Goal: Information Seeking & Learning: Compare options

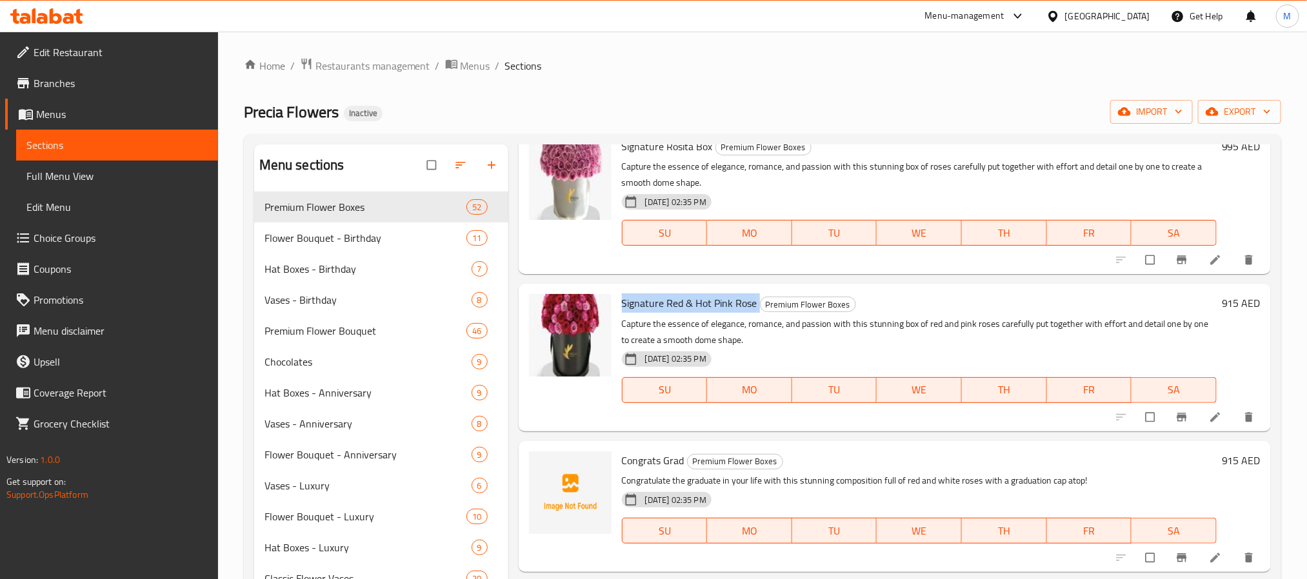
scroll to position [3968, 0]
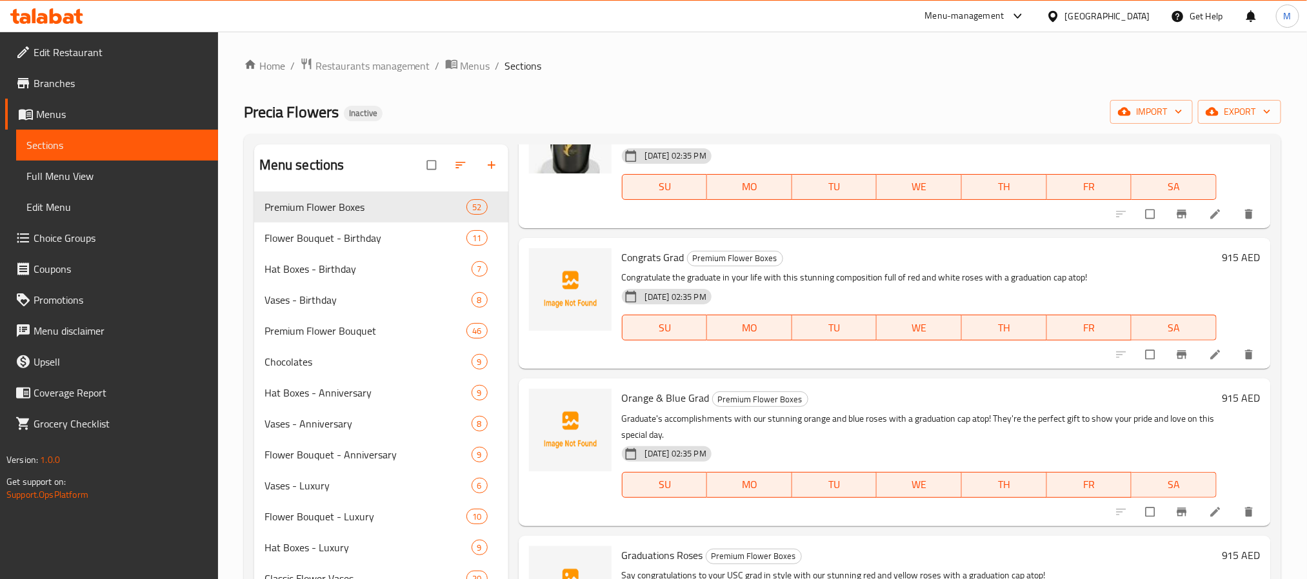
click at [647, 259] on span "Congrats Grad" at bounding box center [653, 257] width 63 height 19
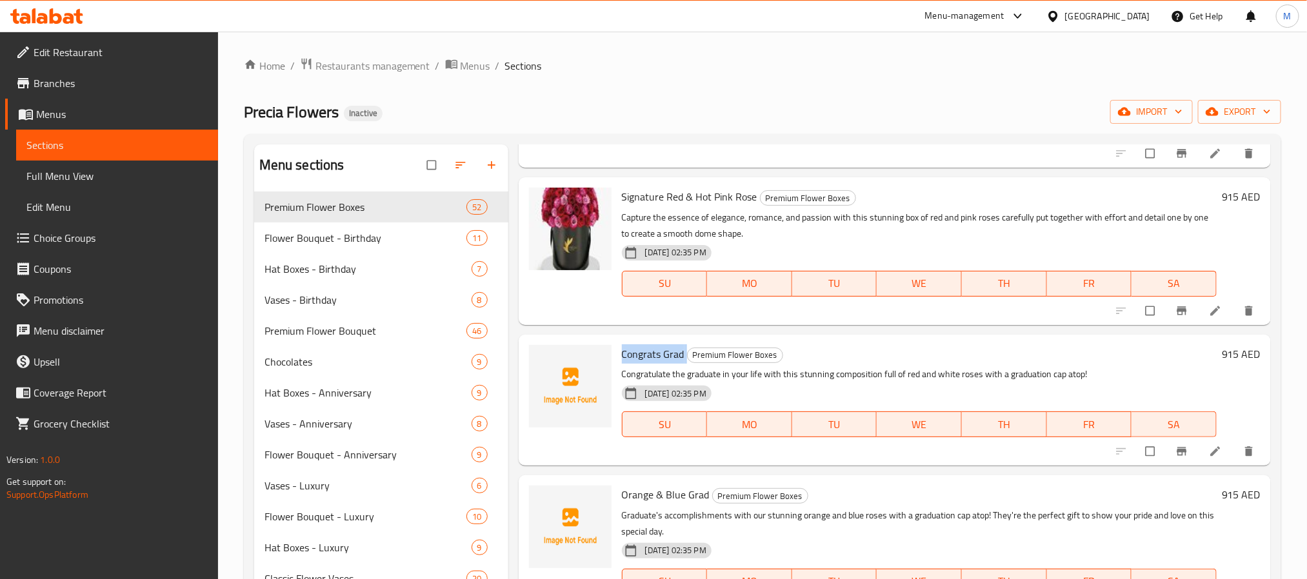
copy h6 "Congrats Grad"
click at [548, 370] on button "upload picture" at bounding box center [547, 363] width 26 height 26
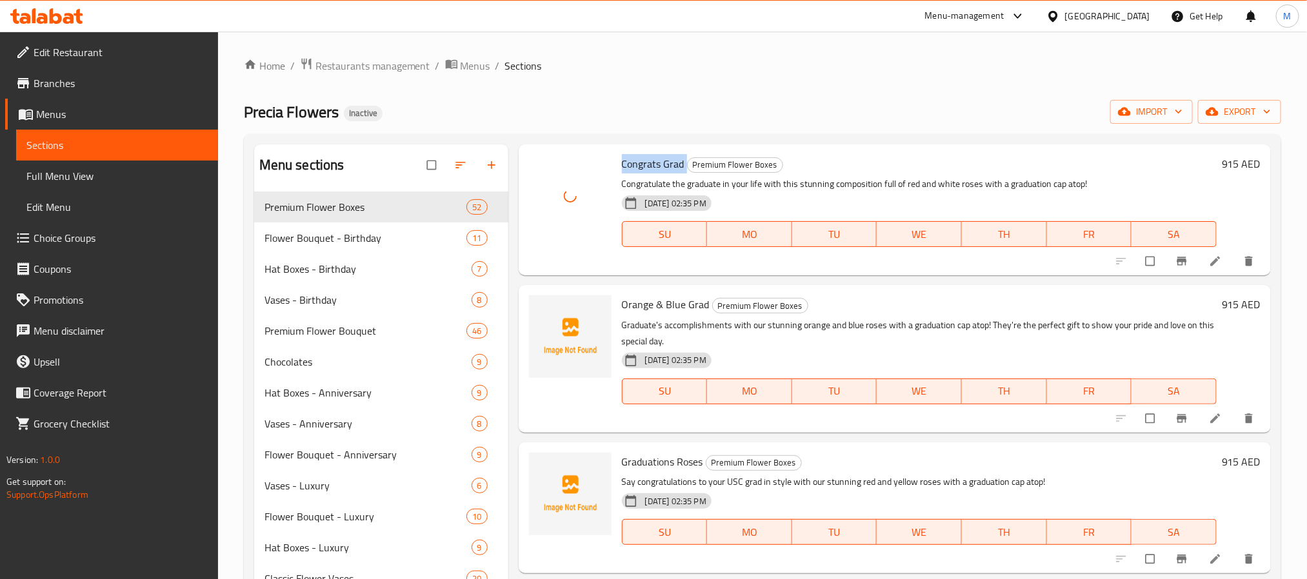
scroll to position [4065, 0]
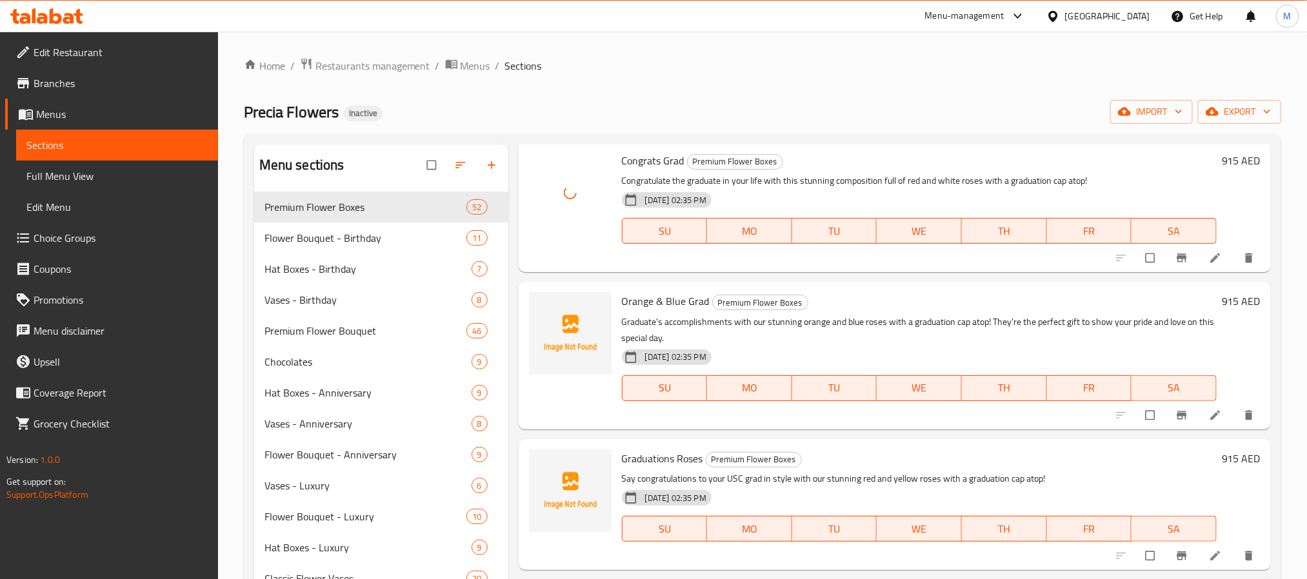
click at [670, 299] on span "Orange & Blue Grad" at bounding box center [666, 301] width 88 height 19
copy h6 "Orange & Blue Grad"
click at [540, 304] on icon "upload picture" at bounding box center [545, 310] width 13 height 13
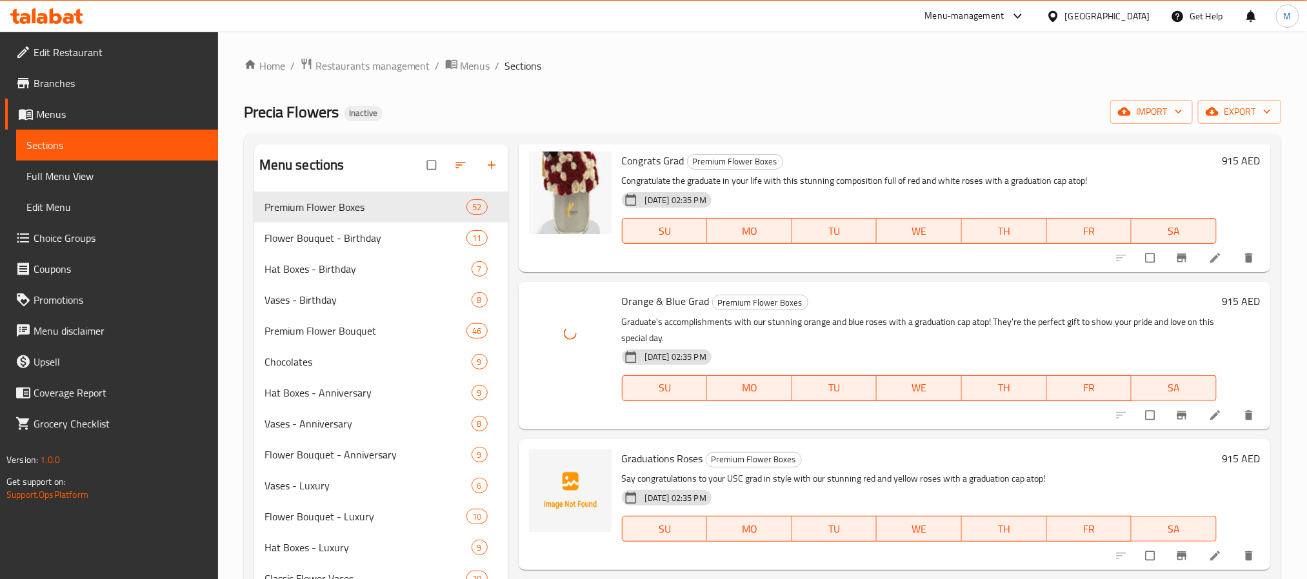
click at [635, 457] on span "Graduations Roses" at bounding box center [662, 458] width 81 height 19
copy h6 "Graduations Roses"
click at [545, 457] on button "upload picture" at bounding box center [547, 468] width 26 height 26
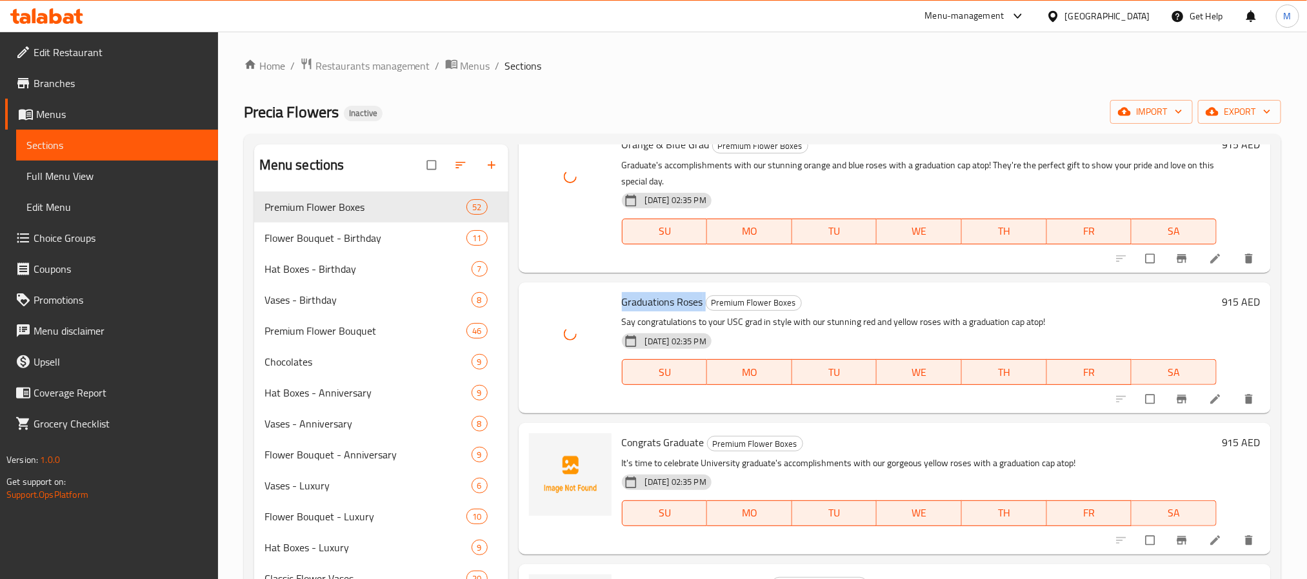
scroll to position [4258, 0]
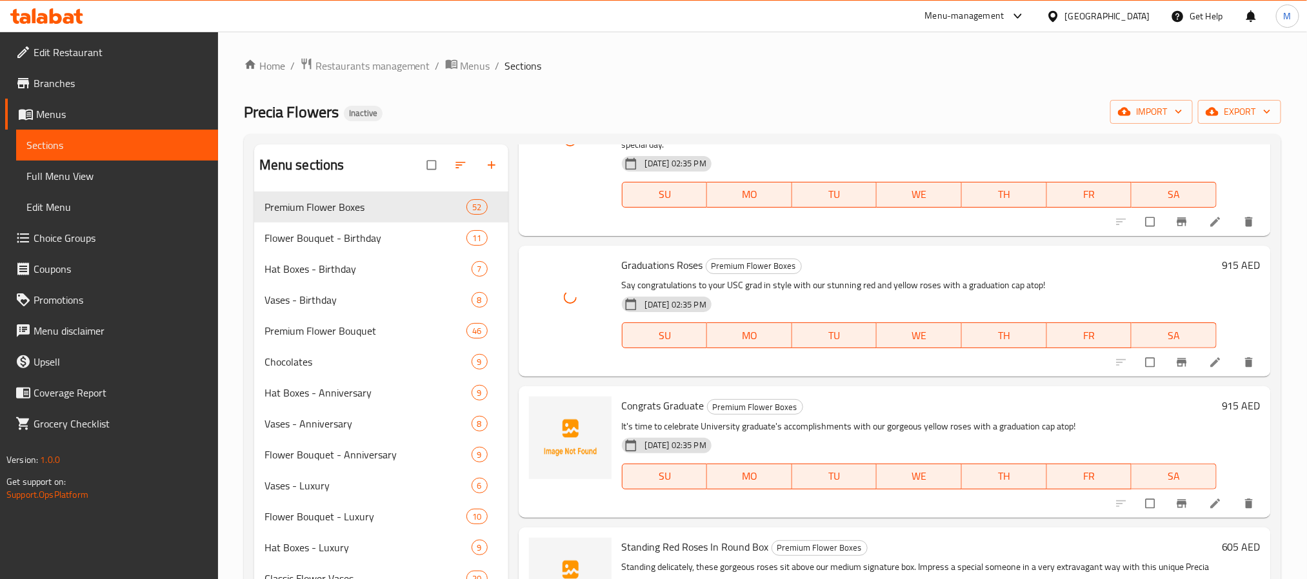
click at [672, 405] on span "Congrats Graduate" at bounding box center [663, 405] width 83 height 19
copy h6 "Congrats Graduate"
click at [554, 408] on span "upload picture" at bounding box center [547, 414] width 26 height 13
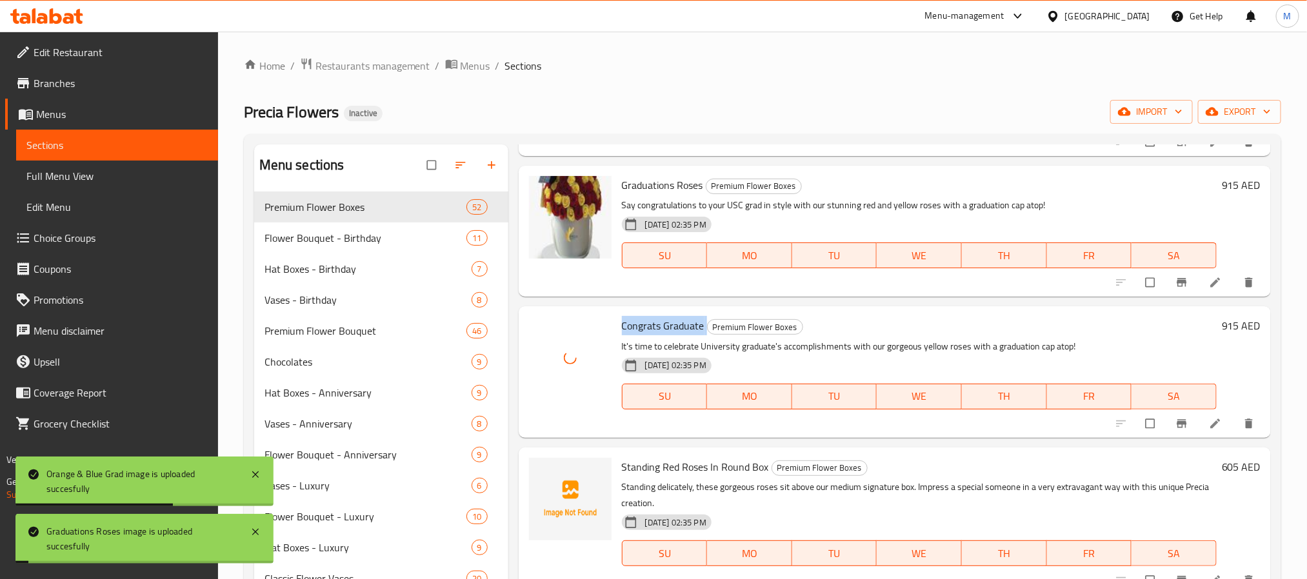
scroll to position [4452, 0]
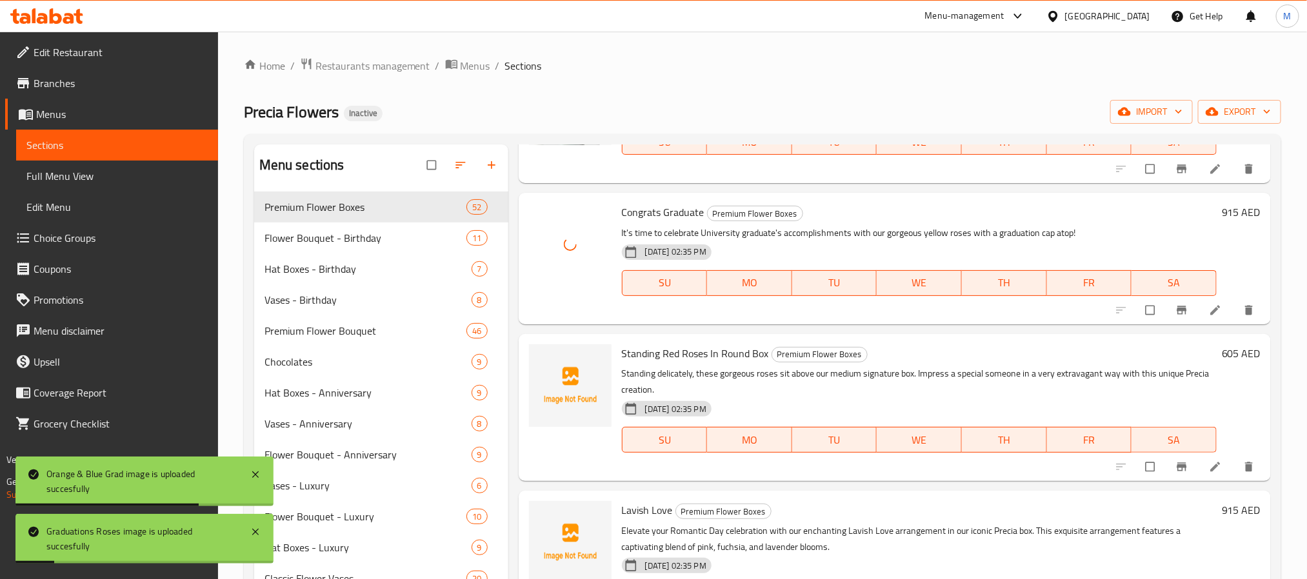
click at [705, 350] on span "Standing Red Roses In Round Box" at bounding box center [695, 353] width 147 height 19
copy h6 "Standing Red Roses In Round Box"
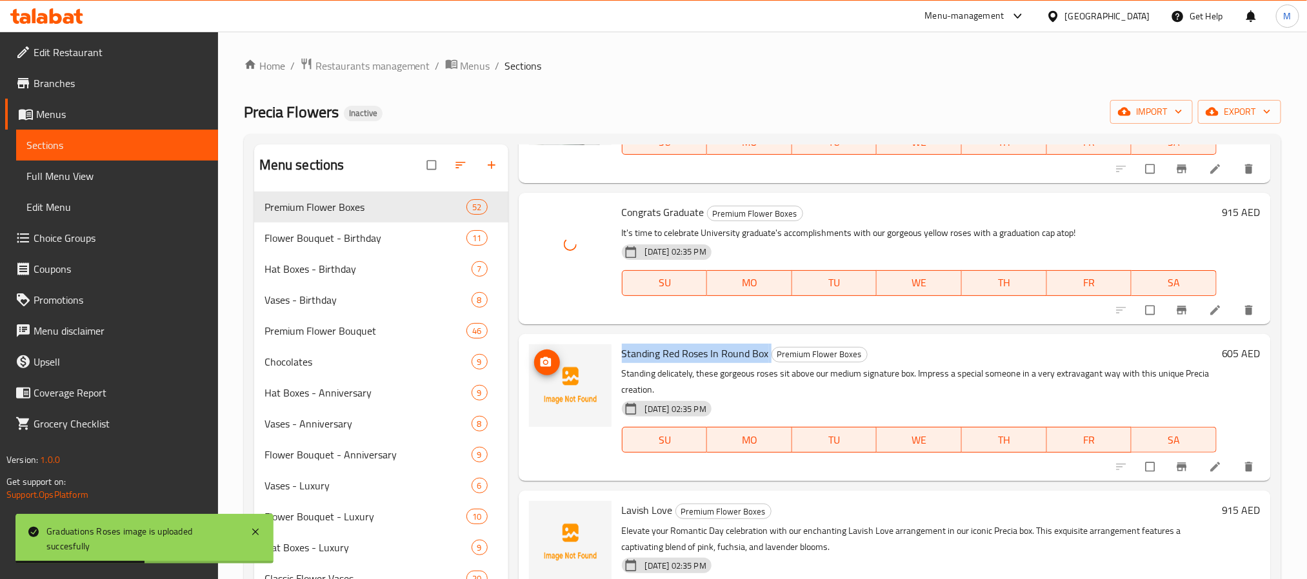
click at [543, 362] on icon "upload picture" at bounding box center [545, 362] width 11 height 10
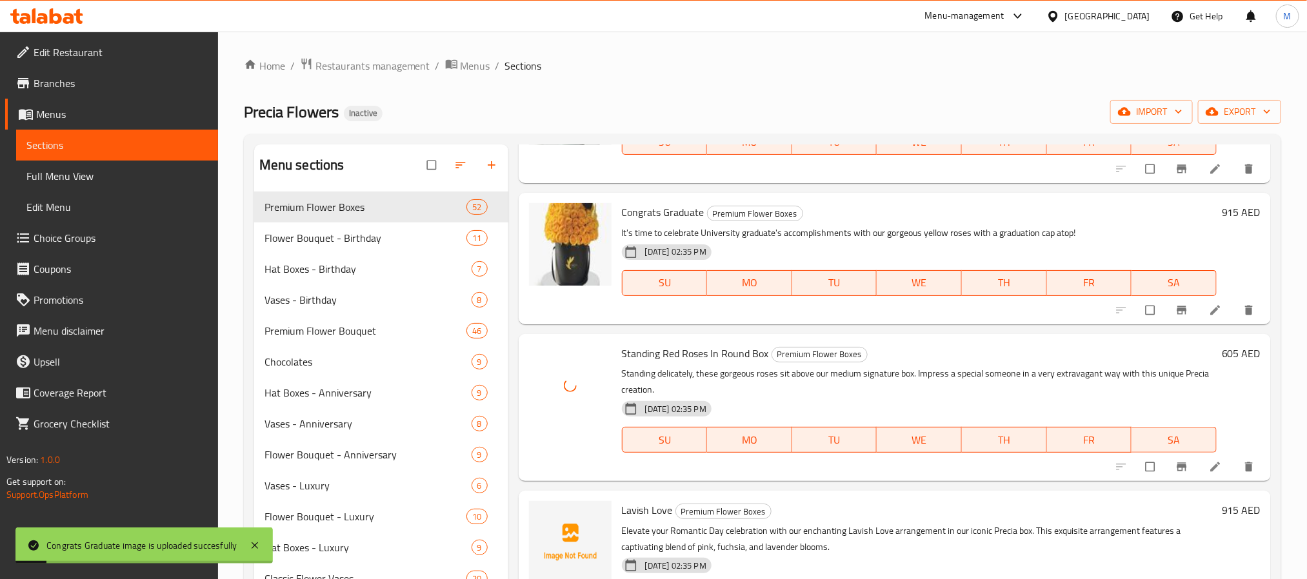
click at [654, 506] on span "Lavish Love" at bounding box center [647, 510] width 51 height 19
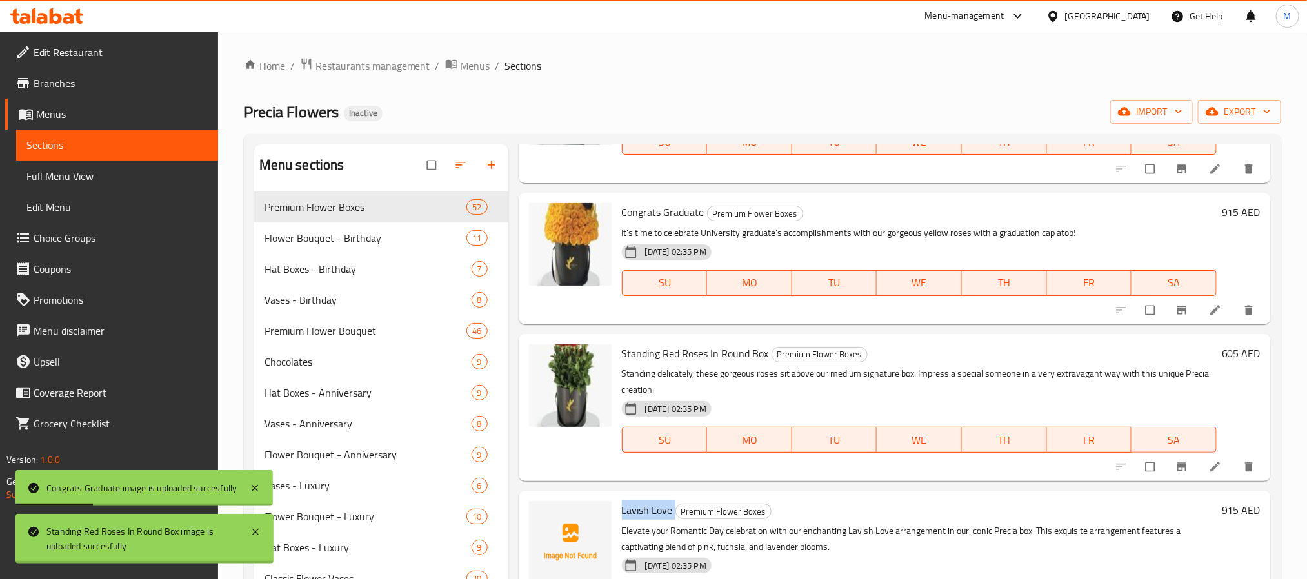
copy h6 "Lavish Love"
click at [546, 514] on icon "upload picture" at bounding box center [545, 519] width 11 height 10
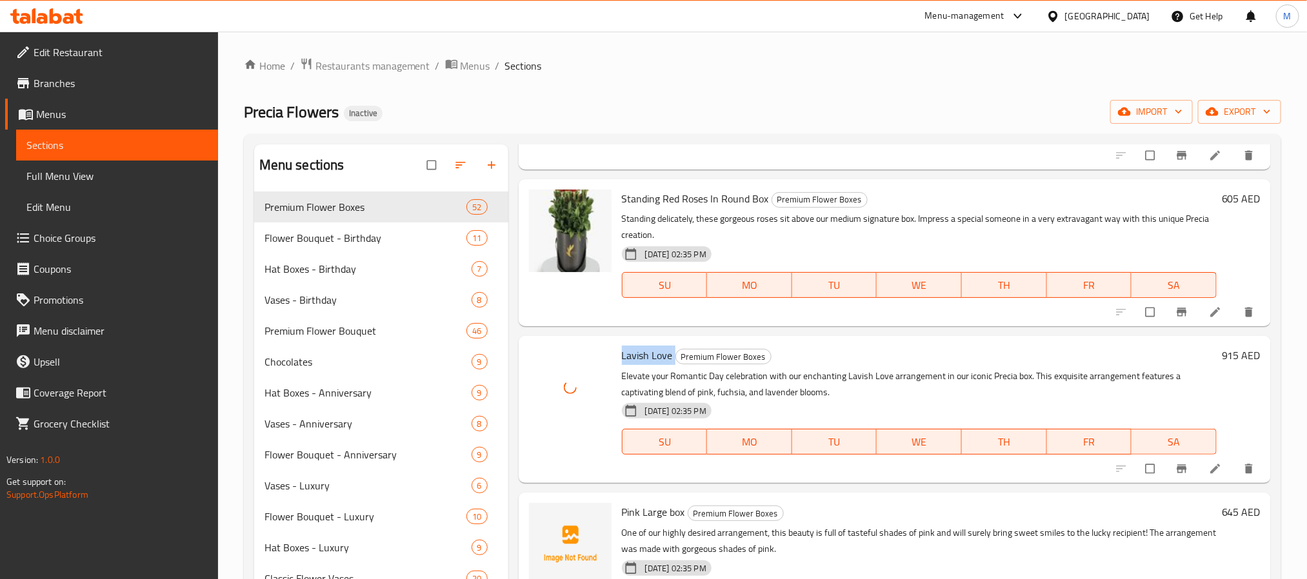
scroll to position [4742, 0]
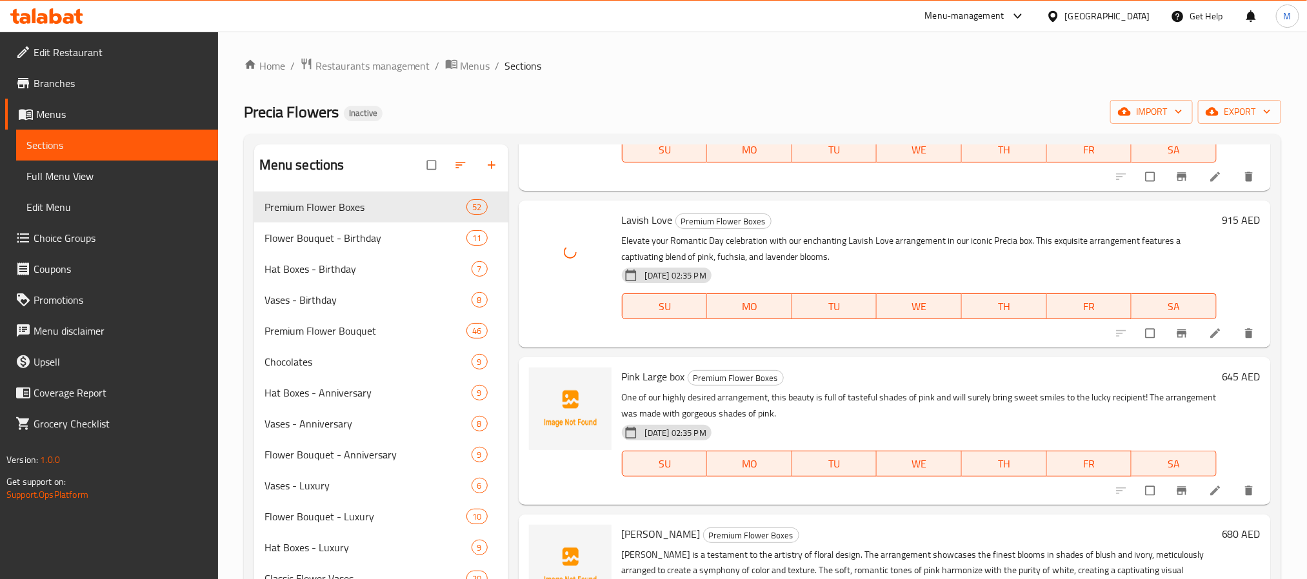
click at [666, 374] on span "Pink Large box" at bounding box center [653, 376] width 63 height 19
copy h6 "Pink Large box"
click at [538, 384] on span "upload picture" at bounding box center [547, 385] width 26 height 13
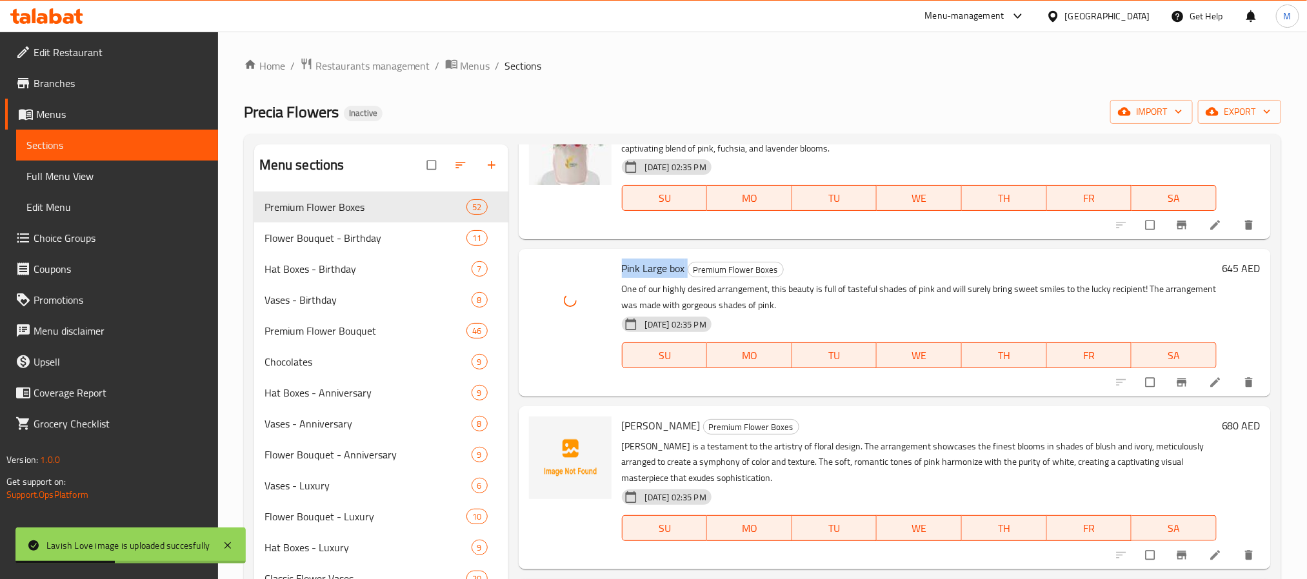
scroll to position [4935, 0]
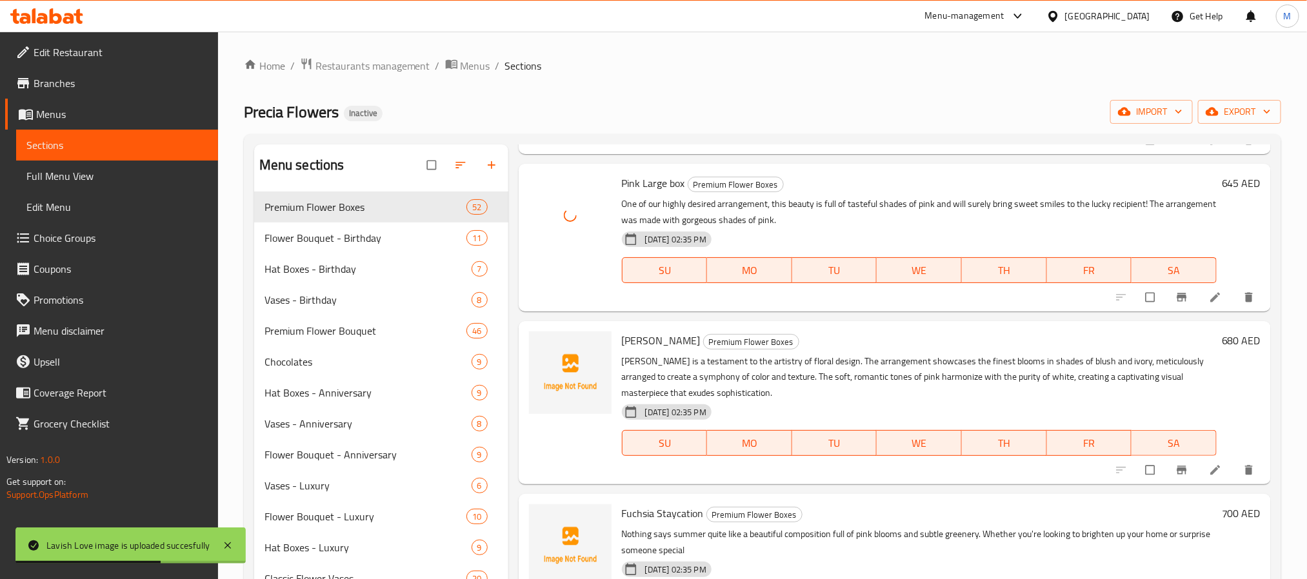
click at [637, 341] on span "[PERSON_NAME]" at bounding box center [661, 340] width 79 height 19
copy h6 "[PERSON_NAME]"
click at [556, 352] on span "upload picture" at bounding box center [547, 349] width 26 height 13
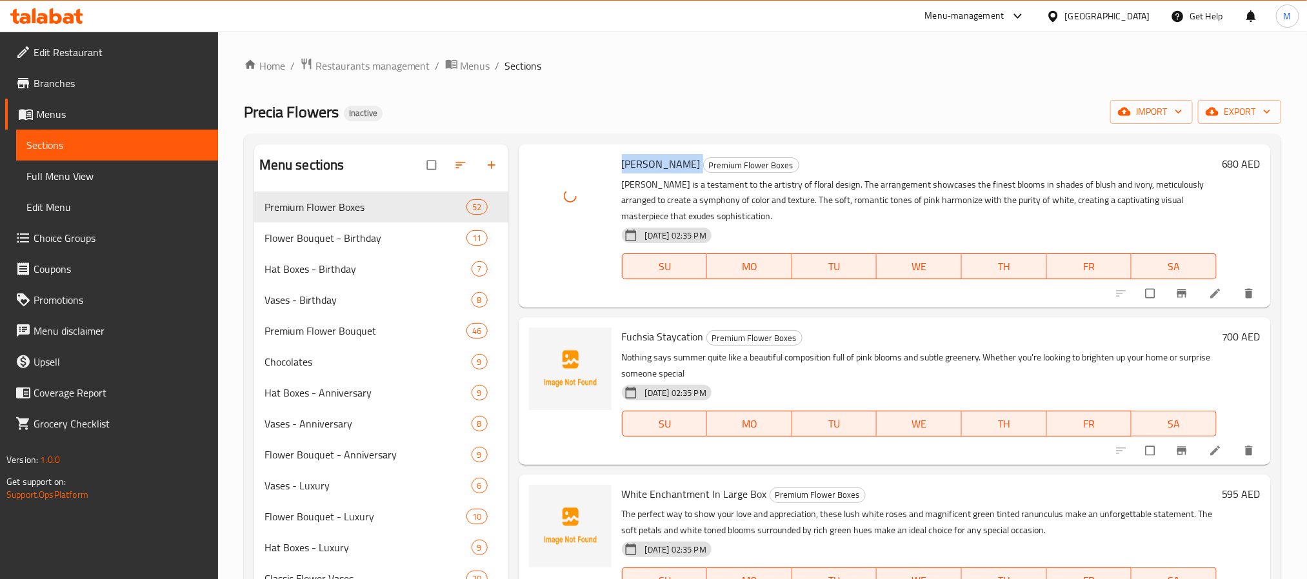
scroll to position [5129, 0]
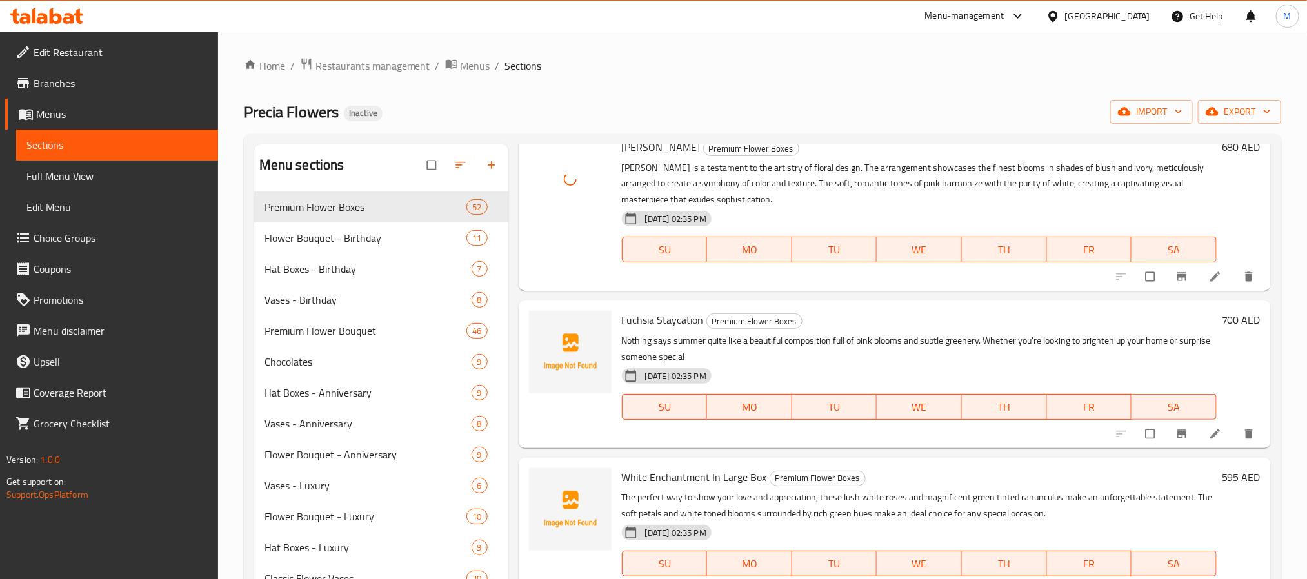
click at [665, 320] on span "Fuchsia Staycation" at bounding box center [663, 319] width 82 height 19
click at [666, 319] on span "Fuchsia Staycation" at bounding box center [663, 319] width 82 height 19
copy h6 "Fuchsia Staycation"
click at [535, 324] on span "upload picture" at bounding box center [547, 329] width 26 height 13
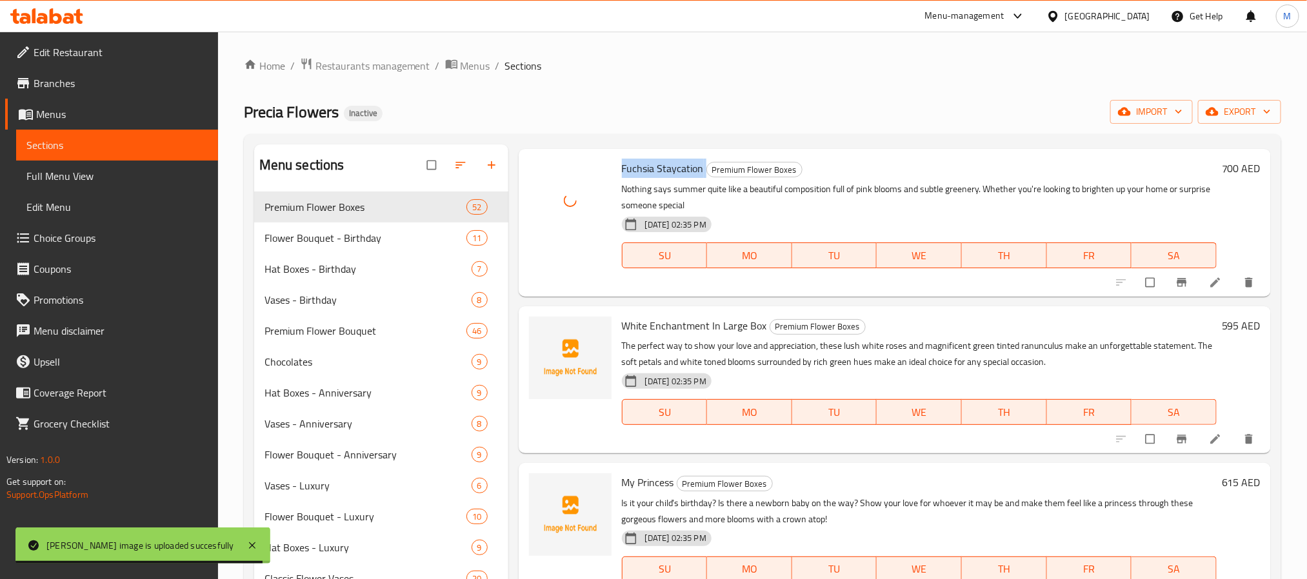
scroll to position [5323, 0]
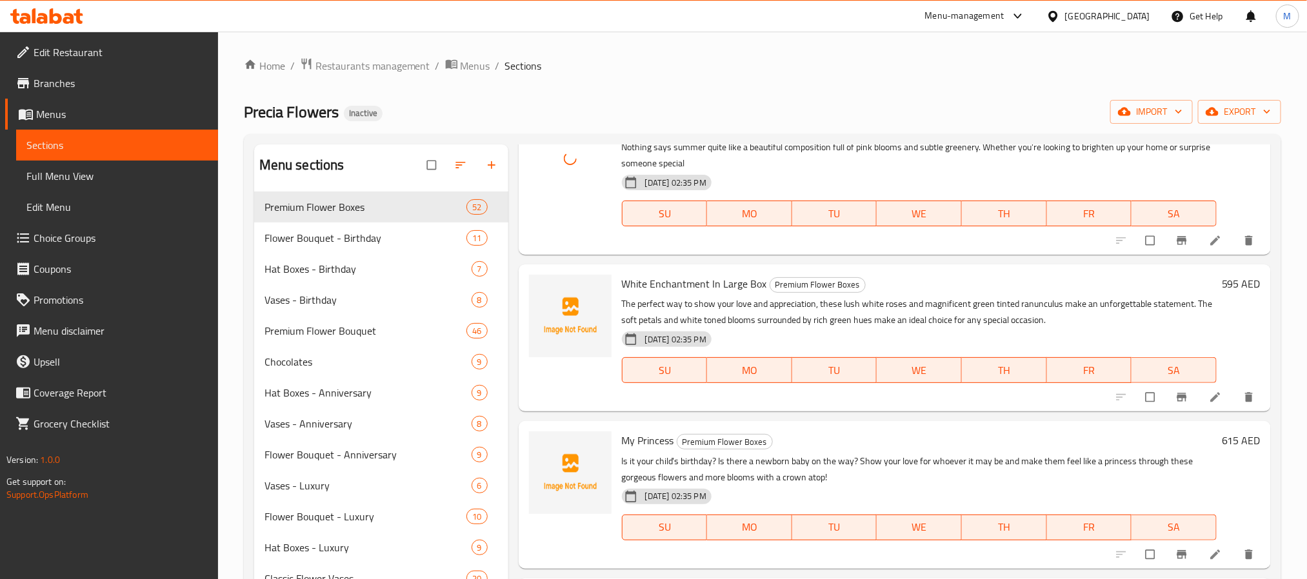
click at [682, 290] on span "White Enchantment In Large Box" at bounding box center [694, 283] width 145 height 19
click at [683, 289] on span "White Enchantment In Large Box" at bounding box center [694, 283] width 145 height 19
copy h6 "White Enchantment In Large Box"
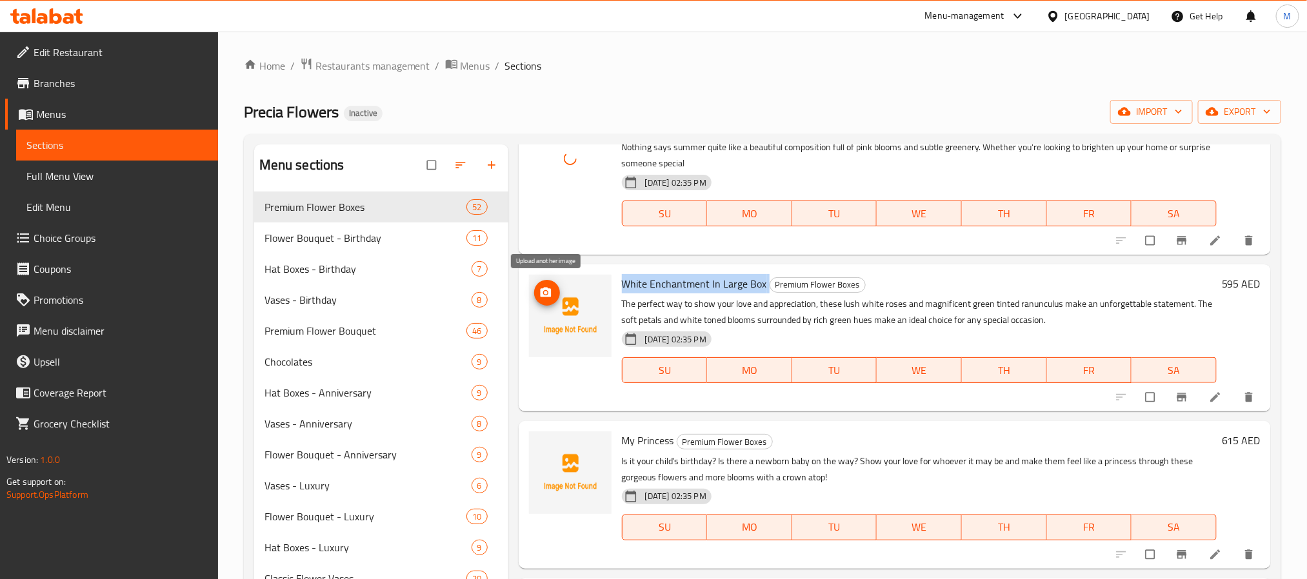
click at [550, 289] on icon "upload picture" at bounding box center [545, 292] width 11 height 10
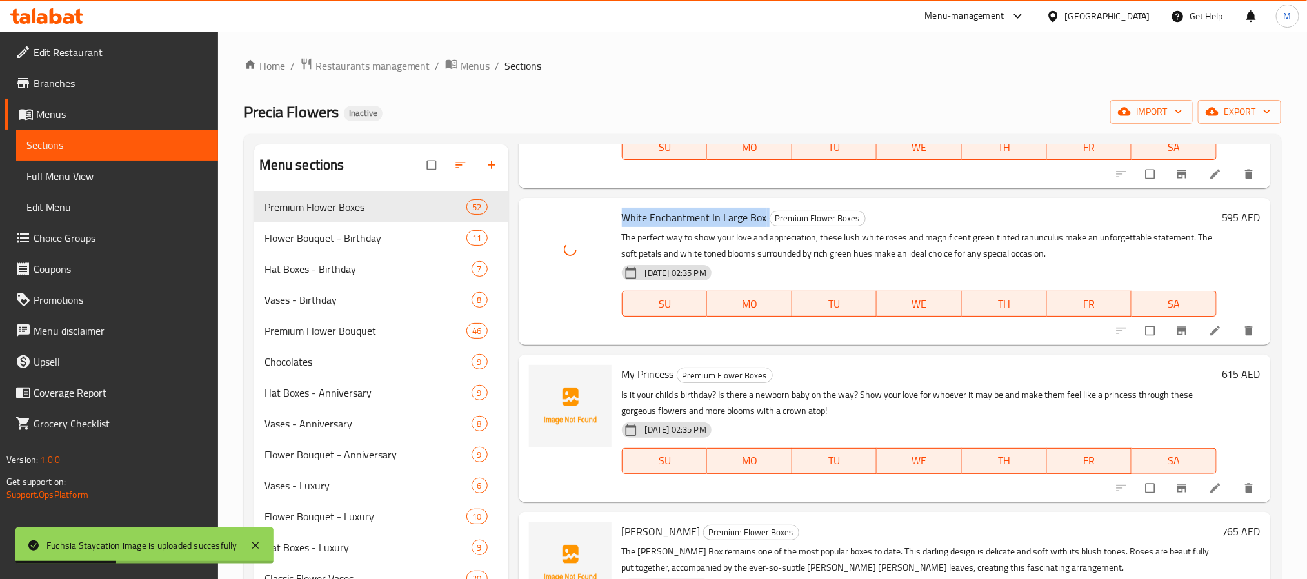
scroll to position [5419, 0]
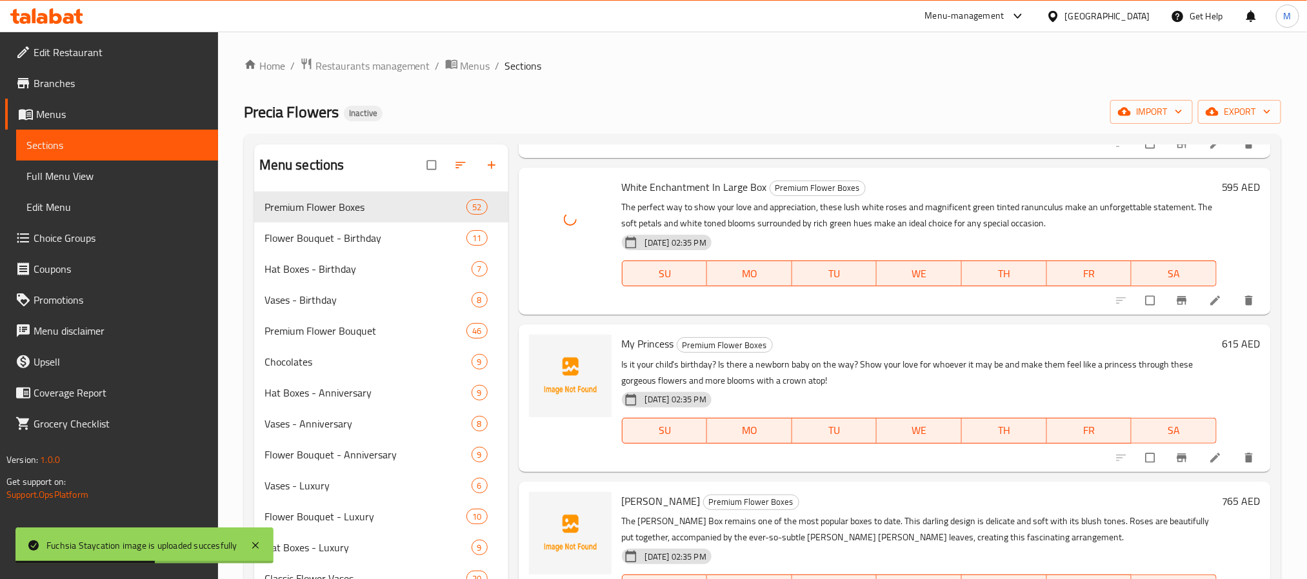
click at [654, 343] on span "My Princess" at bounding box center [648, 343] width 52 height 19
click at [543, 346] on icon "upload picture" at bounding box center [545, 352] width 13 height 13
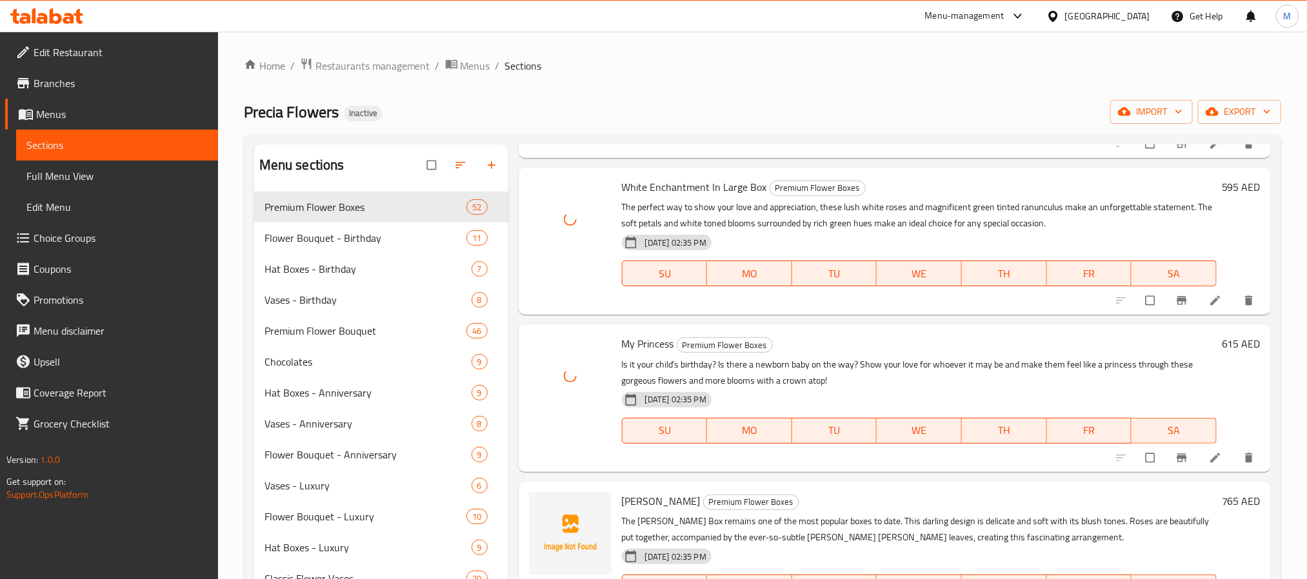
click at [646, 492] on span "[PERSON_NAME]" at bounding box center [661, 501] width 79 height 19
click at [552, 514] on span "upload picture" at bounding box center [547, 510] width 26 height 13
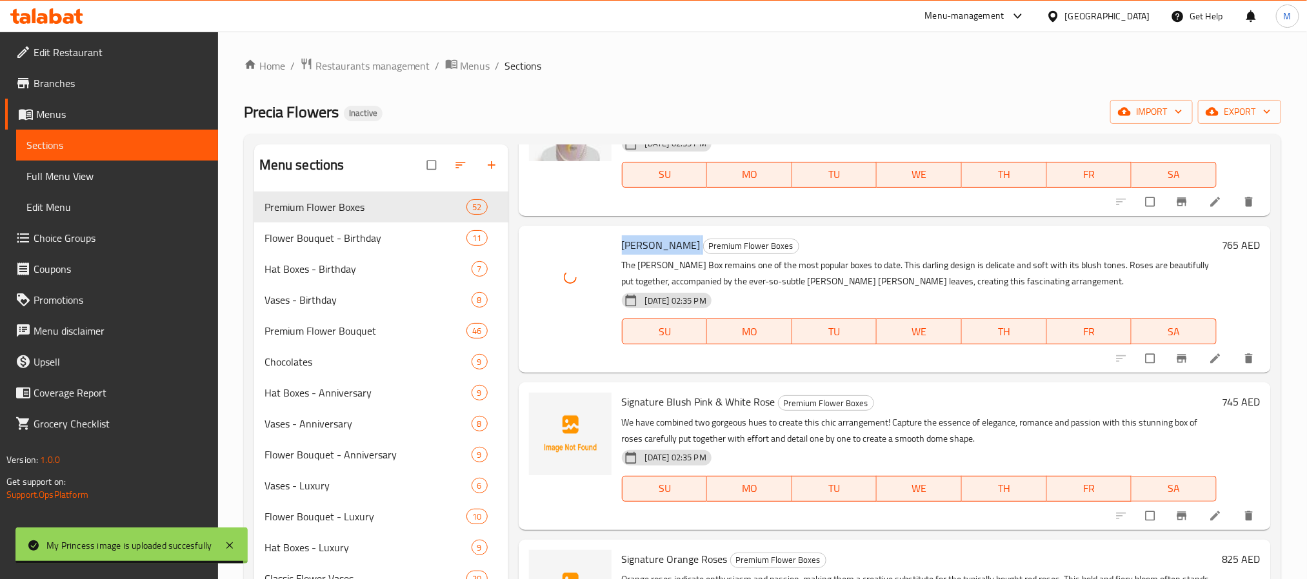
scroll to position [5710, 0]
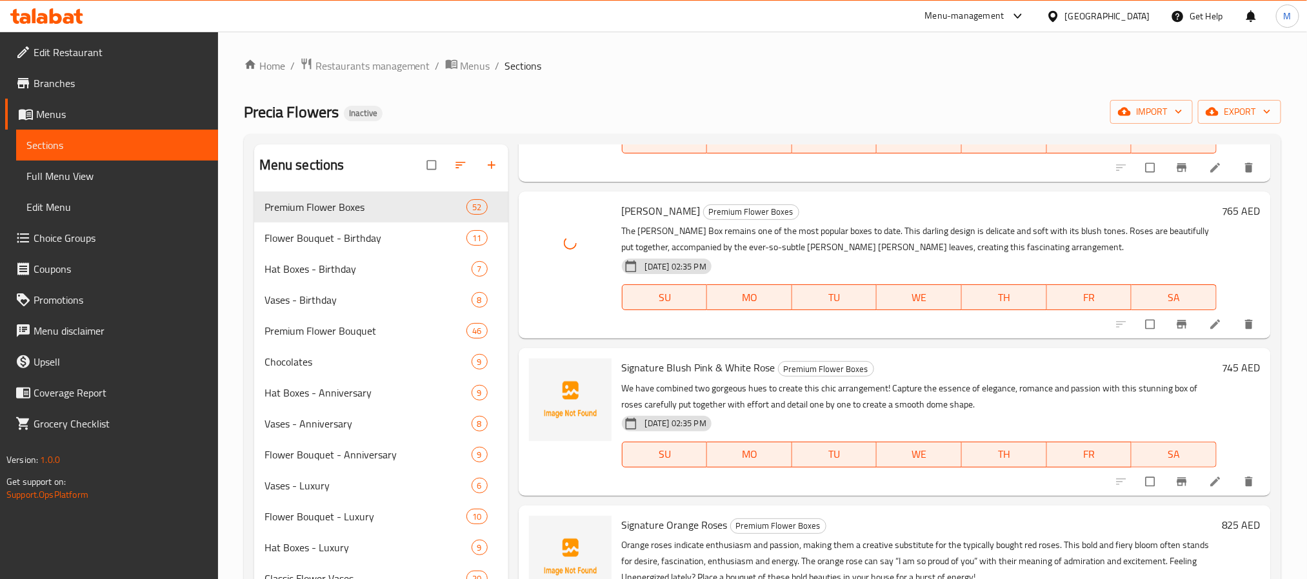
click at [719, 366] on span "Signature Blush Pink & White Rose" at bounding box center [699, 367] width 154 height 19
click at [544, 376] on icon "upload picture" at bounding box center [545, 377] width 11 height 10
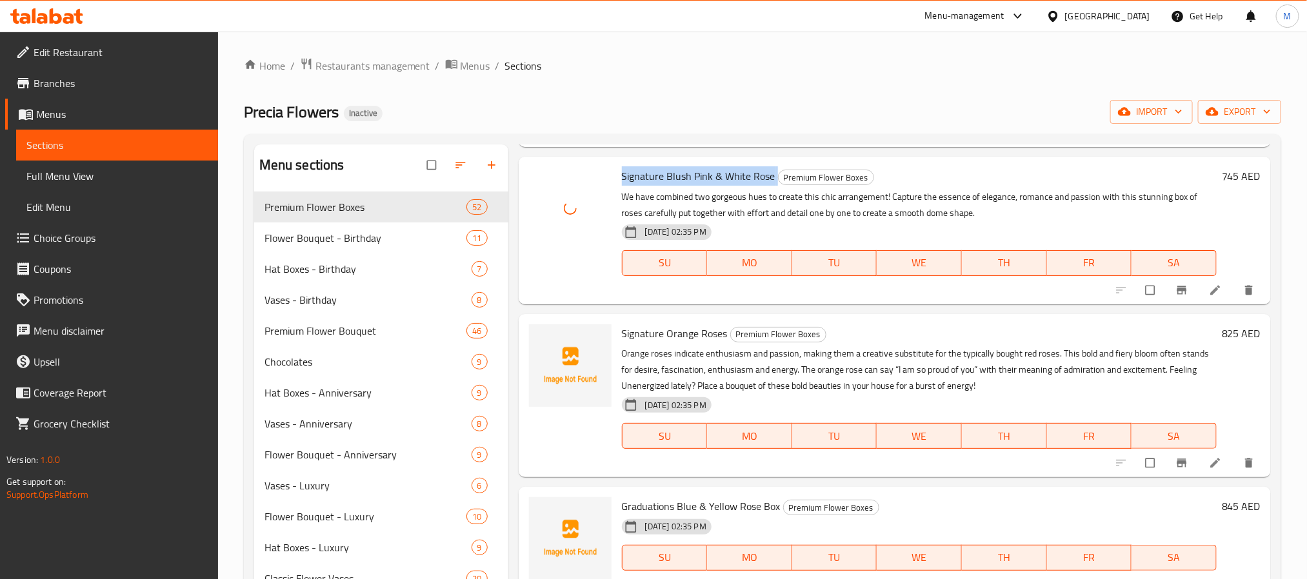
scroll to position [5903, 0]
click at [668, 335] on span "Signature Orange Roses" at bounding box center [675, 331] width 106 height 19
click at [666, 335] on span "Signature Orange Roses" at bounding box center [675, 331] width 106 height 19
click at [548, 339] on img at bounding box center [570, 364] width 83 height 83
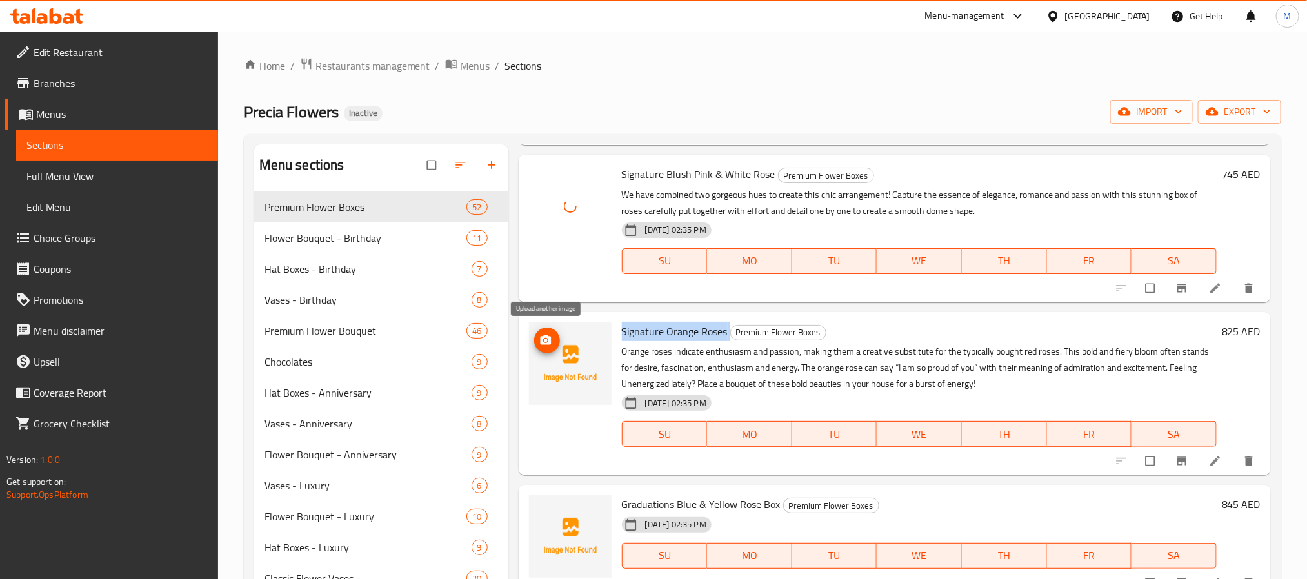
click at [541, 341] on span "upload picture" at bounding box center [547, 340] width 26 height 13
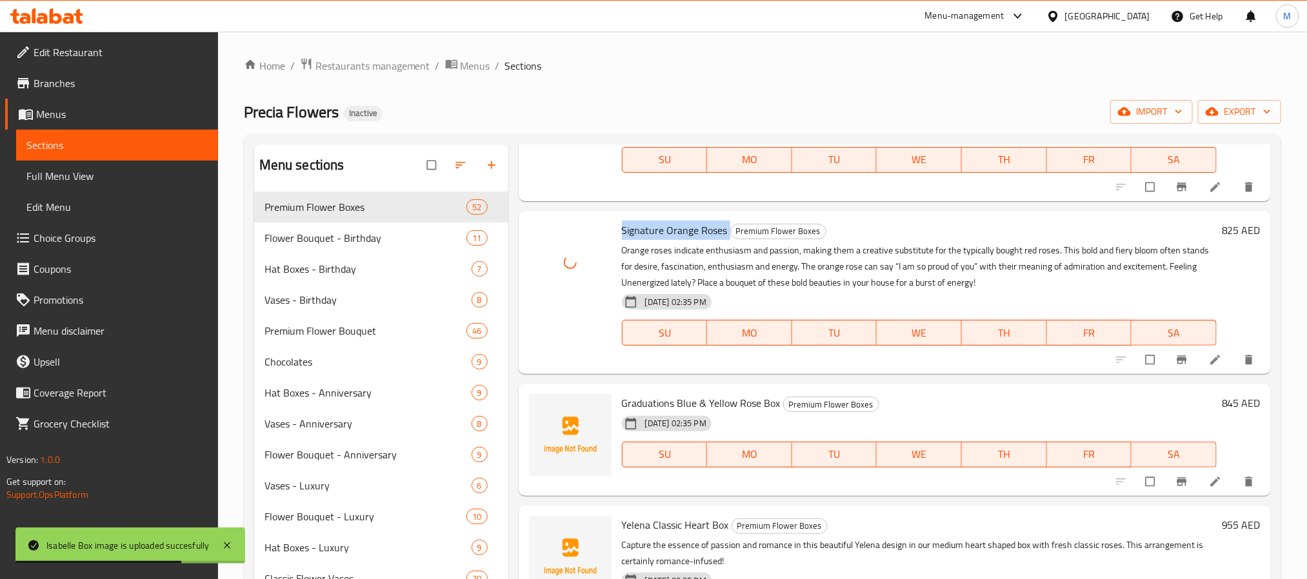
scroll to position [6097, 0]
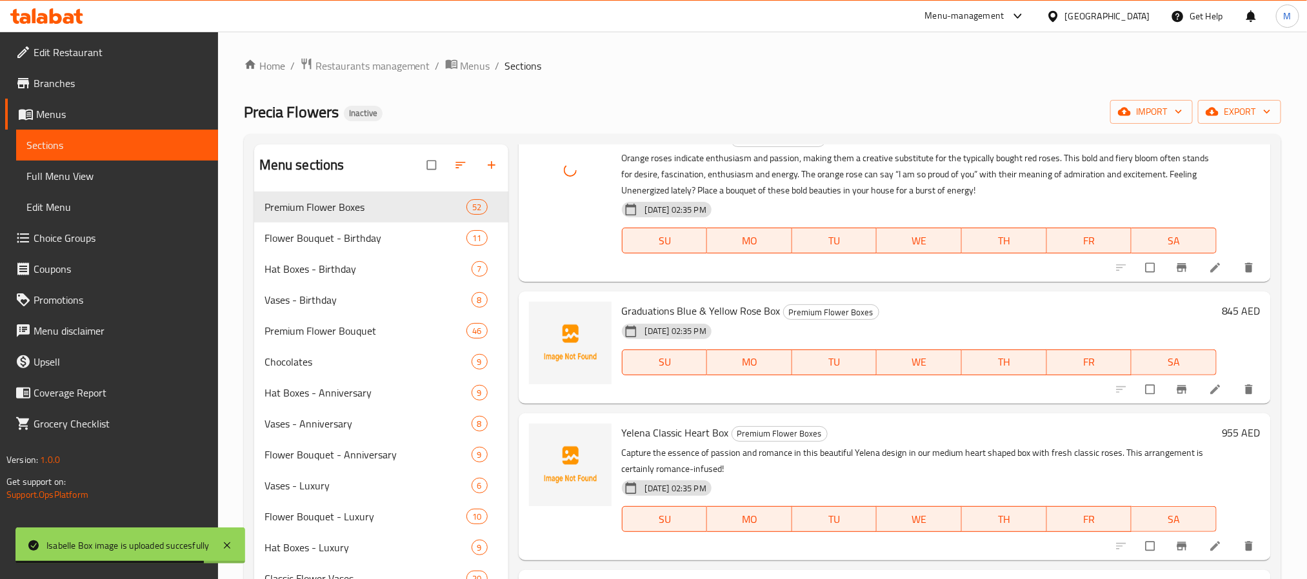
click at [703, 305] on span "Graduations Blue & Yellow Rose Box" at bounding box center [701, 310] width 159 height 19
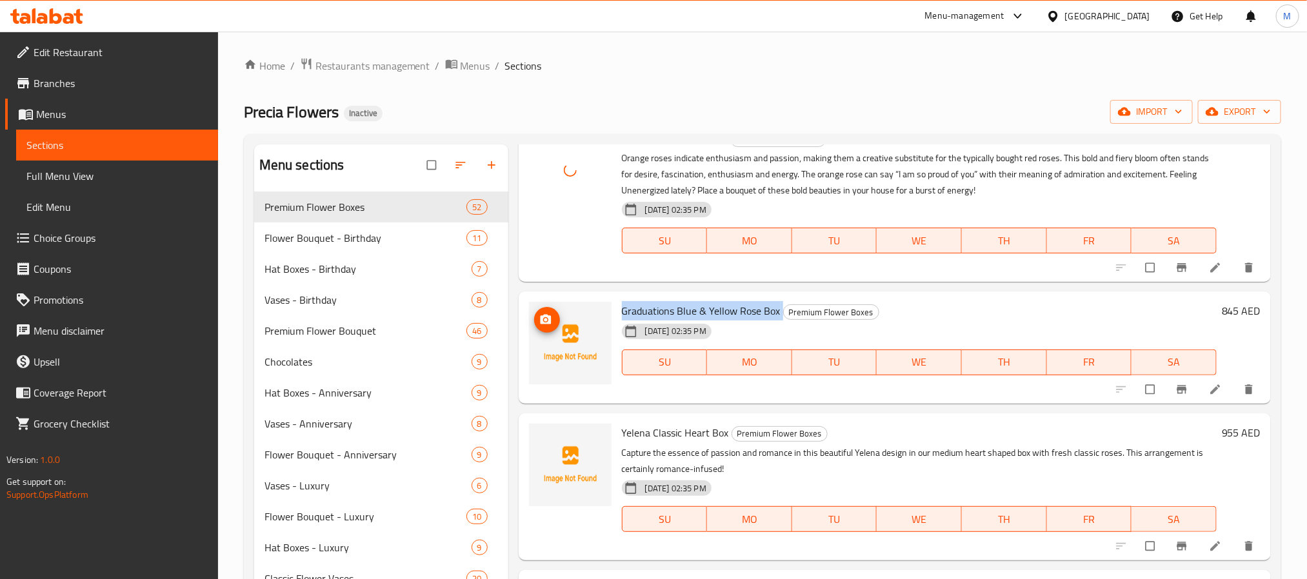
click at [536, 317] on span "upload picture" at bounding box center [547, 320] width 26 height 13
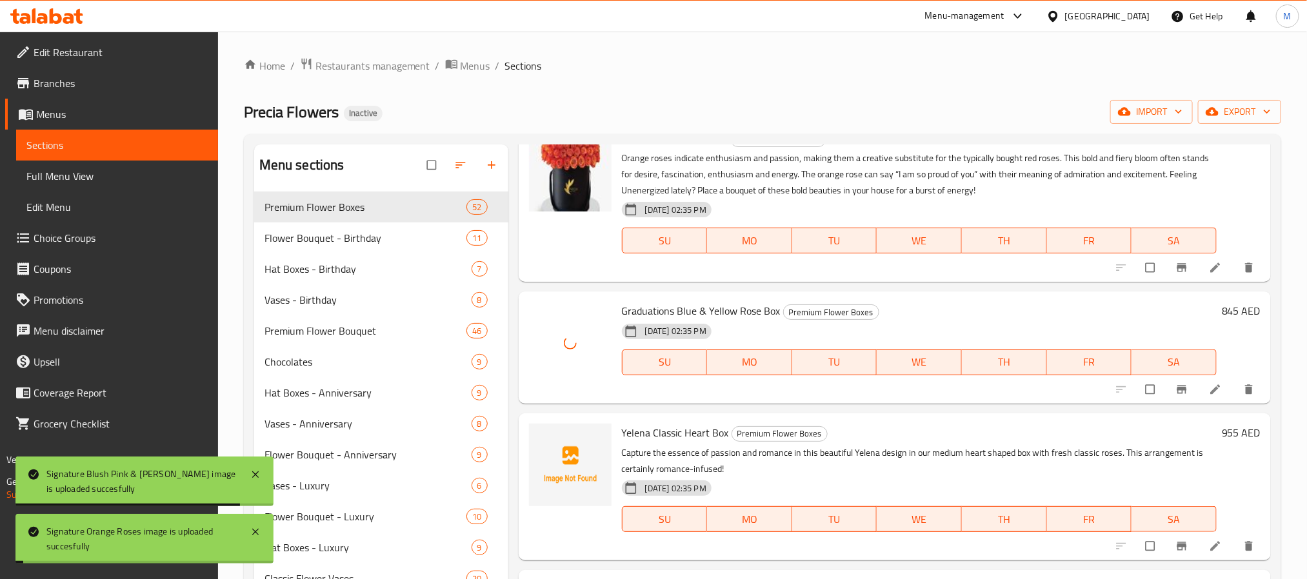
drag, startPoint x: 668, startPoint y: 416, endPoint x: 668, endPoint y: 425, distance: 8.4
click at [668, 419] on div "Yelena Classic Heart Box Premium Flower Boxes Capture the essence of passion an…" at bounding box center [919, 487] width 605 height 137
click at [668, 425] on span "Yelena Classic Heart Box" at bounding box center [675, 432] width 107 height 19
click at [668, 426] on span "Yelena Classic Heart Box" at bounding box center [675, 432] width 107 height 19
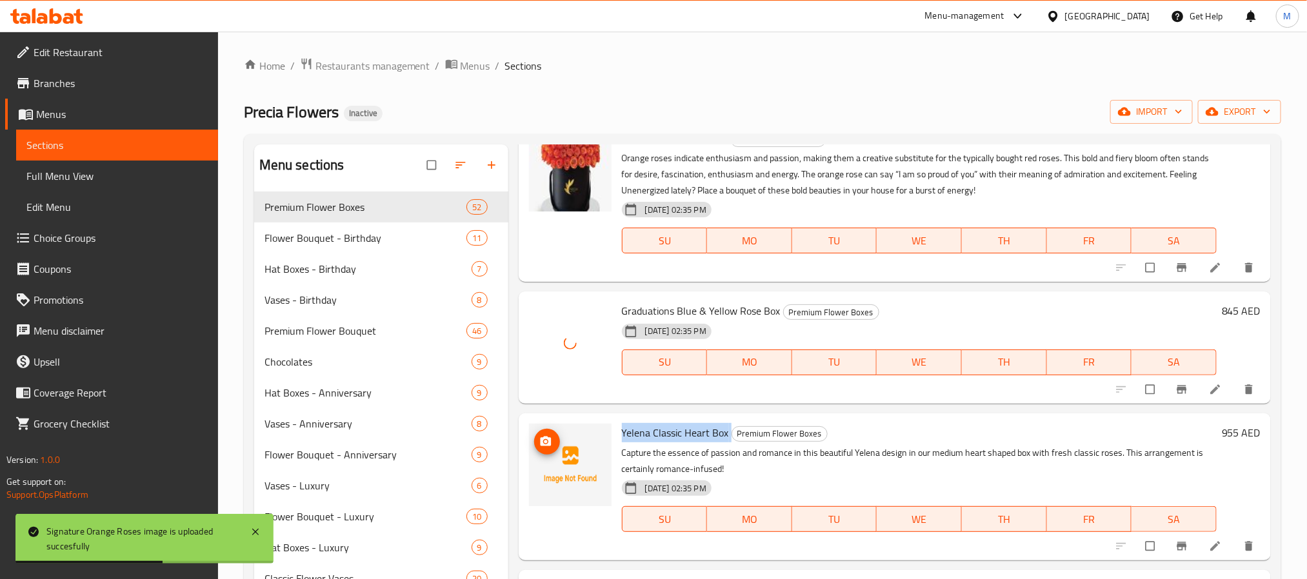
click at [542, 441] on icon "upload picture" at bounding box center [545, 441] width 11 height 10
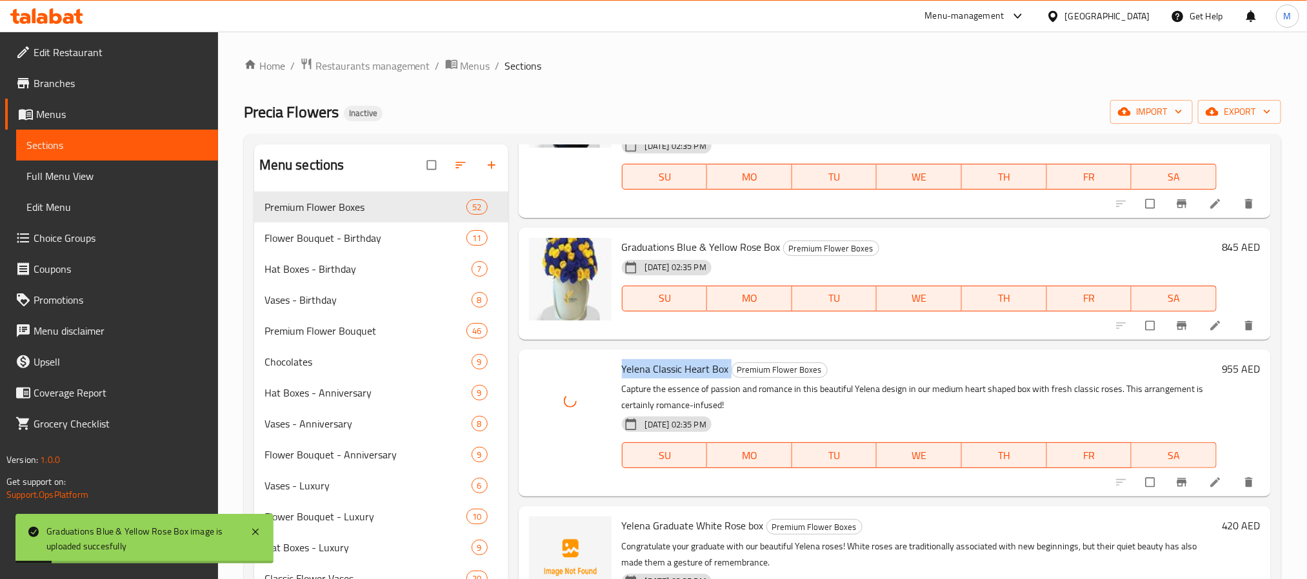
scroll to position [6290, 0]
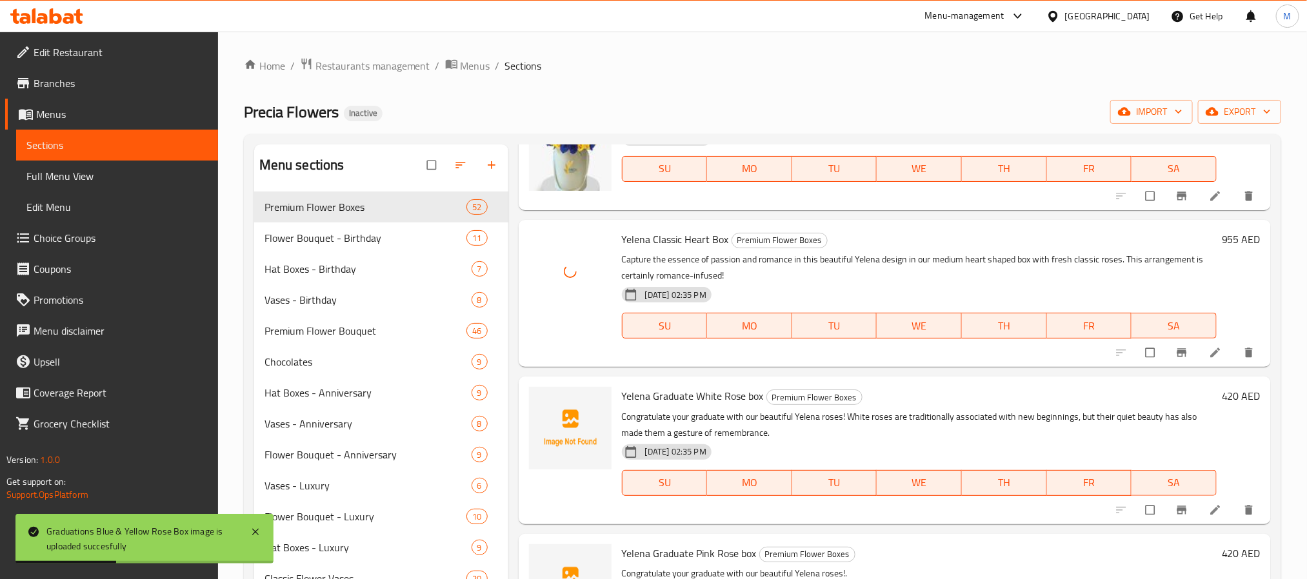
click at [646, 391] on span "Yelena Graduate White Rose box" at bounding box center [693, 395] width 142 height 19
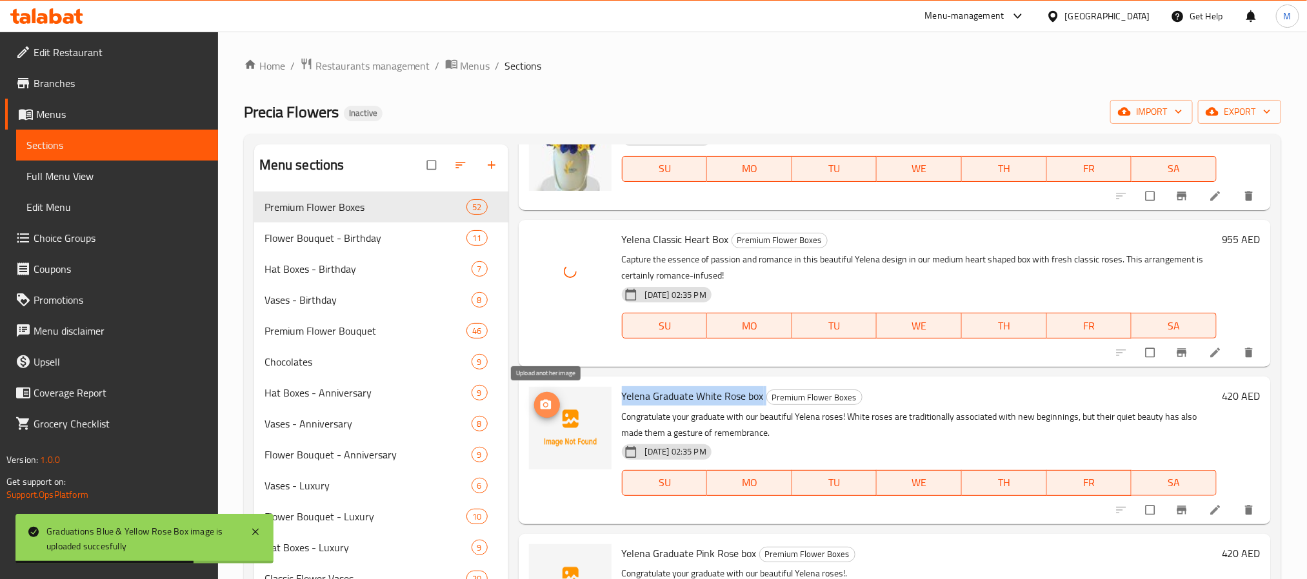
click at [550, 401] on icon "upload picture" at bounding box center [545, 405] width 13 height 13
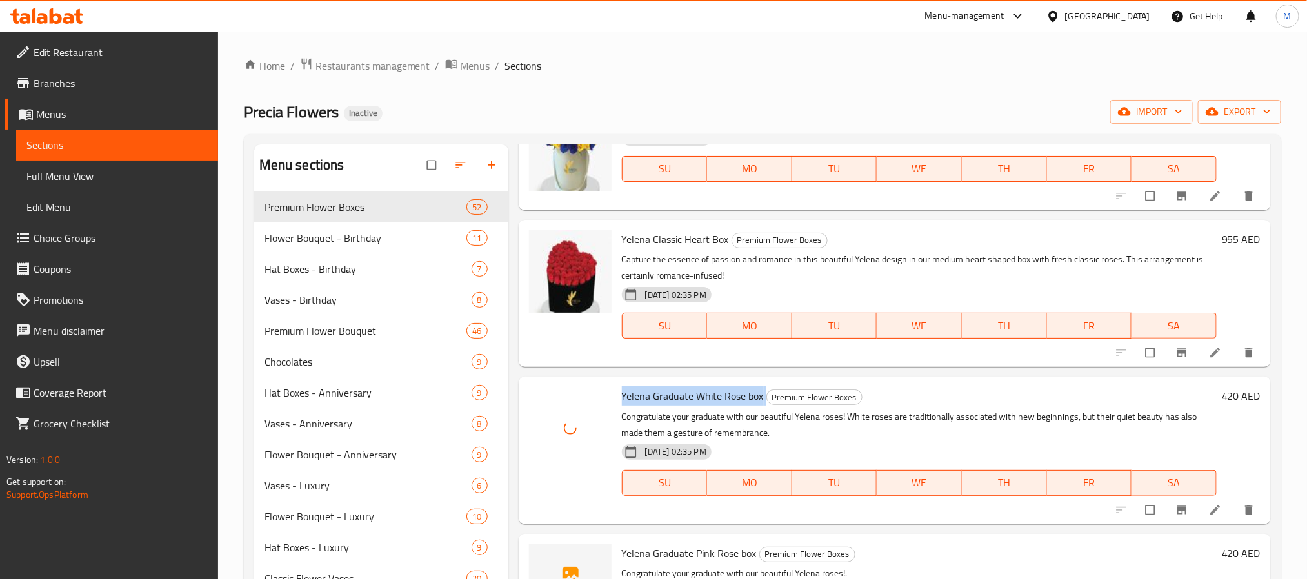
scroll to position [6484, 0]
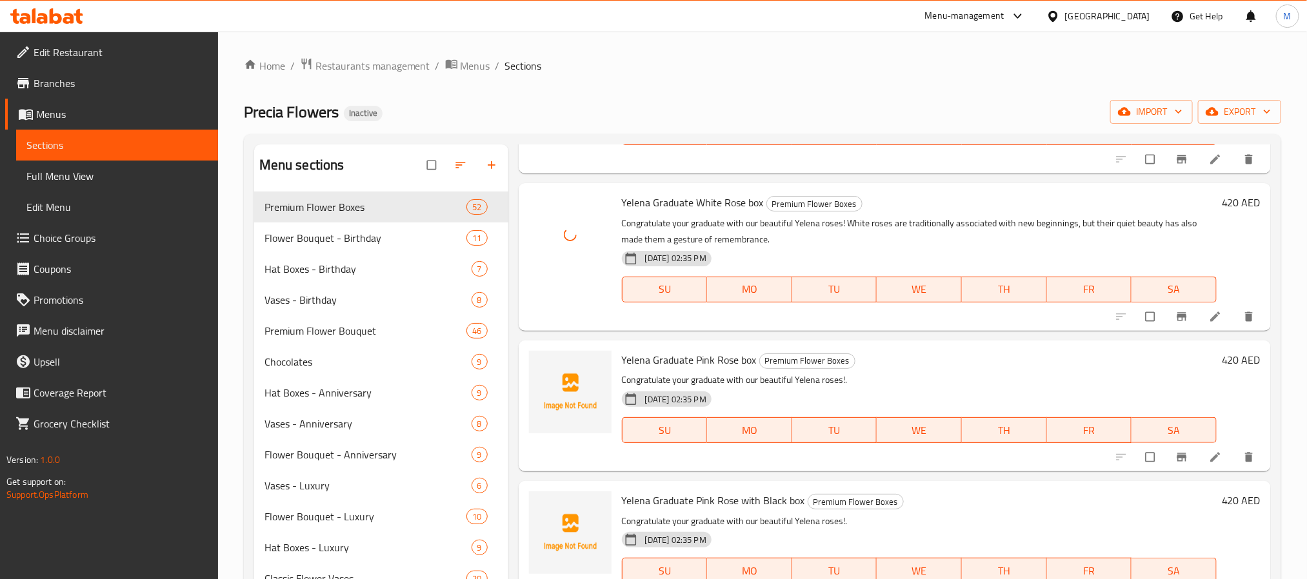
click at [697, 355] on span "Yelena Graduate Pink Rose box" at bounding box center [689, 359] width 135 height 19
click at [548, 368] on icon "upload picture" at bounding box center [545, 368] width 11 height 10
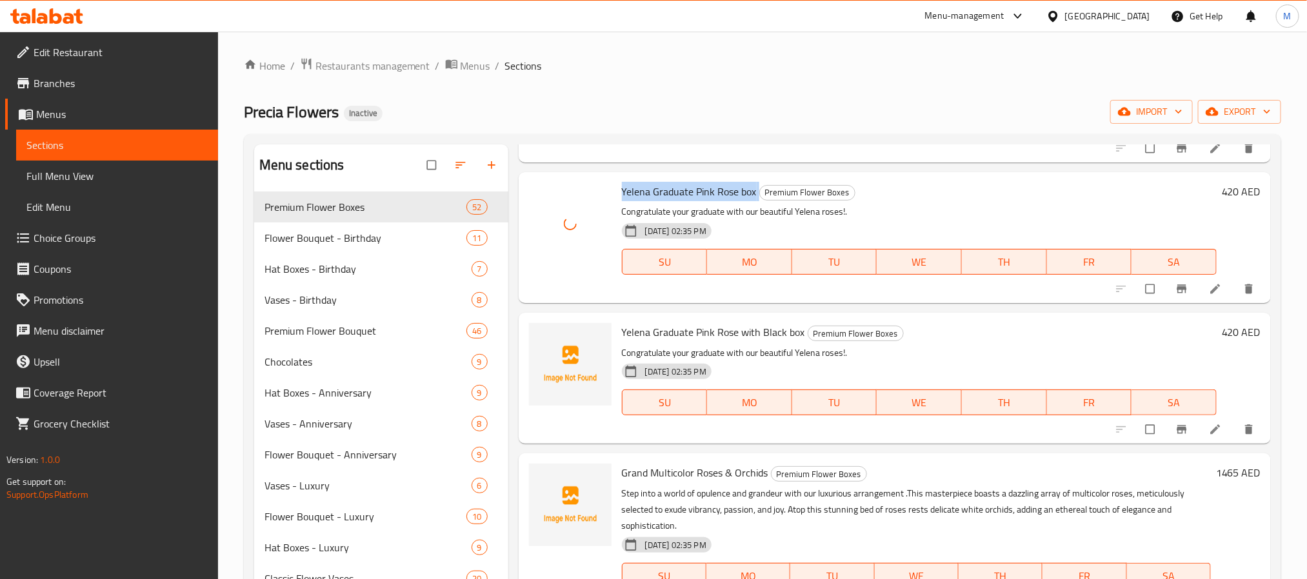
scroll to position [6677, 0]
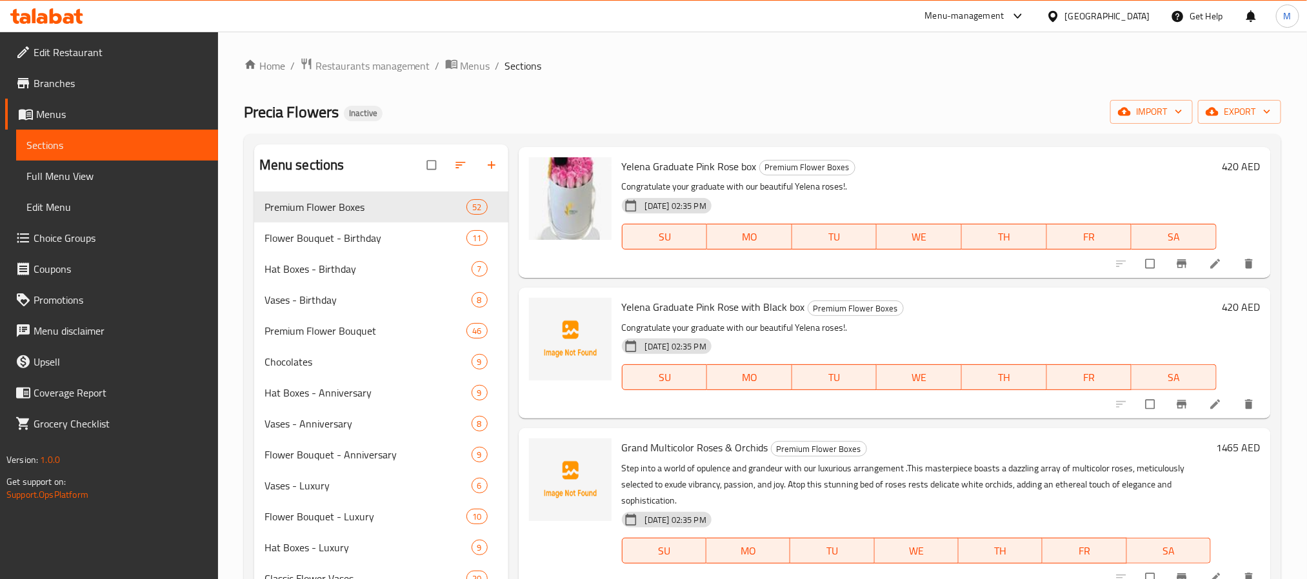
click at [722, 306] on span "Yelena Graduate Pink Rose with Black box" at bounding box center [713, 306] width 183 height 19
click at [548, 315] on icon "upload picture" at bounding box center [545, 316] width 11 height 10
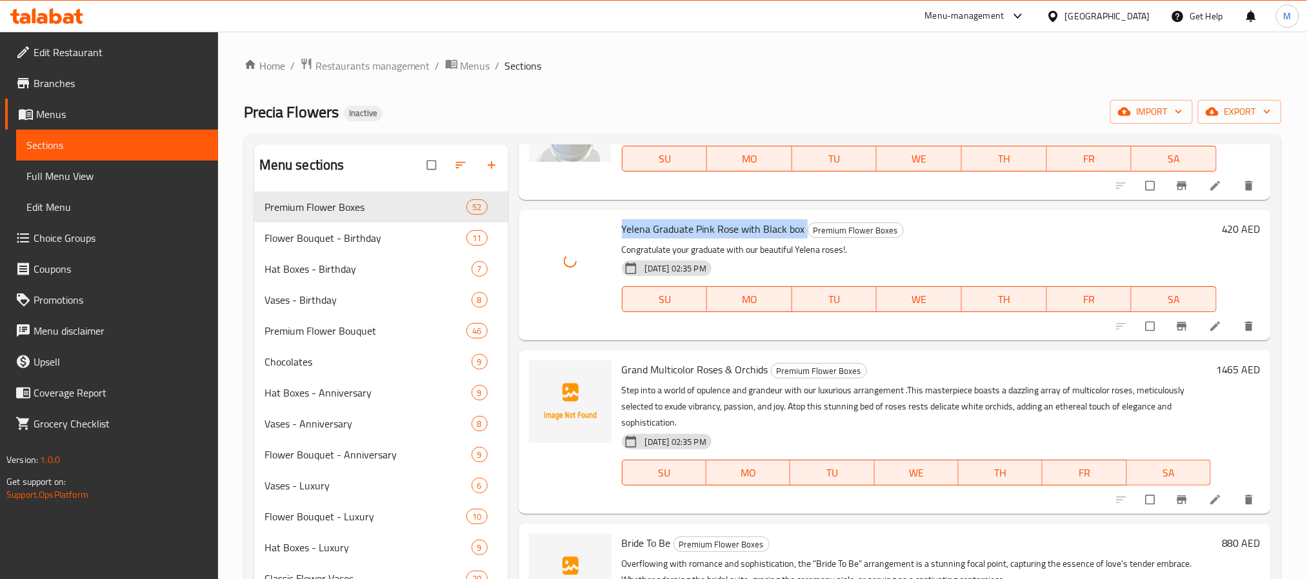
scroll to position [6774, 0]
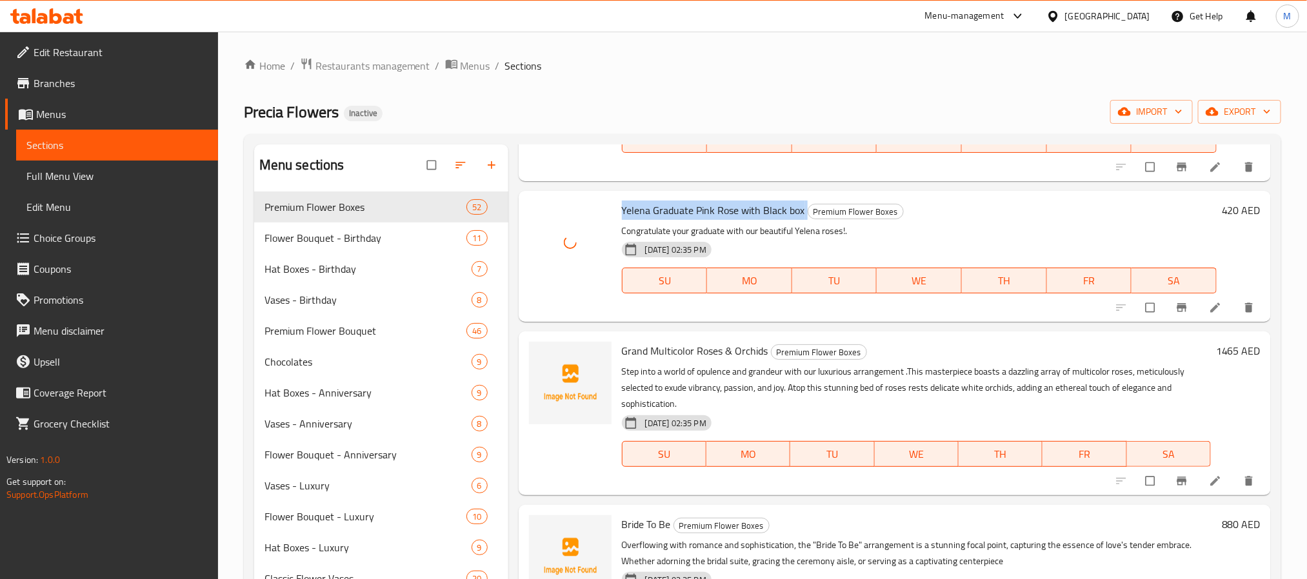
click at [672, 355] on span "Grand Multicolor Roses & Orchids" at bounding box center [695, 350] width 146 height 19
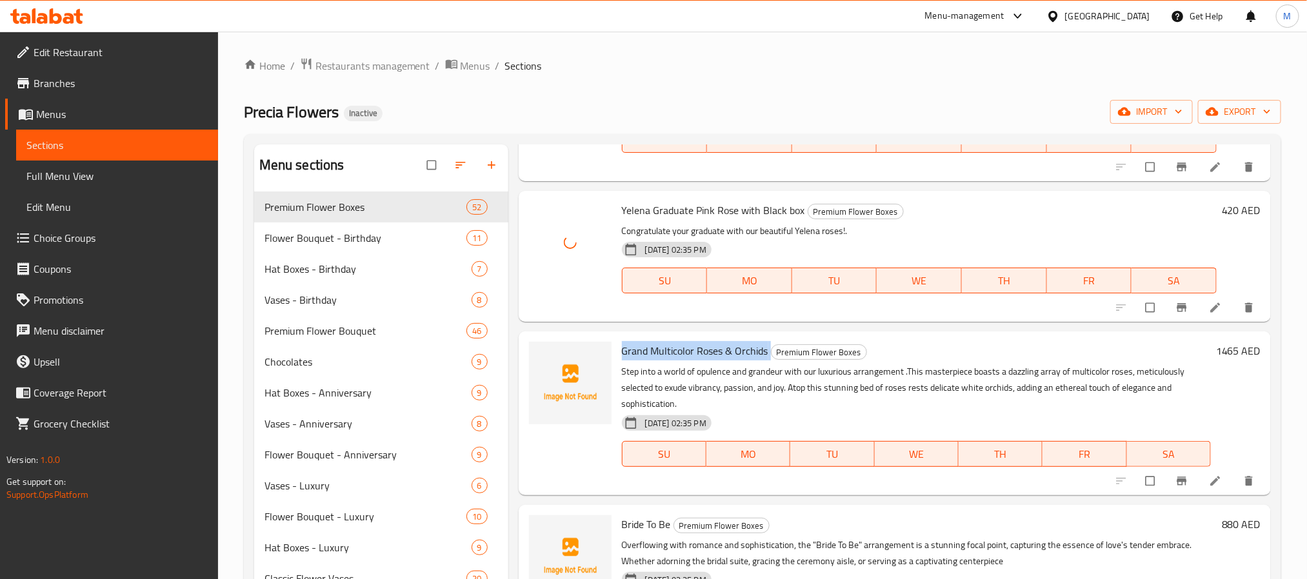
click at [672, 355] on span "Grand Multicolor Roses & Orchids" at bounding box center [695, 350] width 146 height 19
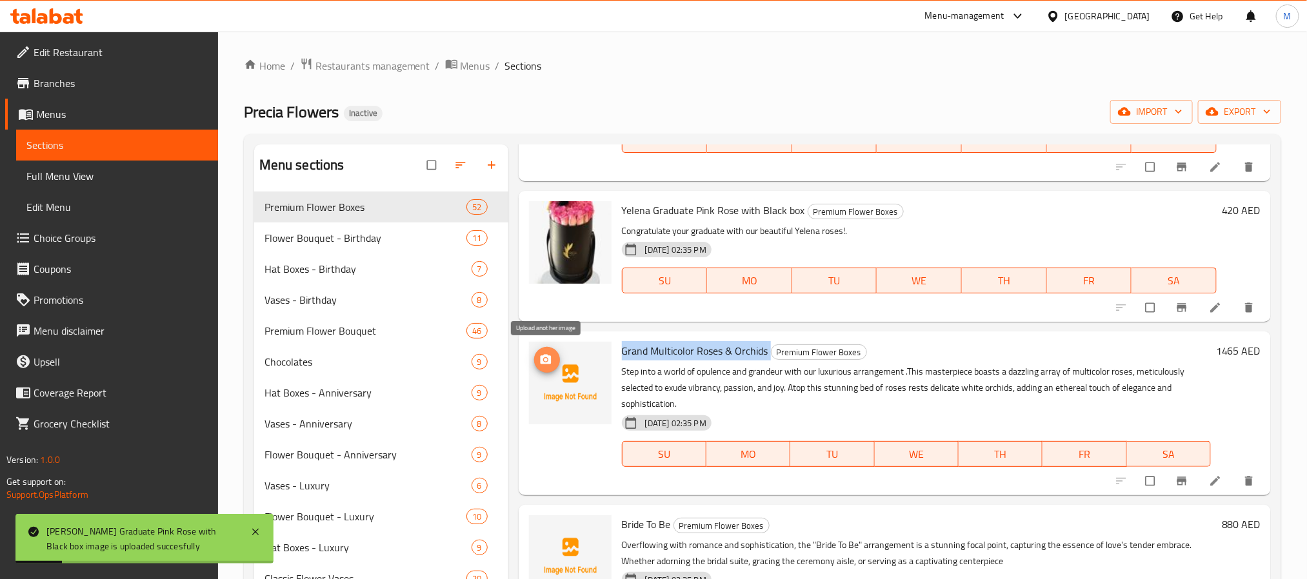
click at [559, 359] on span "upload picture" at bounding box center [547, 360] width 26 height 13
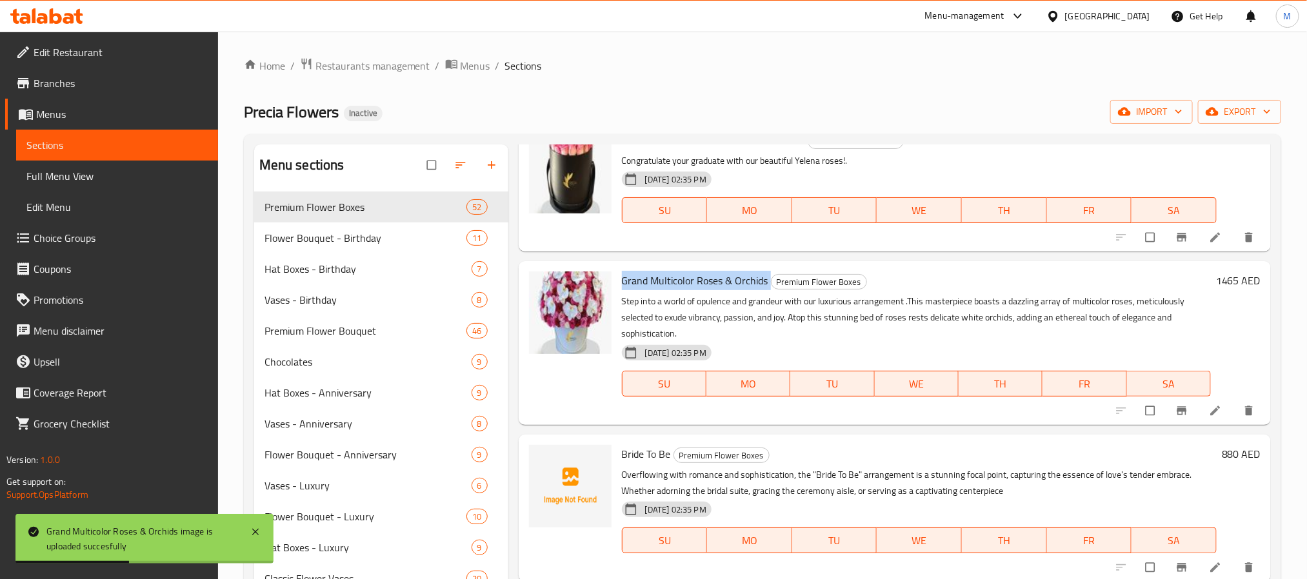
scroll to position [6968, 0]
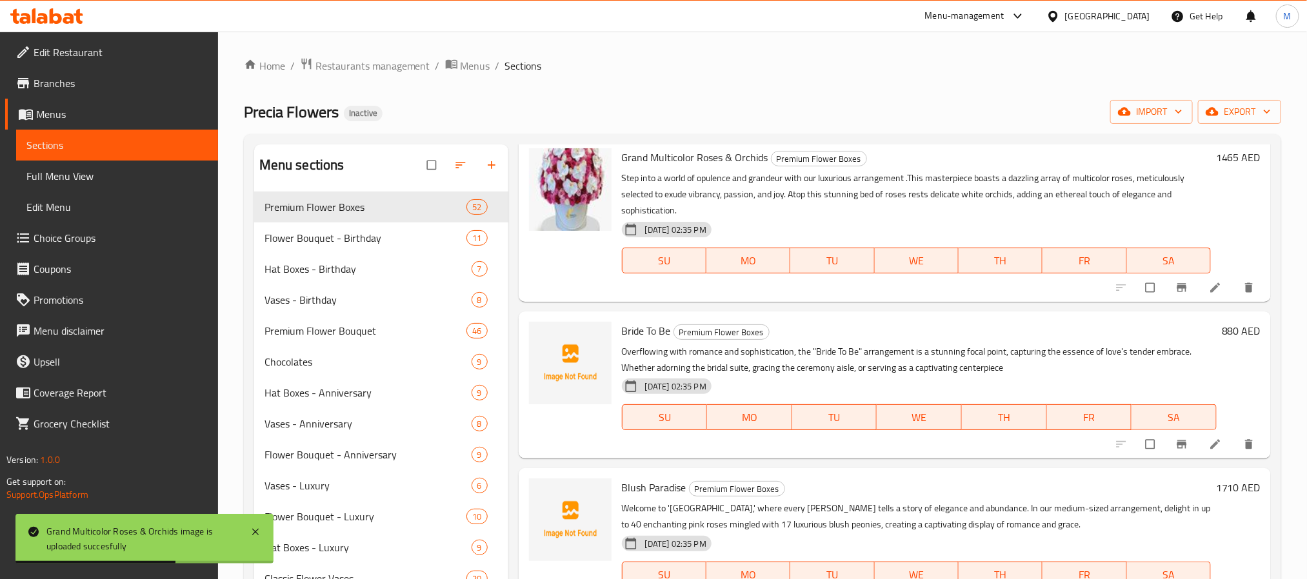
click at [649, 331] on span "Bride To Be" at bounding box center [646, 330] width 49 height 19
click at [649, 330] on span "Bride To Be" at bounding box center [646, 330] width 49 height 19
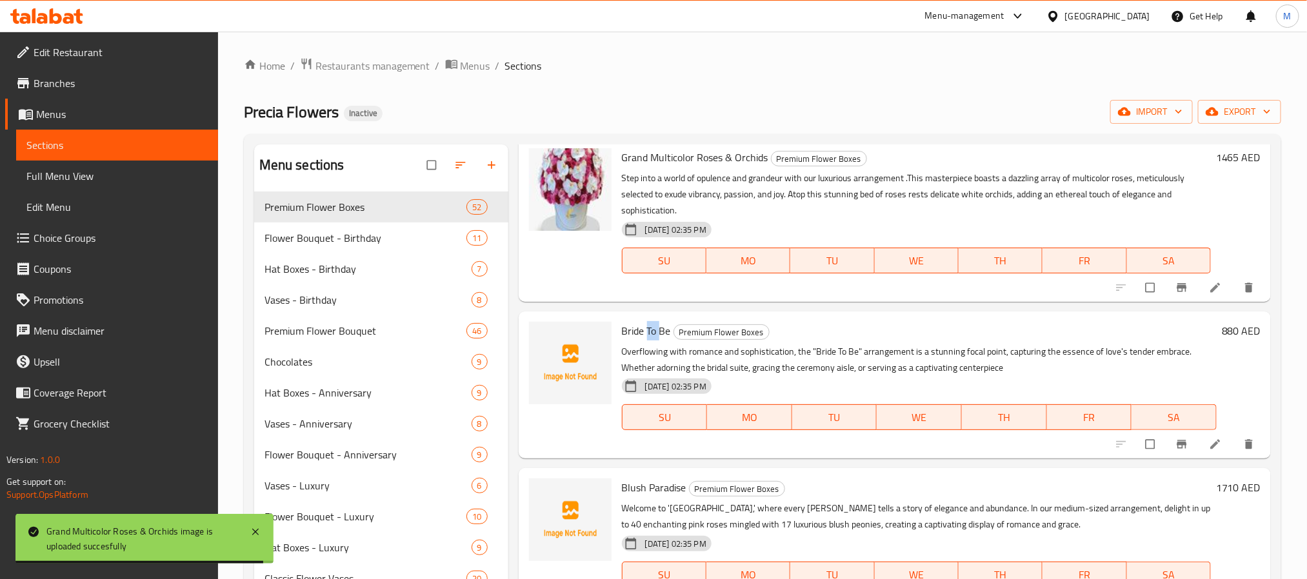
click at [649, 326] on span "Bride To Be" at bounding box center [646, 330] width 49 height 19
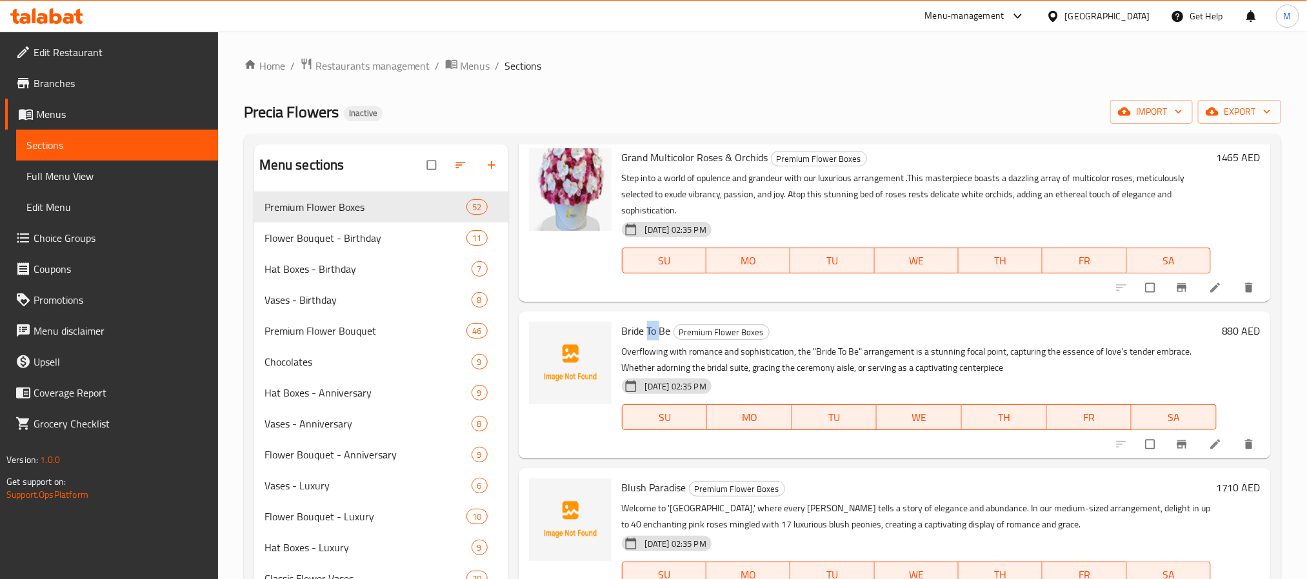
click at [649, 326] on span "Bride To Be" at bounding box center [646, 330] width 49 height 19
click at [534, 334] on span "upload picture" at bounding box center [547, 340] width 26 height 13
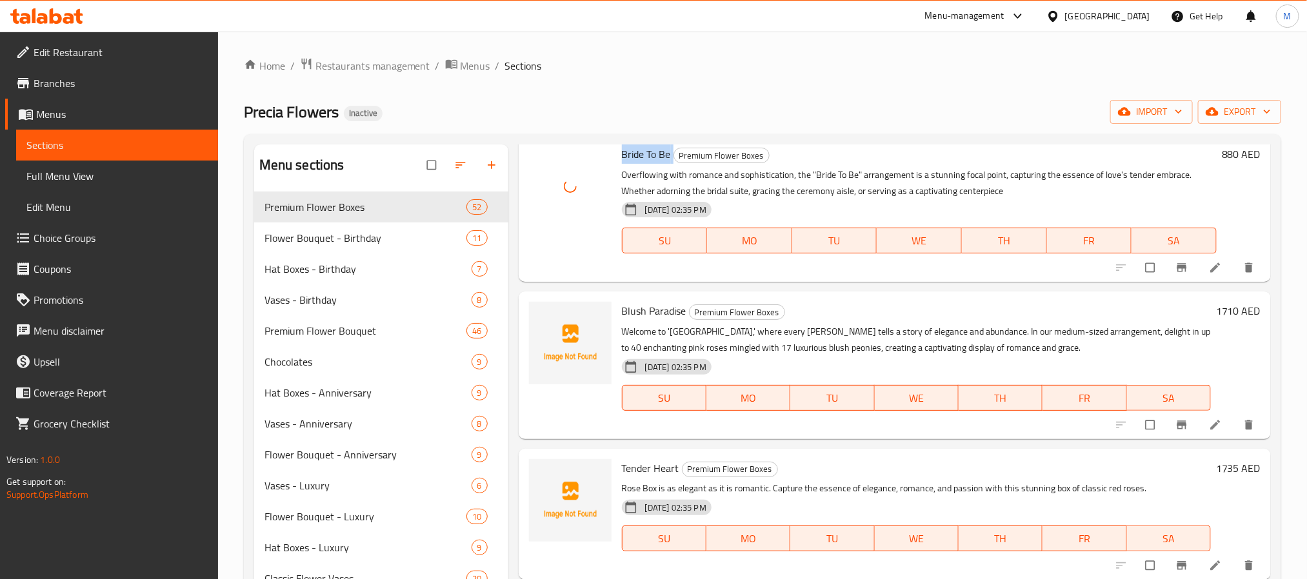
scroll to position [7161, 0]
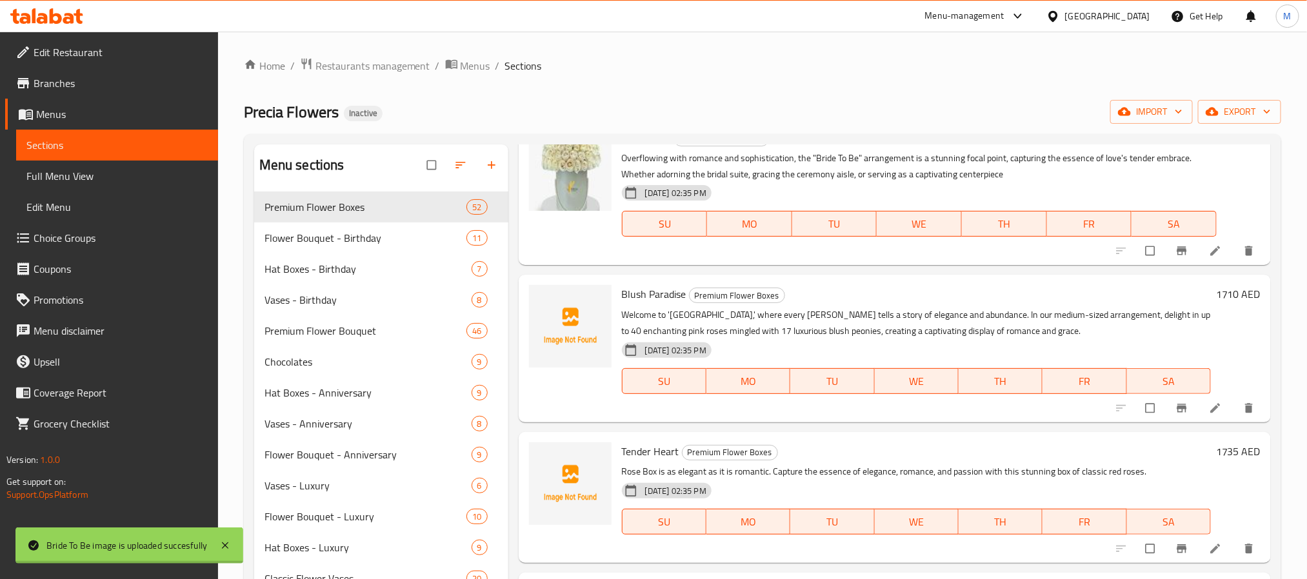
click at [660, 290] on span "Blush Paradise" at bounding box center [654, 294] width 65 height 19
click at [548, 306] on button "upload picture" at bounding box center [547, 303] width 26 height 26
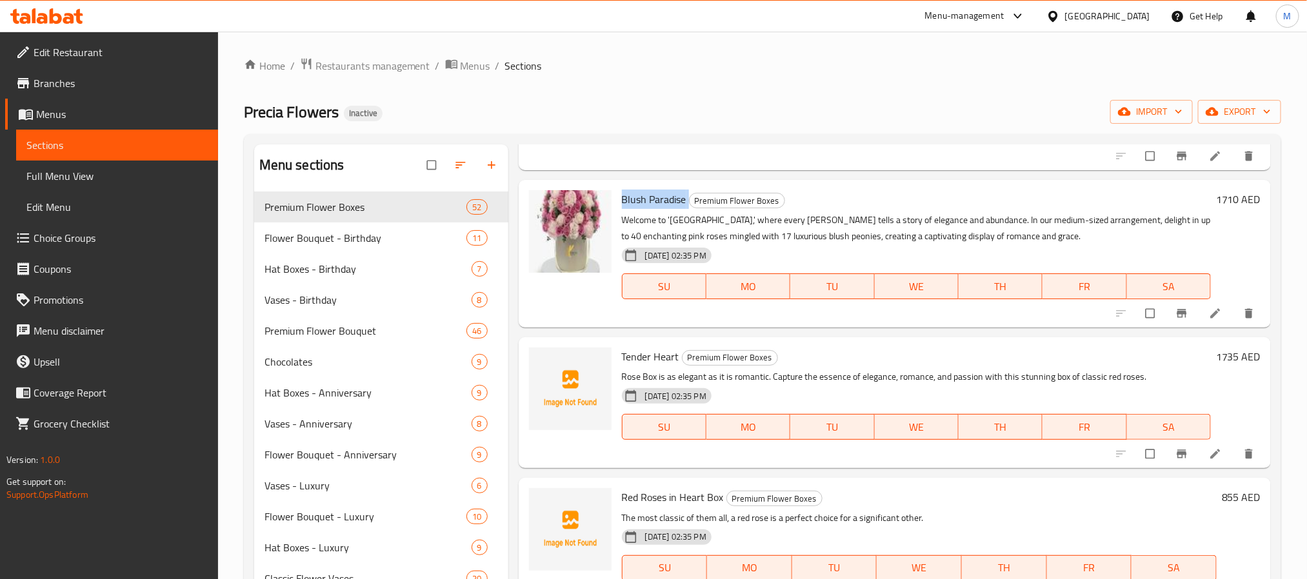
scroll to position [7258, 0]
click at [645, 350] on span "Tender Heart" at bounding box center [650, 354] width 57 height 19
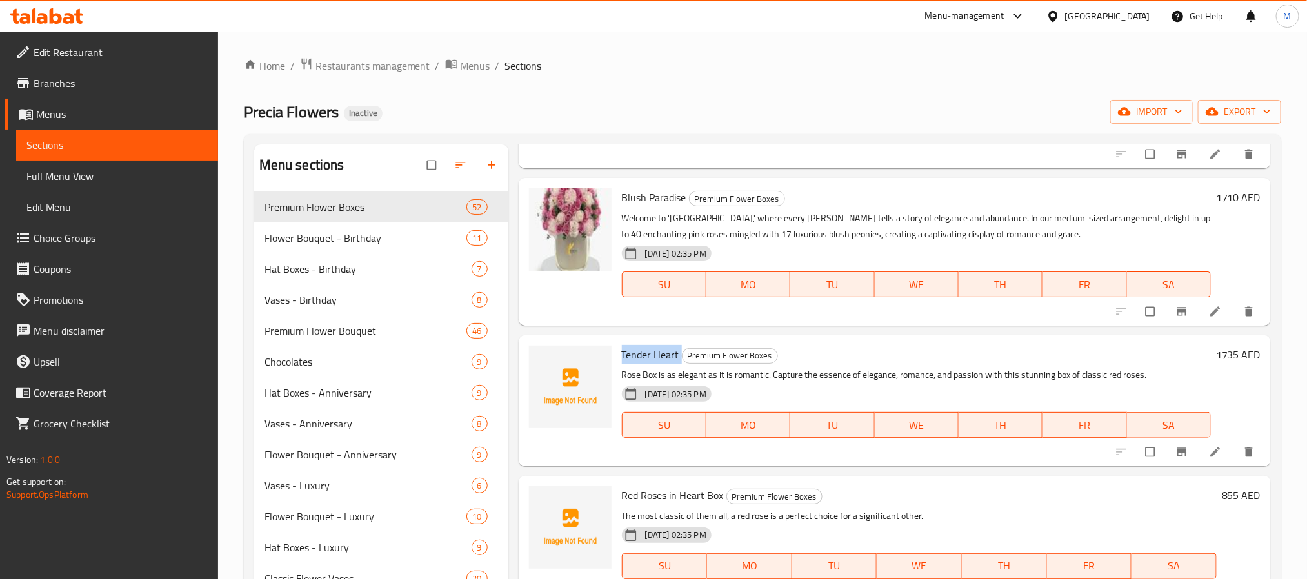
click at [645, 350] on span "Tender Heart" at bounding box center [650, 354] width 57 height 19
click at [544, 351] on button "upload picture" at bounding box center [547, 364] width 26 height 26
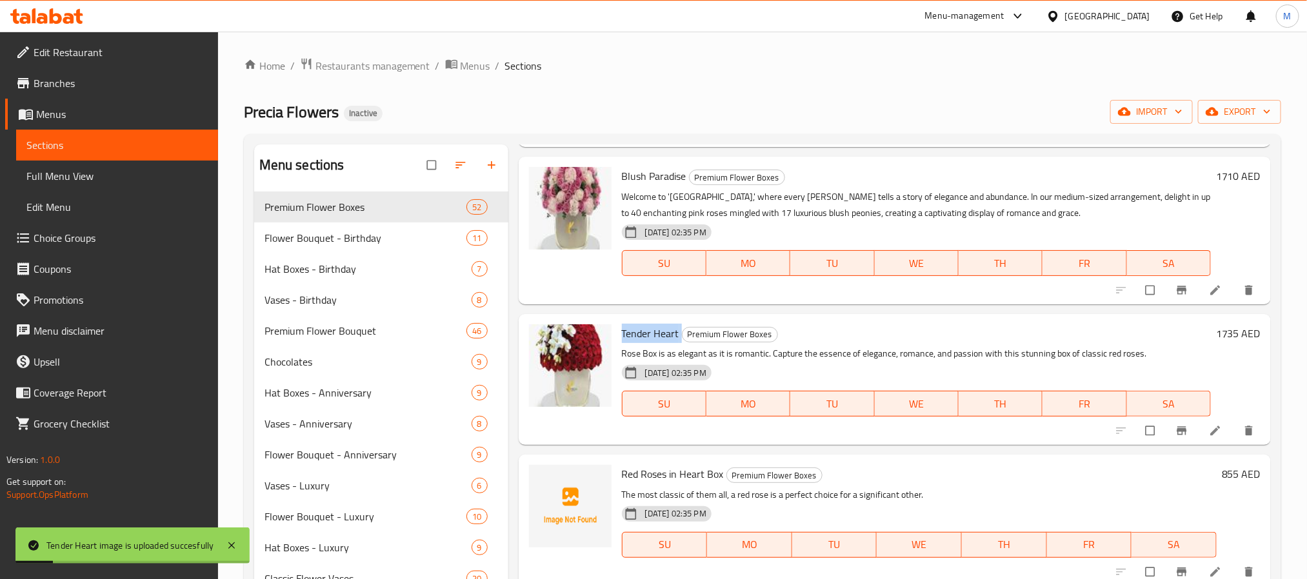
scroll to position [7282, 0]
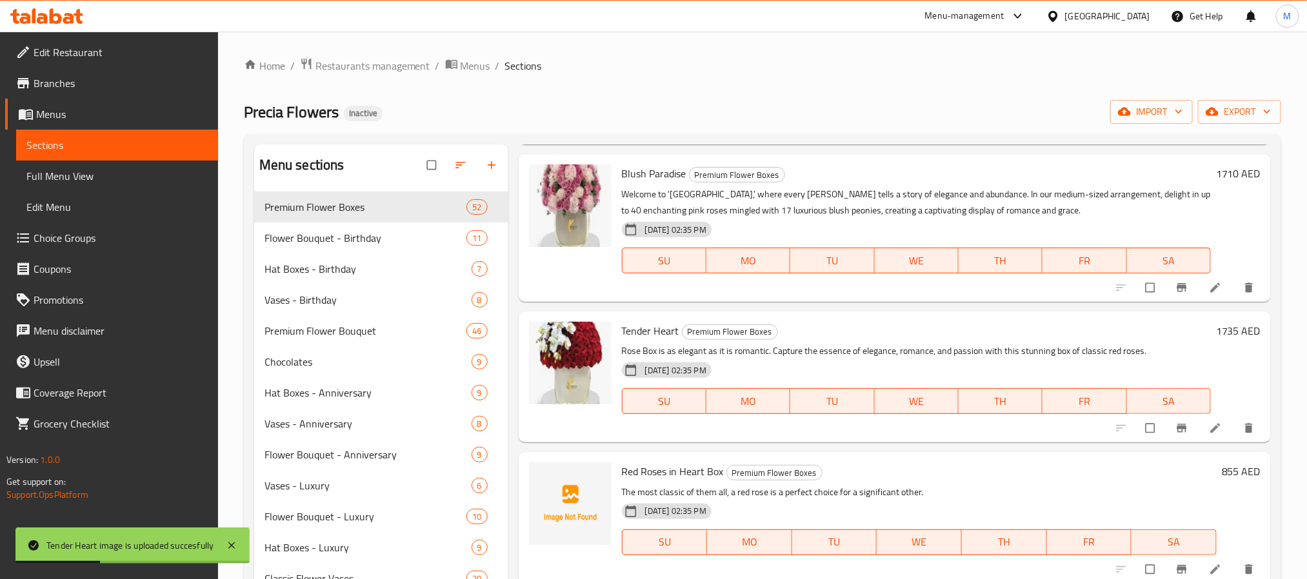
click at [680, 468] on span "Red Roses in Heart Box" at bounding box center [673, 471] width 102 height 19
click at [537, 474] on span "upload picture" at bounding box center [547, 480] width 26 height 13
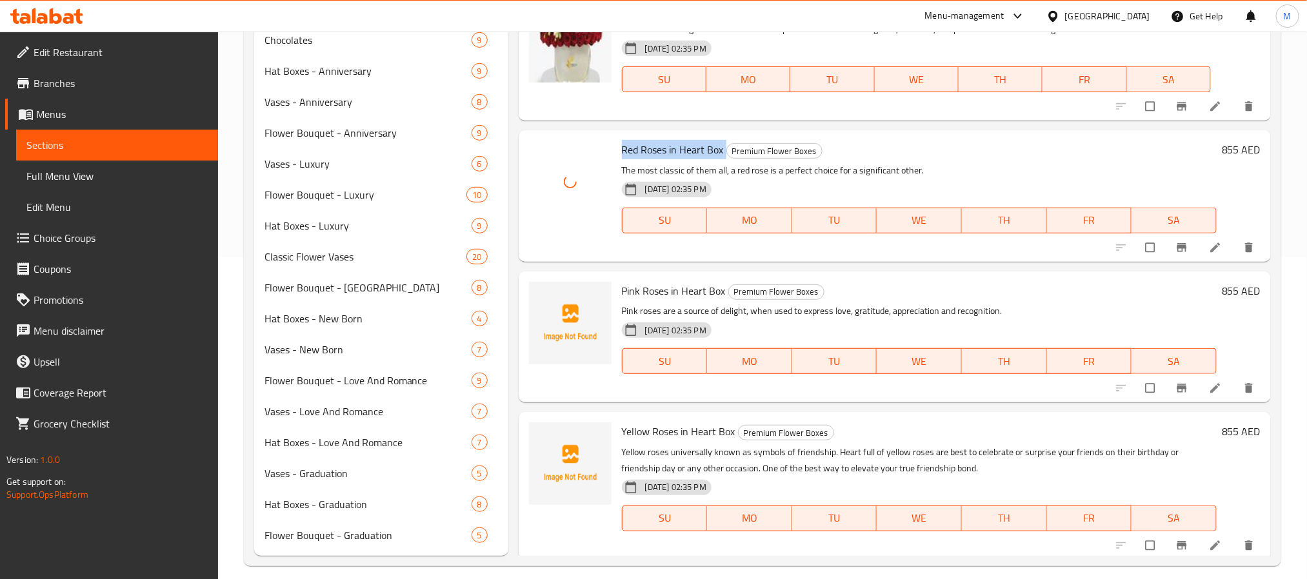
scroll to position [334, 0]
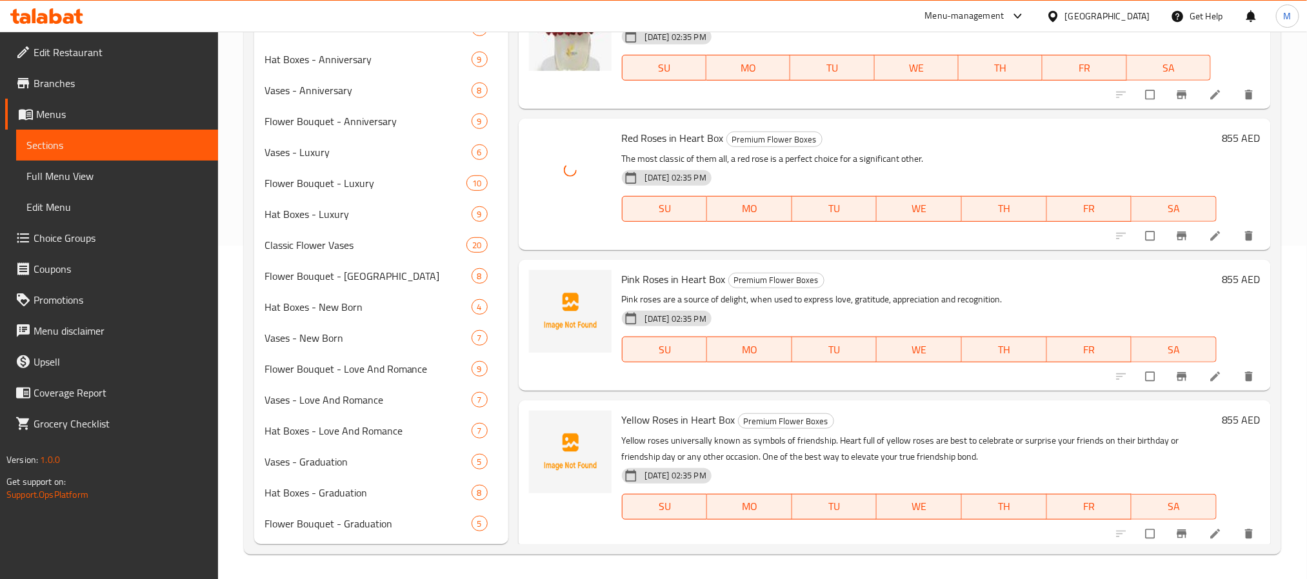
click at [677, 271] on span "Pink Roses in Heart Box" at bounding box center [674, 279] width 104 height 19
click at [542, 282] on icon "upload picture" at bounding box center [545, 288] width 13 height 13
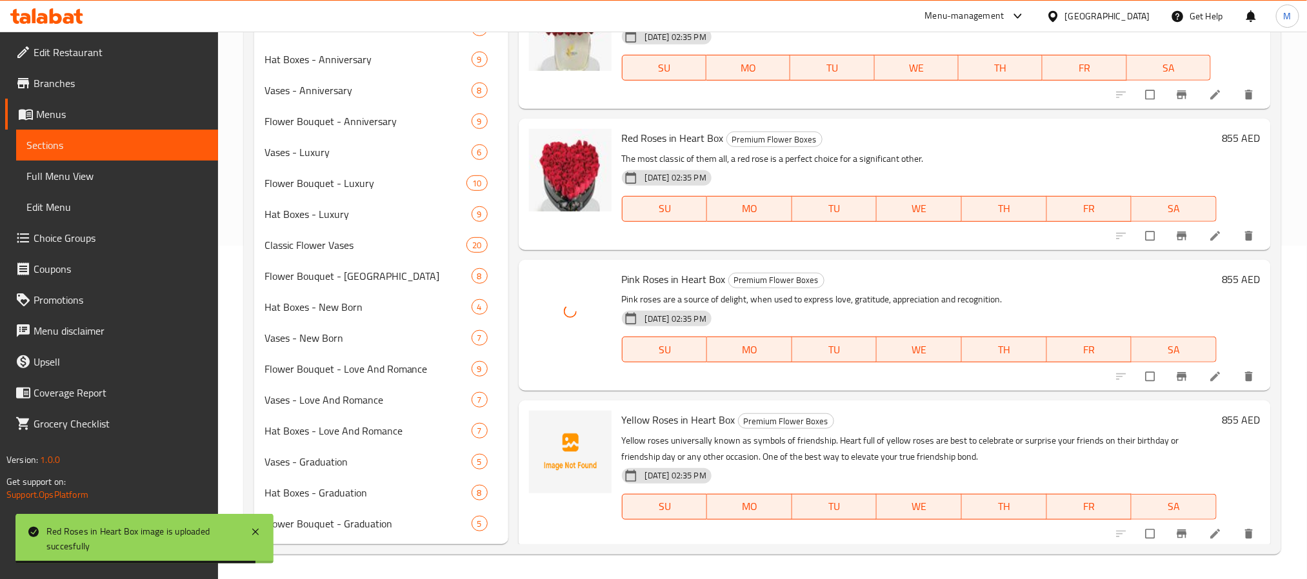
click at [652, 413] on span "Yellow Roses in Heart Box" at bounding box center [679, 419] width 114 height 19
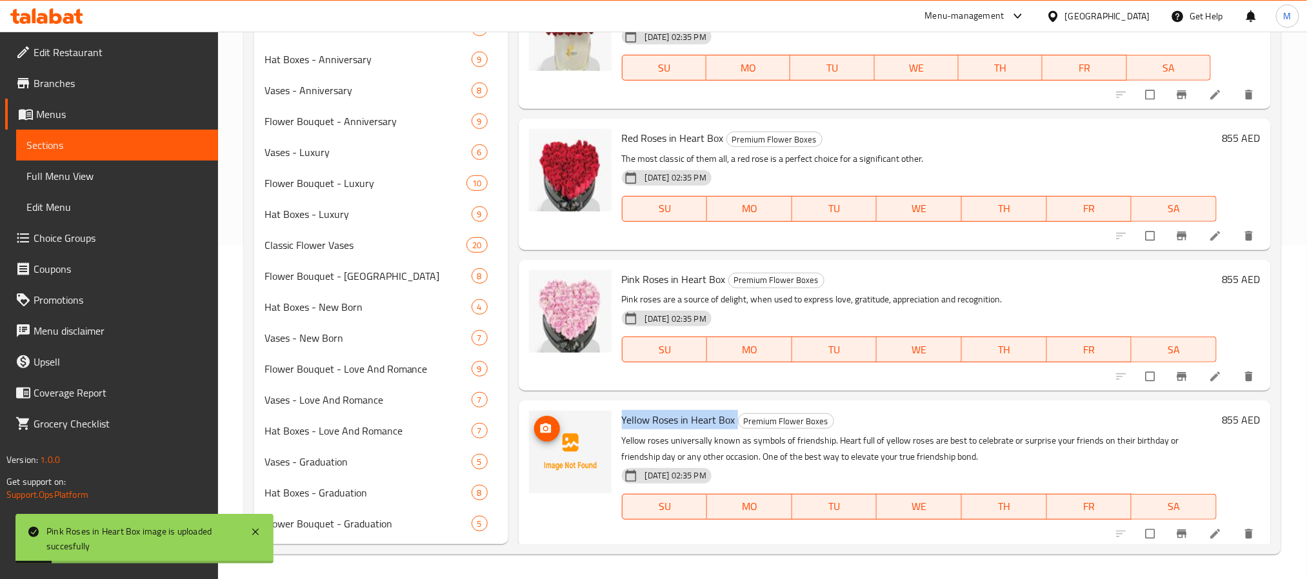
click at [539, 423] on icon "upload picture" at bounding box center [545, 429] width 13 height 13
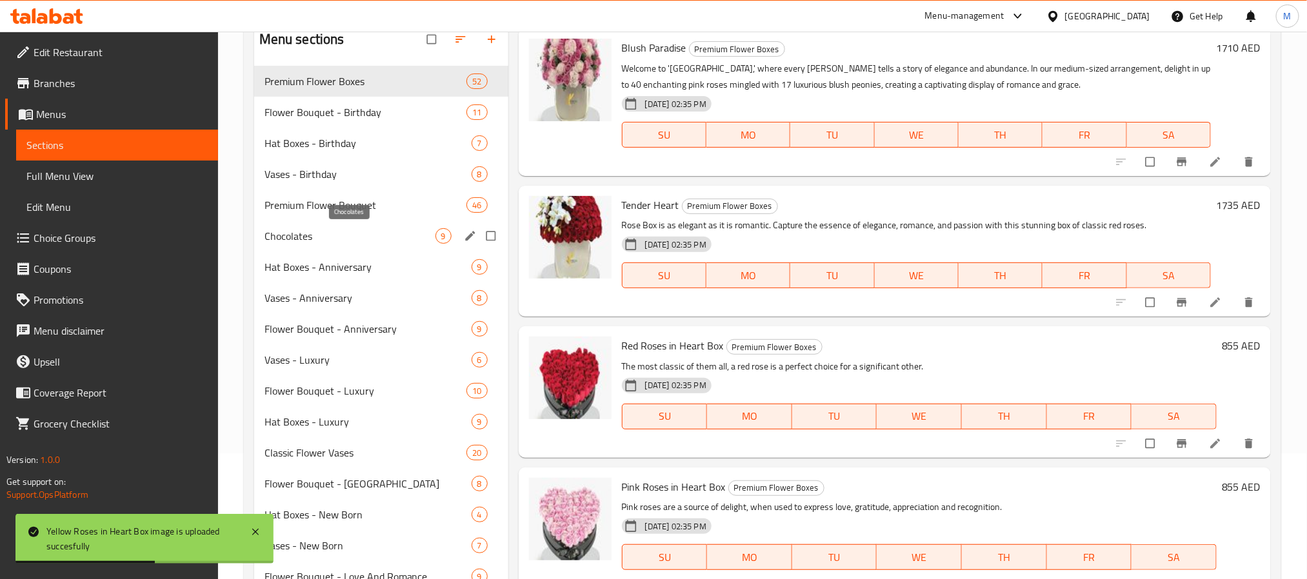
scroll to position [0, 0]
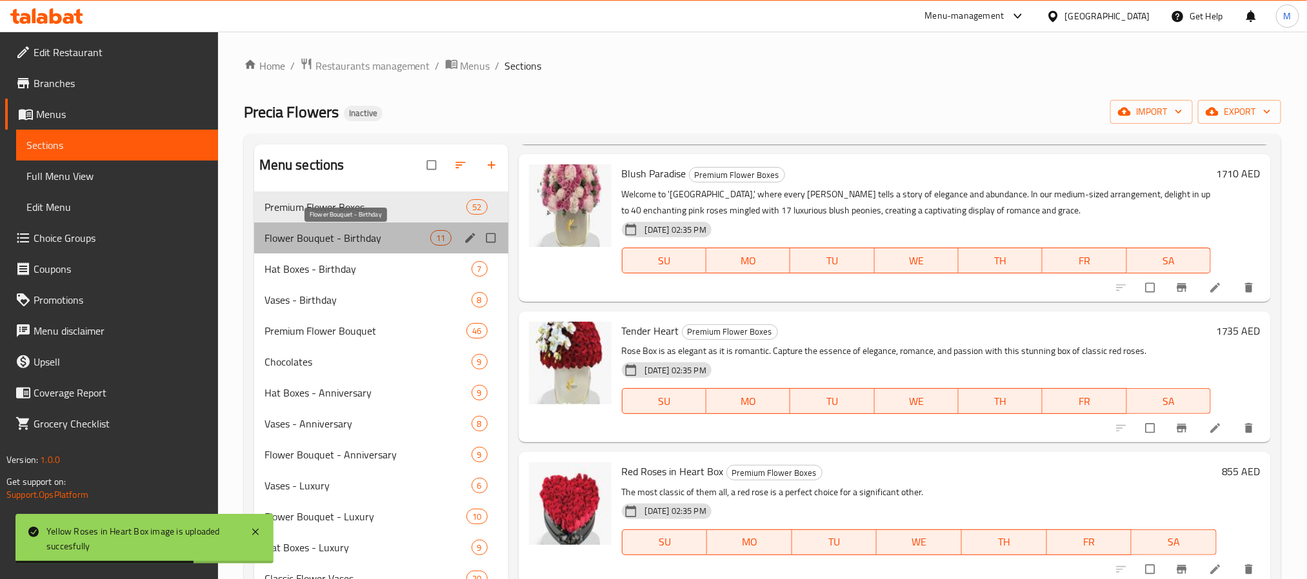
click at [362, 231] on span "Flower Bouquet - Birthday" at bounding box center [348, 237] width 166 height 15
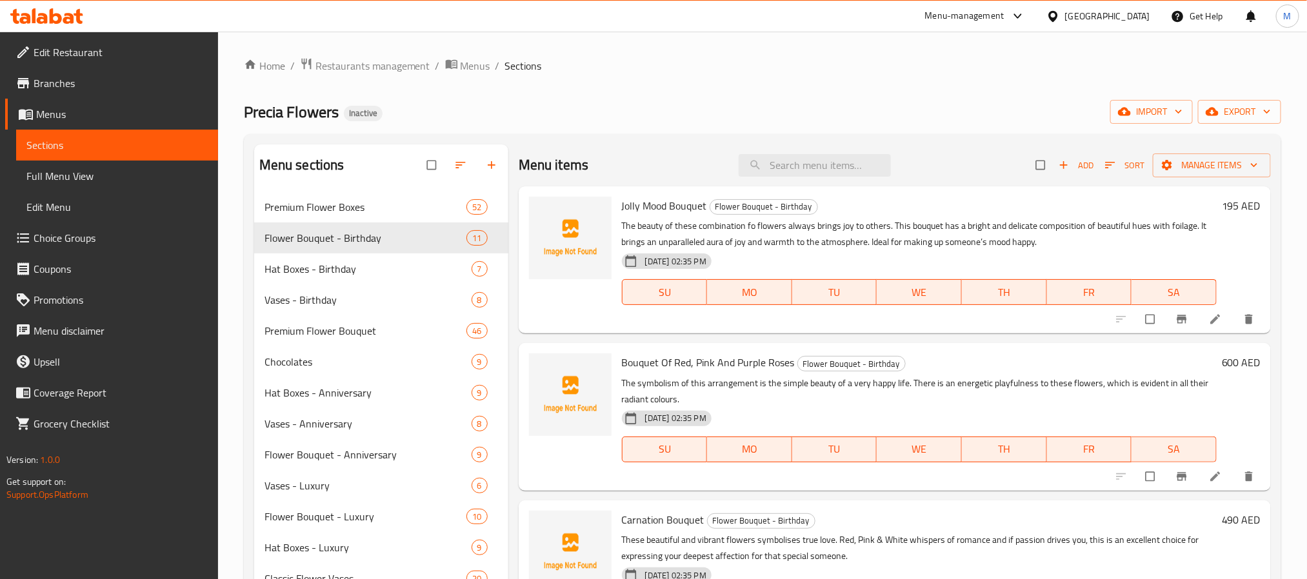
click at [666, 196] on span "Jolly Mood Bouquet" at bounding box center [664, 205] width 85 height 19
click at [540, 217] on icon "upload picture" at bounding box center [545, 214] width 13 height 13
click at [782, 361] on span "Bouquet Of Red, Pink And Purple Roses" at bounding box center [708, 362] width 173 height 19
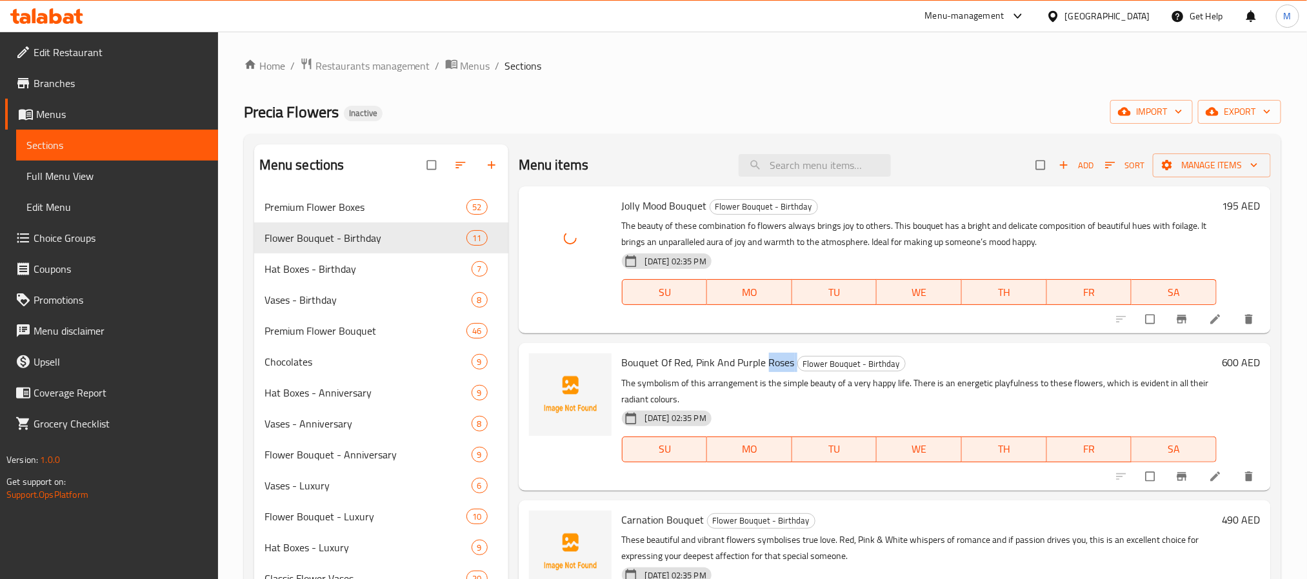
click at [782, 361] on span "Bouquet Of Red, Pink And Purple Roses" at bounding box center [708, 362] width 173 height 19
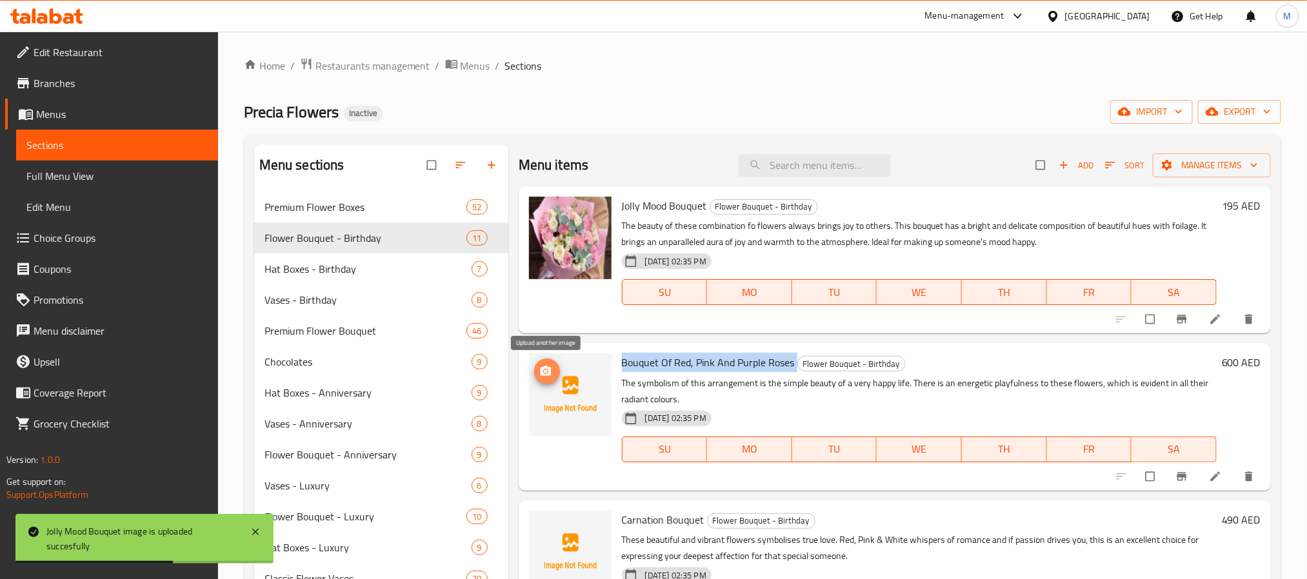
click at [538, 374] on span "upload picture" at bounding box center [547, 371] width 26 height 13
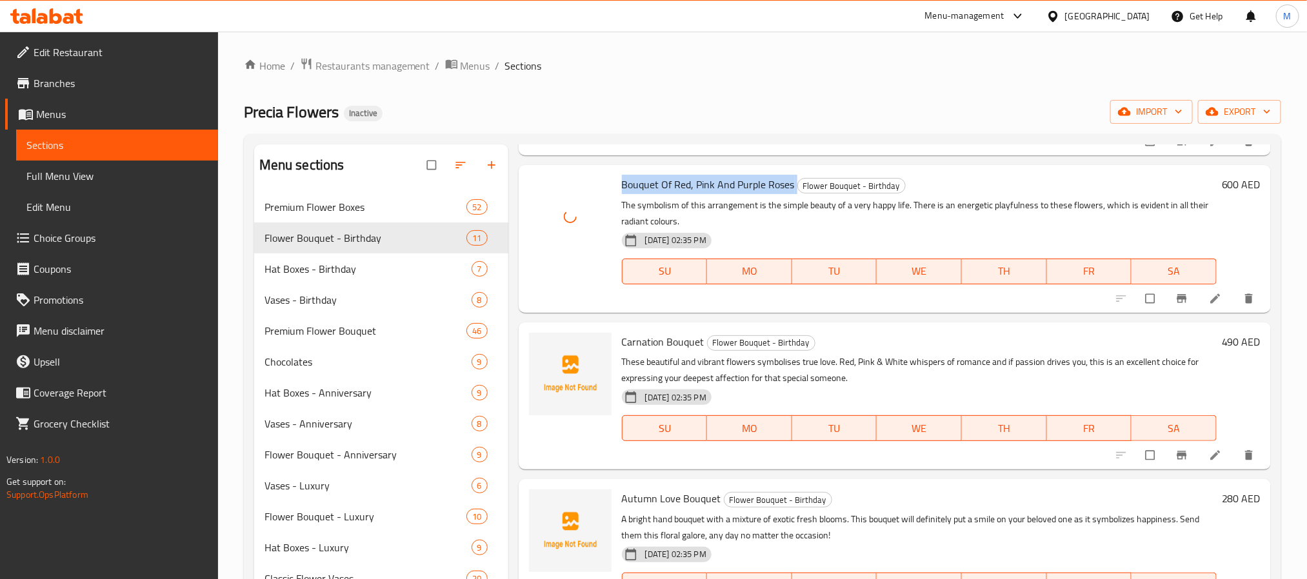
scroll to position [194, 0]
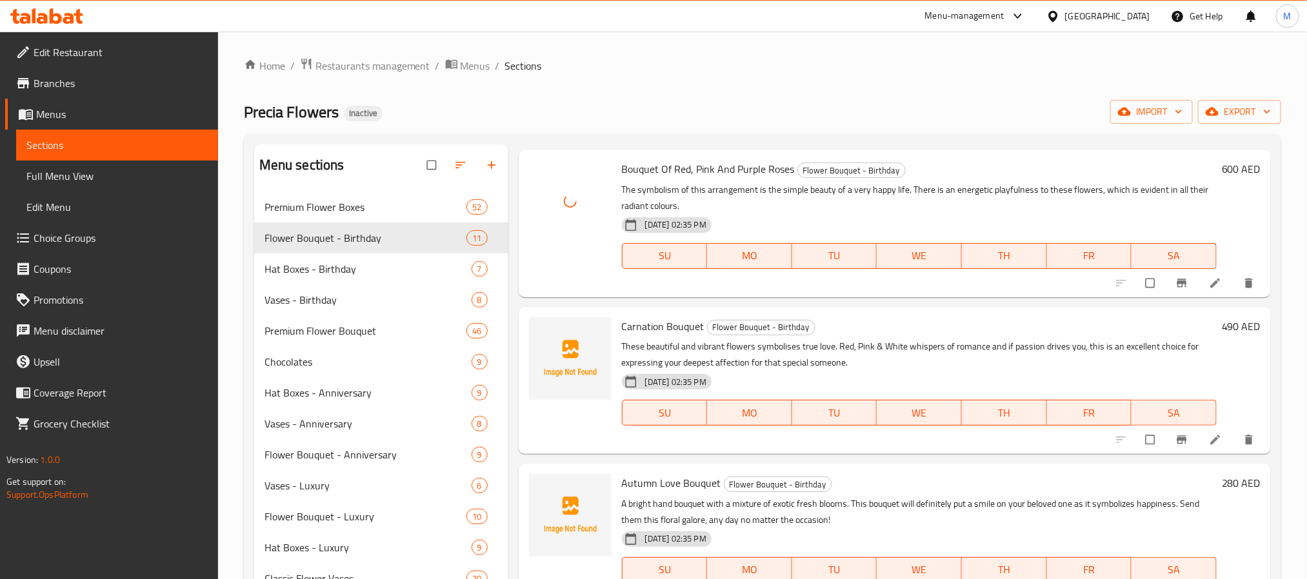
click at [668, 331] on span "Carnation Bouquet" at bounding box center [663, 326] width 83 height 19
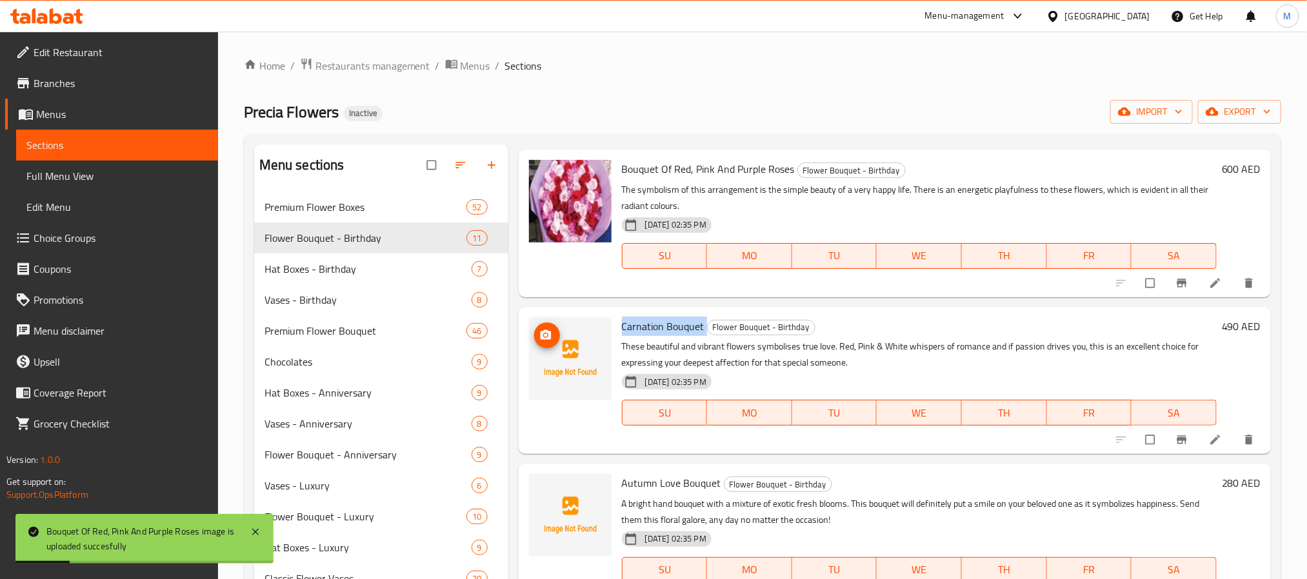
click at [546, 328] on button "upload picture" at bounding box center [547, 336] width 26 height 26
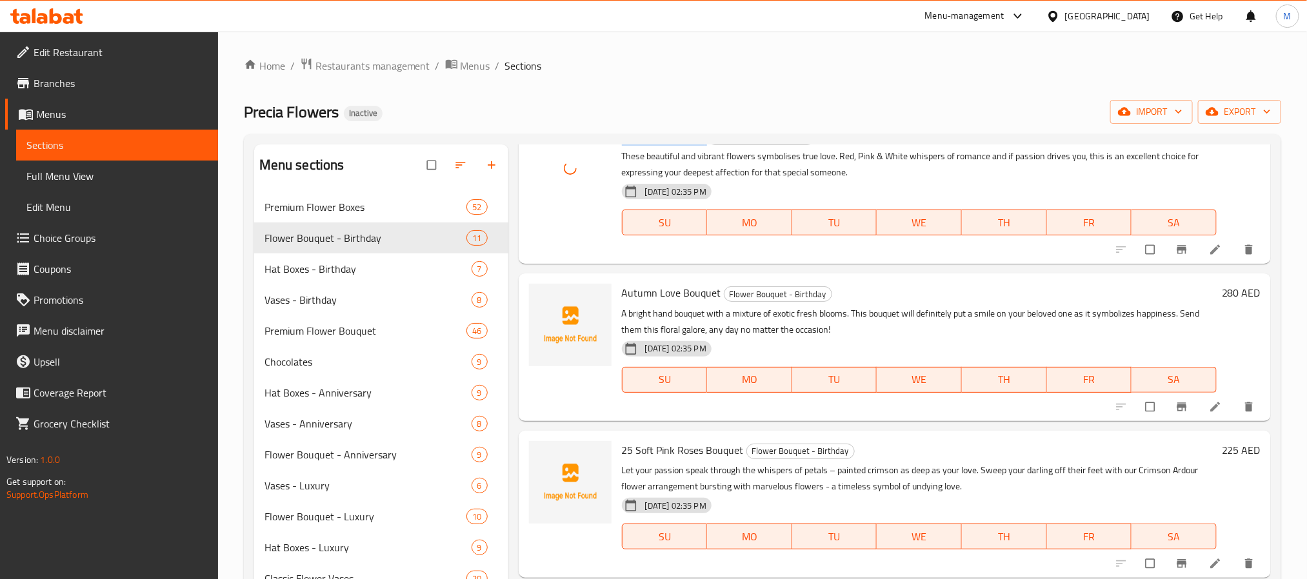
scroll to position [387, 0]
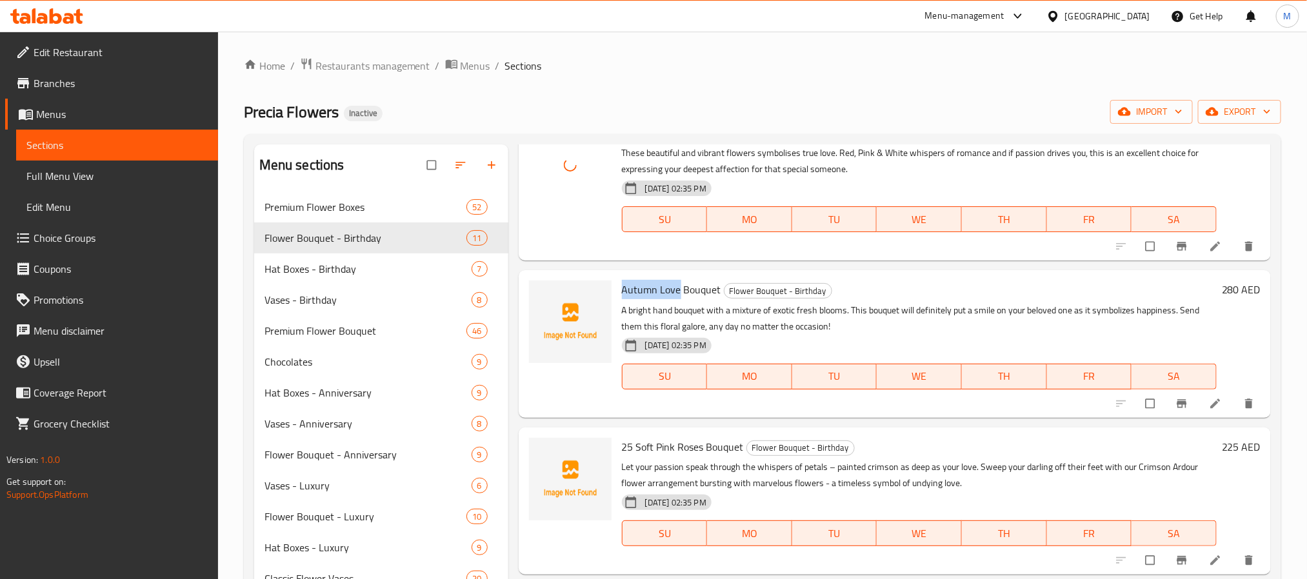
drag, startPoint x: 677, startPoint y: 290, endPoint x: 619, endPoint y: 299, distance: 58.7
click at [619, 299] on div "Autumn Love Bouquet Flower Bouquet - Birthday A bright hand bouquet with a mixt…" at bounding box center [919, 343] width 605 height 137
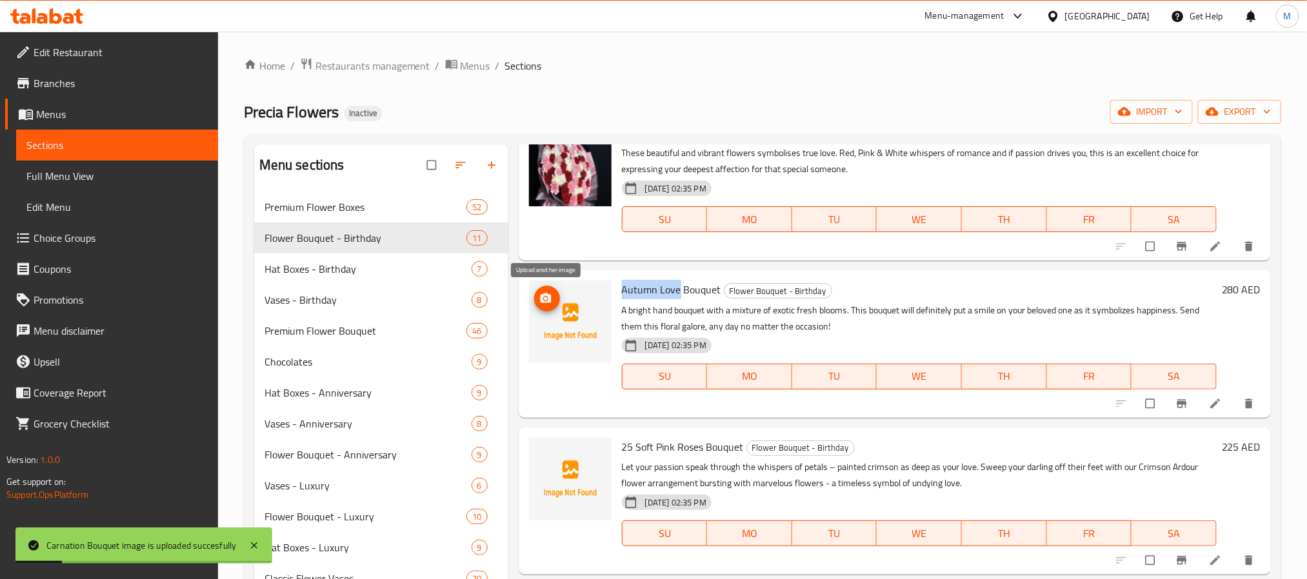
click at [550, 303] on icon "upload picture" at bounding box center [545, 299] width 11 height 10
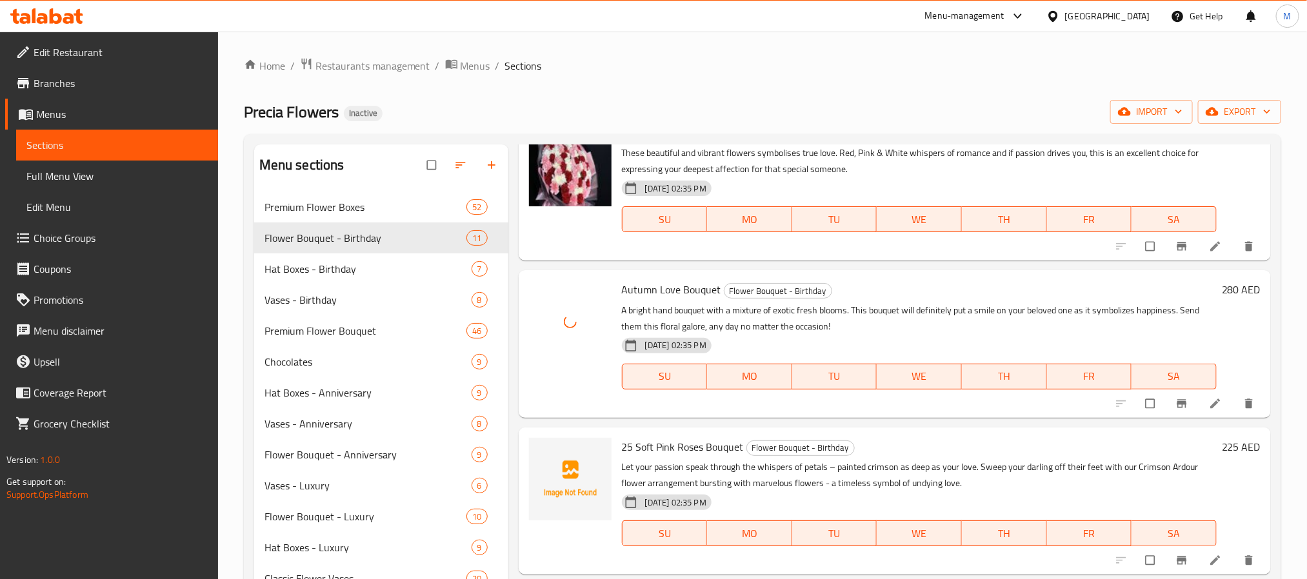
click at [717, 441] on span "25 Soft Pink Roses Bouquet" at bounding box center [683, 446] width 122 height 19
drag, startPoint x: 703, startPoint y: 446, endPoint x: 616, endPoint y: 442, distance: 87.2
click at [617, 442] on div "25 Soft Pink Roses Bouquet Flower Bouquet - Birthday Let your passion speak thr…" at bounding box center [919, 501] width 605 height 137
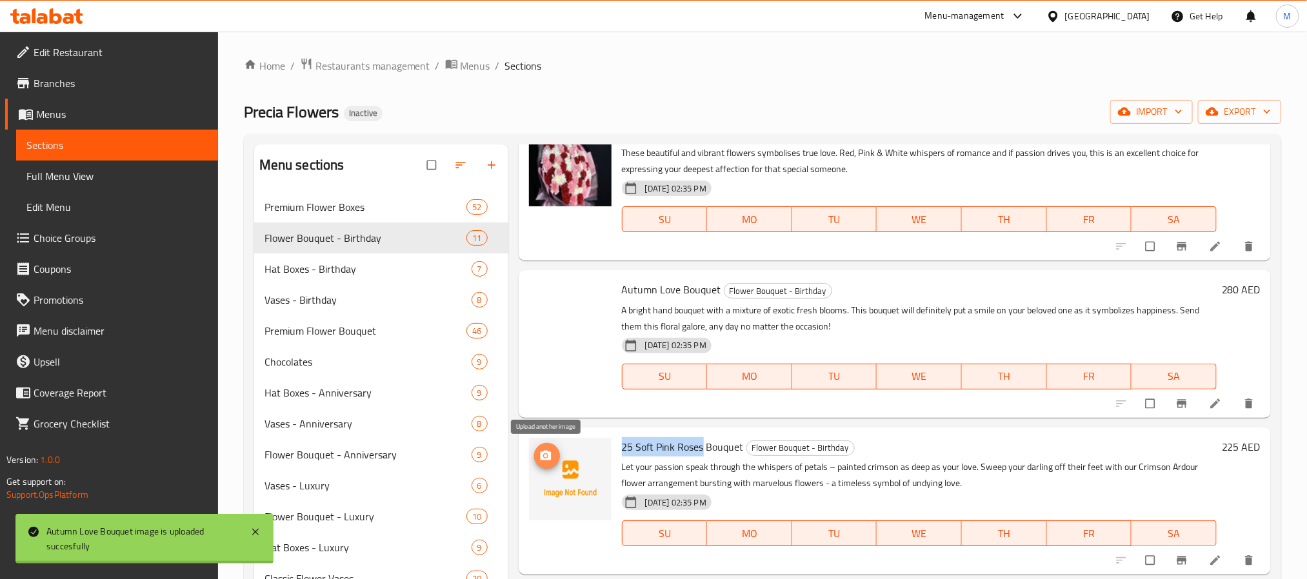
click at [548, 453] on icon "upload picture" at bounding box center [545, 455] width 11 height 10
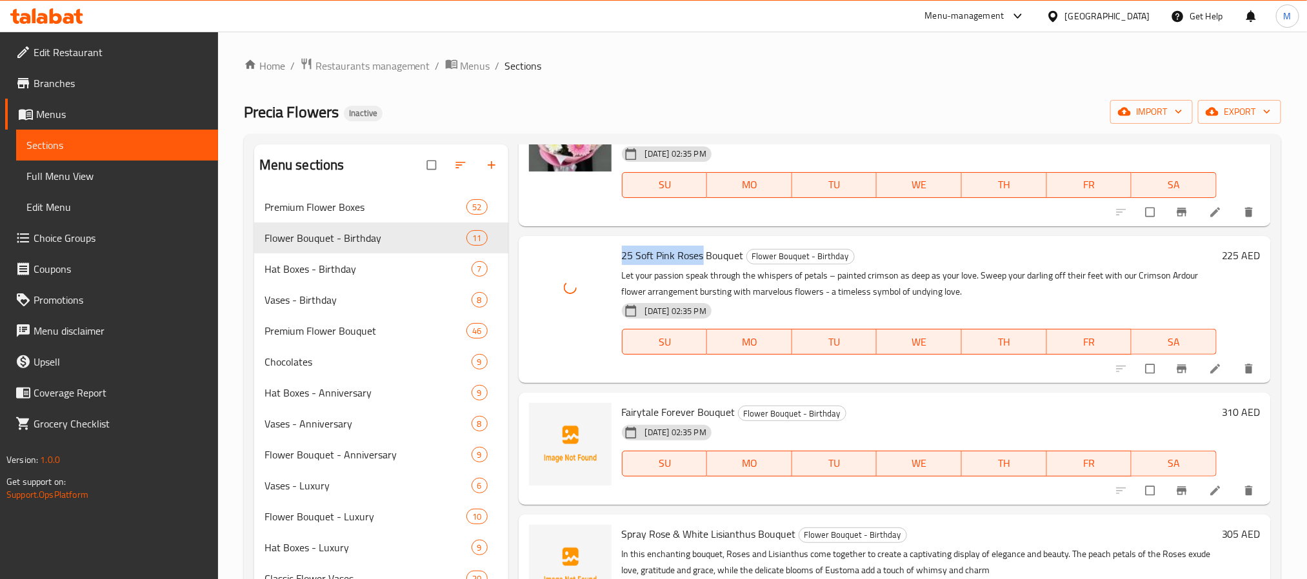
scroll to position [581, 0]
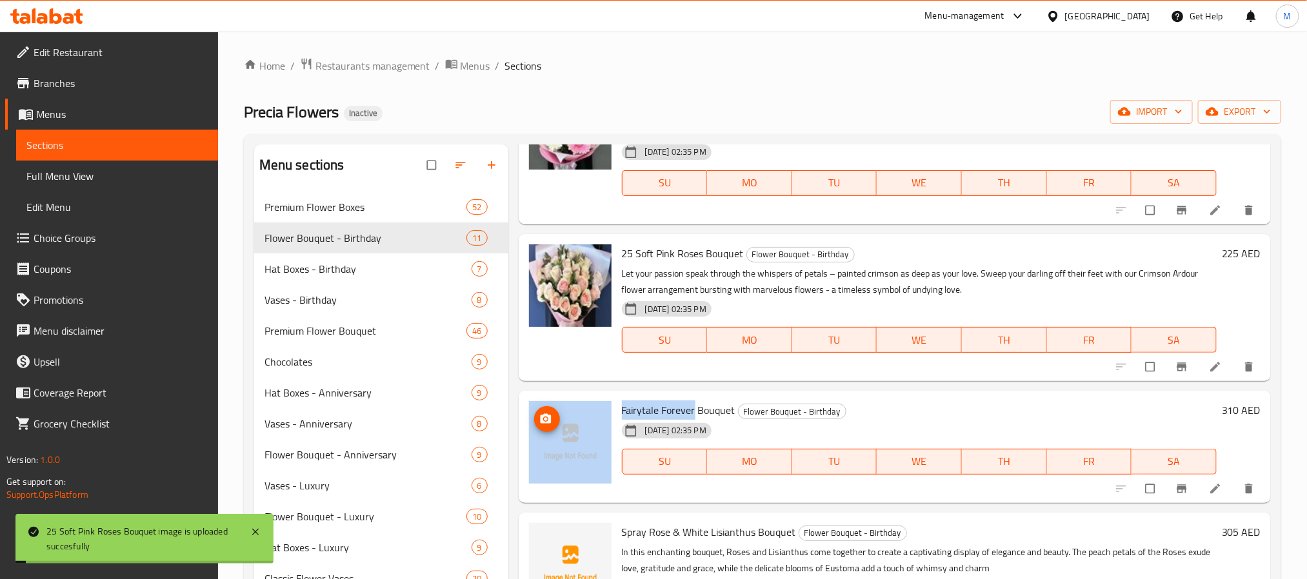
drag, startPoint x: 693, startPoint y: 410, endPoint x: 595, endPoint y: 410, distance: 98.1
click at [595, 410] on div "Fairytale Forever Bouquet Flower Bouquet - Birthday 09-10-2025 02:35 PM SU MO T…" at bounding box center [895, 447] width 742 height 102
click at [546, 411] on button "upload picture" at bounding box center [547, 419] width 26 height 26
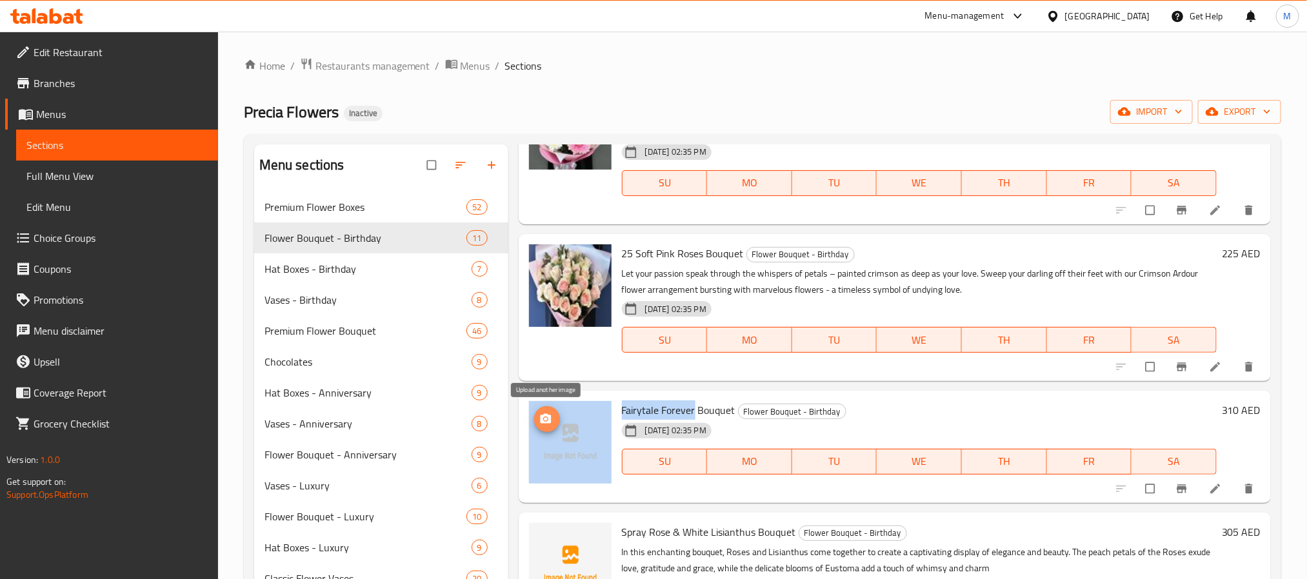
click at [554, 415] on span "upload picture" at bounding box center [547, 419] width 26 height 13
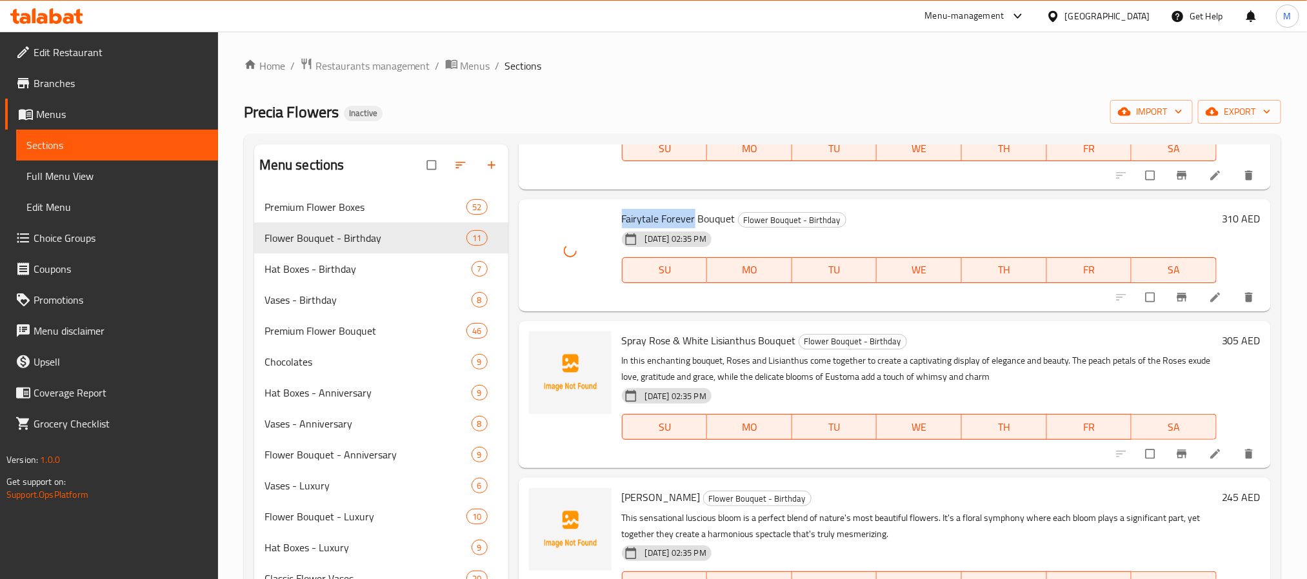
scroll to position [774, 0]
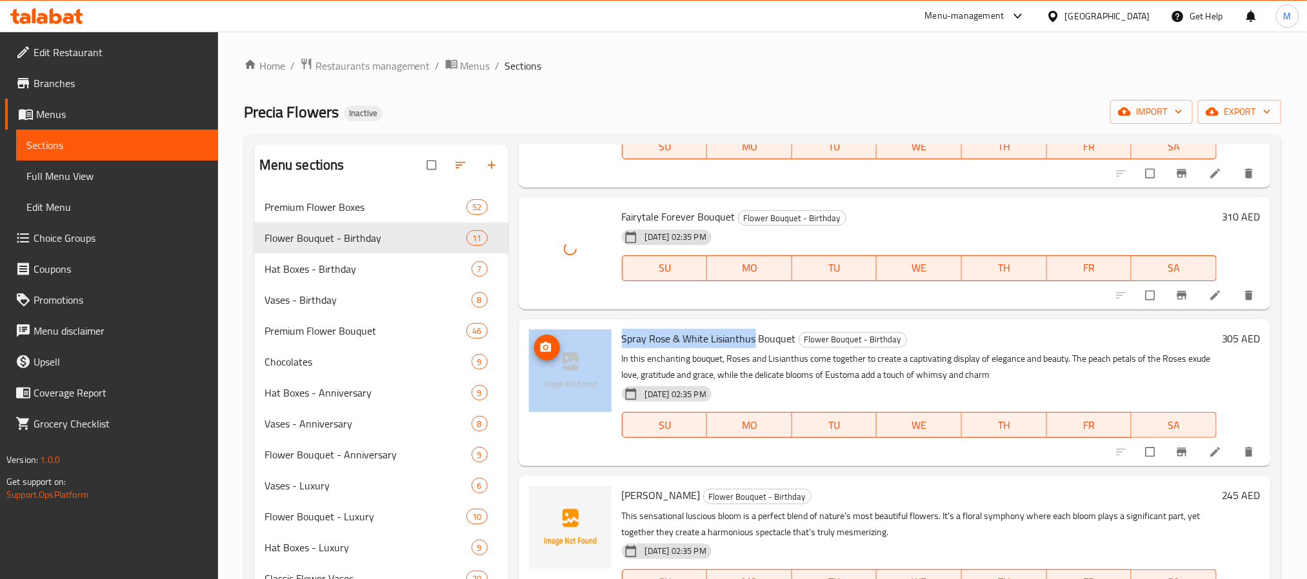
drag, startPoint x: 755, startPoint y: 337, endPoint x: 610, endPoint y: 332, distance: 144.6
click at [610, 332] on div "Spray Rose & White Lisianthus Bouquet Flower Bouquet - Birthday In this enchant…" at bounding box center [895, 393] width 742 height 137
click at [543, 346] on icon "upload picture" at bounding box center [545, 347] width 11 height 10
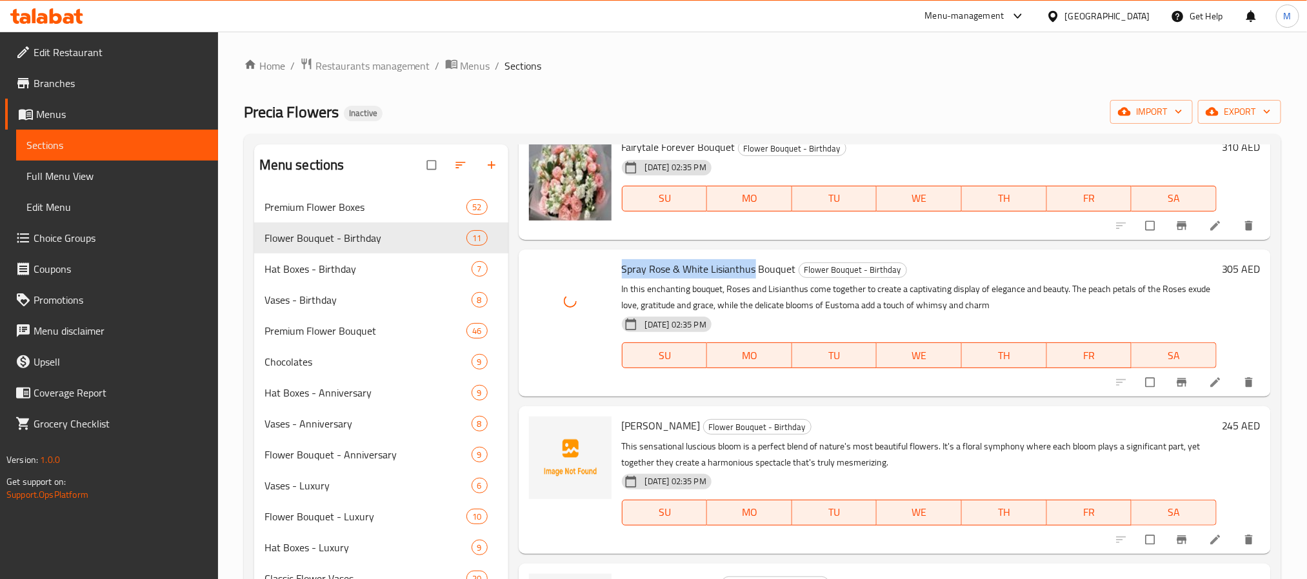
scroll to position [871, 0]
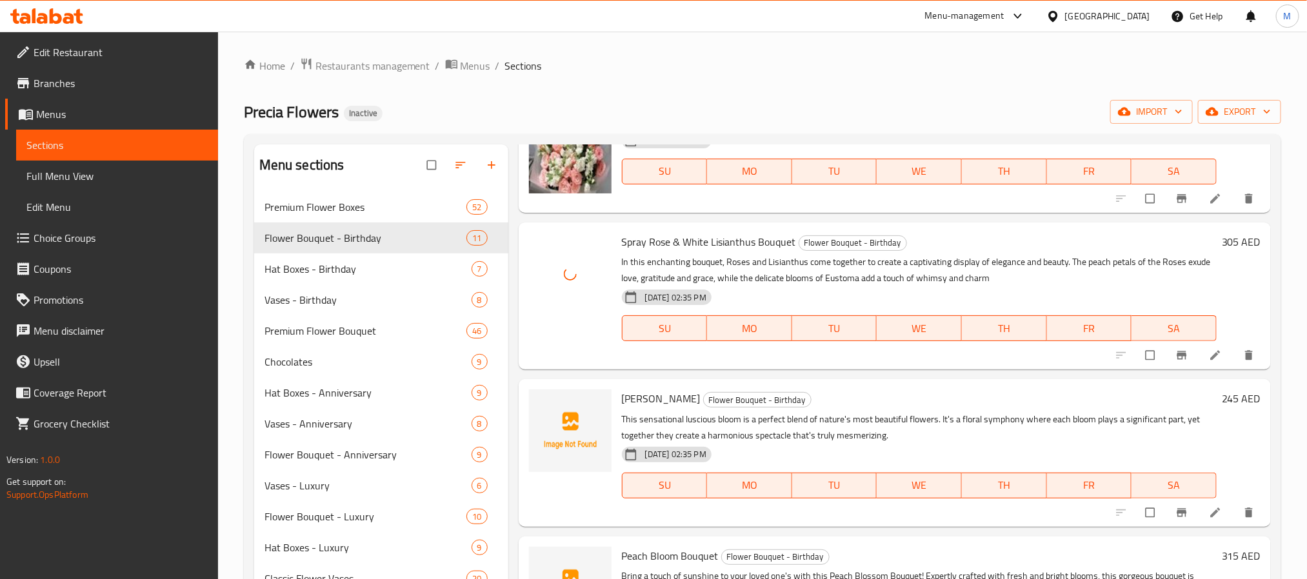
click at [633, 401] on span "[PERSON_NAME]" at bounding box center [661, 398] width 79 height 19
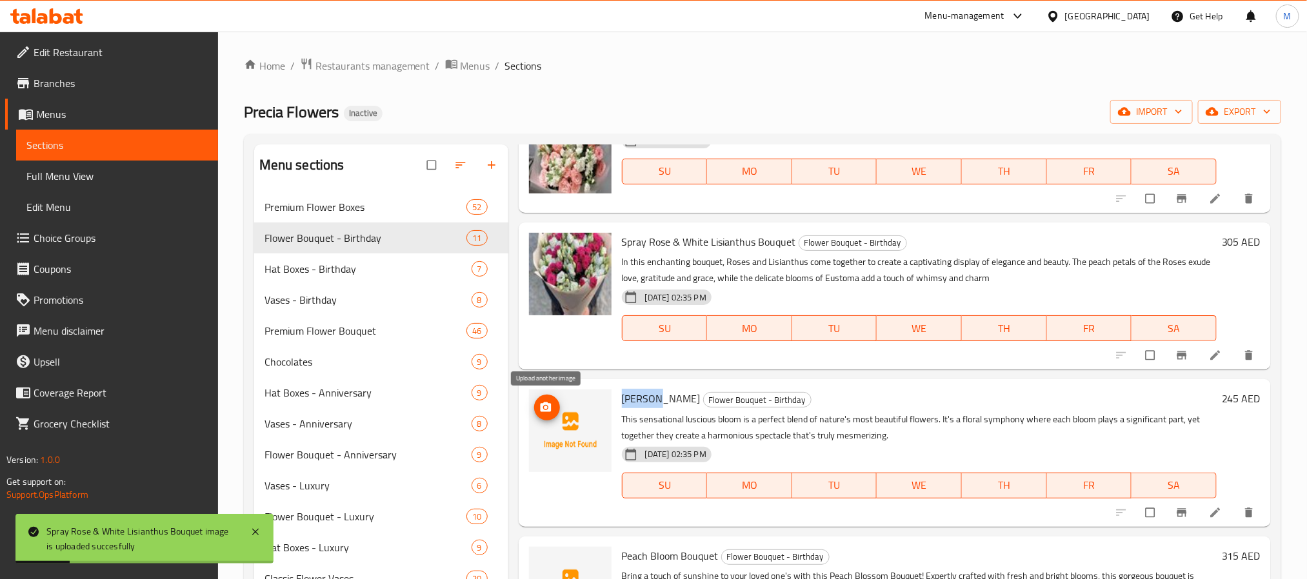
click at [540, 405] on icon "upload picture" at bounding box center [545, 407] width 13 height 13
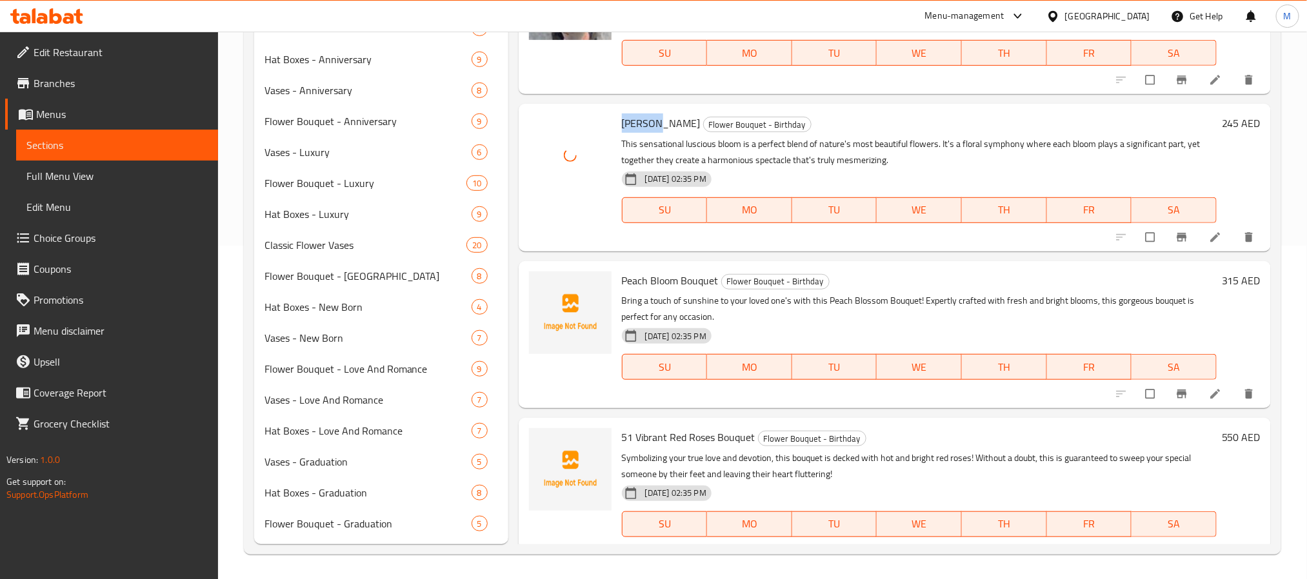
scroll to position [797, 0]
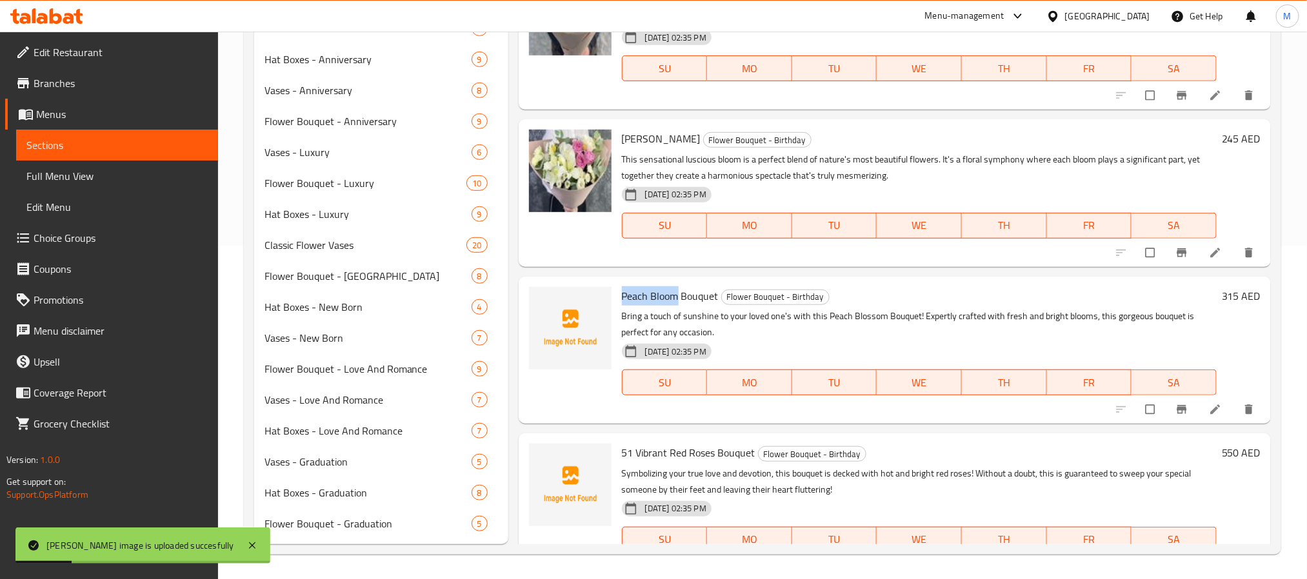
drag, startPoint x: 676, startPoint y: 289, endPoint x: 618, endPoint y: 297, distance: 58.6
click at [618, 297] on div "Peach Bloom Bouquet Flower Bouquet - Birthday Bring a touch of sunshine to your…" at bounding box center [919, 350] width 605 height 137
click at [538, 305] on span "upload picture" at bounding box center [547, 305] width 26 height 13
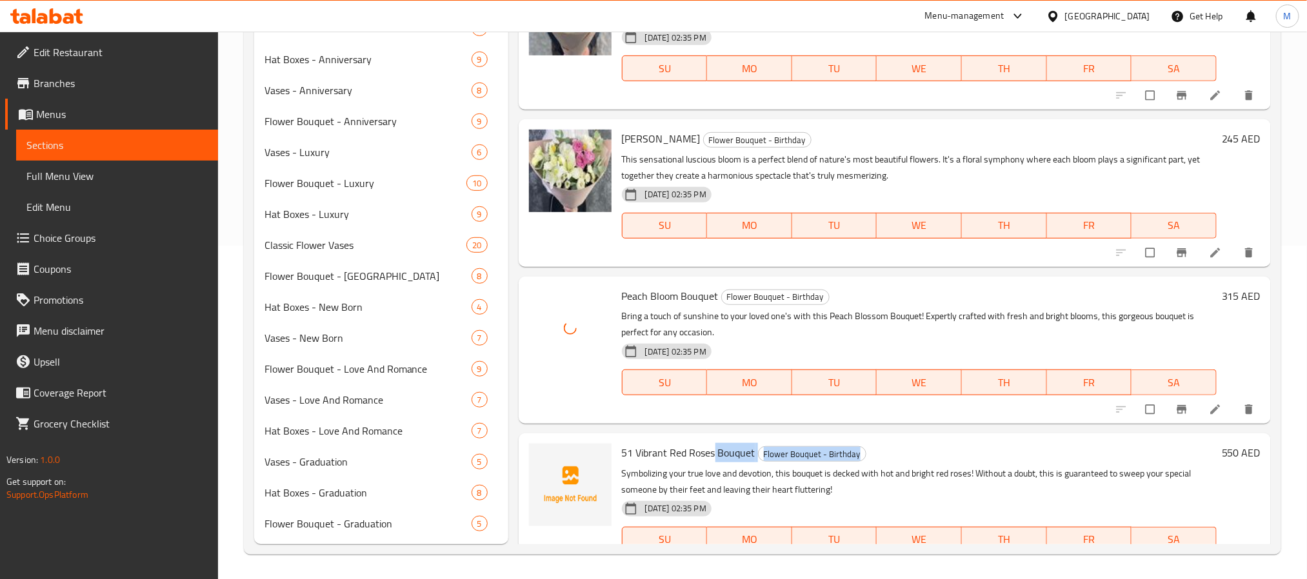
drag, startPoint x: 716, startPoint y: 454, endPoint x: 620, endPoint y: 461, distance: 96.4
click at [620, 461] on div "51 Vibrant Red Roses Bouquet Flower Bouquet - Birthday Symbolizing your true lo…" at bounding box center [919, 507] width 605 height 137
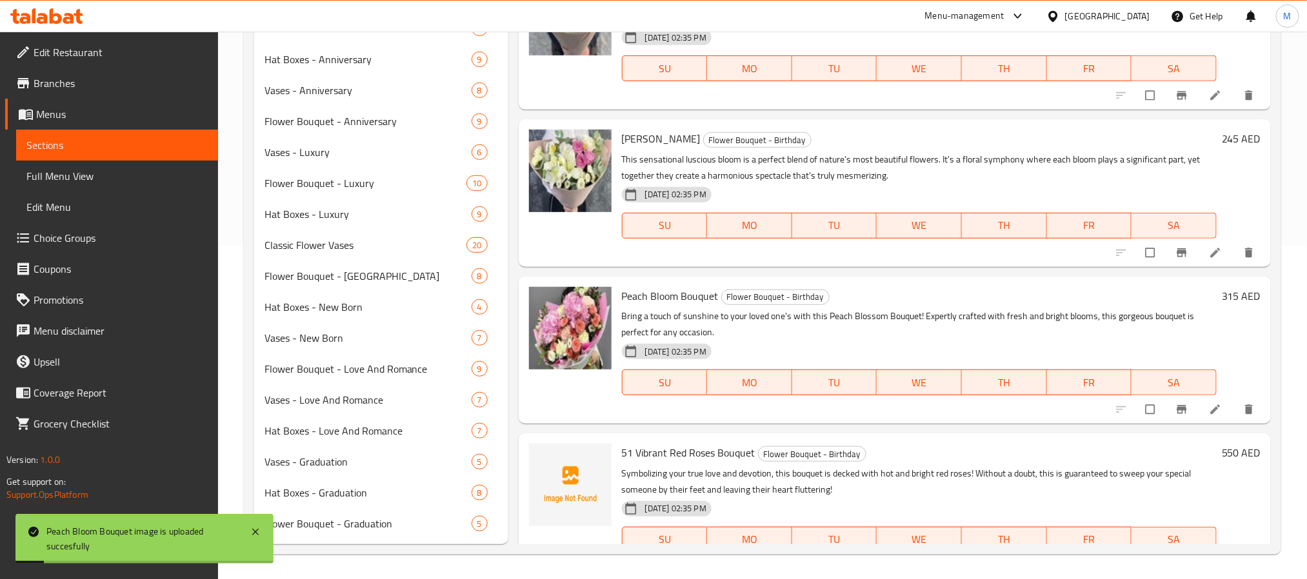
click at [657, 459] on span "51 Vibrant Red Roses Bouquet" at bounding box center [689, 452] width 134 height 19
click at [668, 453] on span "51 Vibrant Red Roses Bouquet" at bounding box center [689, 452] width 134 height 19
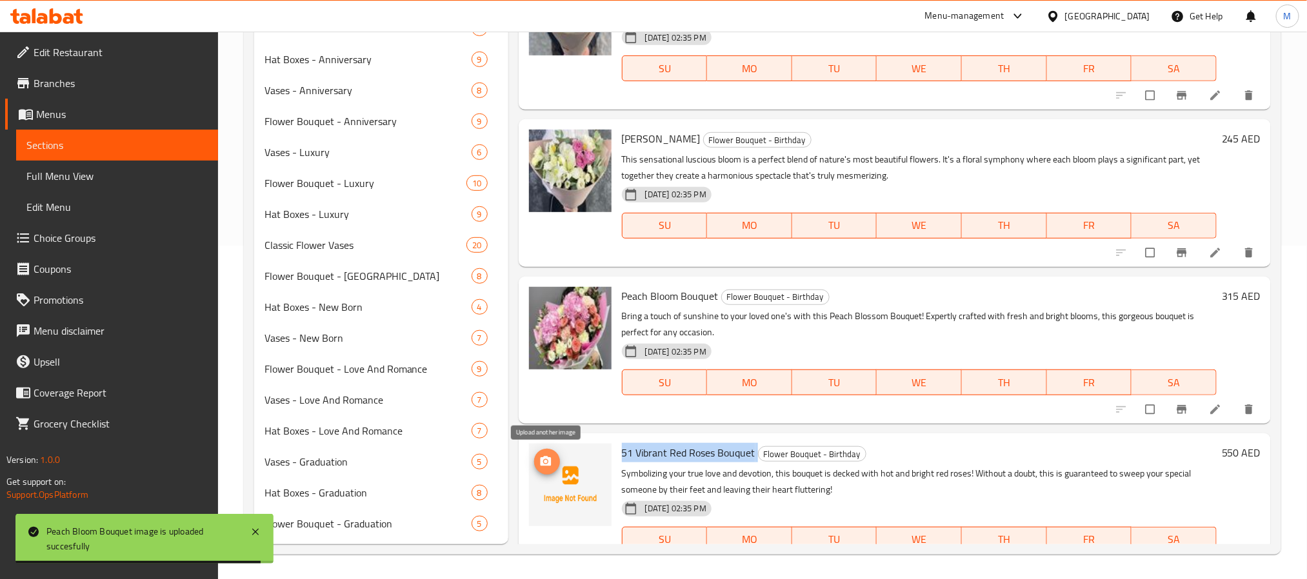
click at [537, 463] on span "upload picture" at bounding box center [547, 461] width 26 height 13
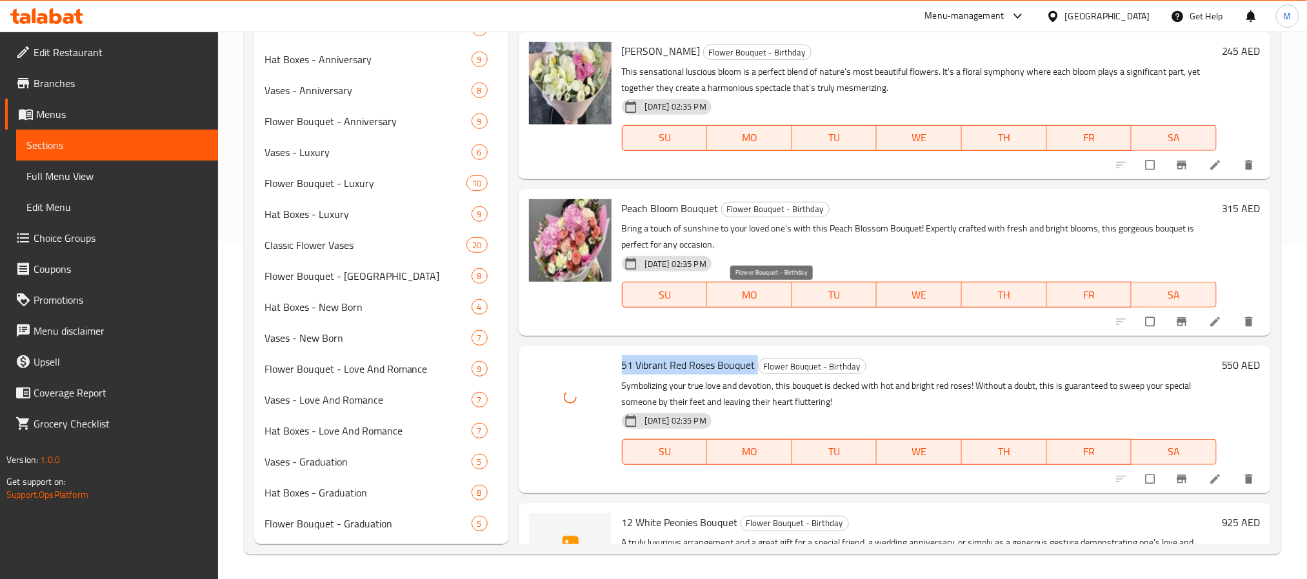
scroll to position [991, 0]
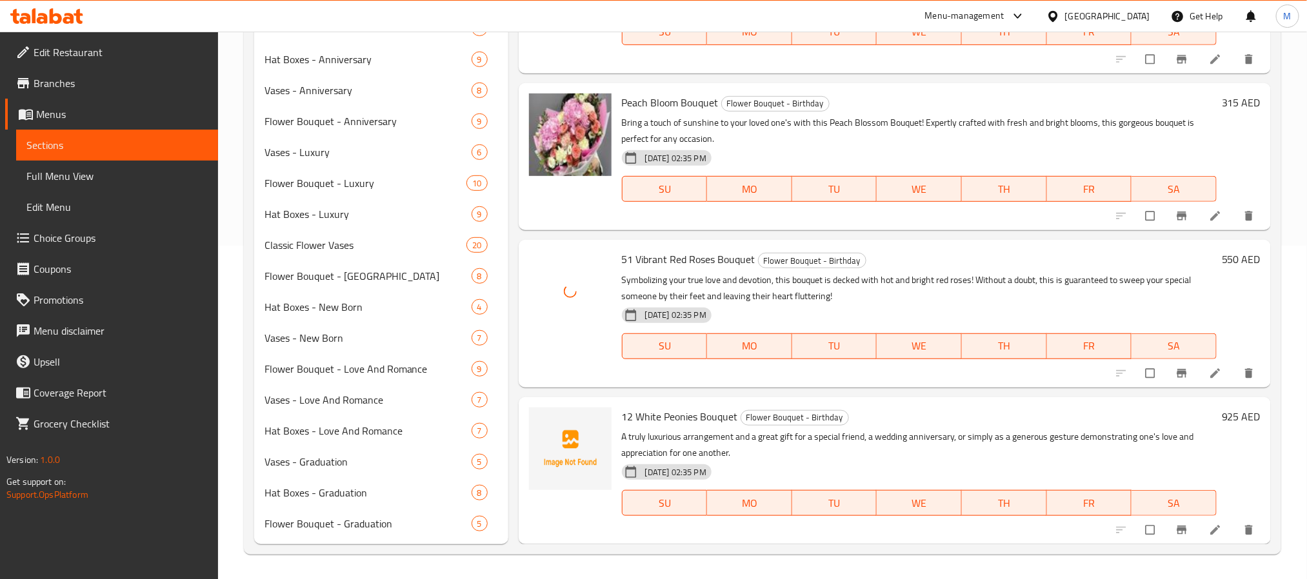
click at [679, 417] on span "12 White Peonies Bouquet" at bounding box center [680, 416] width 116 height 19
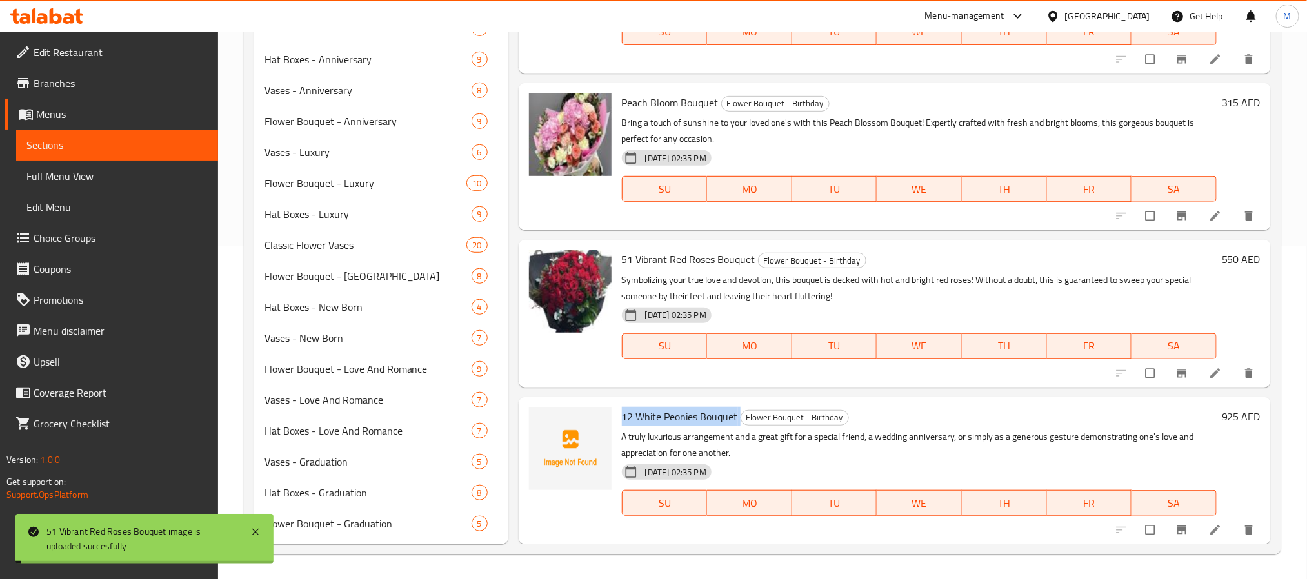
click at [679, 417] on span "12 White Peonies Bouquet" at bounding box center [680, 416] width 116 height 19
click at [550, 428] on icon "upload picture" at bounding box center [545, 425] width 11 height 10
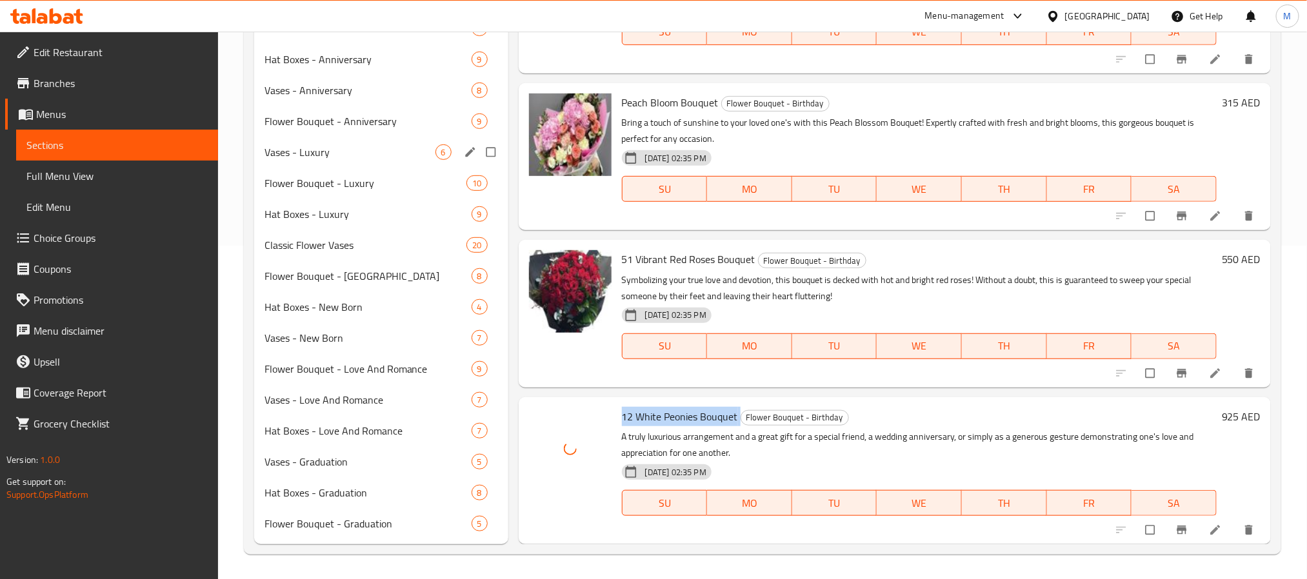
scroll to position [0, 0]
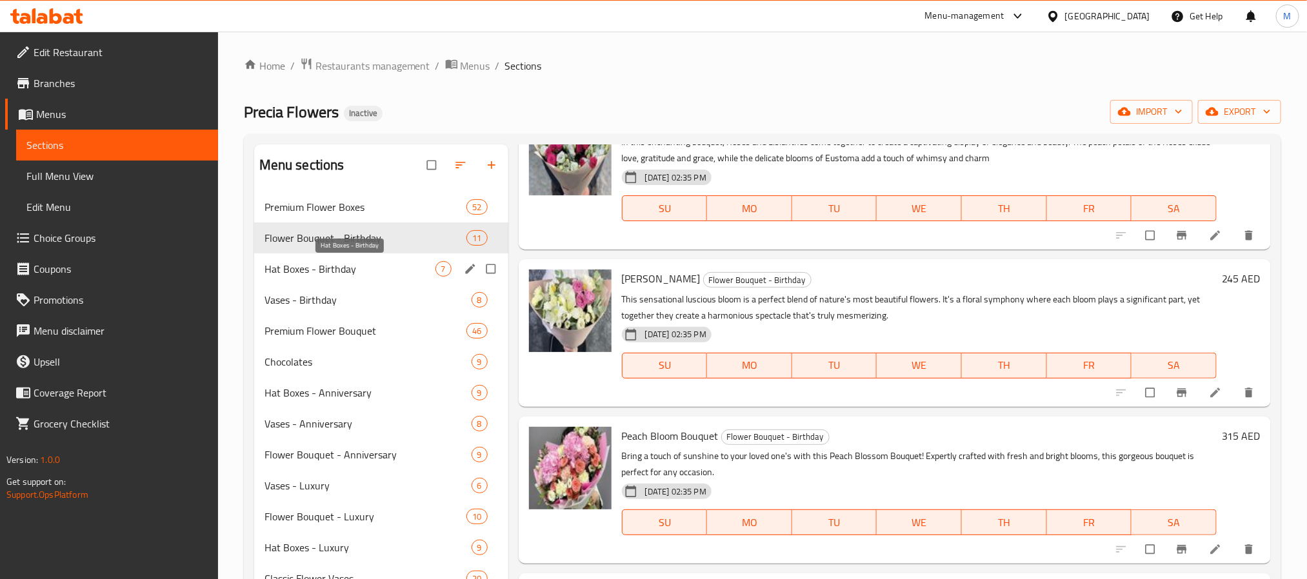
click at [403, 274] on span "Hat Boxes - Birthday" at bounding box center [350, 268] width 171 height 15
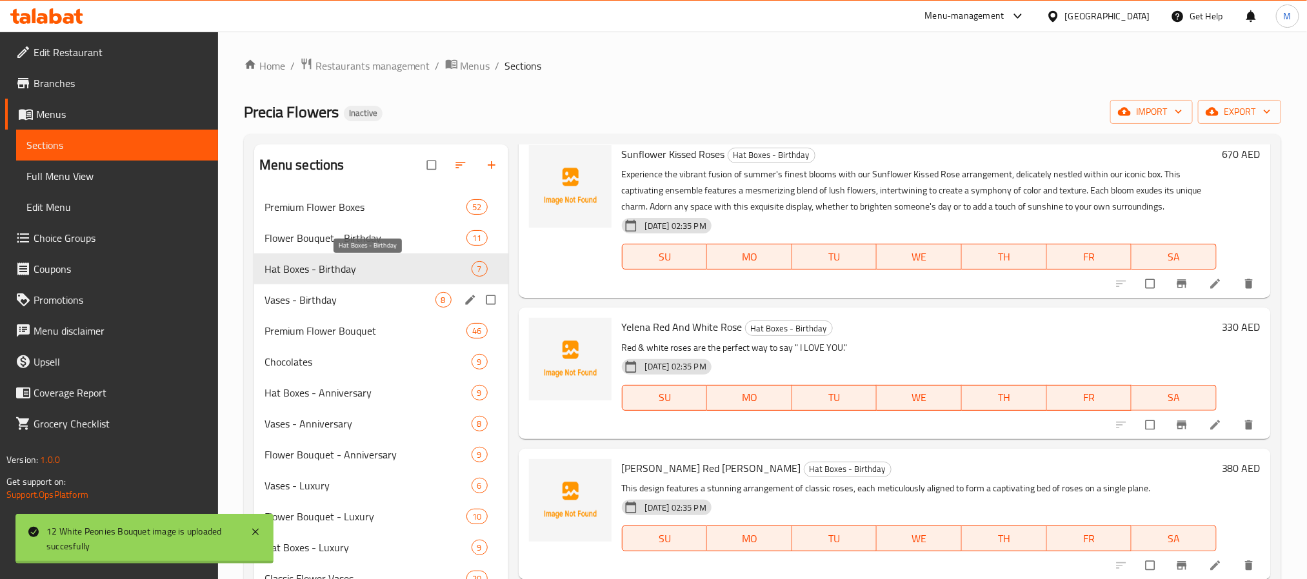
scroll to position [350, 0]
click at [688, 152] on span "Sunflower Kissed Roses" at bounding box center [673, 154] width 103 height 19
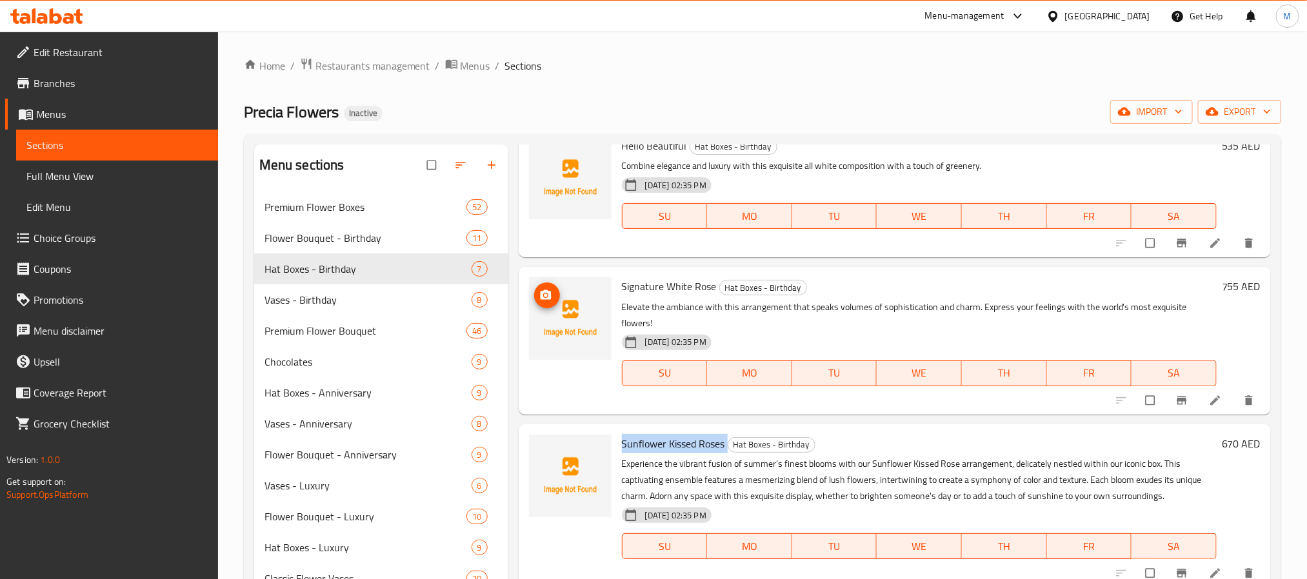
scroll to position [0, 0]
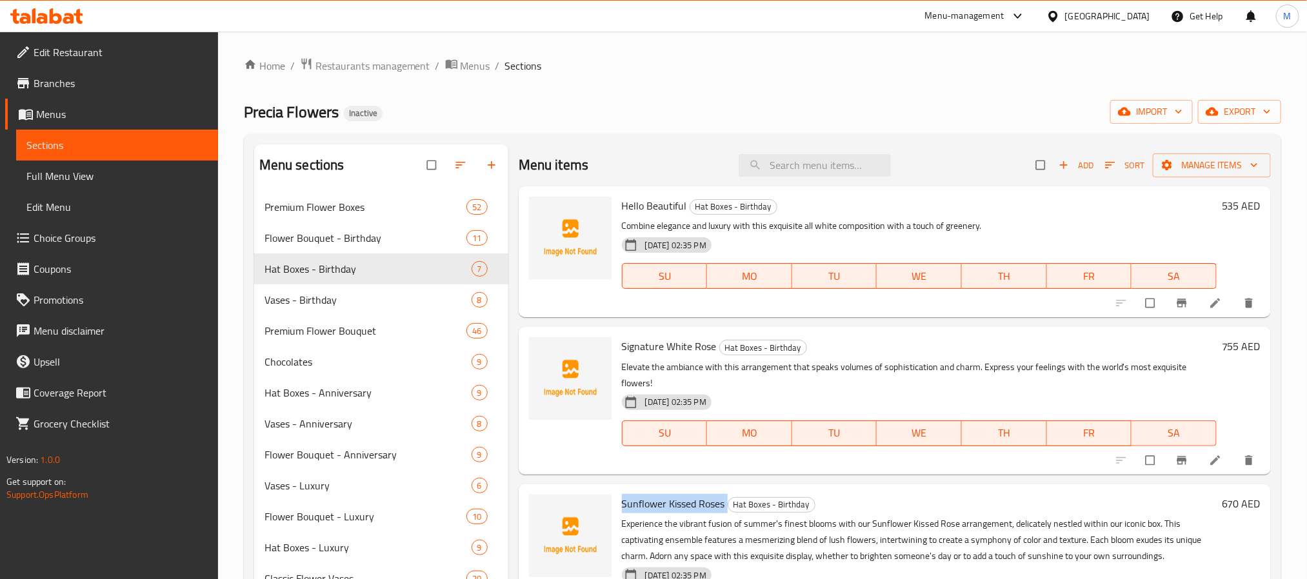
click at [666, 206] on span "Hello Beautiful" at bounding box center [654, 205] width 65 height 19
click at [663, 206] on span "Hello Beautiful" at bounding box center [654, 205] width 65 height 19
click at [662, 207] on span "Hello Beautiful" at bounding box center [654, 205] width 65 height 19
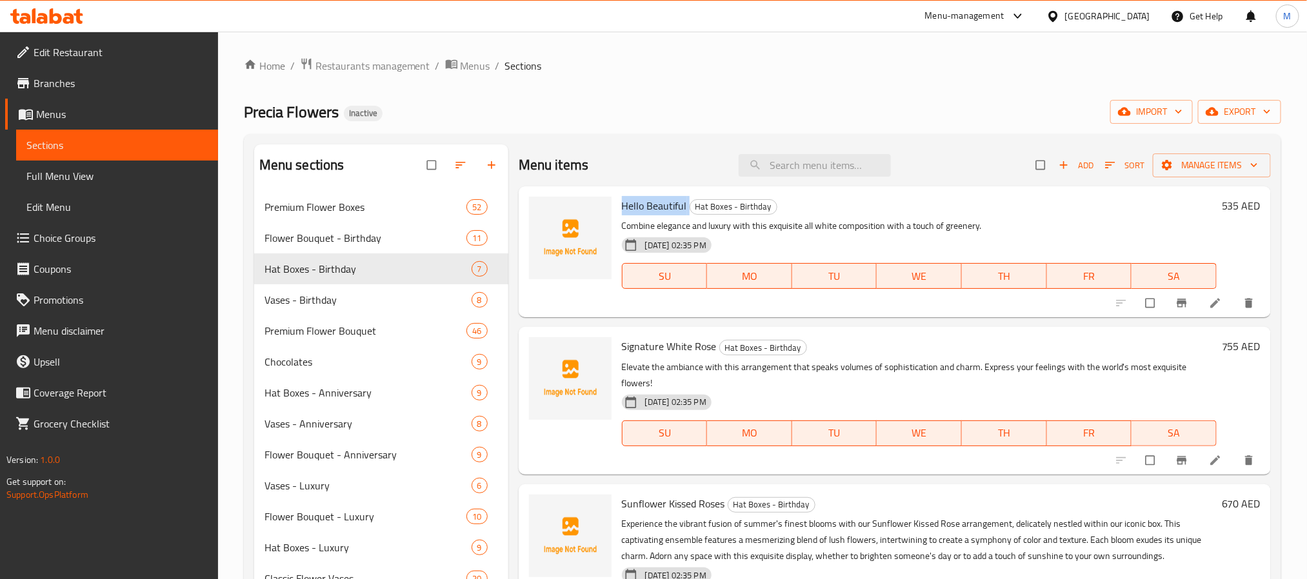
click at [662, 207] on span "Hello Beautiful" at bounding box center [654, 205] width 65 height 19
click at [548, 212] on icon "upload picture" at bounding box center [545, 215] width 11 height 10
click at [688, 345] on span "Signature White Rose" at bounding box center [669, 346] width 95 height 19
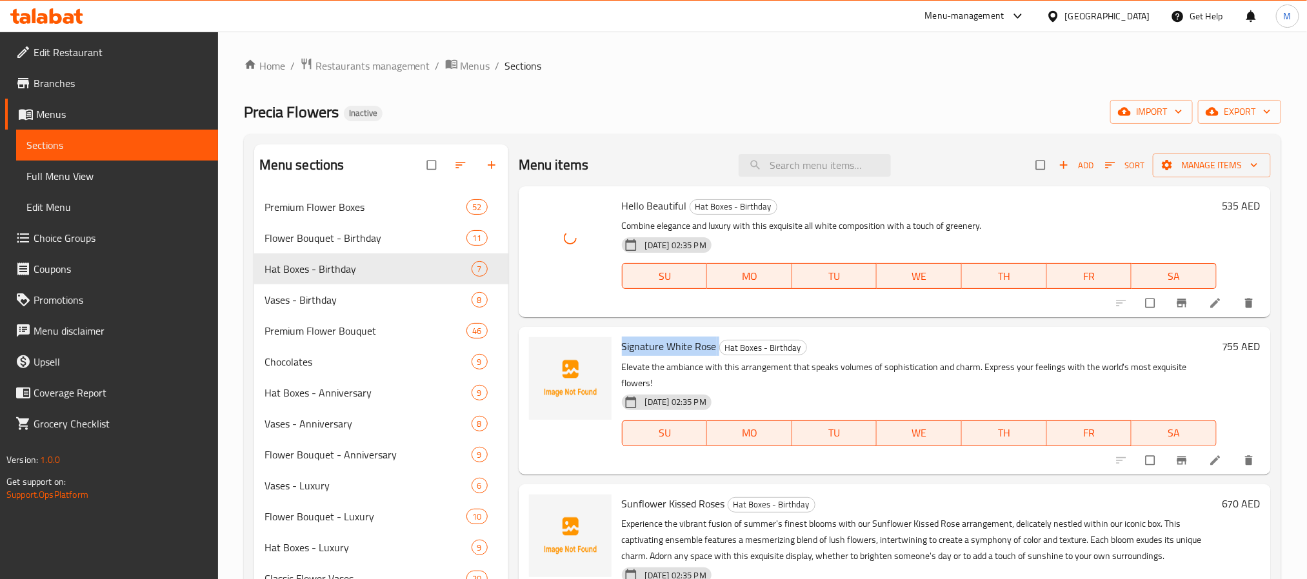
click at [688, 345] on span "Signature White Rose" at bounding box center [669, 346] width 95 height 19
click at [543, 358] on icon "upload picture" at bounding box center [545, 355] width 11 height 10
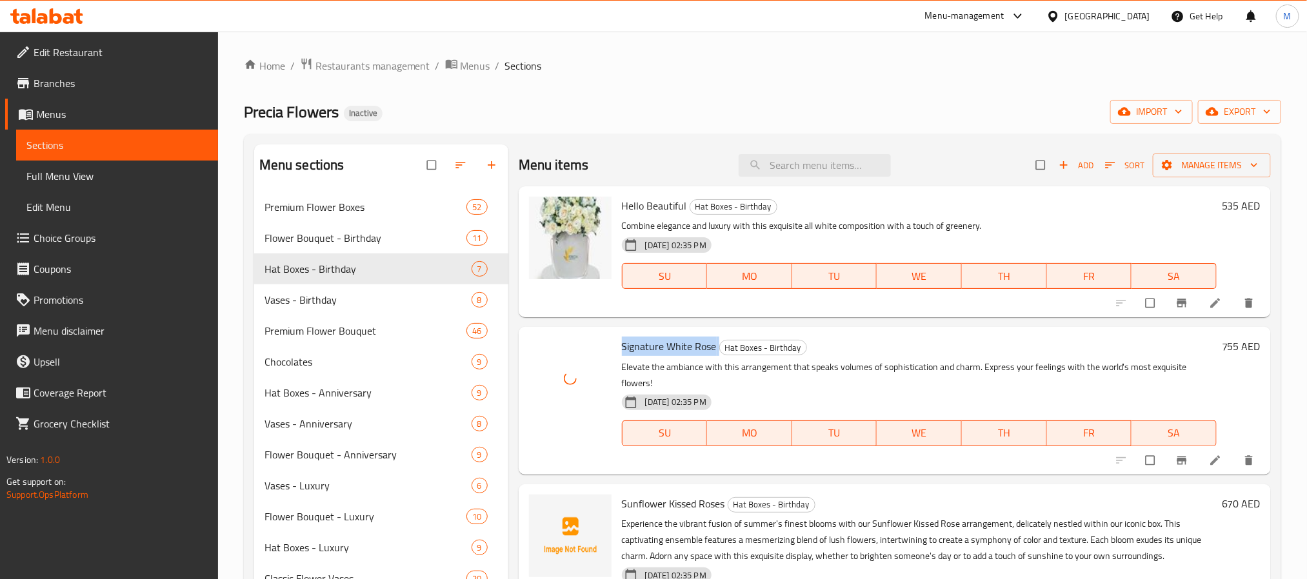
scroll to position [97, 0]
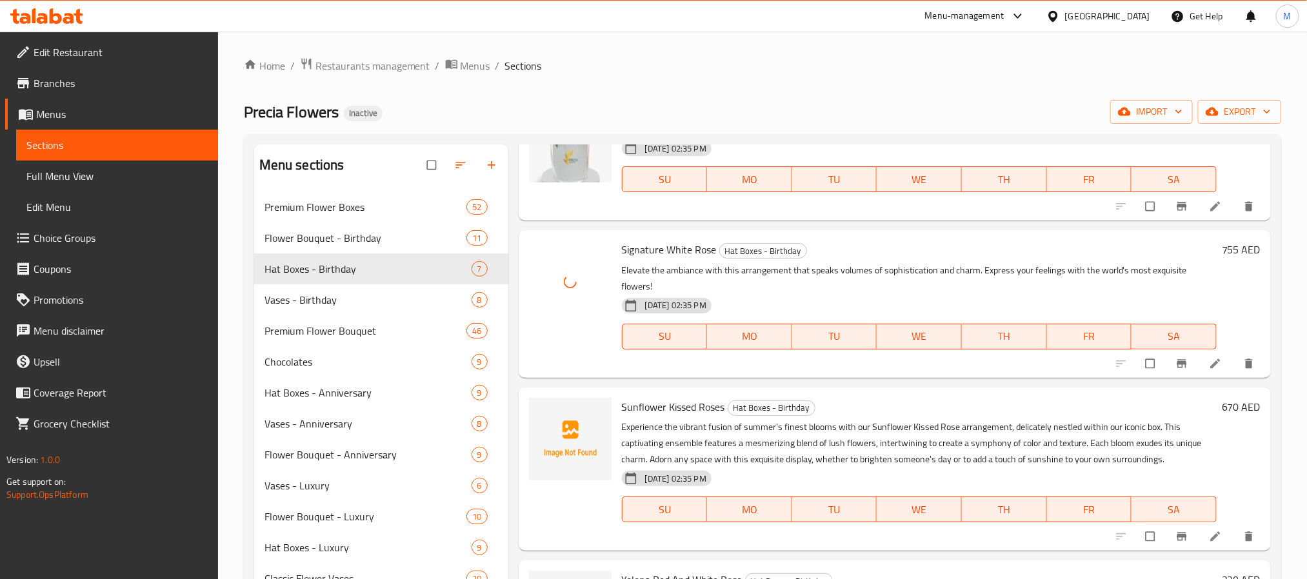
click at [697, 401] on span "Sunflower Kissed Roses" at bounding box center [673, 406] width 103 height 19
click at [546, 412] on icon "upload picture" at bounding box center [545, 415] width 11 height 10
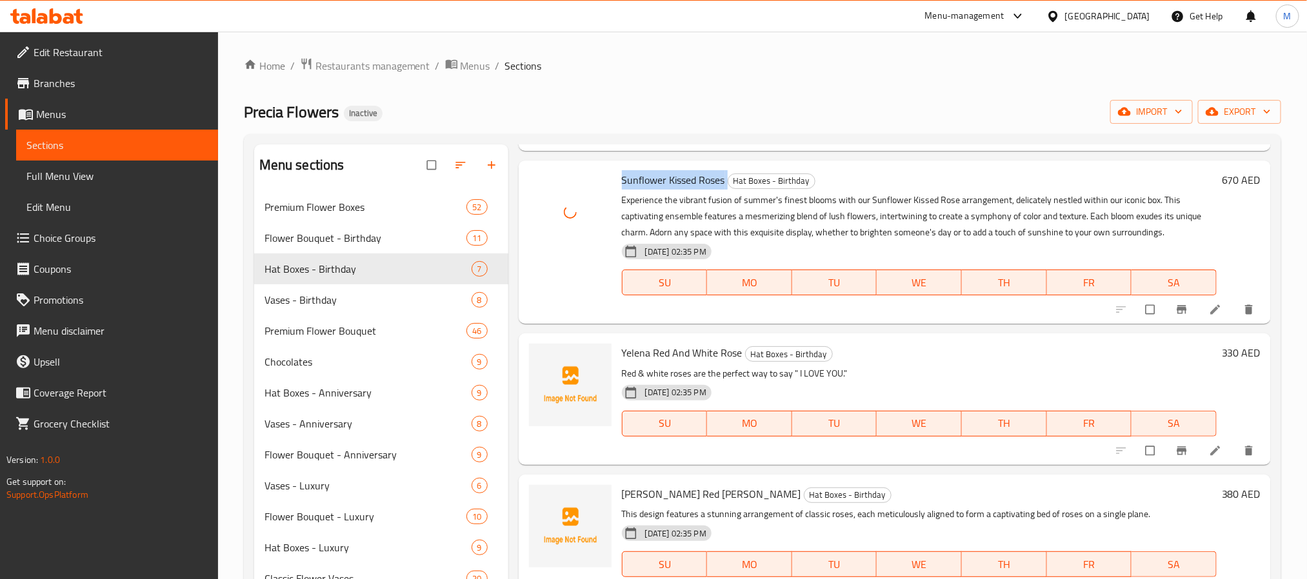
scroll to position [350, 0]
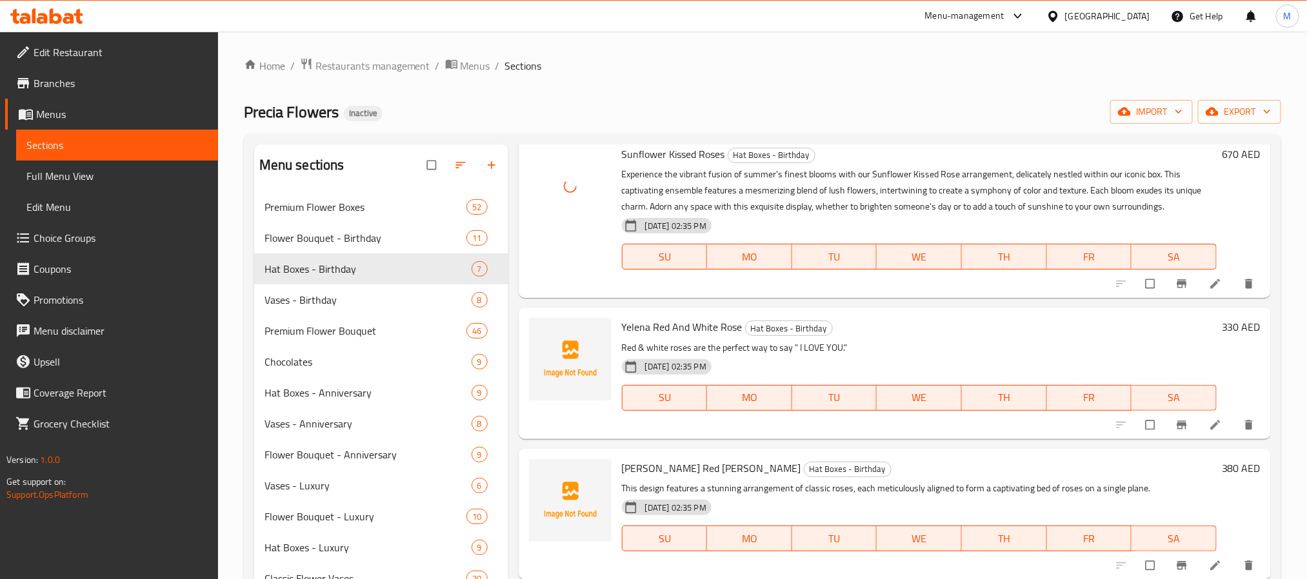
click at [663, 333] on span "Yelena Red And White Rose" at bounding box center [682, 326] width 121 height 19
click at [550, 337] on icon "upload picture" at bounding box center [545, 336] width 11 height 10
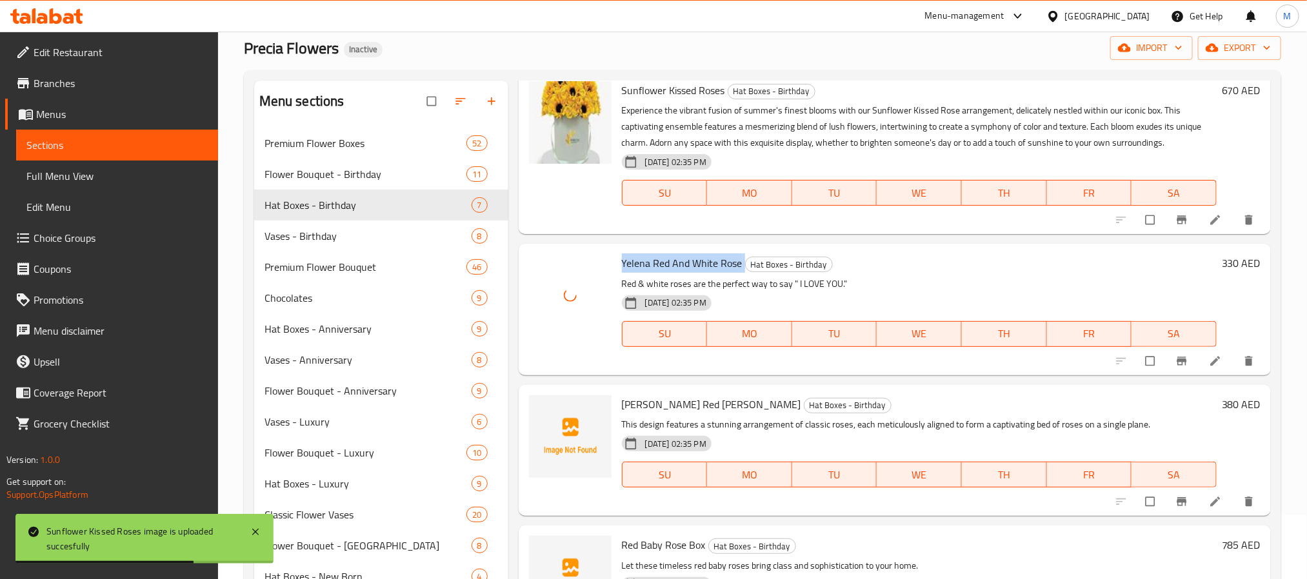
scroll to position [97, 0]
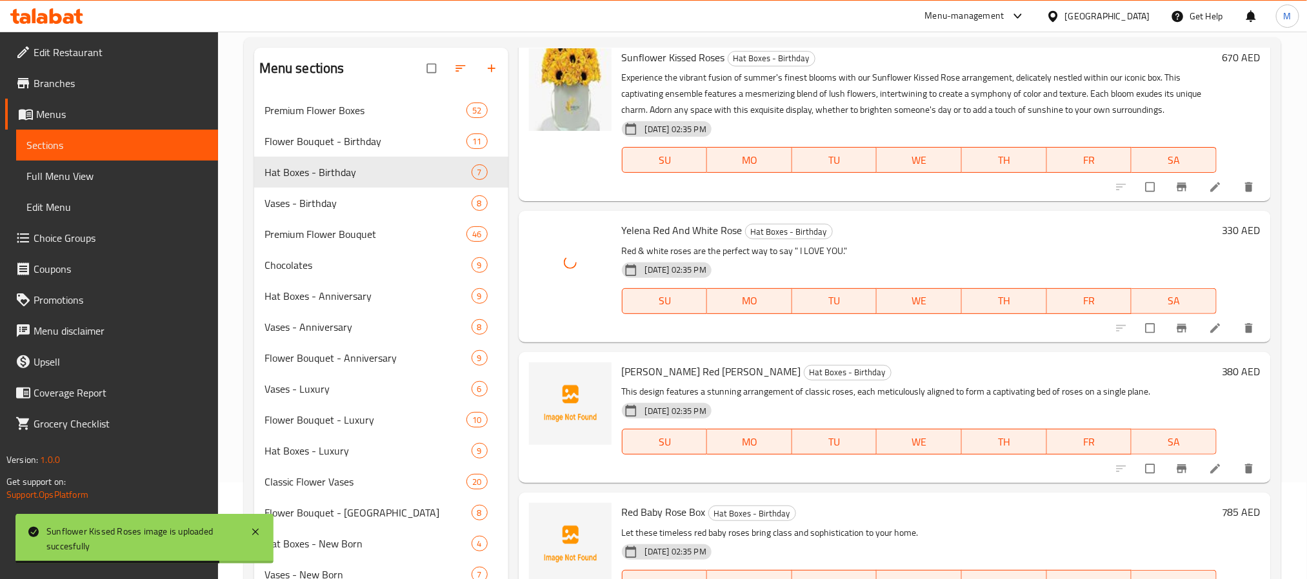
click at [646, 372] on span "[PERSON_NAME] Red [PERSON_NAME]" at bounding box center [711, 371] width 179 height 19
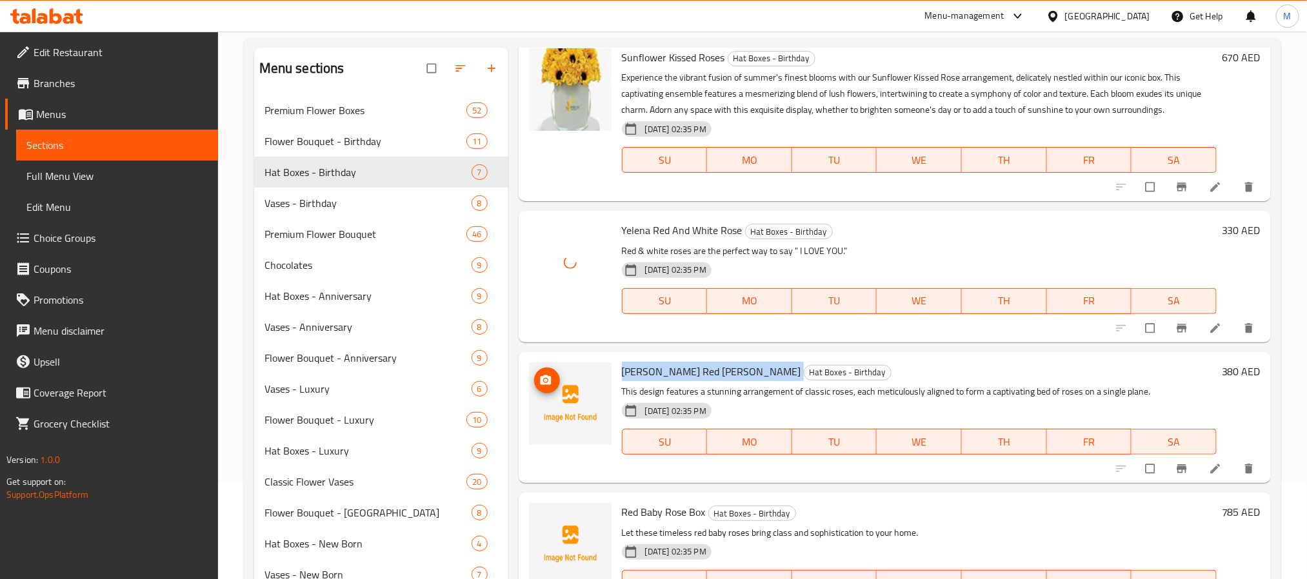
click at [535, 378] on span "upload picture" at bounding box center [547, 380] width 26 height 13
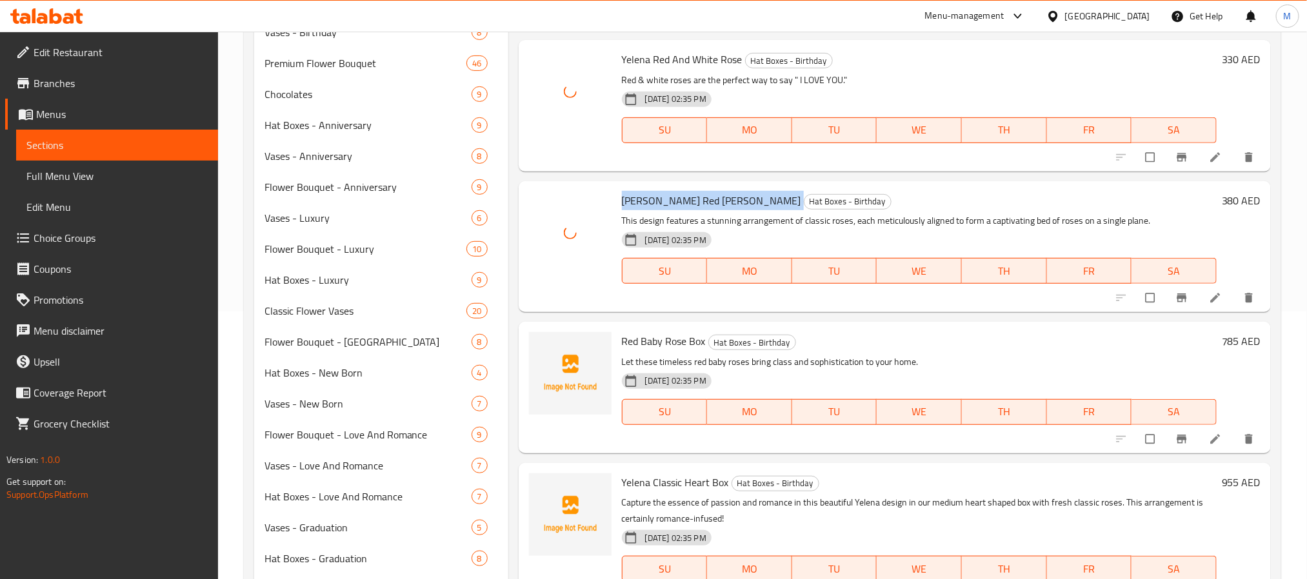
scroll to position [290, 0]
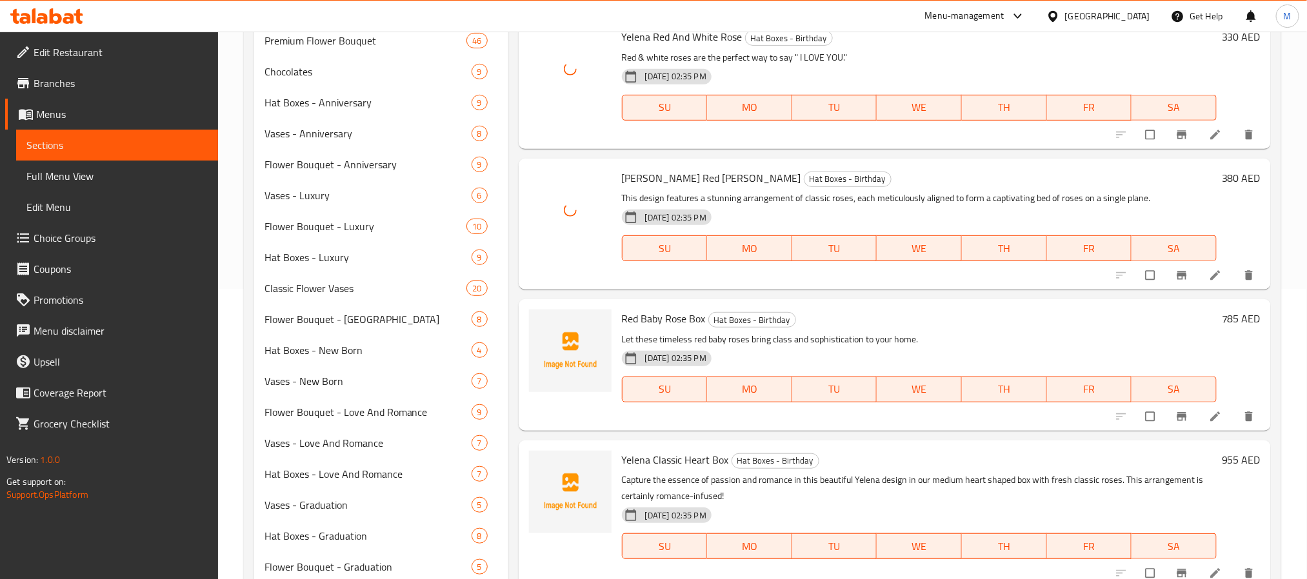
click at [682, 319] on span "Red Baby Rose Box" at bounding box center [664, 318] width 84 height 19
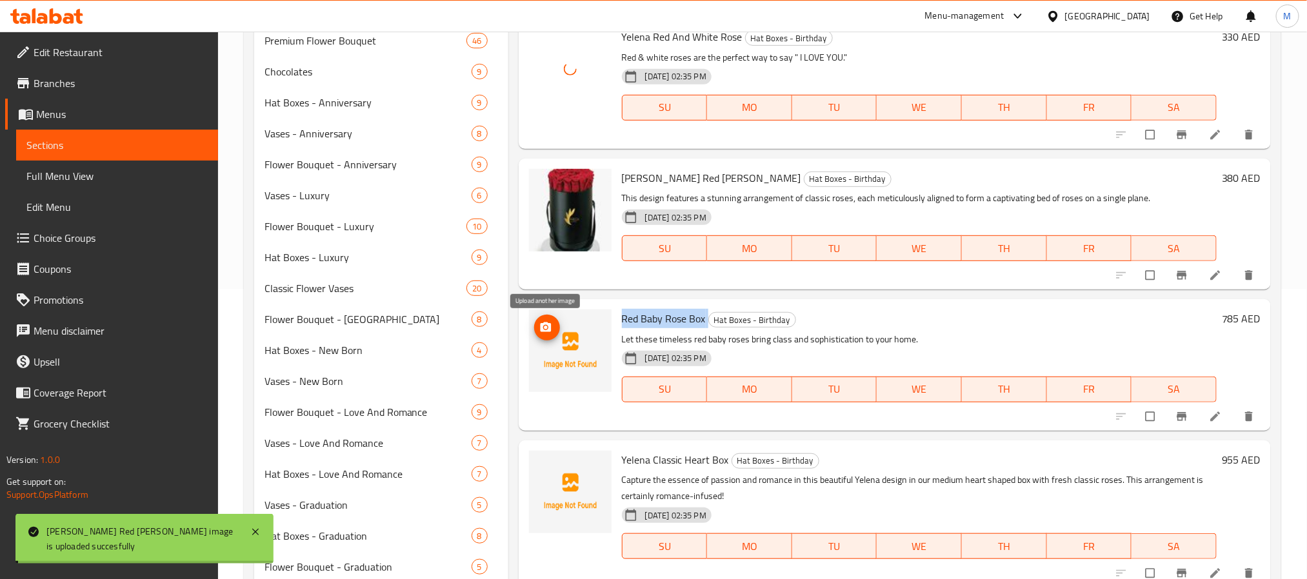
click at [546, 327] on circle "upload picture" at bounding box center [545, 327] width 3 height 3
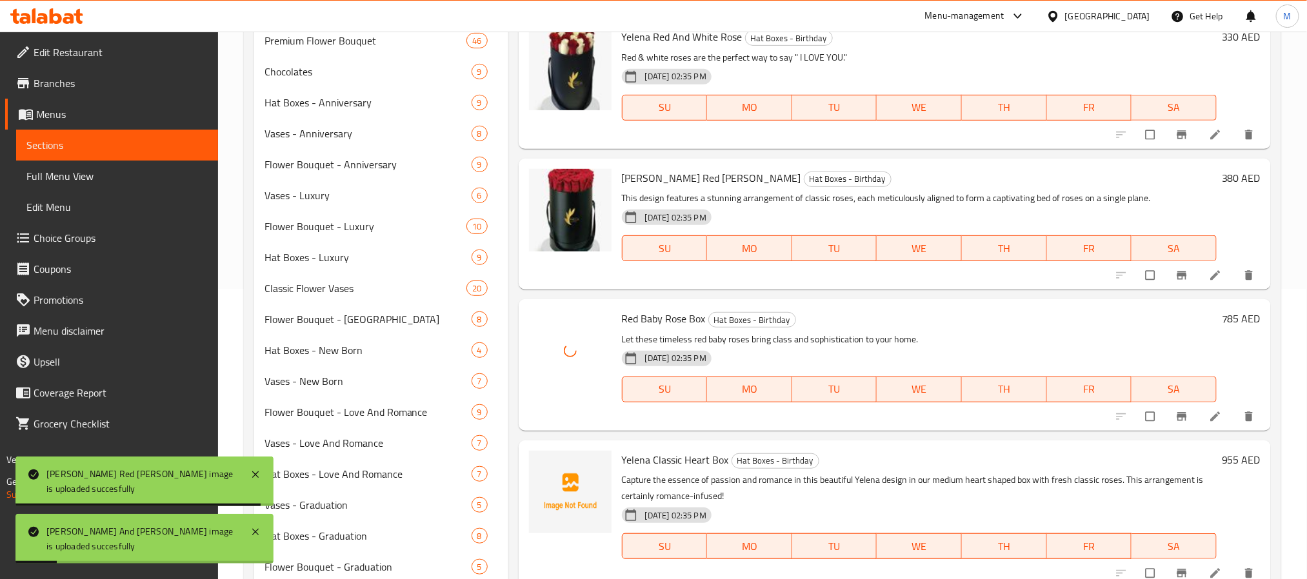
click at [695, 455] on span "Yelena Classic Heart Box" at bounding box center [675, 459] width 107 height 19
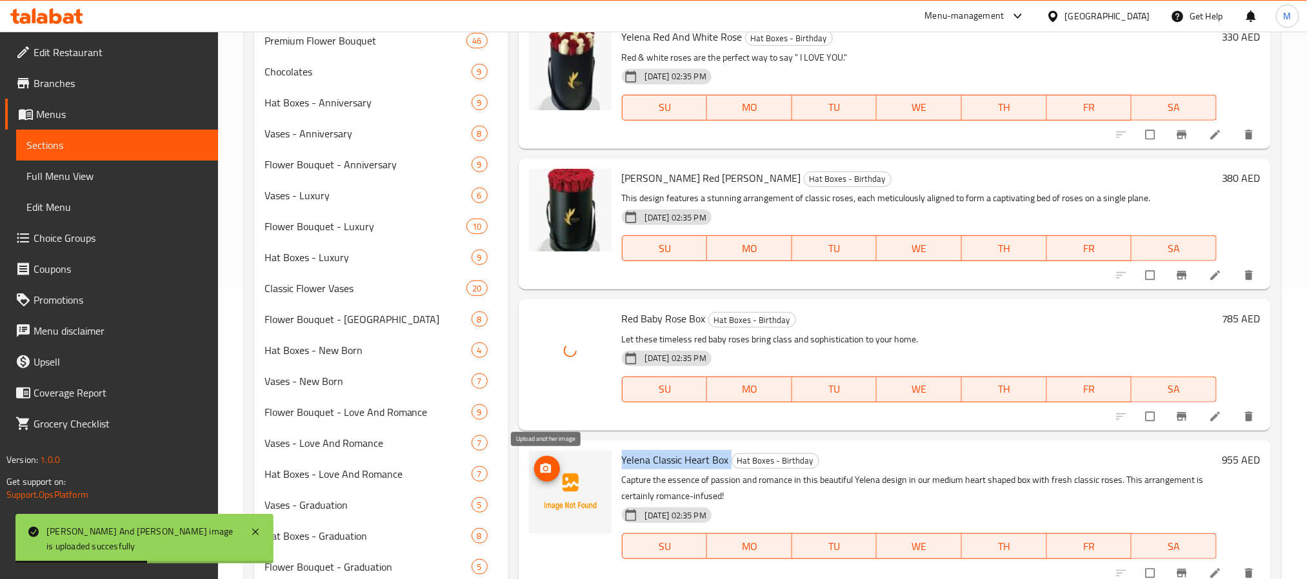
click at [550, 463] on icon "upload picture" at bounding box center [545, 469] width 13 height 13
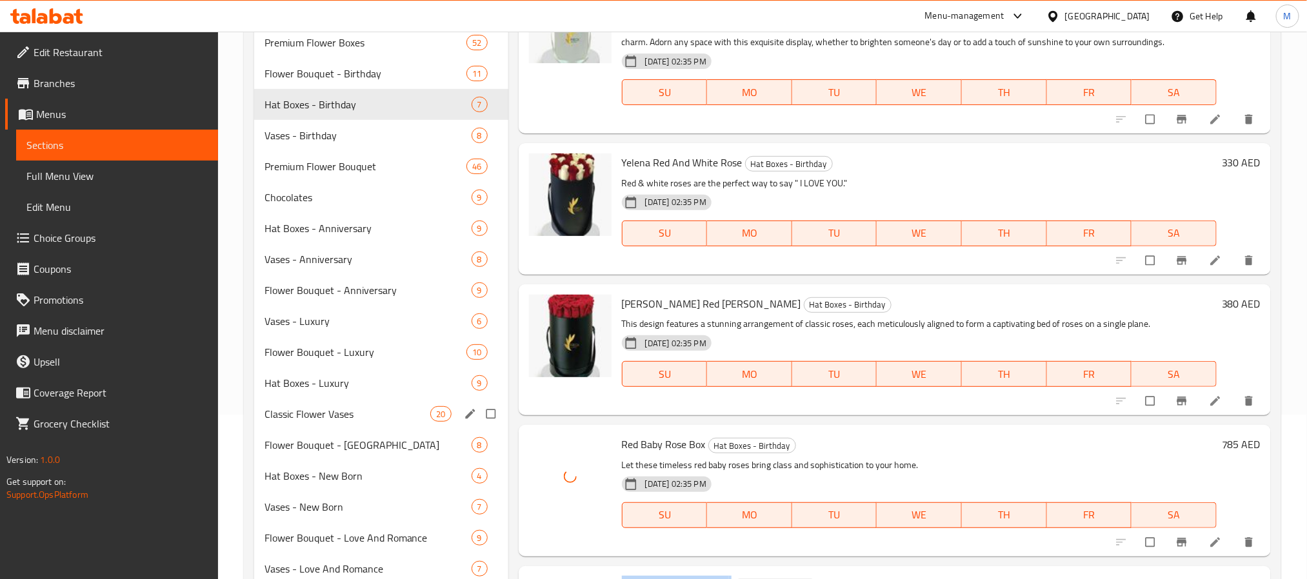
scroll to position [0, 0]
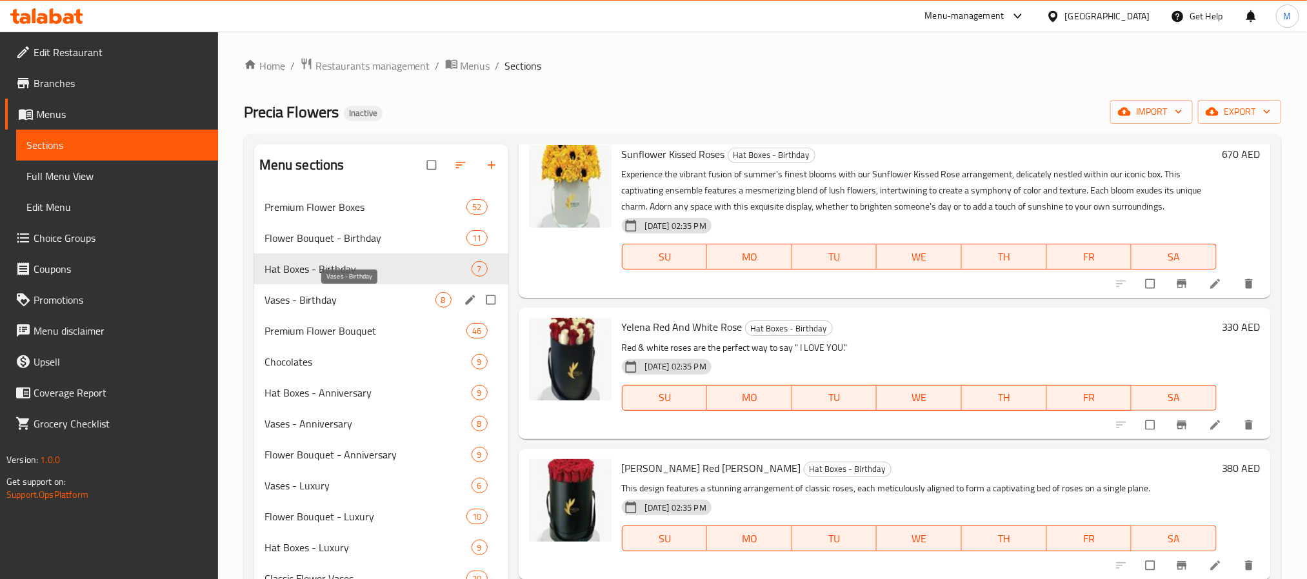
click at [385, 302] on span "Vases - Birthday" at bounding box center [350, 299] width 171 height 15
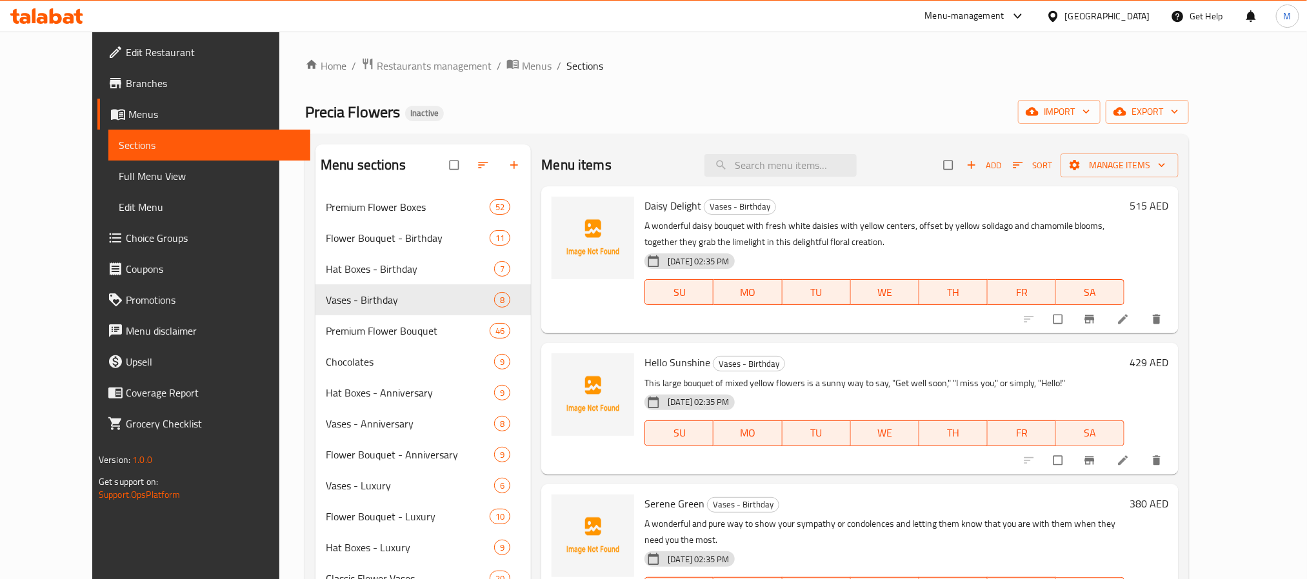
click at [645, 200] on span "Daisy Delight" at bounding box center [673, 205] width 57 height 19
click at [562, 215] on icon "upload picture" at bounding box center [568, 214] width 13 height 13
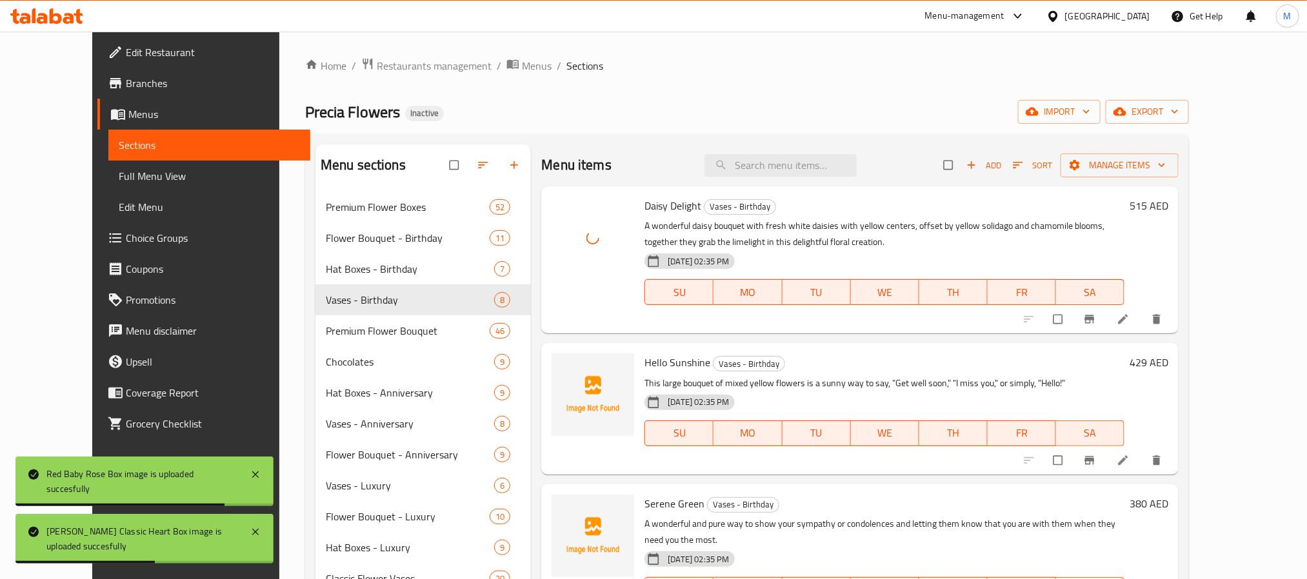
click at [657, 366] on span "Hello Sunshine" at bounding box center [678, 362] width 66 height 19
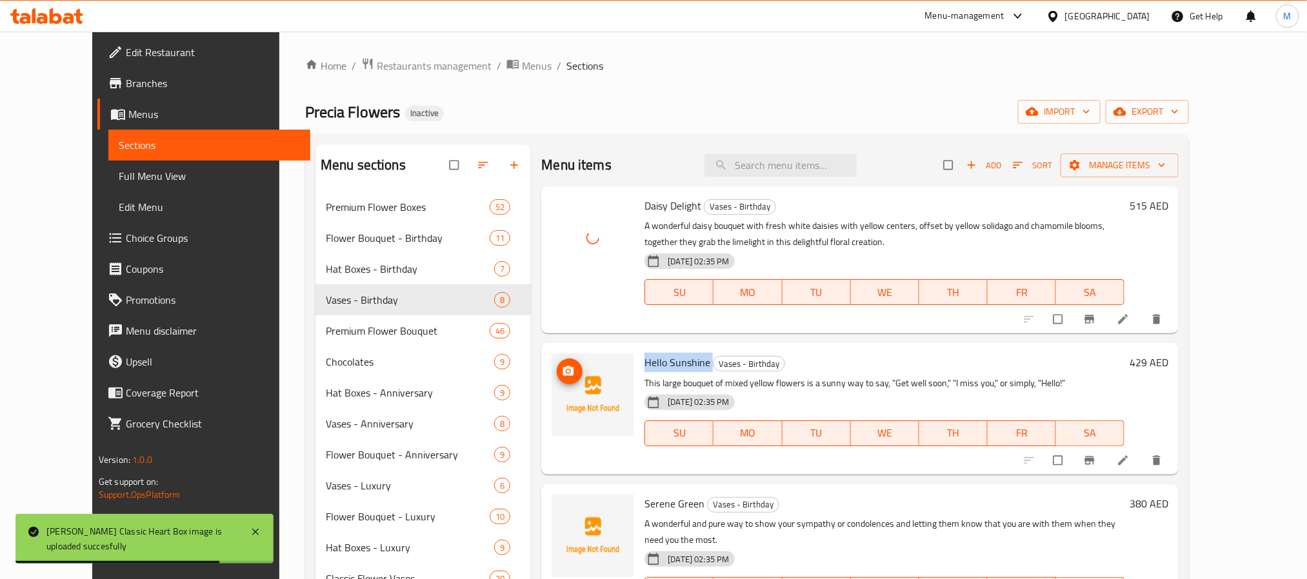
click at [567, 372] on circle "upload picture" at bounding box center [568, 371] width 3 height 3
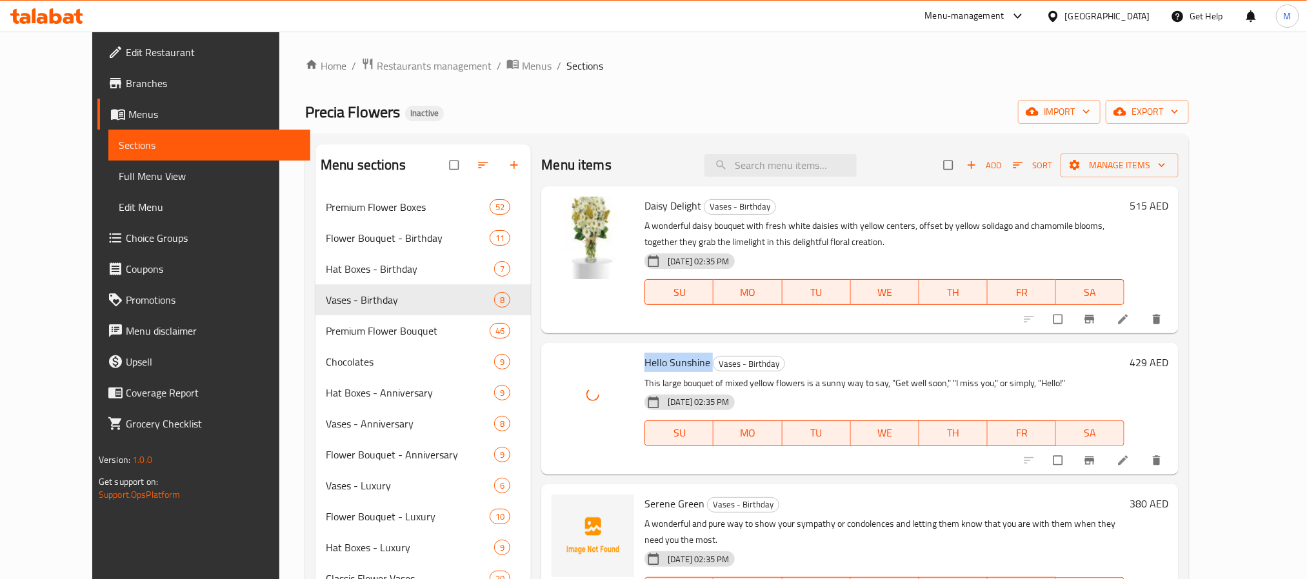
scroll to position [97, 0]
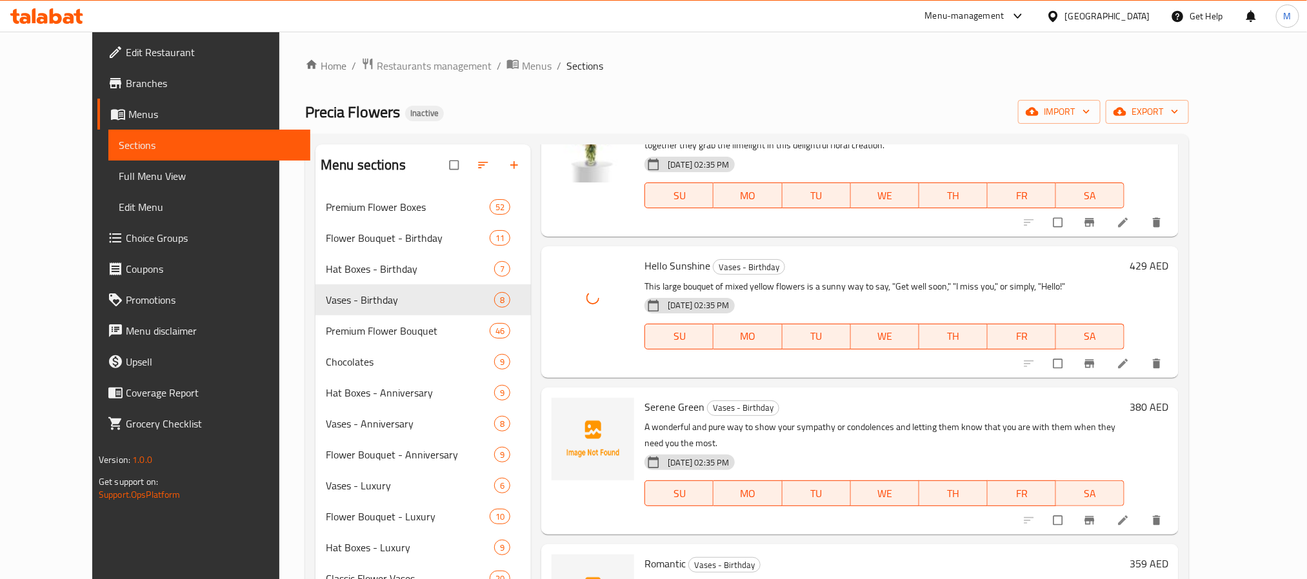
click at [646, 411] on span "Serene Green" at bounding box center [675, 406] width 60 height 19
drag, startPoint x: 646, startPoint y: 411, endPoint x: 630, endPoint y: 416, distance: 17.6
click at [646, 412] on span "Serene Green" at bounding box center [675, 406] width 60 height 19
click at [563, 418] on icon "upload picture" at bounding box center [568, 415] width 11 height 10
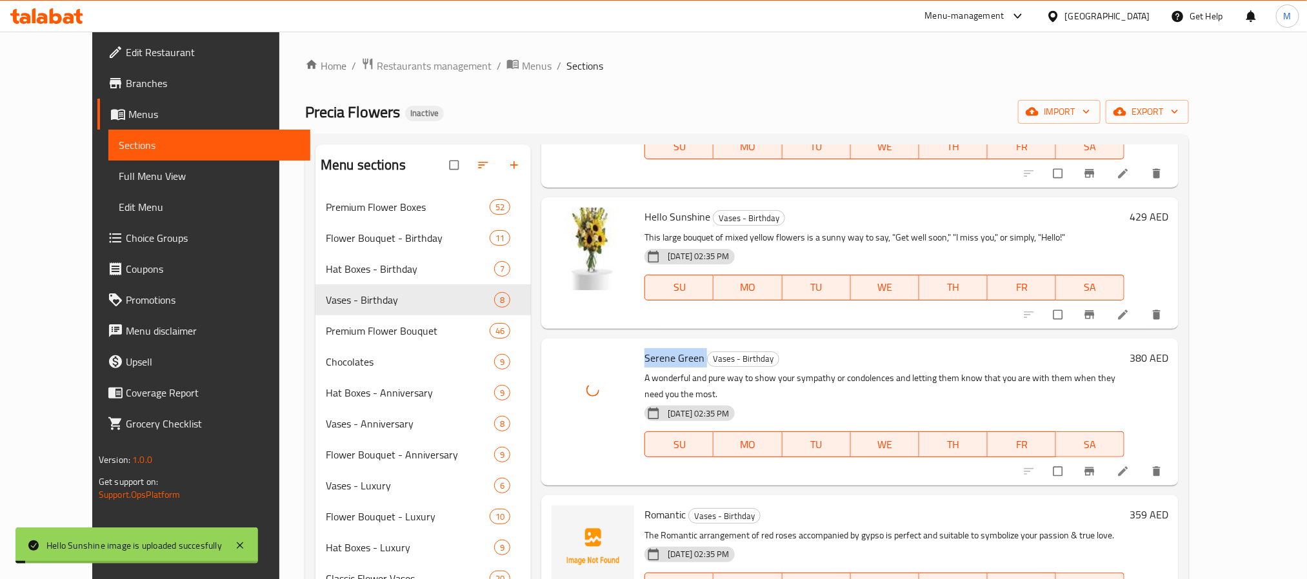
scroll to position [194, 0]
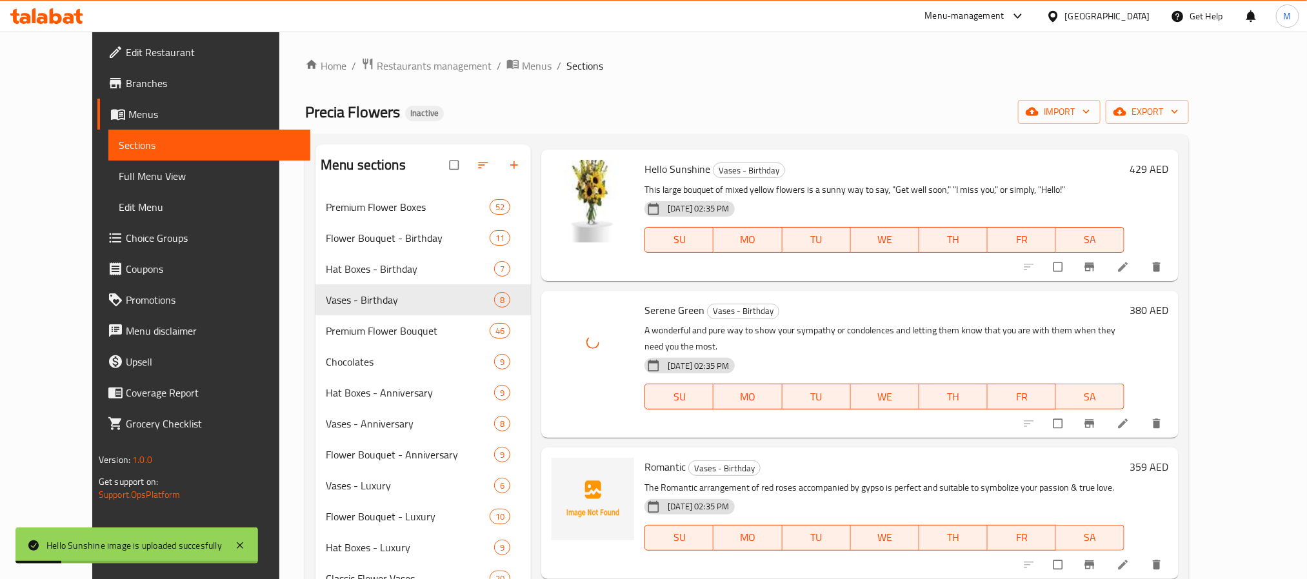
click at [645, 457] on span "Romantic" at bounding box center [665, 466] width 41 height 19
click at [562, 470] on icon "upload picture" at bounding box center [568, 476] width 13 height 13
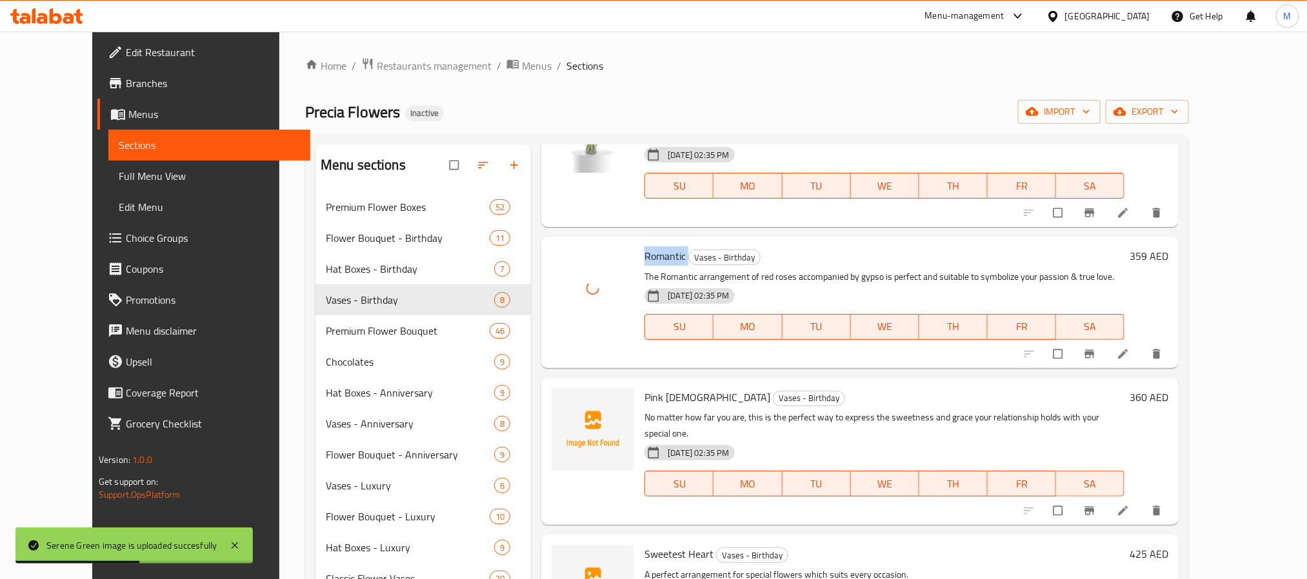
scroll to position [459, 0]
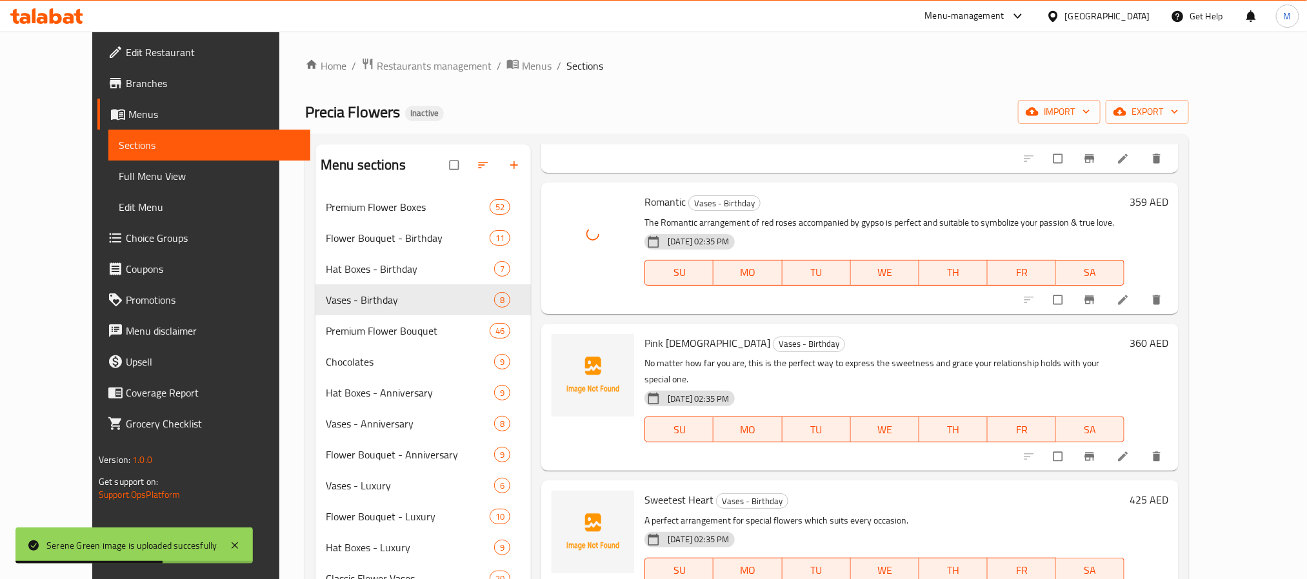
click at [645, 334] on span "Pink [DEMOGRAPHIC_DATA]" at bounding box center [708, 343] width 126 height 19
click at [563, 346] on icon "upload picture" at bounding box center [568, 351] width 11 height 10
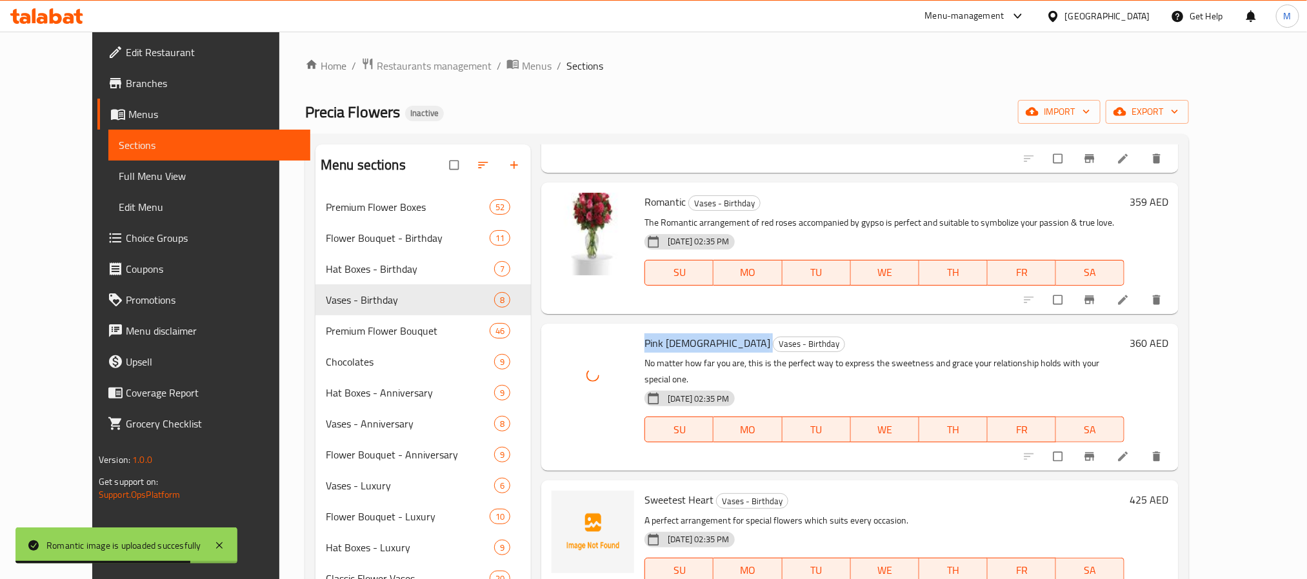
scroll to position [194, 0]
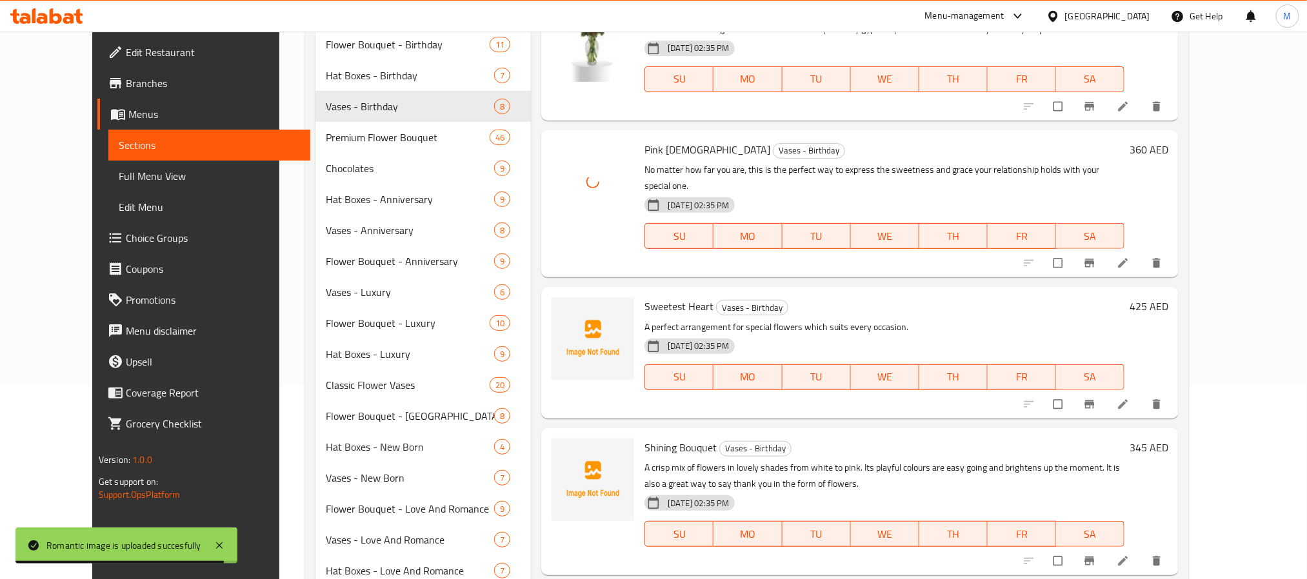
click at [657, 297] on span "Sweetest Heart" at bounding box center [679, 306] width 69 height 19
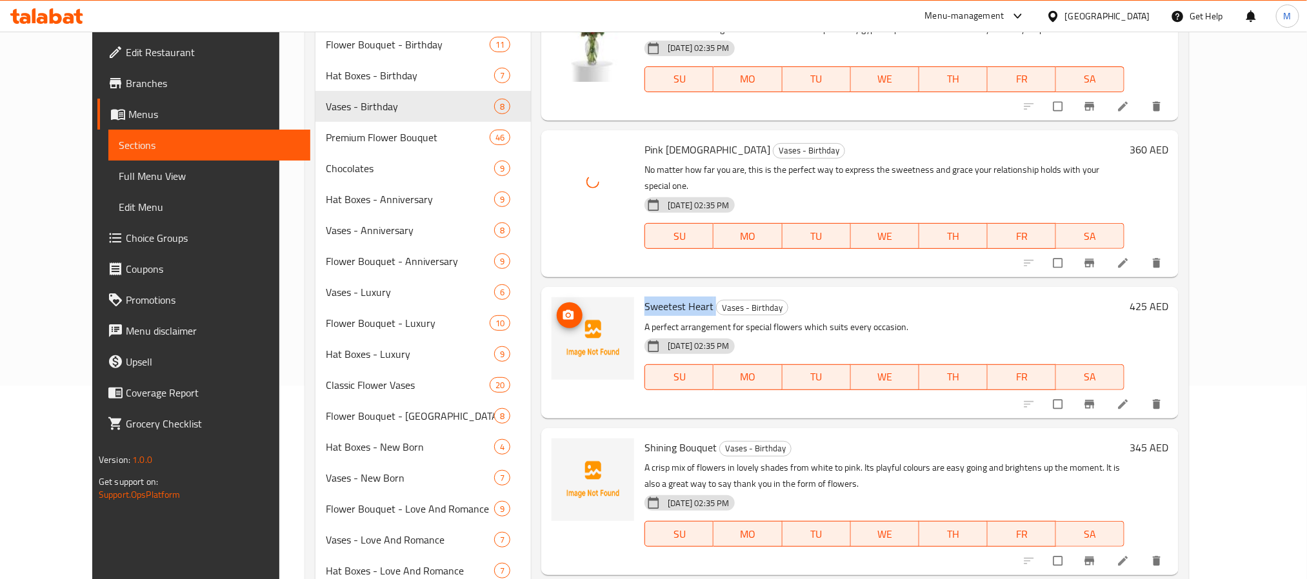
click at [552, 297] on img at bounding box center [593, 338] width 83 height 83
click at [567, 314] on circle "upload picture" at bounding box center [568, 315] width 3 height 3
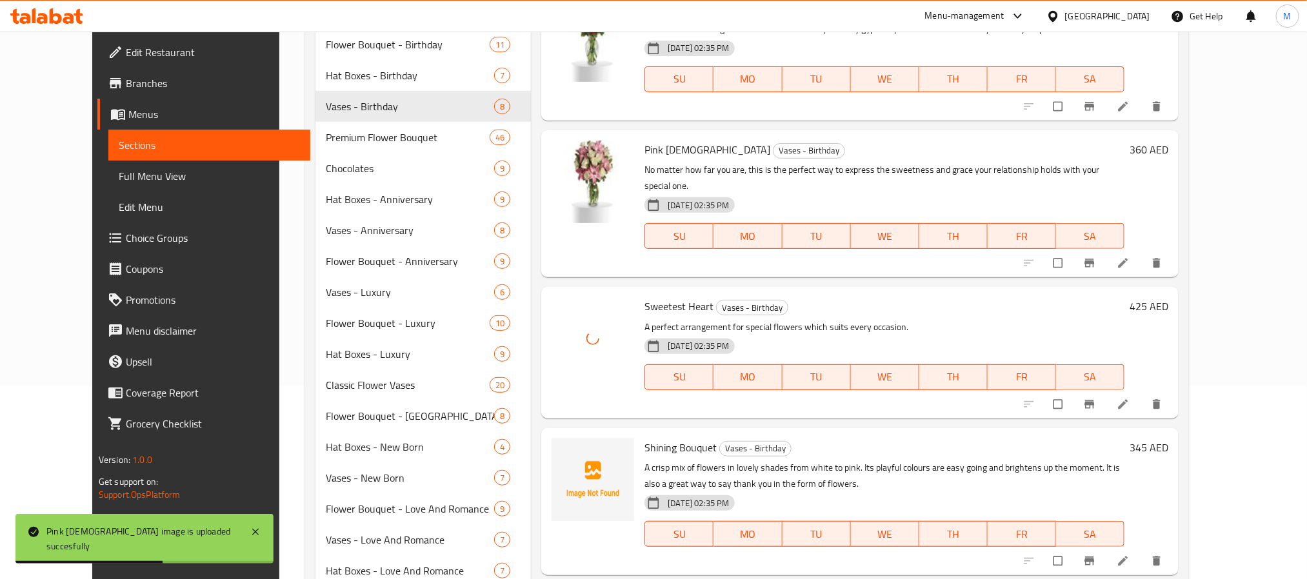
click at [668, 438] on span "Shining Bouquet" at bounding box center [681, 447] width 72 height 19
click at [563, 451] on icon "upload picture" at bounding box center [568, 456] width 11 height 10
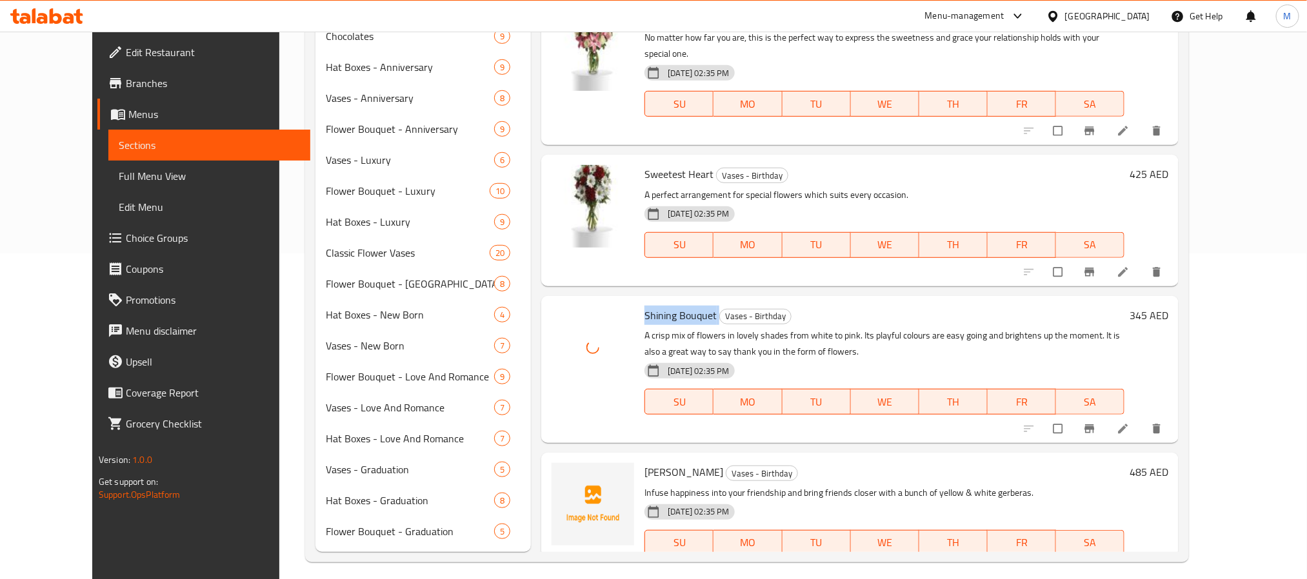
scroll to position [334, 0]
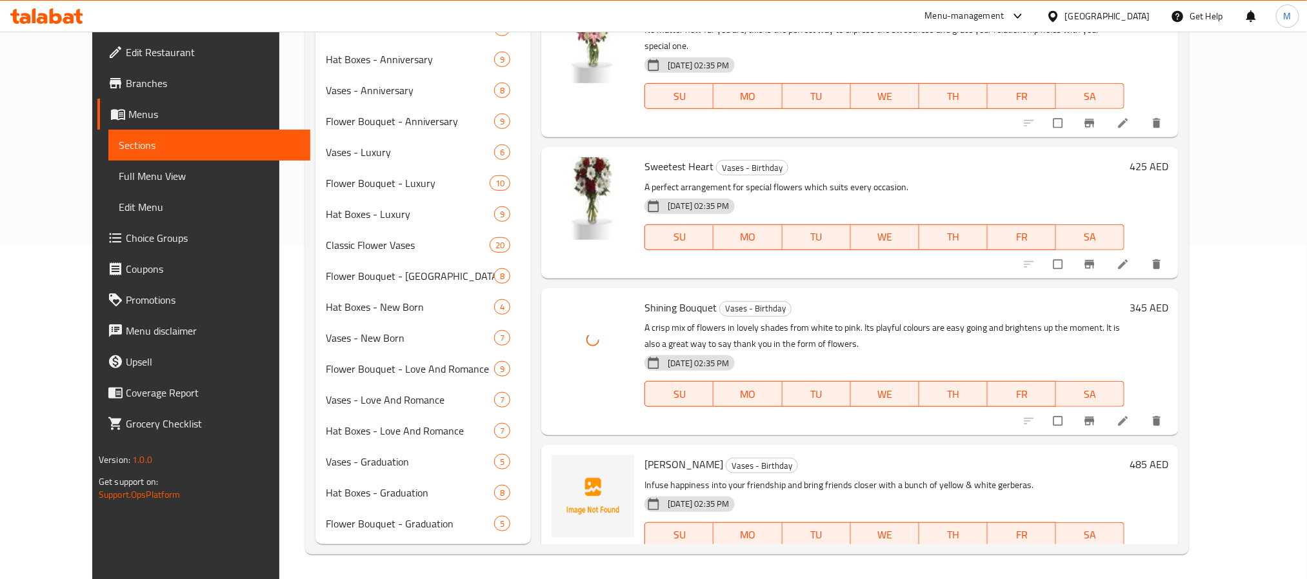
click at [645, 455] on span "[PERSON_NAME]" at bounding box center [684, 464] width 79 height 19
click at [562, 467] on icon "upload picture" at bounding box center [568, 473] width 13 height 13
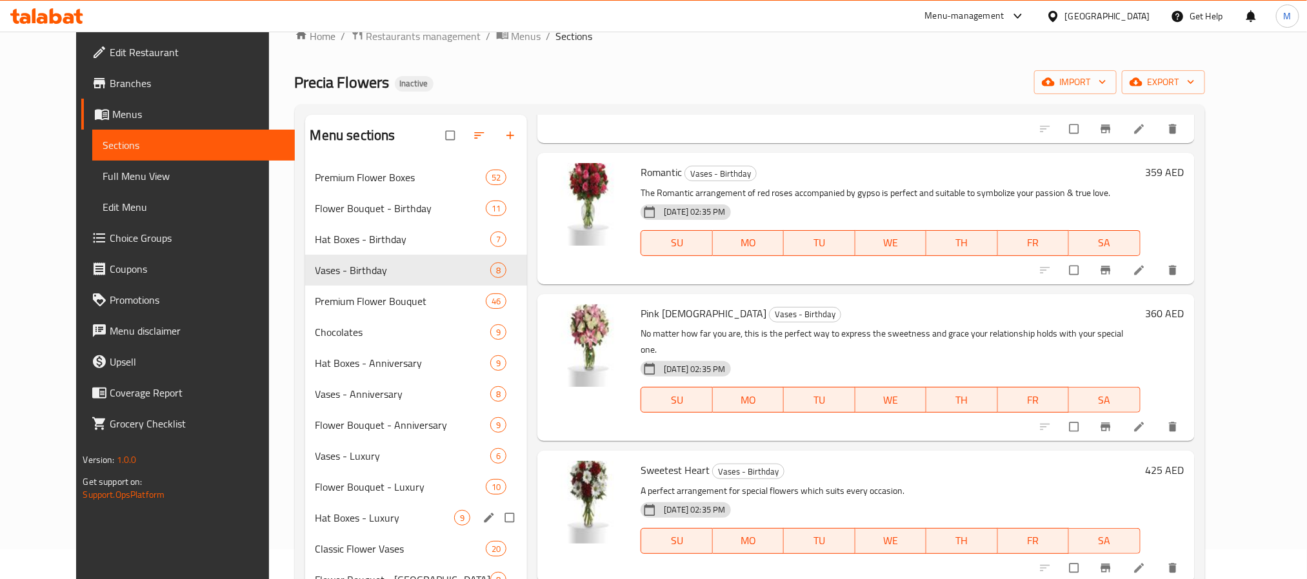
scroll to position [0, 0]
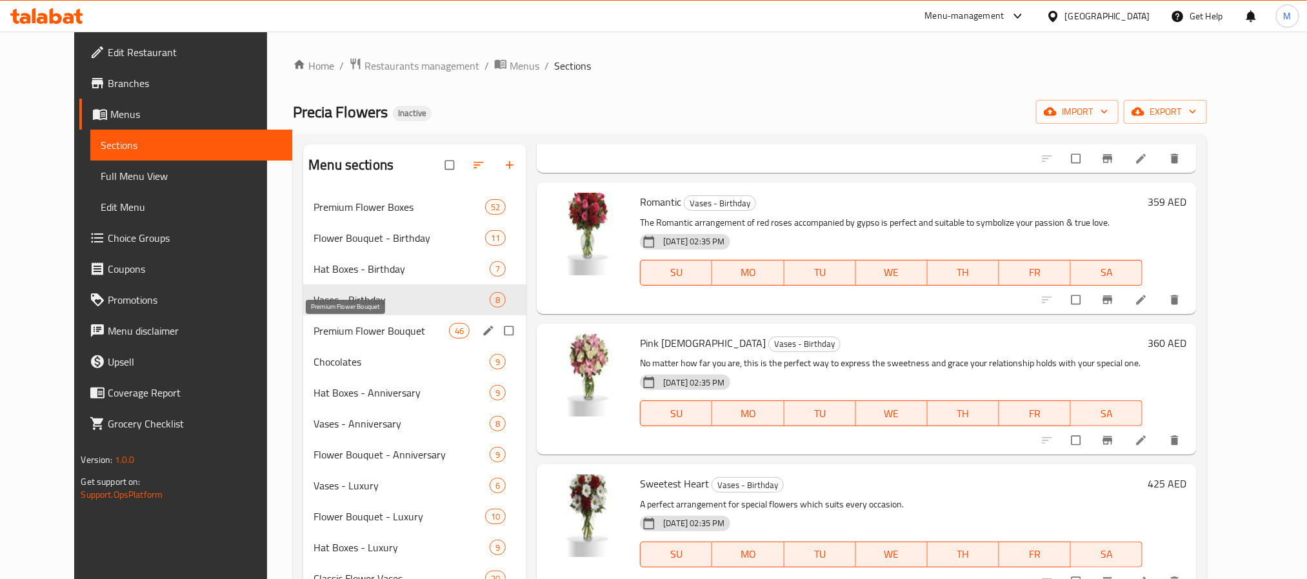
click at [403, 335] on span "Premium Flower Bouquet" at bounding box center [381, 330] width 135 height 15
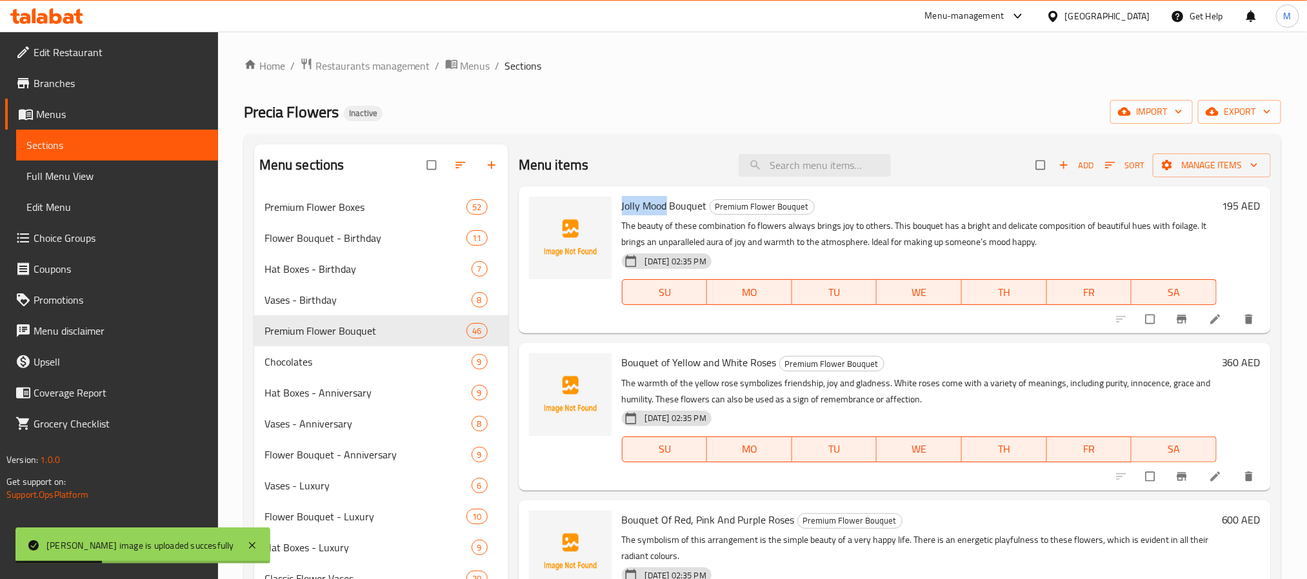
drag, startPoint x: 668, startPoint y: 203, endPoint x: 622, endPoint y: 203, distance: 45.8
click at [622, 203] on span "Jolly Mood Bouquet" at bounding box center [664, 205] width 85 height 19
click at [544, 211] on icon "upload picture" at bounding box center [545, 215] width 11 height 10
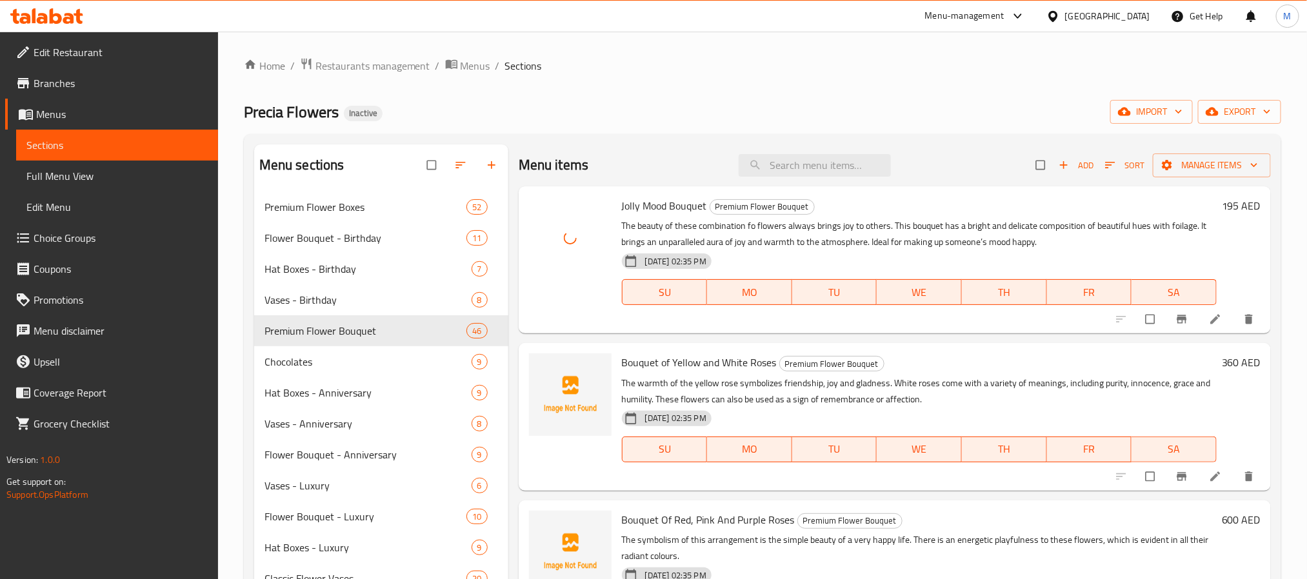
click at [641, 366] on span "Bouquet of Yellow and White Roses" at bounding box center [699, 362] width 155 height 19
click at [537, 372] on span "upload picture" at bounding box center [547, 371] width 26 height 13
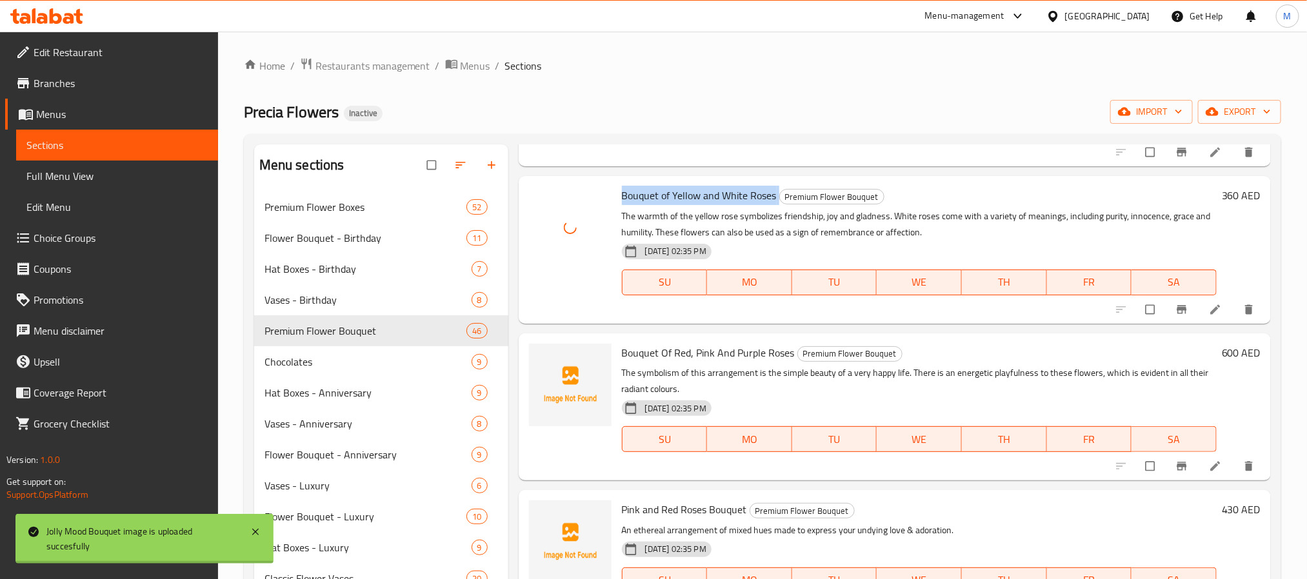
scroll to position [194, 0]
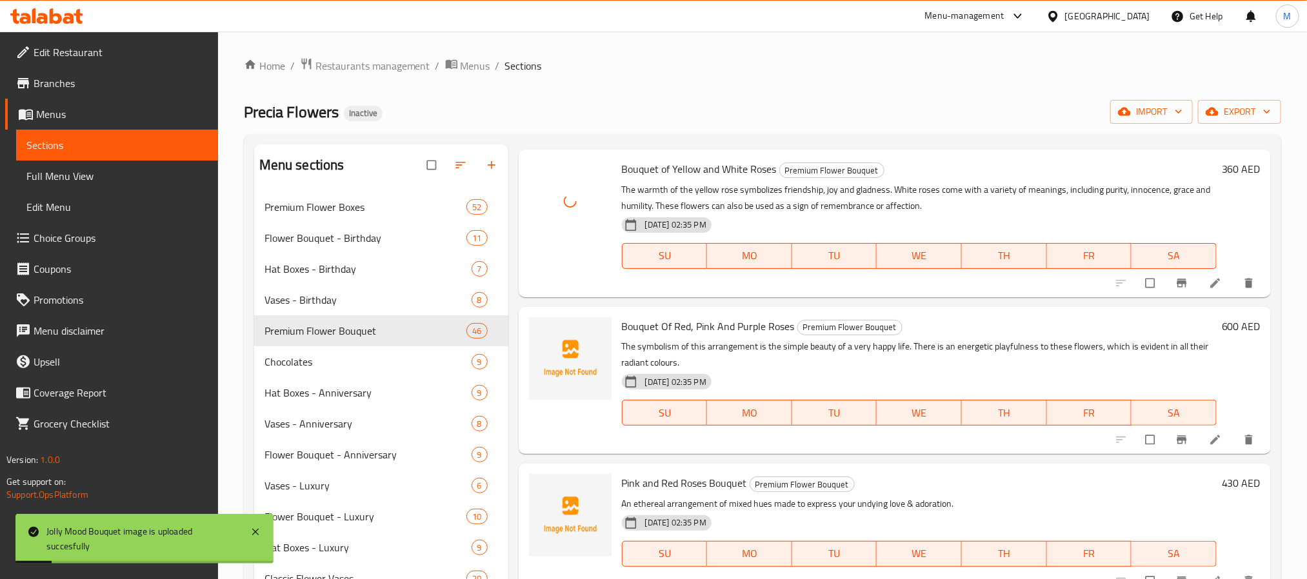
click at [703, 323] on span "Bouquet Of Red, Pink And Purple Roses" at bounding box center [708, 326] width 173 height 19
drag, startPoint x: 703, startPoint y: 323, endPoint x: 691, endPoint y: 332, distance: 14.9
click at [703, 323] on span "Bouquet Of Red, Pink And Purple Roses" at bounding box center [708, 326] width 173 height 19
click at [550, 339] on icon "upload picture" at bounding box center [545, 335] width 11 height 10
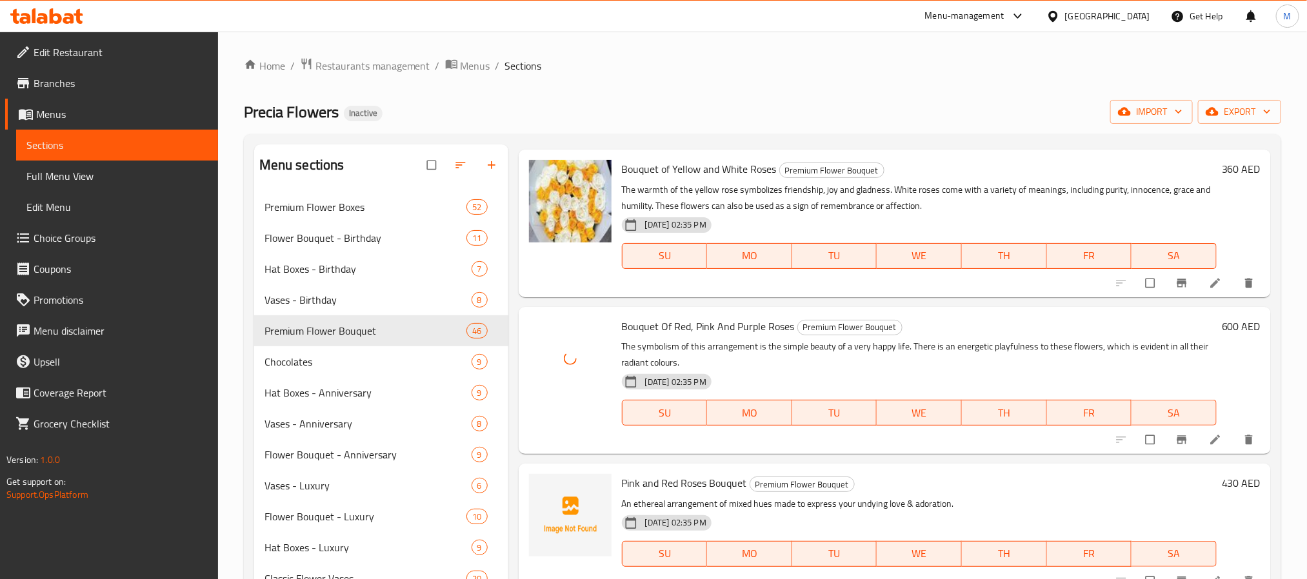
click at [670, 474] on span "Pink and Red Roses Bouquet" at bounding box center [684, 483] width 125 height 19
click at [542, 477] on img at bounding box center [570, 515] width 83 height 83
click at [544, 488] on button "upload picture" at bounding box center [547, 492] width 26 height 26
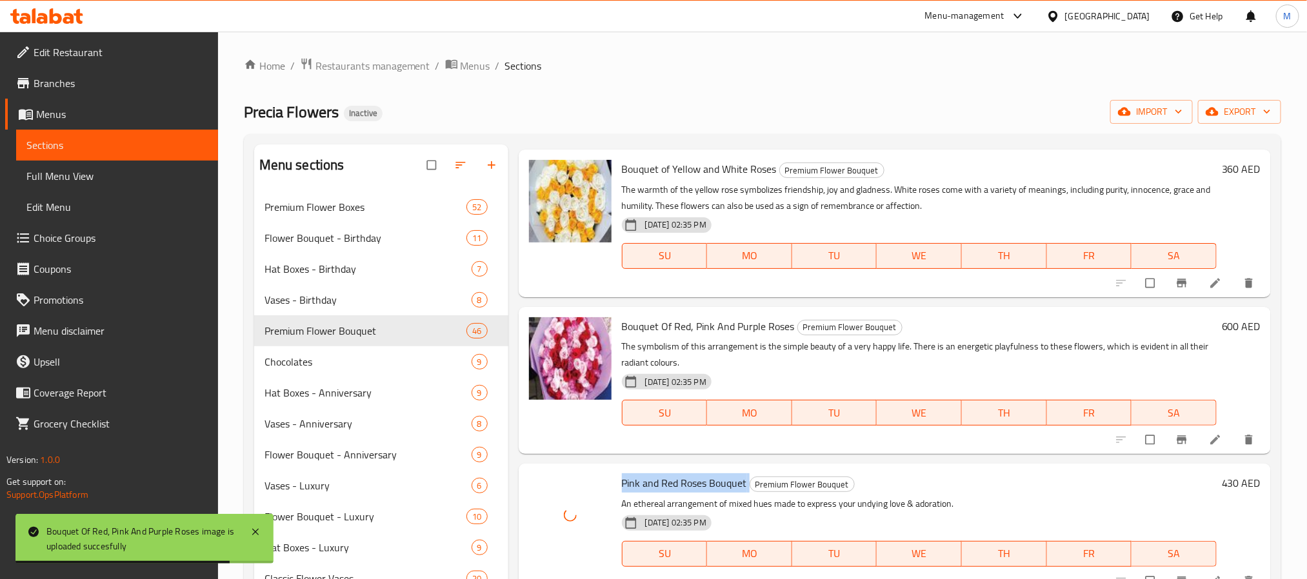
scroll to position [387, 0]
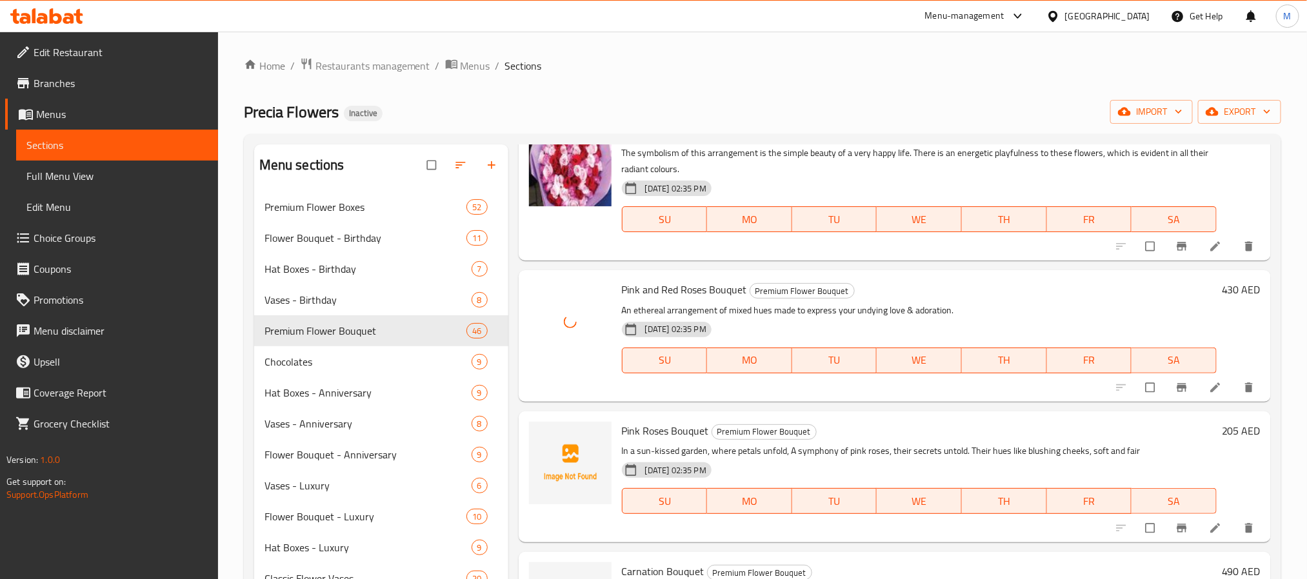
click at [645, 412] on div "Pink Roses Bouquet Premium Flower Bouquet In a sun-kissed garden, where petals …" at bounding box center [895, 477] width 752 height 131
click at [637, 434] on span "Pink Roses Bouquet" at bounding box center [665, 430] width 87 height 19
click at [546, 443] on icon "upload picture" at bounding box center [545, 439] width 11 height 10
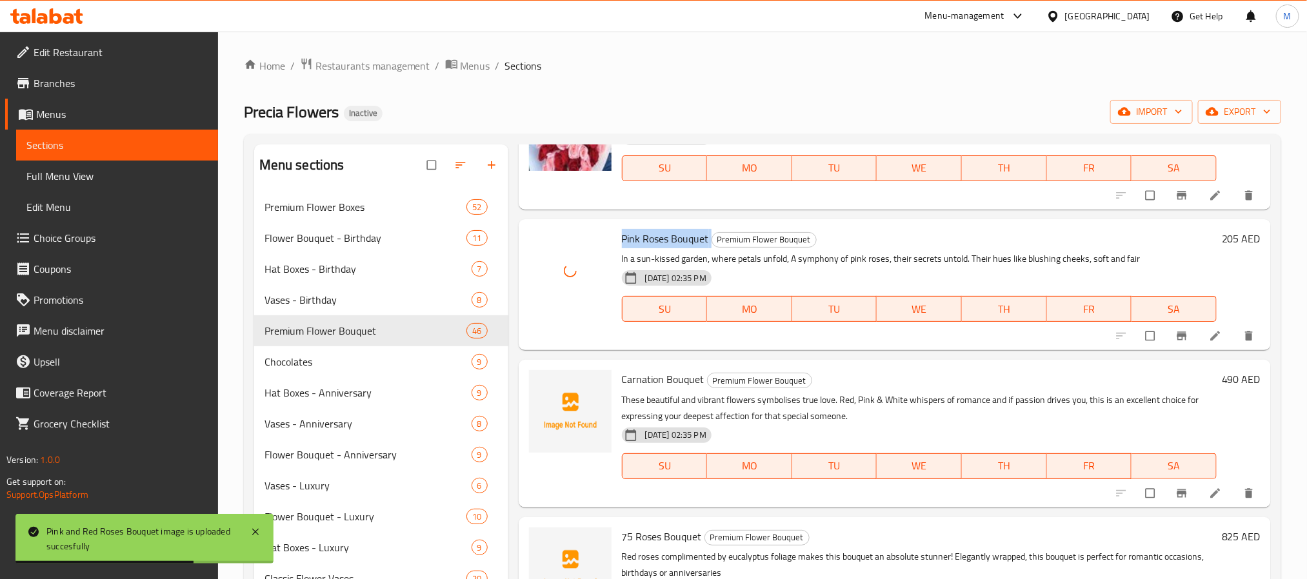
scroll to position [581, 0]
click at [666, 375] on span "Carnation Bouquet" at bounding box center [663, 377] width 83 height 19
click at [646, 381] on span "Carnation Bouquet" at bounding box center [663, 377] width 83 height 19
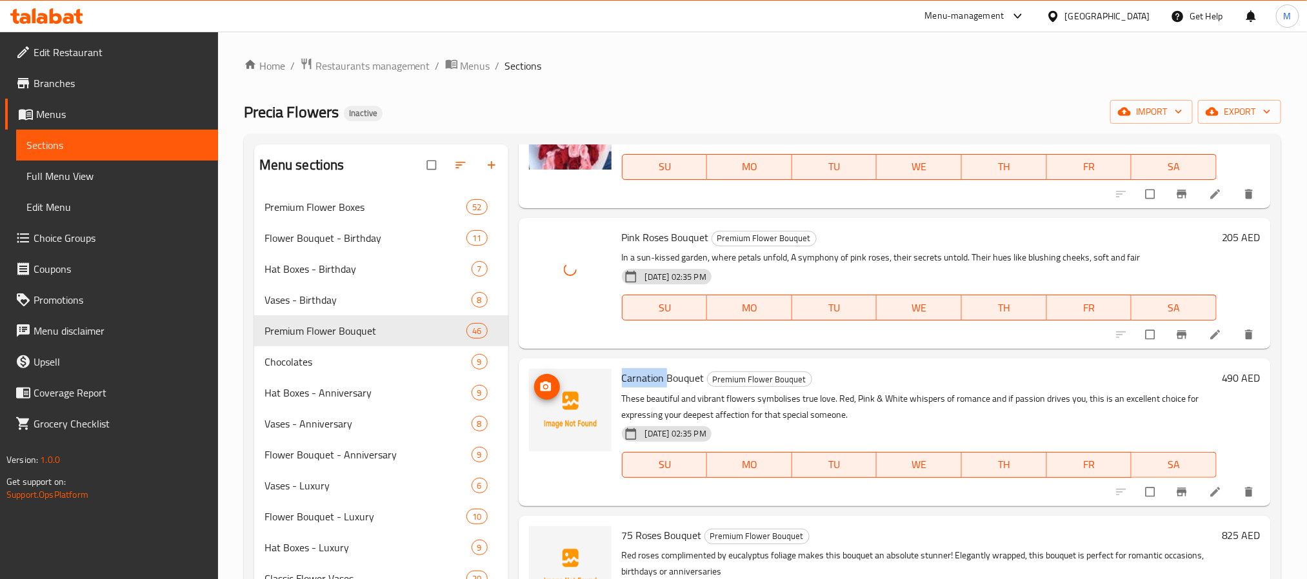
click at [545, 385] on icon "upload picture" at bounding box center [545, 387] width 13 height 13
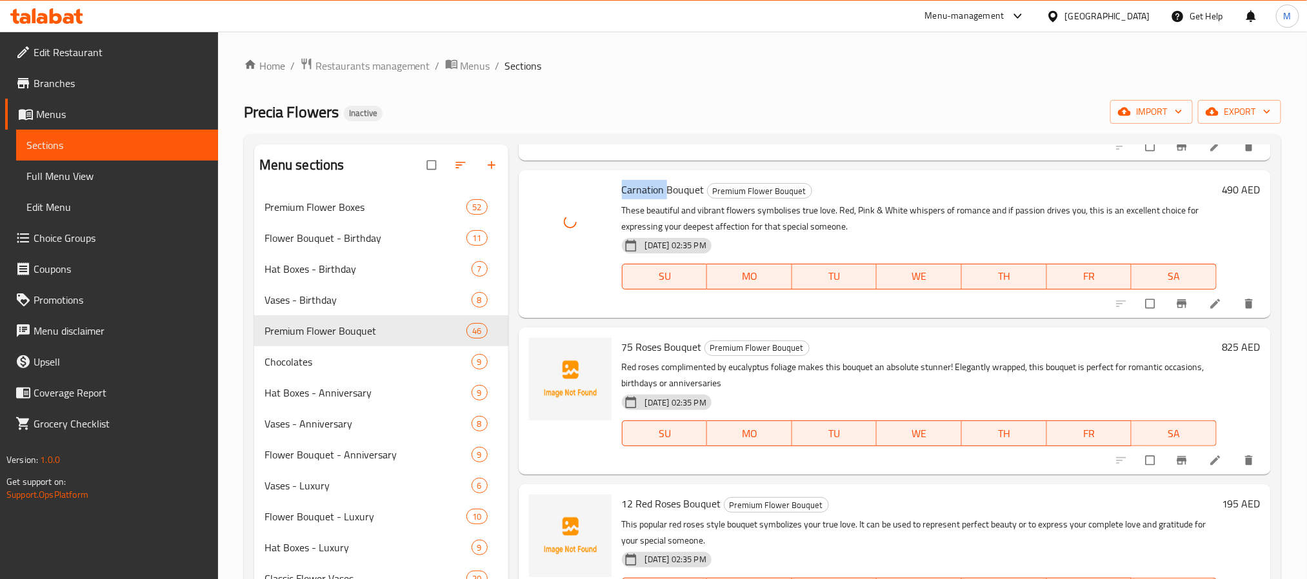
scroll to position [774, 0]
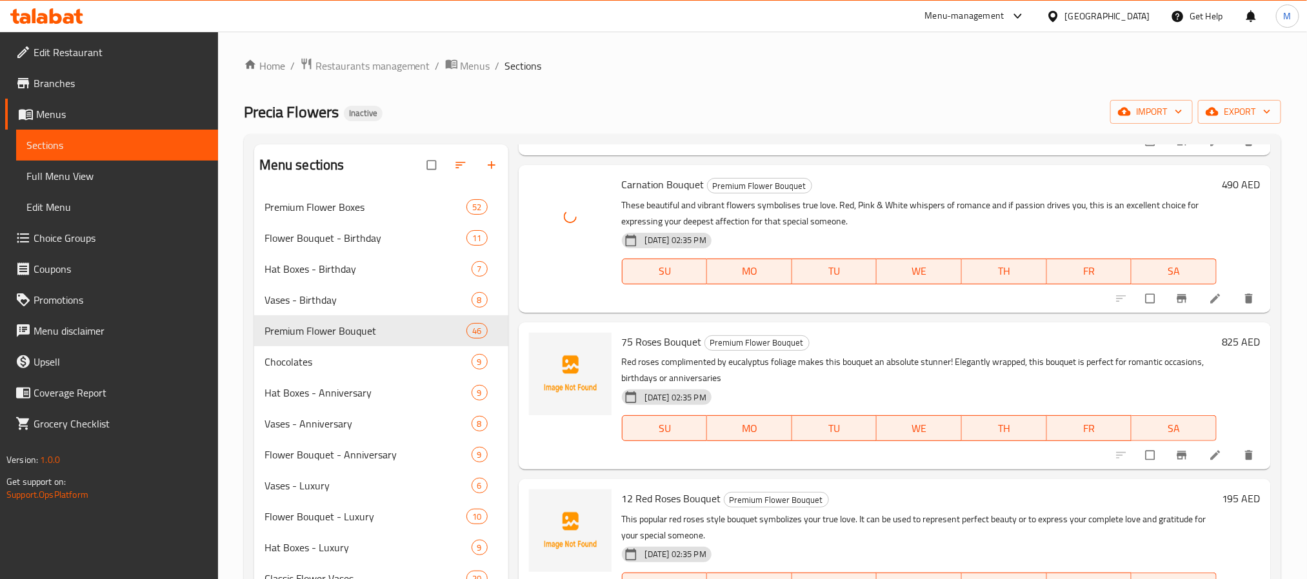
click at [647, 354] on p "Red roses complimented by eucalyptus foliage makes this bouquet an absolute stu…" at bounding box center [919, 370] width 595 height 32
click at [646, 343] on span "75 Roses Bouquet" at bounding box center [662, 341] width 80 height 19
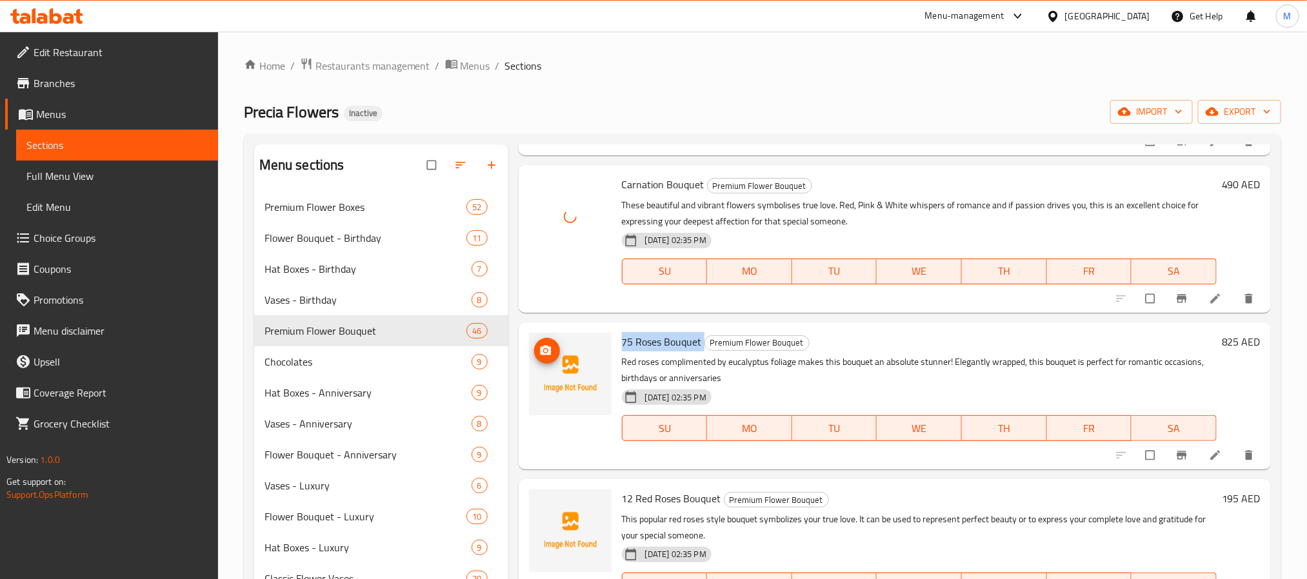
click at [548, 350] on icon "upload picture" at bounding box center [545, 351] width 13 height 13
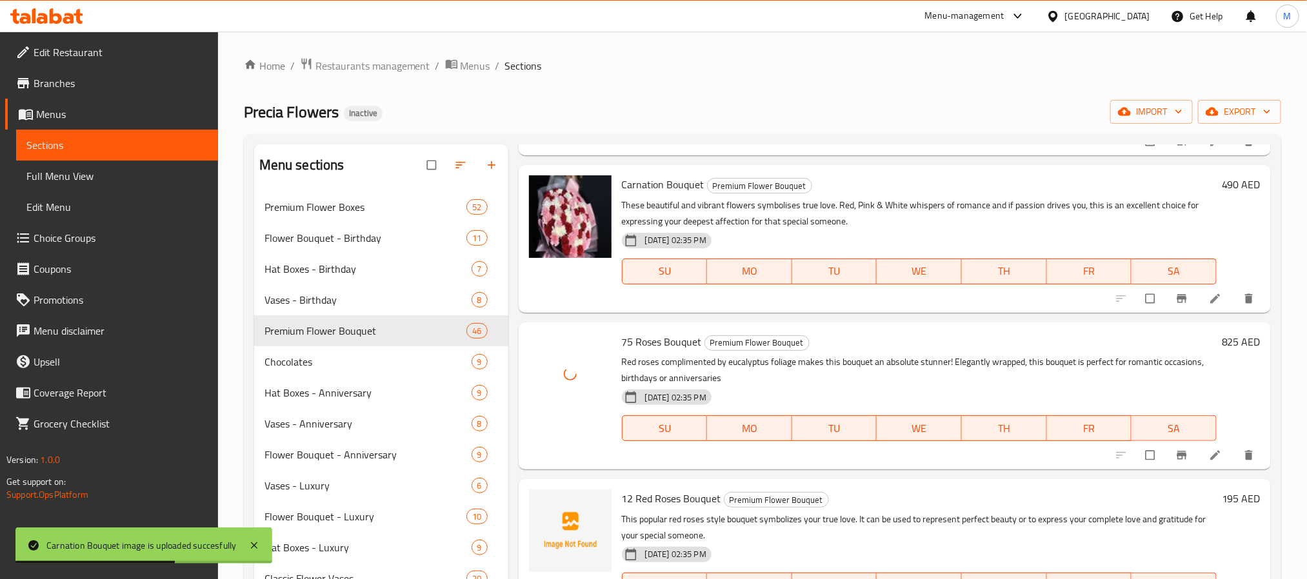
click at [664, 501] on span "12 Red Roses Bouquet" at bounding box center [671, 498] width 99 height 19
click at [540, 508] on icon "upload picture" at bounding box center [545, 507] width 13 height 13
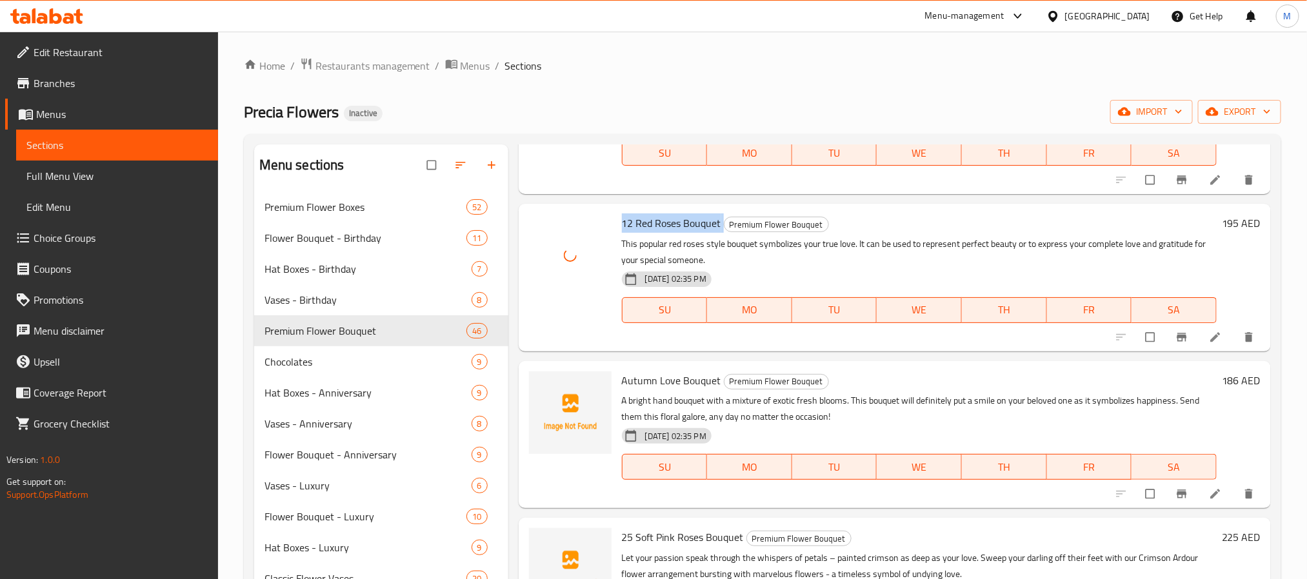
scroll to position [1161, 0]
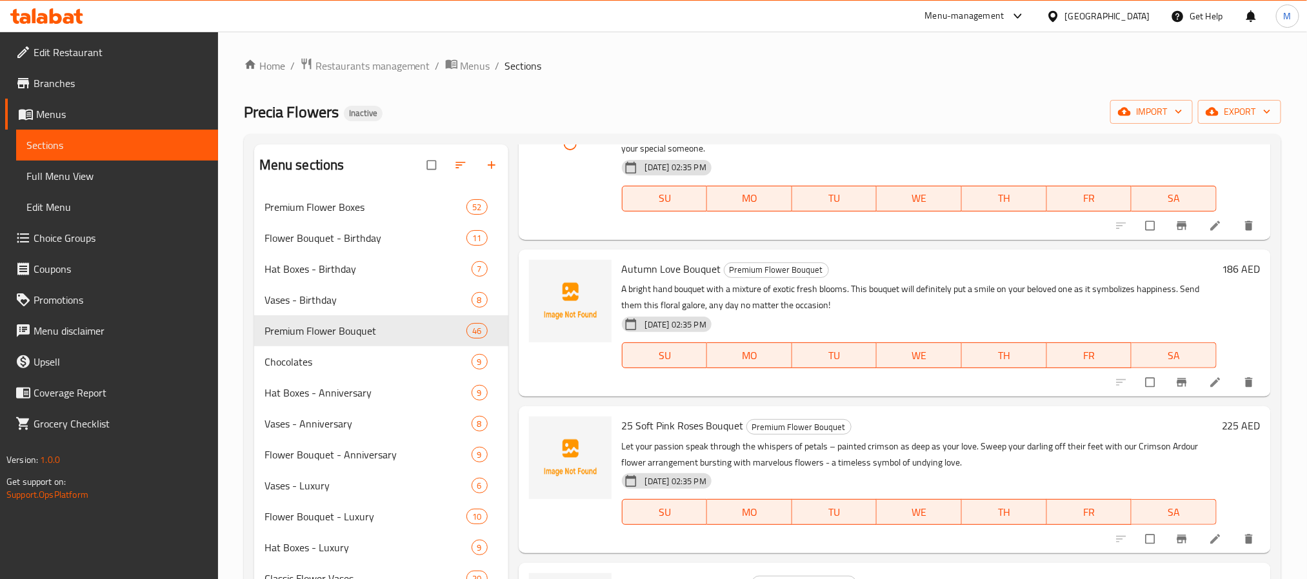
click at [674, 257] on div "Autumn Love Bouquet Premium Flower Bouquet A bright hand bouquet with a mixture…" at bounding box center [919, 323] width 605 height 137
click at [670, 266] on span "Autumn Love Bouquet" at bounding box center [671, 268] width 99 height 19
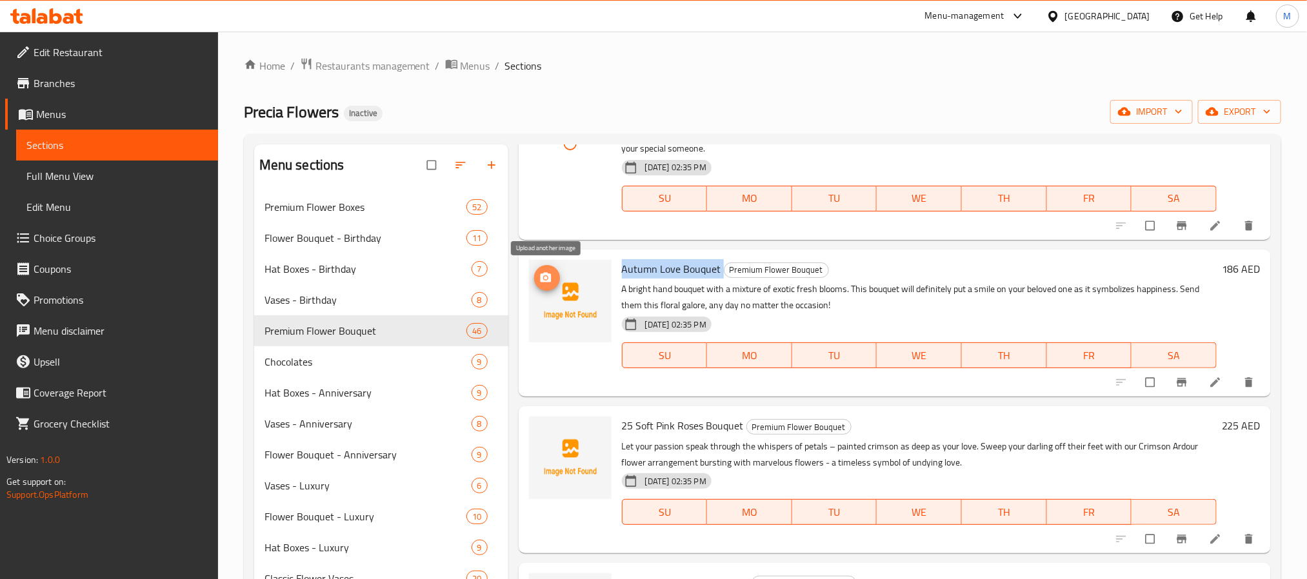
click at [554, 279] on span "upload picture" at bounding box center [547, 278] width 26 height 13
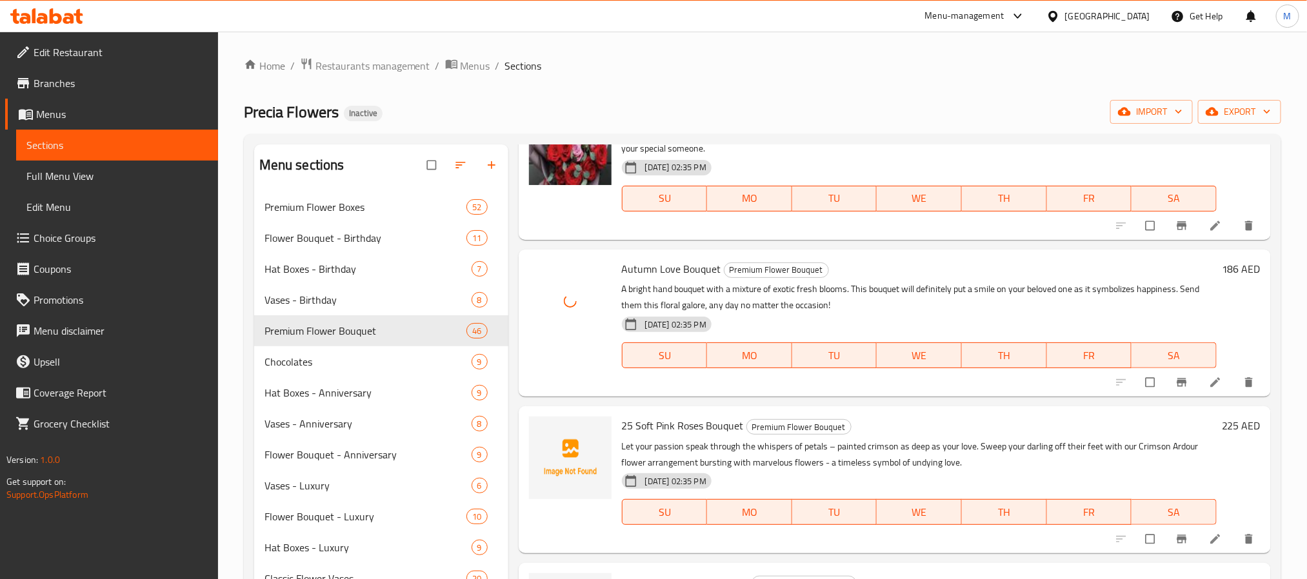
click at [682, 416] on span "25 Soft Pink Roses Bouquet" at bounding box center [683, 425] width 122 height 19
click at [544, 430] on icon "upload picture" at bounding box center [545, 434] width 13 height 13
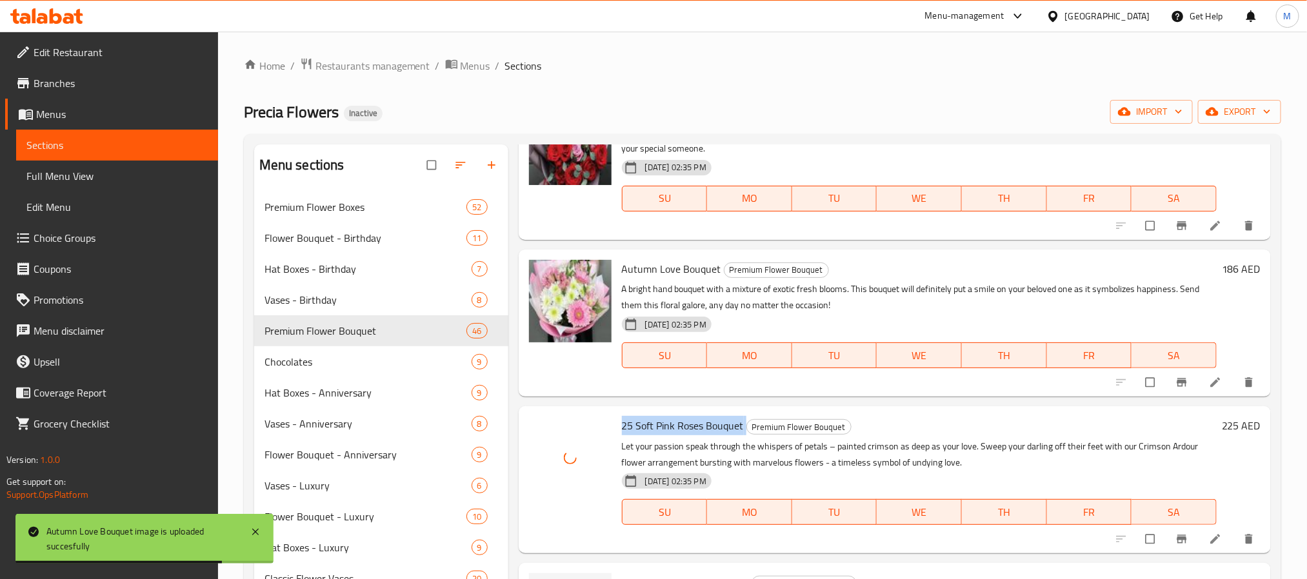
scroll to position [1355, 0]
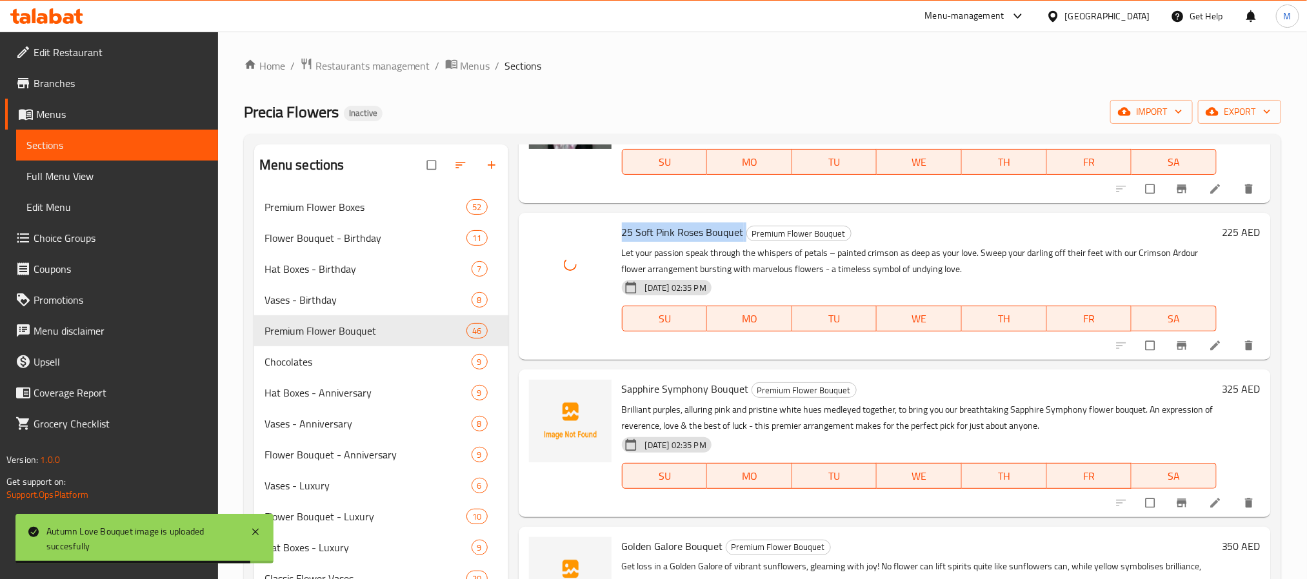
click at [703, 389] on span "Sapphire Symphony Bouquet" at bounding box center [685, 388] width 127 height 19
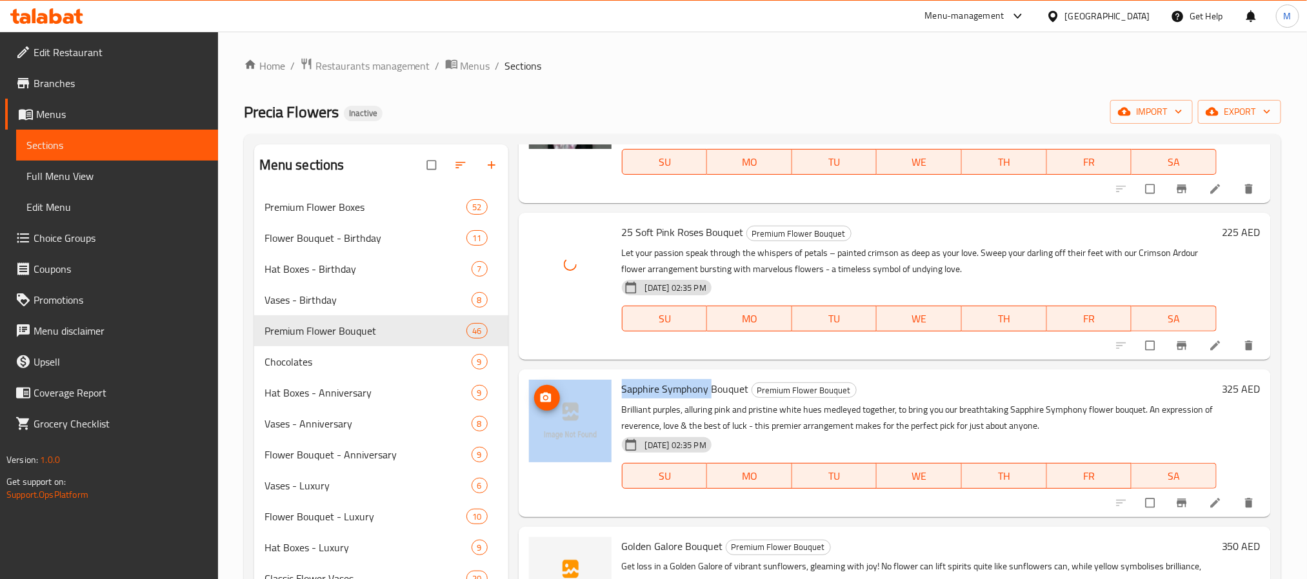
drag, startPoint x: 709, startPoint y: 389, endPoint x: 605, endPoint y: 395, distance: 104.7
click at [605, 395] on div "Sapphire Symphony Bouquet Premium Flower Bouquet Brilliant purples, alluring pi…" at bounding box center [895, 443] width 742 height 137
click at [552, 399] on icon "upload picture" at bounding box center [545, 398] width 13 height 13
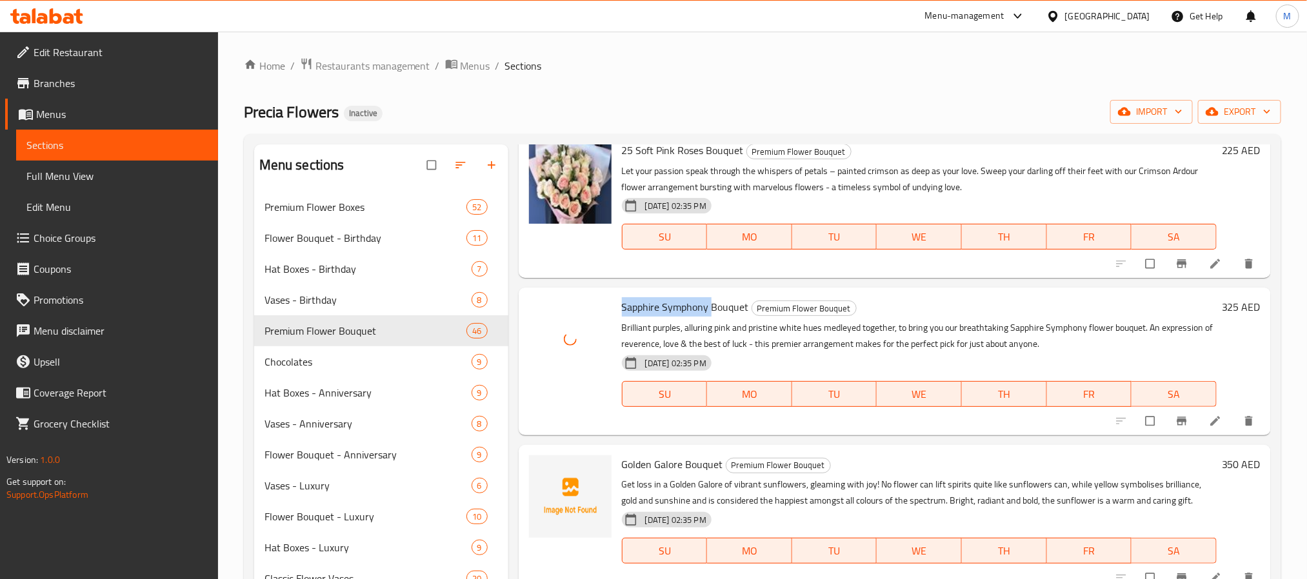
scroll to position [1548, 0]
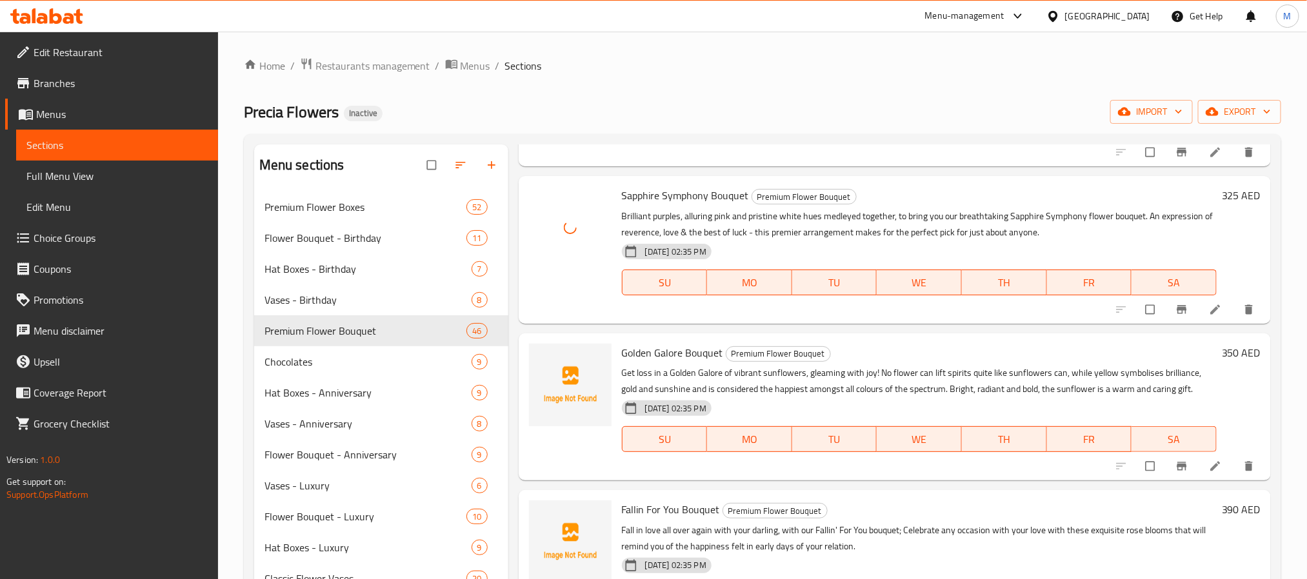
click at [633, 356] on span "Golden Galore Bouquet" at bounding box center [672, 352] width 101 height 19
click at [550, 358] on icon "upload picture" at bounding box center [545, 362] width 11 height 10
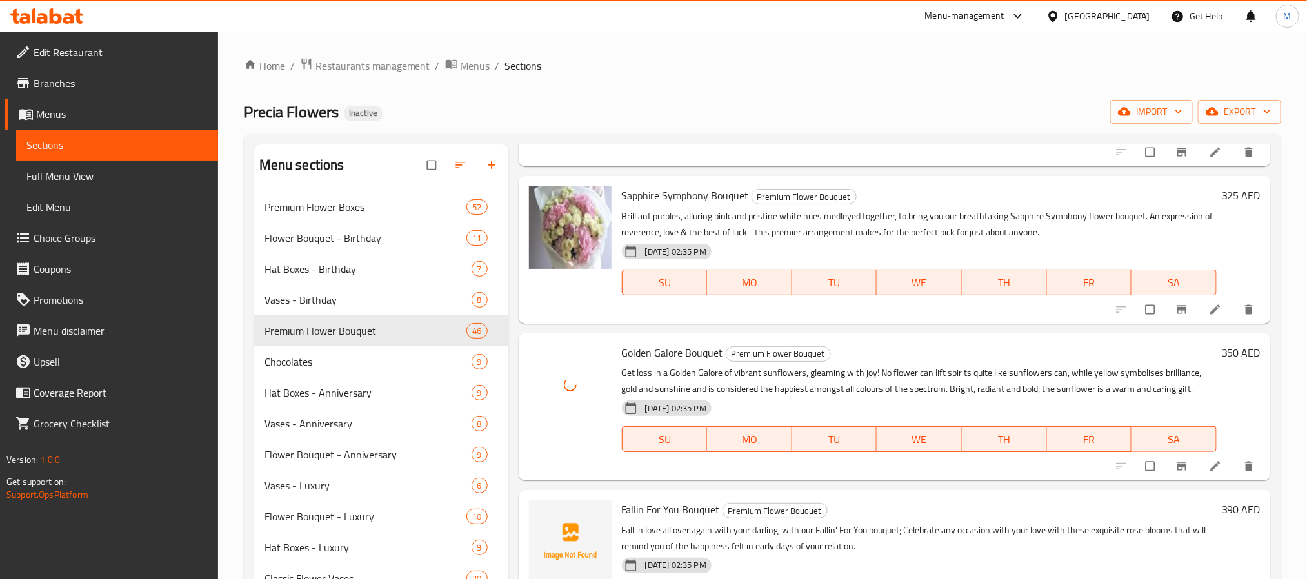
click at [682, 505] on span "Fallin For You Bouquet" at bounding box center [671, 509] width 98 height 19
click at [558, 509] on img at bounding box center [570, 542] width 83 height 83
click at [555, 510] on button "upload picture" at bounding box center [547, 519] width 26 height 26
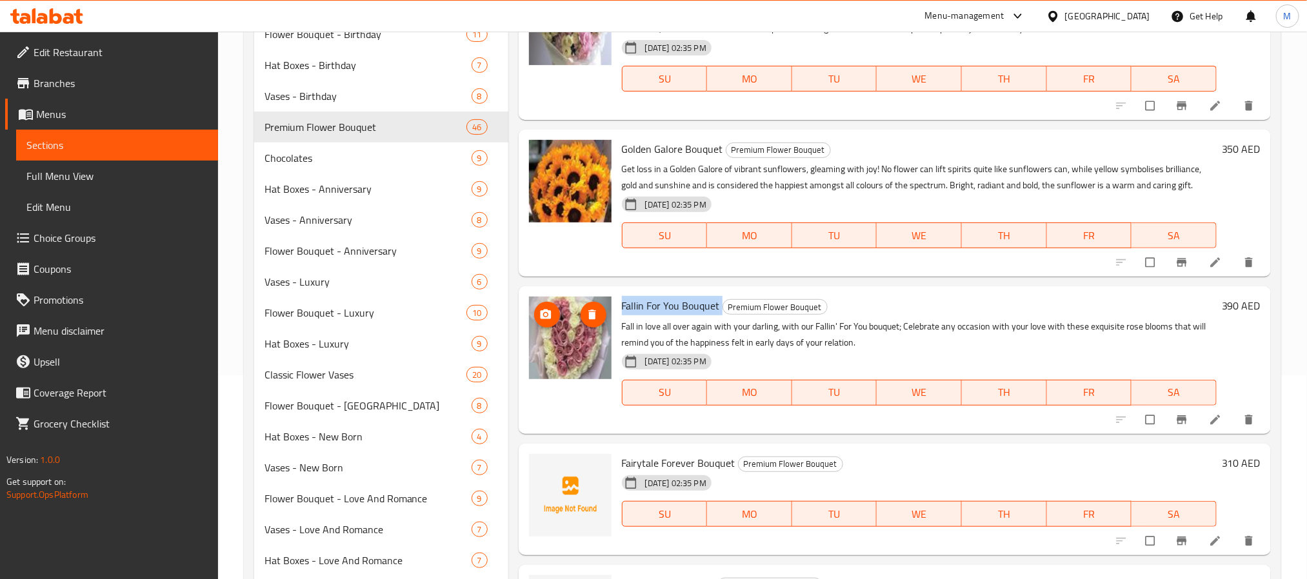
scroll to position [334, 0]
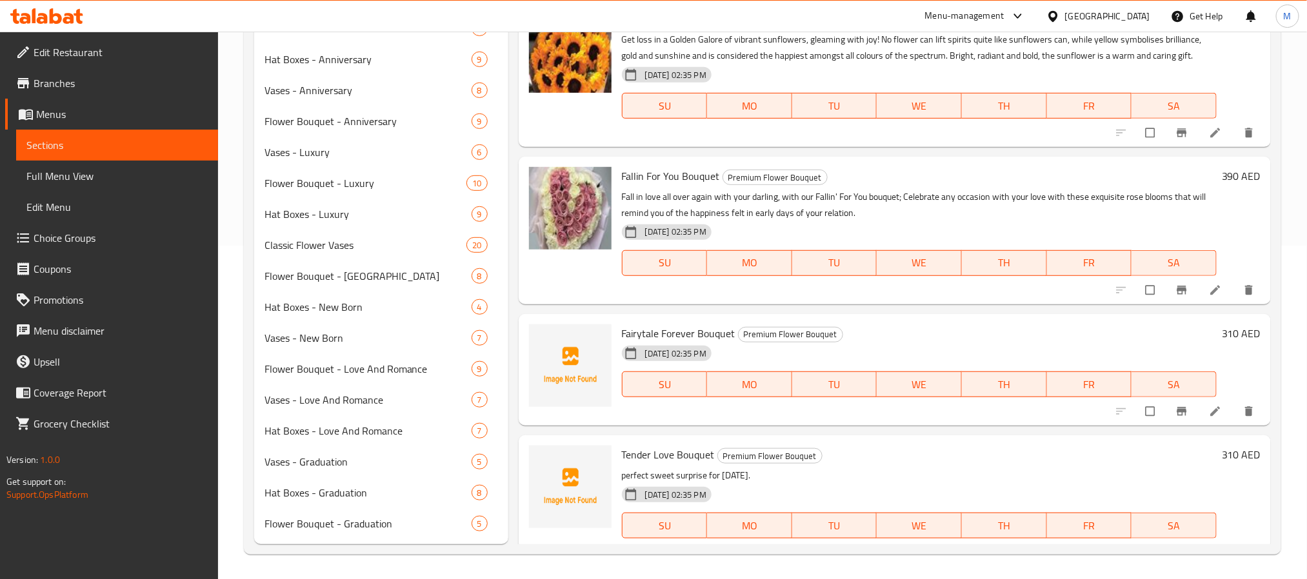
click at [666, 334] on span "Fairytale Forever Bouquet" at bounding box center [679, 333] width 114 height 19
click at [534, 345] on span "upload picture" at bounding box center [547, 342] width 26 height 13
drag, startPoint x: 674, startPoint y: 459, endPoint x: 620, endPoint y: 459, distance: 53.6
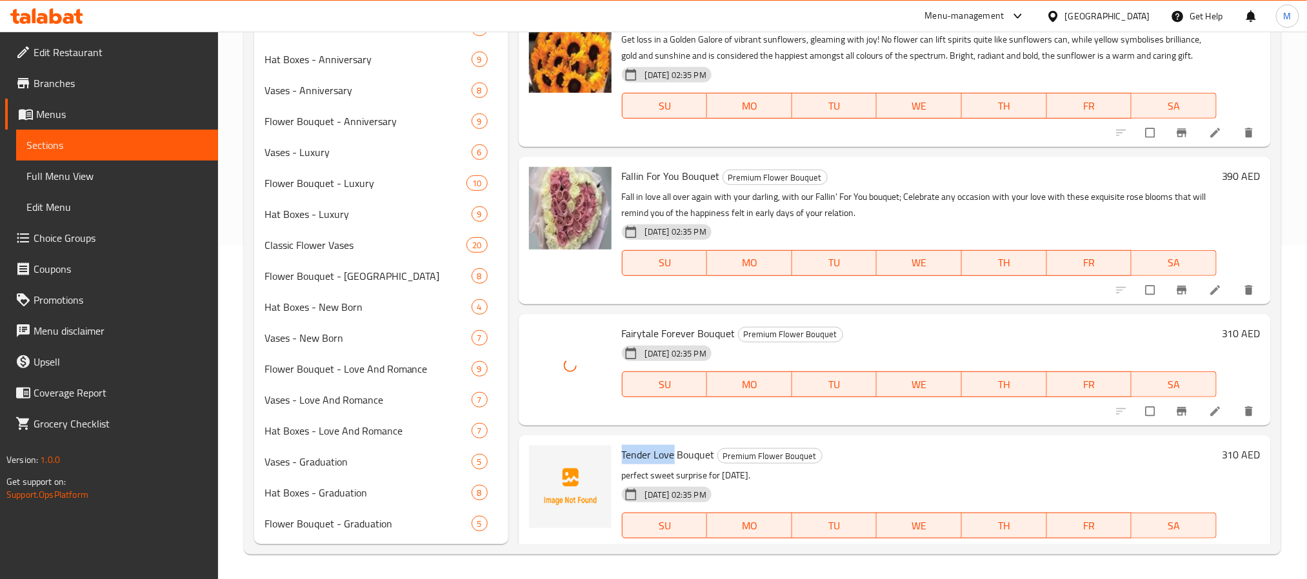
click at [620, 459] on div "Tender Love Bouquet Premium Flower Bouquet perfect sweet surprise for Mother's …" at bounding box center [919, 501] width 605 height 121
click at [548, 466] on icon "upload picture" at bounding box center [545, 464] width 11 height 10
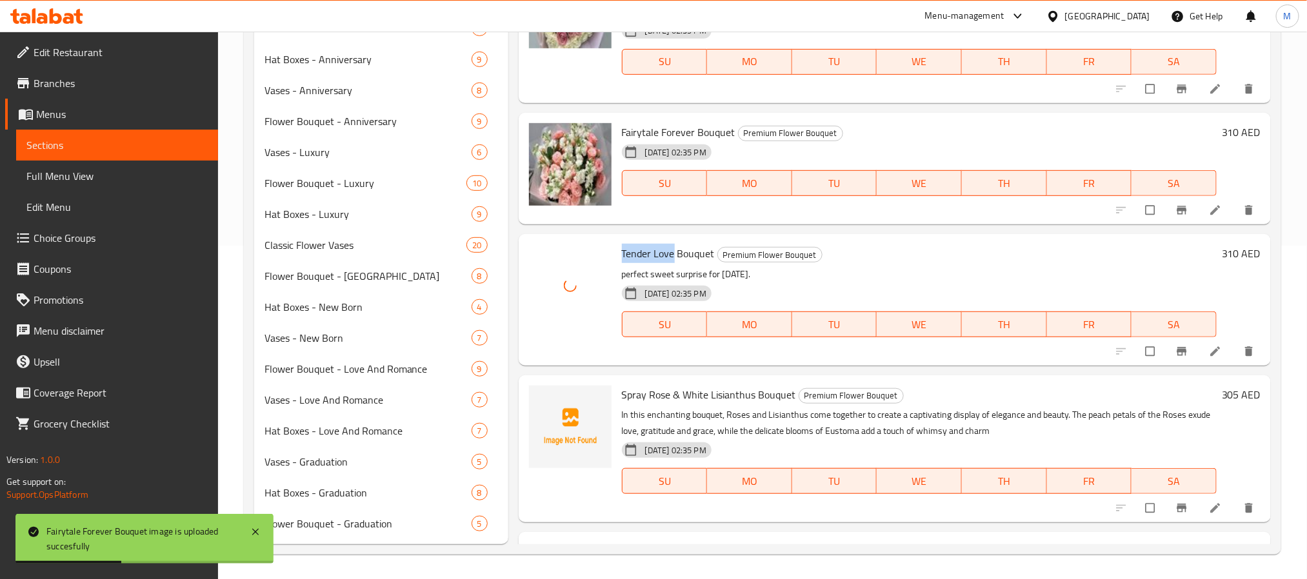
scroll to position [1839, 0]
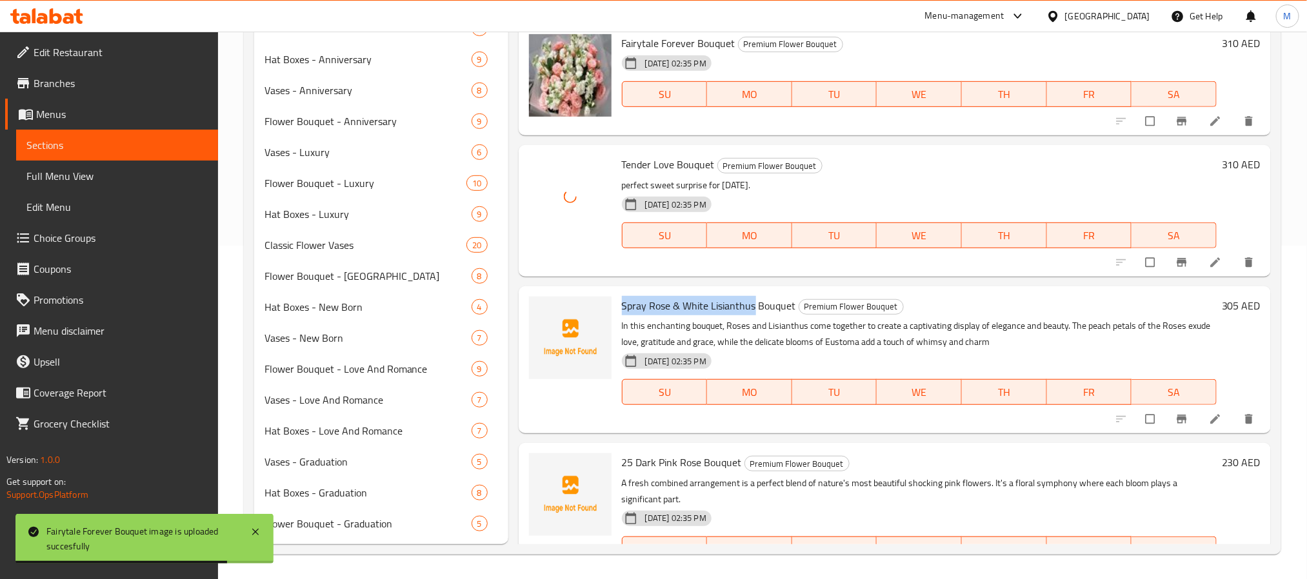
drag, startPoint x: 754, startPoint y: 306, endPoint x: 619, endPoint y: 314, distance: 134.4
click at [619, 314] on div "Spray Rose & White Lisianthus Bouquet Premium Flower Bouquet In this enchanting…" at bounding box center [919, 360] width 605 height 137
click at [545, 315] on icon "upload picture" at bounding box center [545, 314] width 13 height 13
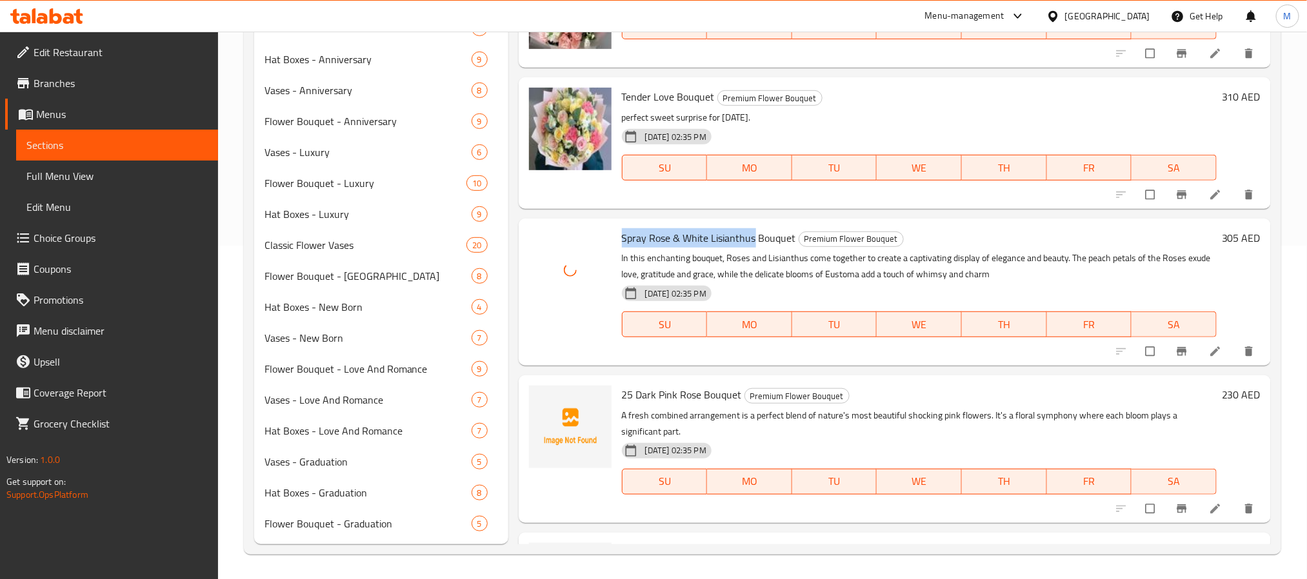
scroll to position [1935, 0]
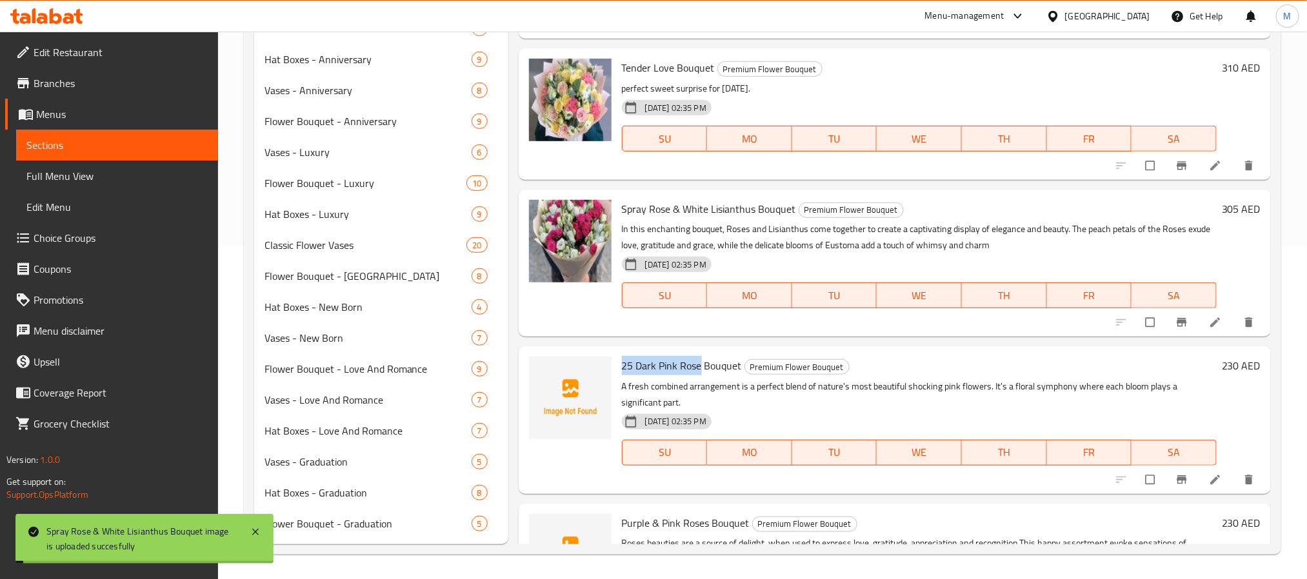
drag, startPoint x: 701, startPoint y: 365, endPoint x: 623, endPoint y: 366, distance: 77.4
click at [623, 366] on span "25 Dark Pink Rose Bouquet" at bounding box center [682, 365] width 120 height 19
click at [546, 374] on circle "upload picture" at bounding box center [545, 375] width 3 height 3
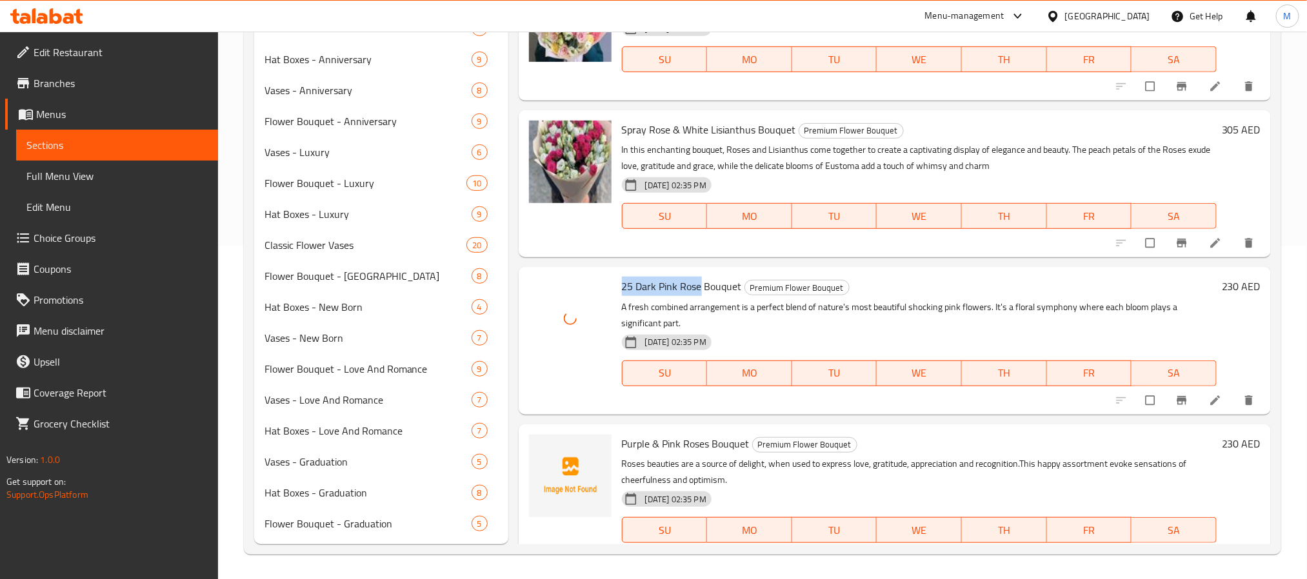
scroll to position [2032, 0]
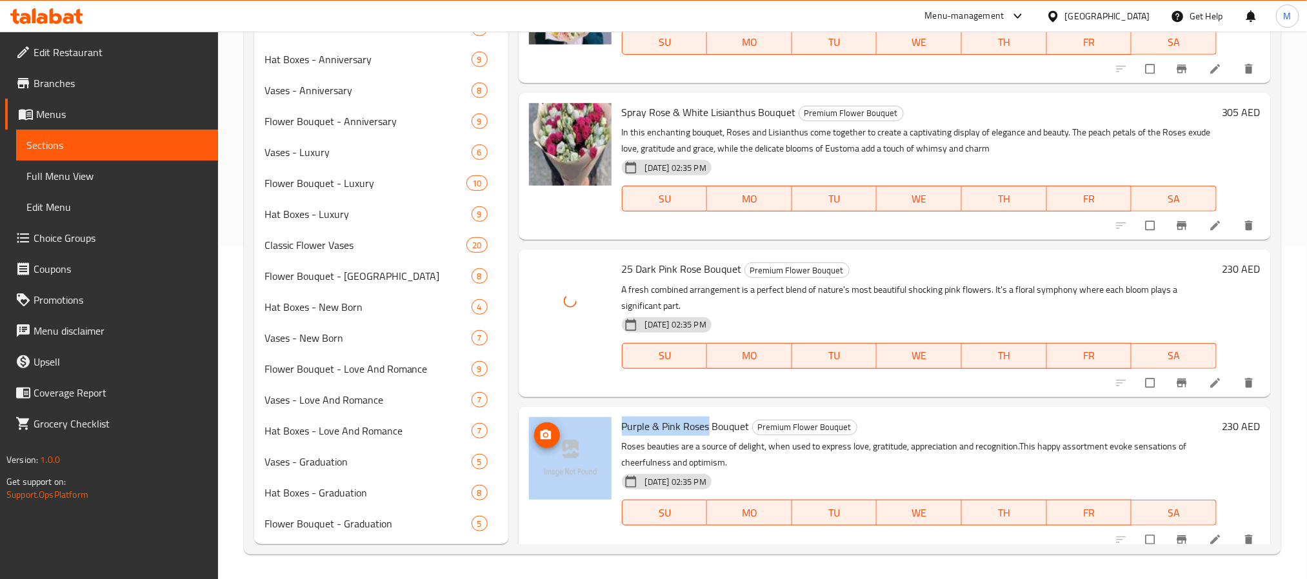
drag, startPoint x: 708, startPoint y: 426, endPoint x: 545, endPoint y: 426, distance: 163.9
click at [545, 426] on div "Purple & Pink Roses Bouquet Premium Flower Bouquet Roses beauties are a source …" at bounding box center [895, 480] width 742 height 137
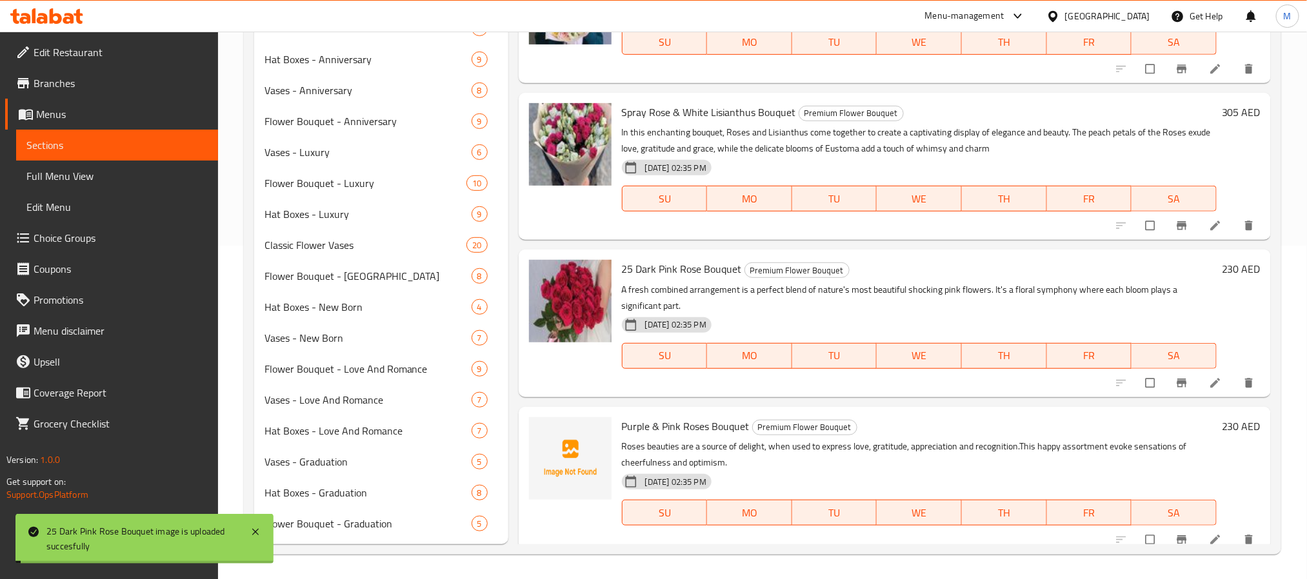
drag, startPoint x: 713, startPoint y: 434, endPoint x: 719, endPoint y: 438, distance: 7.4
click at [713, 436] on div "Purple & Pink Roses Bouquet Premium Flower Bouquet Roses beauties are a source …" at bounding box center [919, 480] width 605 height 137
click at [708, 426] on span "Purple & Pink Roses Bouquet" at bounding box center [686, 426] width 128 height 19
drag, startPoint x: 708, startPoint y: 426, endPoint x: 619, endPoint y: 420, distance: 89.3
click at [619, 420] on div "Purple & Pink Roses Bouquet Premium Flower Bouquet Roses beauties are a source …" at bounding box center [919, 480] width 605 height 137
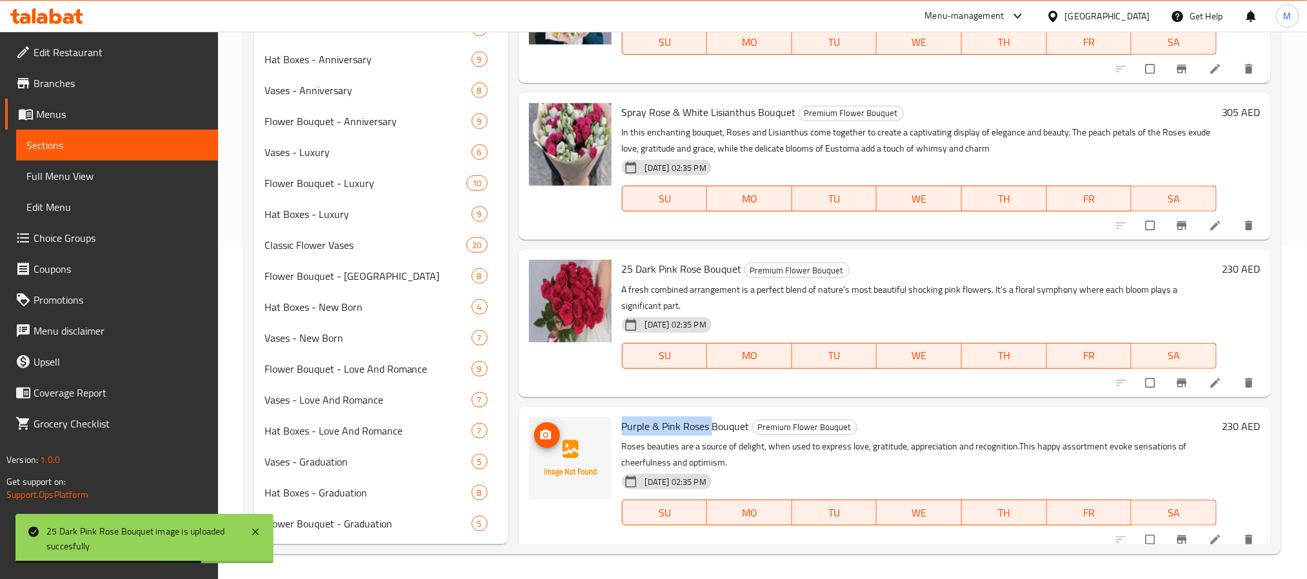
click at [548, 437] on icon "upload picture" at bounding box center [545, 435] width 11 height 10
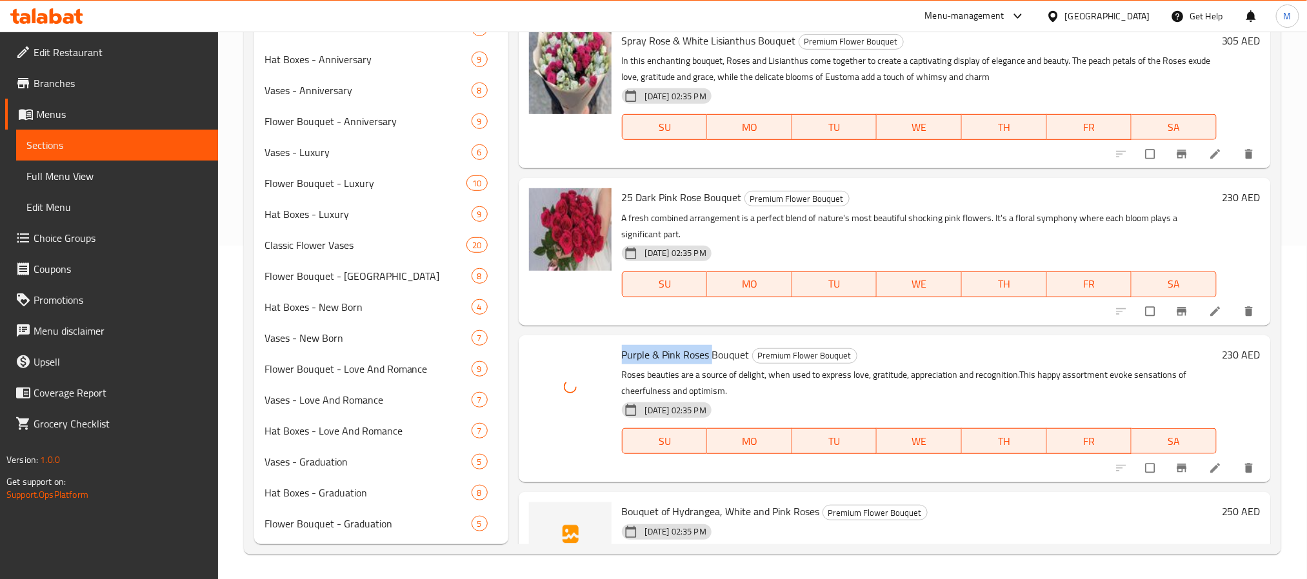
scroll to position [2226, 0]
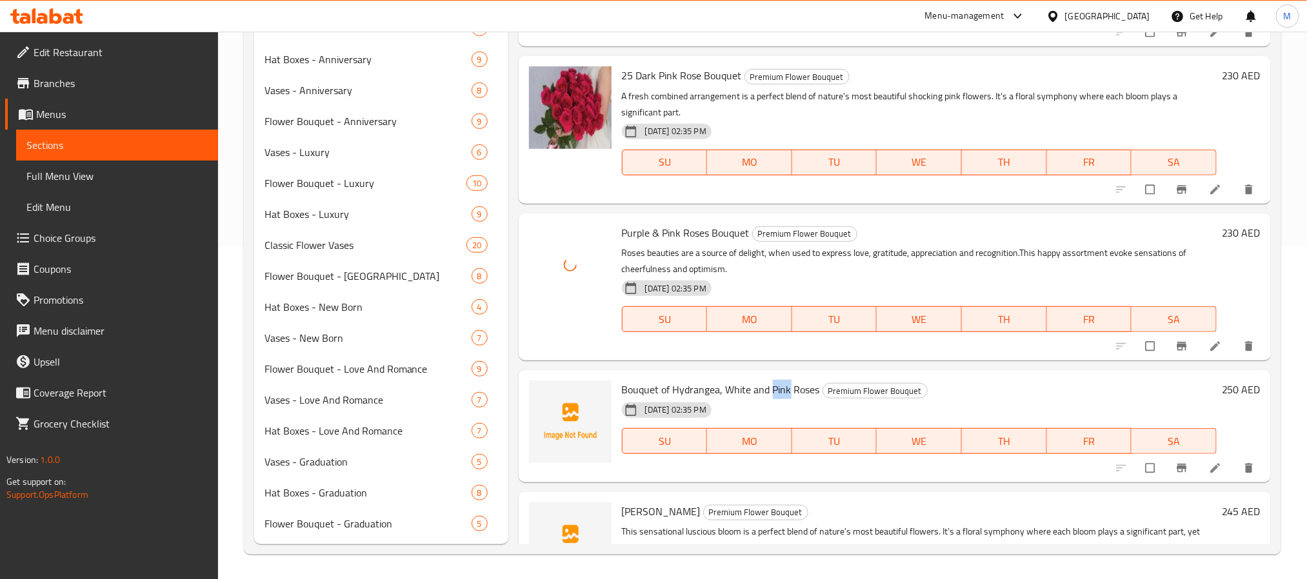
drag, startPoint x: 790, startPoint y: 389, endPoint x: 773, endPoint y: 389, distance: 16.8
click at [773, 389] on span "Bouquet of Hydrangea, White and Pink Roses" at bounding box center [721, 389] width 198 height 19
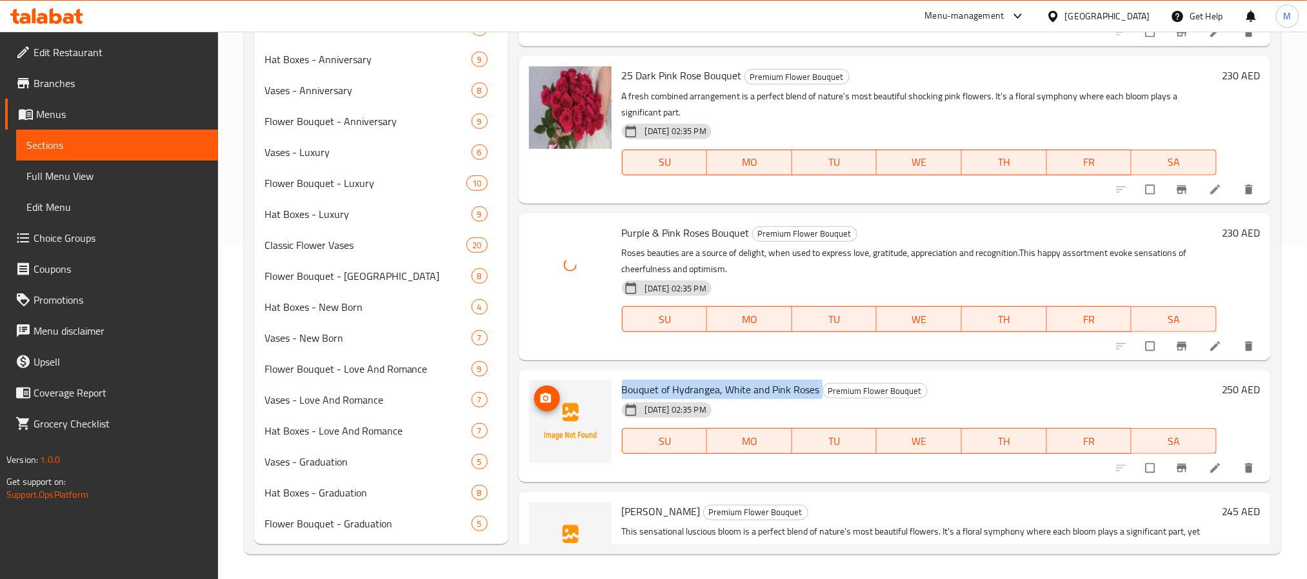
click at [543, 397] on icon "upload picture" at bounding box center [545, 399] width 11 height 10
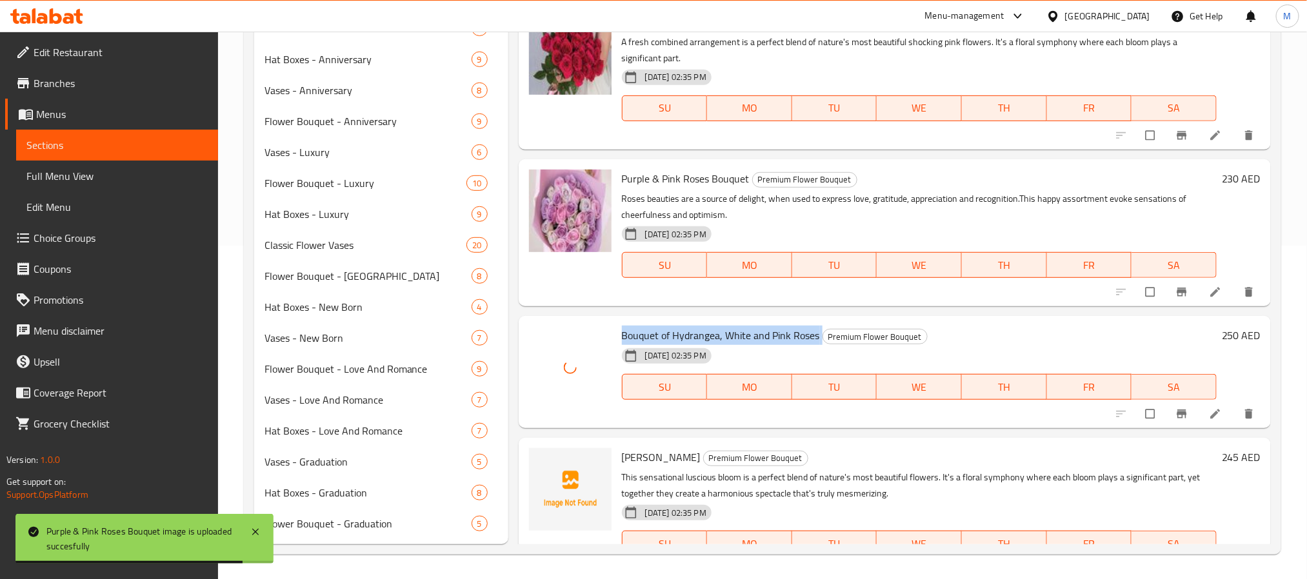
scroll to position [2323, 0]
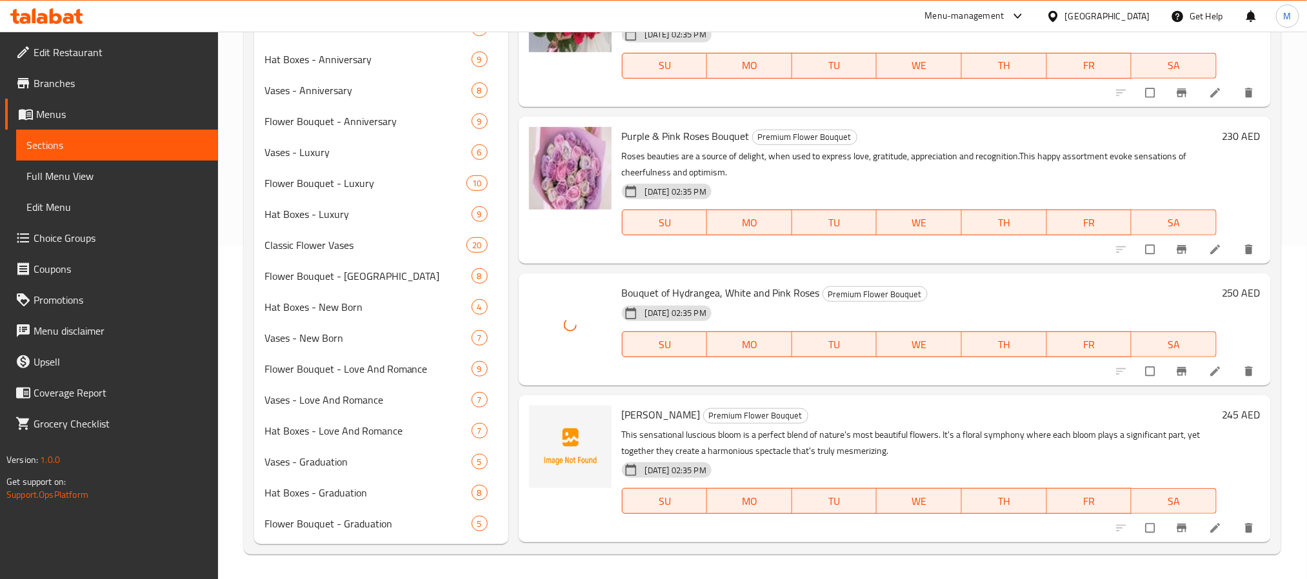
click at [631, 414] on span "[PERSON_NAME]" at bounding box center [661, 414] width 79 height 19
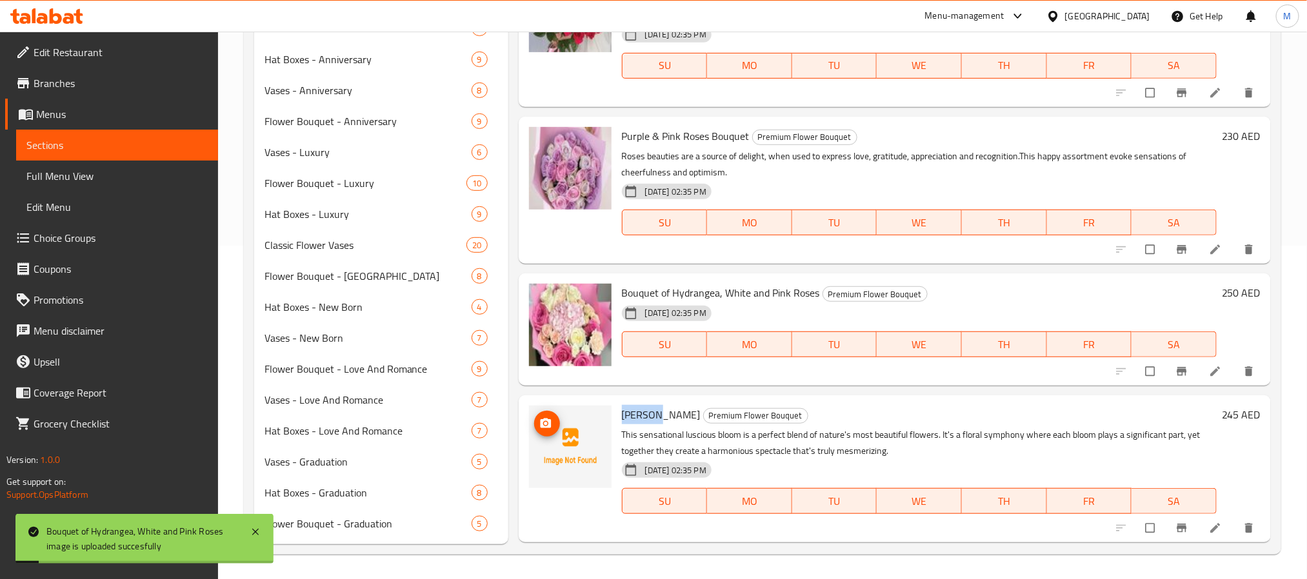
click at [531, 424] on img at bounding box center [570, 447] width 83 height 83
click at [550, 417] on icon "upload picture" at bounding box center [545, 423] width 13 height 13
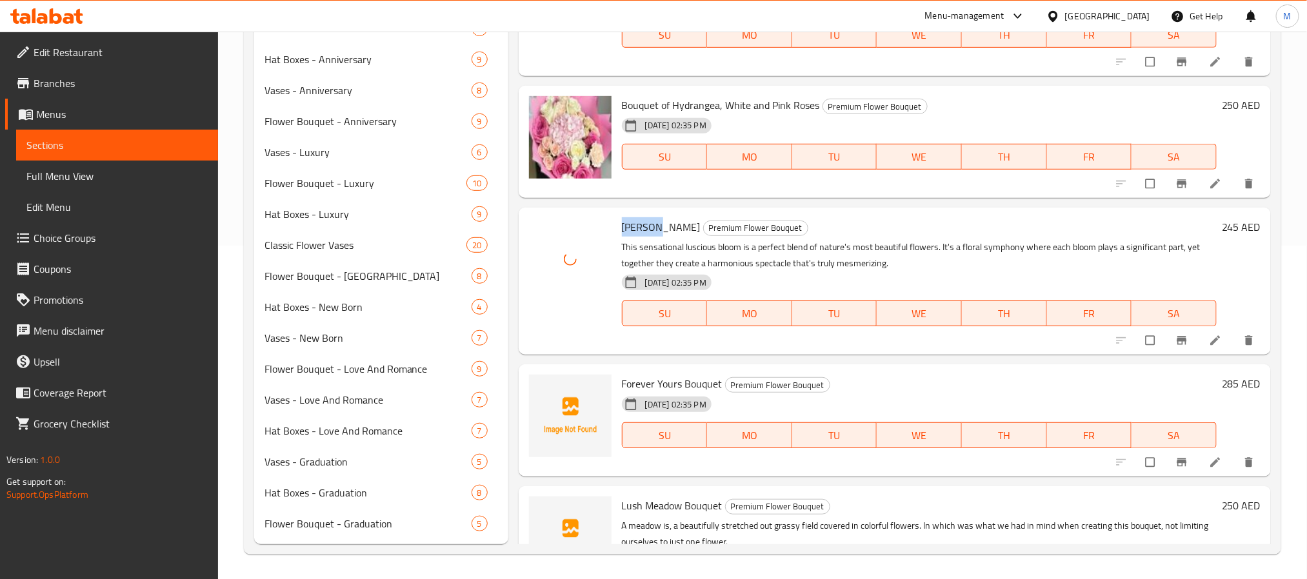
scroll to position [2516, 0]
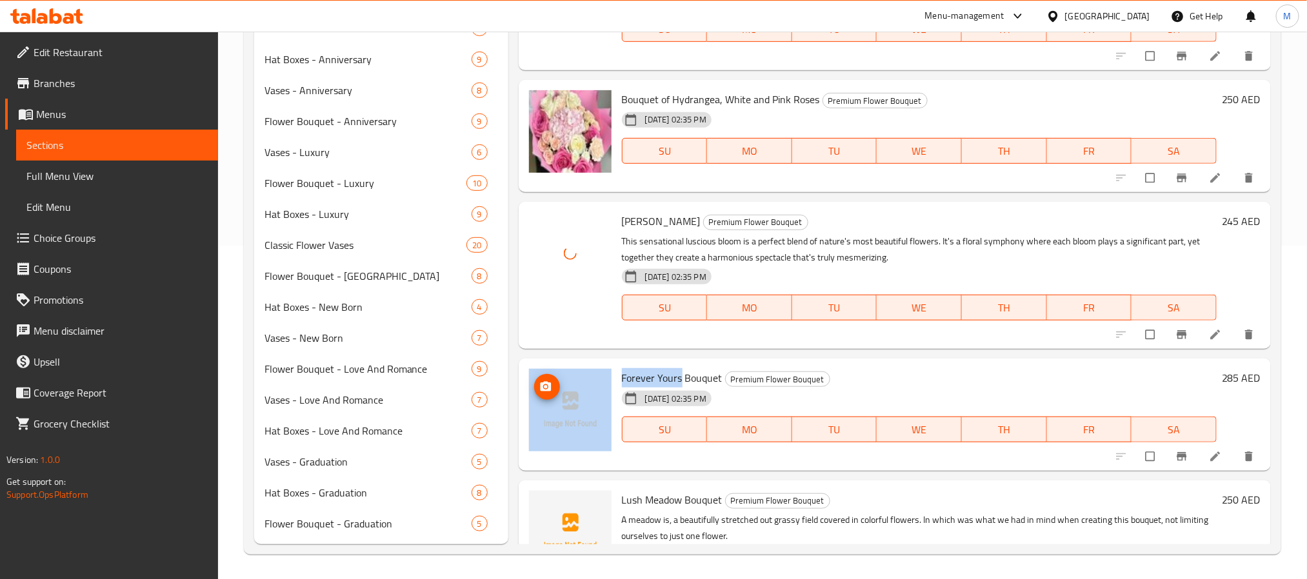
drag, startPoint x: 682, startPoint y: 374, endPoint x: 606, endPoint y: 377, distance: 75.6
click at [606, 377] on div "Forever Yours Bouquet Premium Flower Bouquet 09-10-2025 02:35 PM SU MO TU WE TH…" at bounding box center [895, 415] width 742 height 102
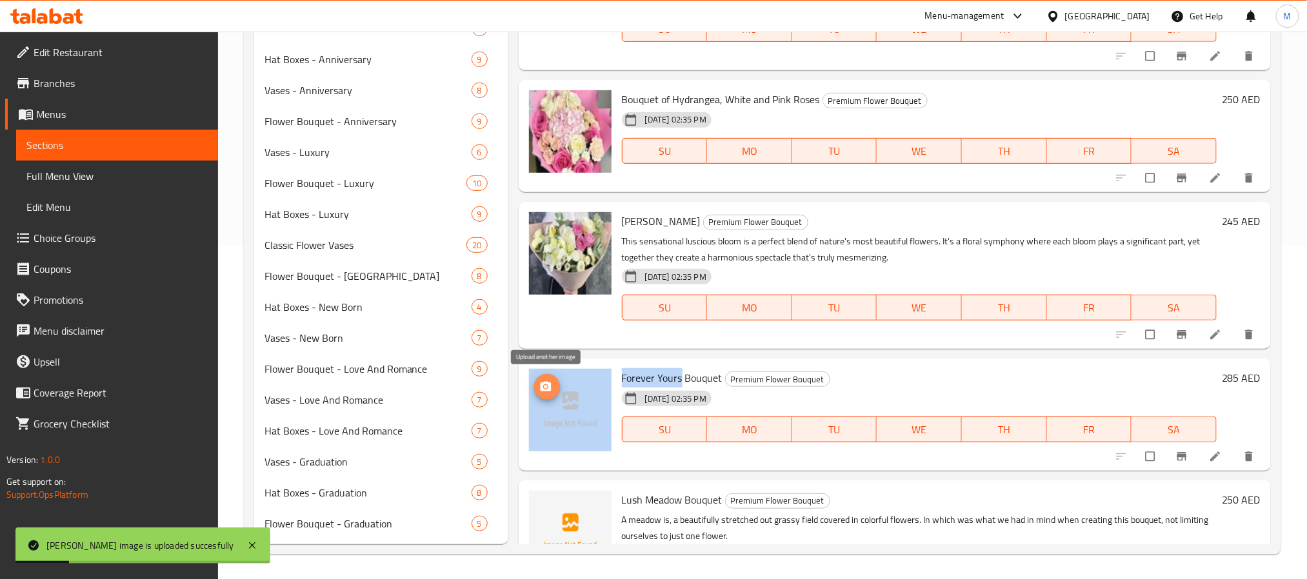
click at [552, 391] on icon "upload picture" at bounding box center [545, 387] width 13 height 13
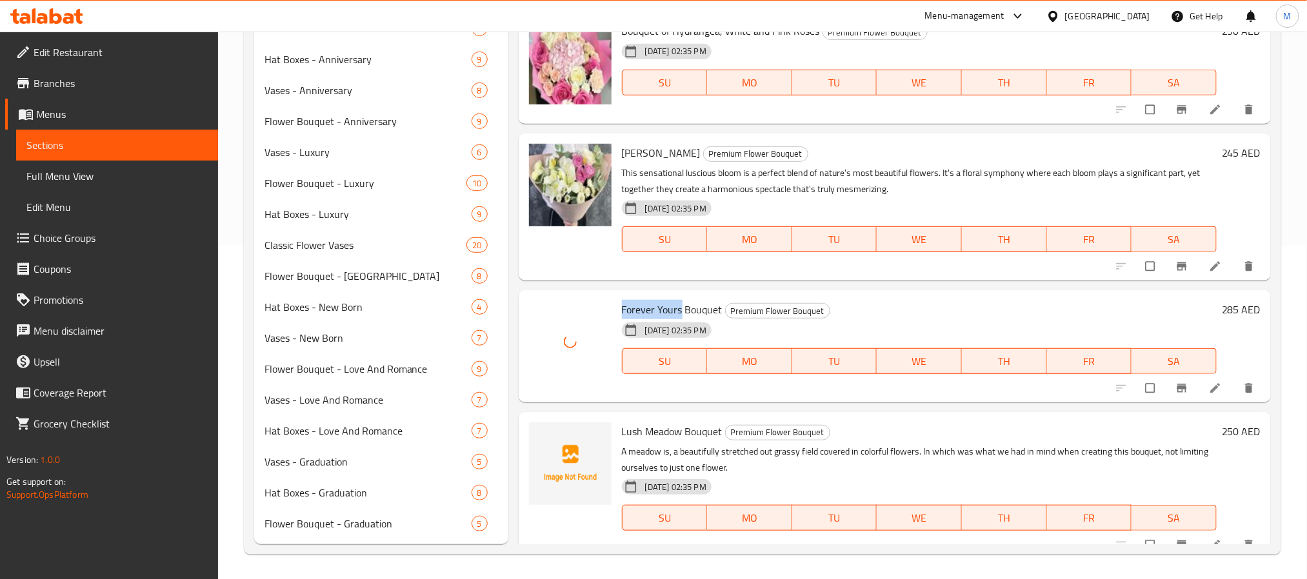
scroll to position [2613, 0]
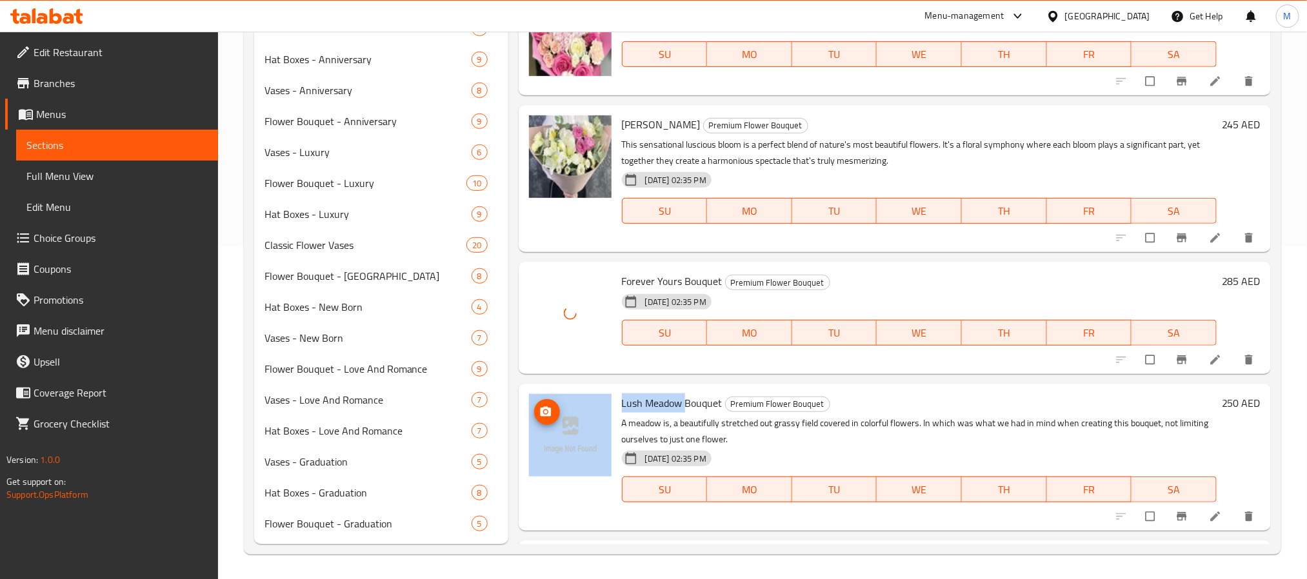
drag, startPoint x: 684, startPoint y: 405, endPoint x: 608, endPoint y: 403, distance: 76.1
click at [608, 403] on div "Lush Meadow Bouquet Premium Flower Bouquet A meadow is, a beautifully stretched…" at bounding box center [895, 457] width 742 height 137
click at [554, 409] on span "upload picture" at bounding box center [547, 412] width 26 height 13
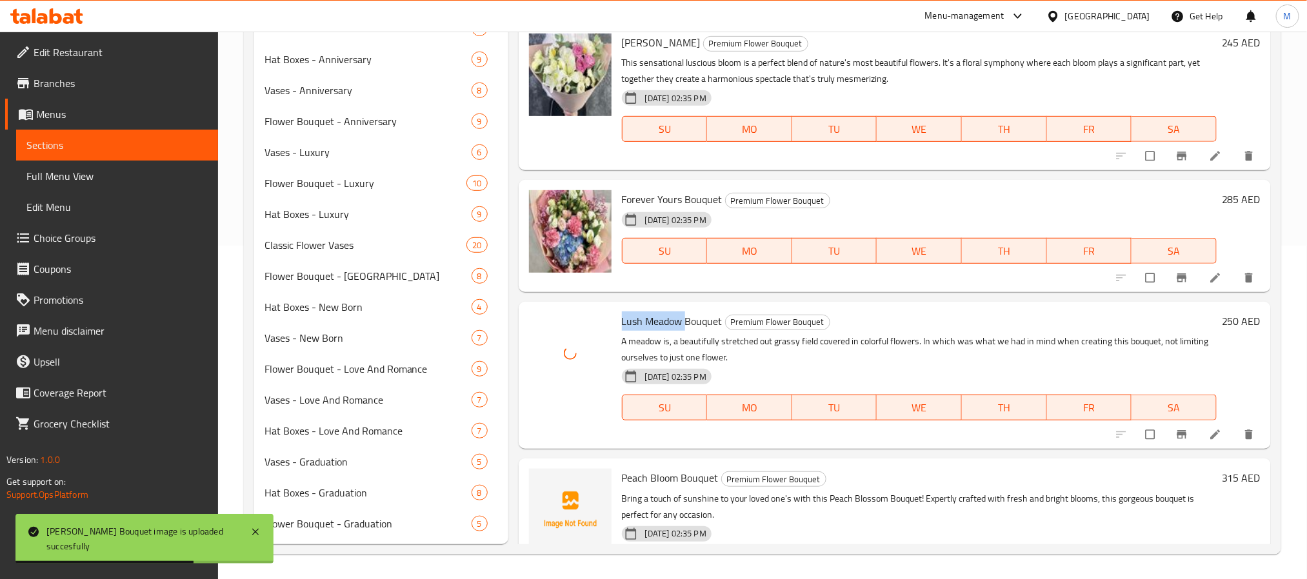
scroll to position [2806, 0]
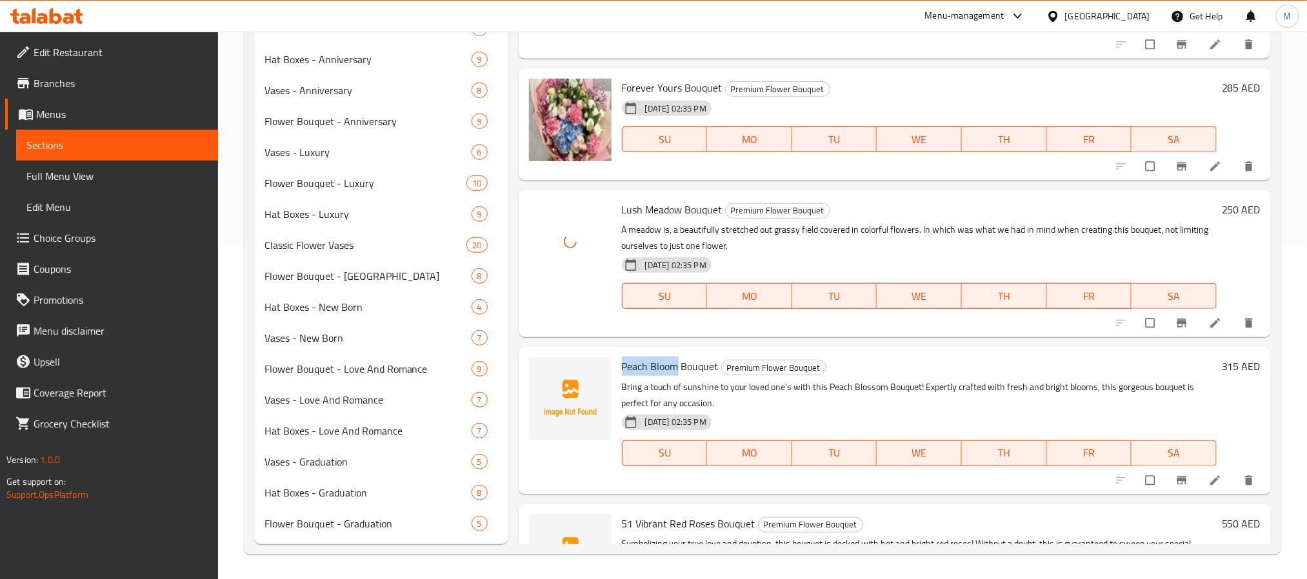
drag, startPoint x: 679, startPoint y: 364, endPoint x: 617, endPoint y: 364, distance: 61.9
click at [617, 364] on div "Peach Bloom Bouquet Premium Flower Bouquet Bring a touch of sunshine to your lo…" at bounding box center [919, 420] width 605 height 137
click at [540, 374] on icon "upload picture" at bounding box center [545, 375] width 13 height 13
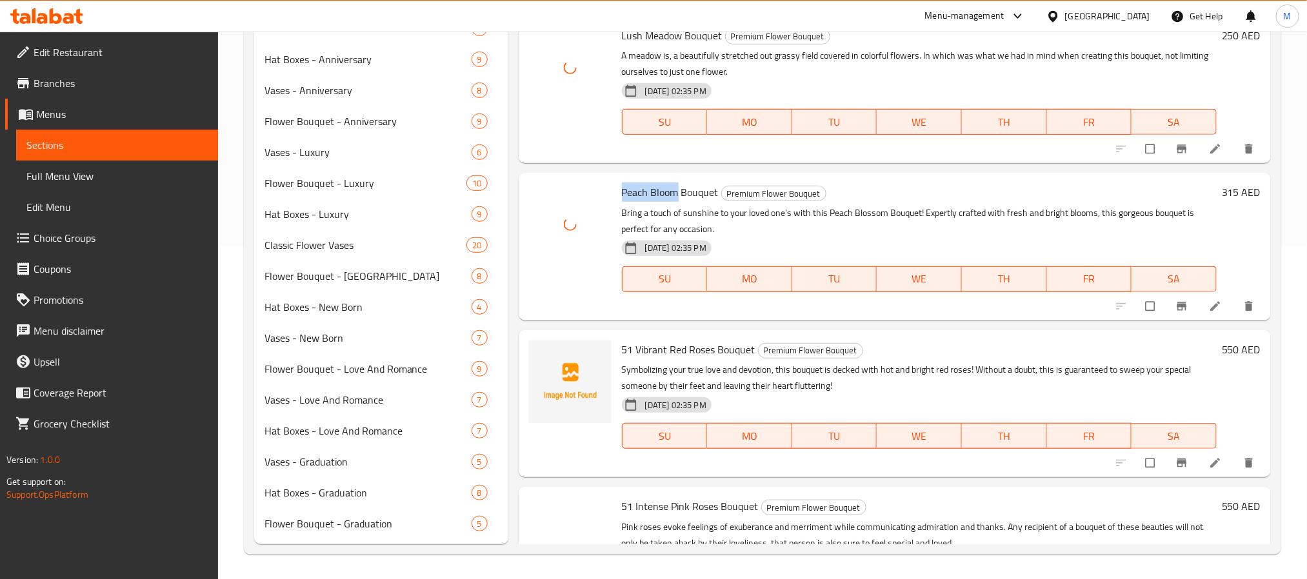
scroll to position [3000, 0]
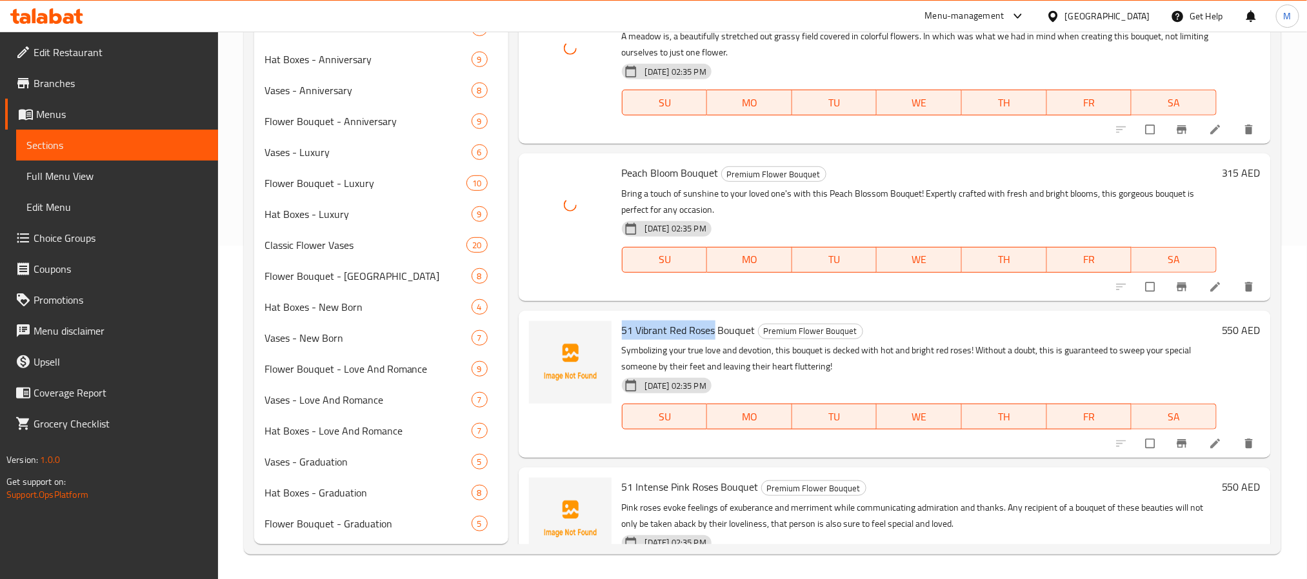
drag, startPoint x: 715, startPoint y: 328, endPoint x: 622, endPoint y: 334, distance: 93.1
click at [622, 334] on span "51 Vibrant Red Roses Bouquet" at bounding box center [689, 330] width 134 height 19
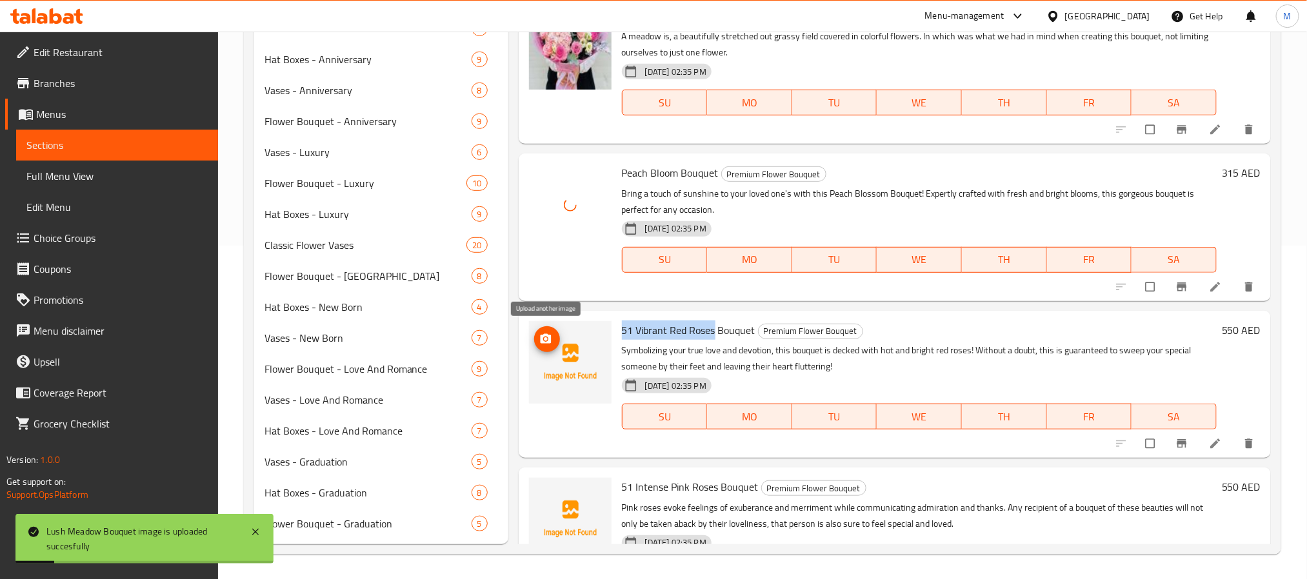
click at [545, 339] on circle "upload picture" at bounding box center [545, 338] width 3 height 3
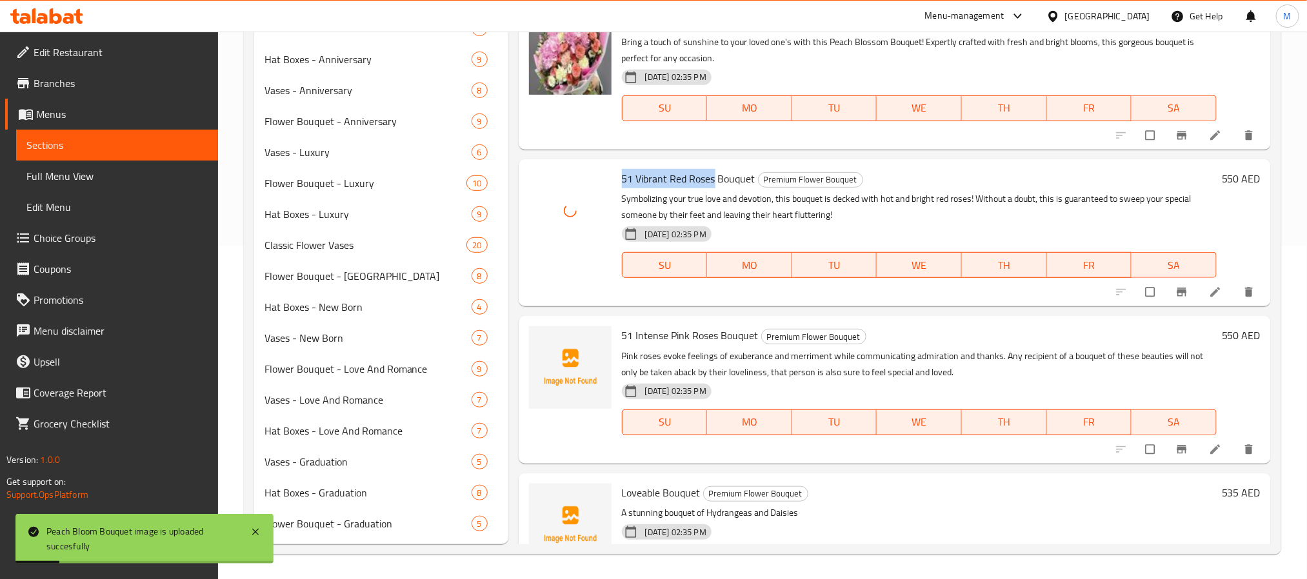
scroll to position [3194, 0]
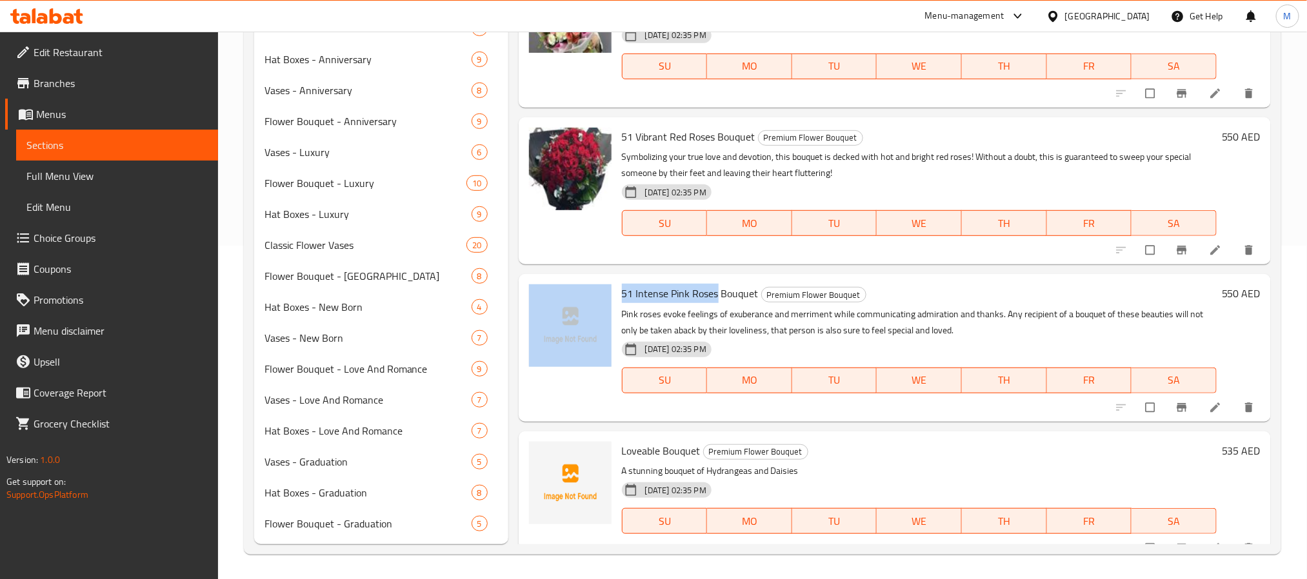
drag, startPoint x: 716, startPoint y: 293, endPoint x: 595, endPoint y: 283, distance: 121.7
click at [610, 291] on div "51 Intense Pink Roses Bouquet Premium Flower Bouquet Pink roses evoke feelings …" at bounding box center [895, 347] width 742 height 137
click at [534, 303] on span "upload picture" at bounding box center [547, 302] width 26 height 13
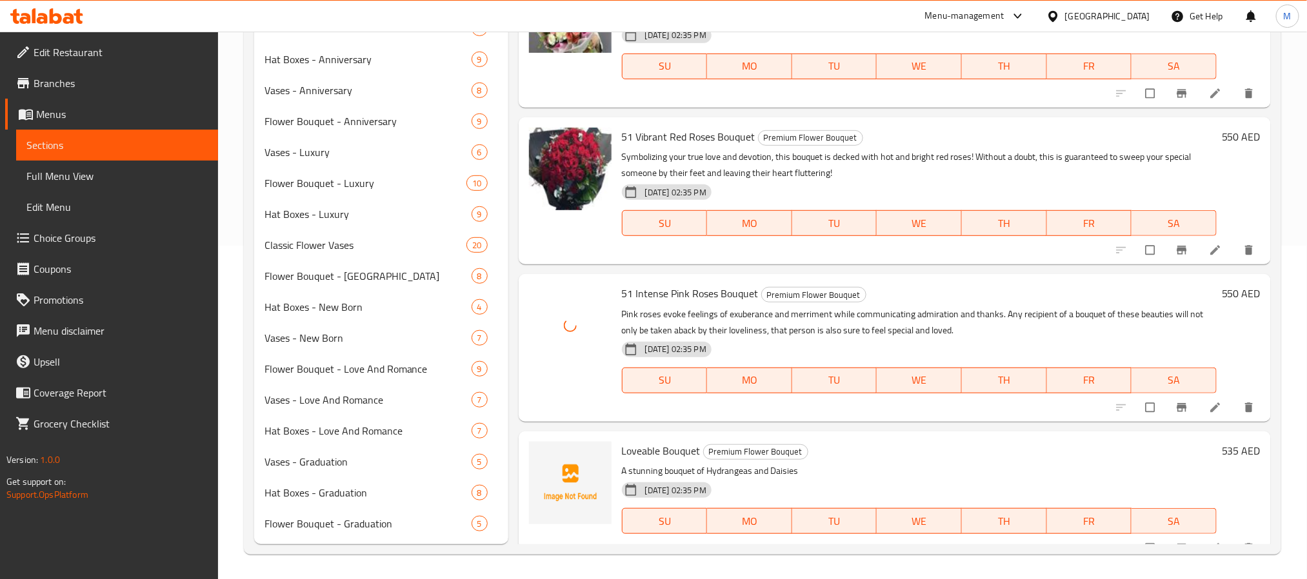
click at [648, 449] on span "Loveable Bouquet" at bounding box center [661, 450] width 79 height 19
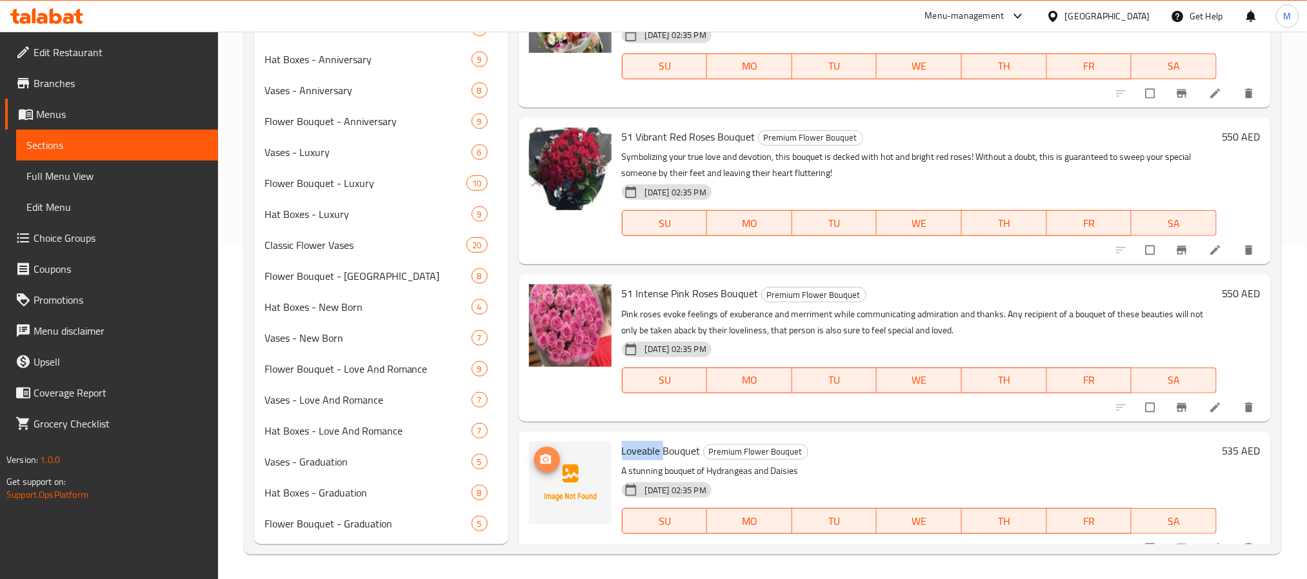
click at [546, 457] on icon "upload picture" at bounding box center [545, 460] width 13 height 13
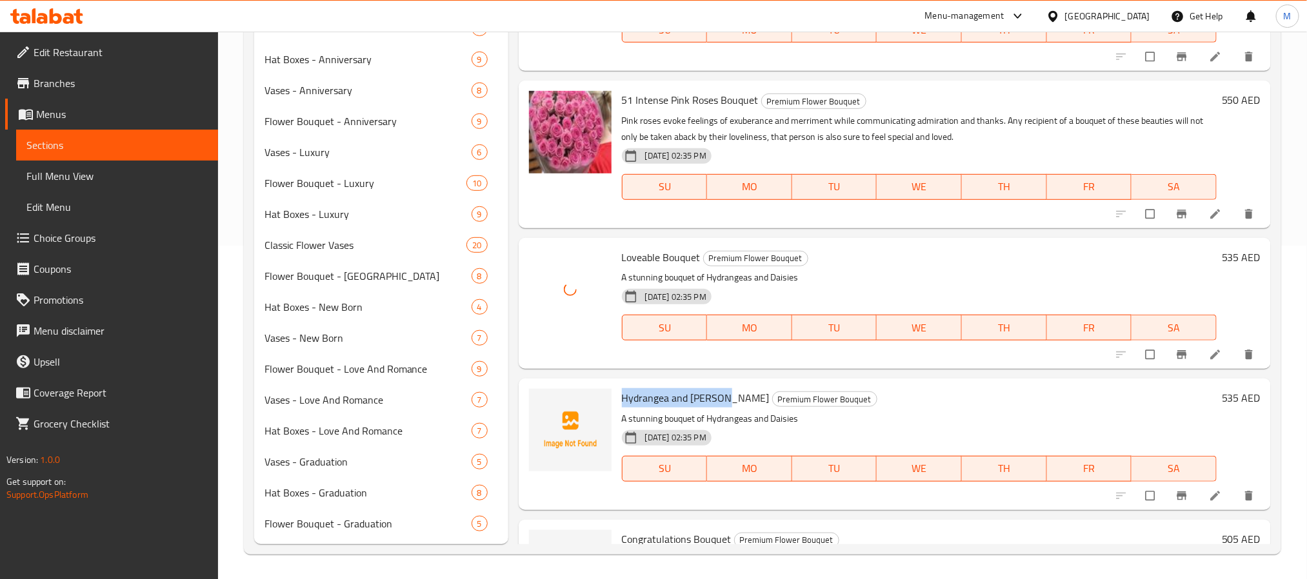
drag, startPoint x: 724, startPoint y: 395, endPoint x: 621, endPoint y: 403, distance: 102.9
click at [622, 403] on span "Hydrangea and [PERSON_NAME]" at bounding box center [696, 397] width 148 height 19
click at [548, 406] on icon "upload picture" at bounding box center [545, 407] width 13 height 13
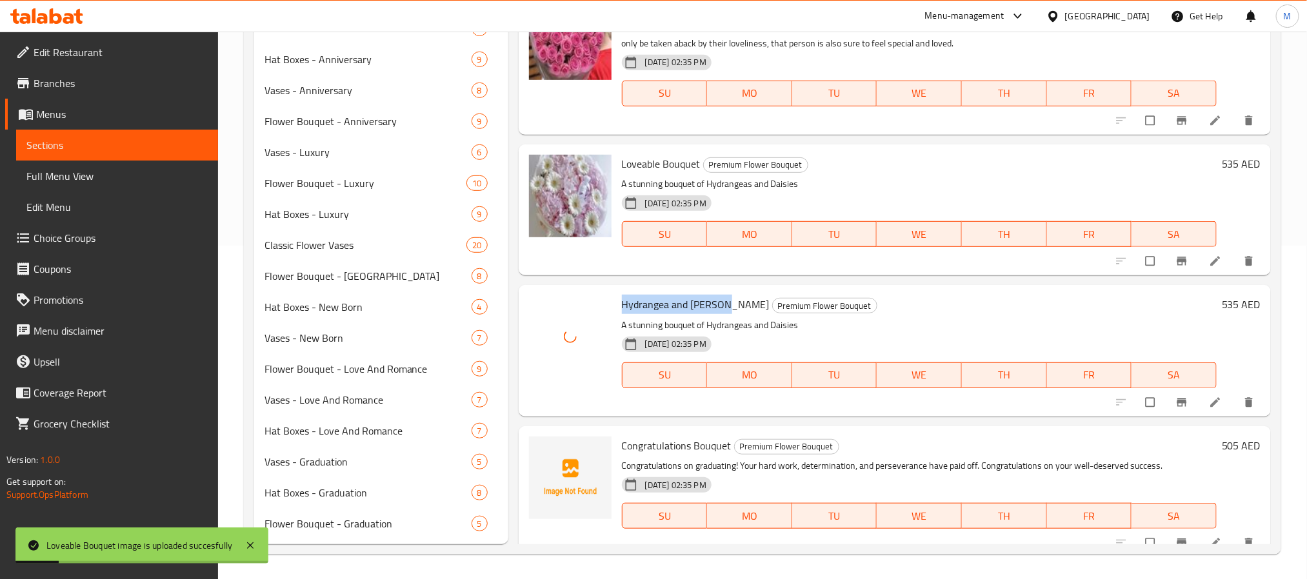
scroll to position [3581, 0]
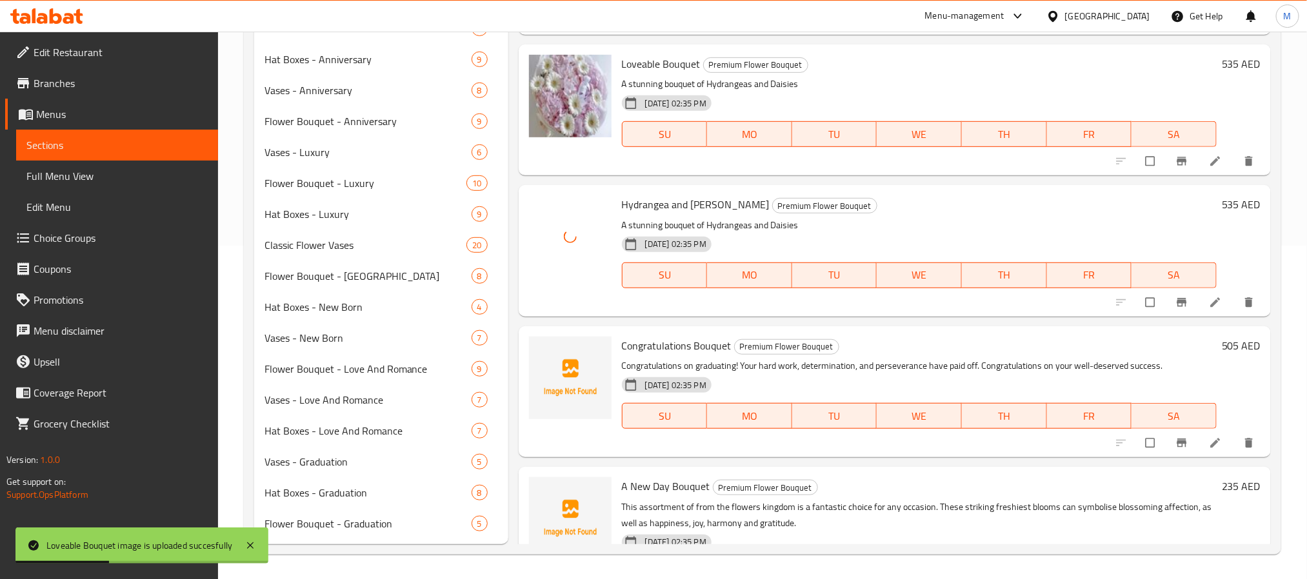
click at [689, 343] on span "Congratulations Bouquet" at bounding box center [677, 345] width 110 height 19
click at [670, 345] on span "Congratulations Bouquet" at bounding box center [677, 345] width 110 height 19
click at [550, 350] on icon "upload picture" at bounding box center [545, 354] width 11 height 10
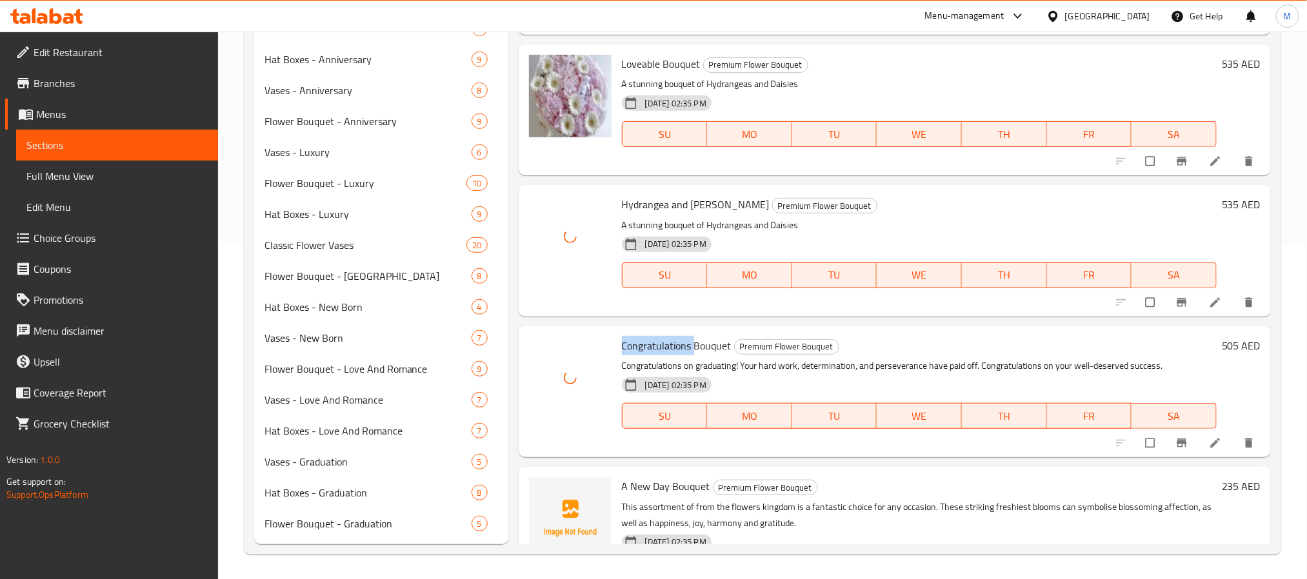
scroll to position [3677, 0]
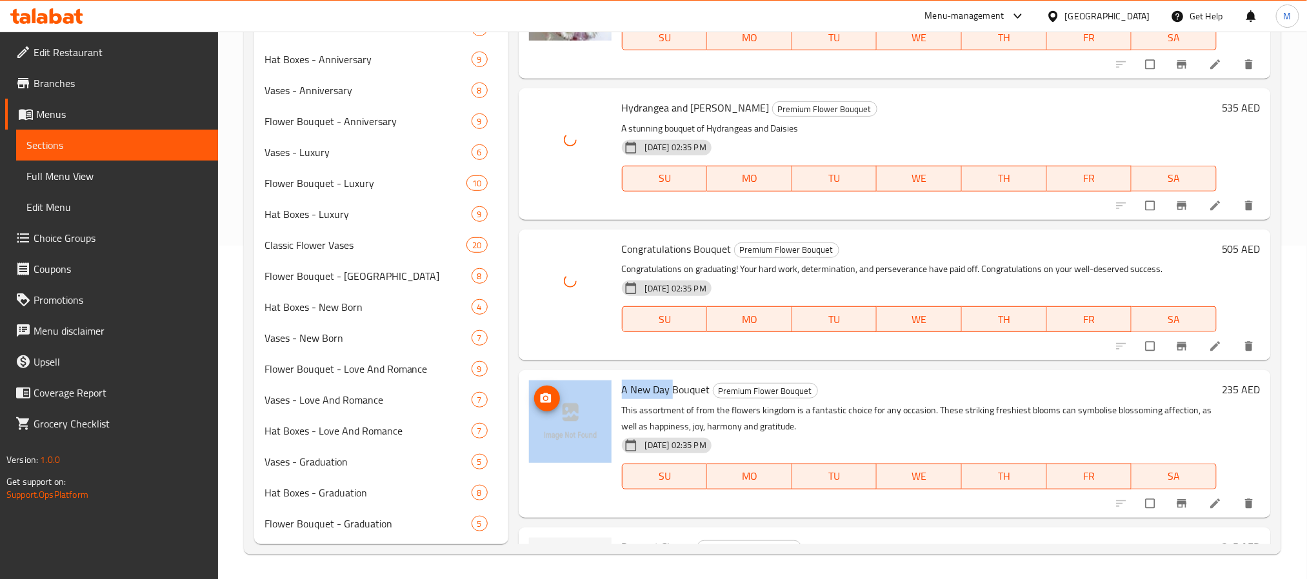
drag, startPoint x: 668, startPoint y: 387, endPoint x: 583, endPoint y: 387, distance: 85.2
click at [583, 387] on div "A New Day Bouquet Premium Flower Bouquet This assortment of from the flowers ki…" at bounding box center [895, 443] width 742 height 137
click at [552, 392] on span "upload picture" at bounding box center [547, 398] width 26 height 13
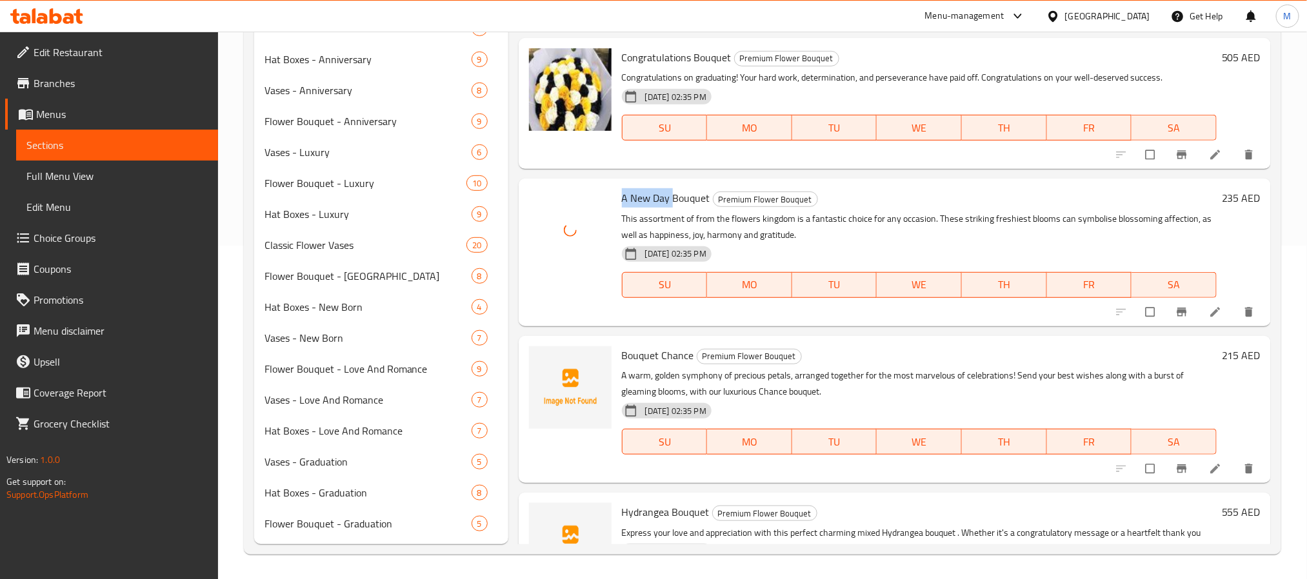
scroll to position [3871, 0]
click at [635, 352] on span "Bouquet Chance" at bounding box center [658, 353] width 72 height 19
click at [651, 354] on span "Bouquet Chance" at bounding box center [658, 353] width 72 height 19
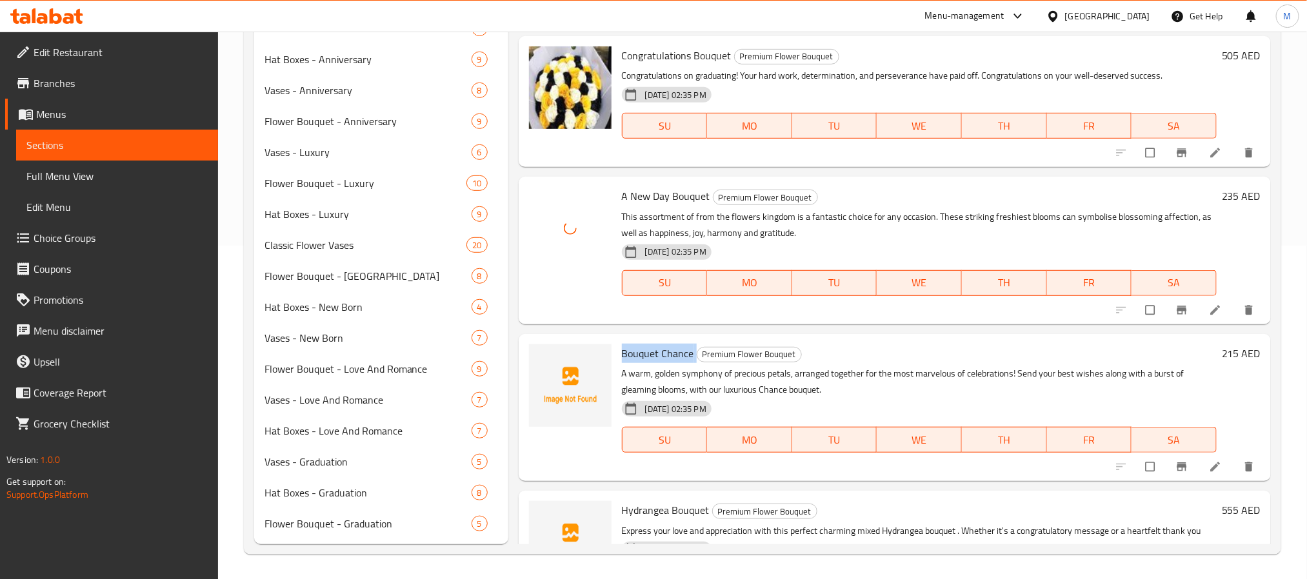
click at [651, 354] on span "Bouquet Chance" at bounding box center [658, 353] width 72 height 19
click at [550, 361] on icon "upload picture" at bounding box center [545, 362] width 11 height 10
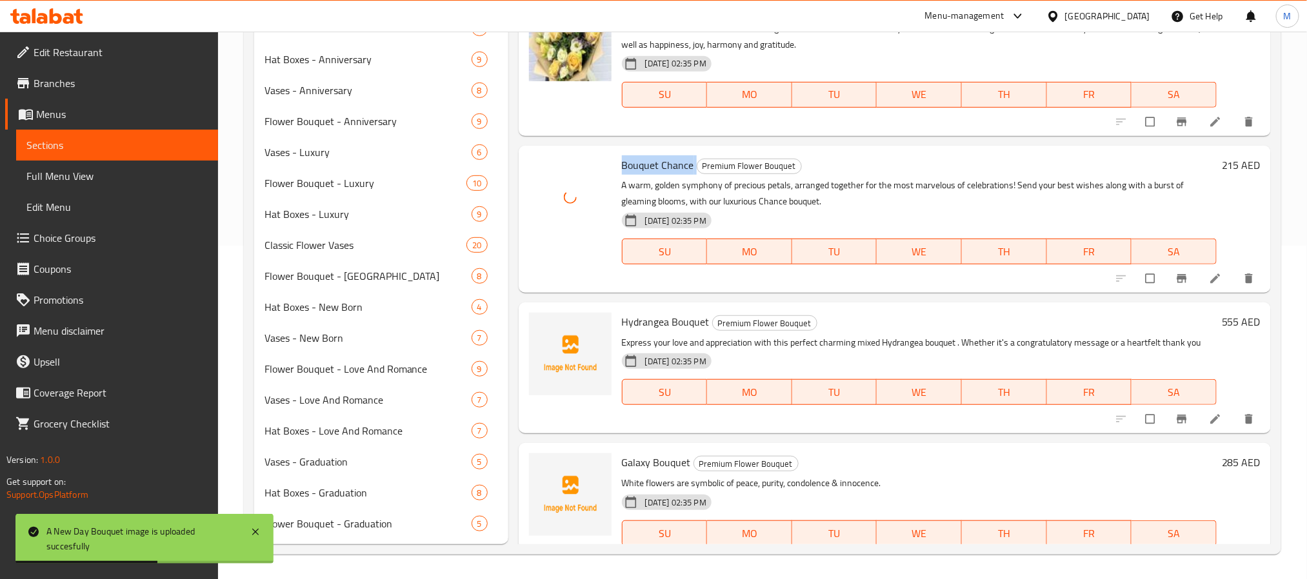
scroll to position [4065, 0]
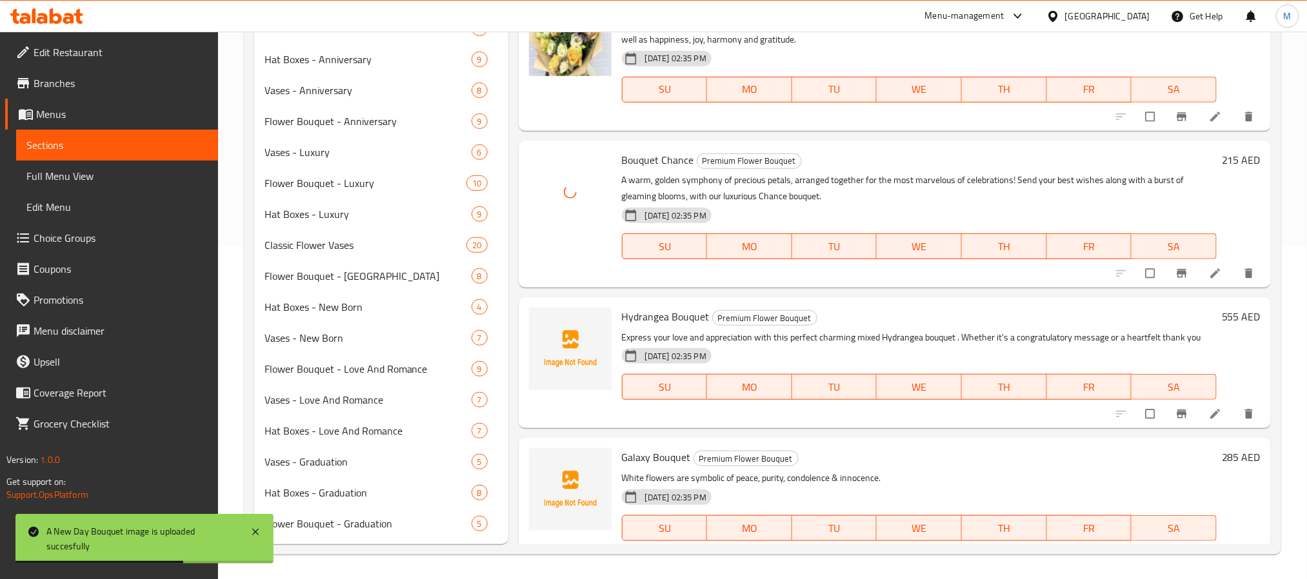
click at [682, 318] on span "Hydrangea Bouquet" at bounding box center [666, 316] width 88 height 19
drag, startPoint x: 682, startPoint y: 318, endPoint x: 620, endPoint y: 330, distance: 63.0
click at [680, 318] on span "Hydrangea Bouquet" at bounding box center [666, 316] width 88 height 19
click at [543, 326] on icon "upload picture" at bounding box center [545, 326] width 11 height 10
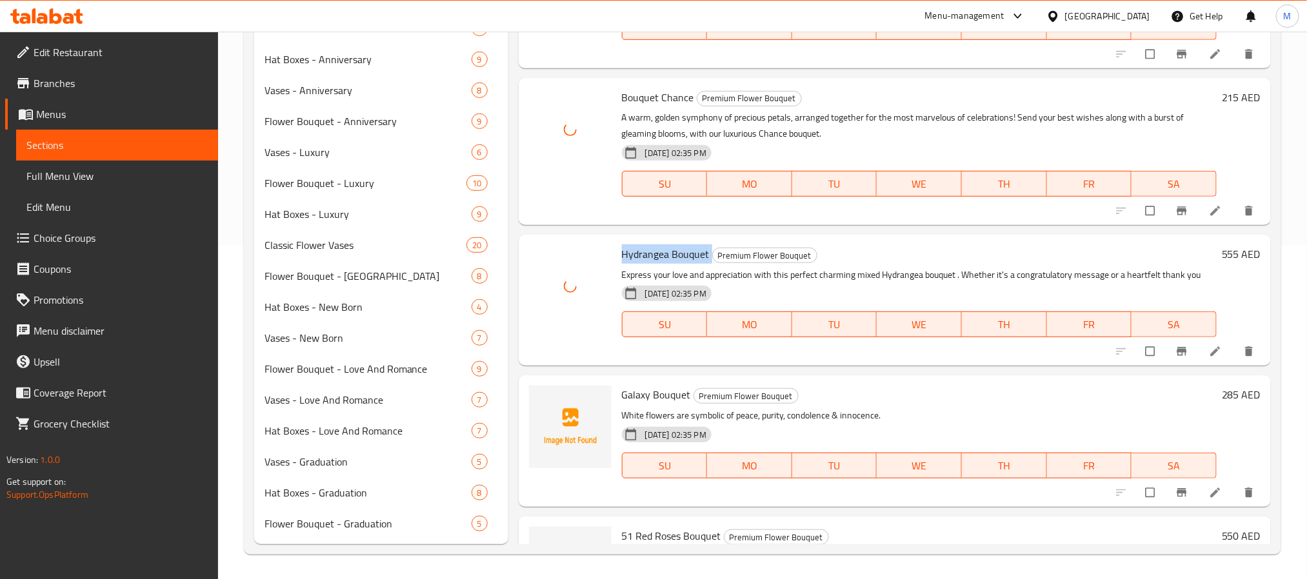
scroll to position [4161, 0]
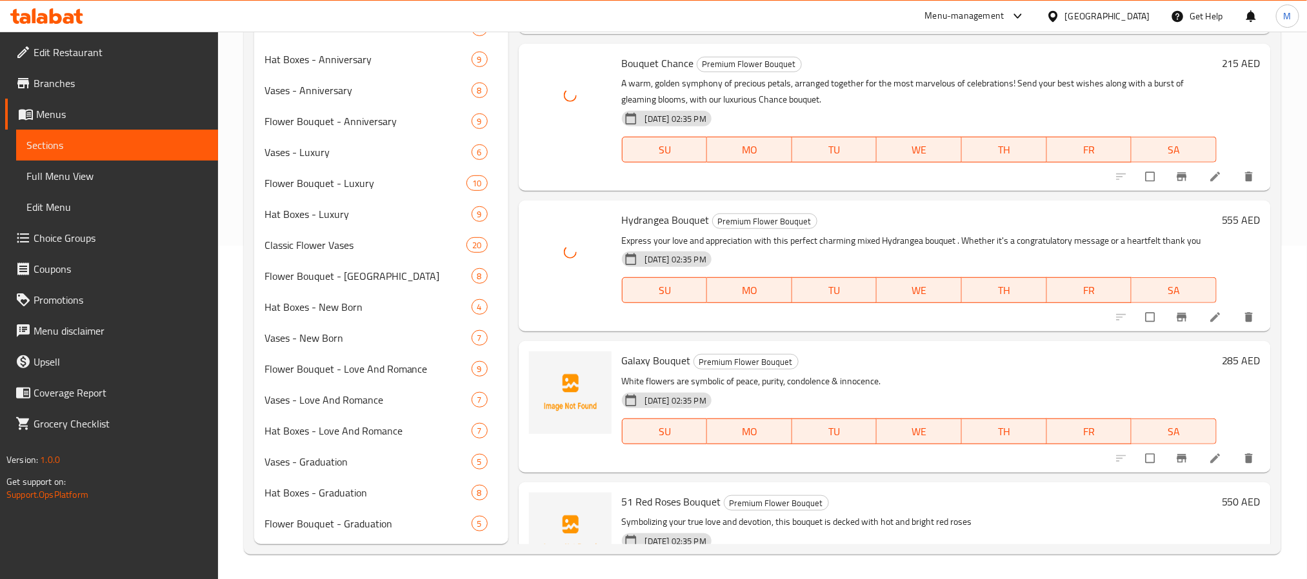
click at [658, 360] on span "Galaxy Bouquet" at bounding box center [656, 360] width 69 height 19
click at [546, 374] on button "upload picture" at bounding box center [547, 370] width 26 height 26
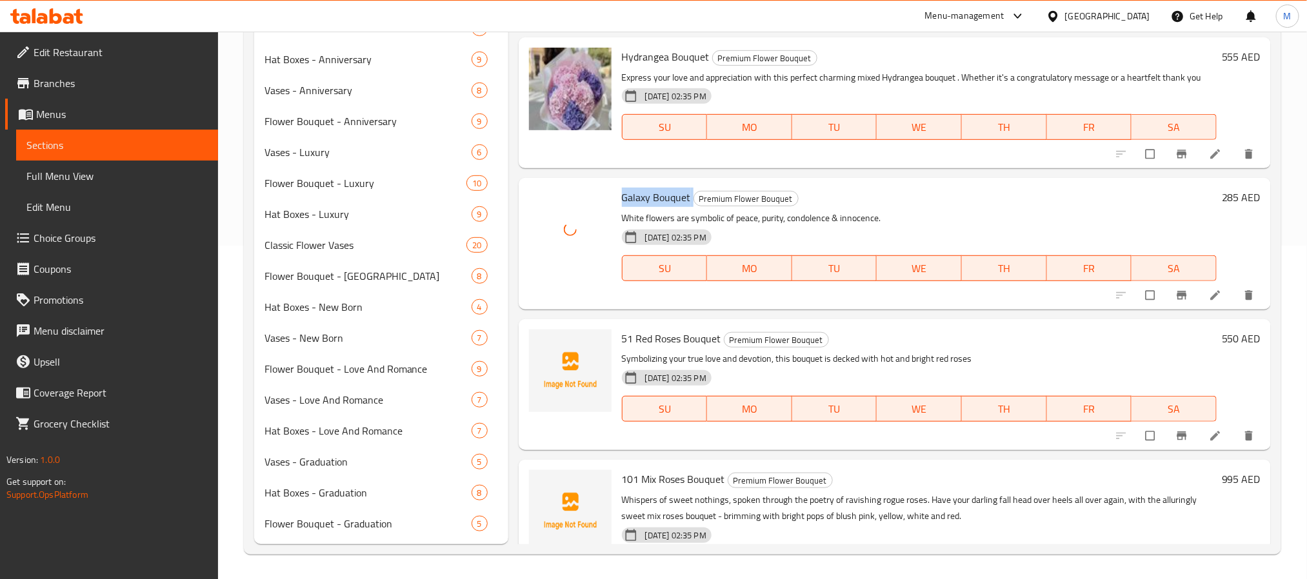
scroll to position [4355, 0]
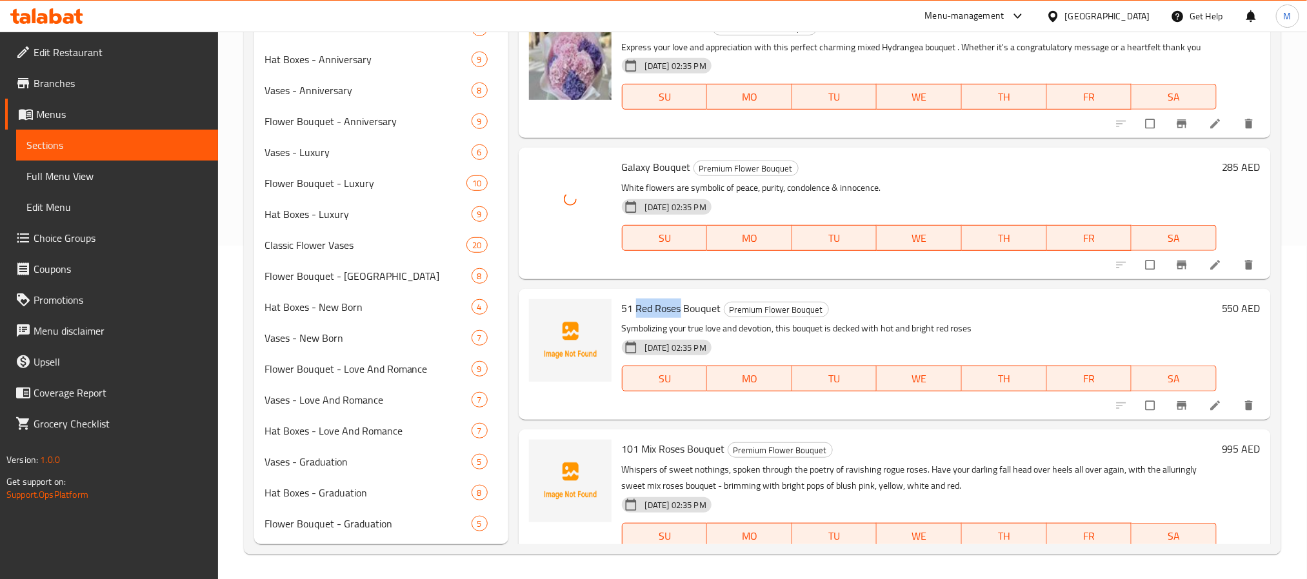
drag, startPoint x: 679, startPoint y: 308, endPoint x: 635, endPoint y: 306, distance: 44.6
click at [635, 306] on span "51 Red Roses Bouquet" at bounding box center [671, 308] width 99 height 19
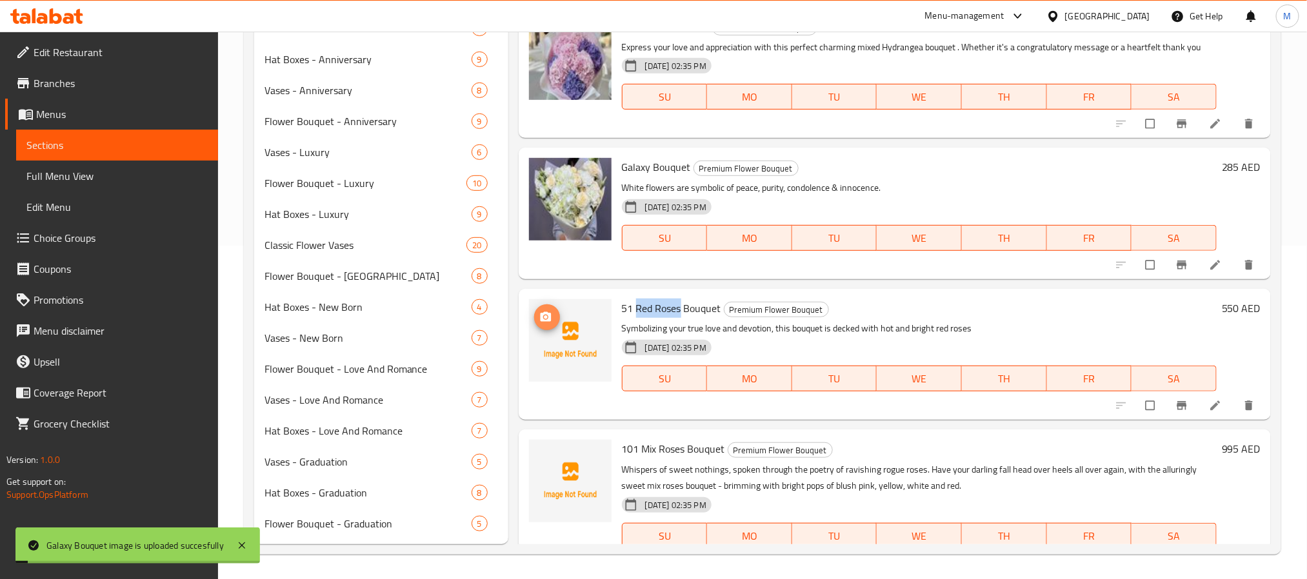
click at [543, 311] on icon "upload picture" at bounding box center [545, 317] width 13 height 13
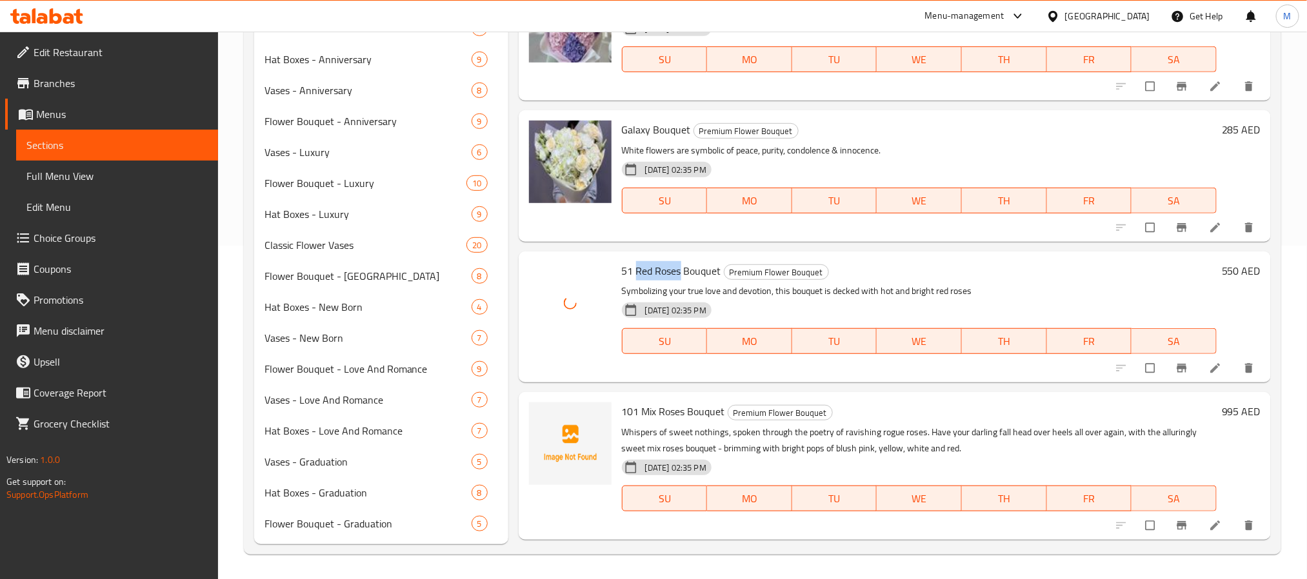
scroll to position [4452, 0]
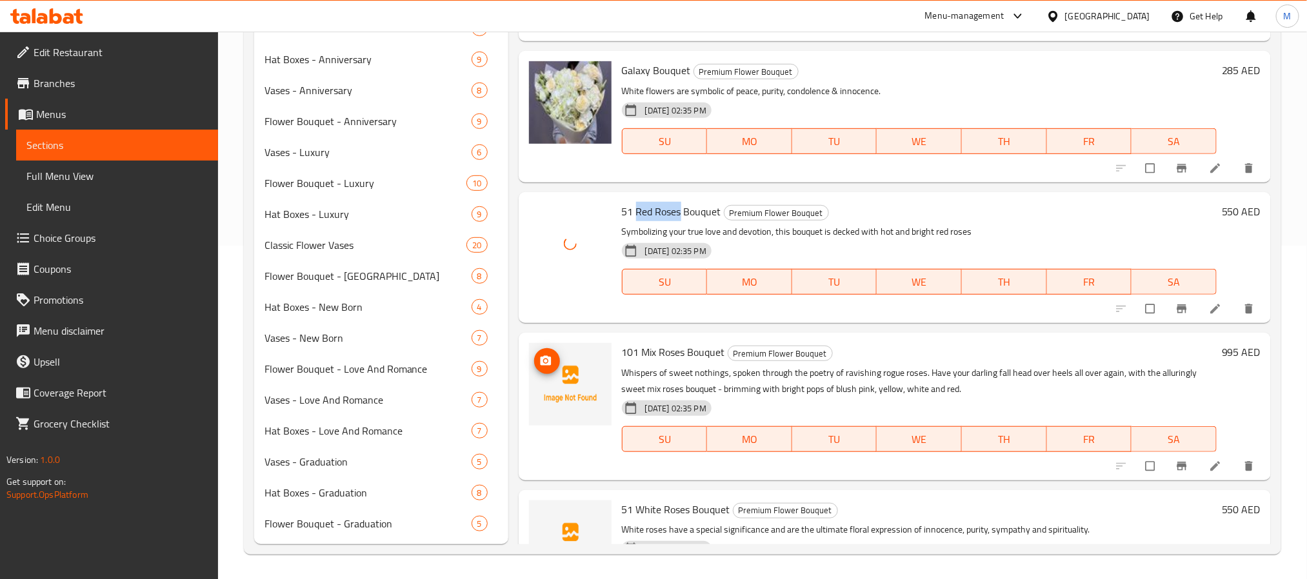
click at [546, 362] on icon "upload picture" at bounding box center [545, 361] width 13 height 13
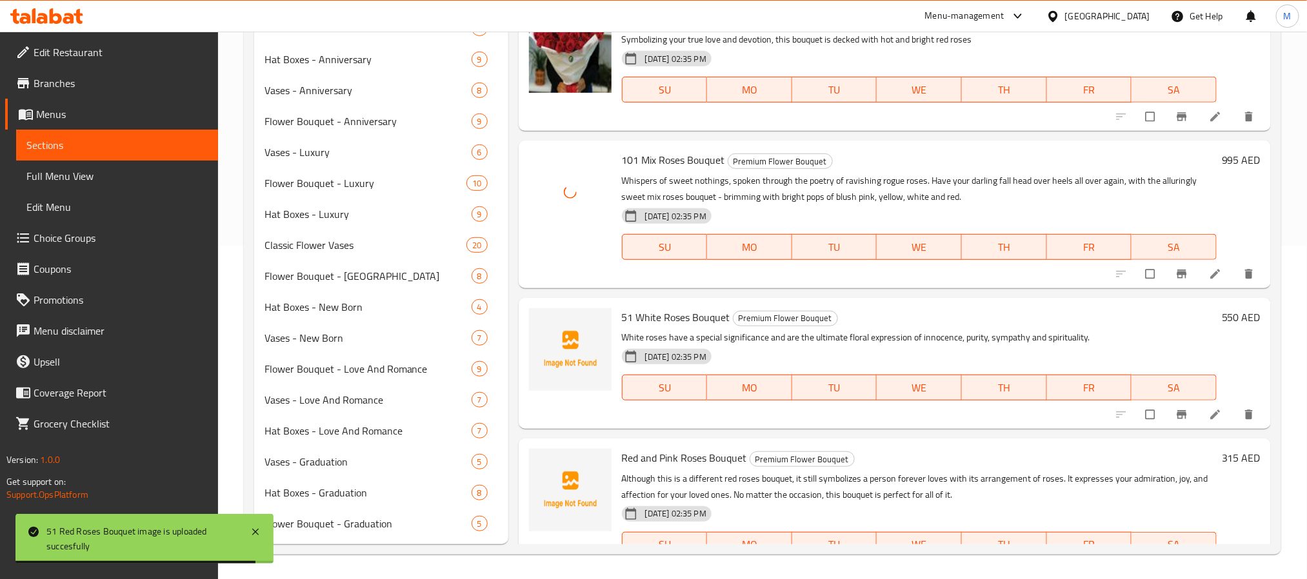
scroll to position [4645, 0]
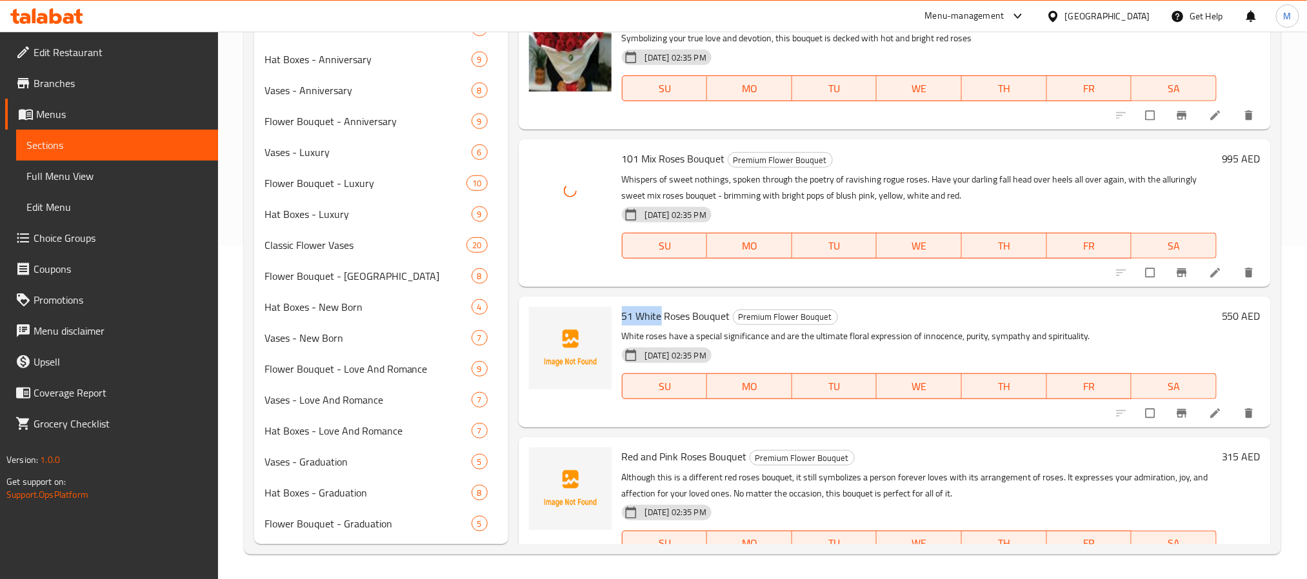
drag, startPoint x: 661, startPoint y: 312, endPoint x: 620, endPoint y: 310, distance: 40.7
click at [620, 310] on div "51 White Roses Bouquet Premium Flower Bouquet White roses have a special signif…" at bounding box center [919, 362] width 605 height 121
click at [544, 328] on icon "upload picture" at bounding box center [545, 325] width 13 height 13
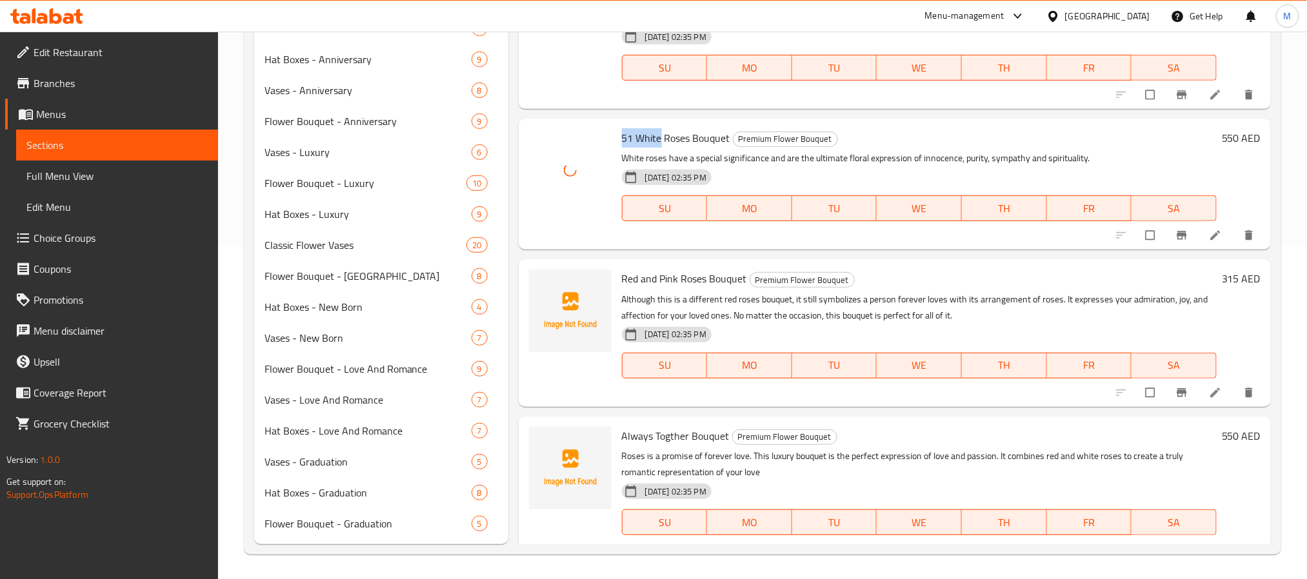
scroll to position [4839, 0]
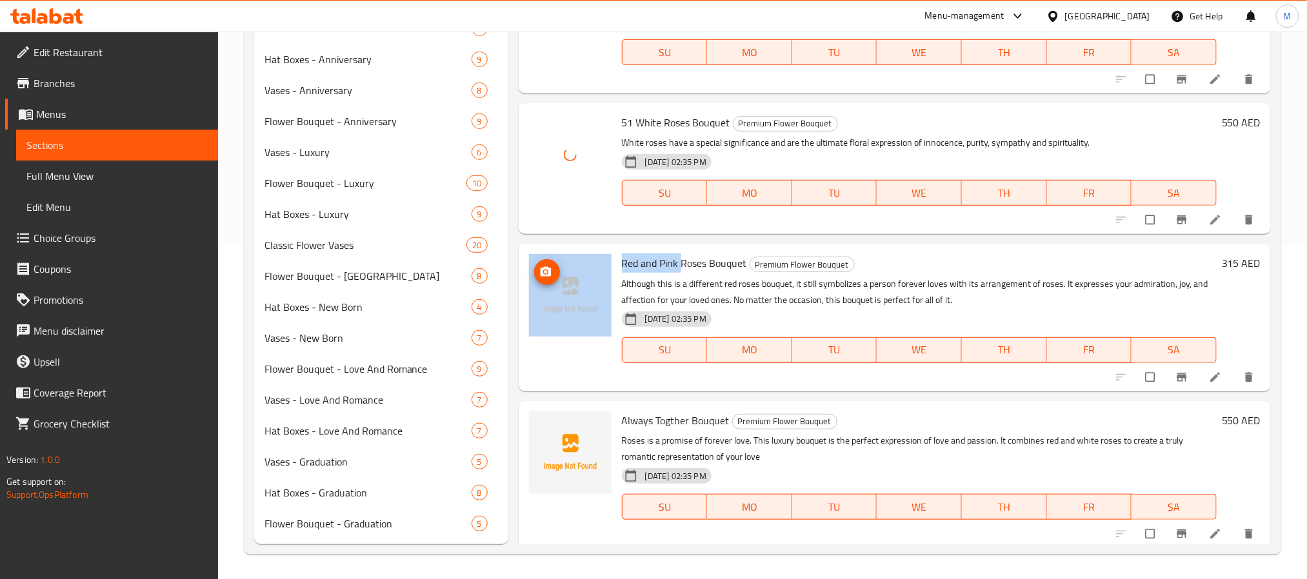
drag, startPoint x: 680, startPoint y: 264, endPoint x: 575, endPoint y: 264, distance: 104.5
click at [575, 264] on div "Red and Pink Roses Bouquet Premium Flower Bouquet Although this is a different …" at bounding box center [895, 317] width 742 height 137
click at [557, 273] on span "upload picture" at bounding box center [547, 272] width 26 height 13
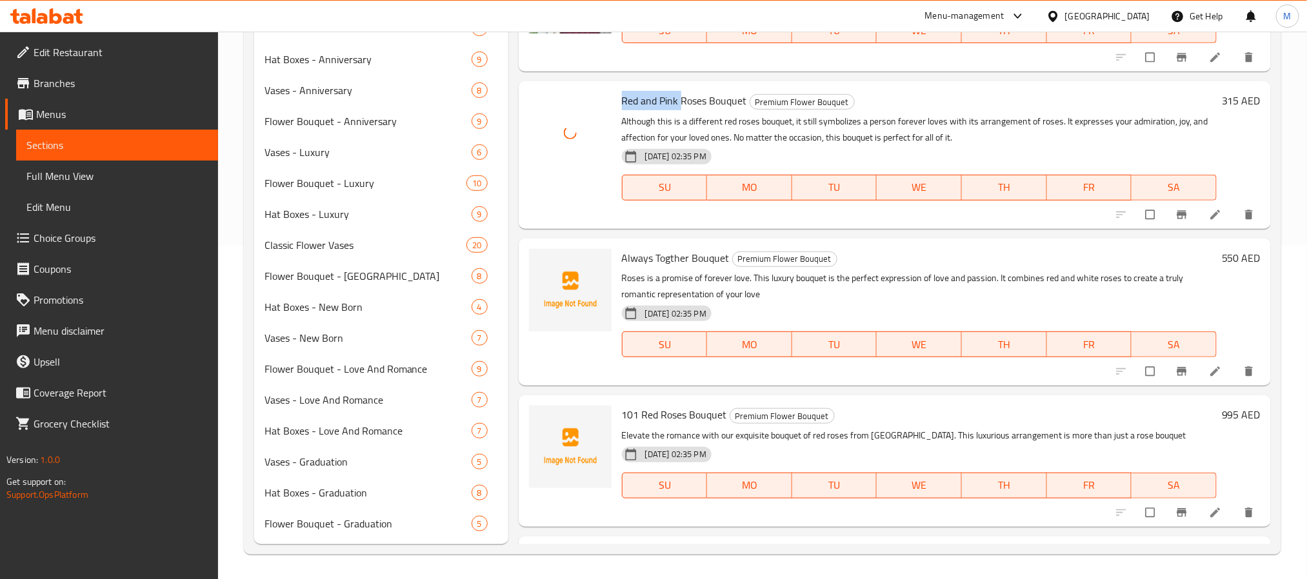
scroll to position [5032, 0]
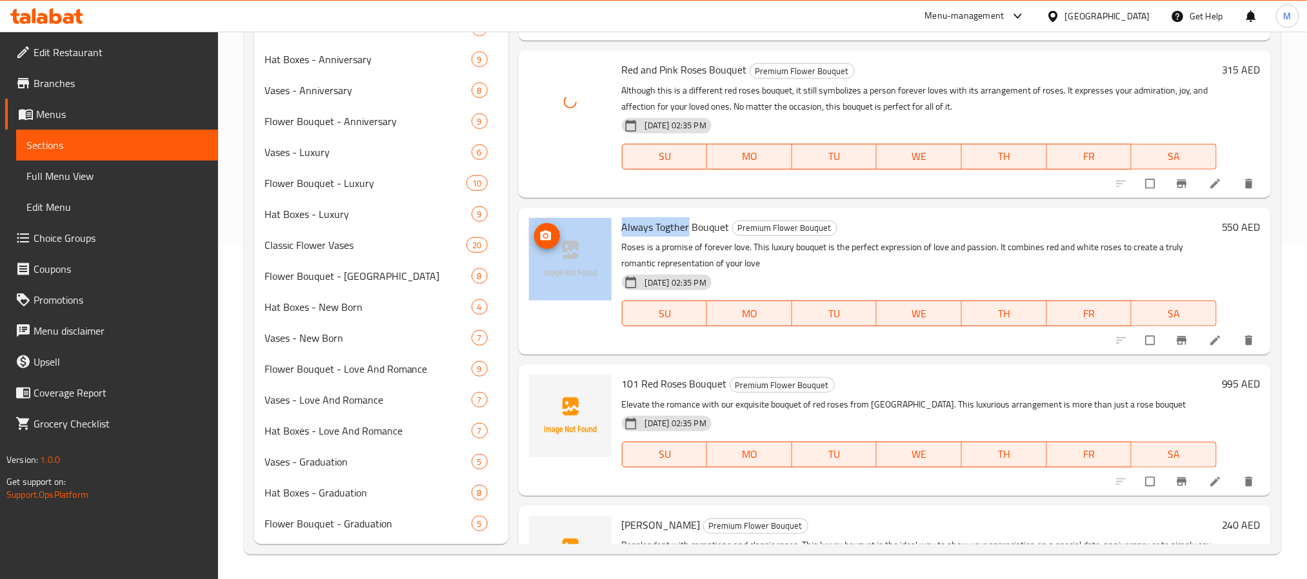
drag, startPoint x: 689, startPoint y: 223, endPoint x: 586, endPoint y: 226, distance: 102.7
click at [586, 226] on div "Always Togther Bouquet Premium Flower Bouquet Roses is a promise of forever lov…" at bounding box center [895, 281] width 742 height 137
click at [550, 232] on icon "upload picture" at bounding box center [545, 235] width 11 height 10
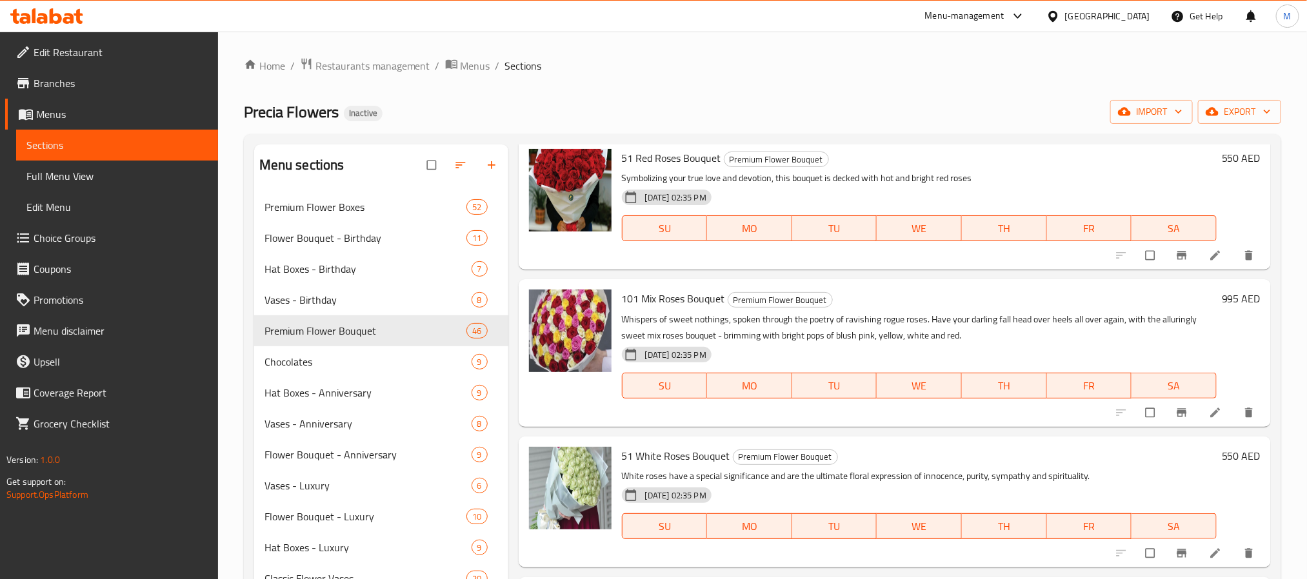
scroll to position [5032, 0]
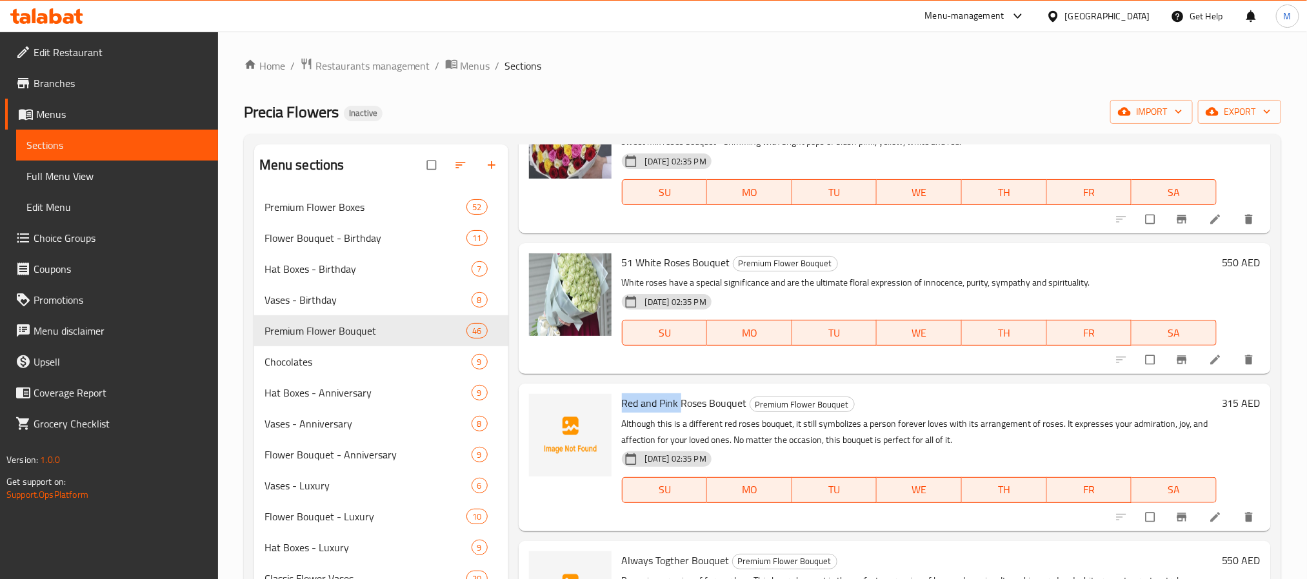
drag, startPoint x: 681, startPoint y: 399, endPoint x: 616, endPoint y: 399, distance: 65.2
click at [617, 399] on div "Red and Pink Roses Bouquet Premium Flower Bouquet Although this is a different …" at bounding box center [919, 457] width 605 height 137
copy span "Red and Pink"
click at [544, 409] on icon "upload picture" at bounding box center [545, 412] width 13 height 13
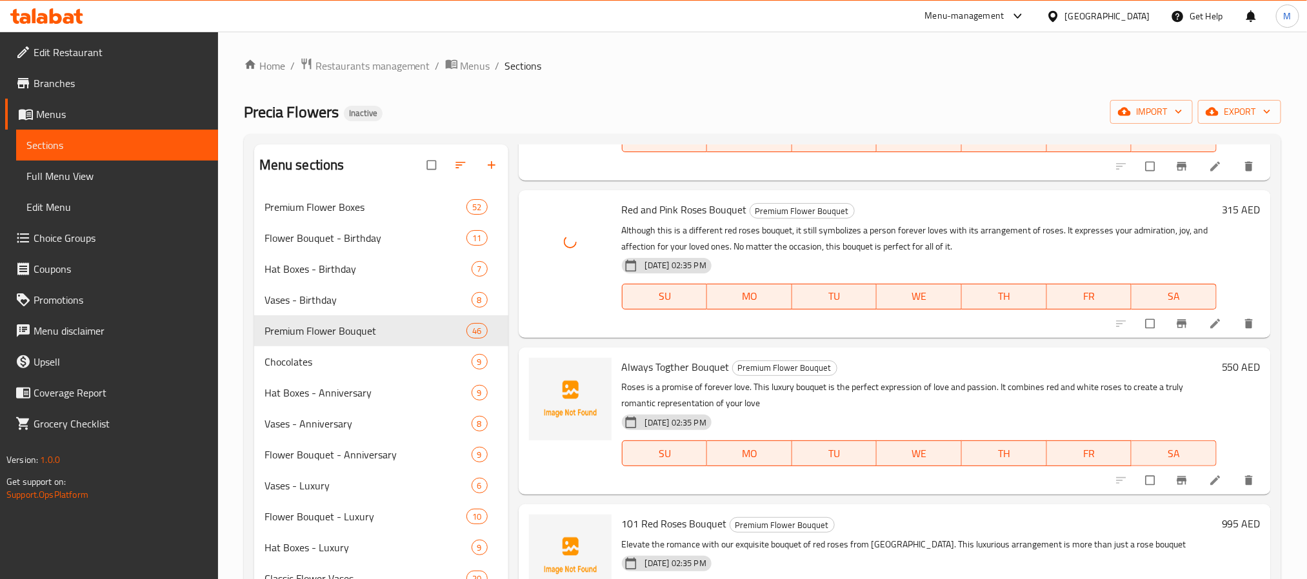
click at [687, 365] on span "Always Togther Bouquet" at bounding box center [676, 366] width 108 height 19
click at [685, 365] on span "Always Togther Bouquet" at bounding box center [676, 366] width 108 height 19
copy h6 "Always Togther Bouquet"
click at [545, 375] on icon "upload picture" at bounding box center [545, 376] width 13 height 13
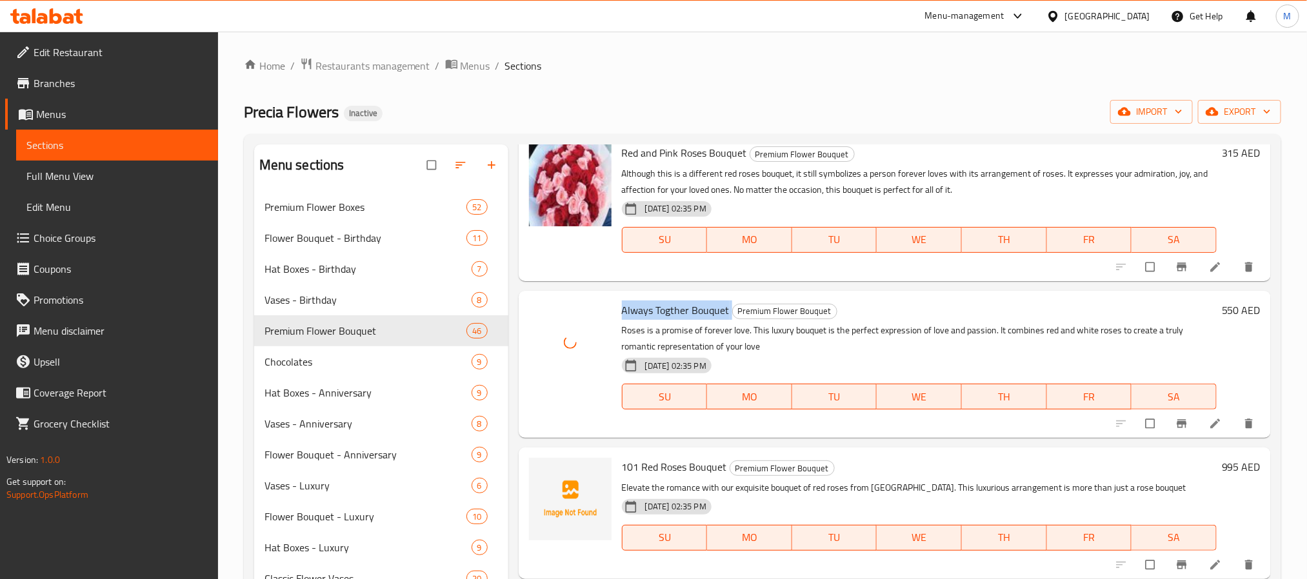
scroll to position [5323, 0]
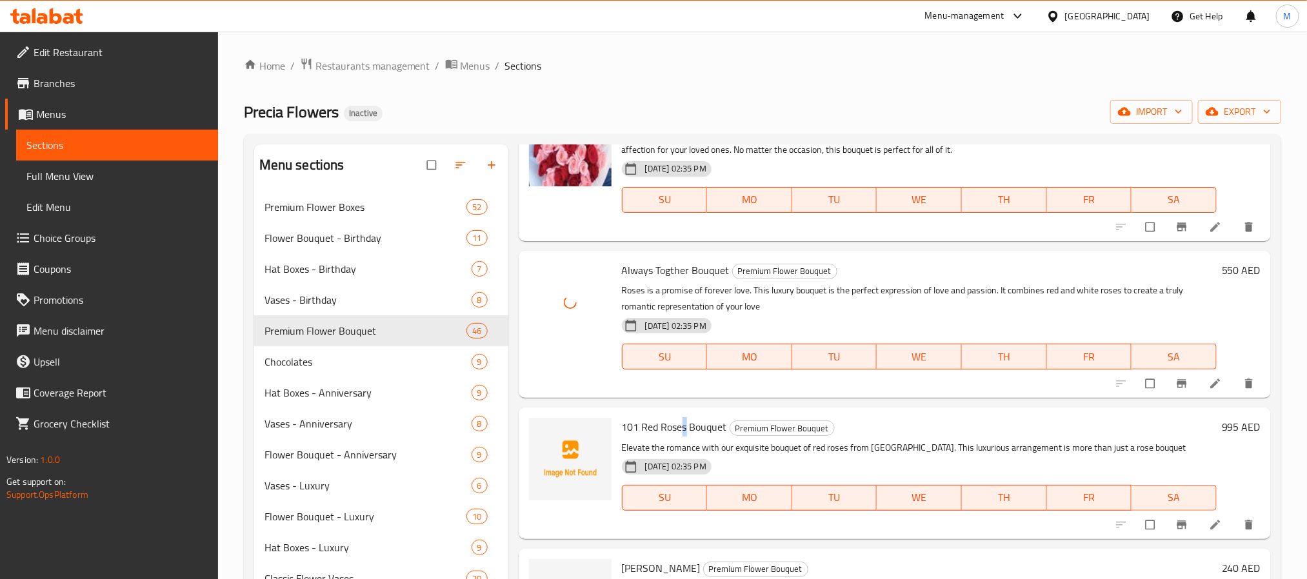
click at [685, 423] on span "101 Red Roses Bouquet" at bounding box center [674, 426] width 105 height 19
copy h6 "101 Red Roses Bouquet"
click at [557, 430] on span "upload picture" at bounding box center [547, 436] width 26 height 13
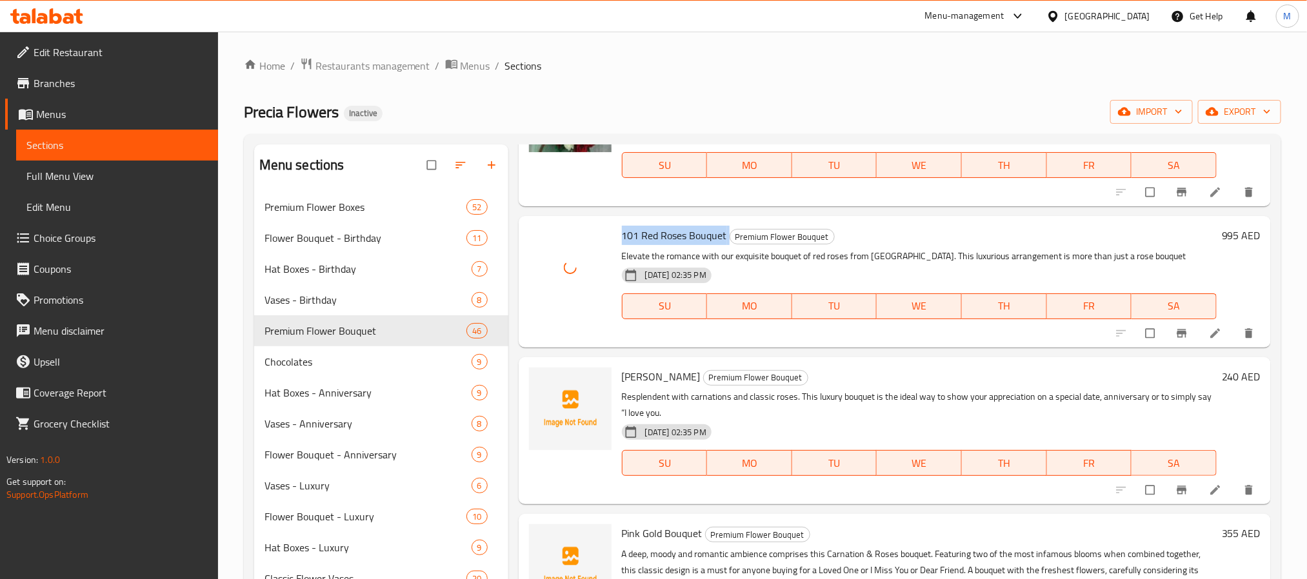
scroll to position [5516, 0]
click at [633, 374] on span "[PERSON_NAME]" at bounding box center [661, 374] width 79 height 19
copy span "Athena"
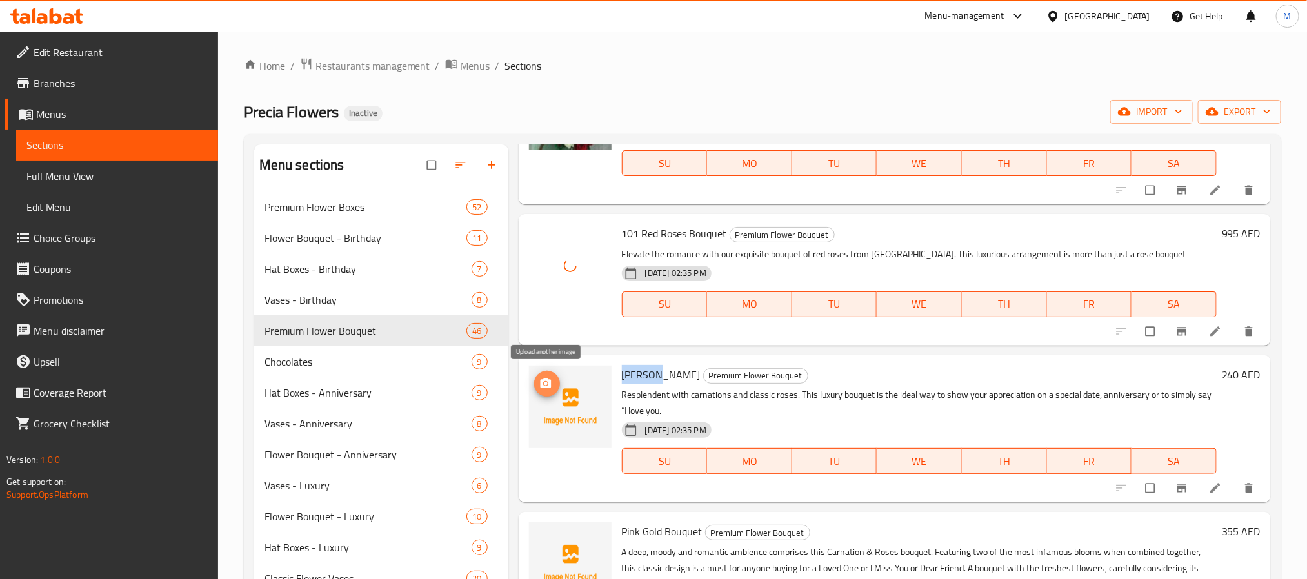
click at [542, 379] on icon "upload picture" at bounding box center [545, 383] width 11 height 10
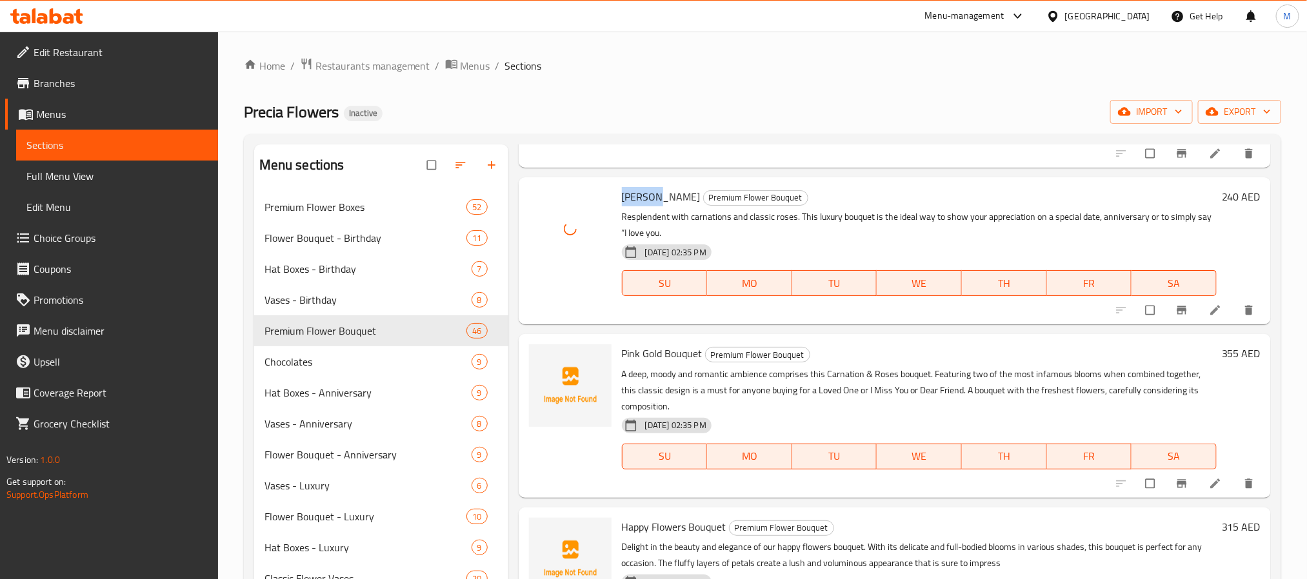
scroll to position [5710, 0]
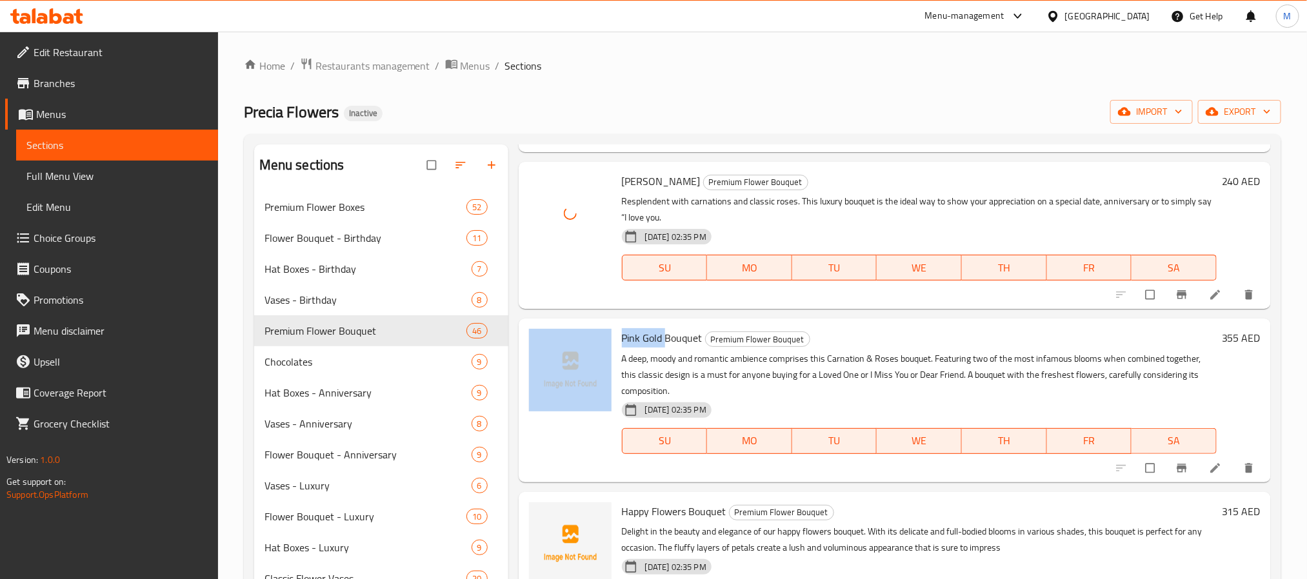
drag, startPoint x: 664, startPoint y: 332, endPoint x: 612, endPoint y: 332, distance: 52.3
click at [612, 332] on div "Pink Gold Bouquet Premium Flower Bouquet A deep, [PERSON_NAME] and romantic amb…" at bounding box center [895, 400] width 742 height 153
copy div "Pink Gold"
click at [548, 343] on icon "upload picture" at bounding box center [545, 347] width 13 height 13
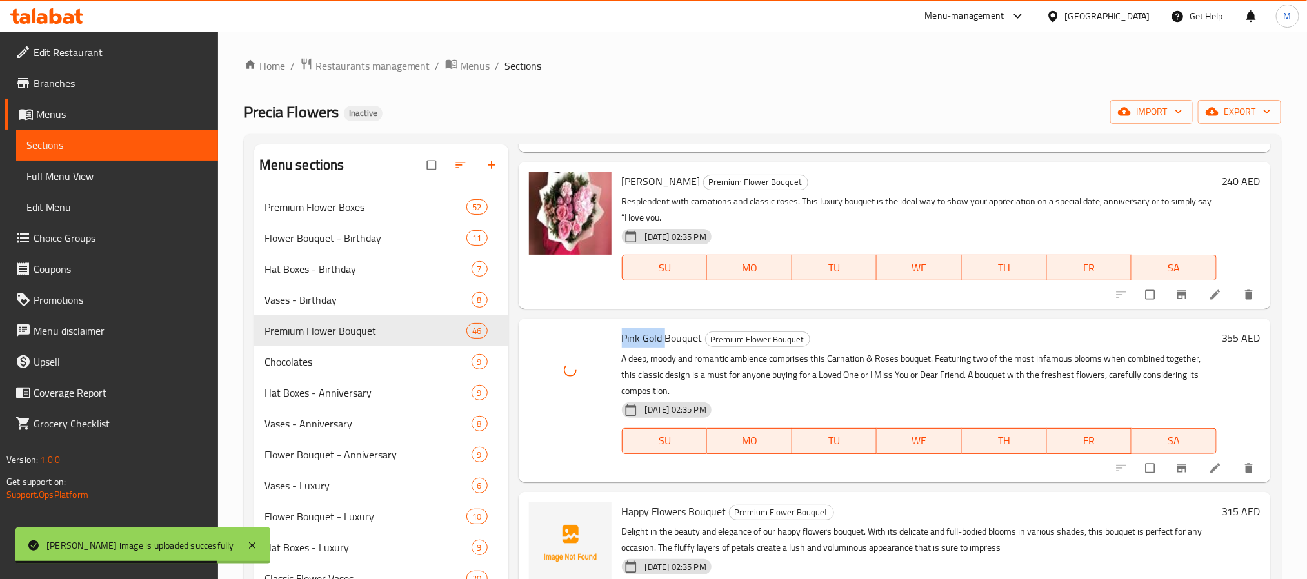
scroll to position [5806, 0]
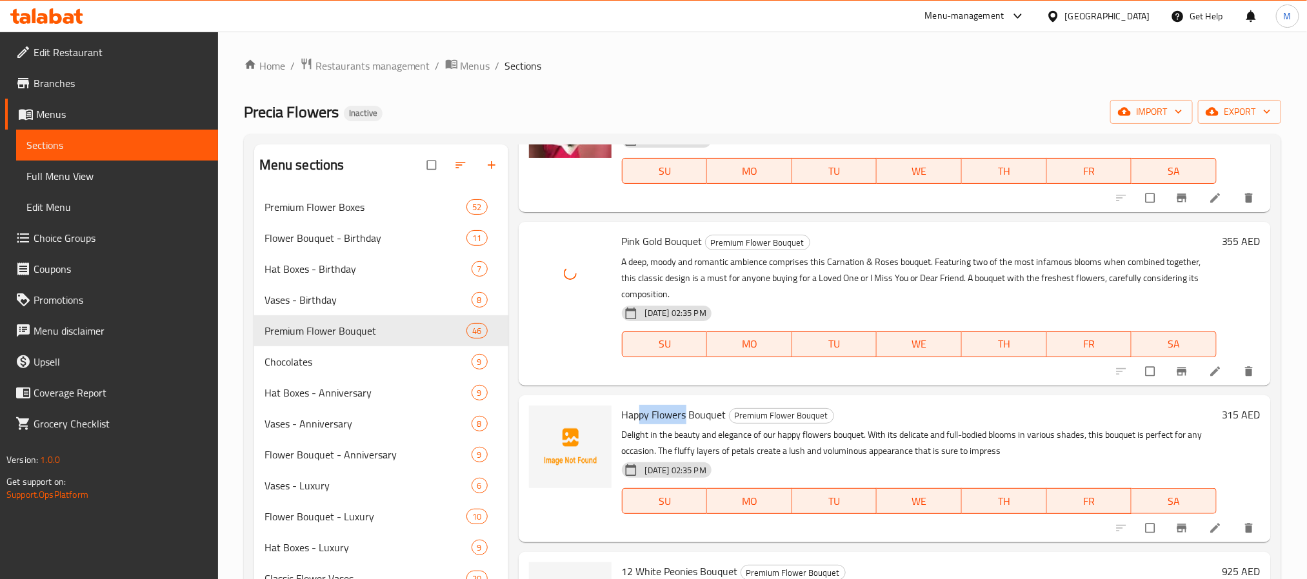
drag, startPoint x: 684, startPoint y: 408, endPoint x: 615, endPoint y: 407, distance: 68.4
click at [615, 407] on div "Happy Flowers Bouquet Premium Flower Bouquet Delight in the beauty and elegance…" at bounding box center [895, 469] width 742 height 137
copy div "Happy Flowers"
click at [546, 418] on icon "upload picture" at bounding box center [545, 423] width 11 height 10
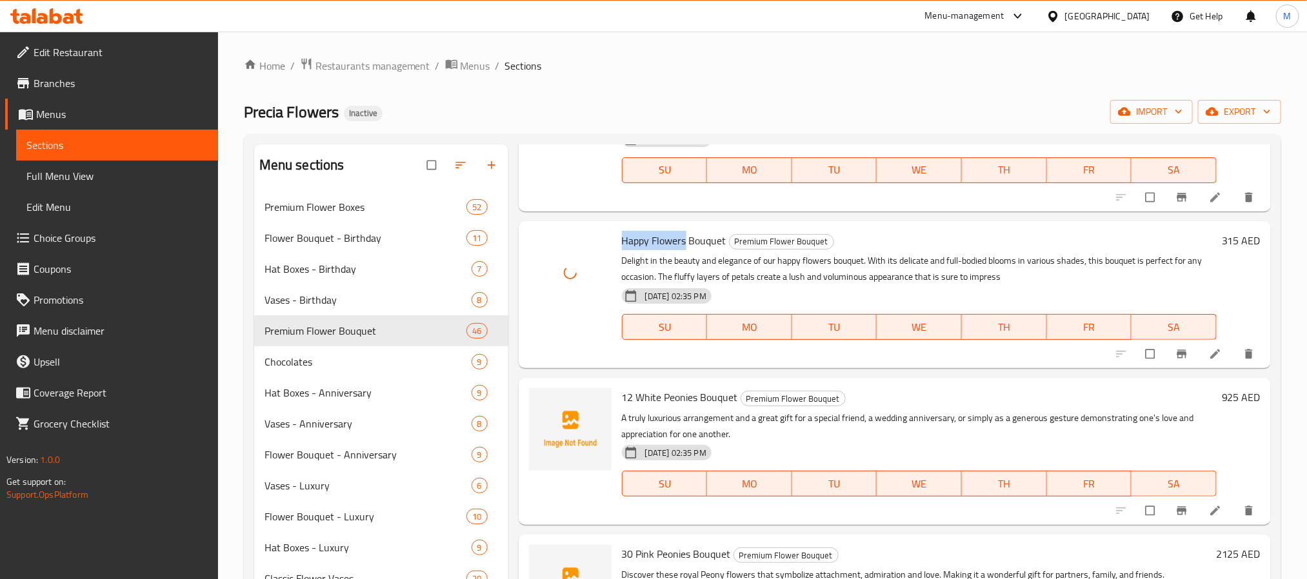
scroll to position [6000, 0]
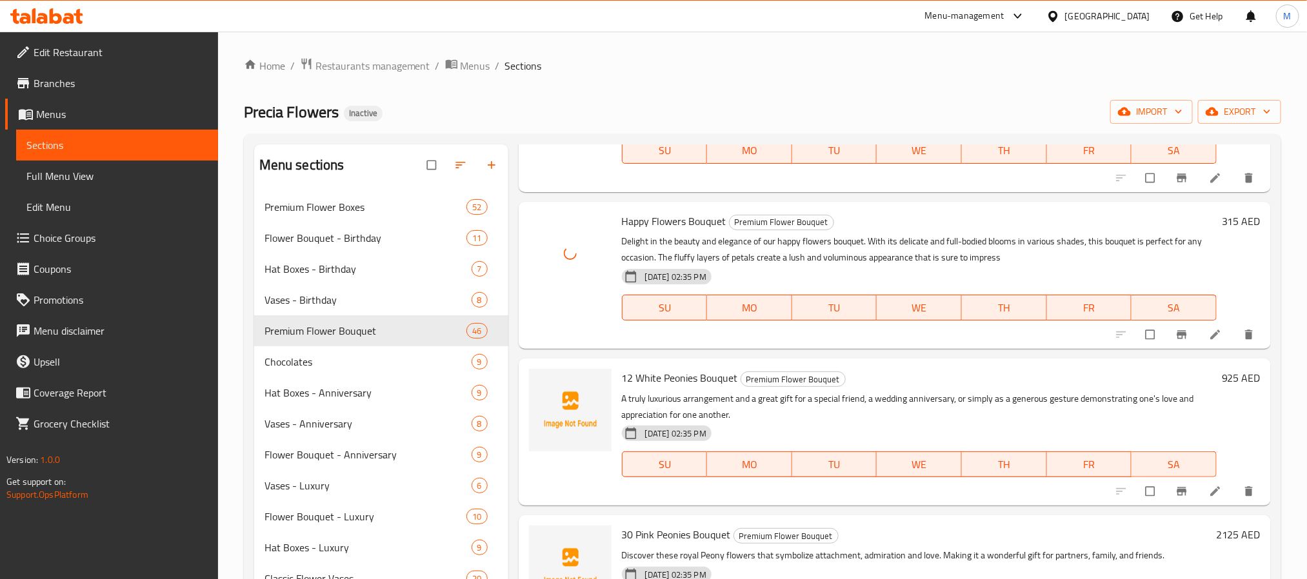
click at [682, 377] on span "12 White Peonies Bouquet" at bounding box center [680, 377] width 116 height 19
click at [689, 379] on span "12 White Peonies Bouquet" at bounding box center [680, 377] width 116 height 19
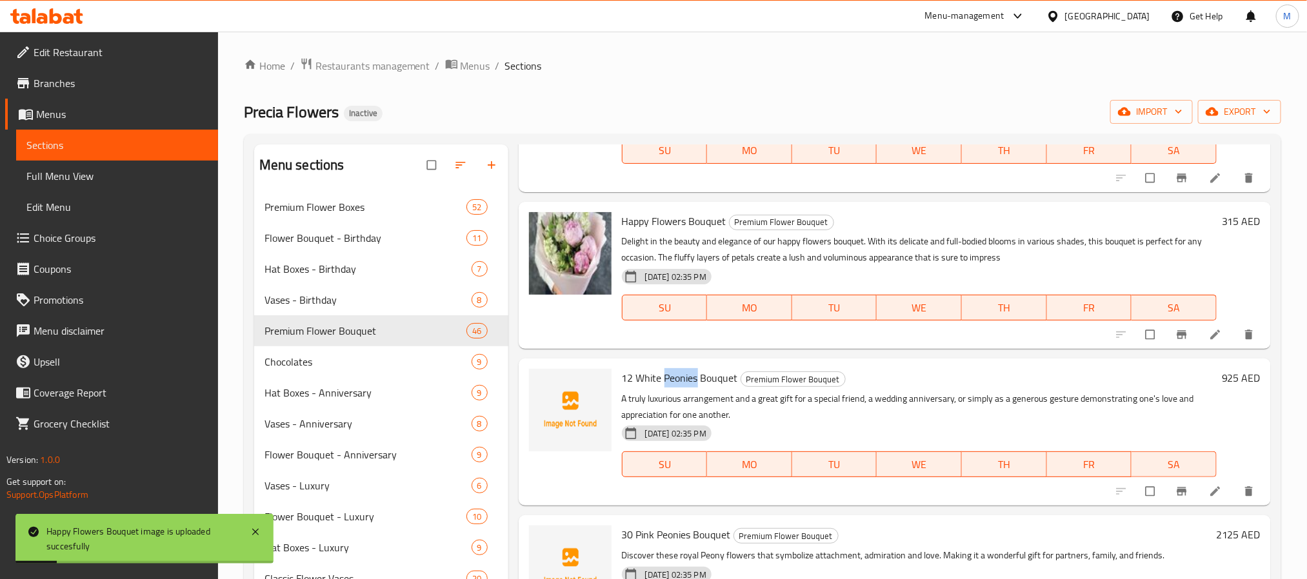
copy span "Peonies"
click at [548, 385] on icon "upload picture" at bounding box center [545, 387] width 13 height 13
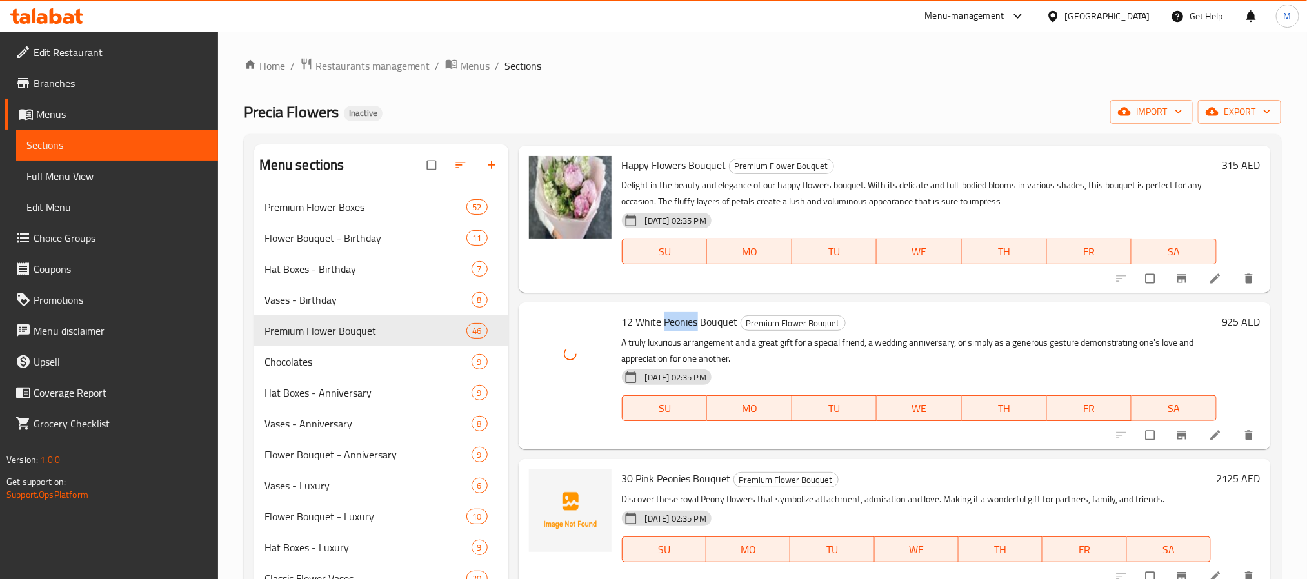
scroll to position [6097, 0]
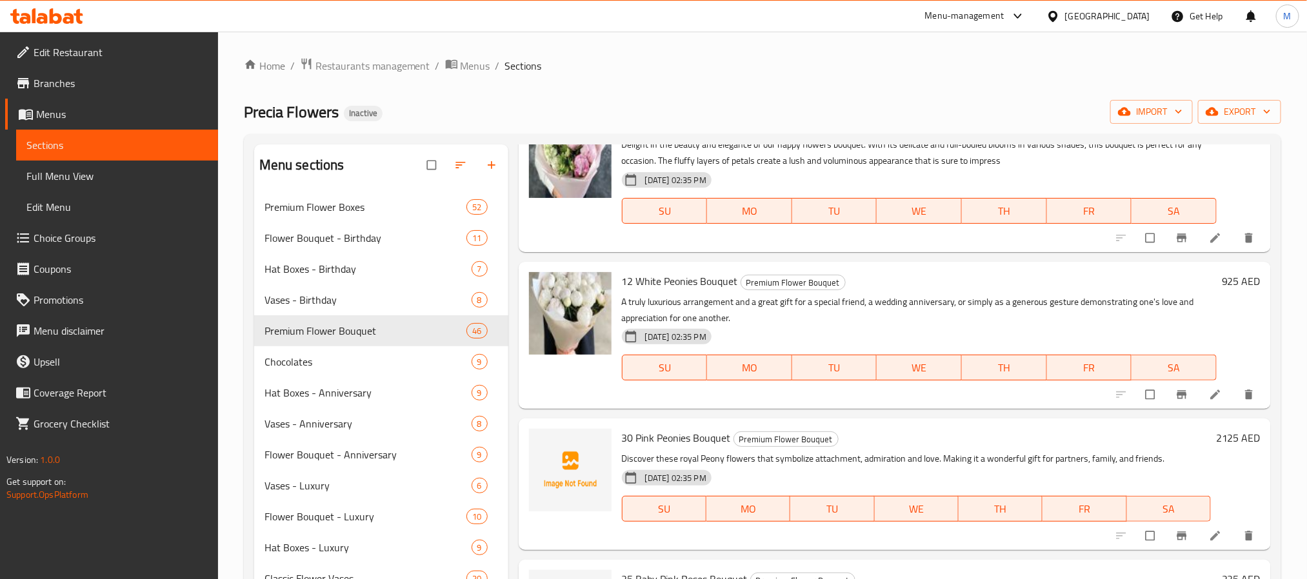
click at [686, 430] on span "30 Pink Peonies Bouquet" at bounding box center [676, 437] width 109 height 19
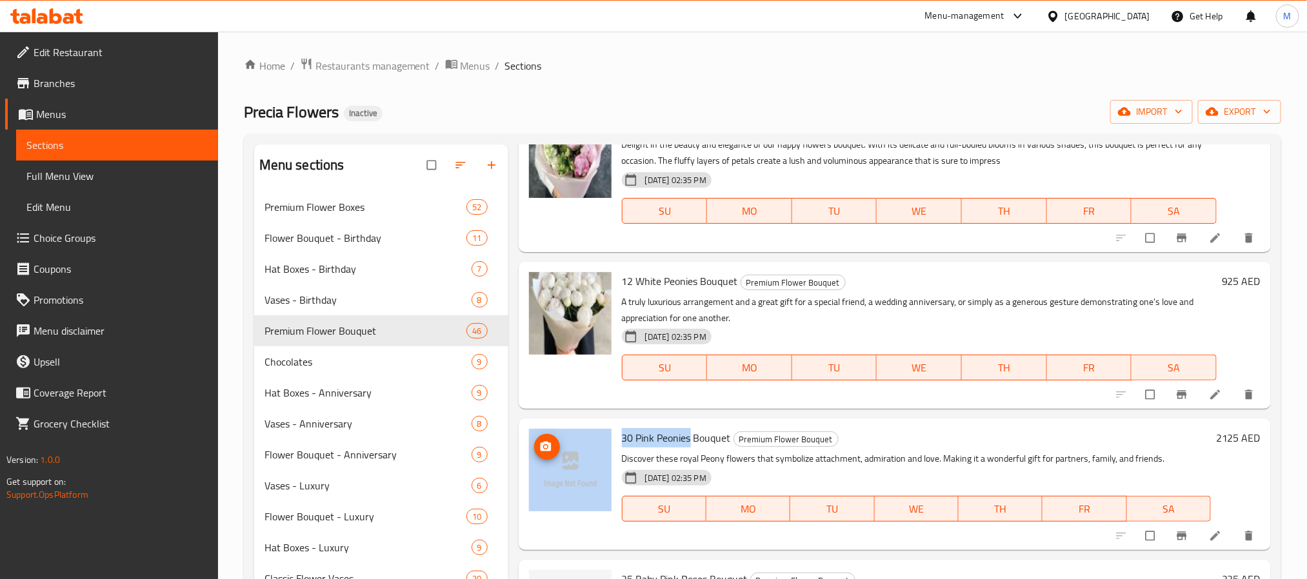
drag, startPoint x: 619, startPoint y: 432, endPoint x: 604, endPoint y: 432, distance: 15.5
click at [604, 432] on div "30 Pink Peonies Bouquet Premium Flower Bouquet Discover these royal Peony flowe…" at bounding box center [895, 484] width 742 height 121
copy div "30 Pink Peonies"
click at [555, 441] on span "upload picture" at bounding box center [547, 447] width 26 height 13
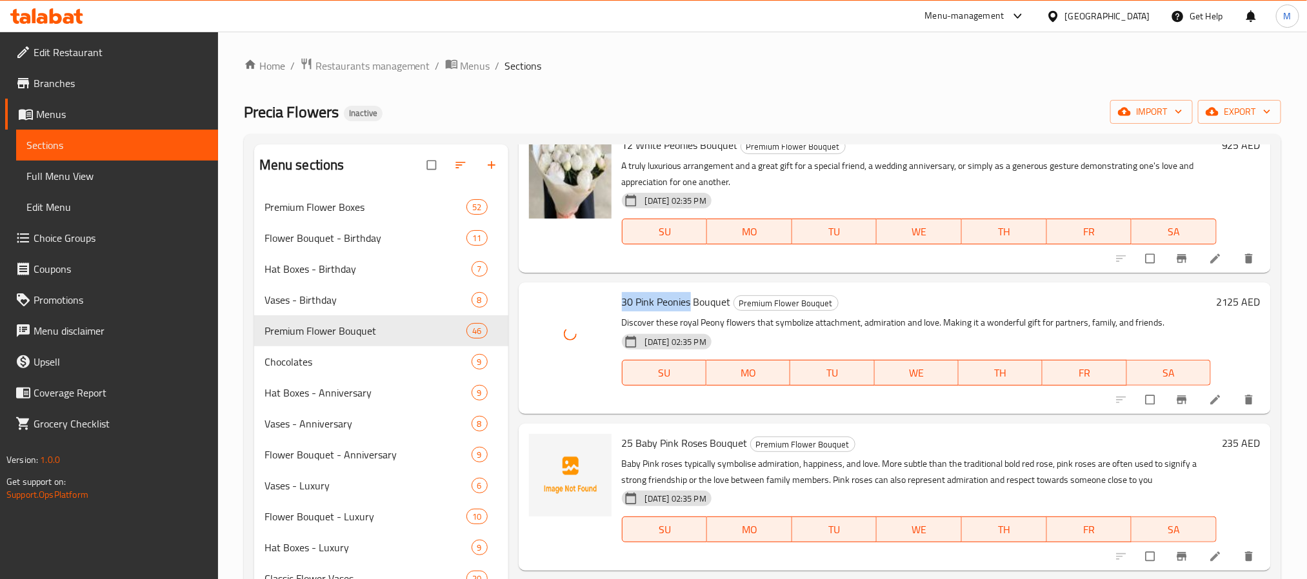
scroll to position [6238, 0]
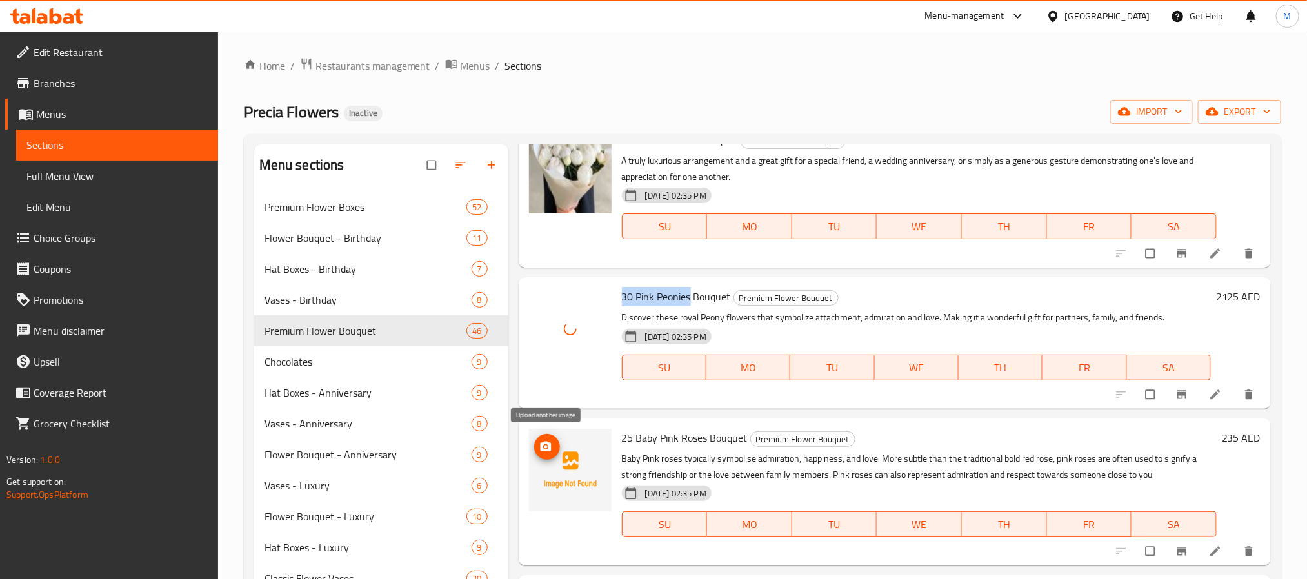
click at [542, 444] on icon "upload picture" at bounding box center [545, 447] width 11 height 10
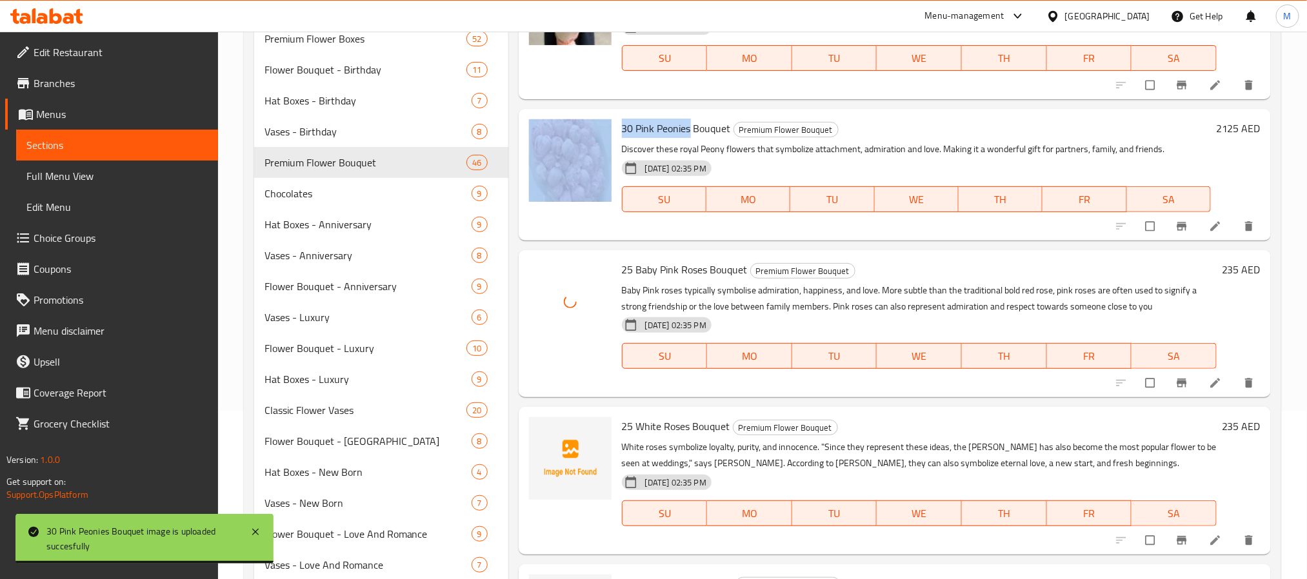
scroll to position [194, 0]
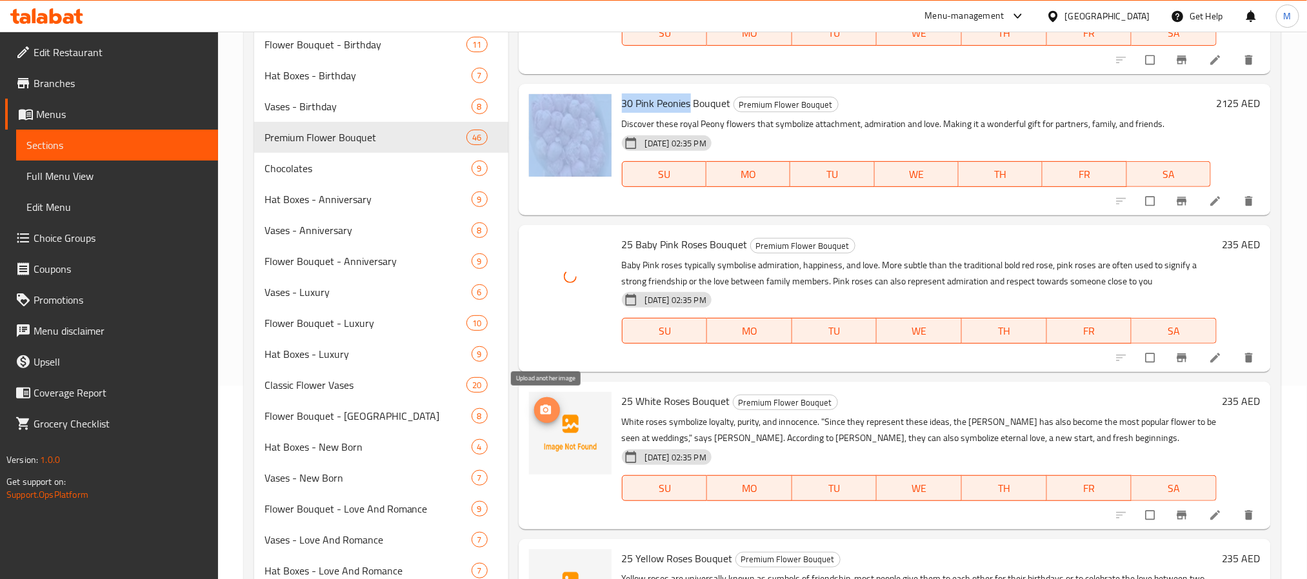
click at [555, 409] on span "upload picture" at bounding box center [547, 410] width 26 height 13
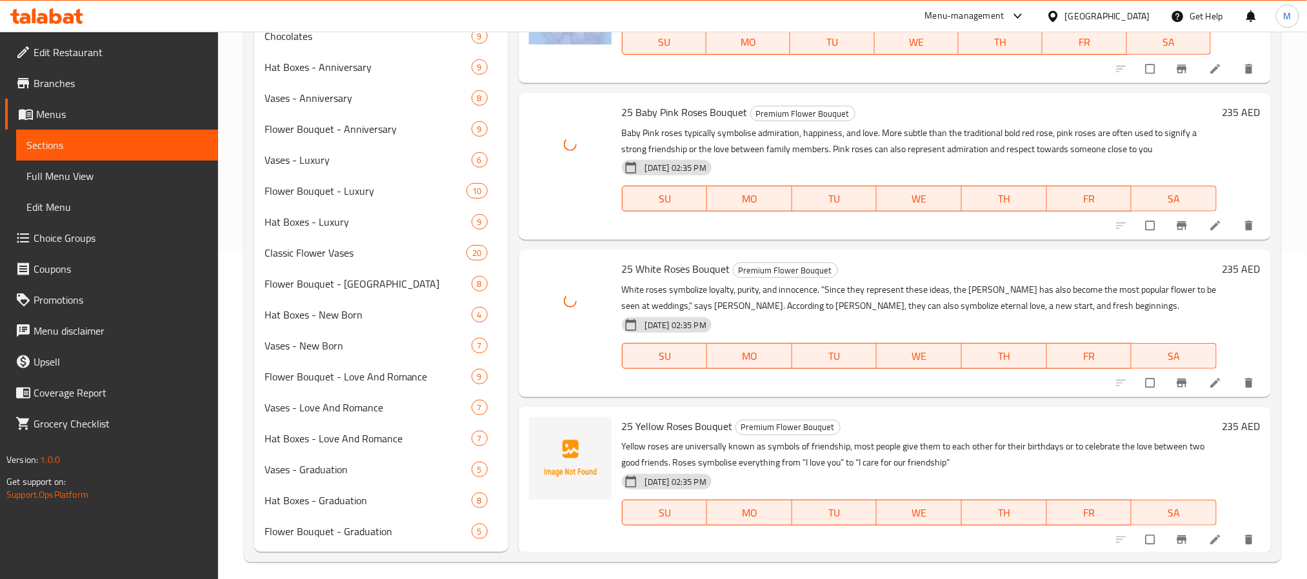
scroll to position [334, 0]
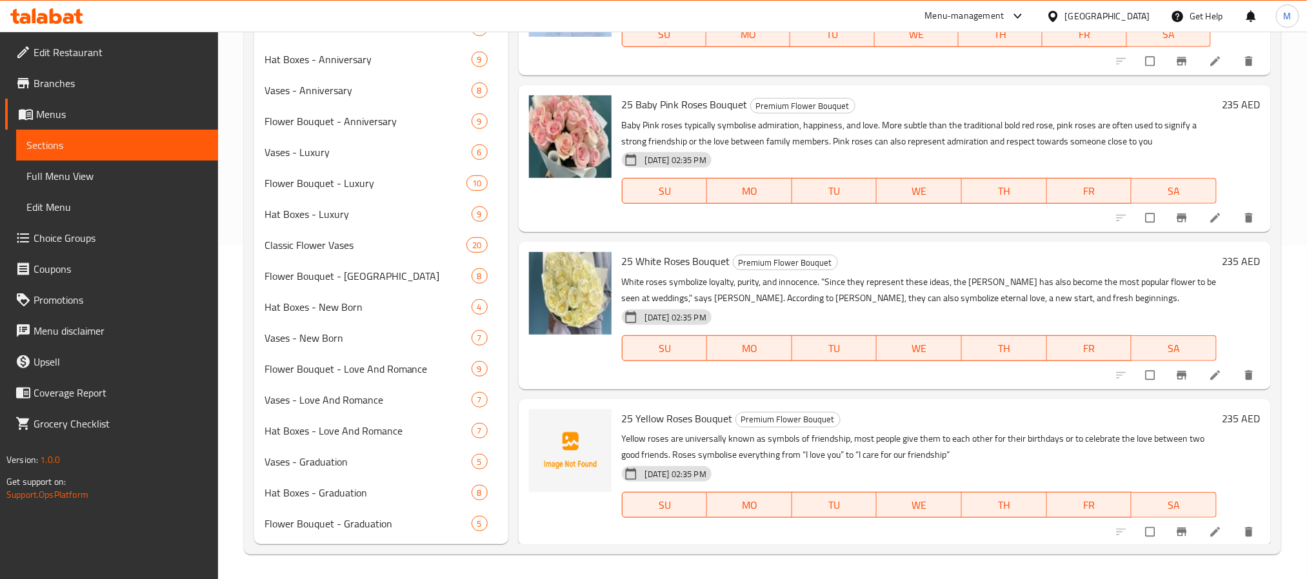
click at [685, 415] on span "25 Yellow Roses Bouquet" at bounding box center [677, 418] width 111 height 19
copy h6 "25 Yellow Roses Bouquet"
click at [550, 426] on icon "upload picture" at bounding box center [545, 427] width 11 height 10
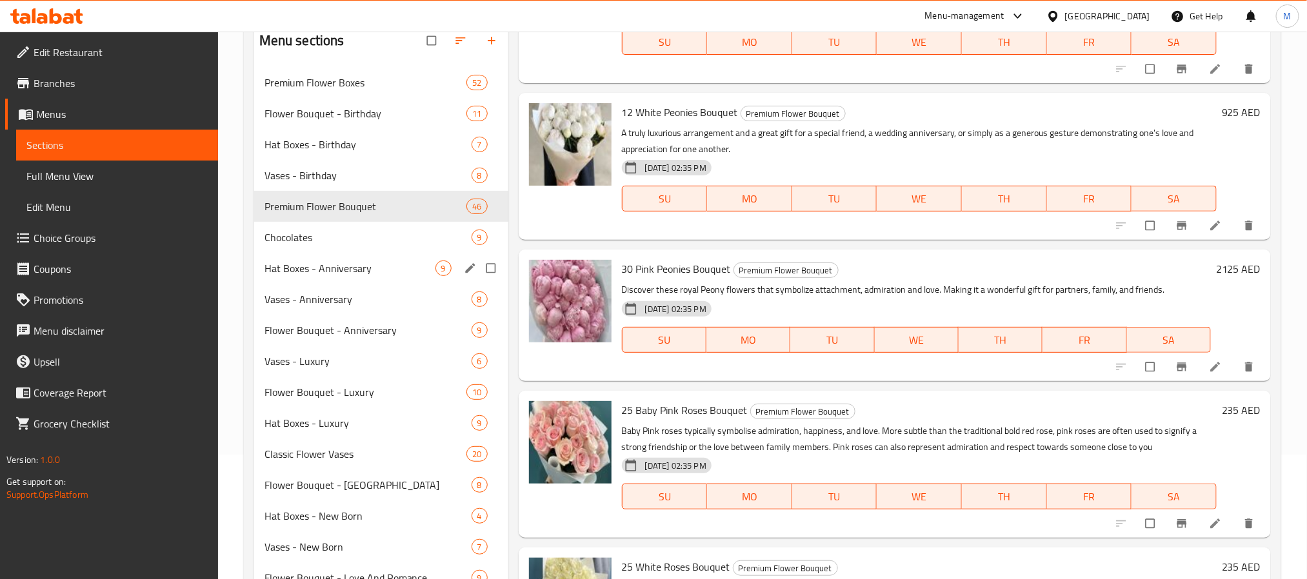
scroll to position [43, 0]
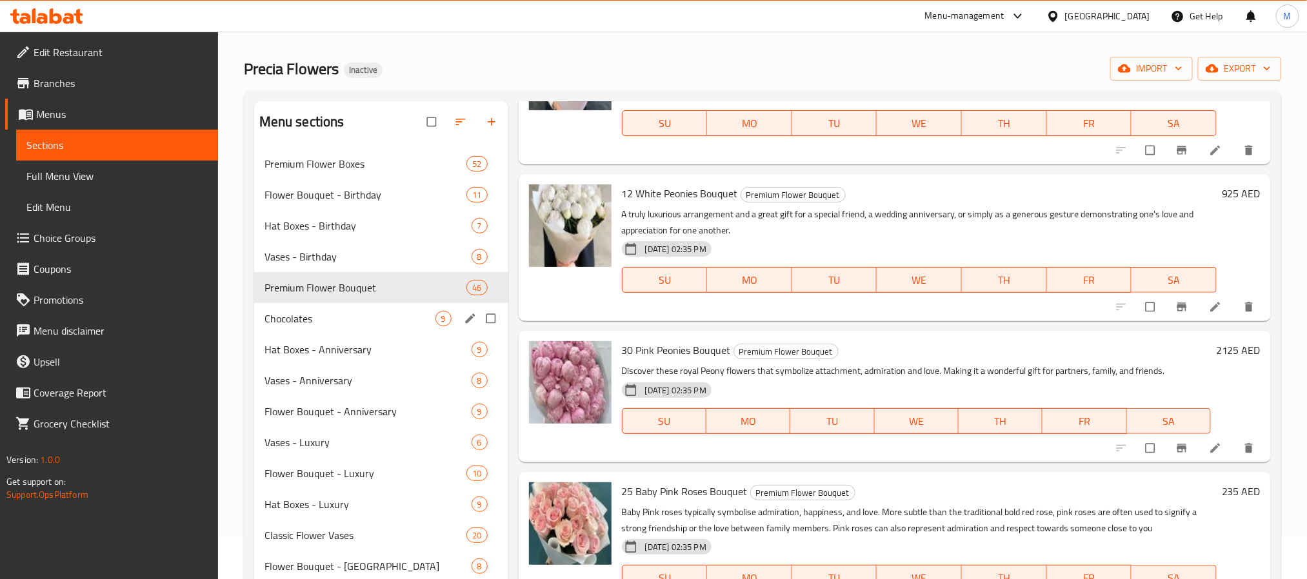
click at [348, 315] on span "Chocolates" at bounding box center [350, 318] width 171 height 15
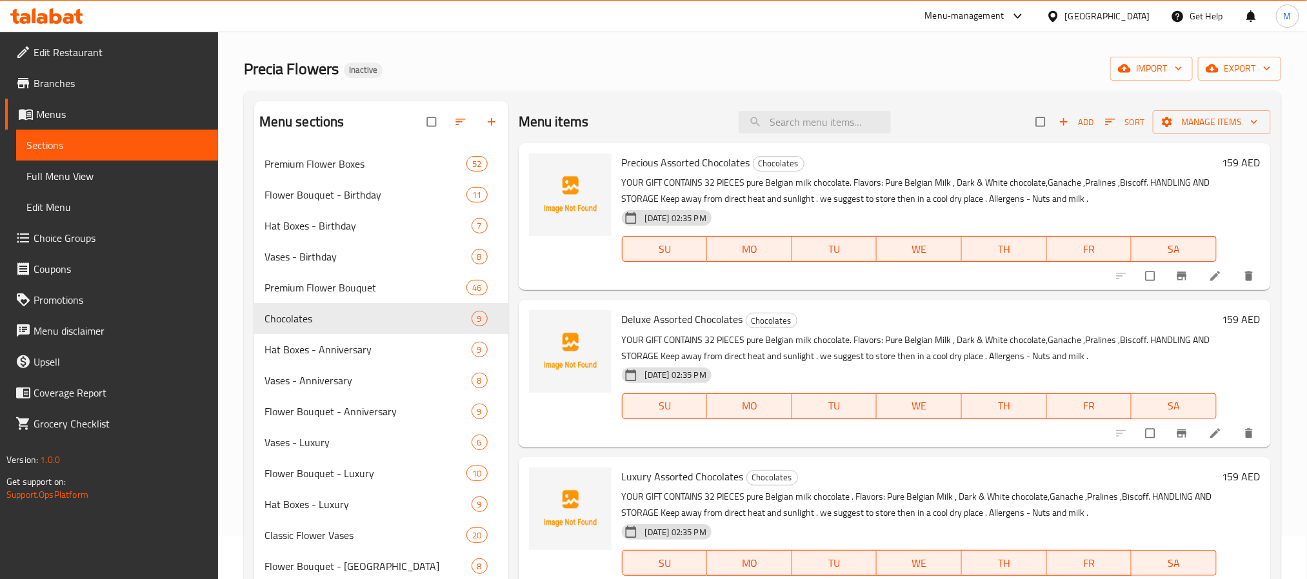
click at [703, 169] on span "Precious Assorted Chocolates" at bounding box center [686, 162] width 128 height 19
click at [703, 168] on span "Precious Assorted Chocolates" at bounding box center [686, 162] width 128 height 19
copy h6 "Precious Assorted Chocolates"
click at [552, 171] on icon "upload picture" at bounding box center [545, 171] width 13 height 13
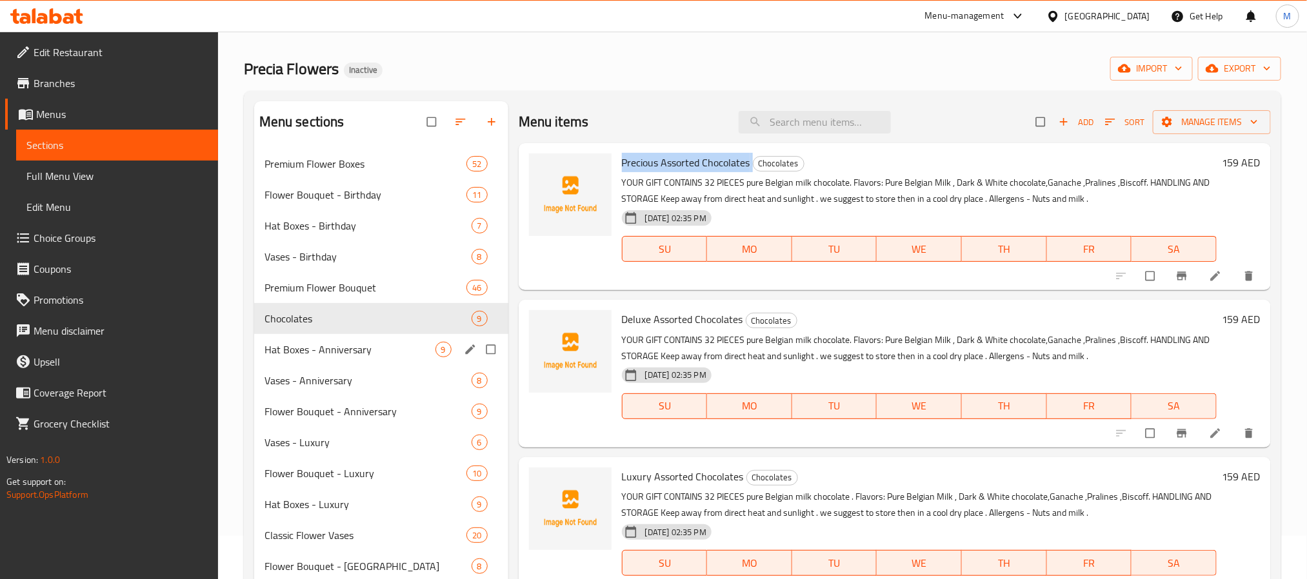
click at [316, 360] on div "Hat Boxes - Anniversary 9" at bounding box center [381, 349] width 254 height 31
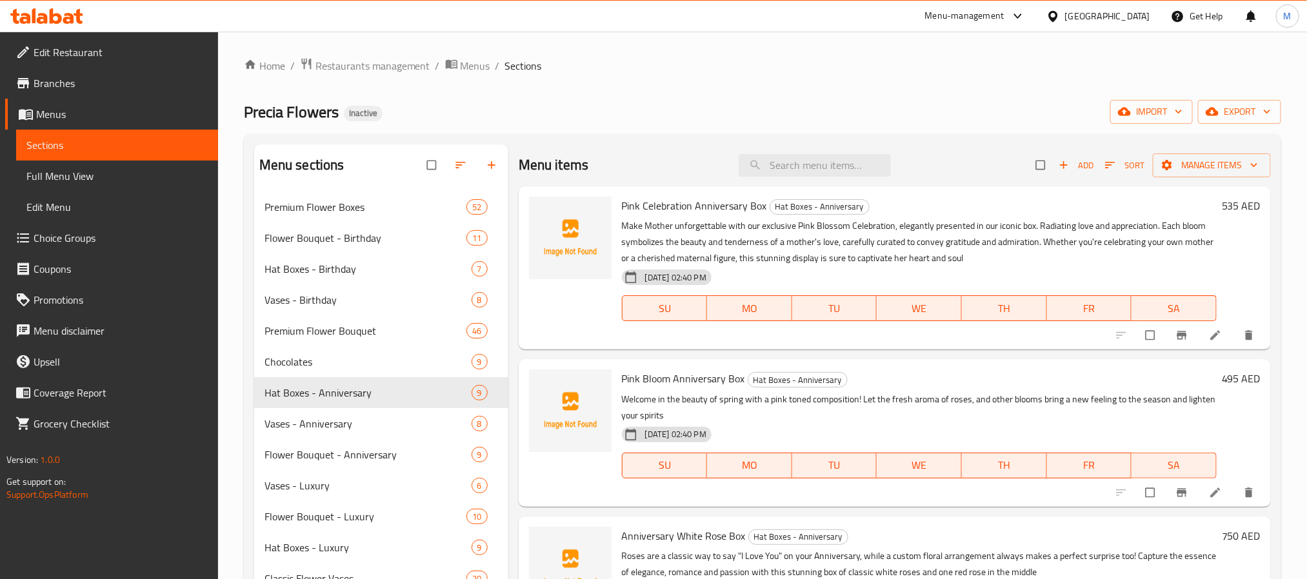
click at [695, 205] on span "Pink Celebration Anniversary Box" at bounding box center [694, 205] width 145 height 19
click at [550, 217] on icon "upload picture" at bounding box center [545, 215] width 11 height 10
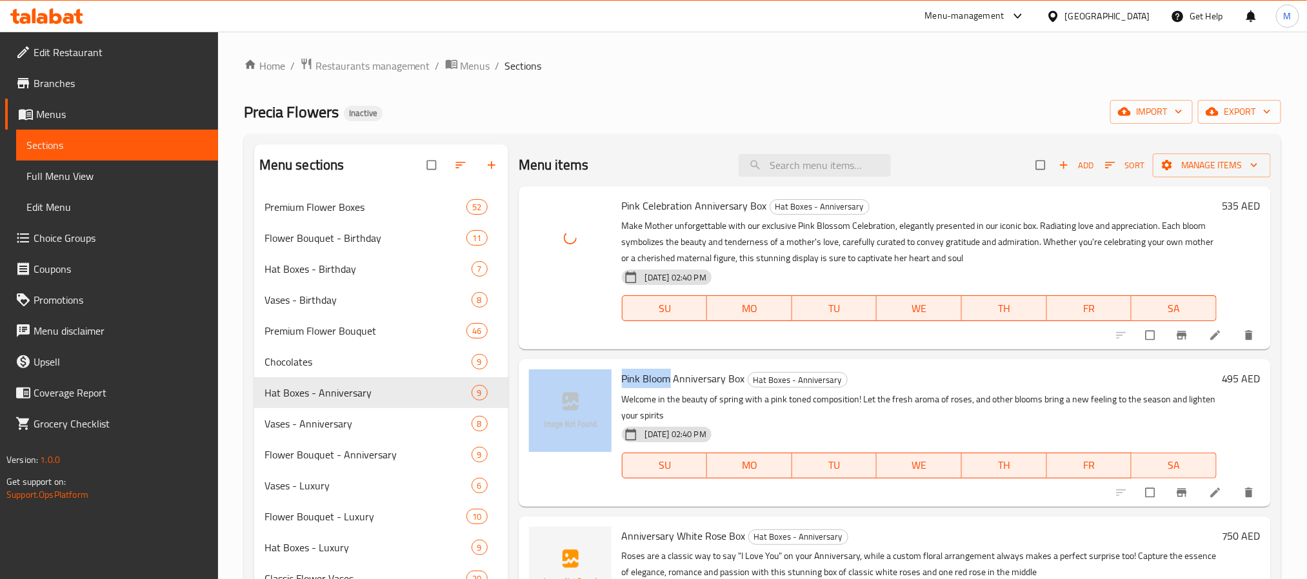
drag, startPoint x: 670, startPoint y: 379, endPoint x: 614, endPoint y: 374, distance: 56.4
click at [614, 374] on div "Pink Bloom Anniversary Box Hat Boxes - Anniversary Welcome in the beauty of spr…" at bounding box center [895, 433] width 742 height 137
click at [543, 388] on icon "upload picture" at bounding box center [545, 388] width 11 height 10
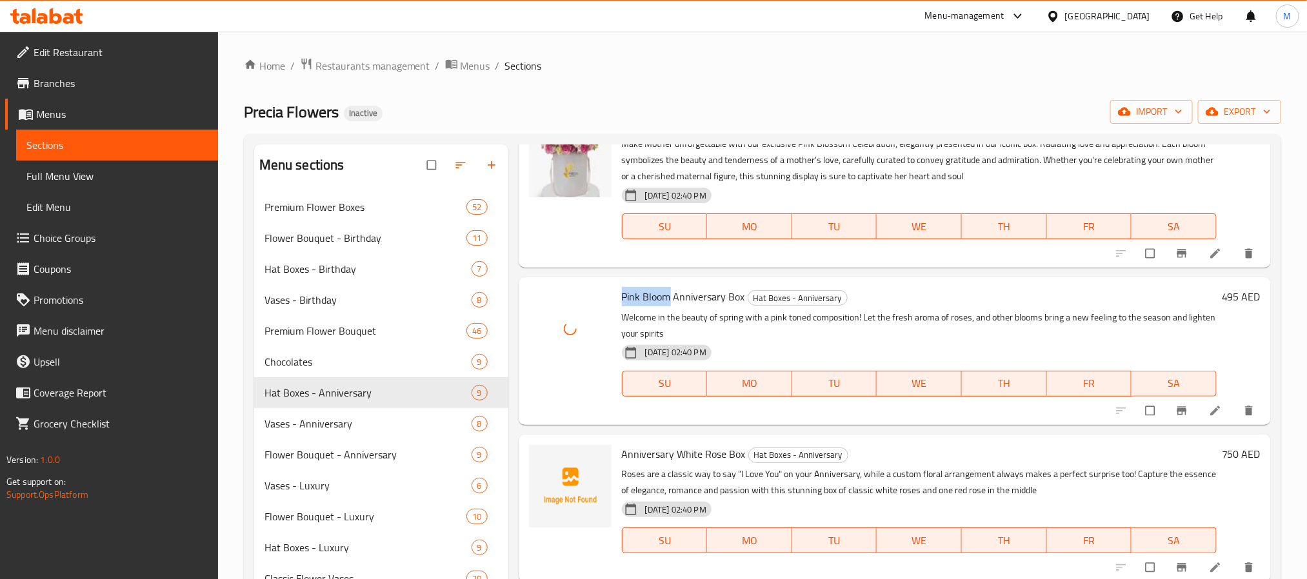
scroll to position [194, 0]
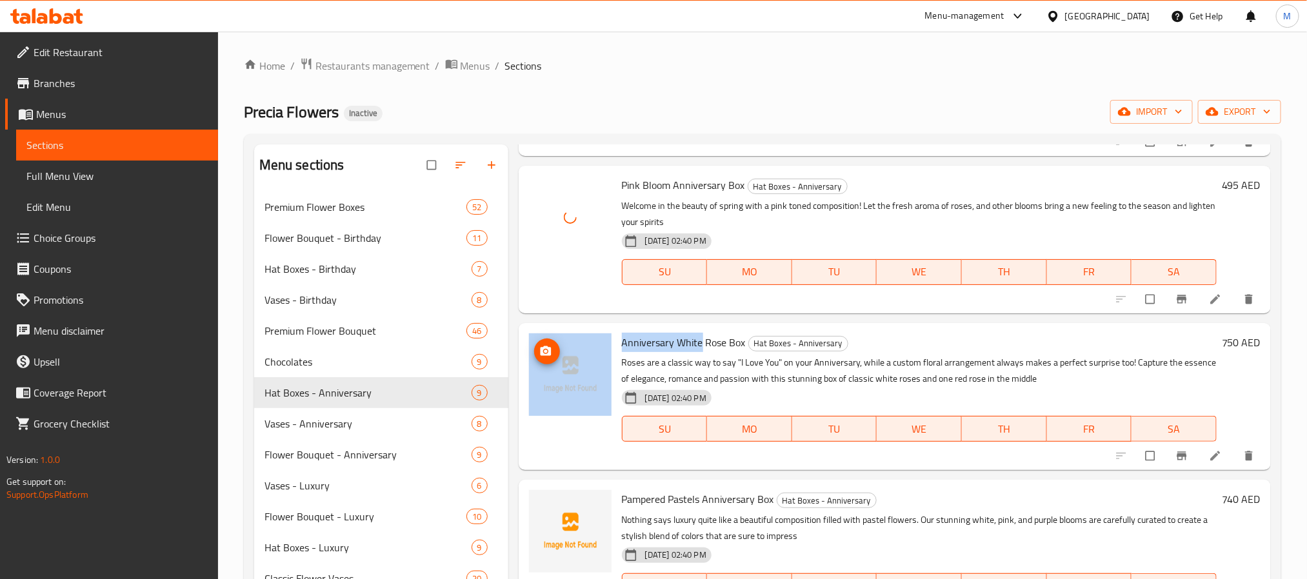
drag, startPoint x: 701, startPoint y: 343, endPoint x: 602, endPoint y: 346, distance: 99.4
click at [602, 346] on div "Anniversary [PERSON_NAME] Box Hat Boxes - Anniversary Roses are a classic way t…" at bounding box center [895, 396] width 742 height 137
click at [529, 354] on img at bounding box center [570, 375] width 83 height 83
click at [537, 355] on span "upload picture" at bounding box center [547, 351] width 26 height 13
click at [541, 353] on icon "upload picture" at bounding box center [545, 351] width 11 height 10
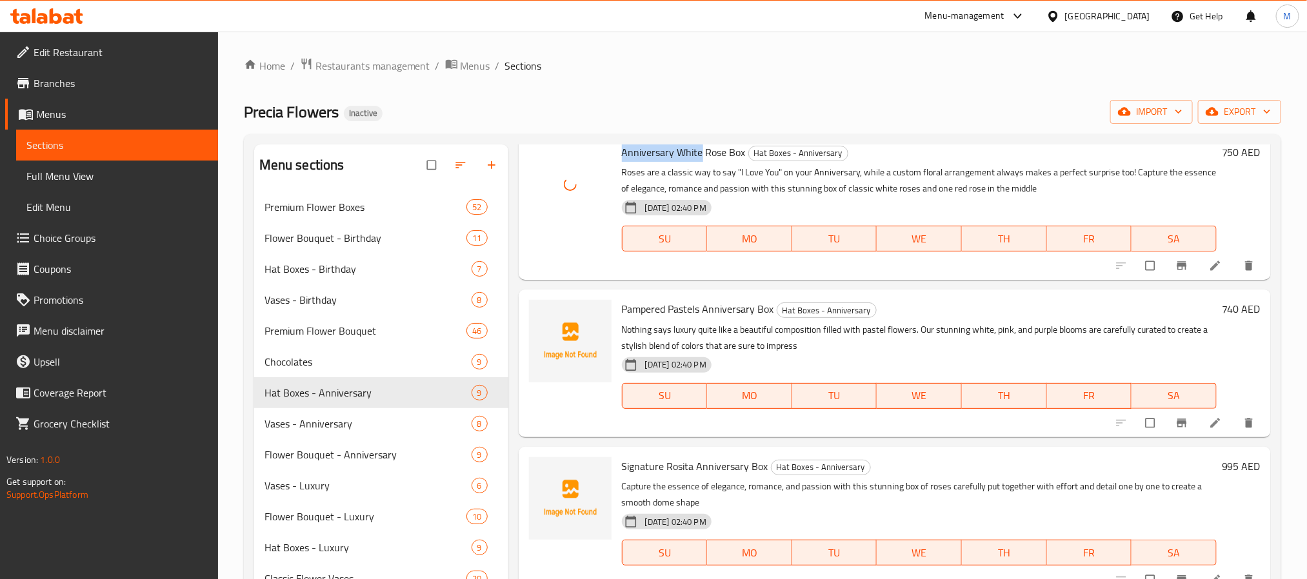
scroll to position [387, 0]
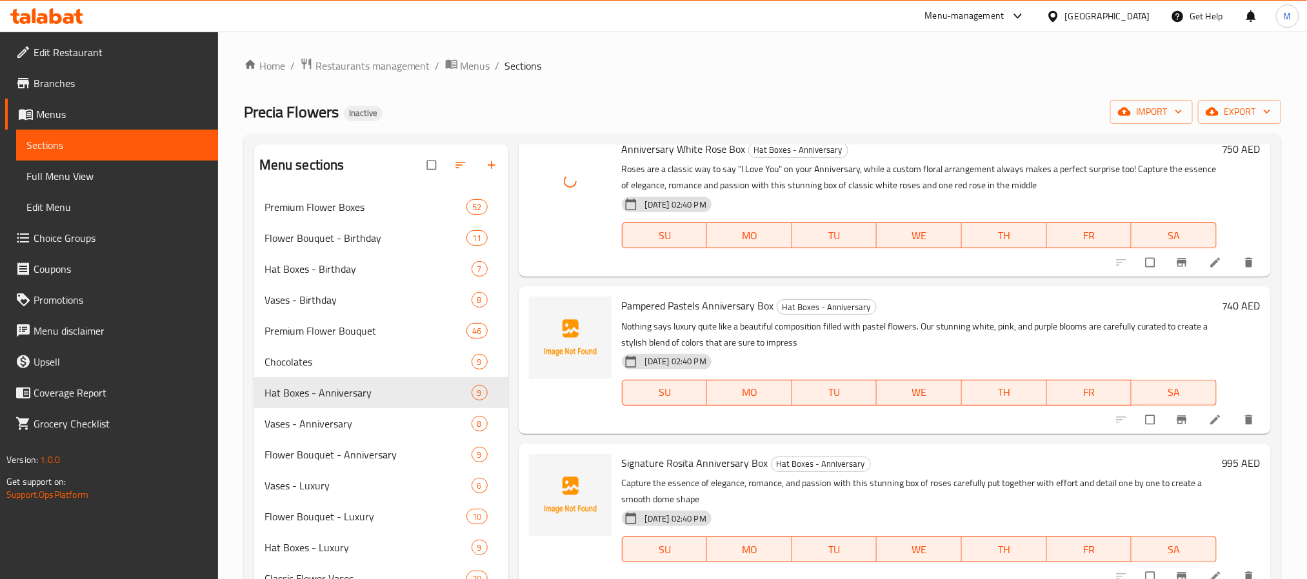
click at [705, 303] on span "Pampered Pastels Anniversary Box" at bounding box center [698, 305] width 152 height 19
click at [548, 315] on icon "upload picture" at bounding box center [545, 315] width 11 height 10
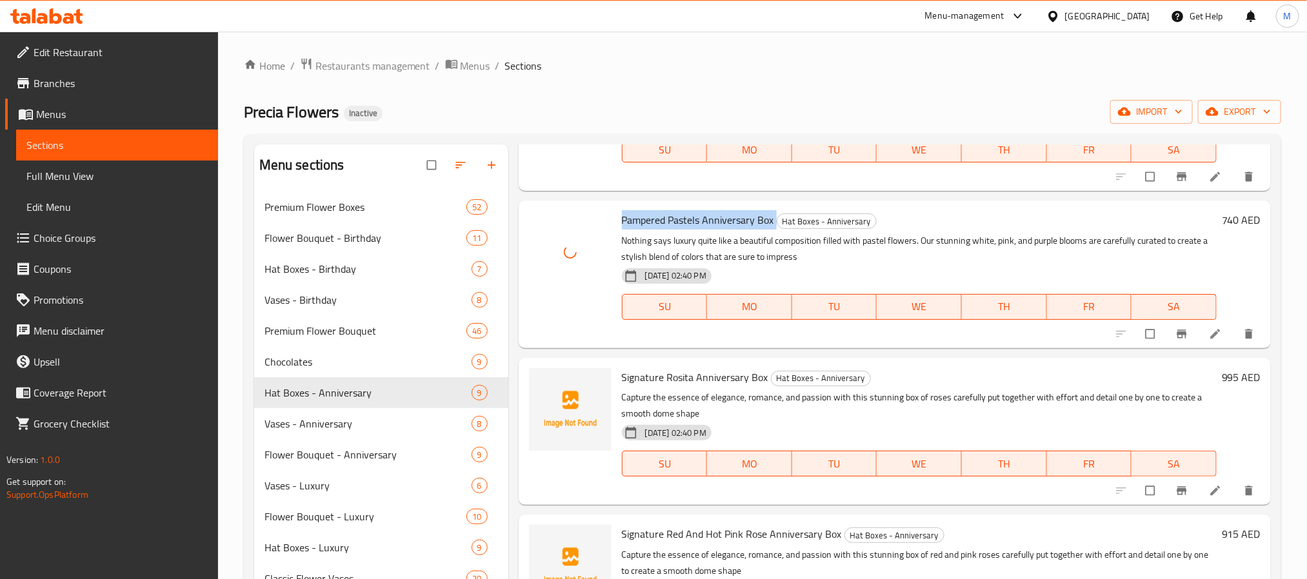
scroll to position [484, 0]
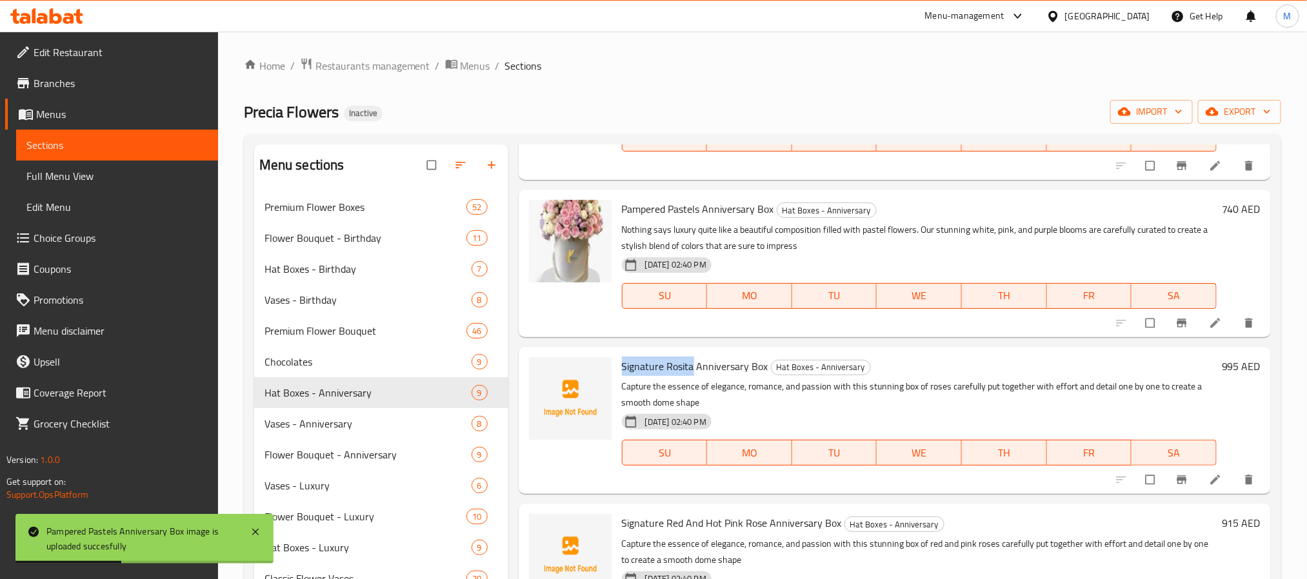
drag, startPoint x: 694, startPoint y: 366, endPoint x: 618, endPoint y: 366, distance: 75.5
click at [618, 366] on div "Signature [PERSON_NAME] Anniversary Box Hat Boxes - Anniversary Capture the ess…" at bounding box center [919, 420] width 605 height 137
click at [534, 375] on span "upload picture" at bounding box center [547, 375] width 26 height 13
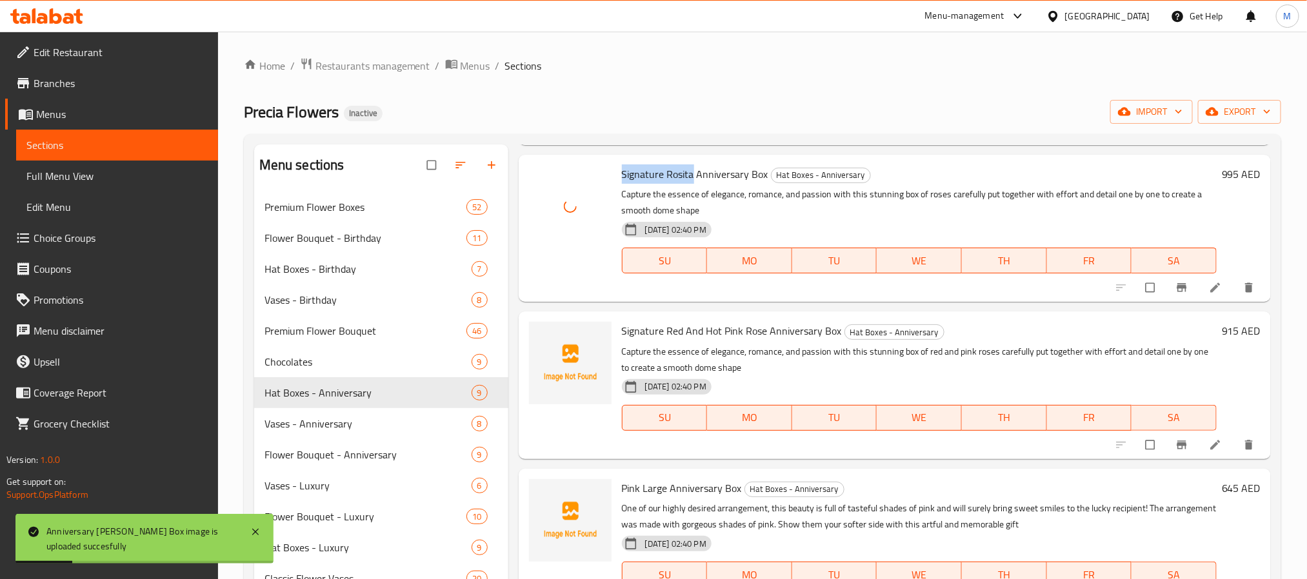
scroll to position [677, 0]
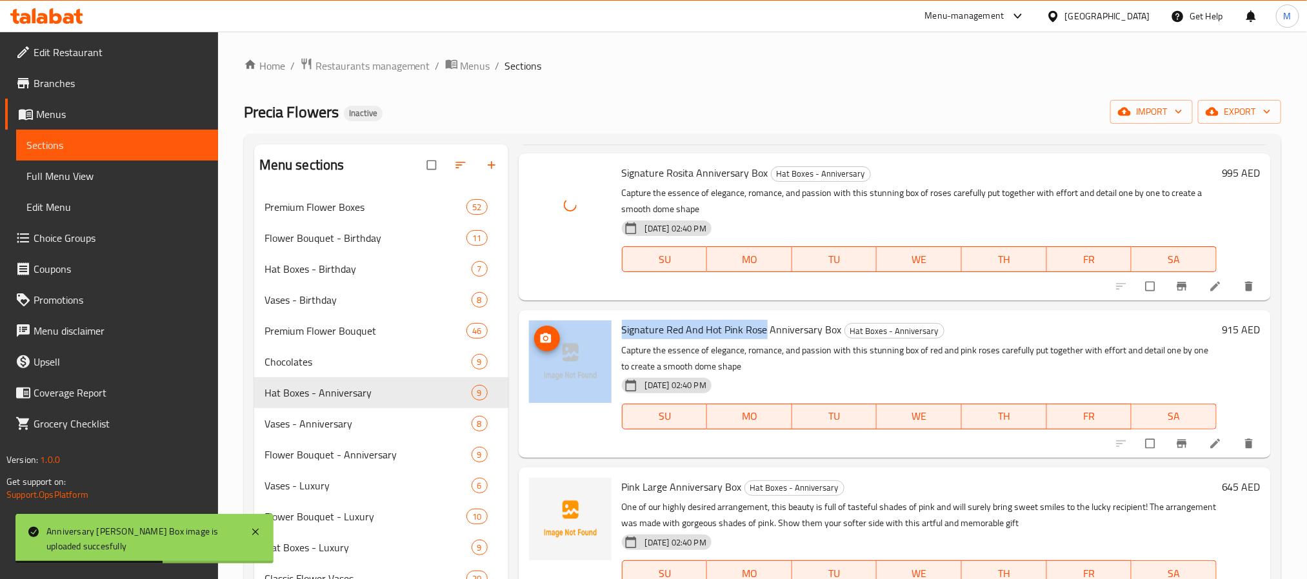
drag, startPoint x: 765, startPoint y: 330, endPoint x: 590, endPoint y: 330, distance: 174.8
click at [590, 330] on div "Signature Red And Hot Pink Rose Anniversary Box Hat Boxes - Anniversary Capture…" at bounding box center [895, 383] width 742 height 137
click at [548, 339] on icon "upload picture" at bounding box center [545, 338] width 13 height 13
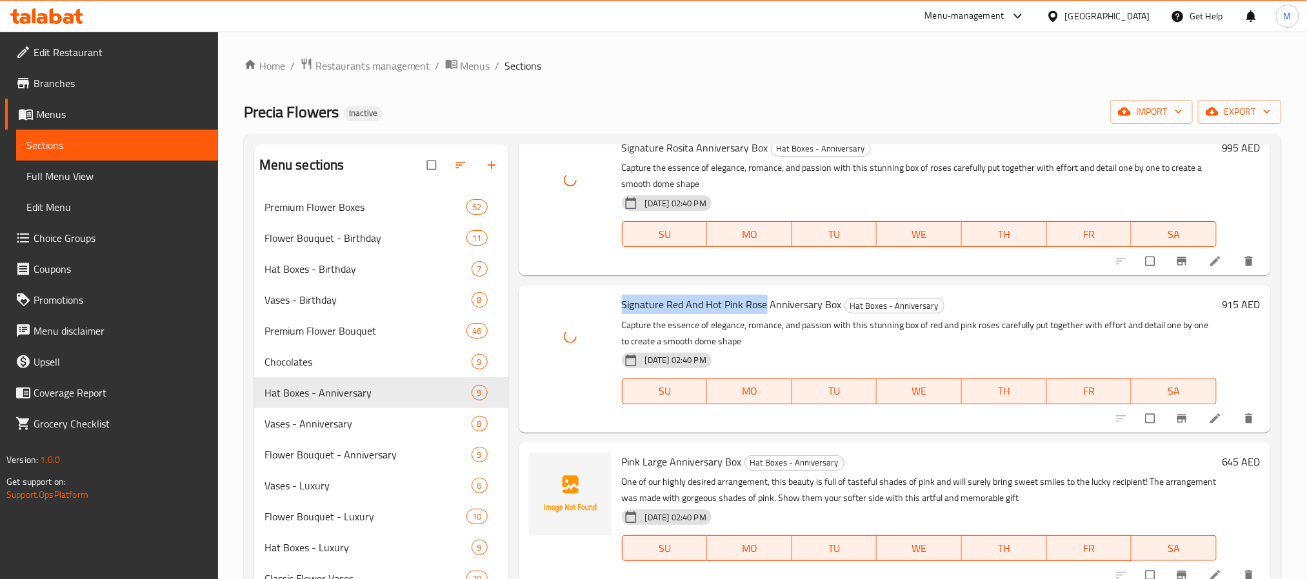
scroll to position [744, 0]
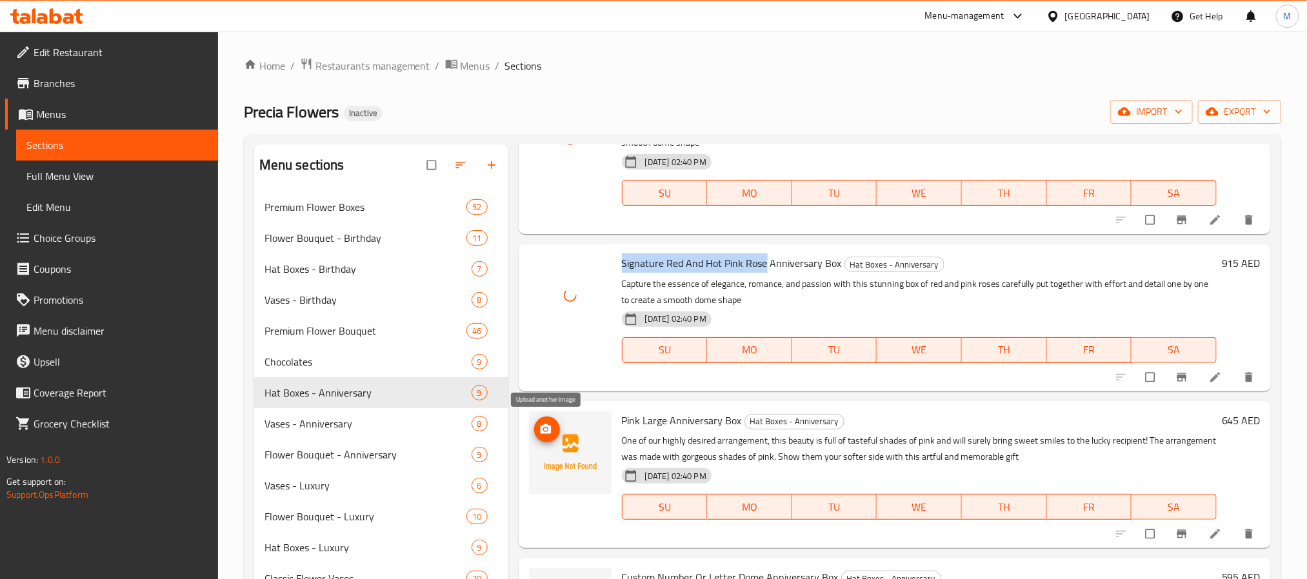
click at [550, 428] on icon "upload picture" at bounding box center [545, 429] width 11 height 10
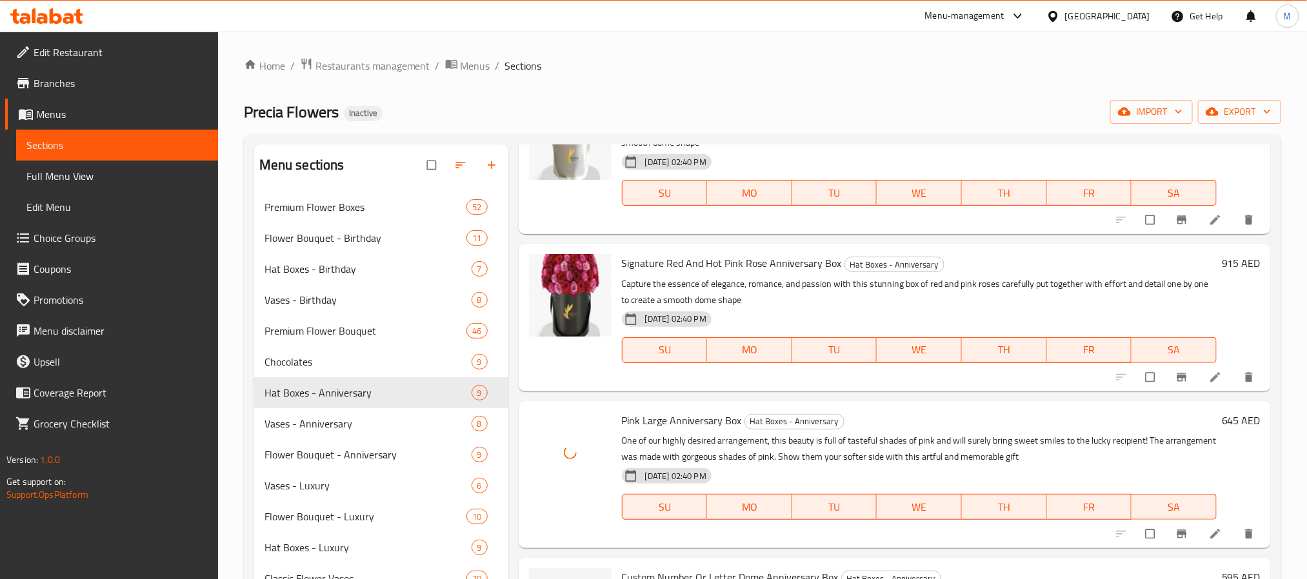
click at [778, 383] on div "Signature Red And Hot Pink Rose Anniversary Box Hat Boxes - Anniversary Capture…" at bounding box center [919, 317] width 605 height 137
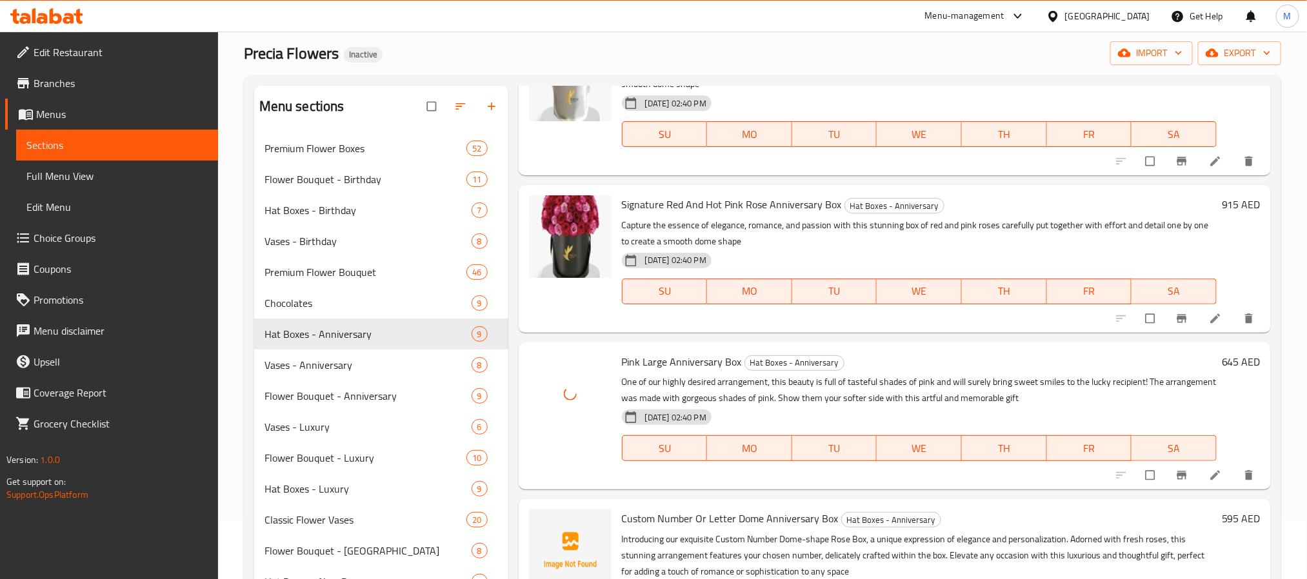
scroll to position [194, 0]
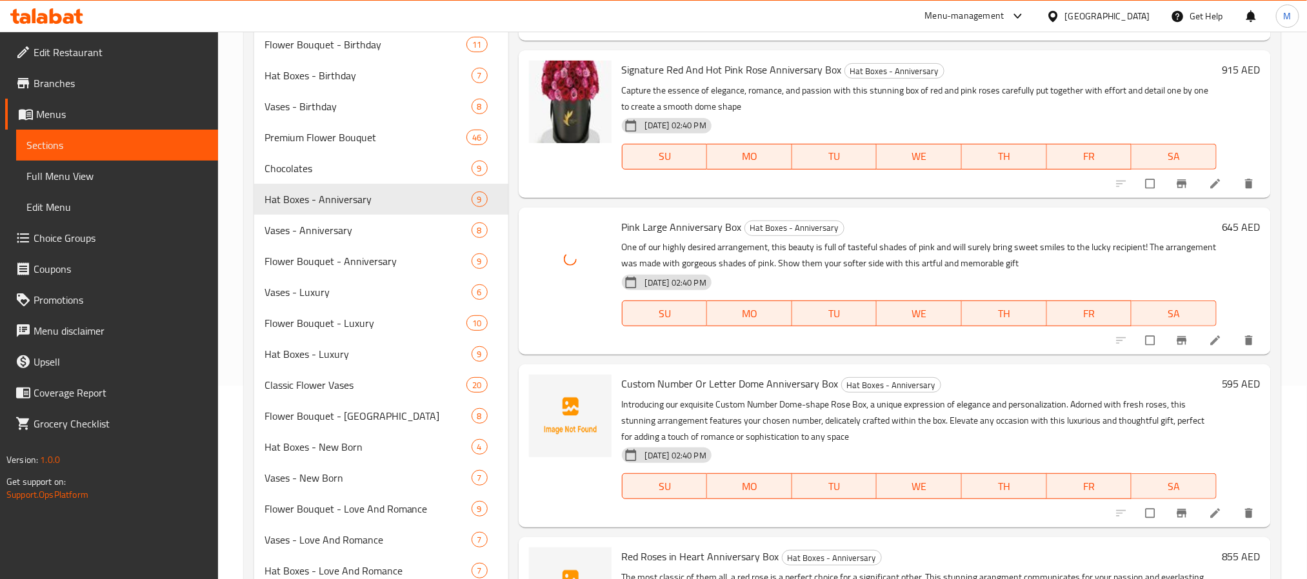
click at [635, 381] on span "Custom Number Or Letter Dome Anniversary Box" at bounding box center [730, 383] width 217 height 19
click at [543, 391] on icon "upload picture" at bounding box center [545, 393] width 11 height 10
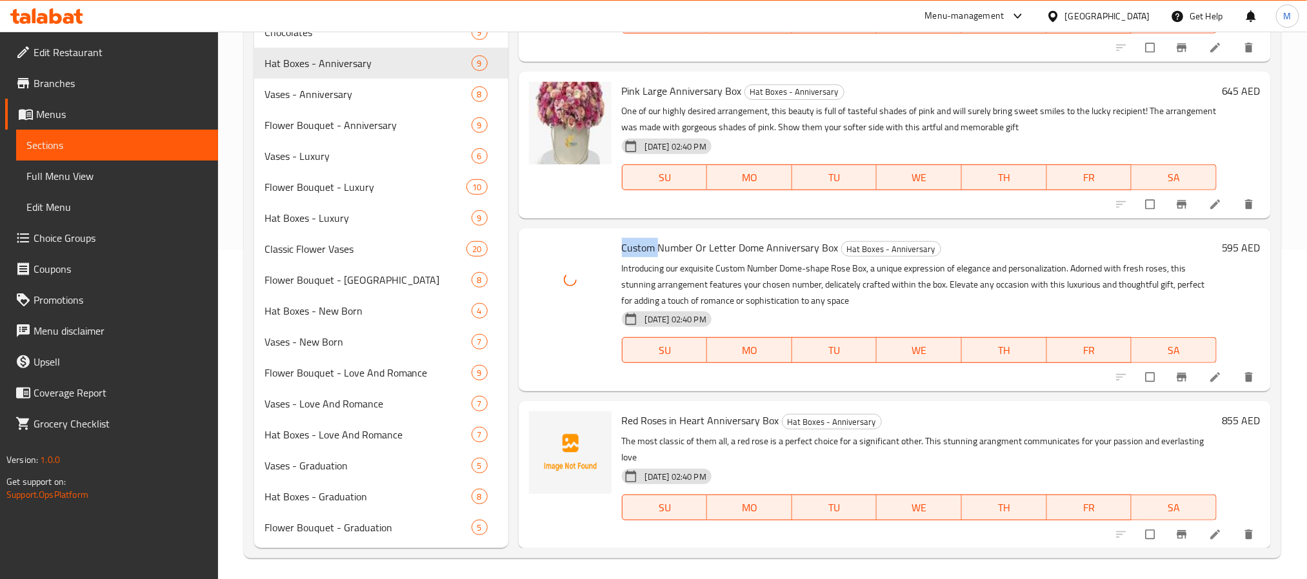
scroll to position [334, 0]
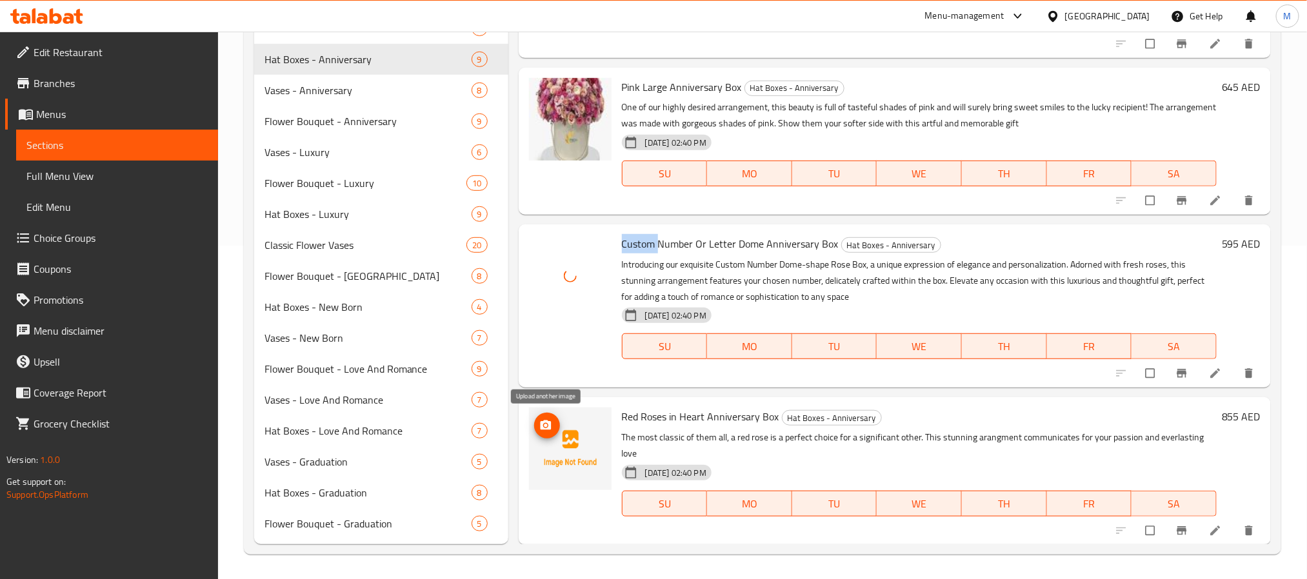
click at [540, 425] on icon "upload picture" at bounding box center [545, 425] width 13 height 13
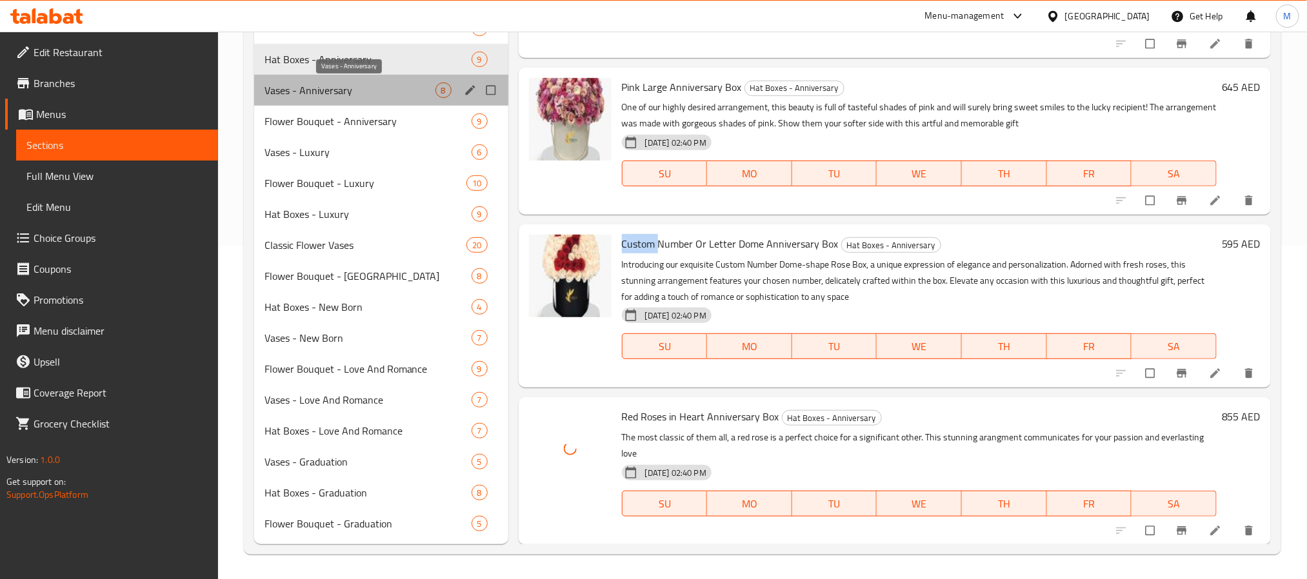
click at [384, 88] on span "Vases - Anniversary" at bounding box center [350, 90] width 171 height 15
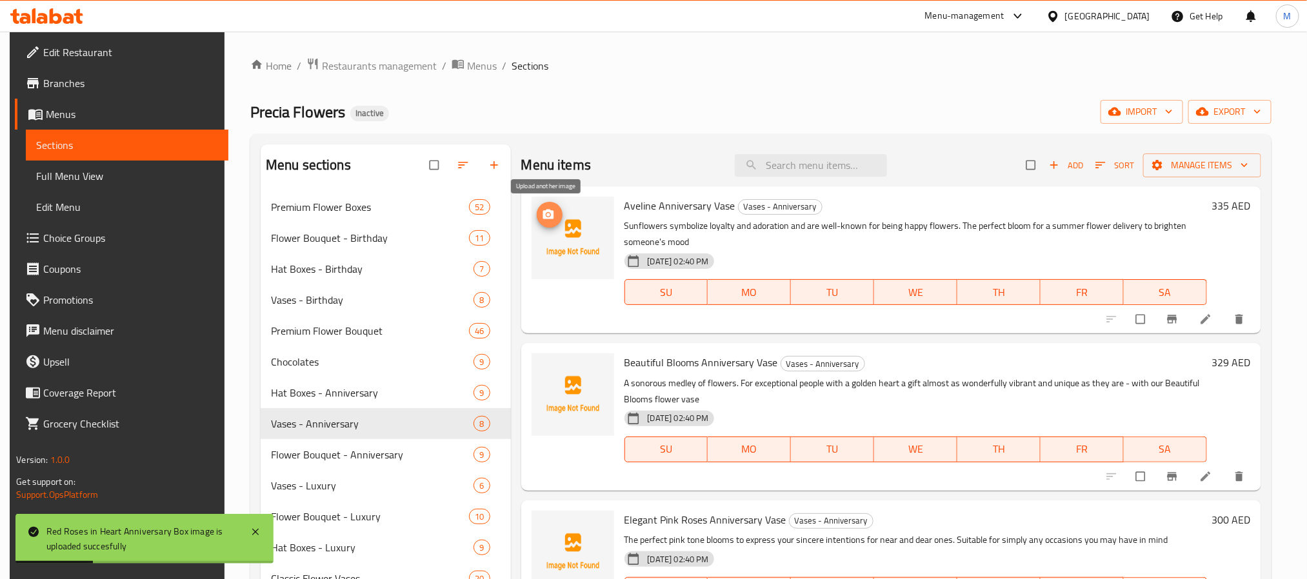
click at [554, 215] on span "upload picture" at bounding box center [550, 214] width 26 height 13
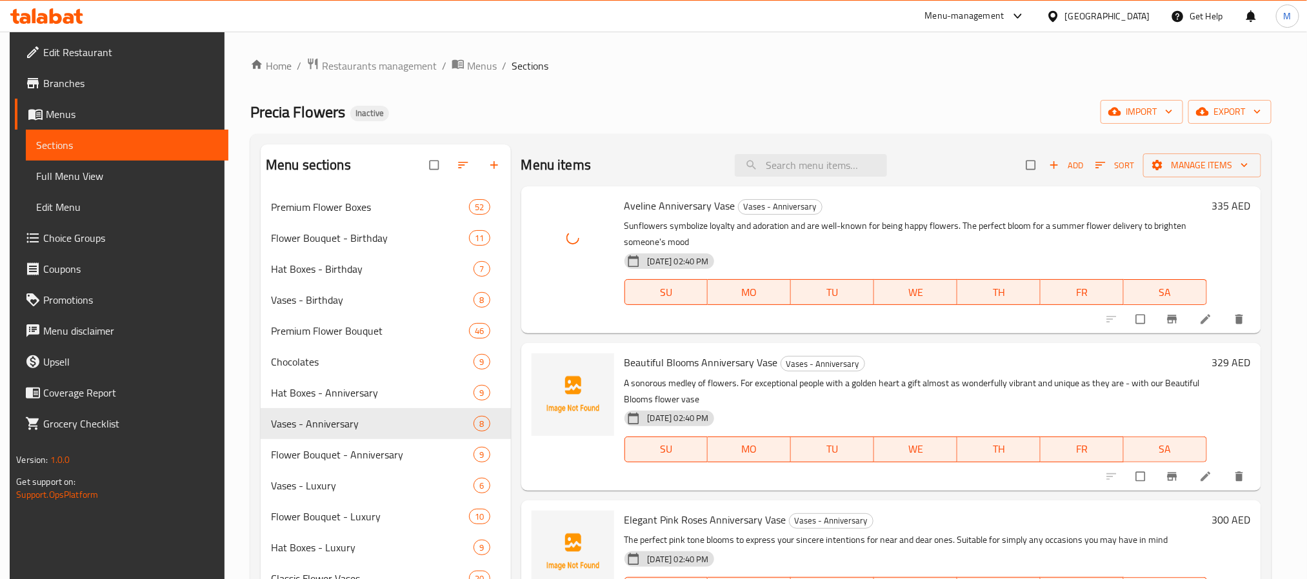
click at [641, 359] on span "Beautiful Blooms Anniversary Vase" at bounding box center [702, 362] width 154 height 19
click at [544, 372] on icon "upload picture" at bounding box center [548, 371] width 13 height 13
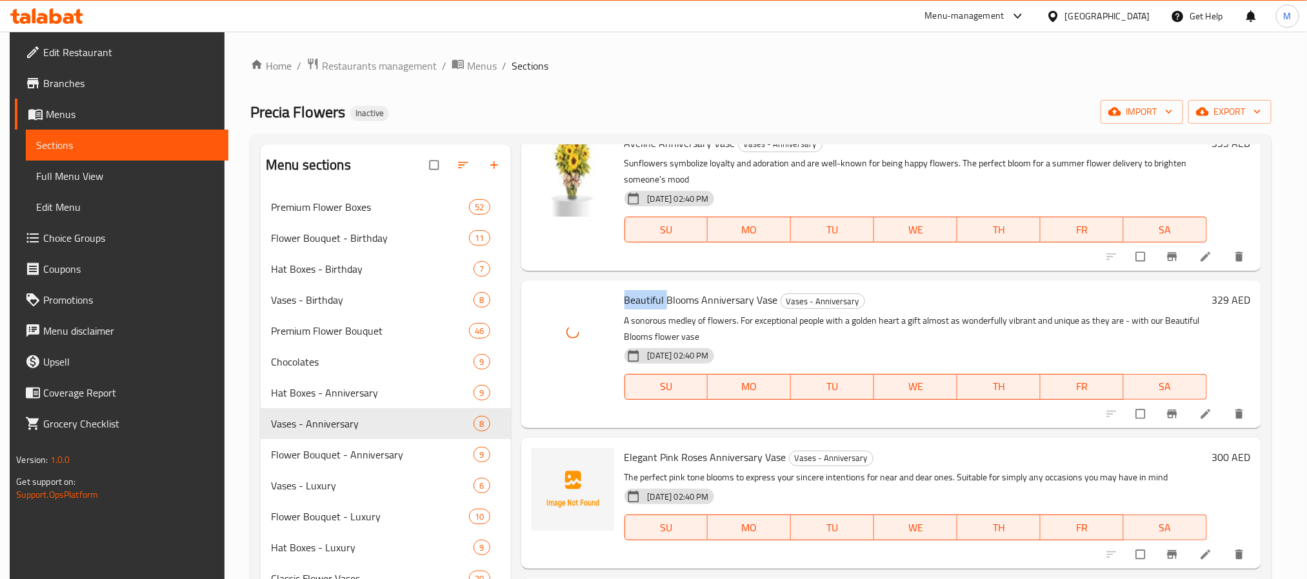
scroll to position [97, 0]
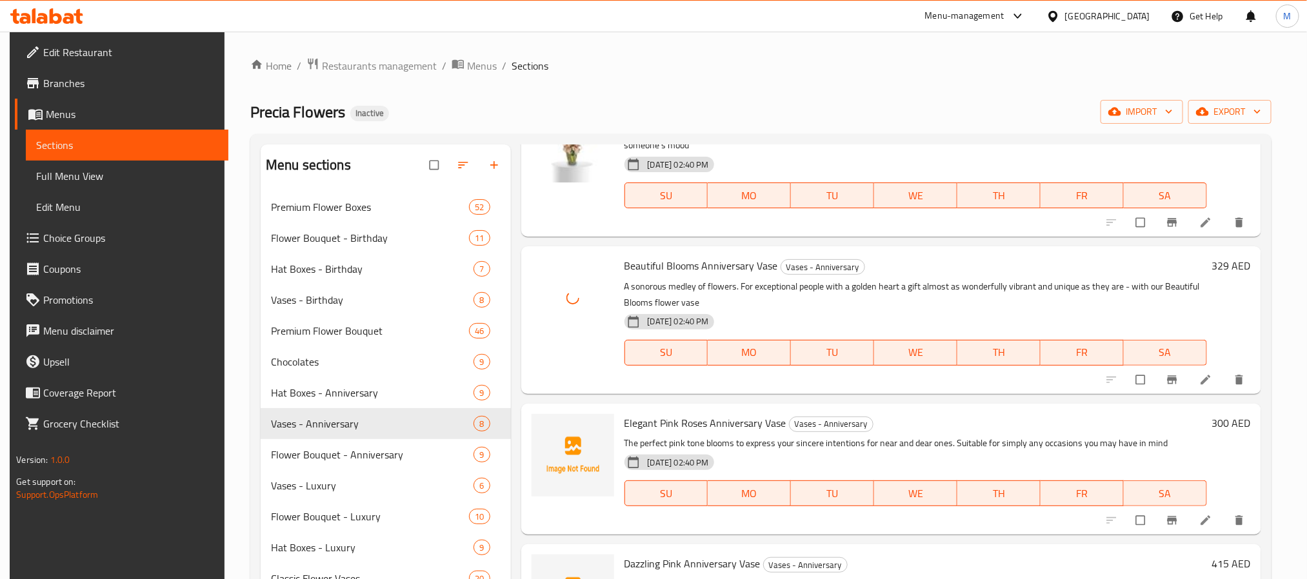
click at [641, 423] on span "Elegant Pink Roses Anniversary Vase" at bounding box center [706, 423] width 162 height 19
click at [554, 432] on span "upload picture" at bounding box center [550, 432] width 26 height 13
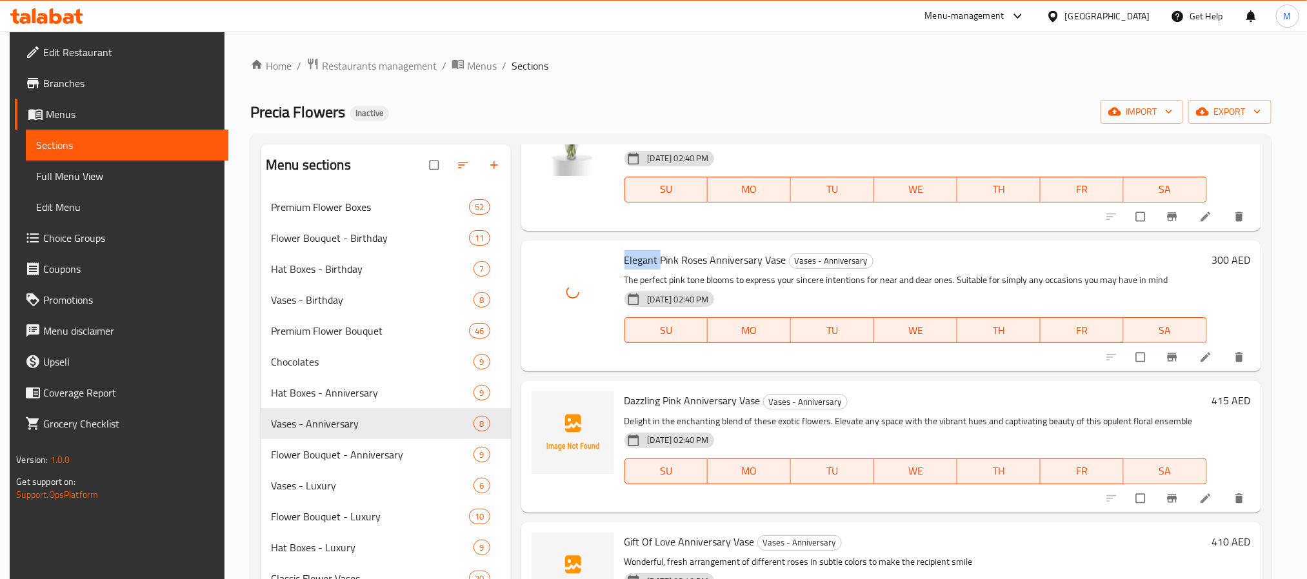
scroll to position [290, 0]
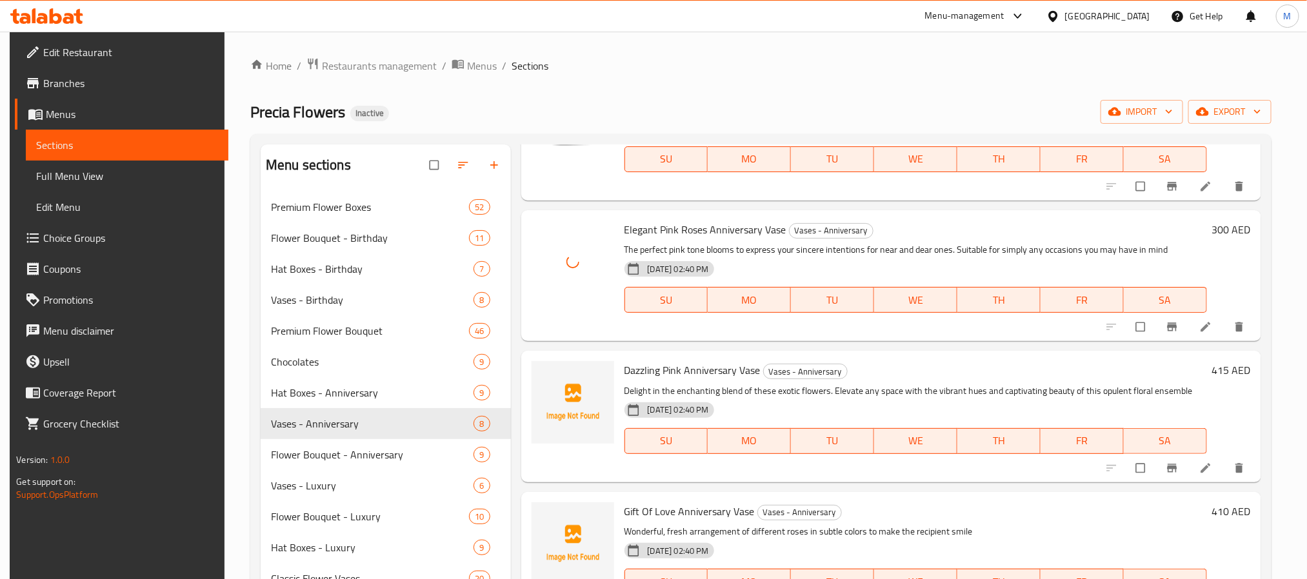
click at [635, 370] on span "Dazzling Pink Anniversary Vase" at bounding box center [693, 370] width 136 height 19
drag, startPoint x: 537, startPoint y: 384, endPoint x: 546, endPoint y: 384, distance: 9.0
click at [546, 384] on span "upload picture" at bounding box center [550, 379] width 26 height 13
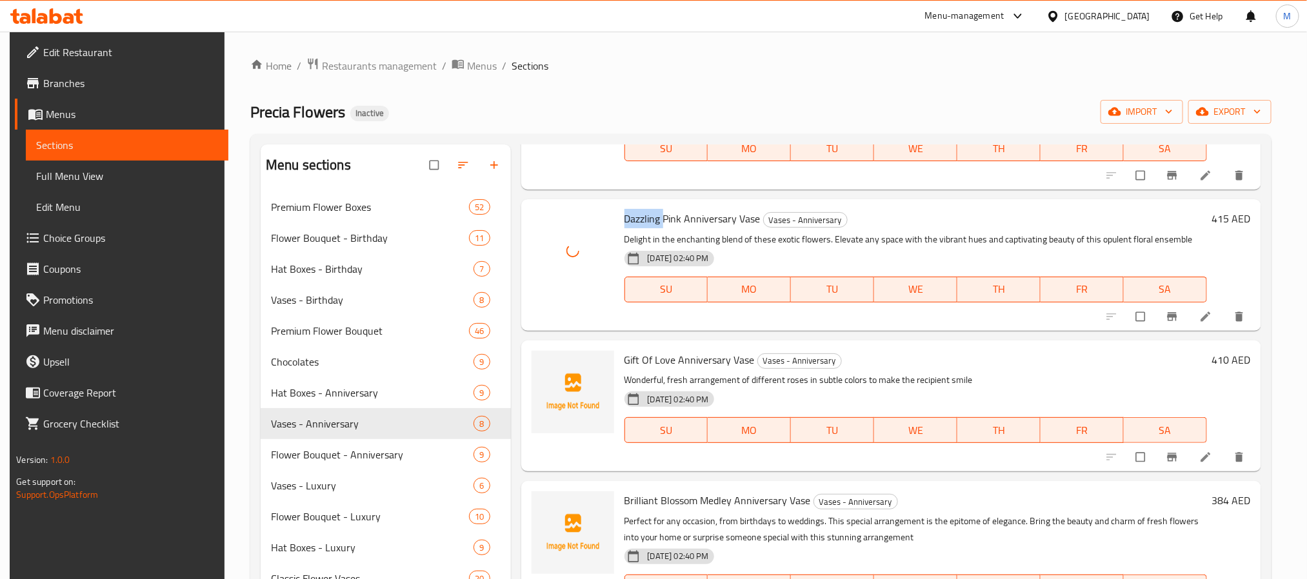
scroll to position [484, 0]
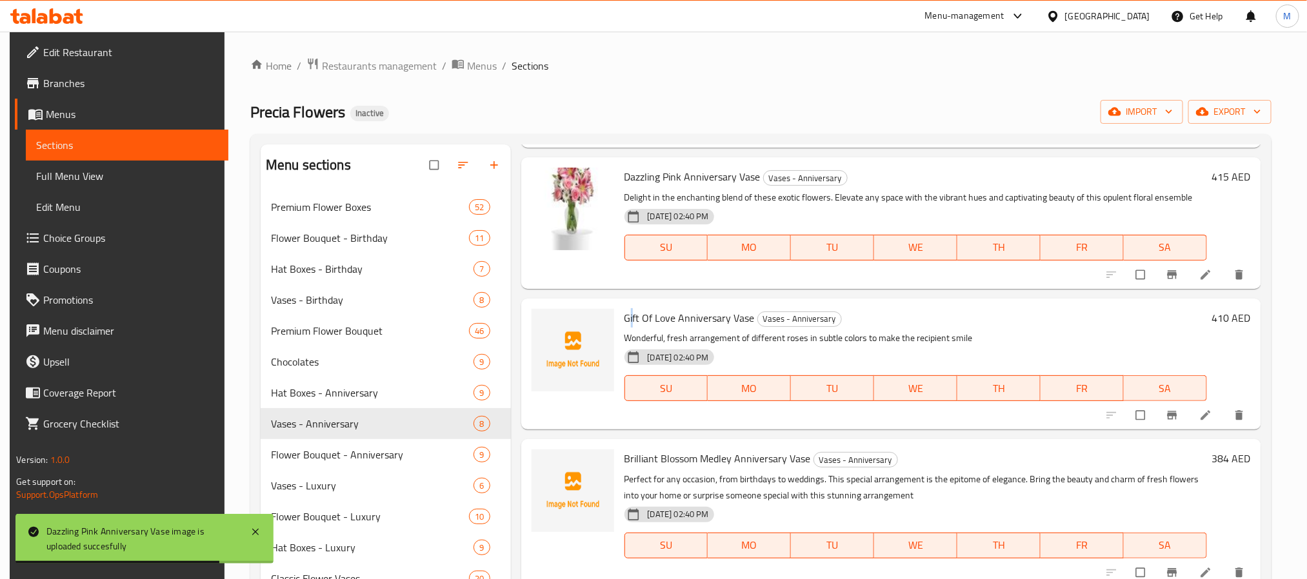
click at [630, 312] on span "Gift Of Love Anniversary Vase" at bounding box center [690, 317] width 130 height 19
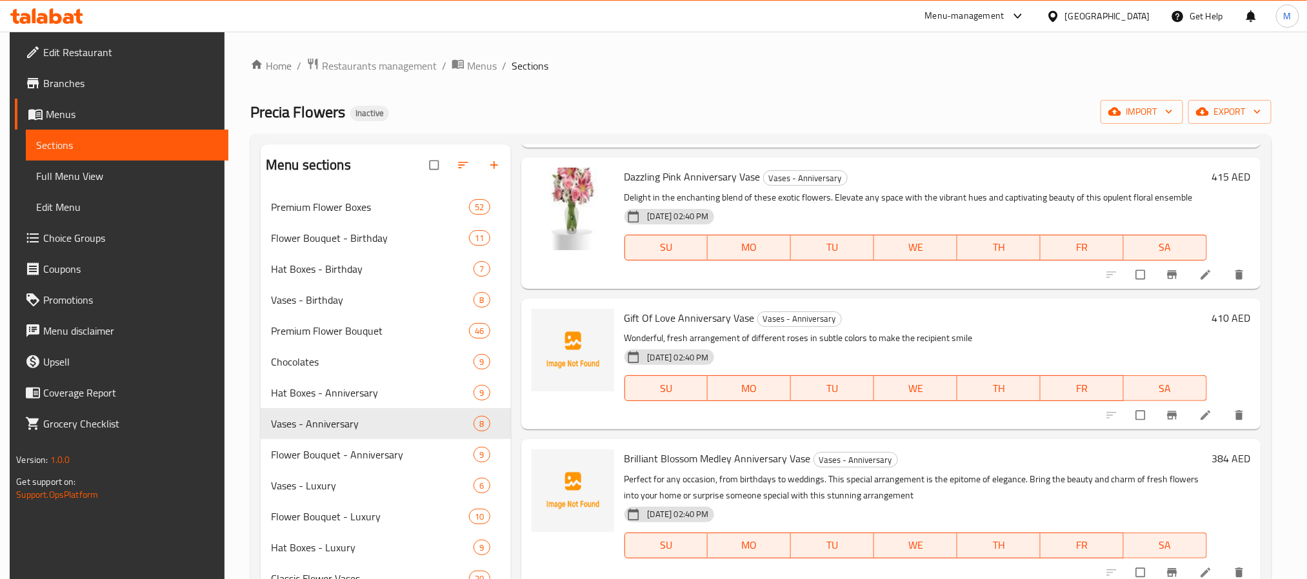
click at [637, 314] on span "Gift Of Love Anniversary Vase" at bounding box center [690, 317] width 130 height 19
click at [635, 314] on span "Gift Of Love Anniversary Vase" at bounding box center [690, 317] width 130 height 19
click at [558, 328] on span "upload picture" at bounding box center [550, 327] width 26 height 13
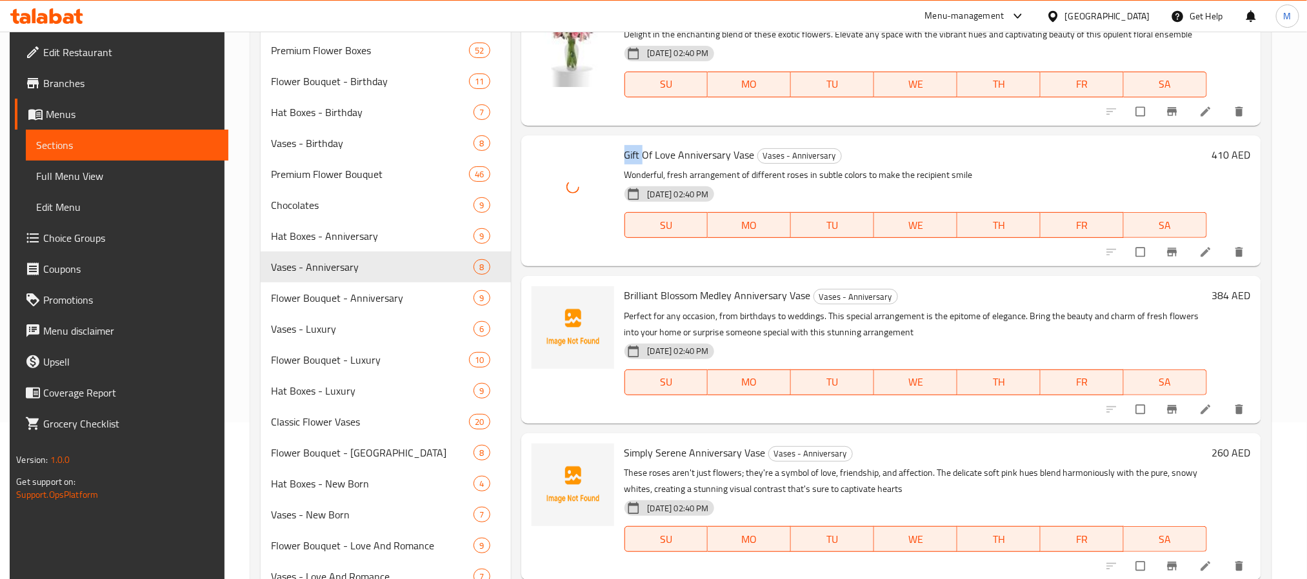
scroll to position [194, 0]
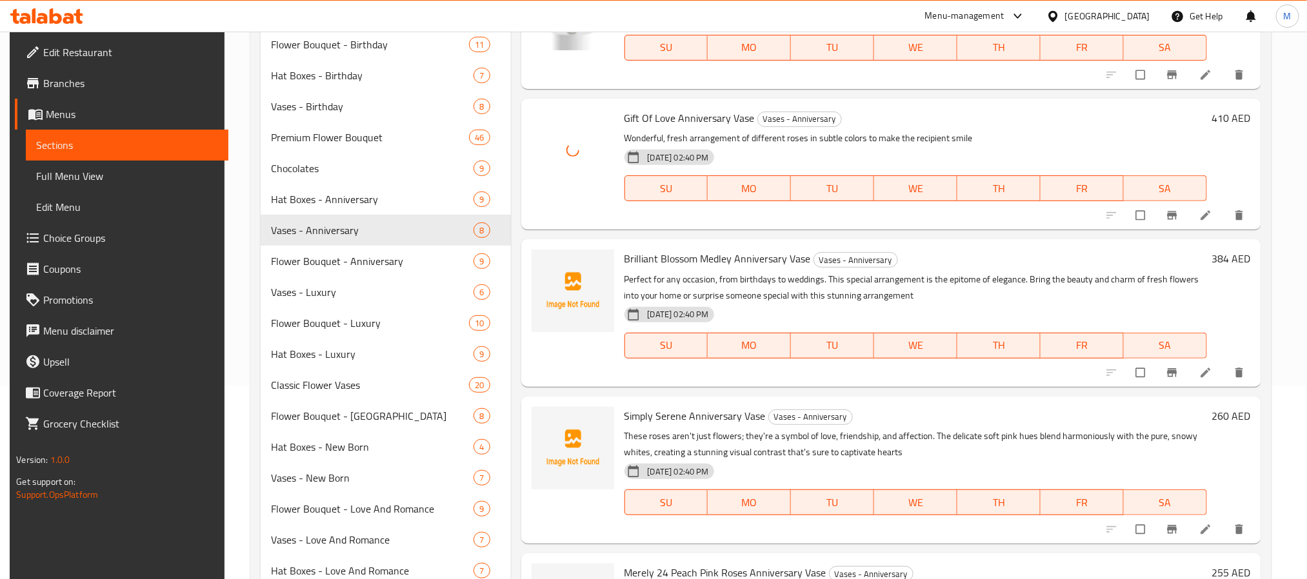
click at [639, 263] on span "Brilliant Blossom Medley Anniversary Vase" at bounding box center [718, 258] width 186 height 19
click at [543, 268] on icon "upload picture" at bounding box center [548, 268] width 11 height 10
click at [641, 413] on span "Simply Serene Anniversary Vase" at bounding box center [695, 415] width 141 height 19
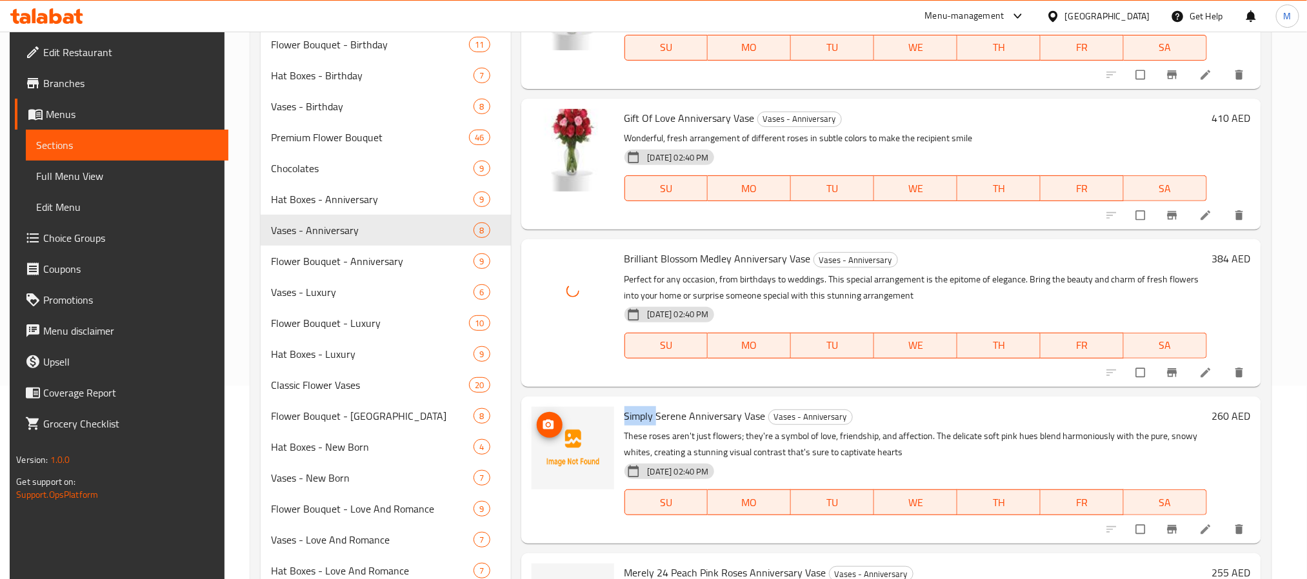
click at [554, 423] on span "upload picture" at bounding box center [550, 425] width 26 height 13
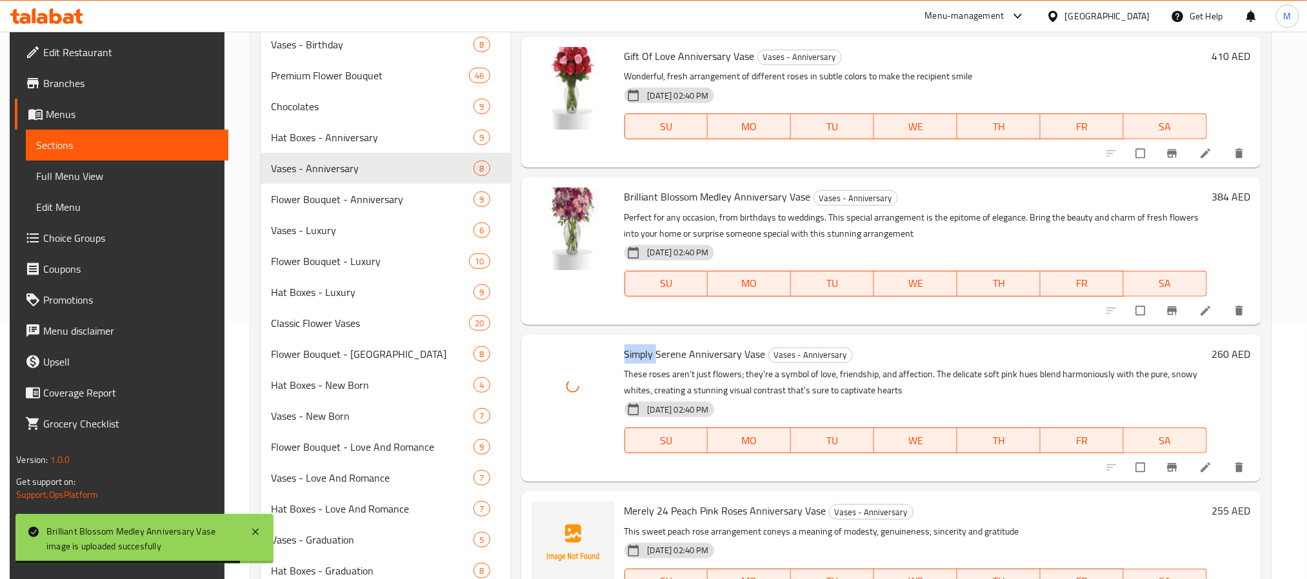
scroll to position [334, 0]
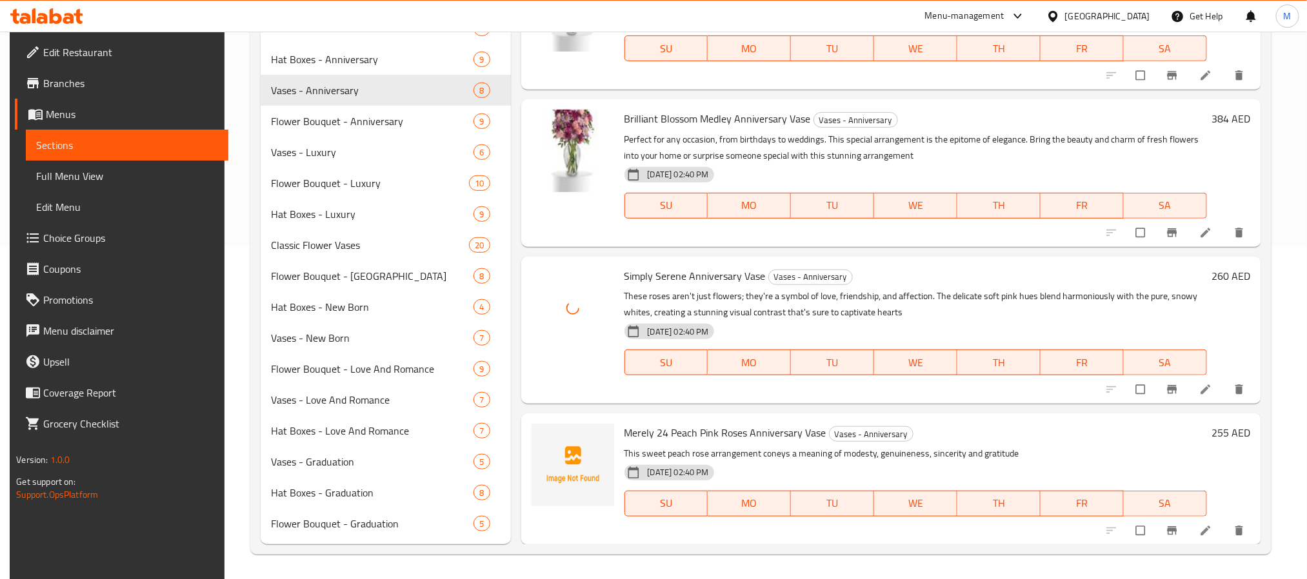
click at [637, 430] on span "Merely 24 Peach Pink Roses Anniversary Vase" at bounding box center [726, 432] width 202 height 19
click at [543, 439] on icon "upload picture" at bounding box center [548, 442] width 11 height 10
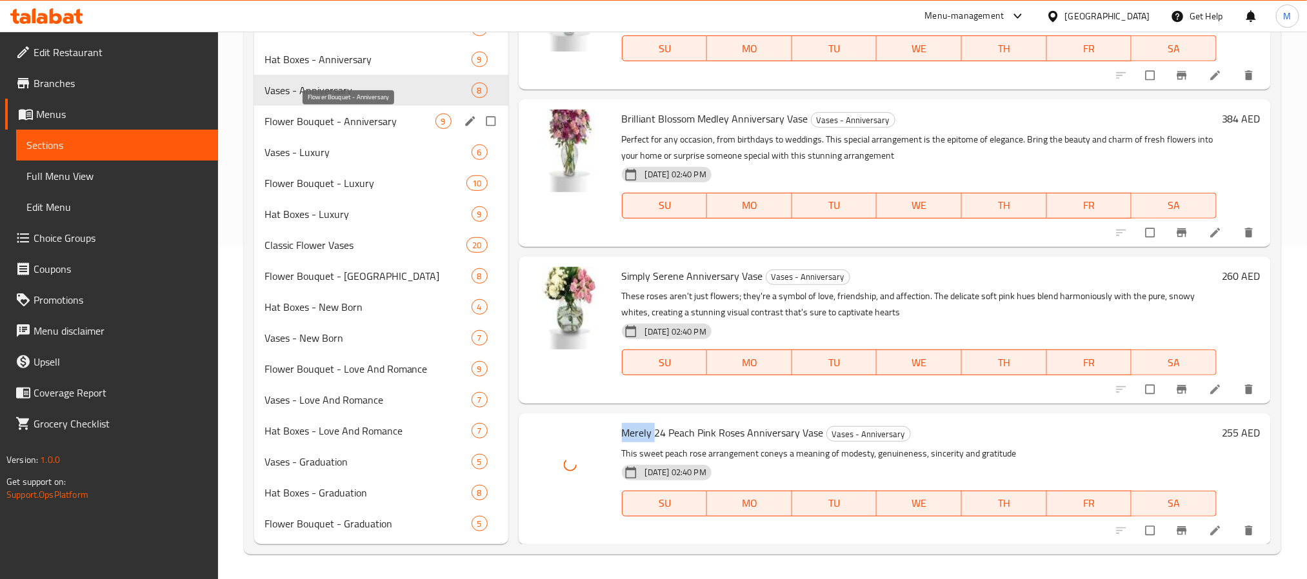
click at [358, 126] on span "Flower Bouquet - Anniversary" at bounding box center [350, 121] width 171 height 15
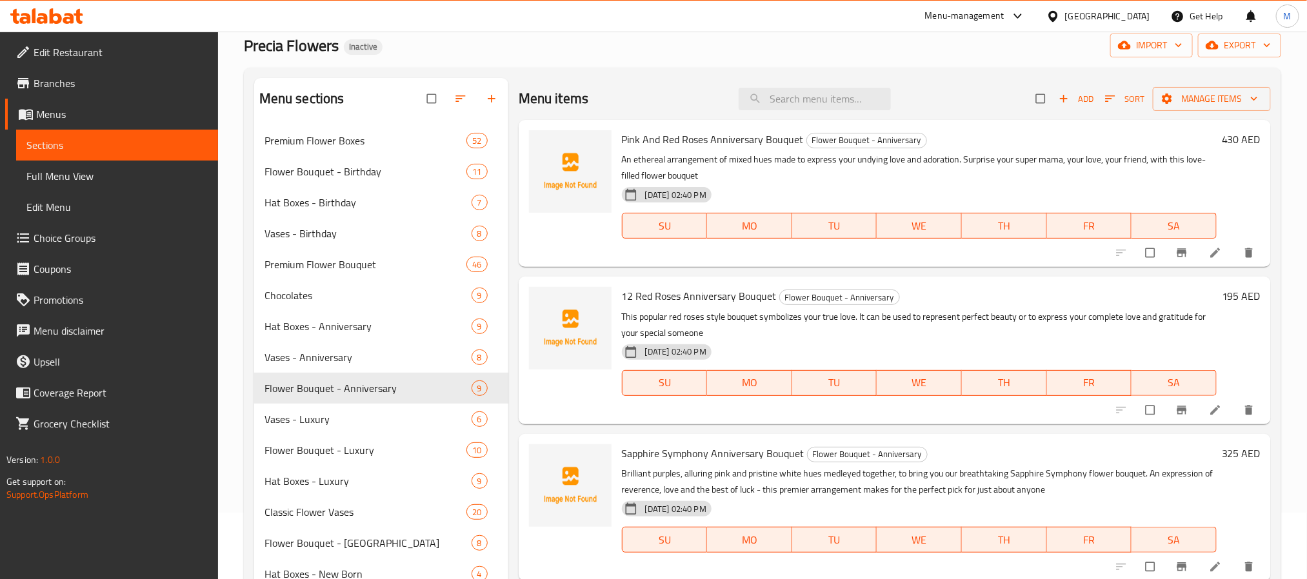
scroll to position [43, 0]
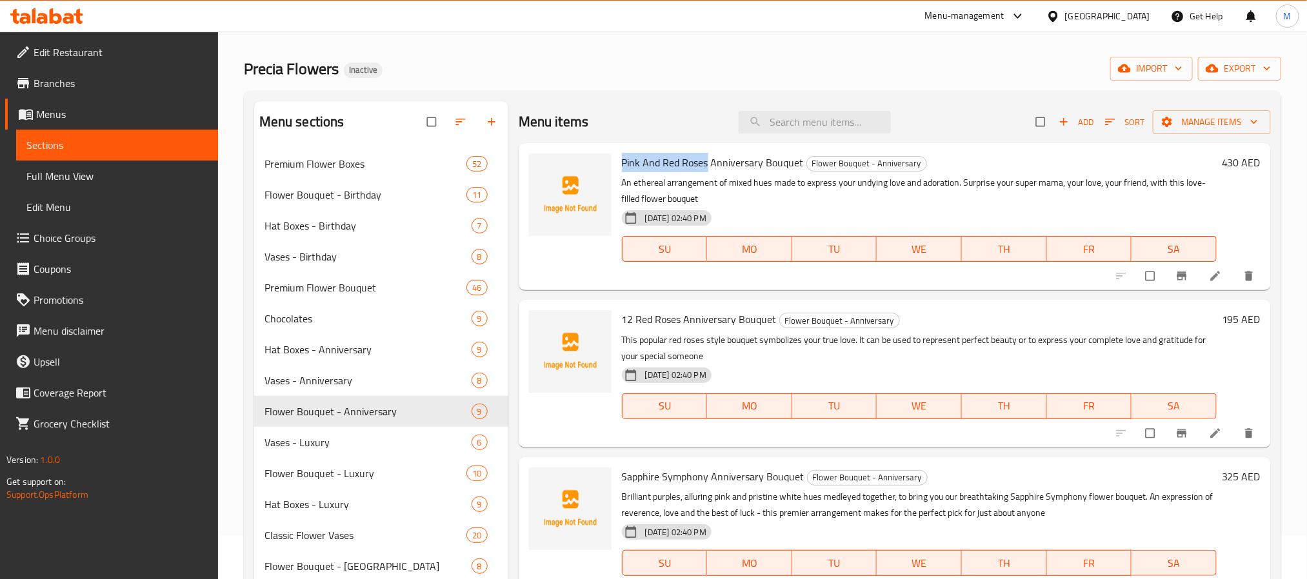
drag, startPoint x: 706, startPoint y: 159, endPoint x: 618, endPoint y: 166, distance: 88.7
click at [618, 166] on div "Pink And Red Roses Anniversary Bouquet Flower Bouquet - Anniversary An ethereal…" at bounding box center [919, 216] width 605 height 137
click at [552, 171] on icon "upload picture" at bounding box center [545, 171] width 13 height 13
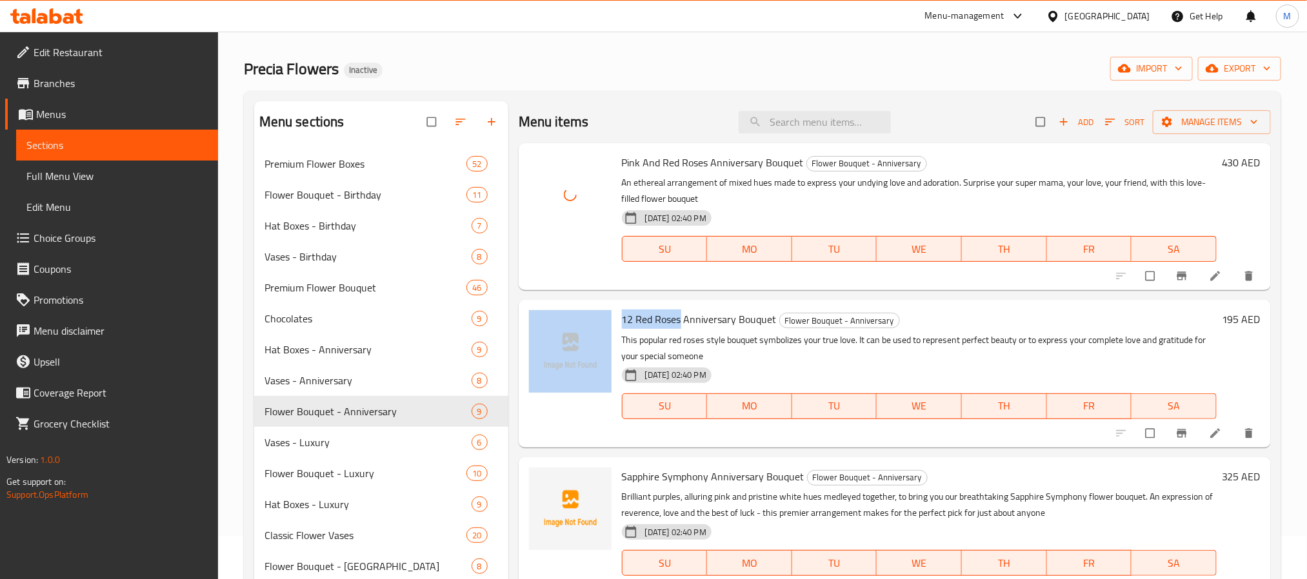
drag, startPoint x: 679, startPoint y: 318, endPoint x: 615, endPoint y: 314, distance: 64.0
click at [615, 314] on div "12 Red Roses Anniversary Bouquet Flower Bouquet - Anniversary This popular red …" at bounding box center [895, 373] width 742 height 137
click at [550, 325] on icon "upload picture" at bounding box center [545, 328] width 11 height 10
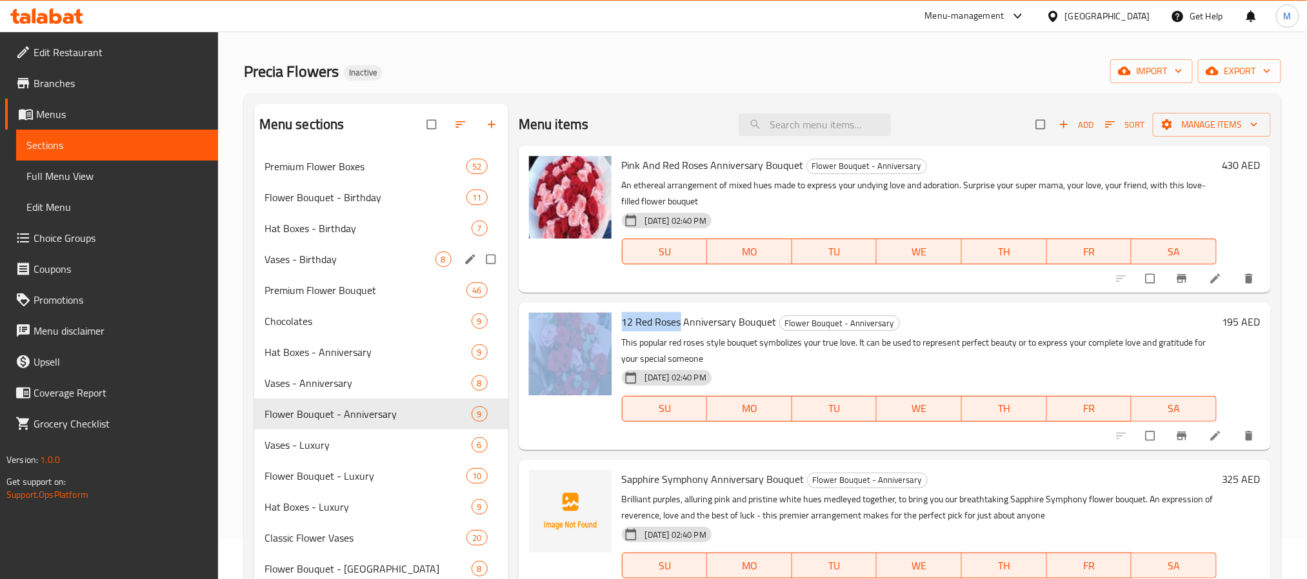
scroll to position [0, 0]
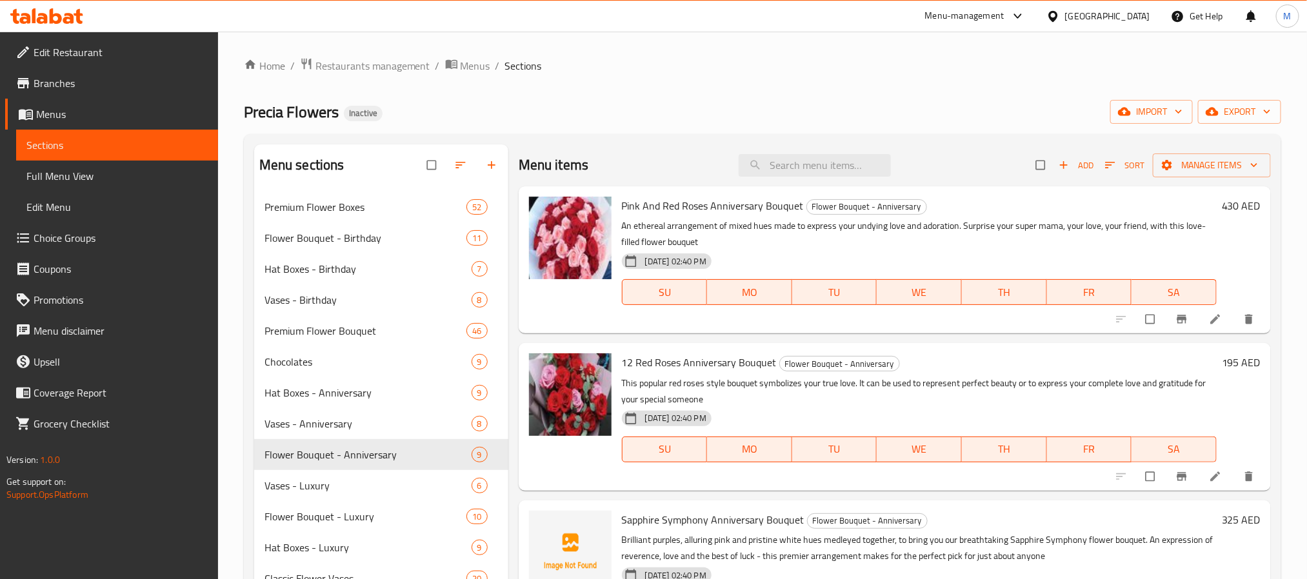
click at [972, 362] on h6 "12 Red Roses Anniversary Bouquet Flower Bouquet - Anniversary" at bounding box center [919, 363] width 595 height 18
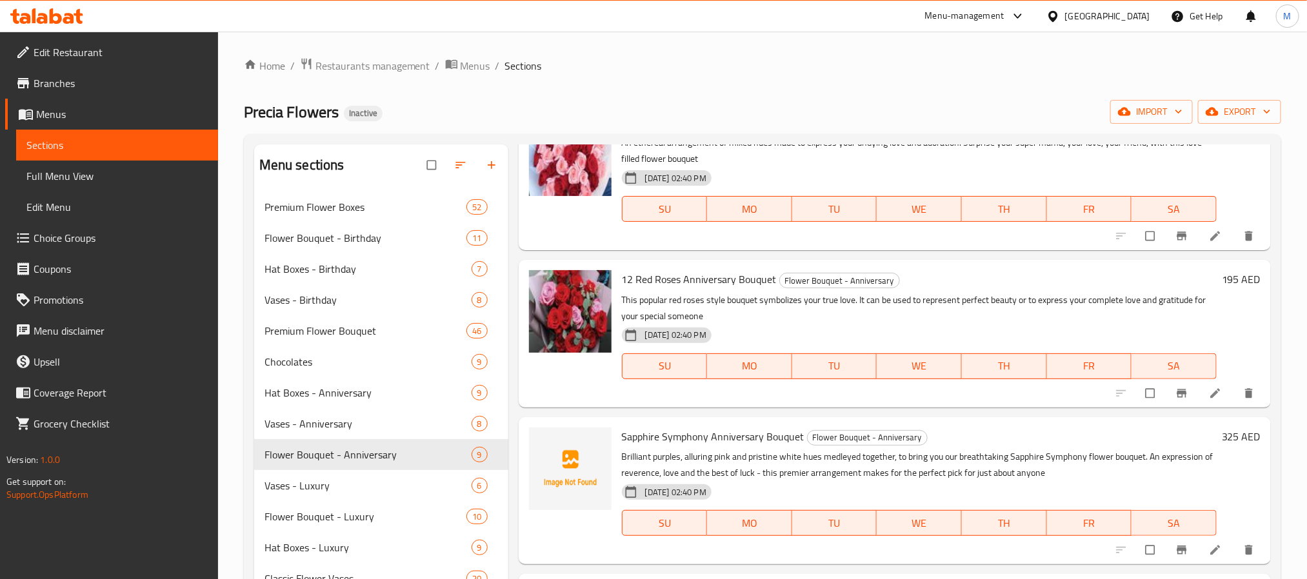
scroll to position [194, 0]
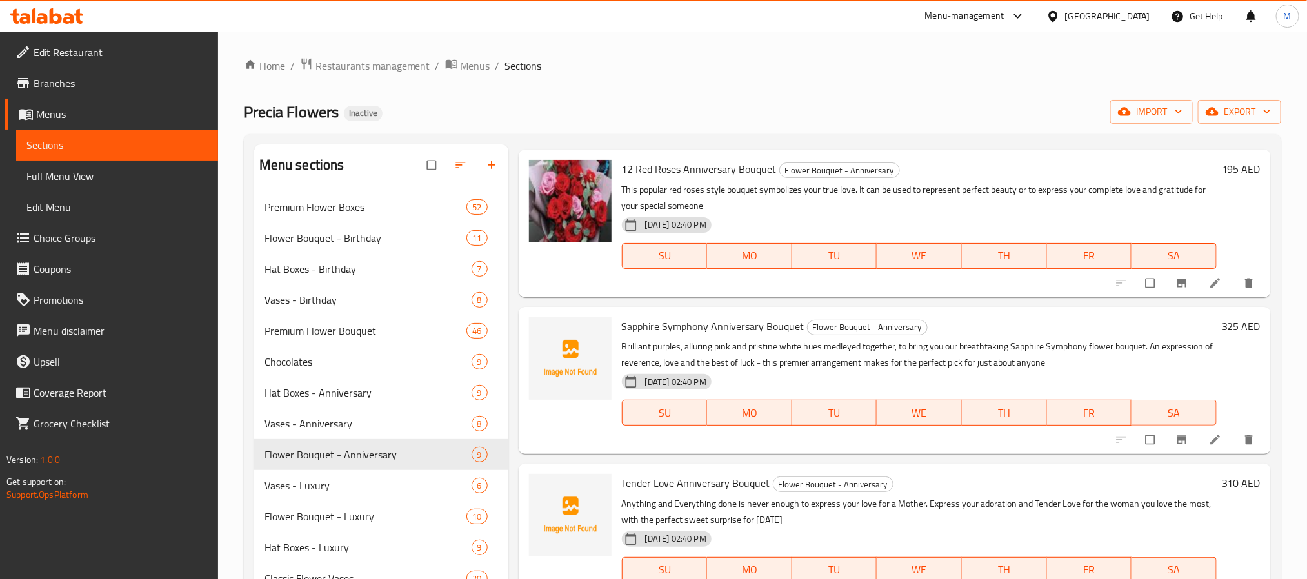
click at [635, 332] on span "Sapphire Symphony Anniversary Bouquet" at bounding box center [713, 326] width 183 height 19
click at [554, 332] on span "upload picture" at bounding box center [547, 335] width 26 height 13
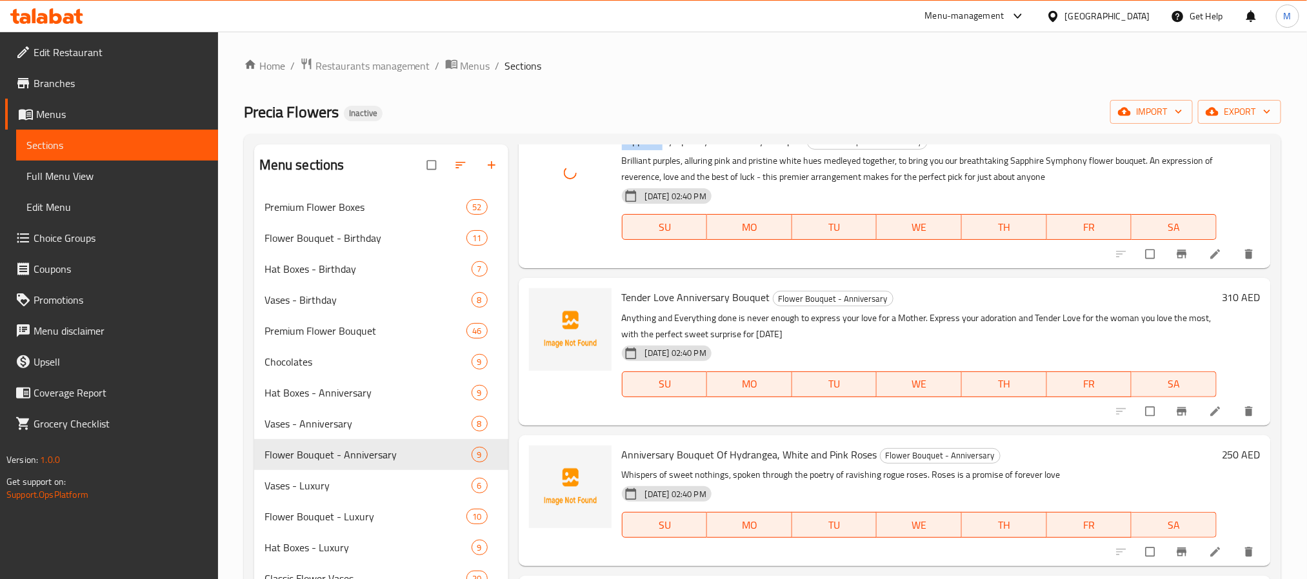
scroll to position [387, 0]
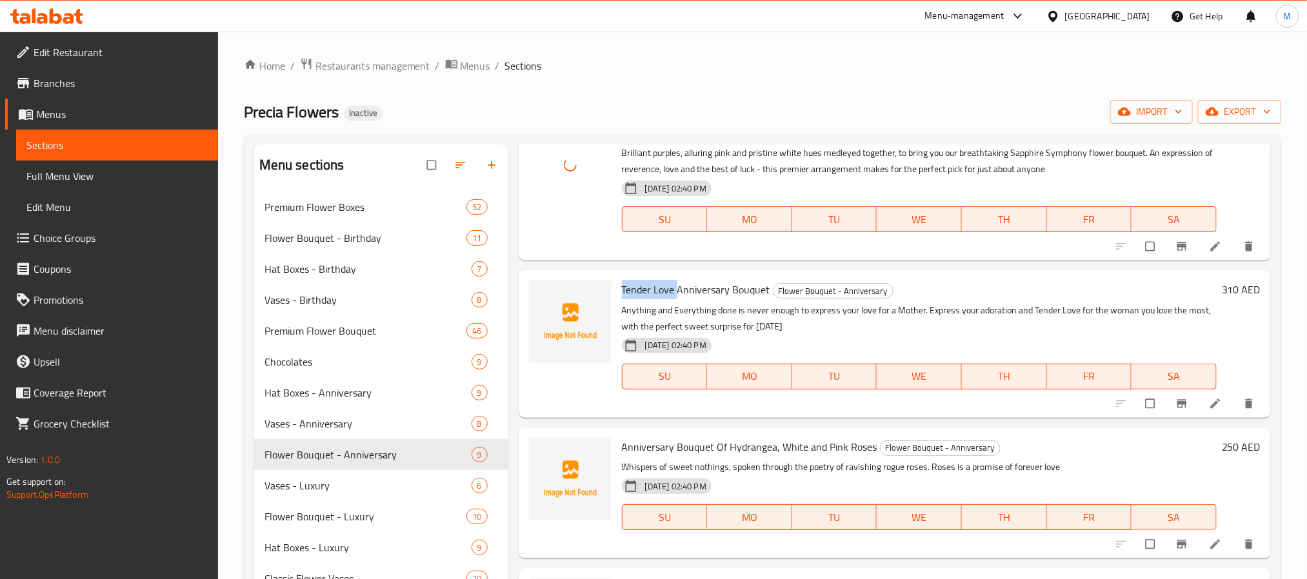
drag, startPoint x: 675, startPoint y: 290, endPoint x: 623, endPoint y: 294, distance: 52.4
click at [623, 294] on span "Tender Love Anniversary Bouquet" at bounding box center [696, 289] width 148 height 19
click at [542, 297] on icon "upload picture" at bounding box center [545, 299] width 11 height 10
click at [721, 452] on span "Anniversary Bouquet Of Hydrangea, White and Pink Roses" at bounding box center [749, 446] width 255 height 19
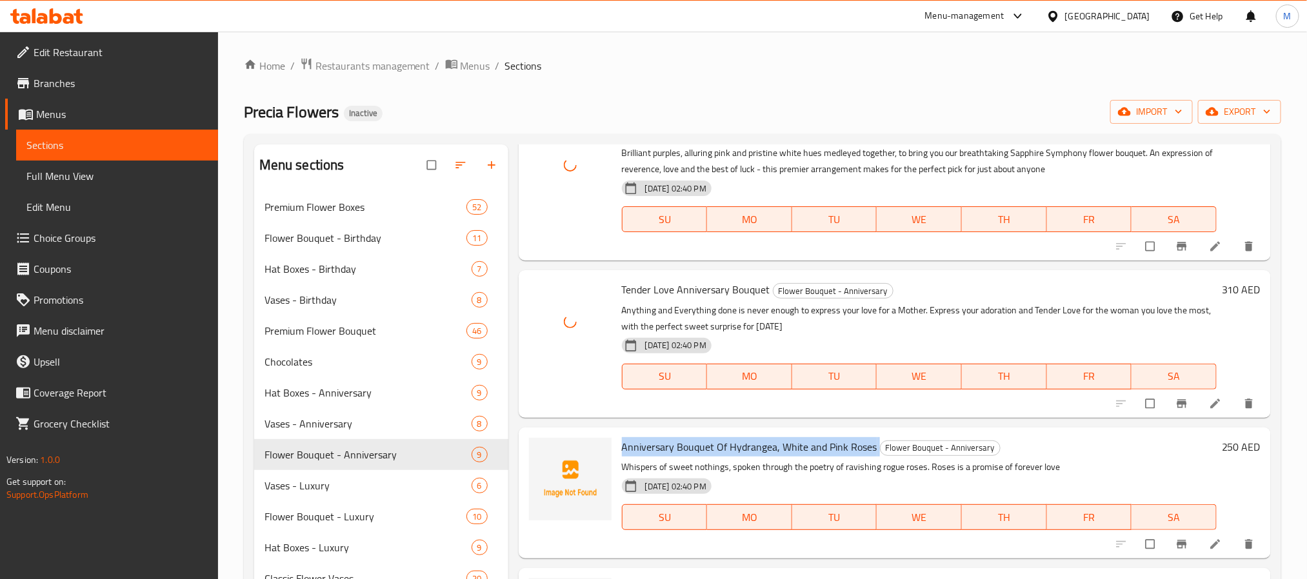
click at [721, 452] on span "Anniversary Bouquet Of Hydrangea, White and Pink Roses" at bounding box center [749, 446] width 255 height 19
click at [539, 457] on icon "upload picture" at bounding box center [545, 456] width 13 height 13
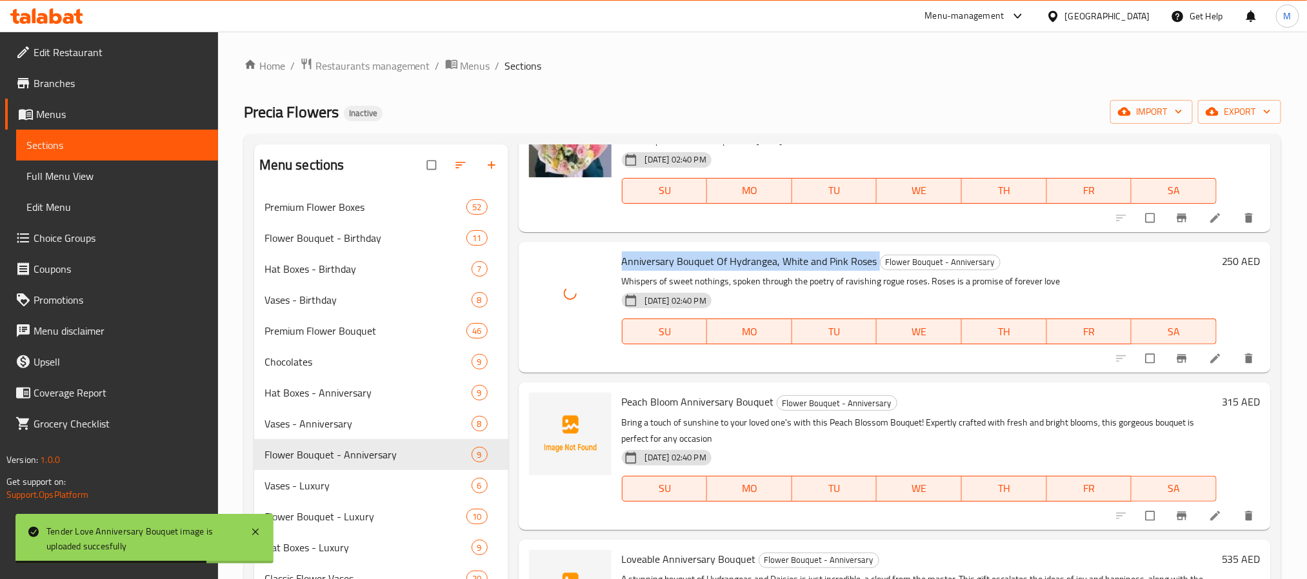
scroll to position [581, 0]
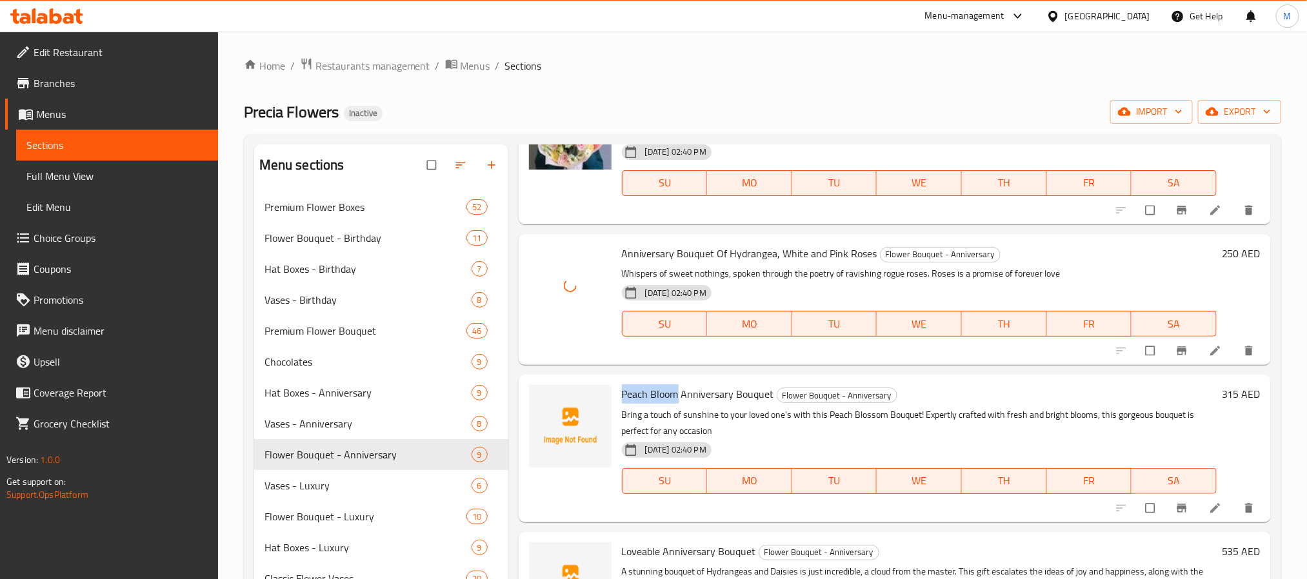
drag, startPoint x: 678, startPoint y: 392, endPoint x: 618, endPoint y: 394, distance: 60.0
click at [618, 394] on div "Peach Bloom Anniversary Bouquet Flower Bouquet - Anniversary Bring a touch of s…" at bounding box center [919, 448] width 605 height 137
click at [543, 399] on icon "upload picture" at bounding box center [545, 403] width 13 height 13
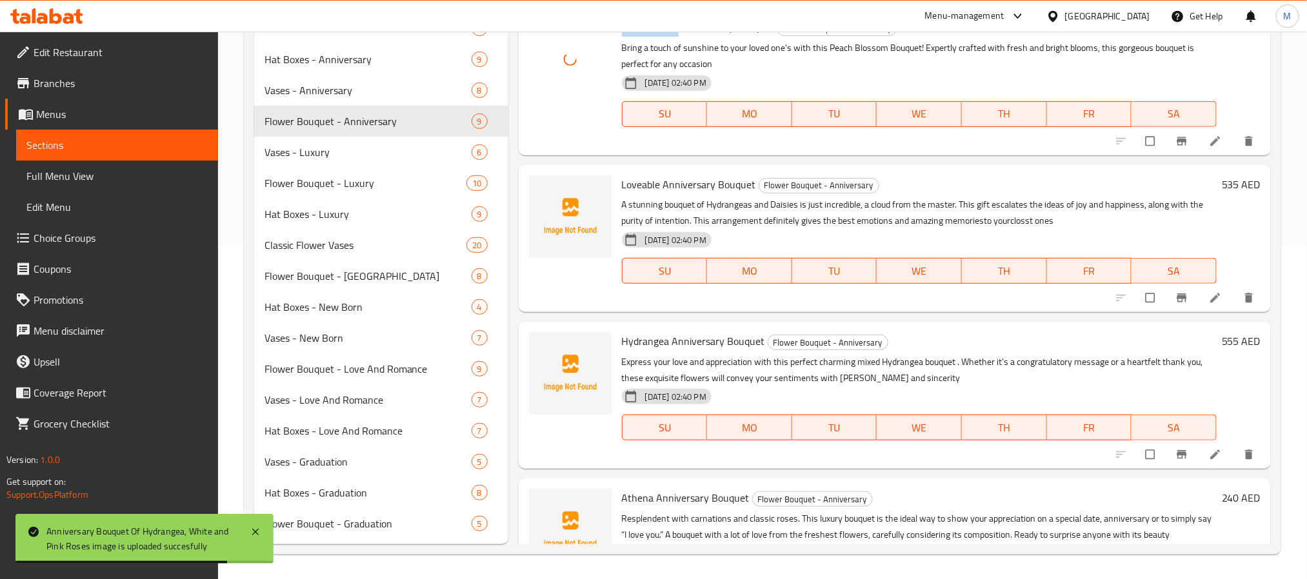
scroll to position [502, 0]
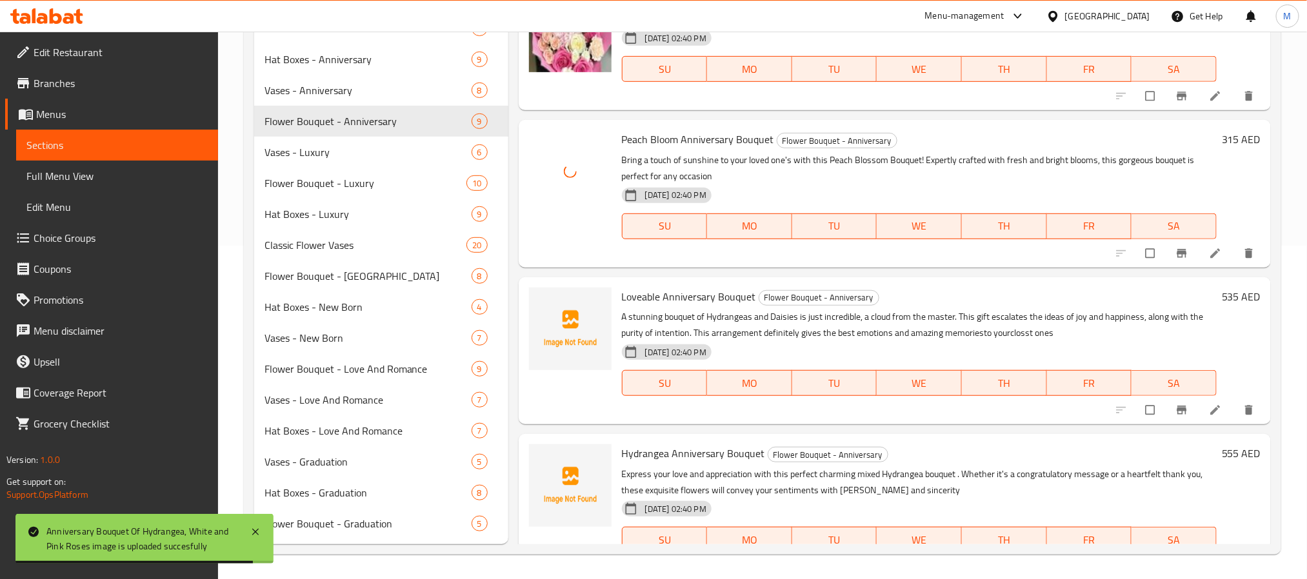
click at [649, 294] on span "Loveable Anniversary Bouquet" at bounding box center [689, 296] width 134 height 19
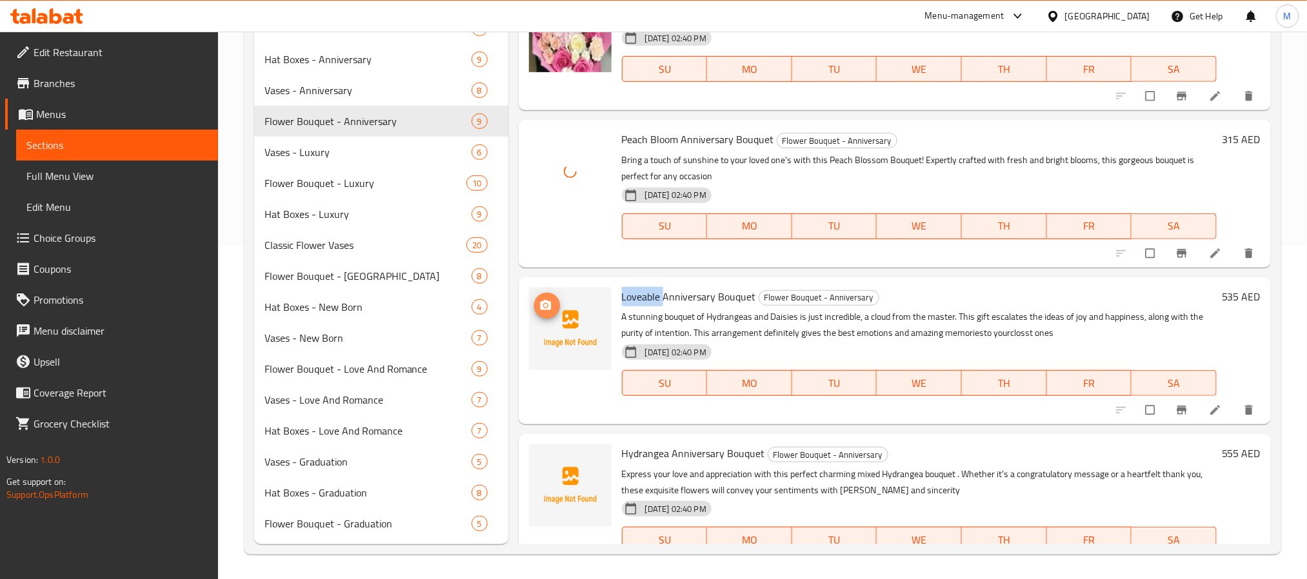
click at [540, 302] on icon "upload picture" at bounding box center [545, 305] width 13 height 13
click at [655, 466] on p "Express your love and appreciation with this perfect charming mixed Hydrangea b…" at bounding box center [919, 482] width 595 height 32
click at [654, 466] on p "Express your love and appreciation with this perfect charming mixed Hydrangea b…" at bounding box center [919, 482] width 595 height 32
click at [651, 450] on span "Hydrangea Anniversary Bouquet" at bounding box center [693, 453] width 143 height 19
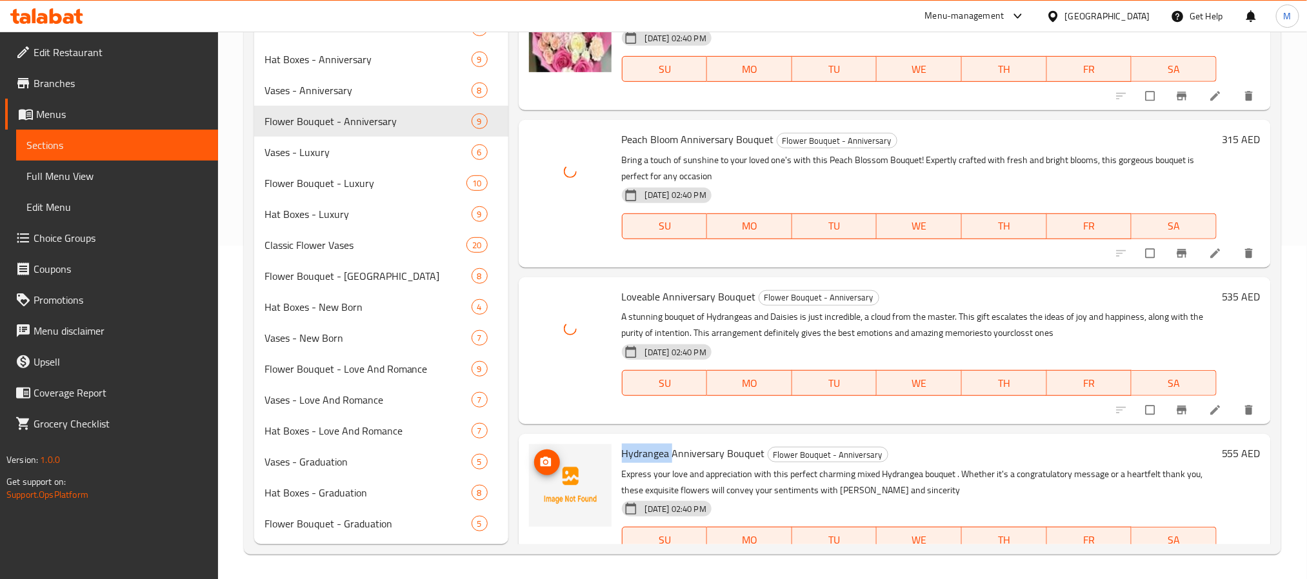
click at [548, 456] on icon "upload picture" at bounding box center [545, 462] width 13 height 13
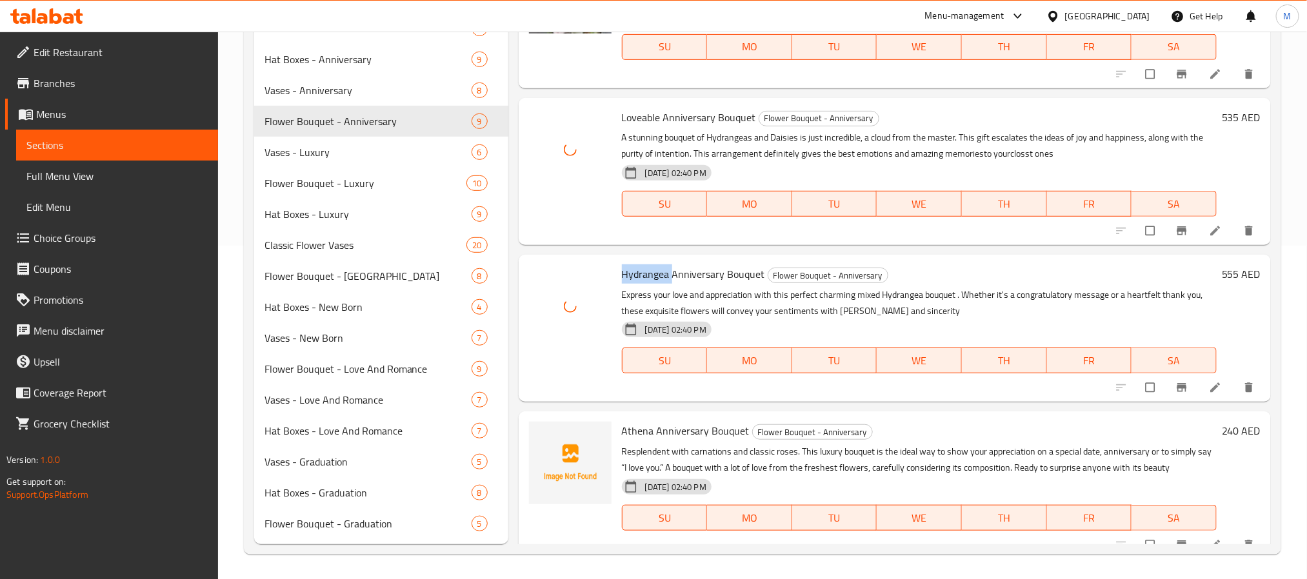
scroll to position [695, 0]
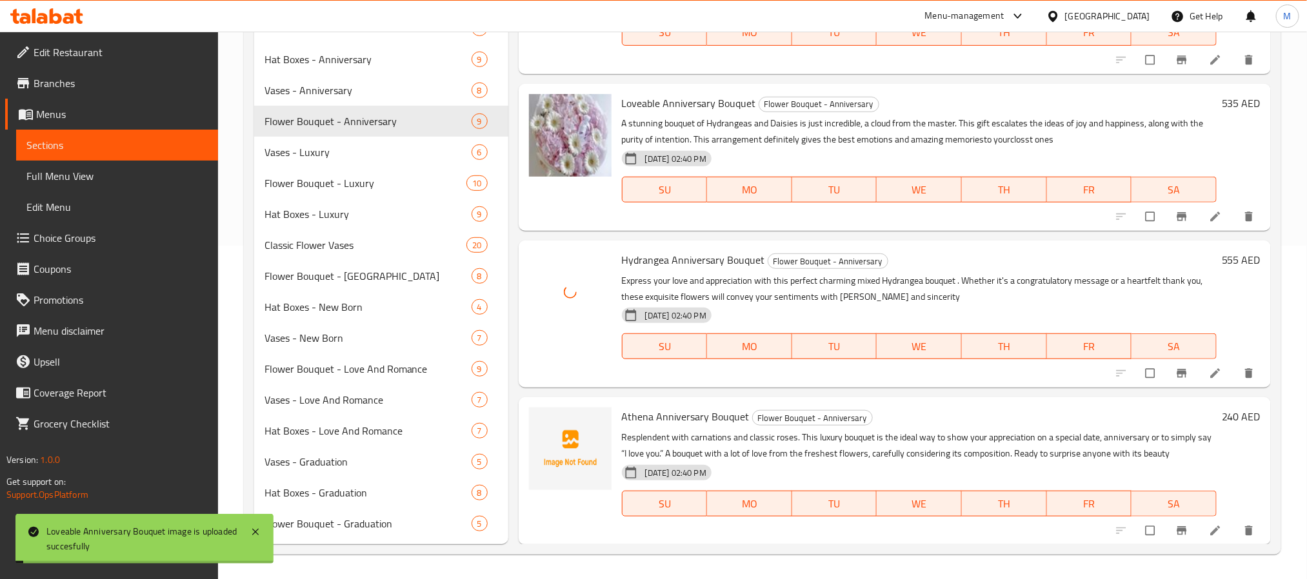
click at [629, 414] on span "Athena Anniversary Bouquet" at bounding box center [686, 416] width 128 height 19
click at [539, 417] on button "upload picture" at bounding box center [547, 426] width 26 height 26
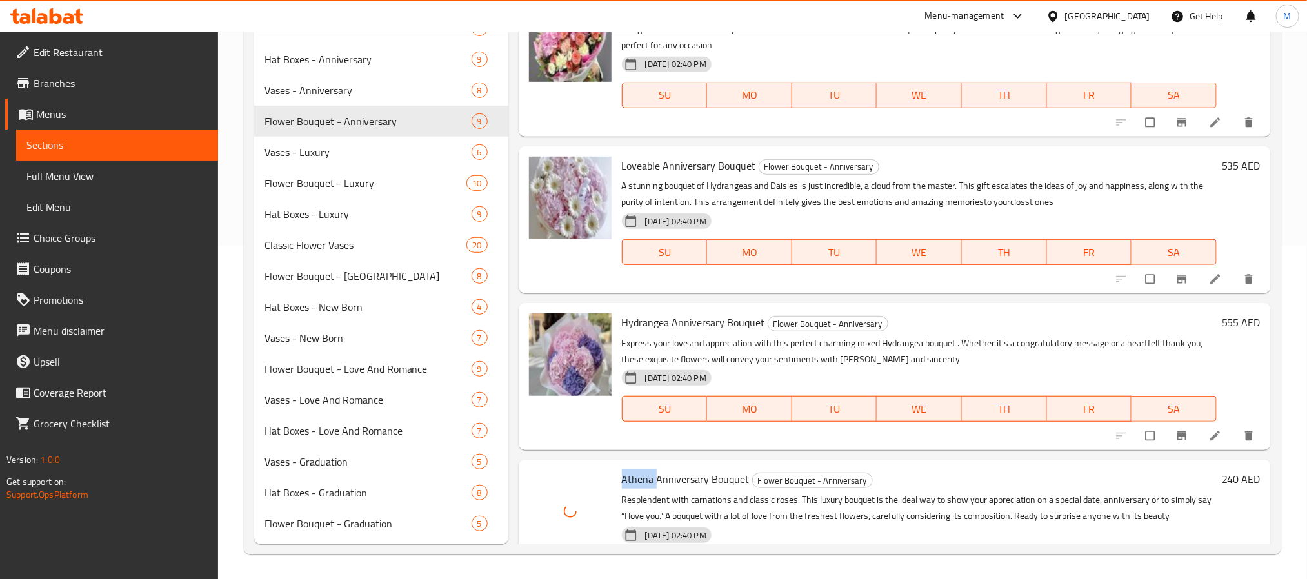
scroll to position [599, 0]
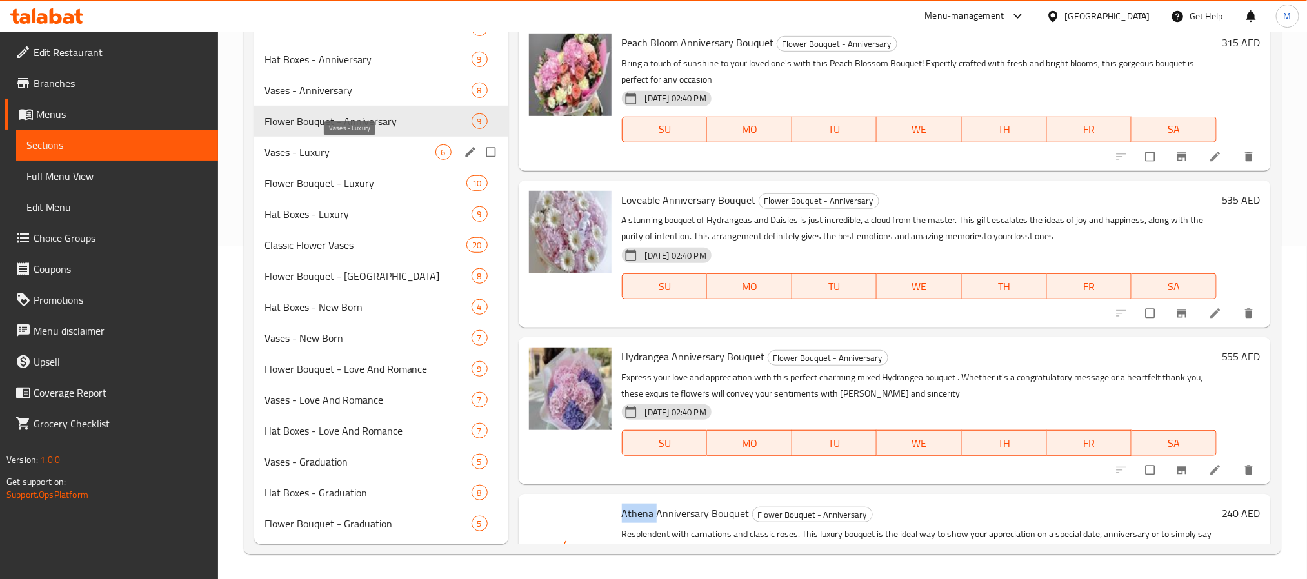
click at [335, 146] on span "Vases - Luxury" at bounding box center [350, 152] width 171 height 15
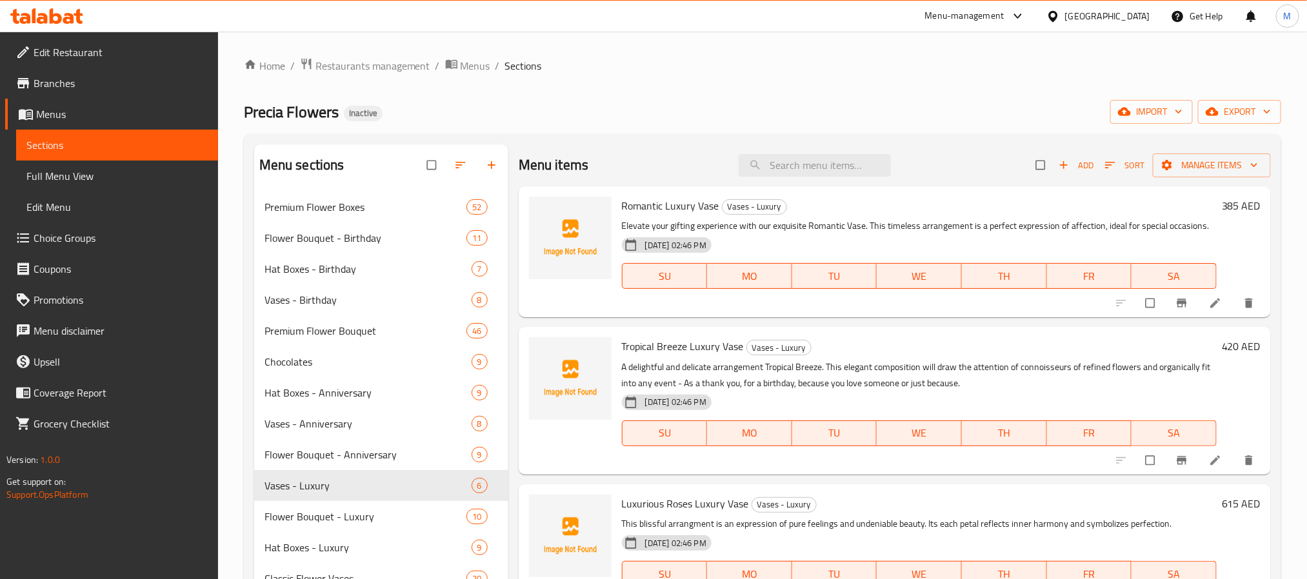
click at [641, 211] on span "Romantic Luxury Vase" at bounding box center [670, 205] width 97 height 19
click at [542, 215] on icon "upload picture" at bounding box center [545, 215] width 11 height 10
drag, startPoint x: 687, startPoint y: 363, endPoint x: 620, endPoint y: 363, distance: 67.1
click at [620, 363] on div "Tropical Breeze Luxury Vase Vases - Luxury A delightful and delicate arrangemen…" at bounding box center [919, 400] width 605 height 137
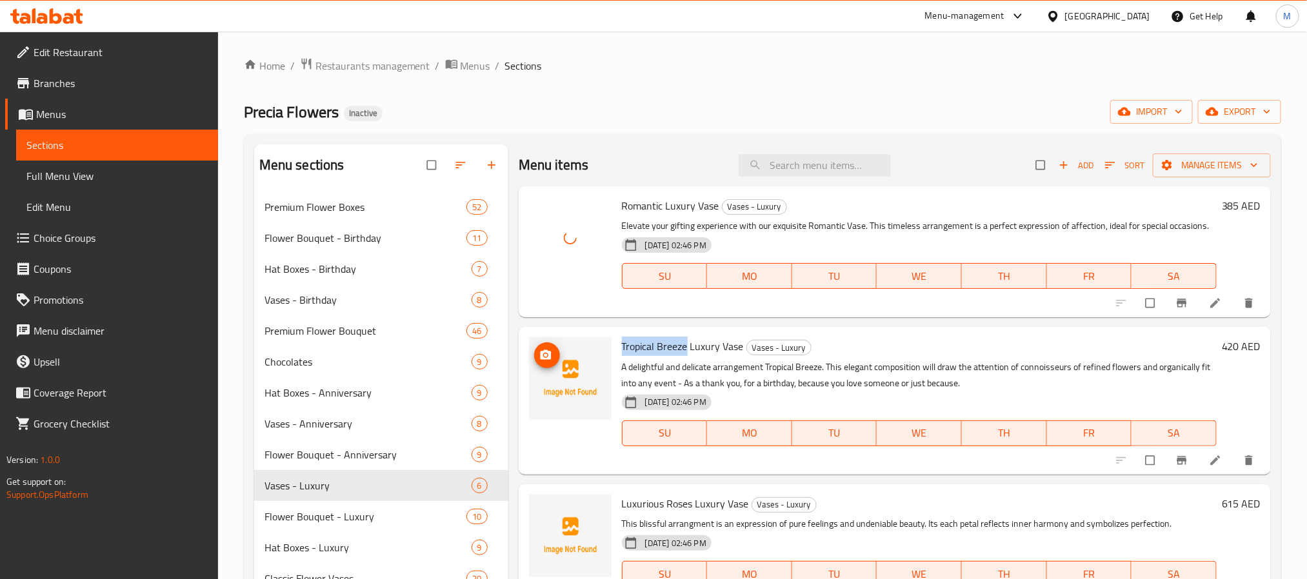
click at [552, 362] on icon "upload picture" at bounding box center [545, 355] width 13 height 13
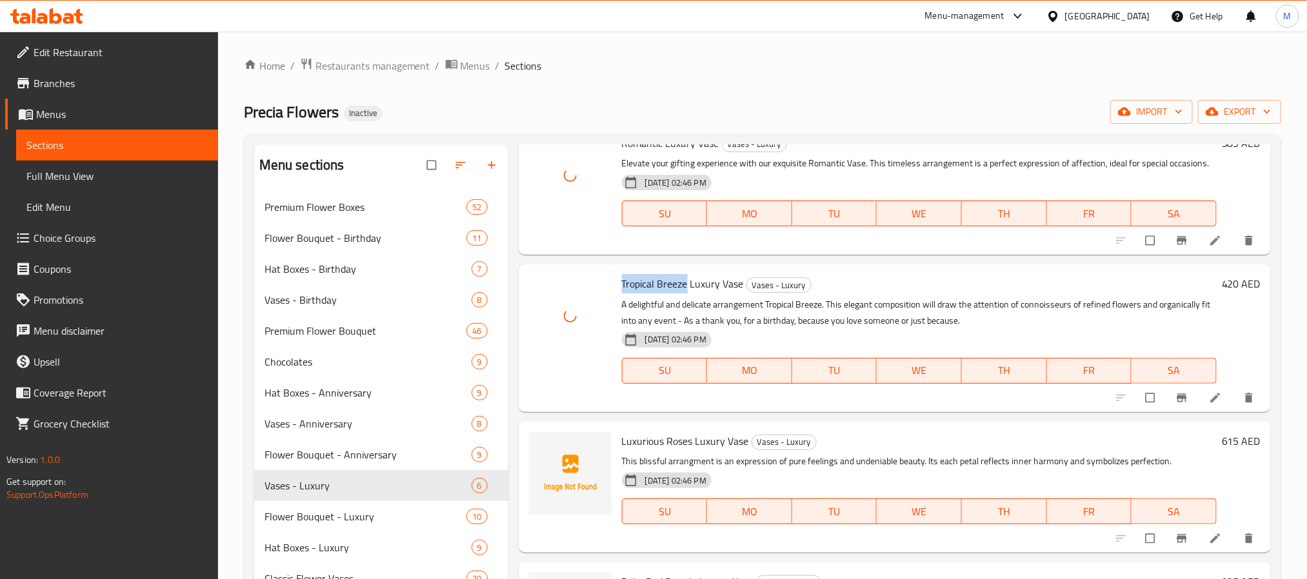
scroll to position [97, 0]
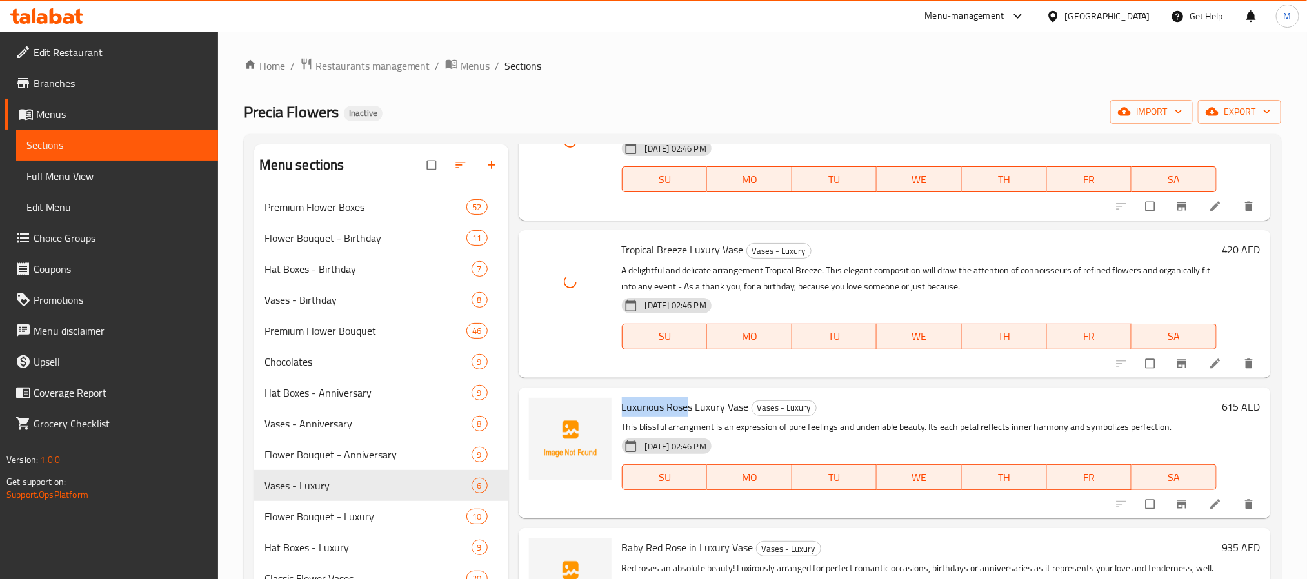
drag, startPoint x: 690, startPoint y: 426, endPoint x: 618, endPoint y: 426, distance: 71.6
click at [618, 426] on div "Luxurious Roses Luxury Vase Vases - Luxury This blissful arrangment is an expre…" at bounding box center [919, 453] width 605 height 121
click at [550, 420] on icon "upload picture" at bounding box center [545, 415] width 11 height 10
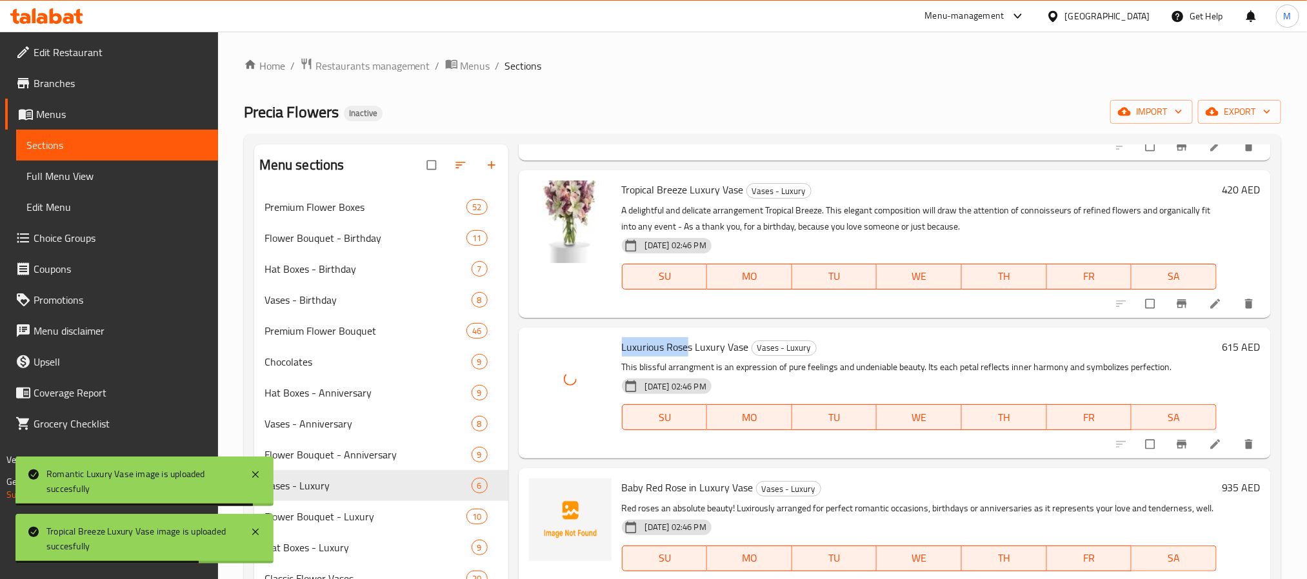
scroll to position [225, 0]
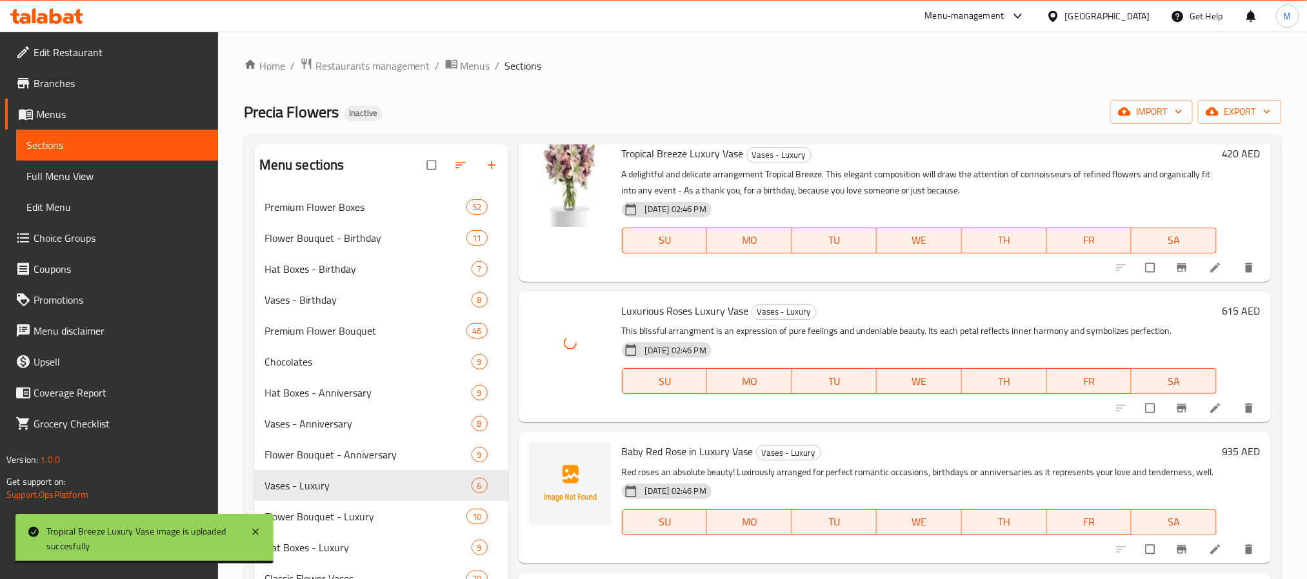
click at [687, 442] on span "Baby Red Rose in Luxury Vase" at bounding box center [688, 451] width 132 height 19
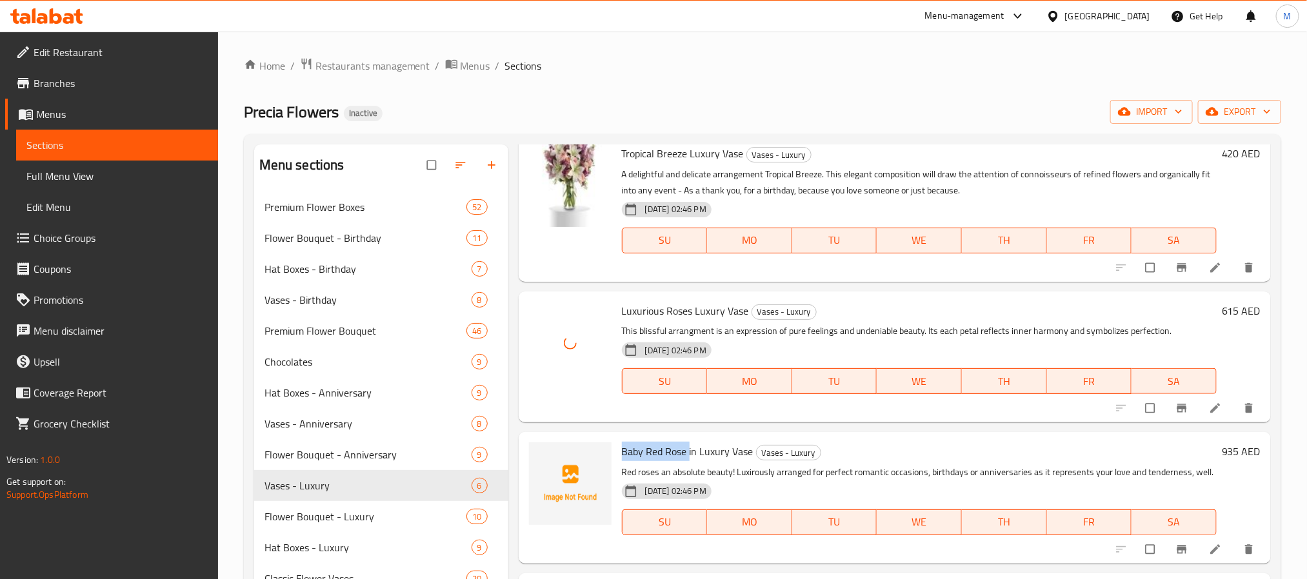
drag, startPoint x: 687, startPoint y: 437, endPoint x: 618, endPoint y: 434, distance: 69.1
click at [618, 437] on div "Baby Red Rose in Luxury Vase Vases - Luxury Red roses an absolute beauty! Luxir…" at bounding box center [919, 497] width 605 height 121
click at [550, 448] on button "upload picture" at bounding box center [547, 461] width 26 height 26
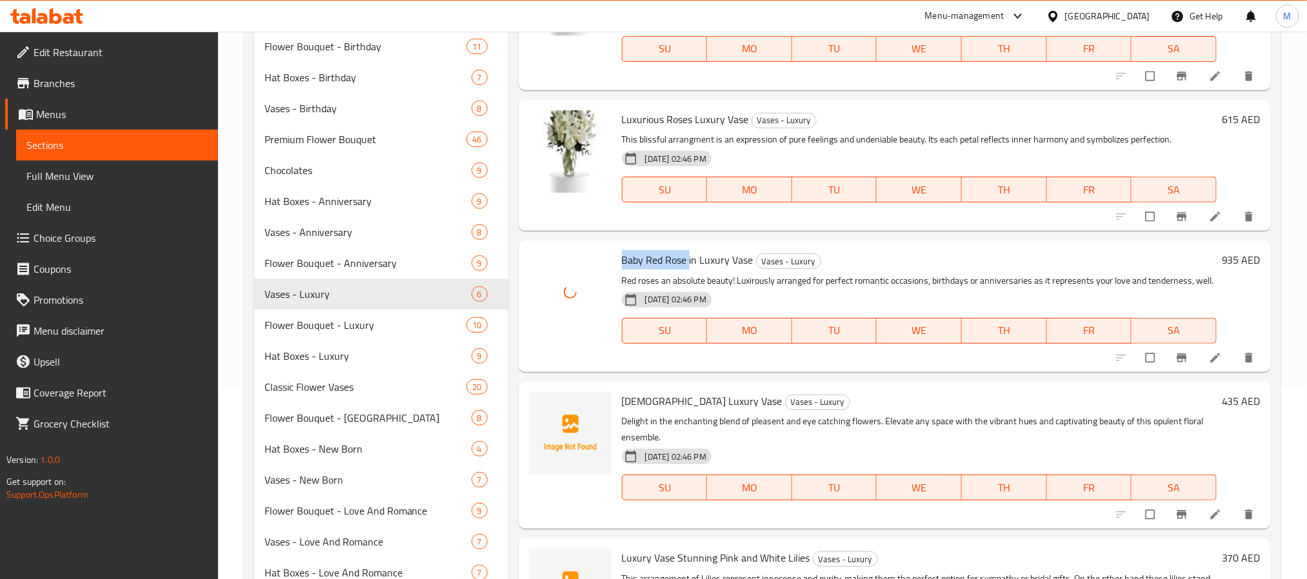
scroll to position [194, 0]
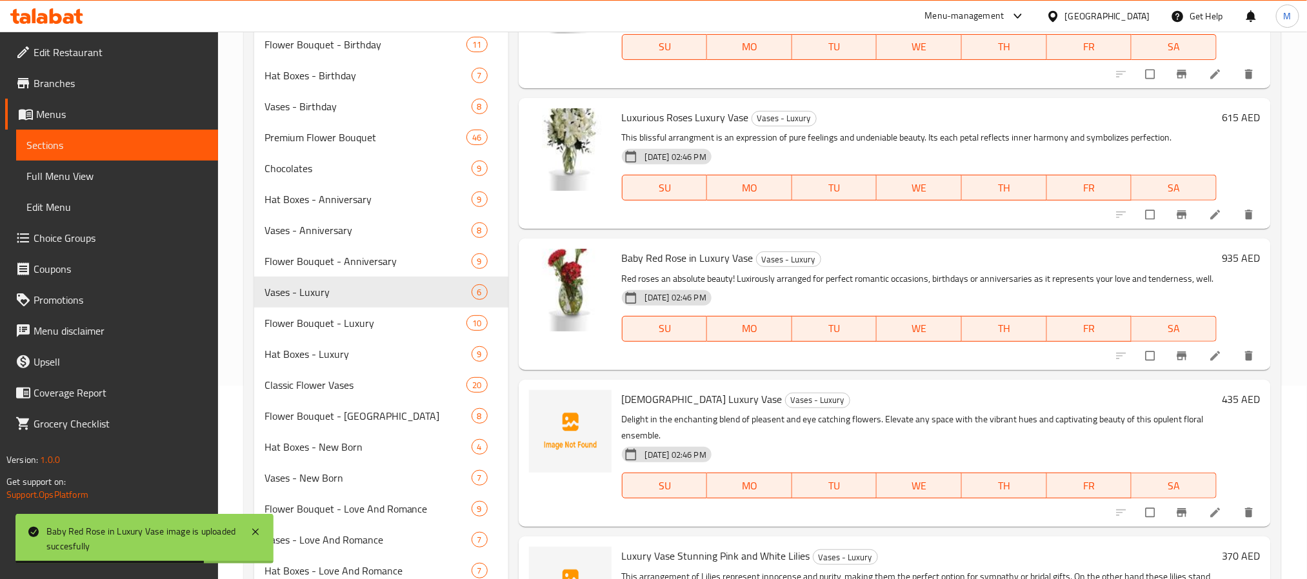
click at [633, 399] on span "[DEMOGRAPHIC_DATA] Luxury Vase" at bounding box center [702, 399] width 161 height 19
click at [550, 407] on icon "upload picture" at bounding box center [545, 408] width 11 height 10
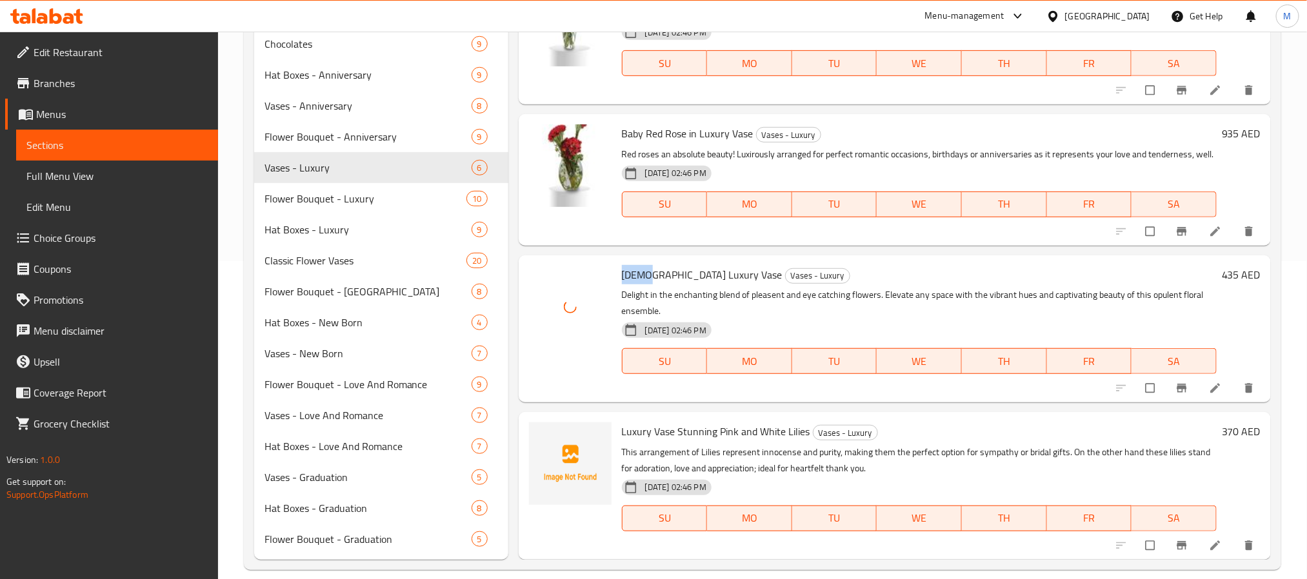
scroll to position [334, 0]
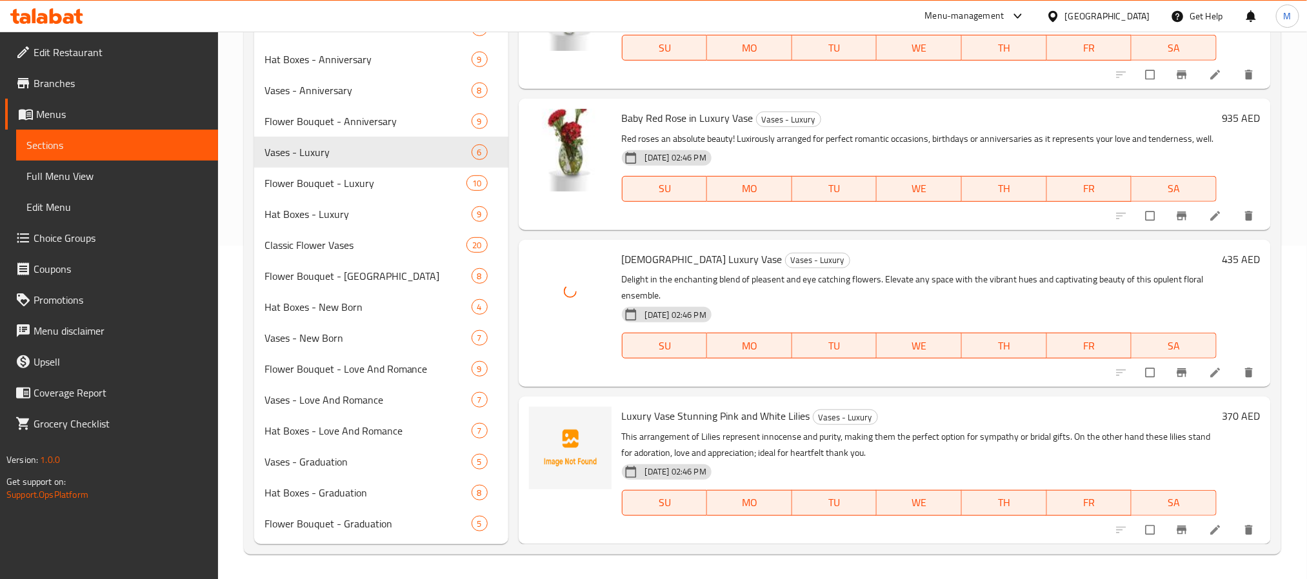
click at [703, 415] on span "Luxury Vase Stunning Pink and White Lilies" at bounding box center [716, 415] width 188 height 19
click at [545, 422] on icon "upload picture" at bounding box center [545, 425] width 11 height 10
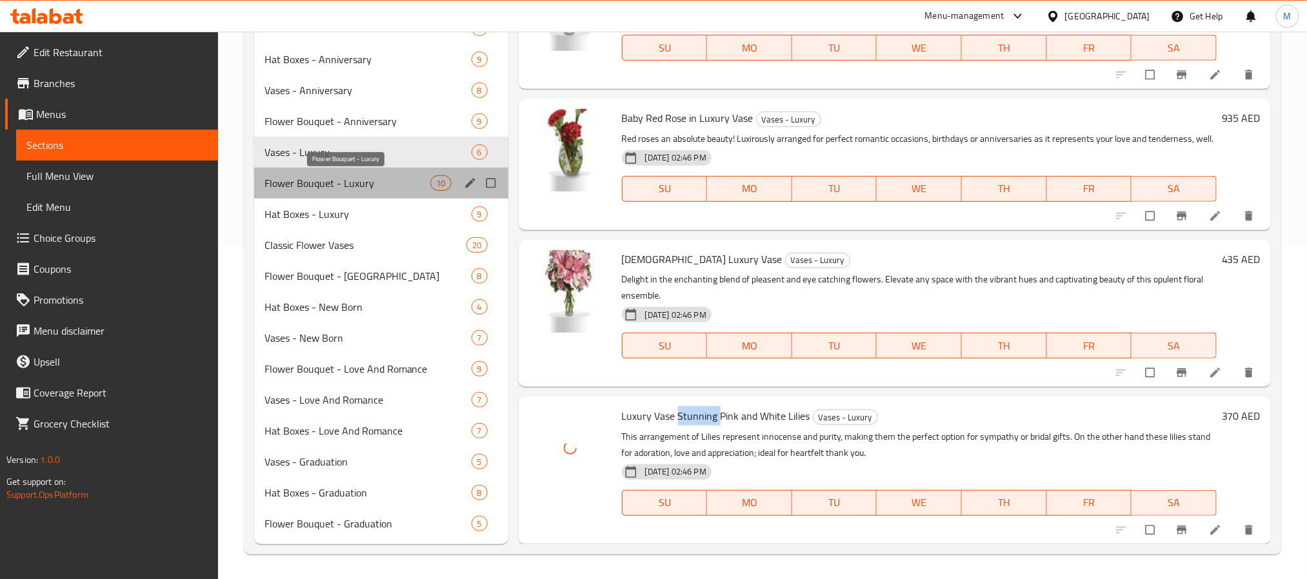
click at [395, 181] on span "Flower Bouquet - Luxury" at bounding box center [348, 182] width 166 height 15
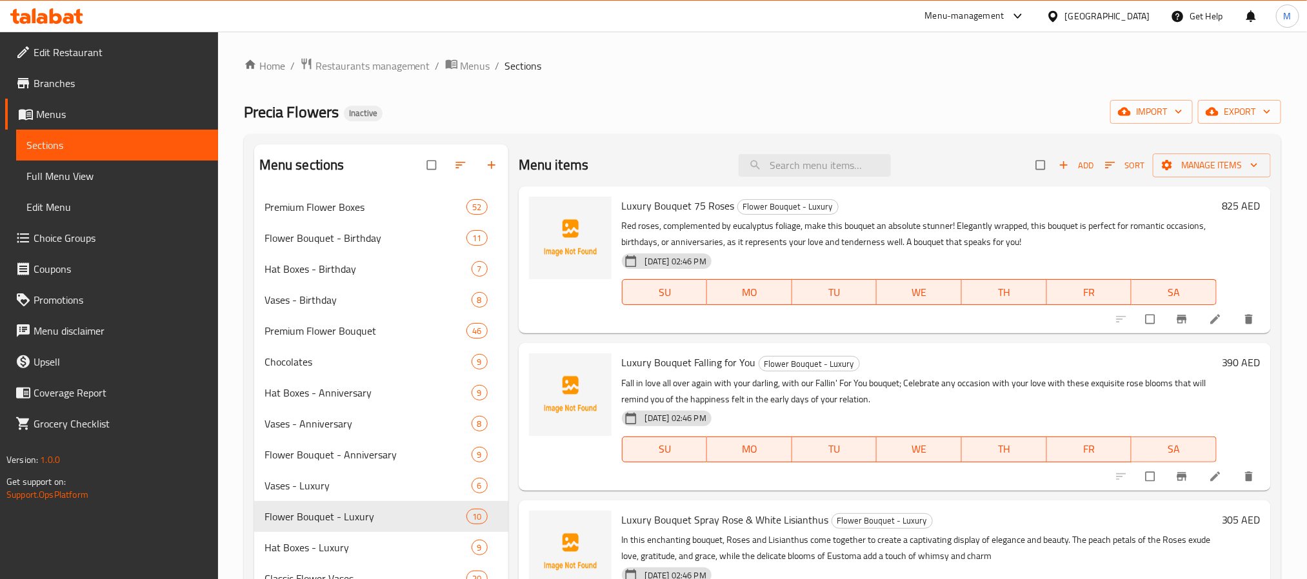
click at [705, 207] on span "Luxury Bouquet 75 Roses" at bounding box center [678, 205] width 113 height 19
click at [555, 215] on span "upload picture" at bounding box center [547, 214] width 26 height 13
click at [707, 362] on span "Luxury Bouquet Falling for You" at bounding box center [689, 362] width 134 height 19
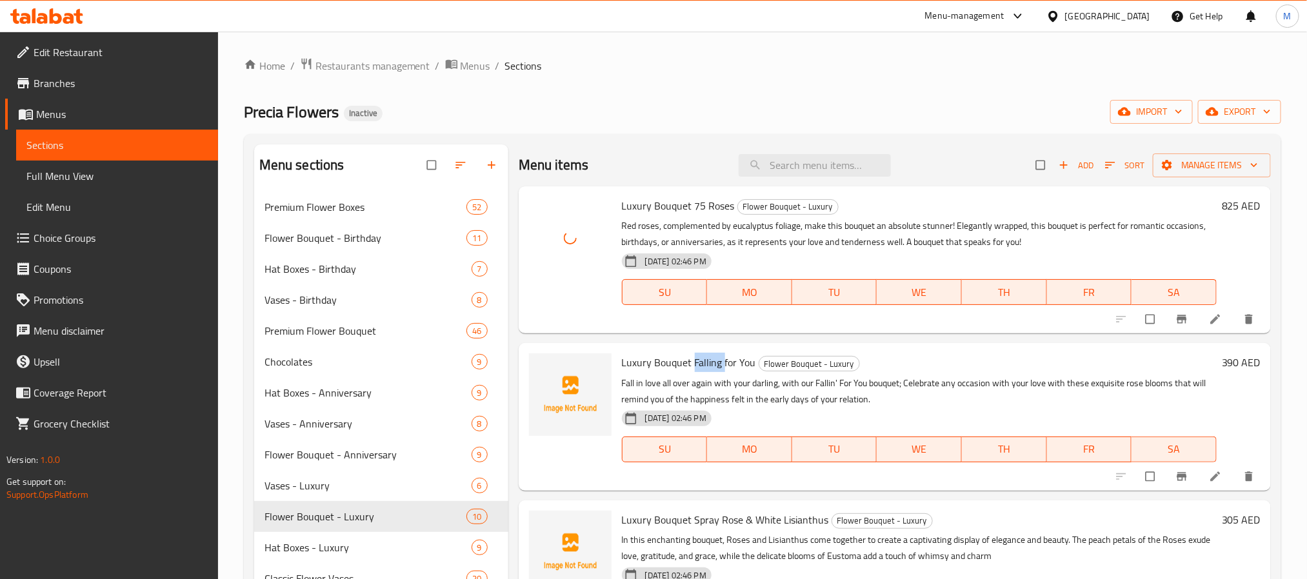
click at [707, 362] on span "Luxury Bouquet Falling for You" at bounding box center [689, 362] width 134 height 19
click at [552, 372] on icon "upload picture" at bounding box center [545, 371] width 13 height 13
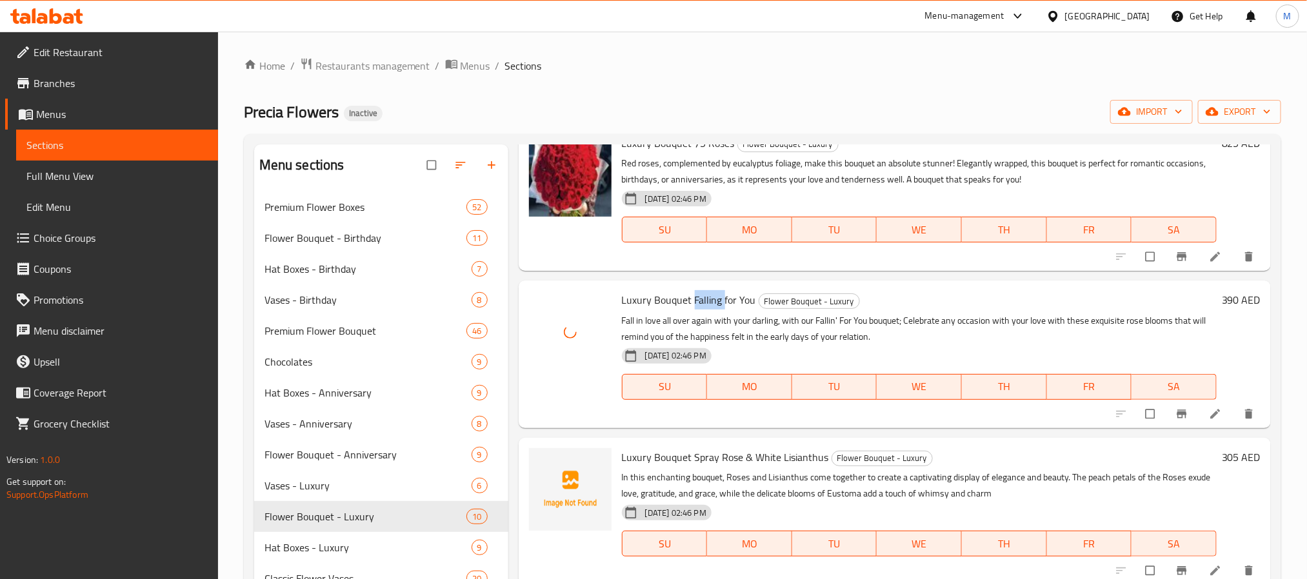
scroll to position [97, 0]
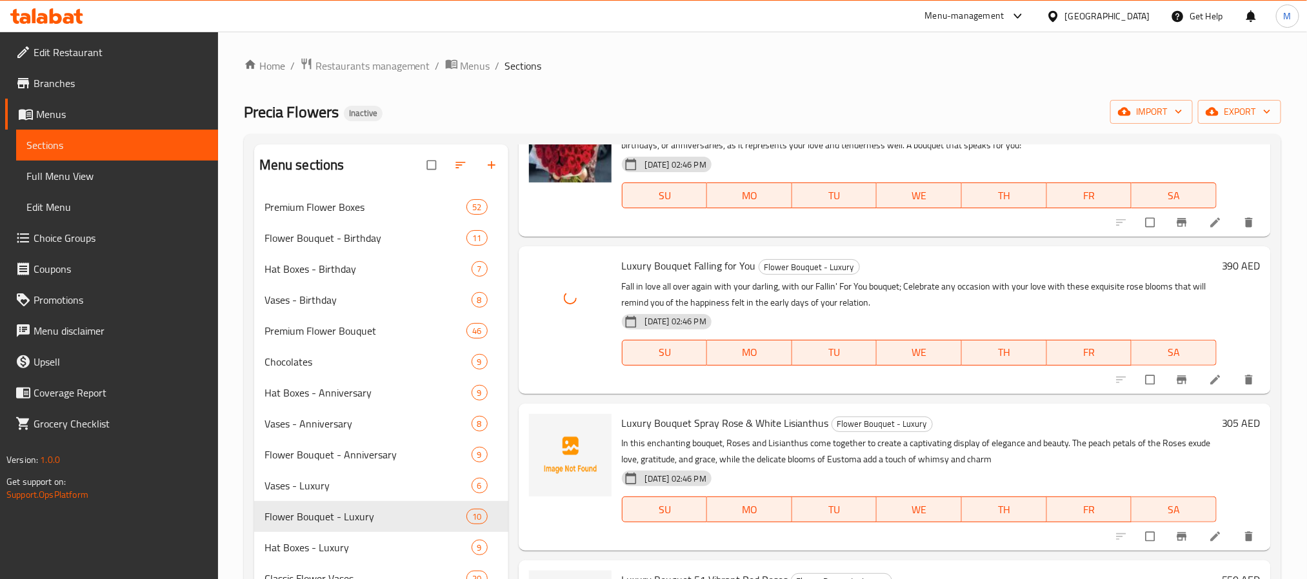
click at [809, 423] on span "Luxury Bouquet Spray Rose & White Lisianthus" at bounding box center [725, 423] width 207 height 19
click at [550, 437] on icon "upload picture" at bounding box center [545, 432] width 13 height 13
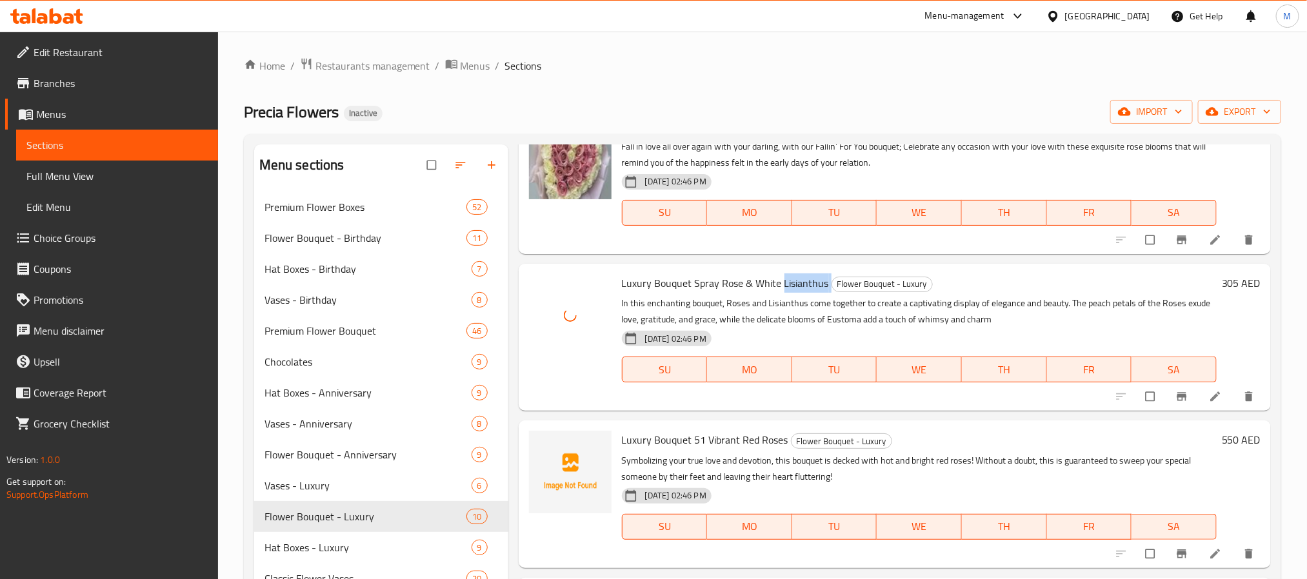
scroll to position [290, 0]
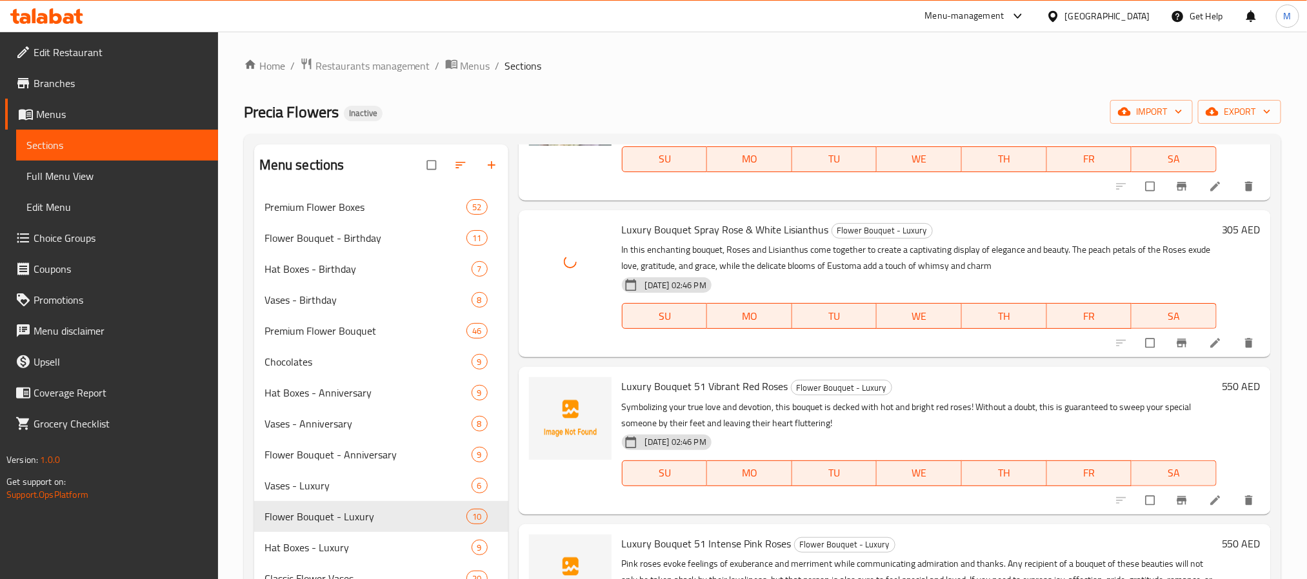
click at [722, 387] on span "Luxury Bouquet 51 Vibrant Red Roses" at bounding box center [705, 386] width 166 height 19
click at [548, 399] on icon "upload picture" at bounding box center [545, 395] width 11 height 10
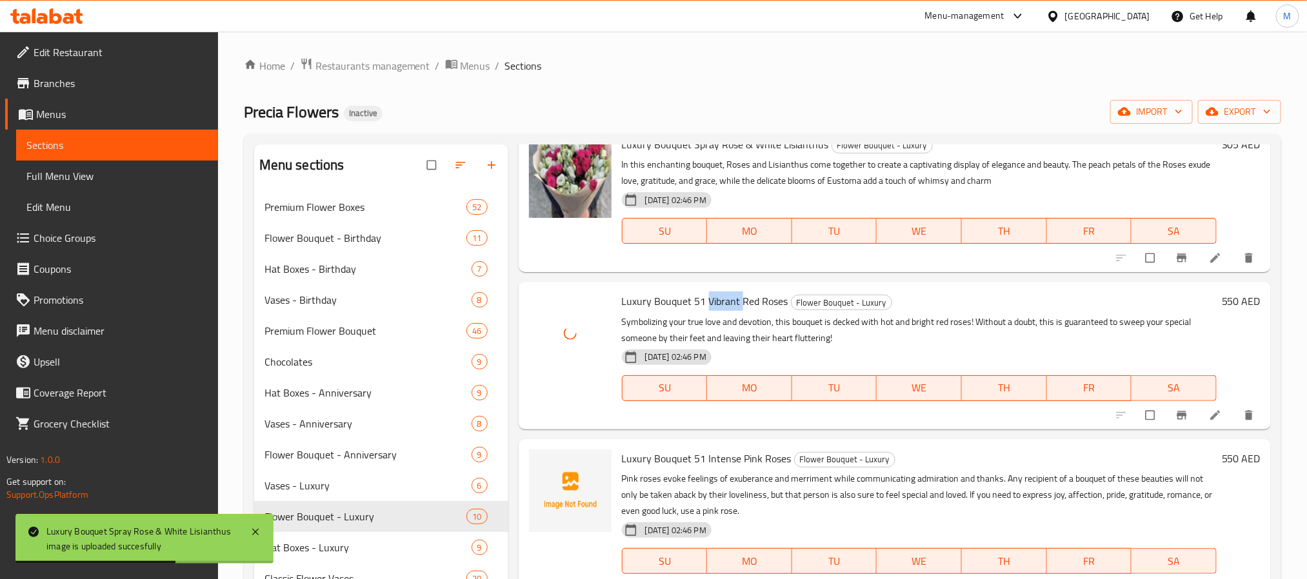
scroll to position [484, 0]
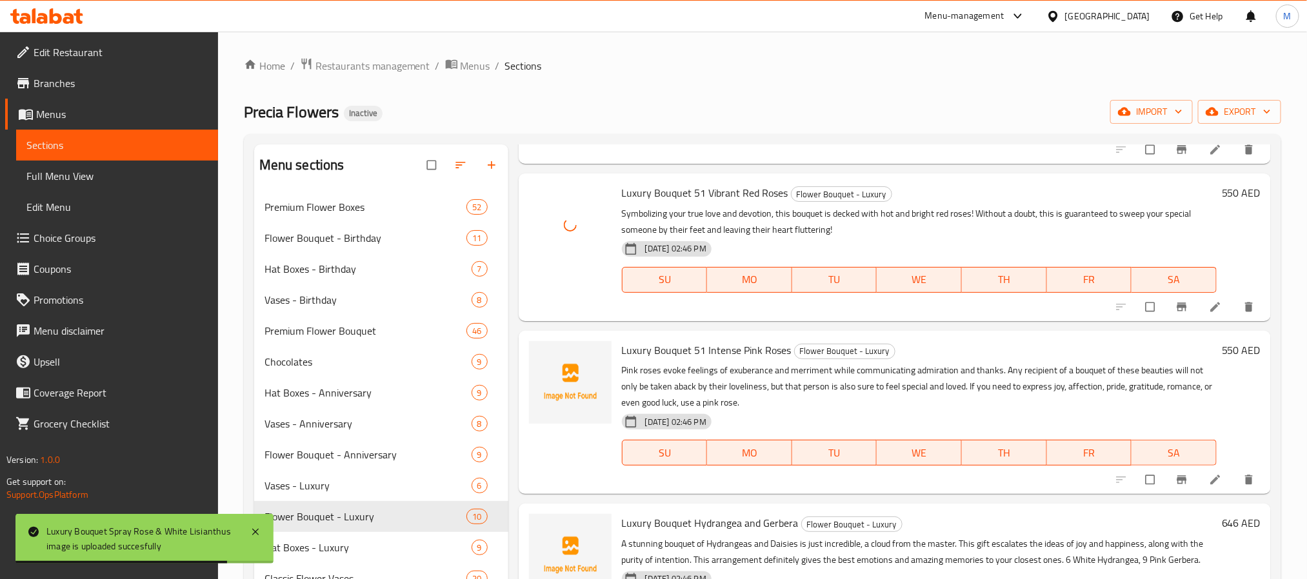
click at [725, 354] on span "Luxury Bouquet 51 Intense Pink Roses" at bounding box center [707, 350] width 170 height 19
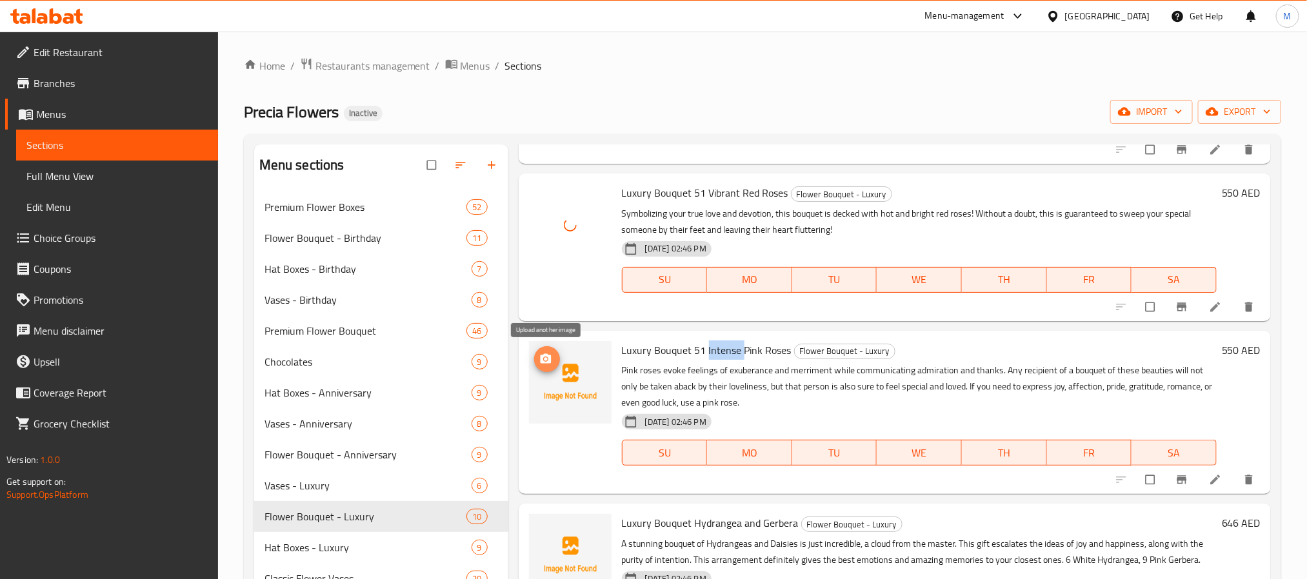
click at [546, 368] on button "upload picture" at bounding box center [547, 359] width 26 height 26
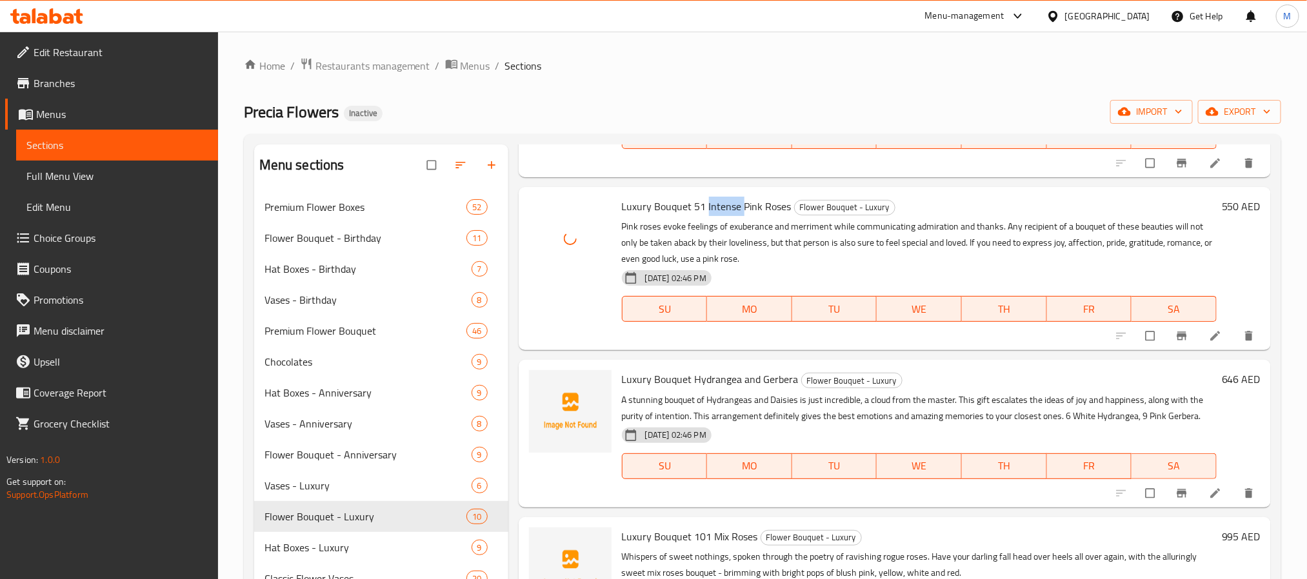
scroll to position [677, 0]
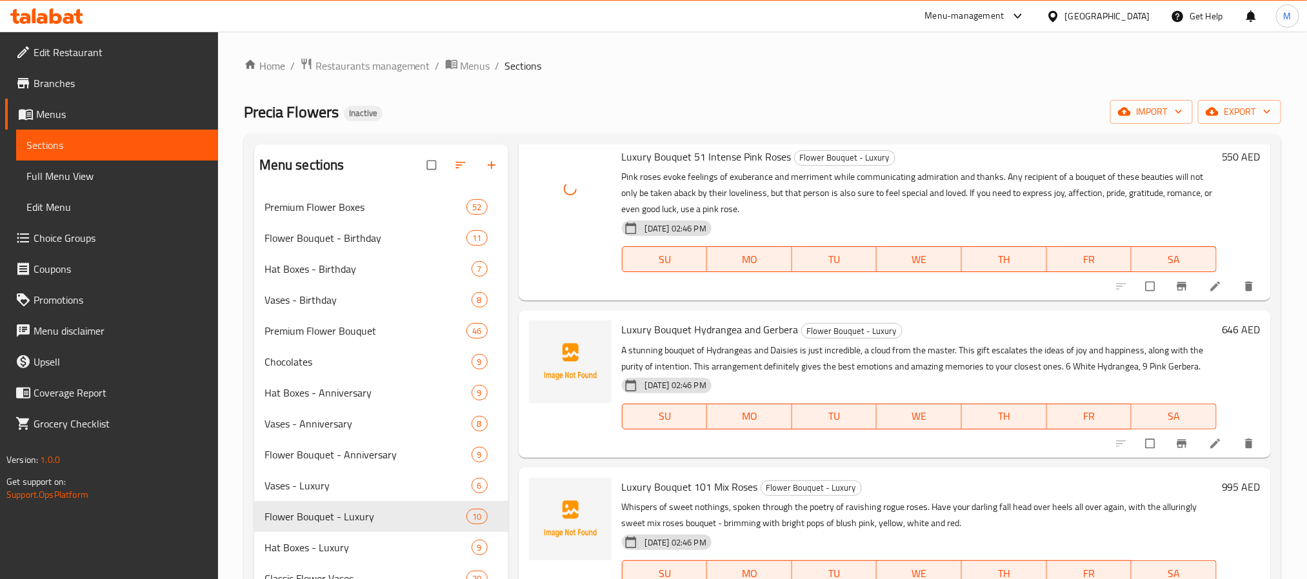
click at [709, 331] on span "Luxury Bouquet Hydrangea and Gerbera" at bounding box center [710, 329] width 177 height 19
click at [546, 339] on circle "upload picture" at bounding box center [545, 338] width 3 height 3
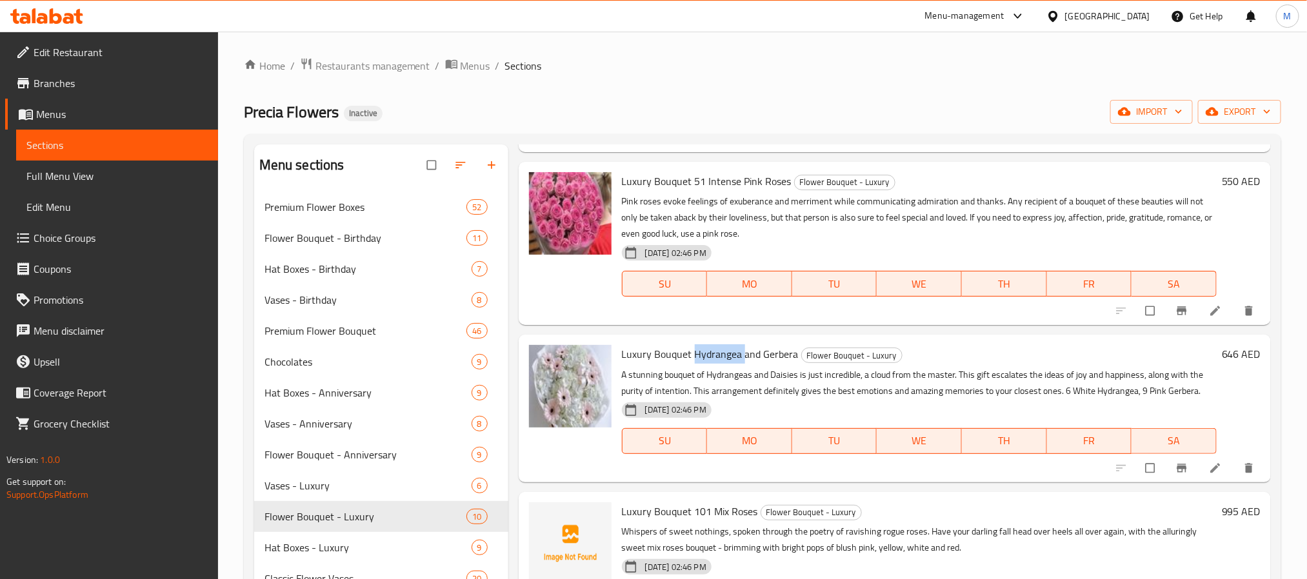
scroll to position [871, 0]
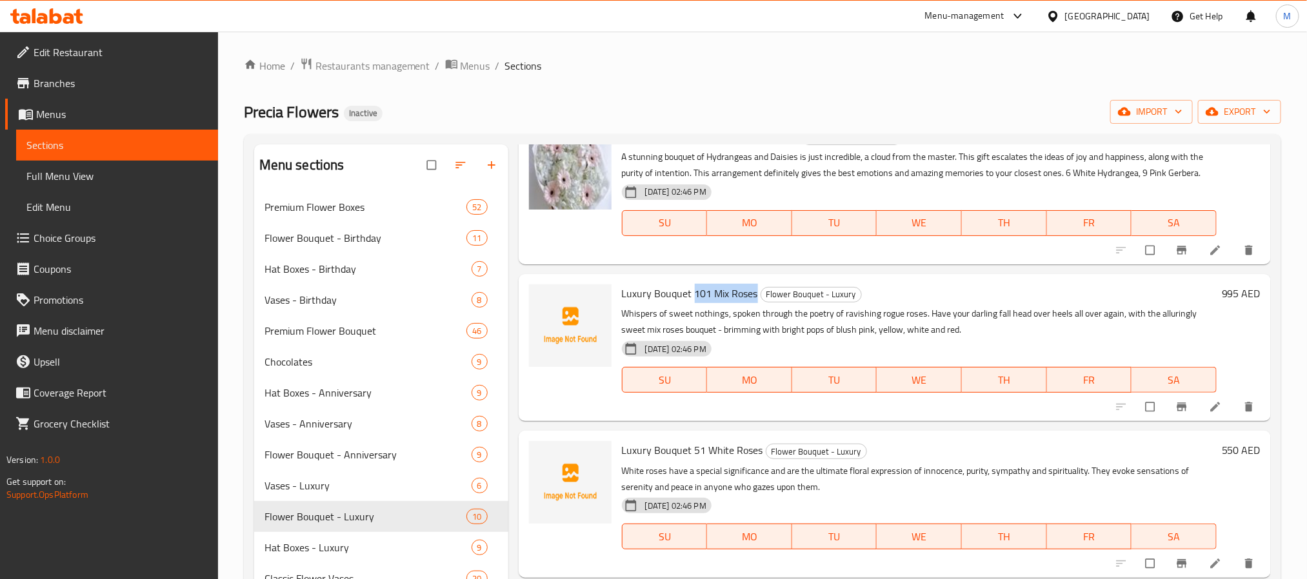
drag, startPoint x: 755, startPoint y: 294, endPoint x: 695, endPoint y: 293, distance: 60.7
click at [695, 293] on span "Luxury Bouquet 101 Mix Roses" at bounding box center [690, 293] width 136 height 19
click at [548, 304] on icon "upload picture" at bounding box center [545, 302] width 13 height 13
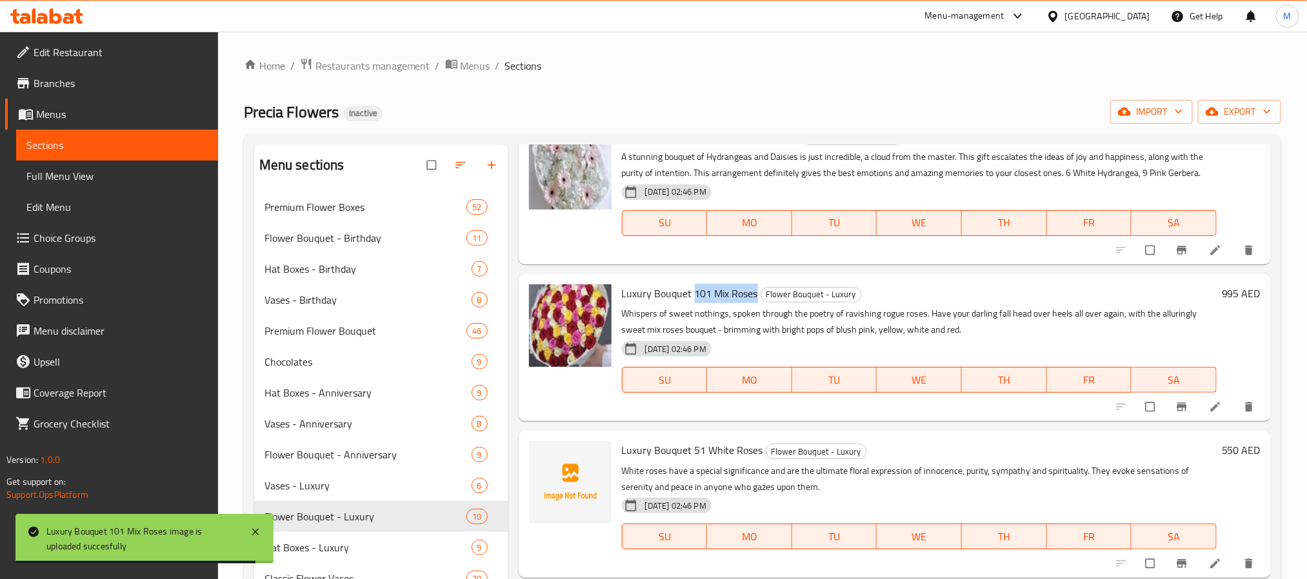
scroll to position [885, 0]
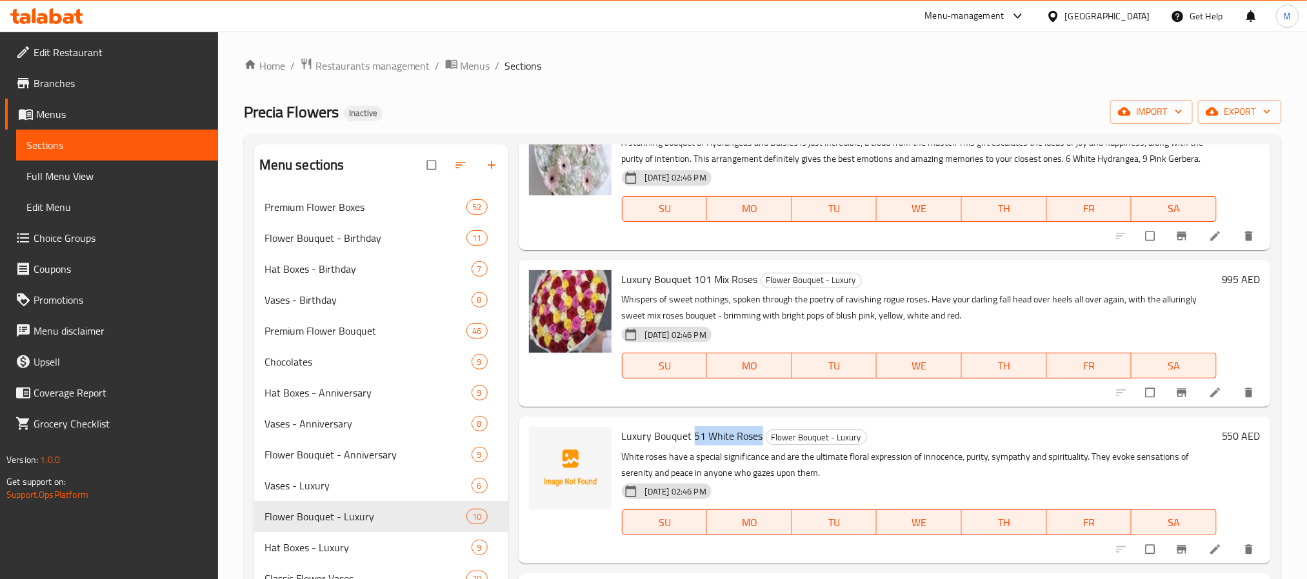
drag, startPoint x: 754, startPoint y: 434, endPoint x: 693, endPoint y: 436, distance: 60.7
click at [693, 436] on h6 "Luxury Bouquet 51 White Roses Flower Bouquet - Luxury" at bounding box center [919, 436] width 595 height 18
click at [550, 441] on icon "upload picture" at bounding box center [545, 445] width 11 height 10
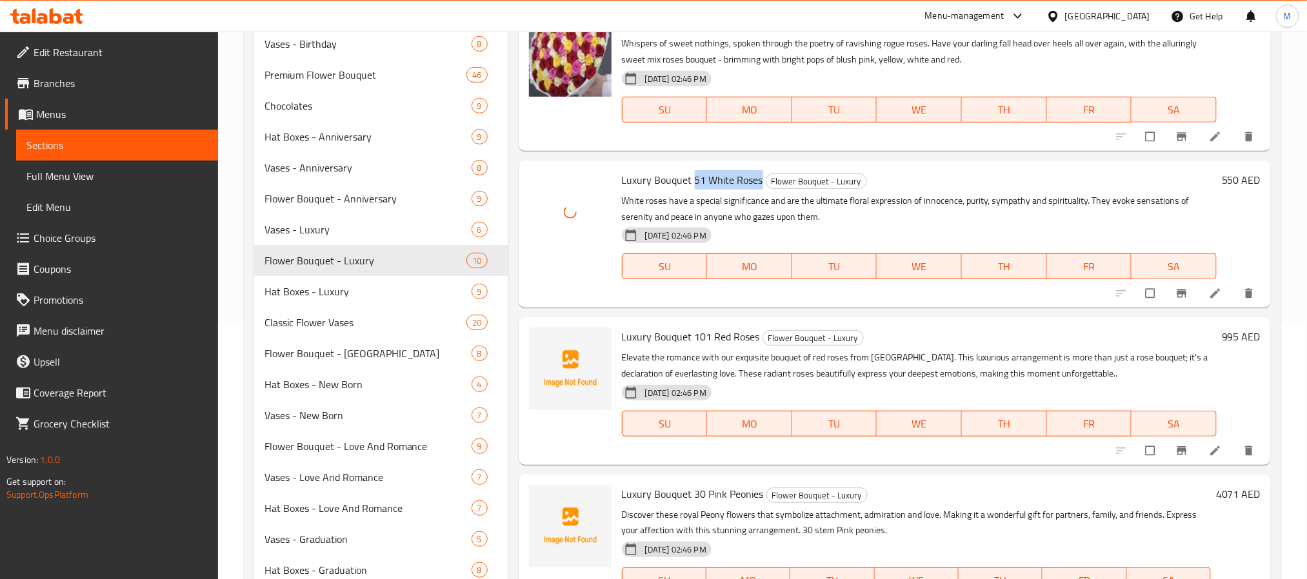
scroll to position [290, 0]
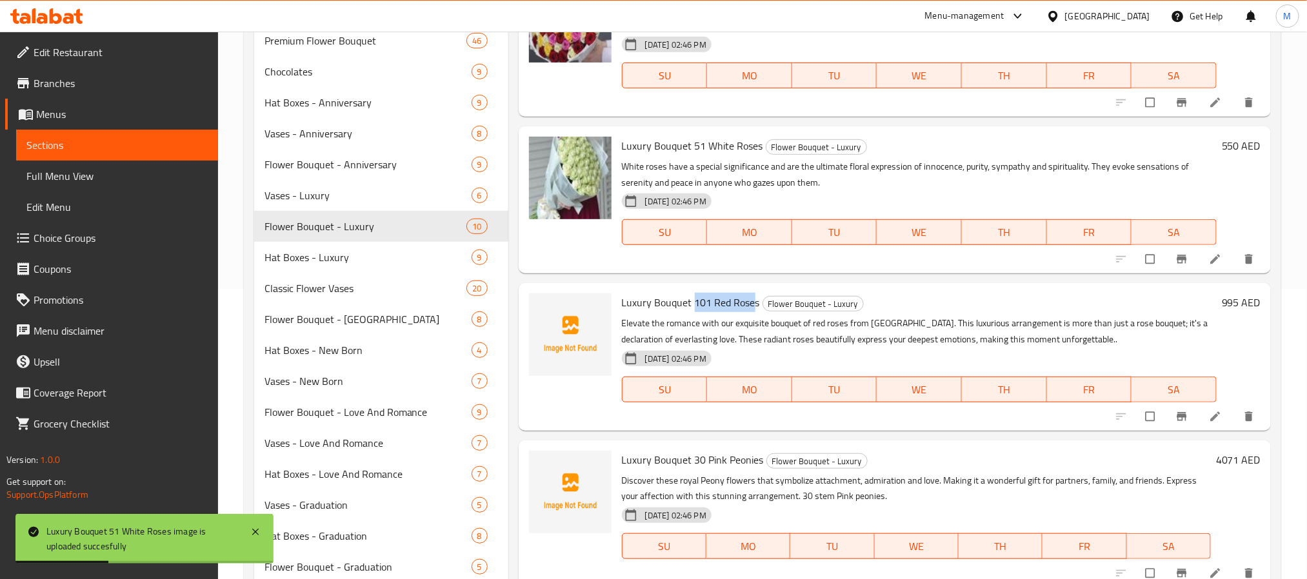
drag, startPoint x: 755, startPoint y: 303, endPoint x: 693, endPoint y: 304, distance: 61.9
click at [693, 304] on span "Luxury Bouquet 101 Red Roses" at bounding box center [691, 302] width 138 height 19
click at [738, 315] on p "Elevate the romance with our exquisite bouquet of red roses from [GEOGRAPHIC_DA…" at bounding box center [919, 331] width 595 height 32
drag, startPoint x: 759, startPoint y: 298, endPoint x: 693, endPoint y: 303, distance: 66.6
click at [693, 303] on h6 "Luxury Bouquet 101 Red Roses Flower Bouquet - Luxury" at bounding box center [919, 303] width 595 height 18
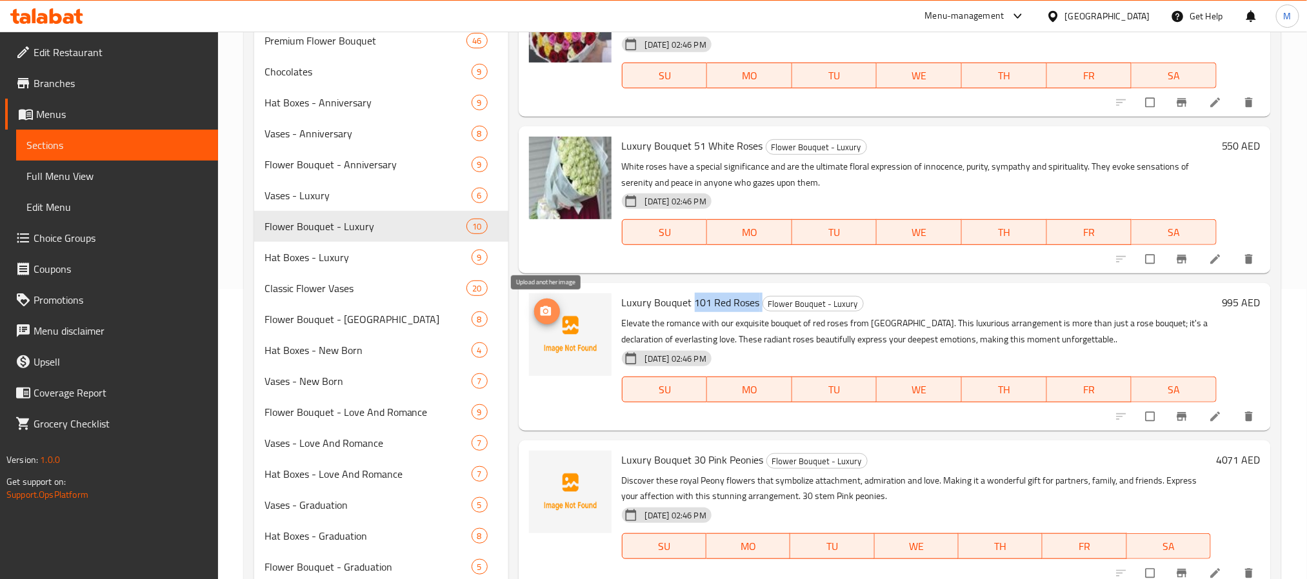
click at [542, 308] on icon "upload picture" at bounding box center [545, 311] width 11 height 10
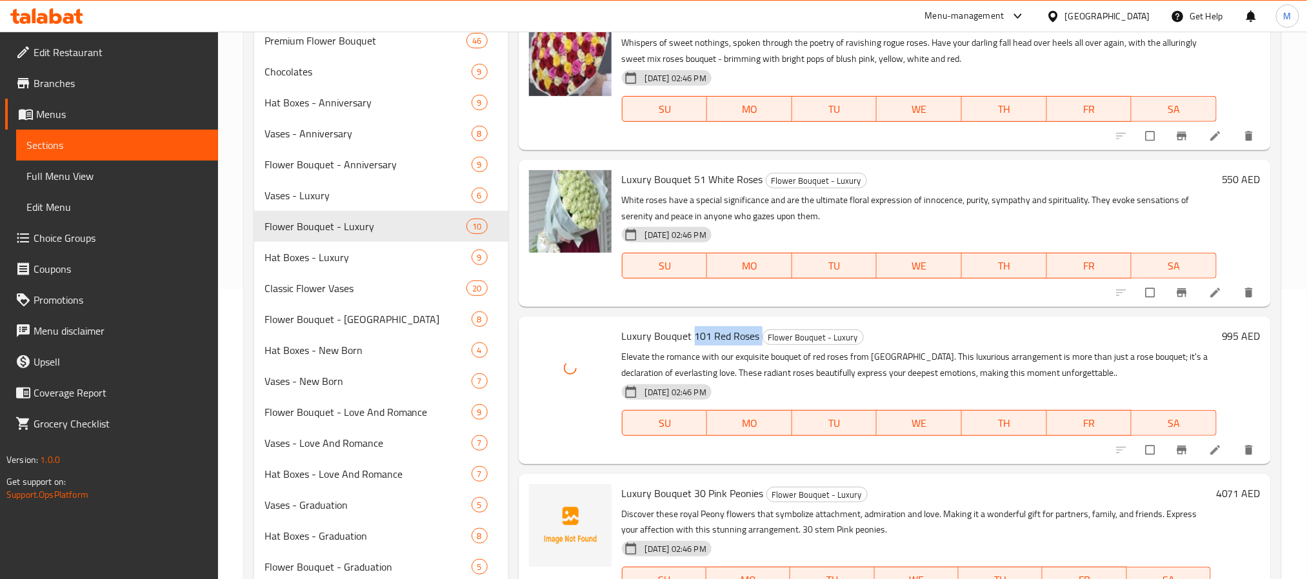
scroll to position [885, 0]
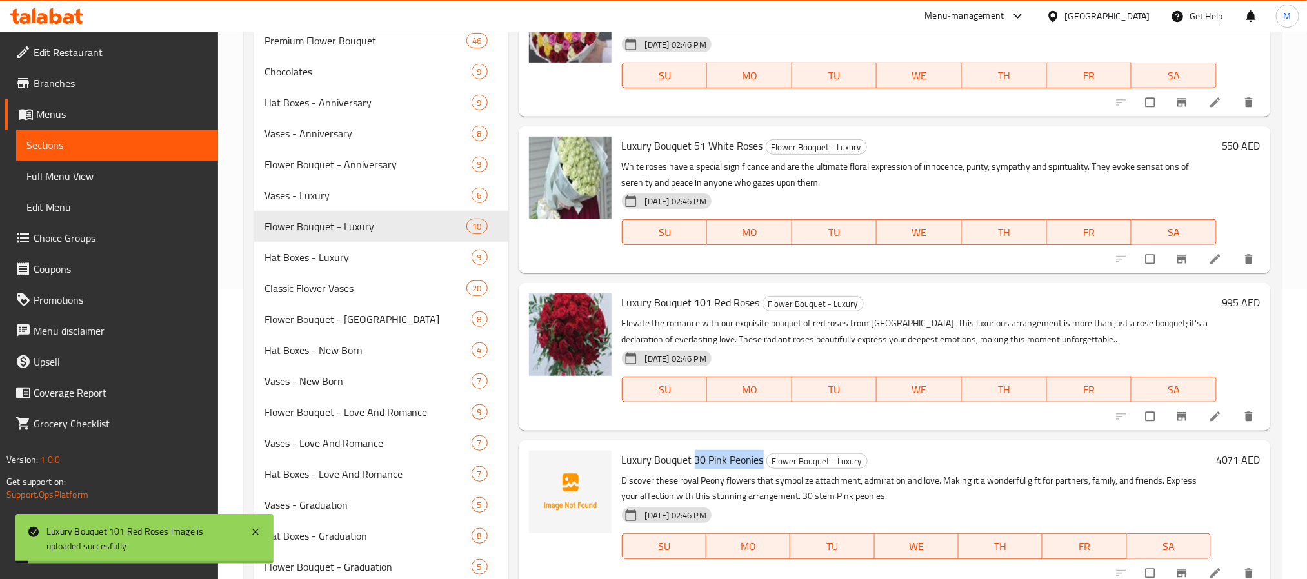
drag, startPoint x: 759, startPoint y: 461, endPoint x: 693, endPoint y: 459, distance: 66.5
click at [693, 459] on span "Luxury Bouquet 30 Pink Peonies" at bounding box center [693, 459] width 142 height 19
click at [554, 463] on span "upload picture" at bounding box center [547, 469] width 26 height 13
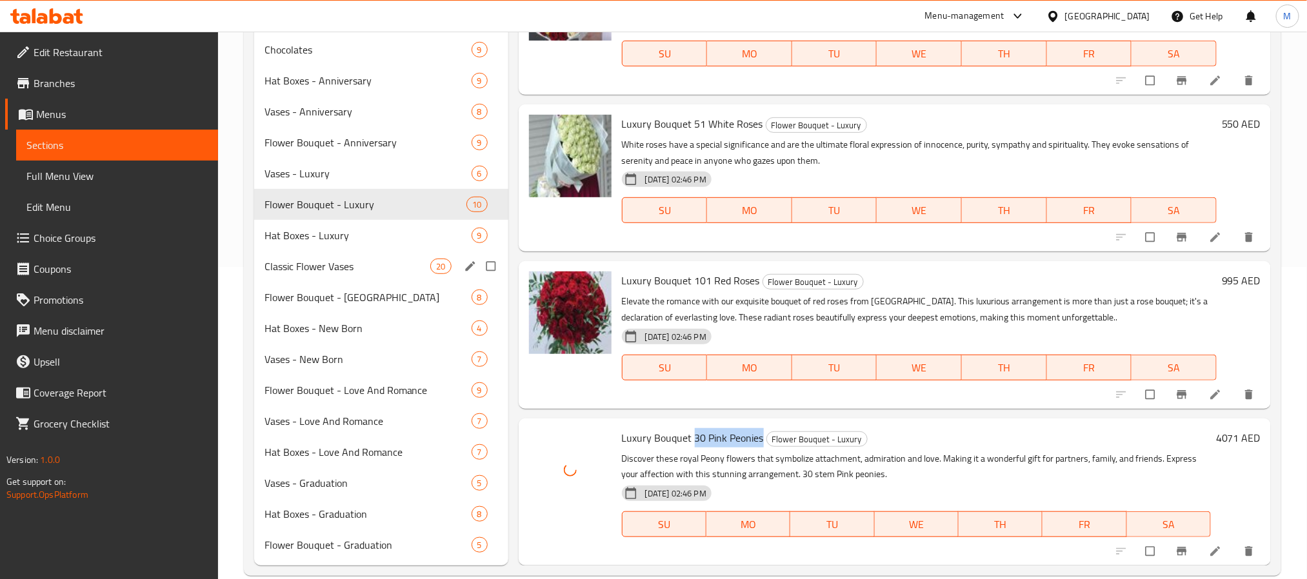
scroll to position [334, 0]
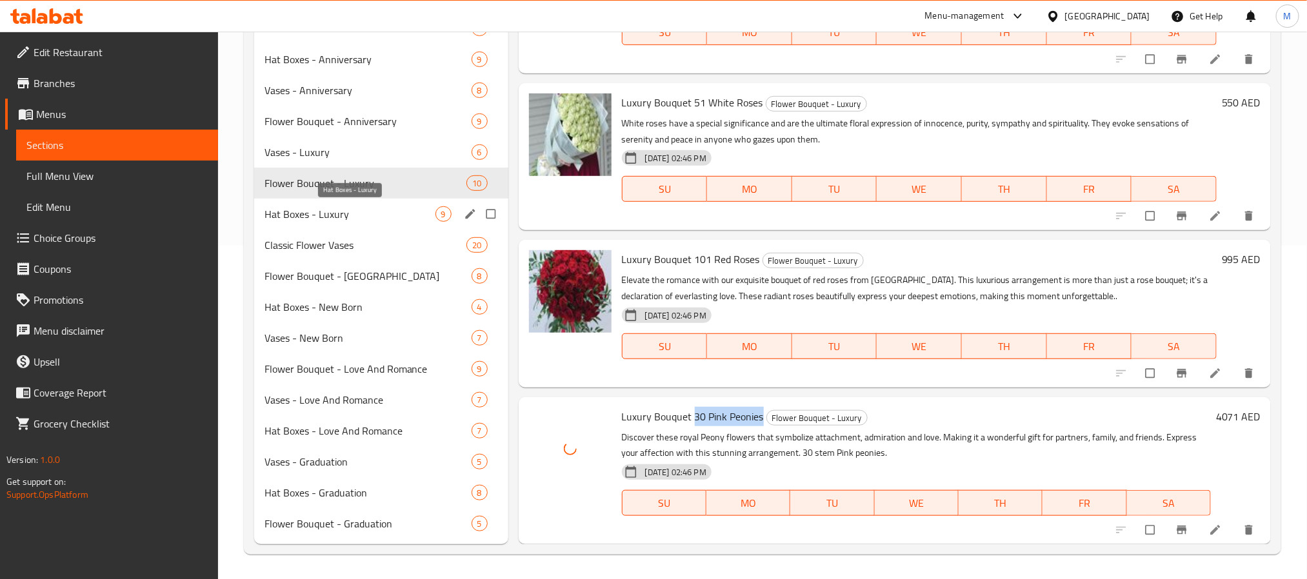
click at [413, 215] on span "Hat Boxes - Luxury" at bounding box center [350, 213] width 171 height 15
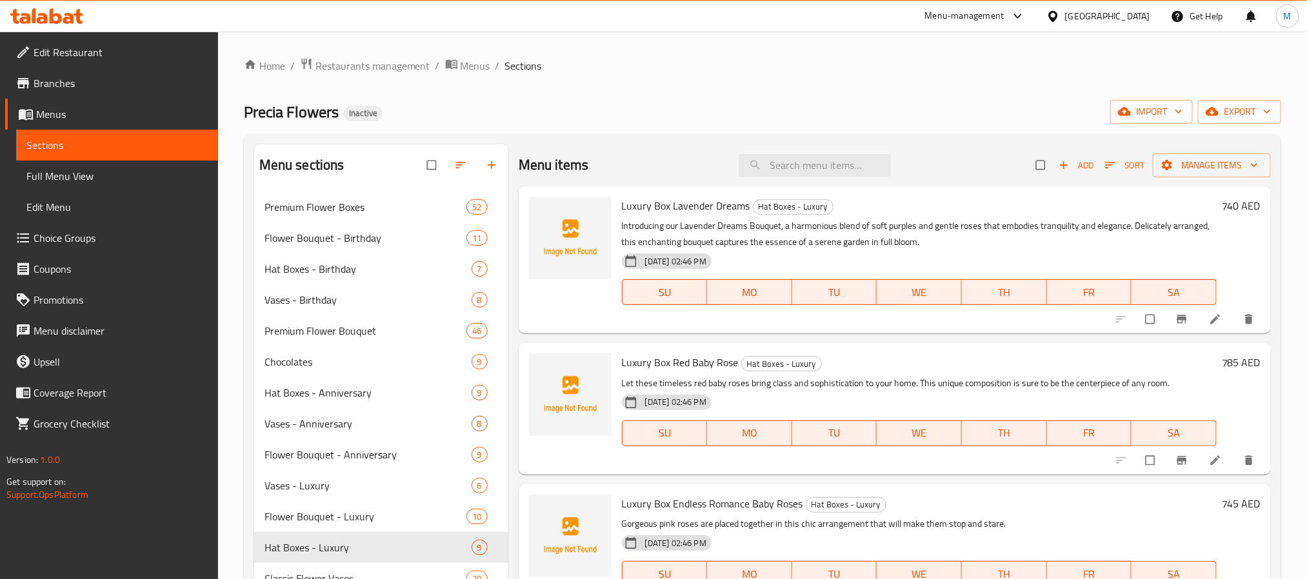
click at [701, 208] on span "Luxury Box Lavender Dreams" at bounding box center [686, 205] width 128 height 19
click at [540, 215] on icon "upload picture" at bounding box center [545, 214] width 13 height 13
drag, startPoint x: 736, startPoint y: 364, endPoint x: 672, endPoint y: 365, distance: 63.9
click at [672, 365] on h6 "Luxury Box Red Baby Rose Hat Boxes - Luxury" at bounding box center [919, 363] width 595 height 18
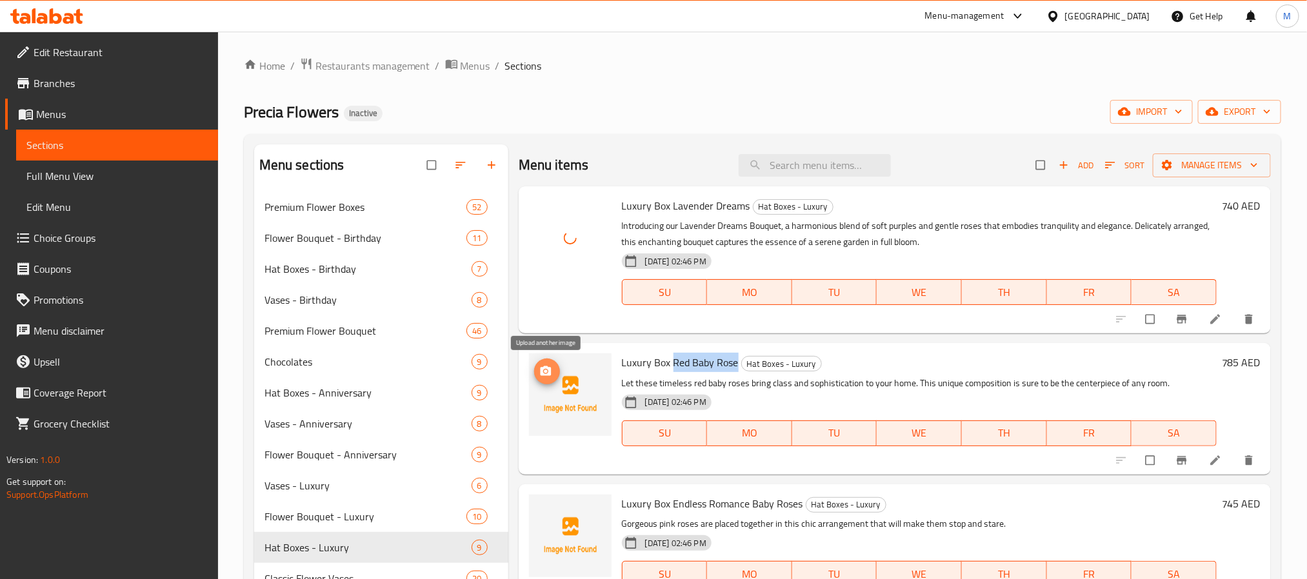
click at [541, 370] on icon "upload picture" at bounding box center [545, 371] width 11 height 10
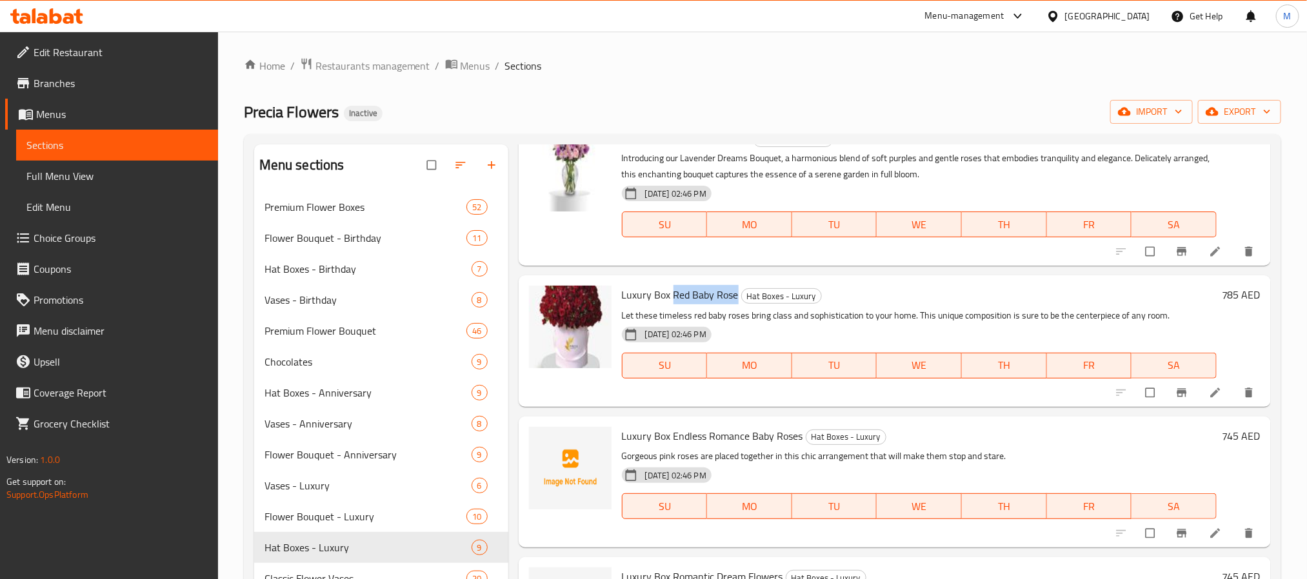
scroll to position [97, 0]
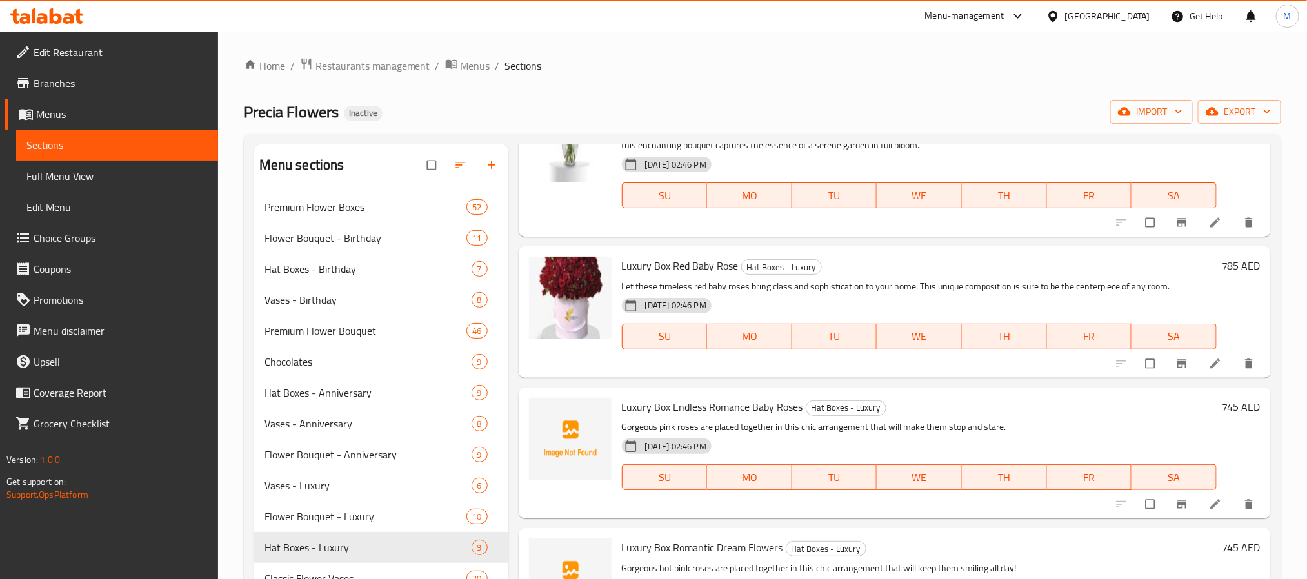
click at [679, 403] on span "Luxury Box Endless Romance Baby Roses" at bounding box center [712, 406] width 181 height 19
click at [537, 408] on button "upload picture" at bounding box center [547, 416] width 26 height 26
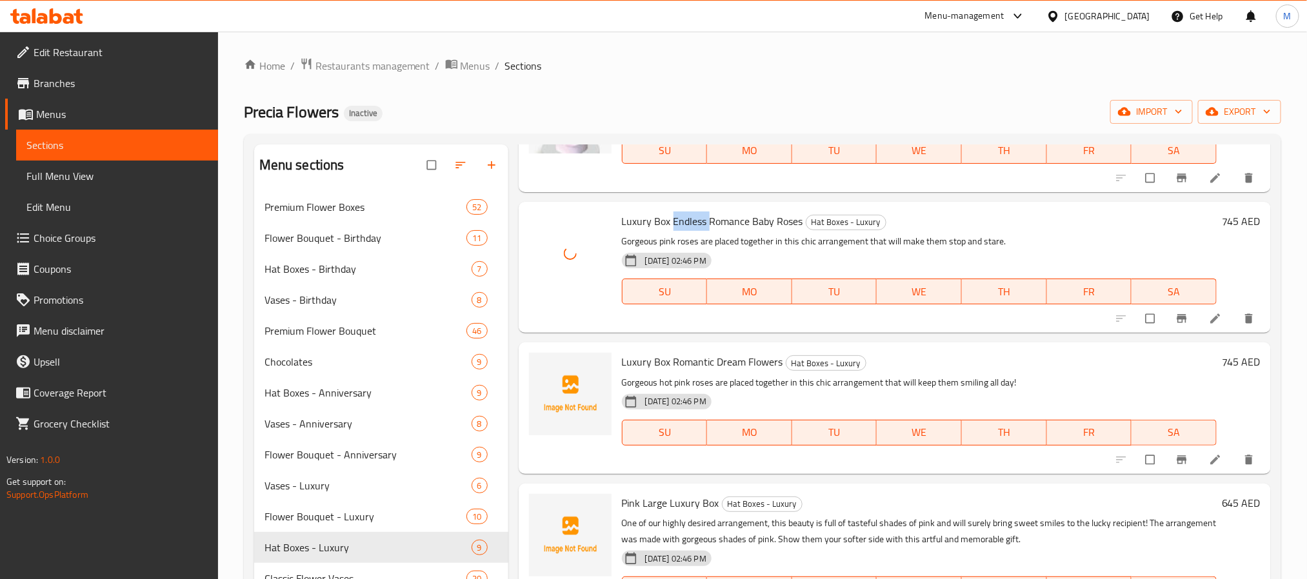
scroll to position [290, 0]
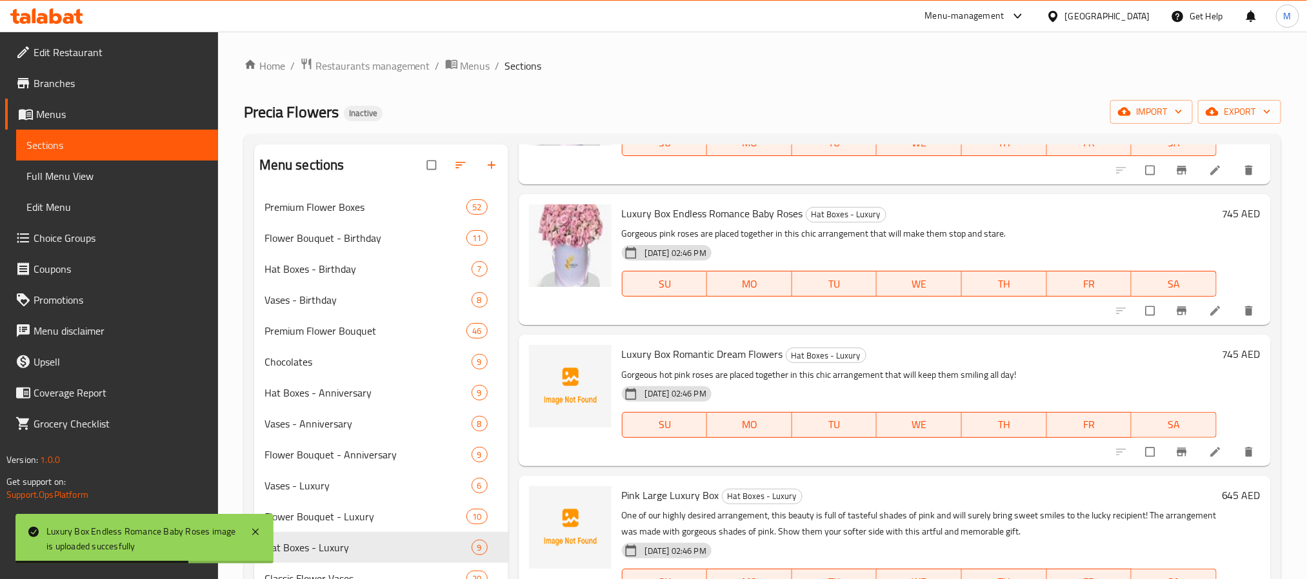
click at [695, 345] on span "Luxury Box Romantic Dream Flowers" at bounding box center [702, 354] width 161 height 19
click at [548, 359] on icon "upload picture" at bounding box center [545, 363] width 13 height 13
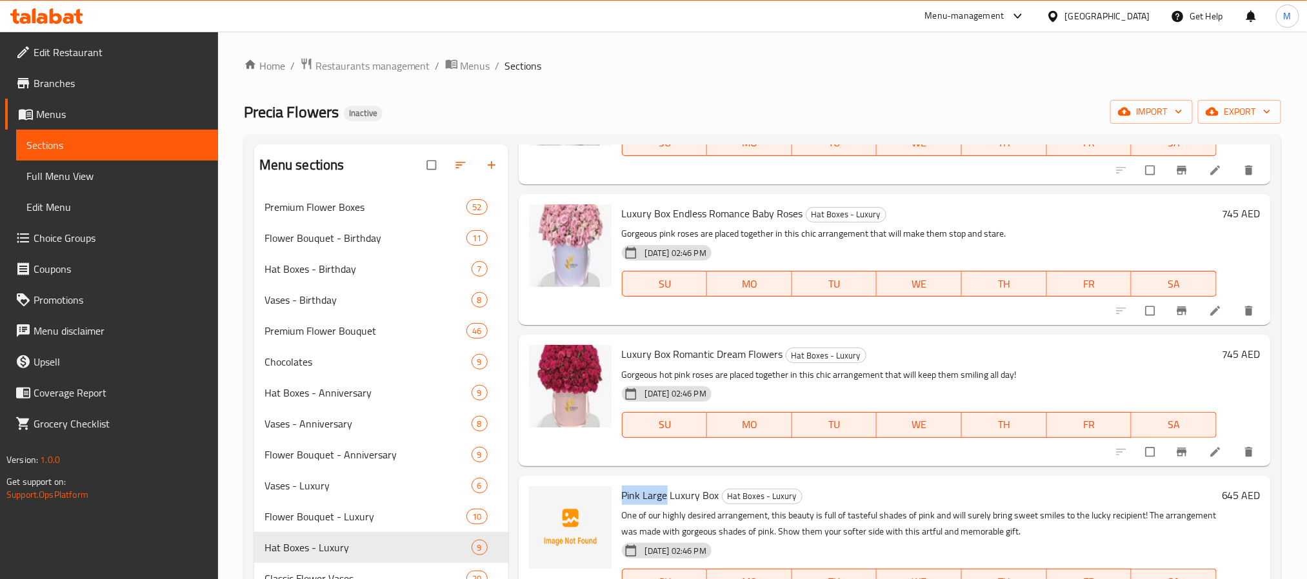
drag, startPoint x: 666, startPoint y: 494, endPoint x: 619, endPoint y: 494, distance: 47.1
click at [619, 494] on div "Pink Large Luxury Box Hat Boxes - Luxury One of our highly desired arrangement,…" at bounding box center [919, 549] width 605 height 137
click at [542, 502] on icon "upload picture" at bounding box center [545, 504] width 11 height 10
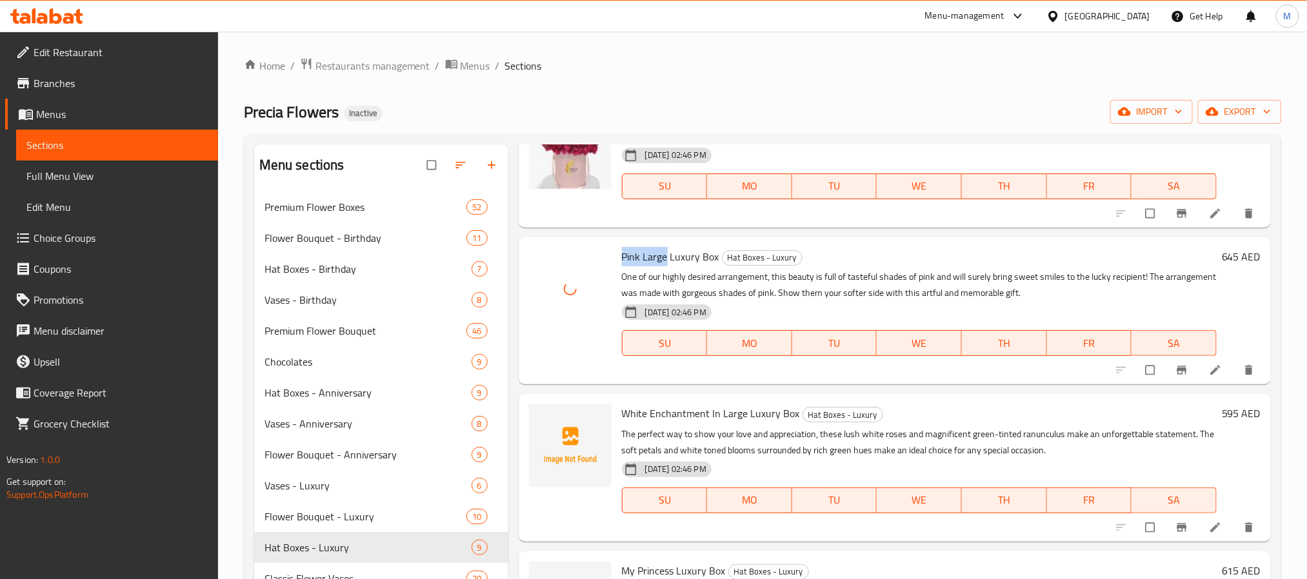
scroll to position [581, 0]
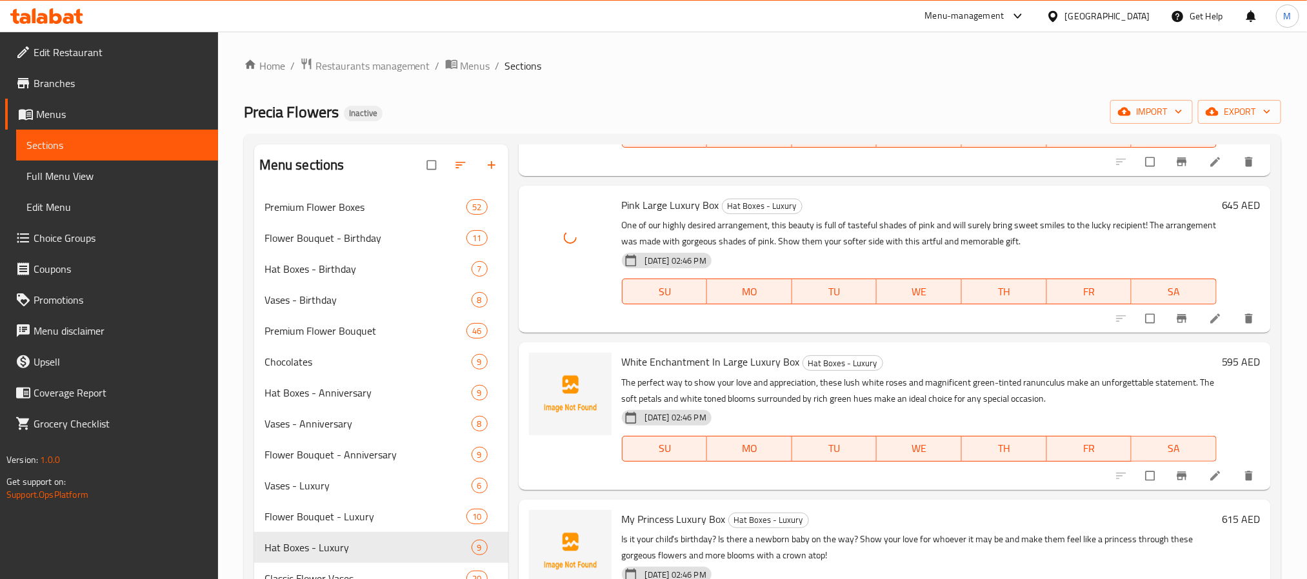
click at [684, 366] on span "White Enchantment In Large Luxury Box" at bounding box center [711, 361] width 178 height 19
click at [540, 370] on icon "upload picture" at bounding box center [545, 371] width 13 height 13
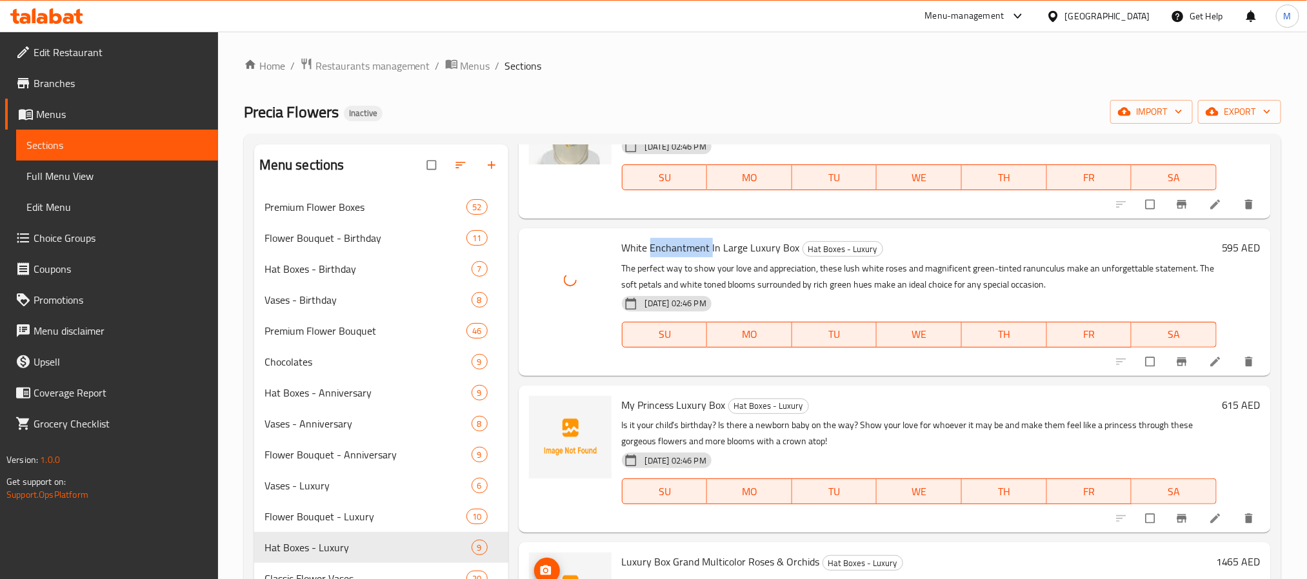
scroll to position [695, 0]
click at [653, 403] on span "My Princess Luxury Box" at bounding box center [674, 404] width 104 height 19
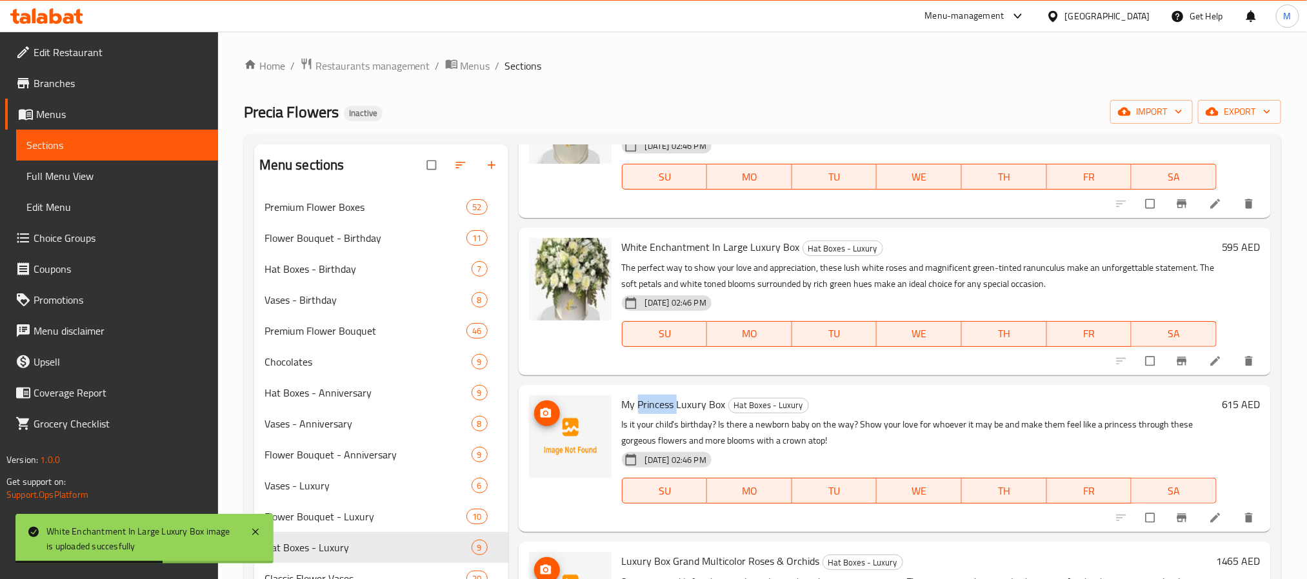
click at [546, 408] on icon "upload picture" at bounding box center [545, 413] width 11 height 10
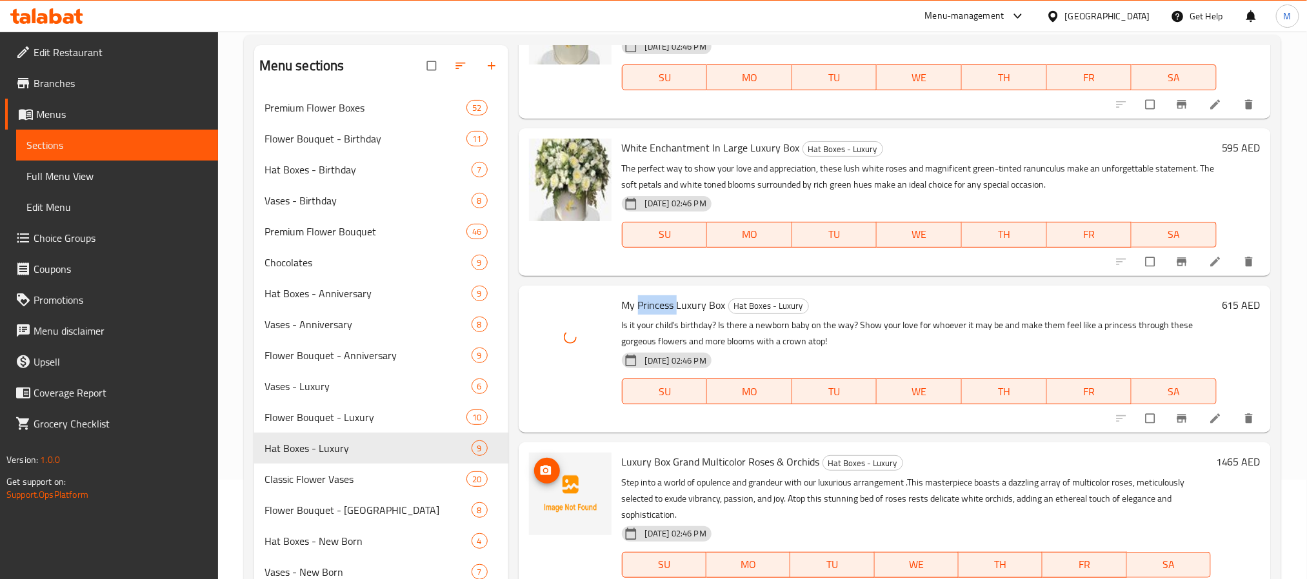
scroll to position [194, 0]
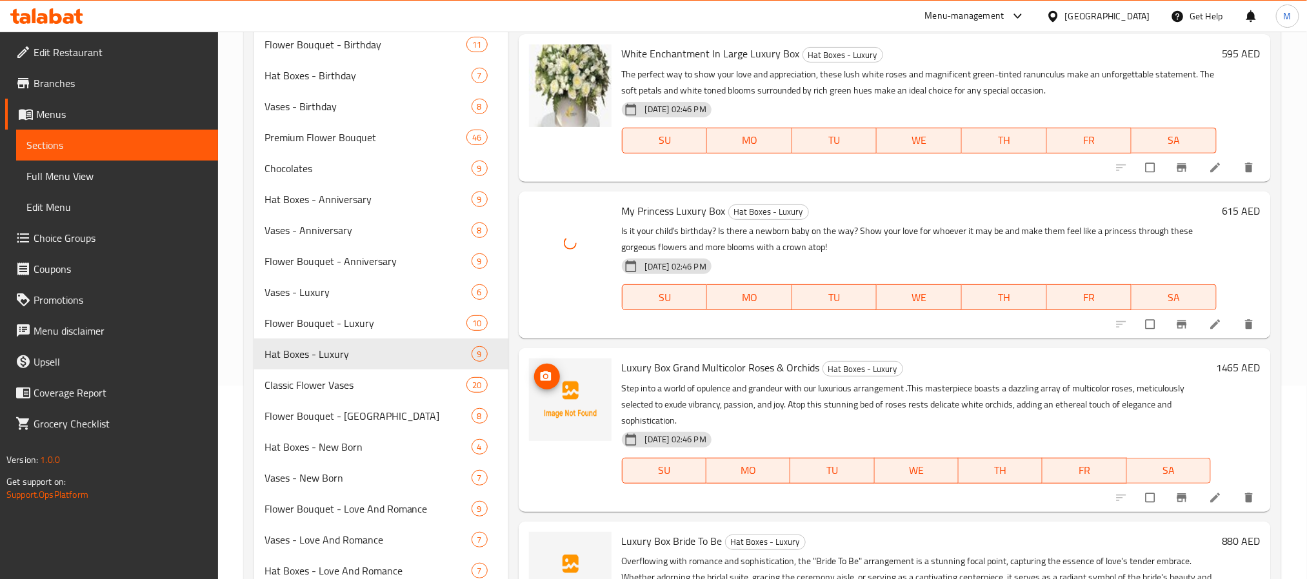
click at [680, 365] on span "Luxury Box Grand Multicolor Roses & Orchids" at bounding box center [721, 367] width 198 height 19
click at [534, 374] on span "upload picture" at bounding box center [547, 376] width 26 height 13
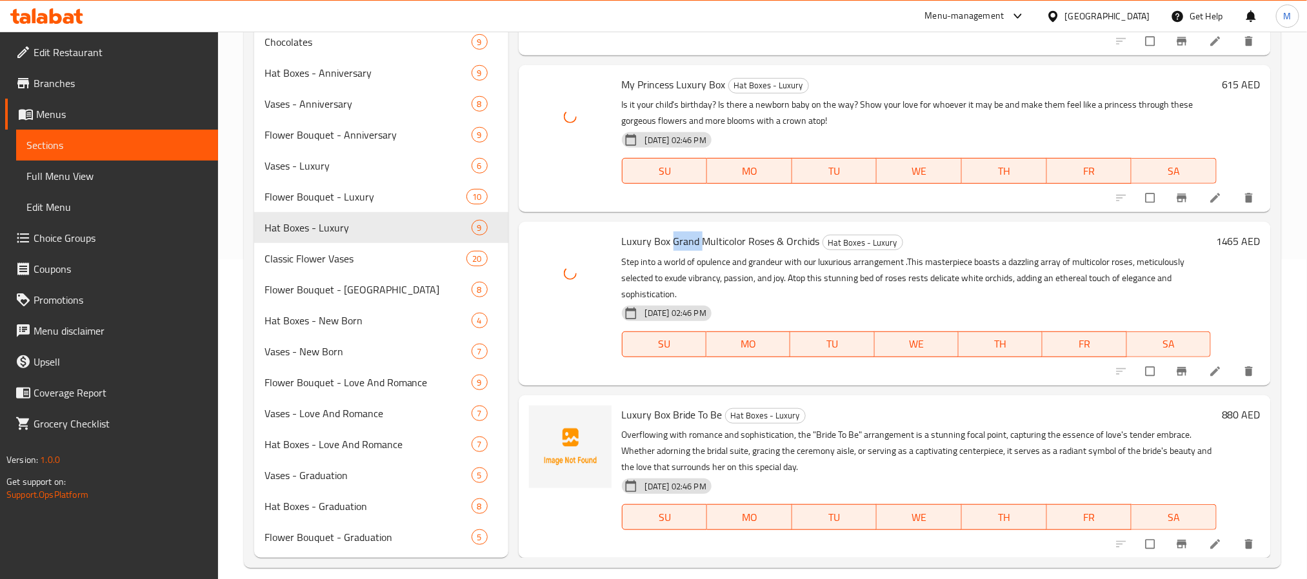
scroll to position [334, 0]
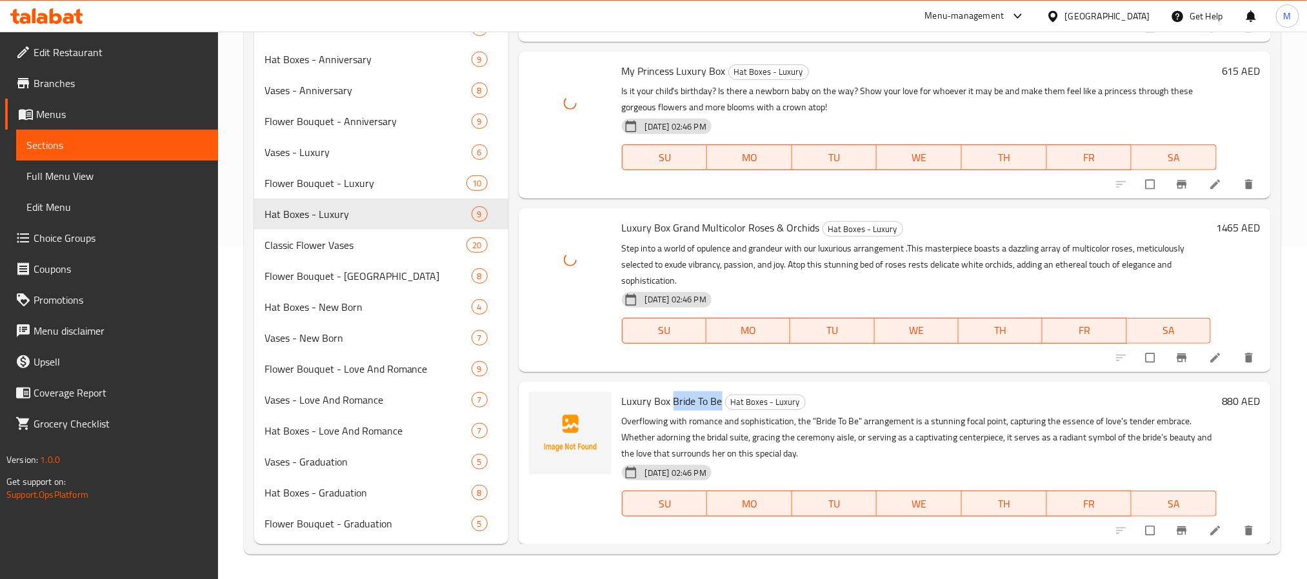
drag, startPoint x: 720, startPoint y: 401, endPoint x: 670, endPoint y: 397, distance: 49.8
click at [670, 397] on h6 "Luxury Box Bride To Be Hat Boxes - Luxury" at bounding box center [919, 401] width 595 height 18
click at [541, 405] on icon "upload picture" at bounding box center [545, 410] width 13 height 13
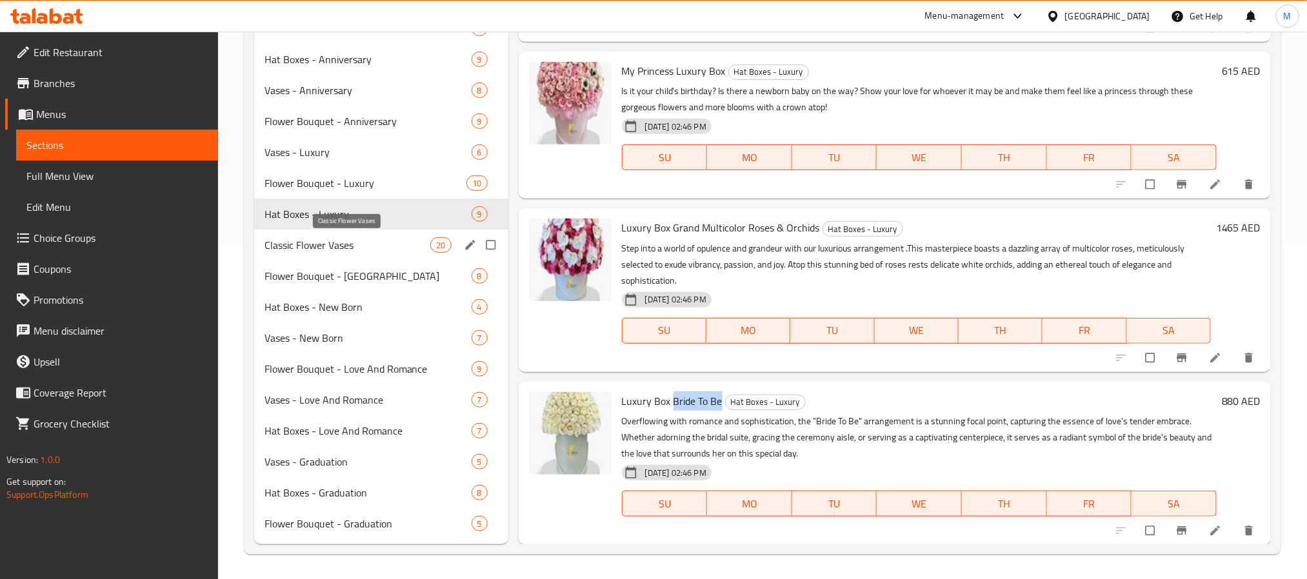
click at [362, 242] on span "Classic Flower Vases" at bounding box center [348, 244] width 166 height 15
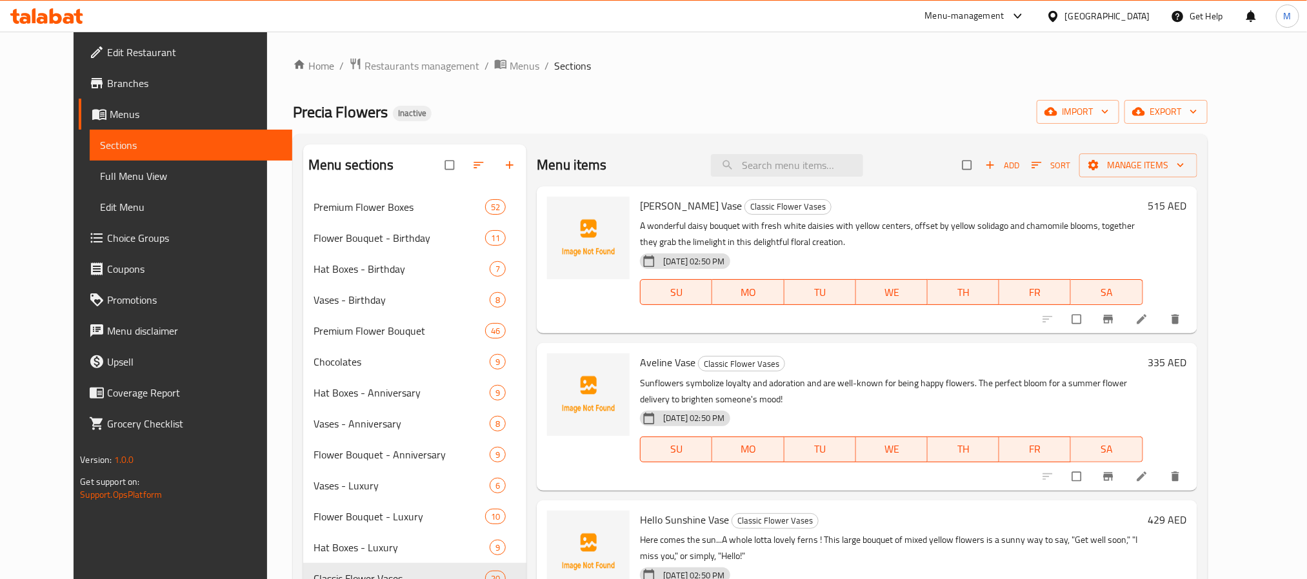
click at [668, 207] on span "[PERSON_NAME] Vase" at bounding box center [691, 205] width 102 height 19
click at [559, 217] on icon "upload picture" at bounding box center [564, 215] width 11 height 10
click at [640, 364] on span "Aveline Vase" at bounding box center [667, 362] width 55 height 19
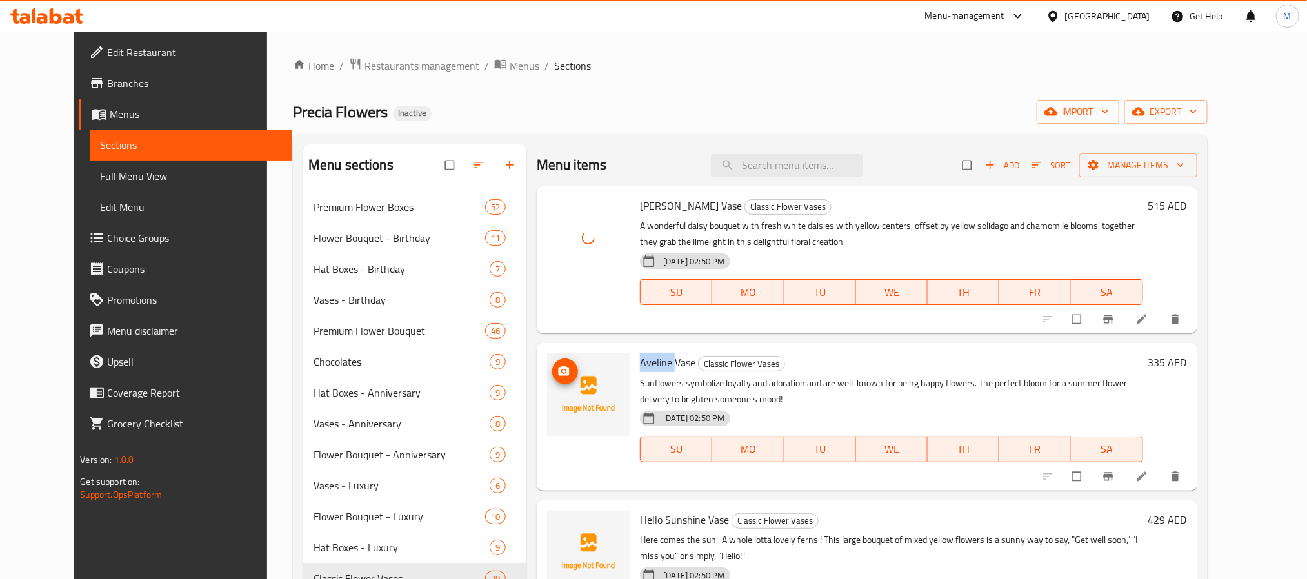
click at [563, 374] on circle "upload picture" at bounding box center [564, 371] width 3 height 3
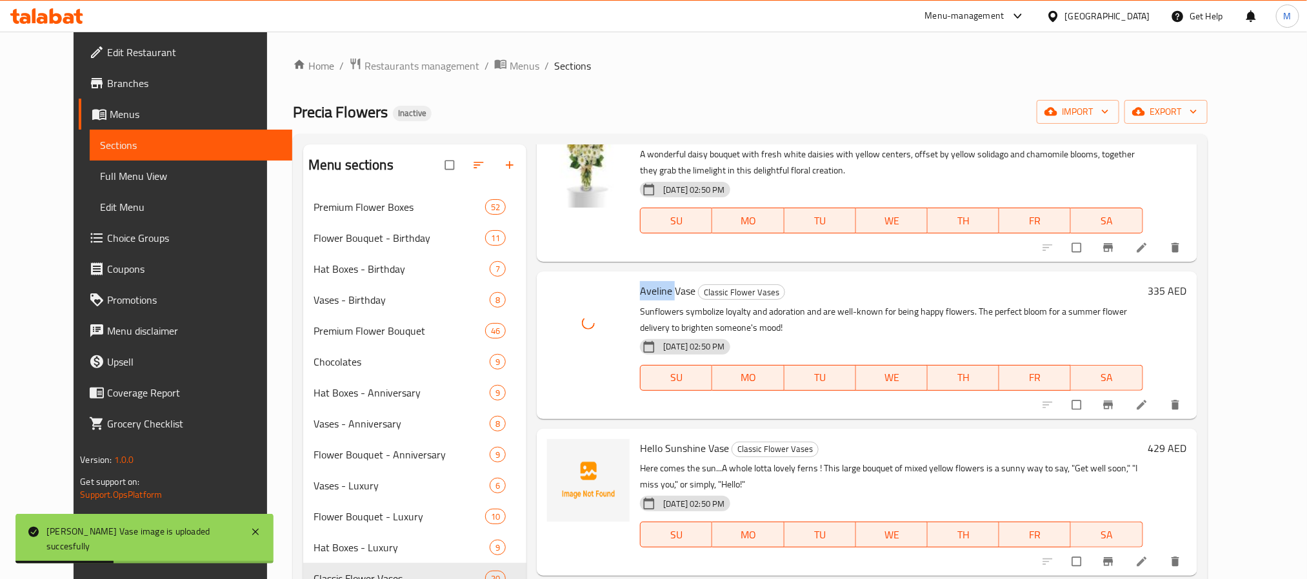
scroll to position [194, 0]
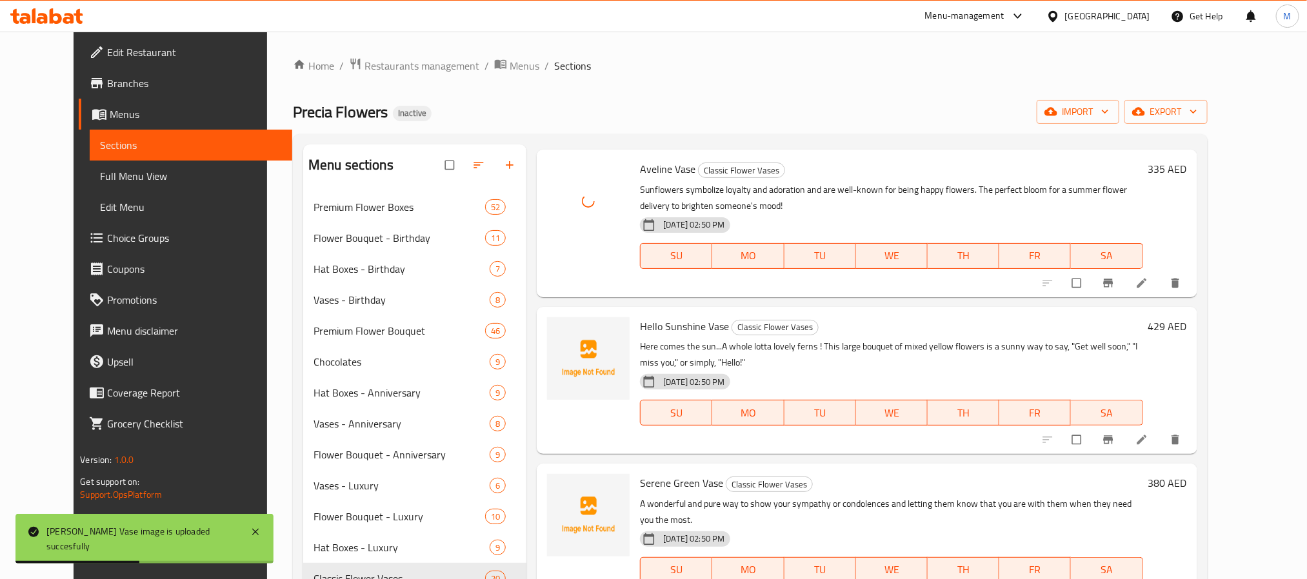
click at [640, 326] on span "Hello Sunshine Vase" at bounding box center [684, 326] width 89 height 19
click at [557, 341] on icon "upload picture" at bounding box center [563, 335] width 13 height 13
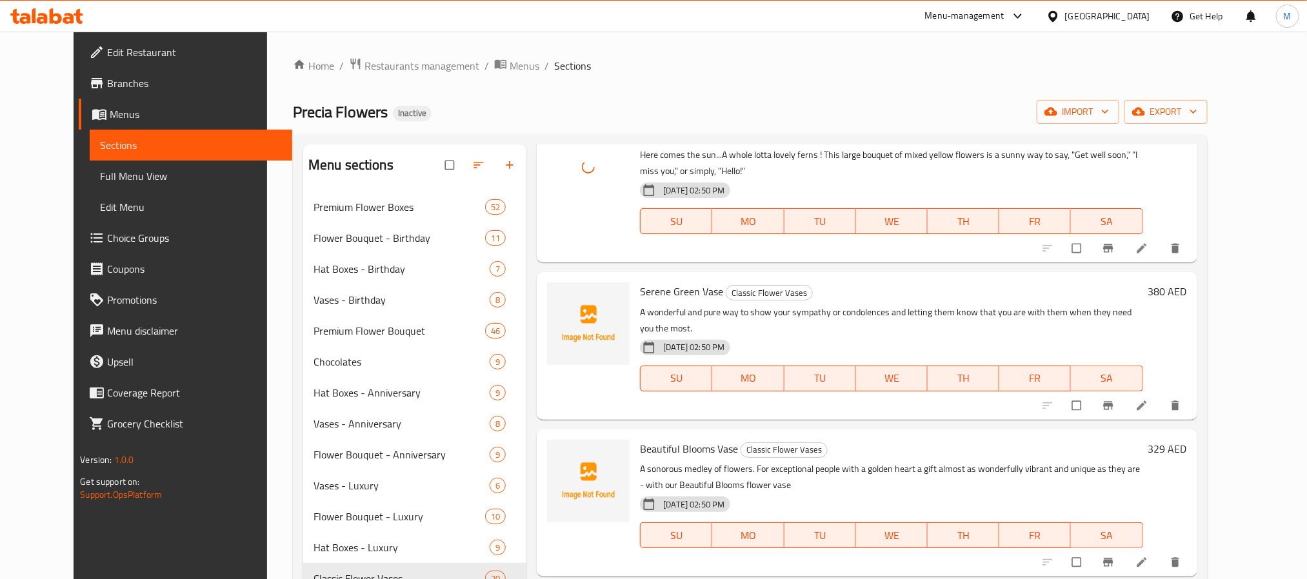
scroll to position [387, 0]
click at [640, 285] on span "Serene Green Vase" at bounding box center [681, 289] width 83 height 19
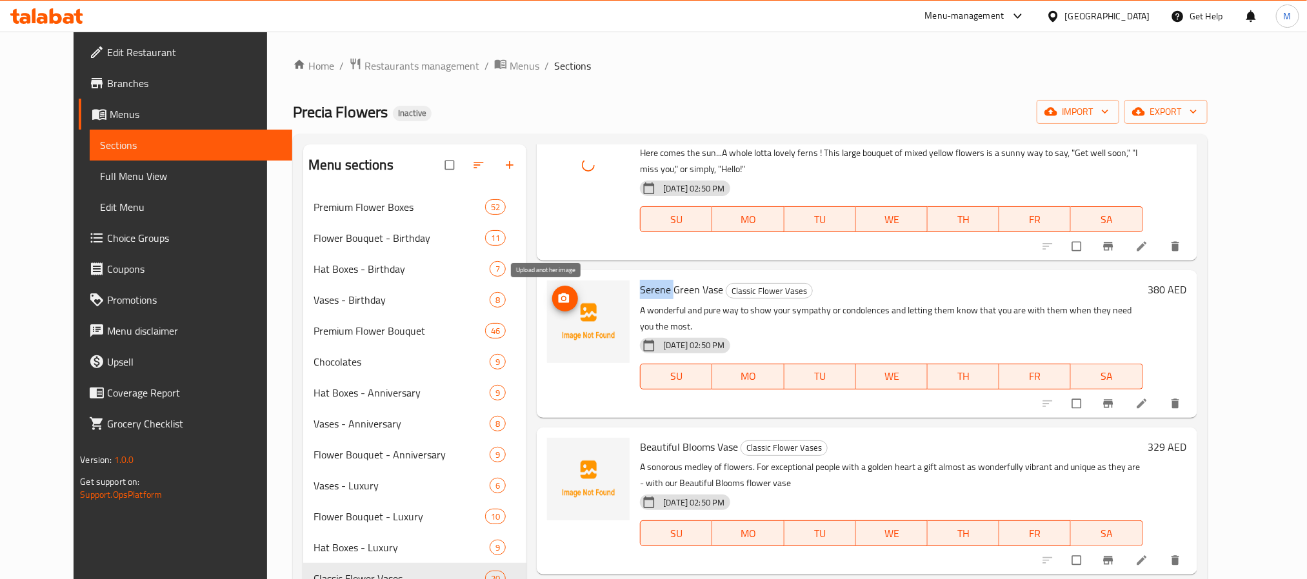
click at [559, 303] on icon "upload picture" at bounding box center [564, 299] width 11 height 10
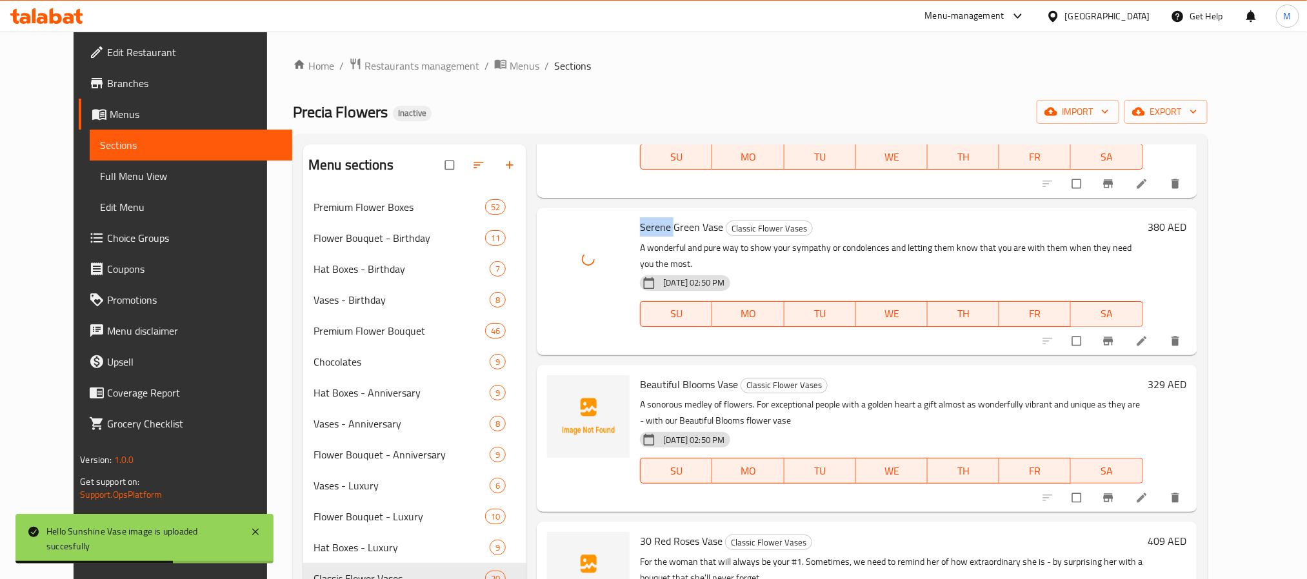
scroll to position [484, 0]
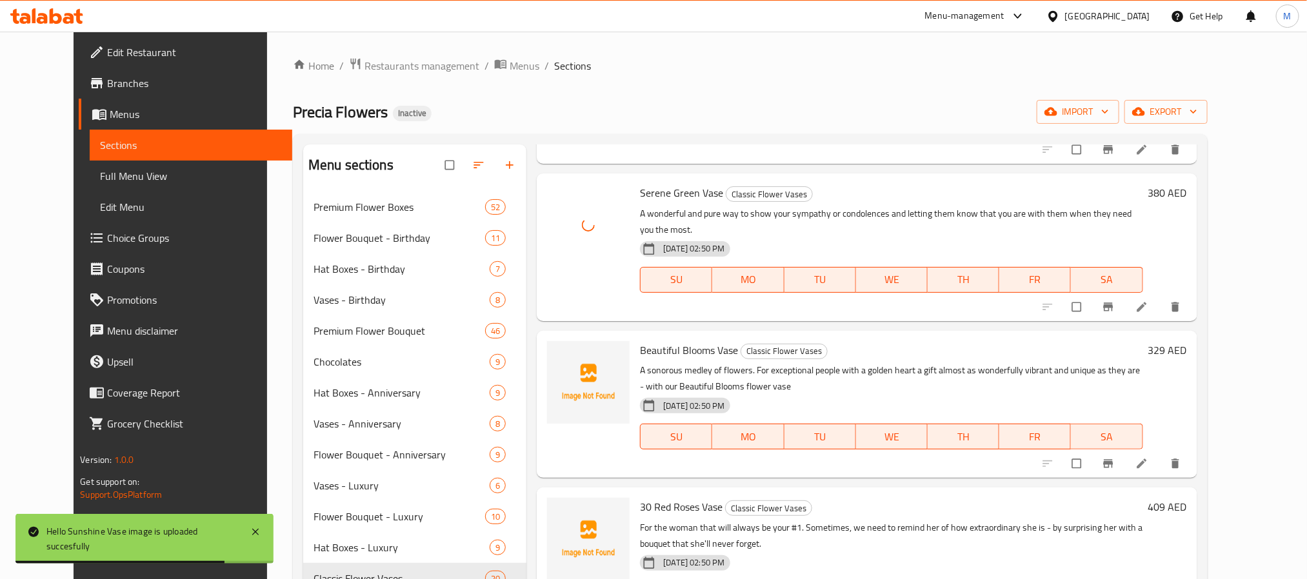
click at [679, 341] on span "Beautiful Blooms Vase" at bounding box center [689, 350] width 98 height 19
click at [645, 341] on span "Beautiful Blooms Vase" at bounding box center [689, 350] width 98 height 19
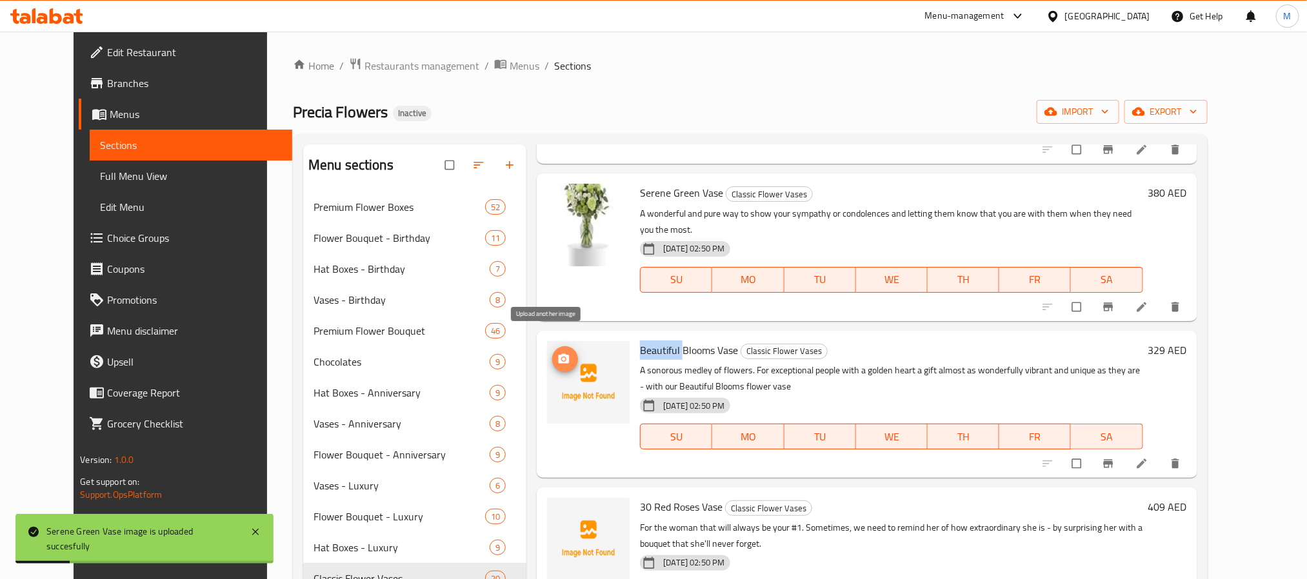
click at [552, 353] on span "upload picture" at bounding box center [565, 359] width 26 height 13
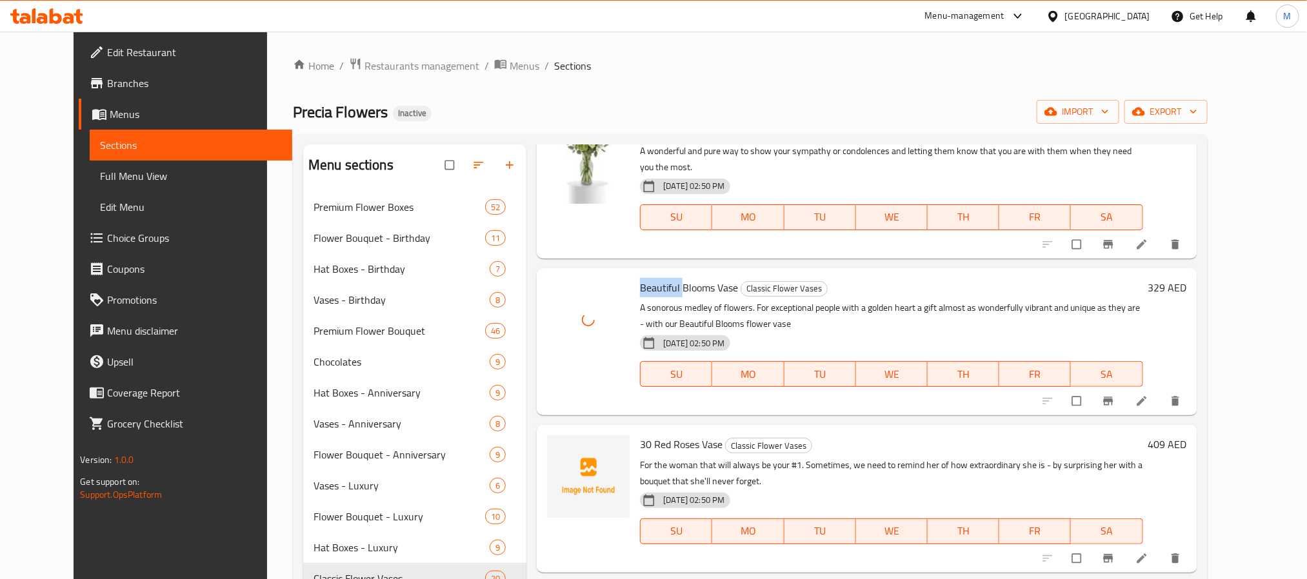
scroll to position [581, 0]
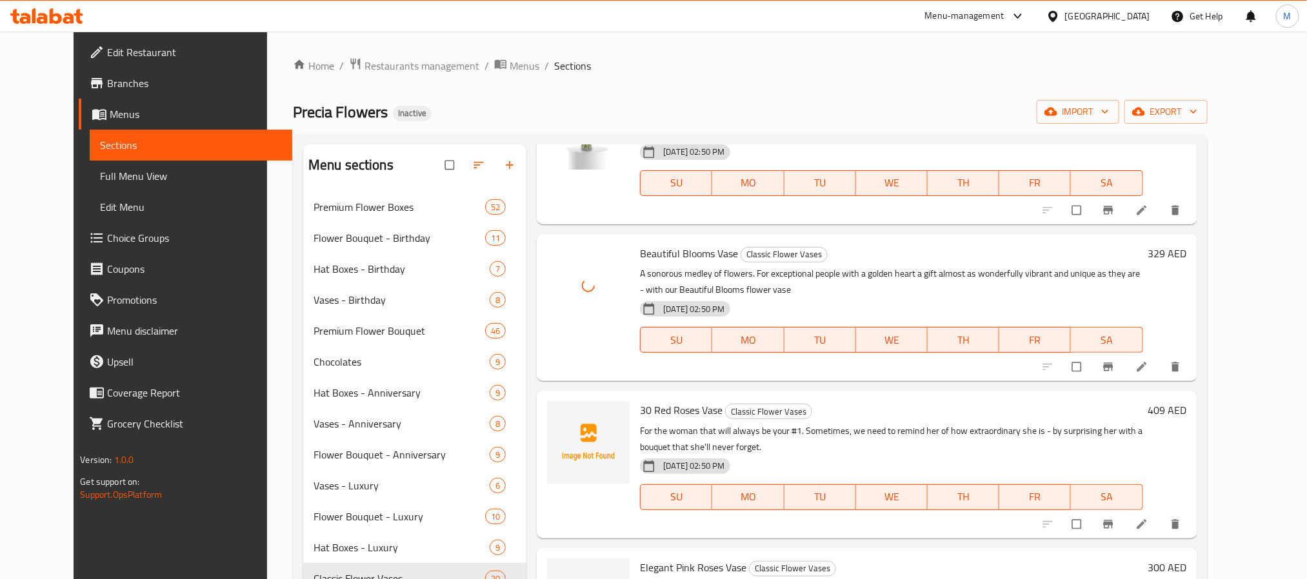
drag, startPoint x: 681, startPoint y: 395, endPoint x: 670, endPoint y: 395, distance: 11.0
click at [675, 401] on span "30 Red Roses Vase" at bounding box center [681, 410] width 83 height 19
drag, startPoint x: 655, startPoint y: 392, endPoint x: 620, endPoint y: 393, distance: 34.9
click at [635, 396] on div "30 Red Roses Vase Classic Flower Vases For the woman that will always be your #…" at bounding box center [891, 464] width 513 height 137
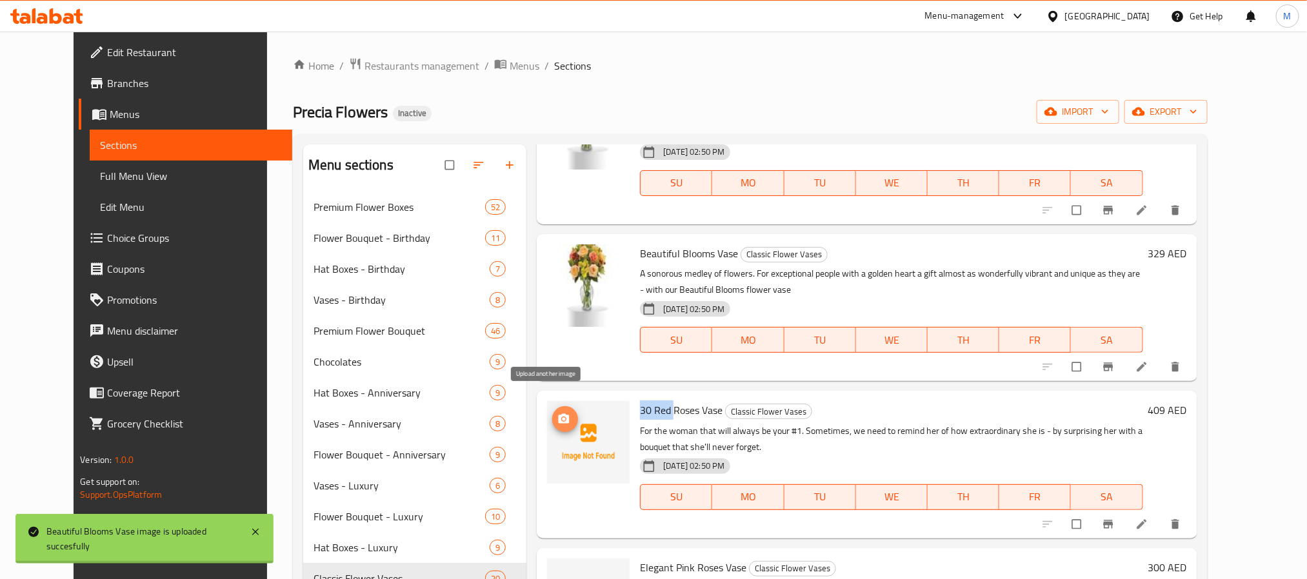
click at [559, 414] on icon "upload picture" at bounding box center [564, 419] width 11 height 10
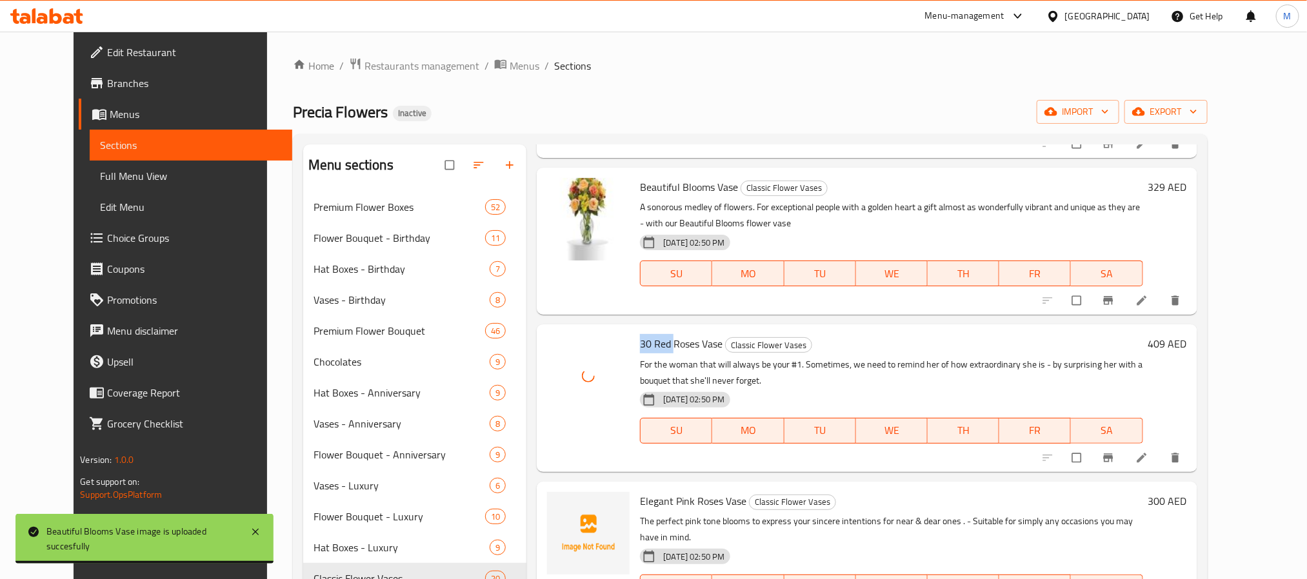
scroll to position [774, 0]
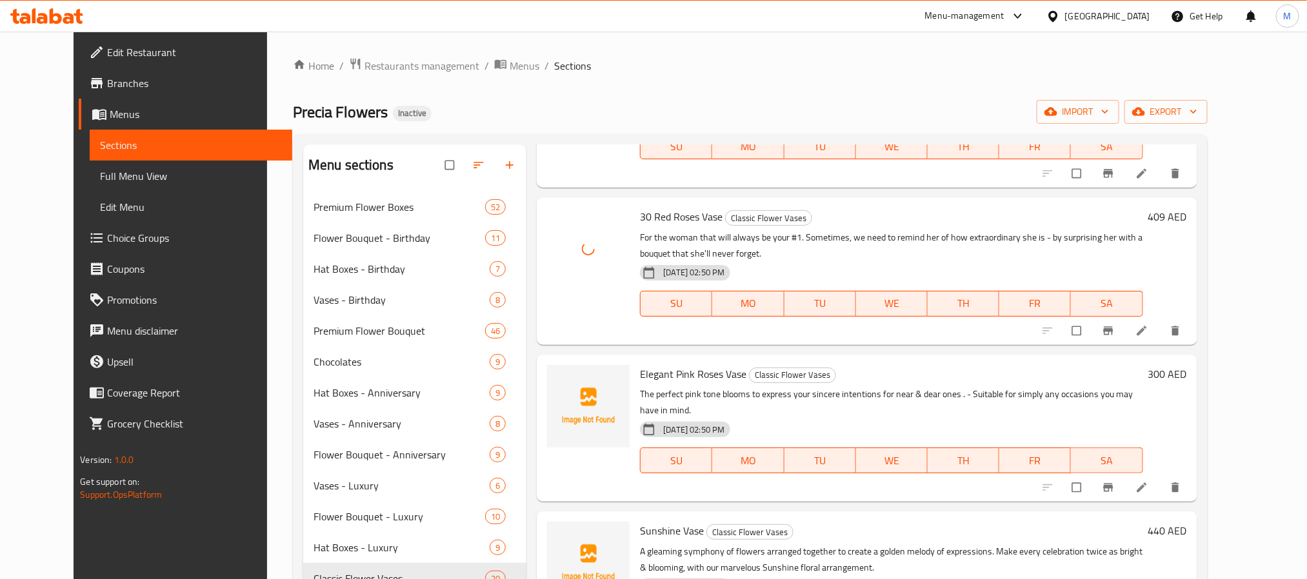
click at [640, 365] on span "Elegant Pink Roses Vase" at bounding box center [693, 374] width 106 height 19
click at [557, 377] on icon "upload picture" at bounding box center [563, 383] width 13 height 13
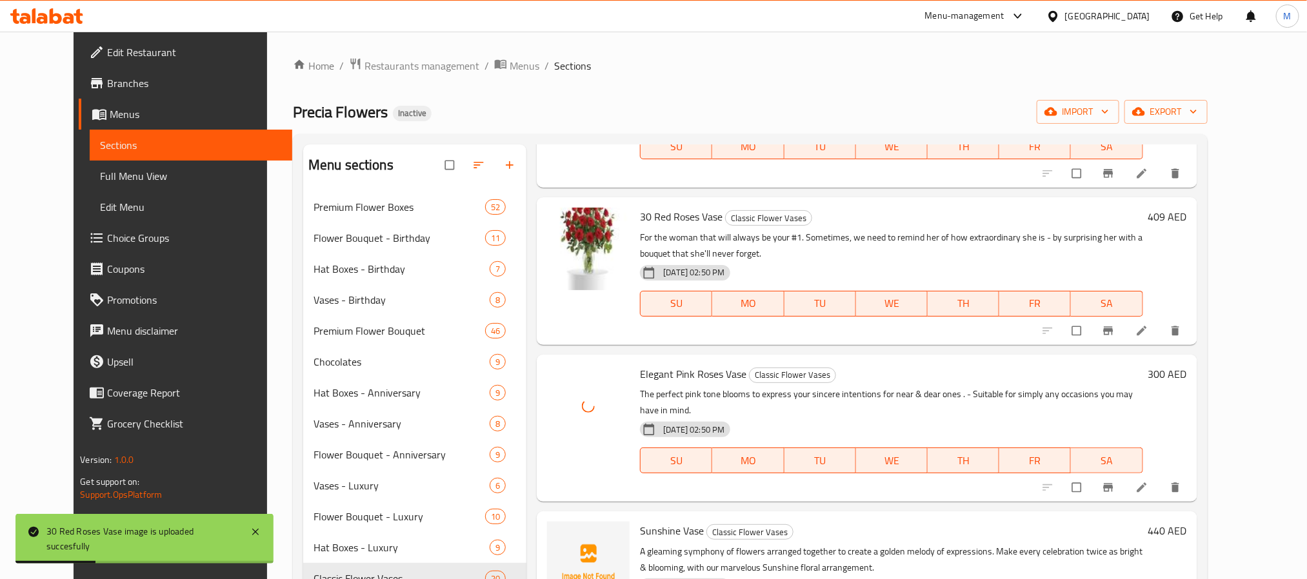
click at [640, 521] on span "Sunshine Vase" at bounding box center [672, 530] width 64 height 19
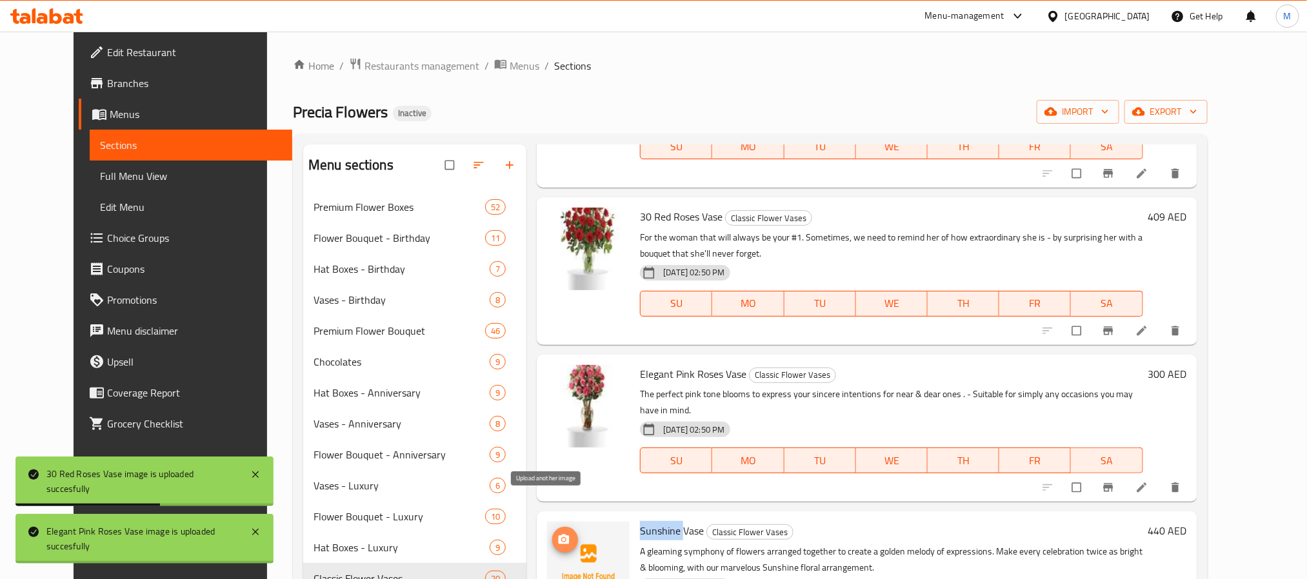
click at [559, 535] on icon "upload picture" at bounding box center [564, 540] width 11 height 10
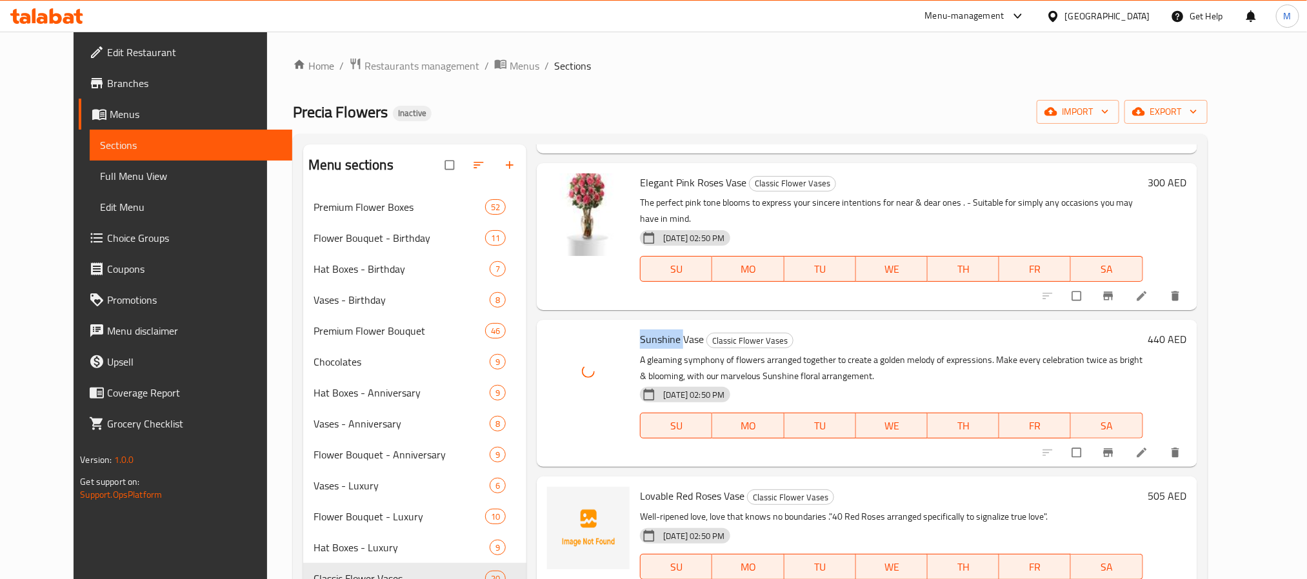
scroll to position [968, 0]
click at [646, 485] on span "Lovable Red Roses Vase" at bounding box center [692, 494] width 105 height 19
click at [559, 498] on icon "upload picture" at bounding box center [564, 503] width 11 height 10
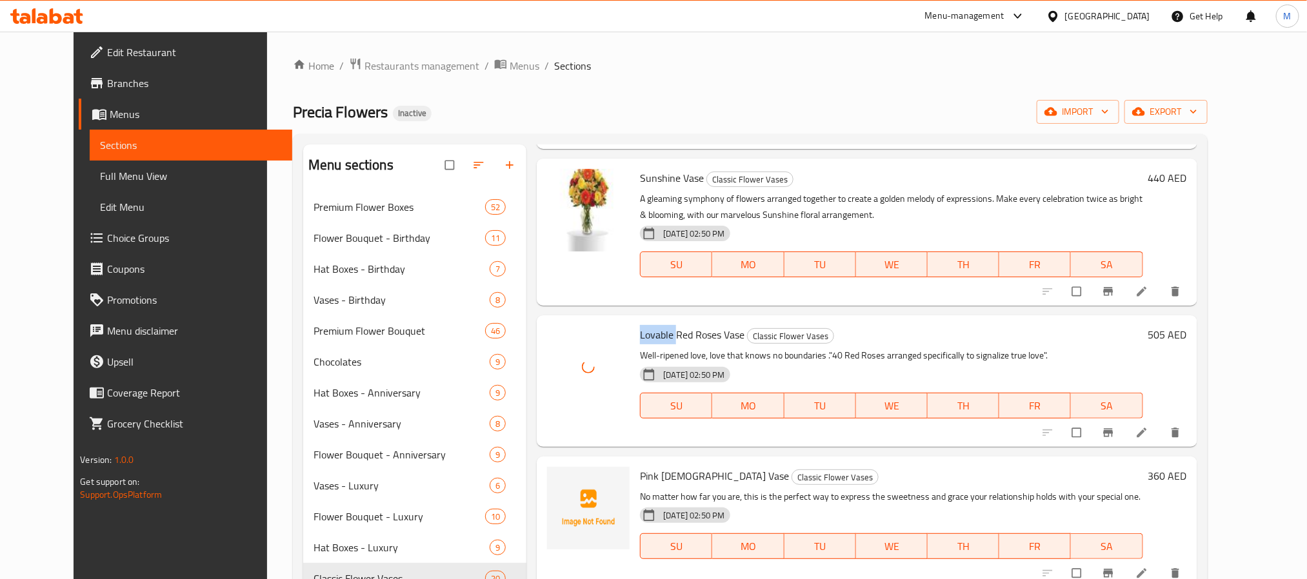
scroll to position [1258, 0]
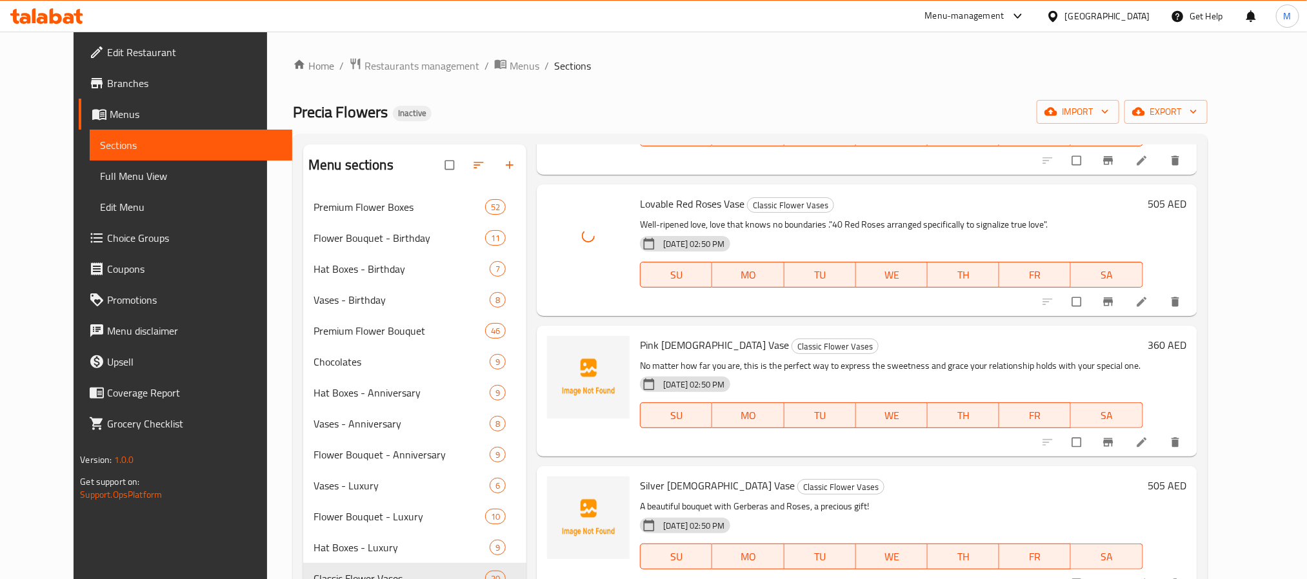
click at [640, 335] on span "Pink [DEMOGRAPHIC_DATA] Vase" at bounding box center [714, 344] width 149 height 19
click at [554, 348] on span "upload picture" at bounding box center [565, 354] width 26 height 13
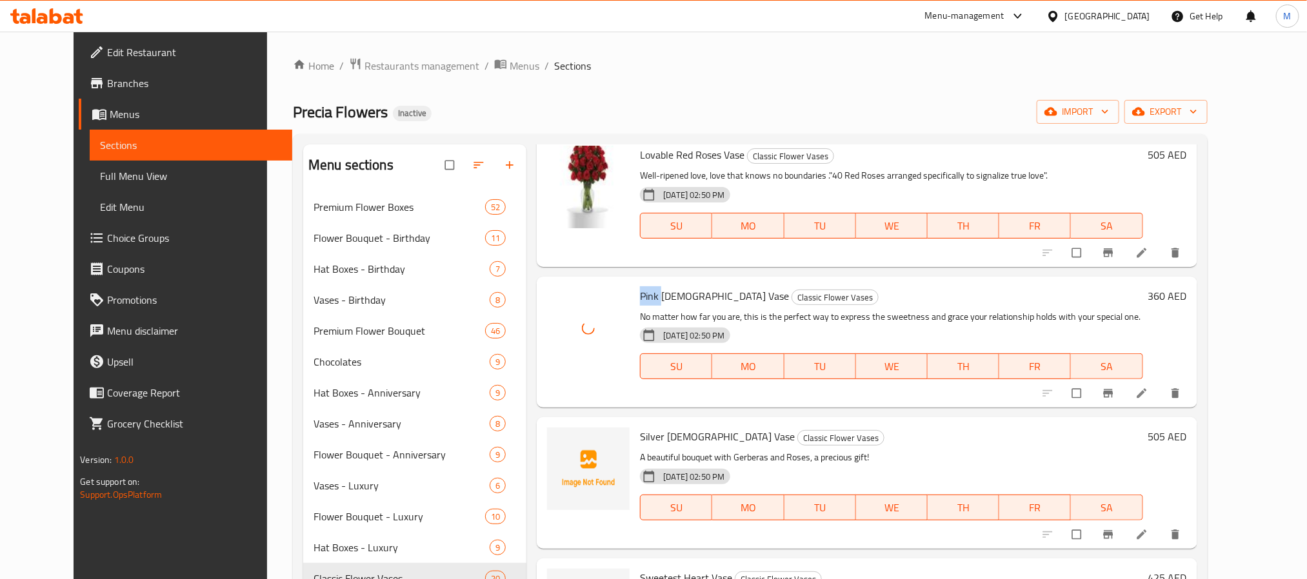
scroll to position [1355, 0]
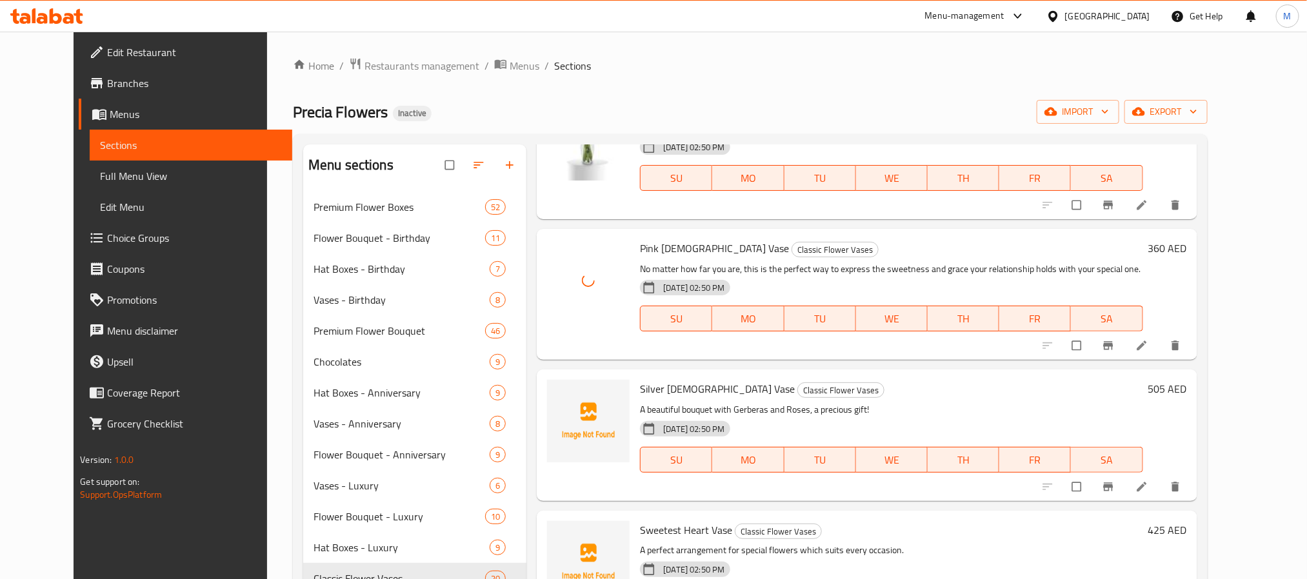
click at [640, 379] on span "Silver [DEMOGRAPHIC_DATA] Vase" at bounding box center [717, 388] width 155 height 19
click at [559, 393] on icon "upload picture" at bounding box center [564, 398] width 11 height 10
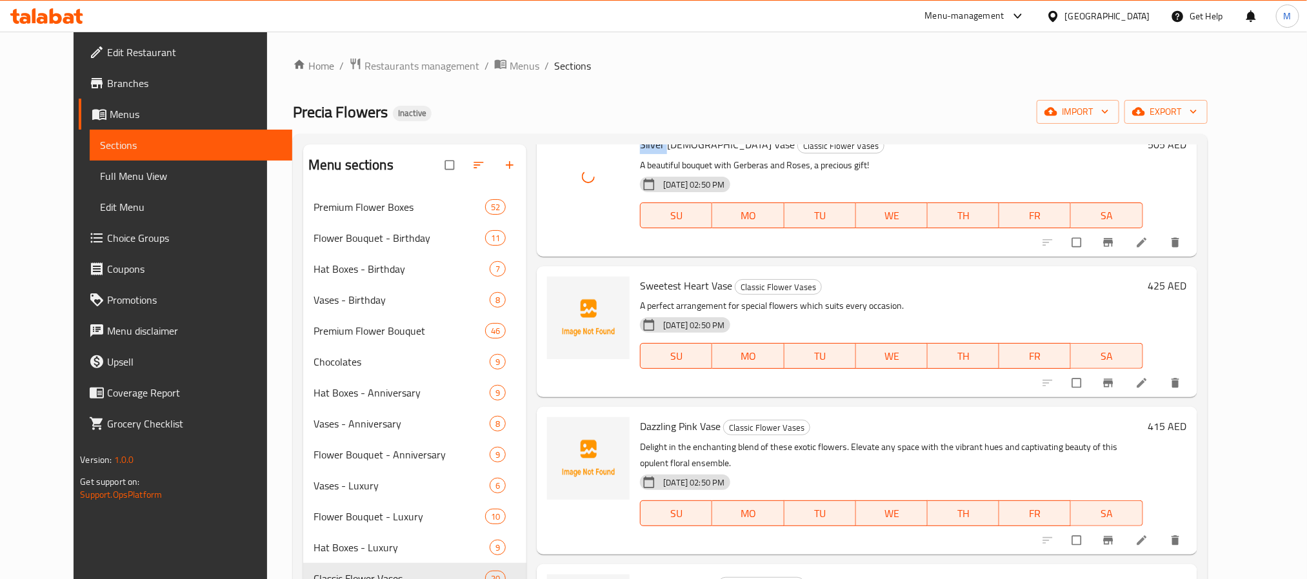
scroll to position [1645, 0]
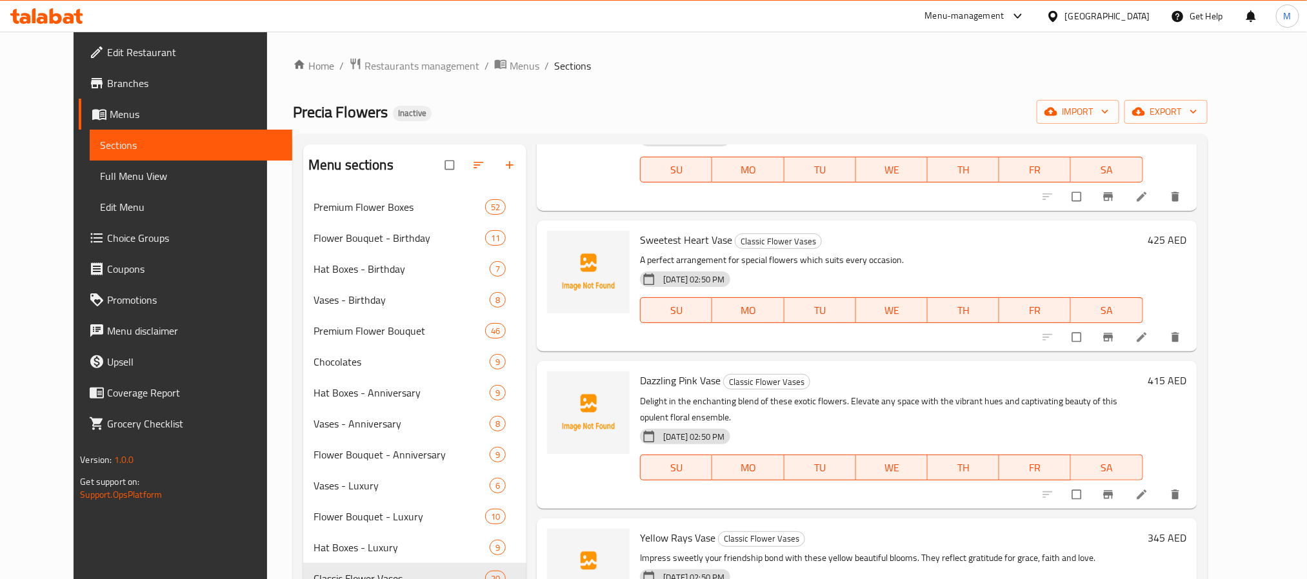
click at [641, 230] on span "Sweetest Heart Vase" at bounding box center [686, 239] width 92 height 19
click at [557, 243] on icon "upload picture" at bounding box center [563, 249] width 13 height 13
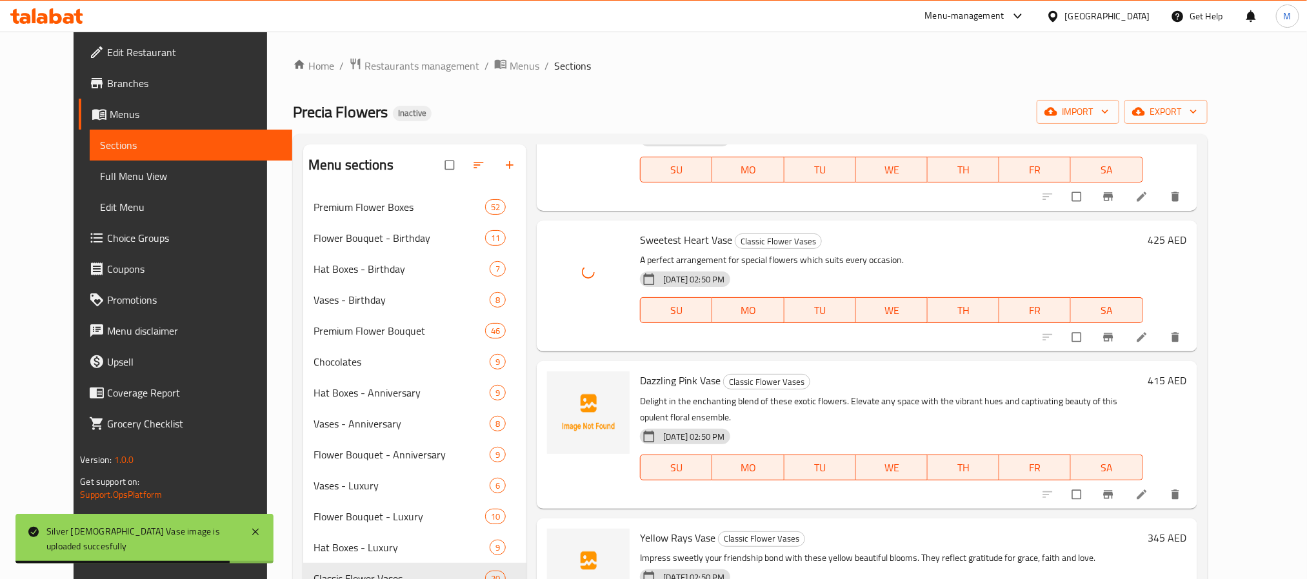
click at [640, 371] on span "Dazzling Pink Vase" at bounding box center [680, 380] width 81 height 19
drag, startPoint x: 637, startPoint y: 351, endPoint x: 645, endPoint y: 375, distance: 25.9
click at [640, 371] on span "Dazzling Pink Vase" at bounding box center [680, 380] width 81 height 19
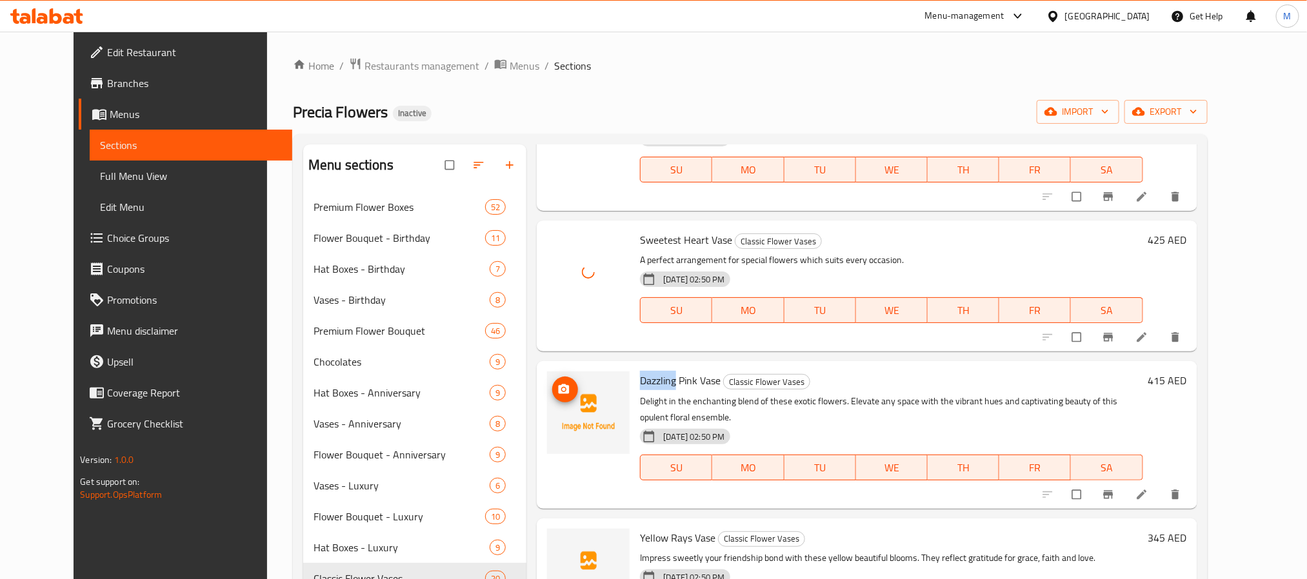
click at [552, 383] on span "upload picture" at bounding box center [565, 389] width 26 height 13
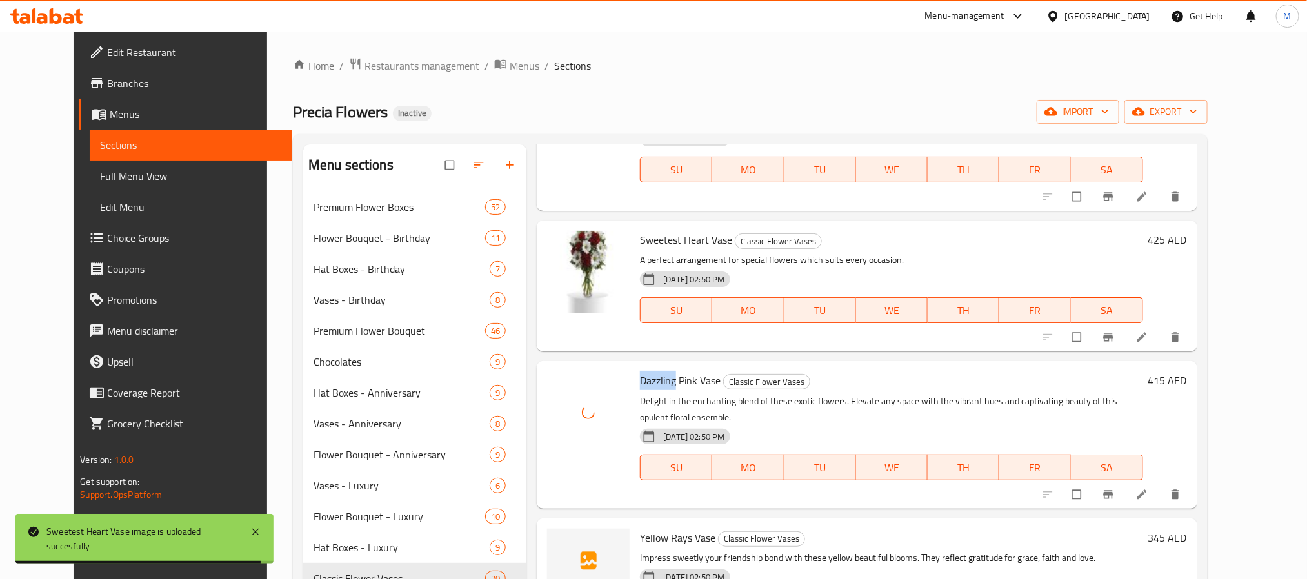
click at [643, 528] on span "Yellow Rays Vase" at bounding box center [677, 537] width 75 height 19
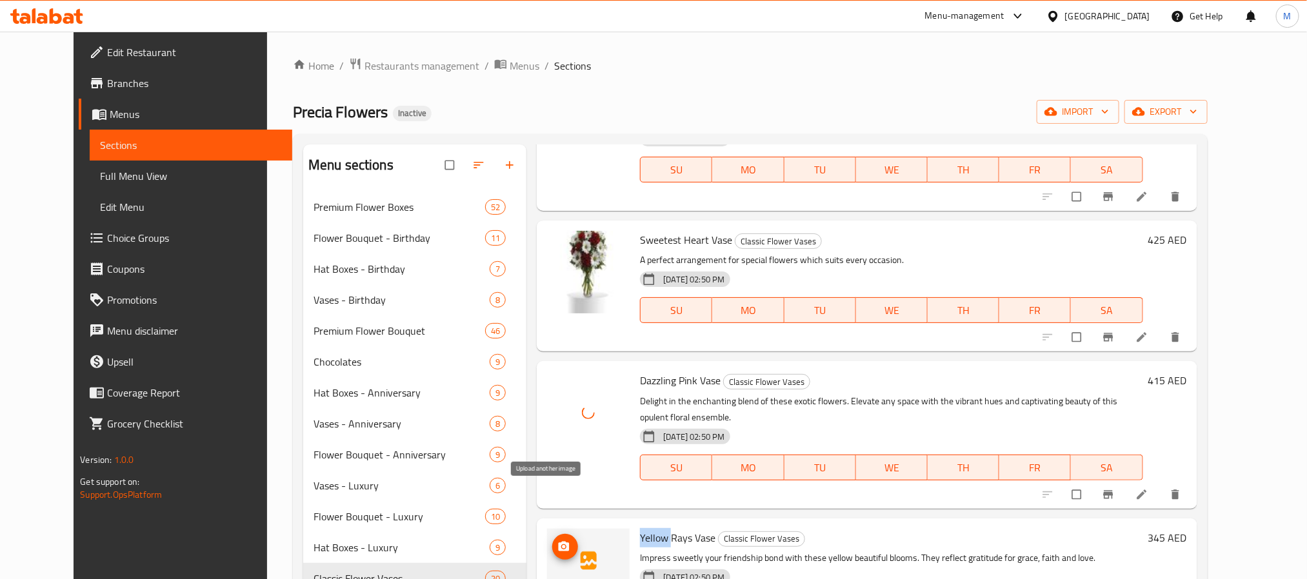
click at [559, 541] on icon "upload picture" at bounding box center [564, 546] width 11 height 10
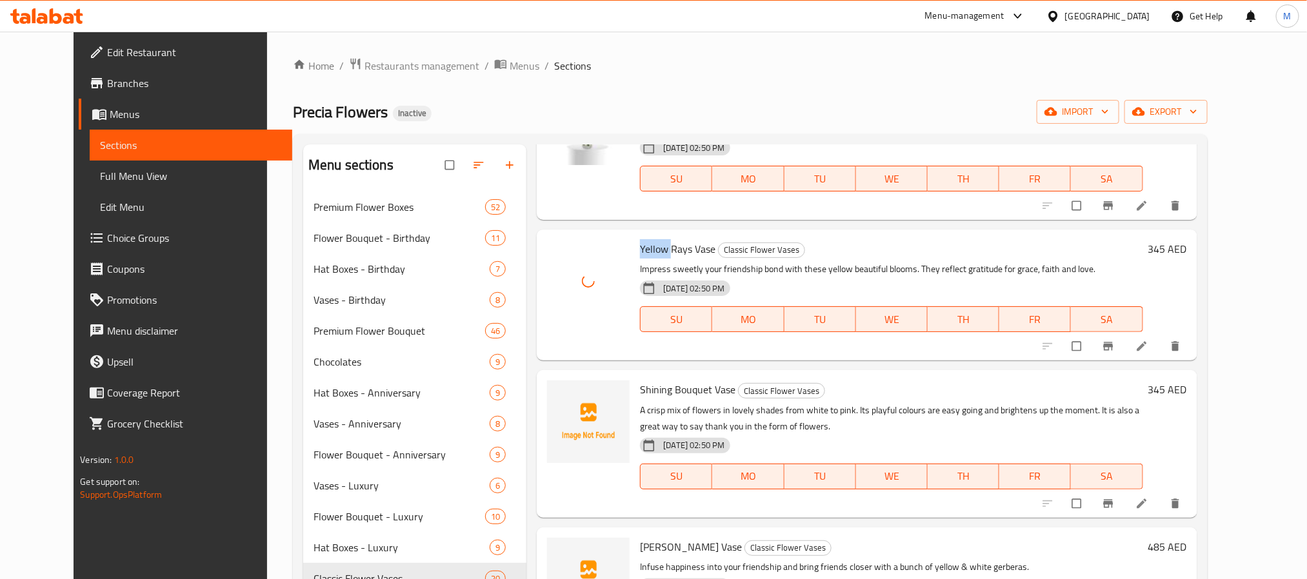
scroll to position [1935, 0]
click at [678, 379] on span "Shining Bouquet Vase" at bounding box center [687, 388] width 95 height 19
click at [640, 379] on span "Shining Bouquet Vase" at bounding box center [687, 388] width 95 height 19
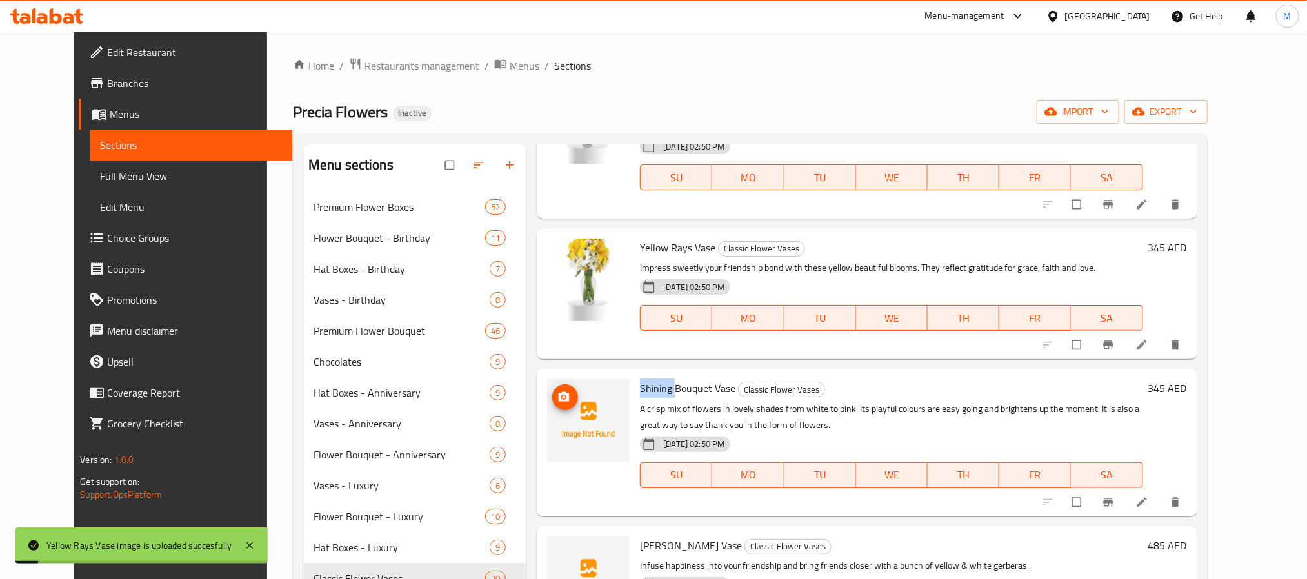
click at [554, 391] on span "upload picture" at bounding box center [565, 397] width 26 height 13
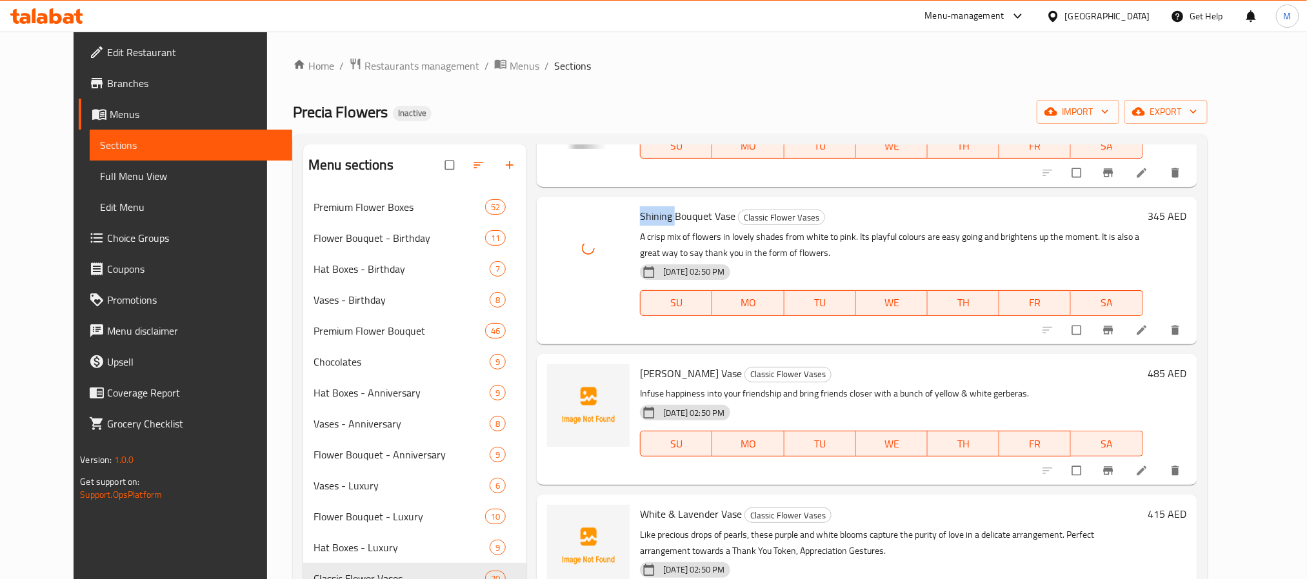
scroll to position [2129, 0]
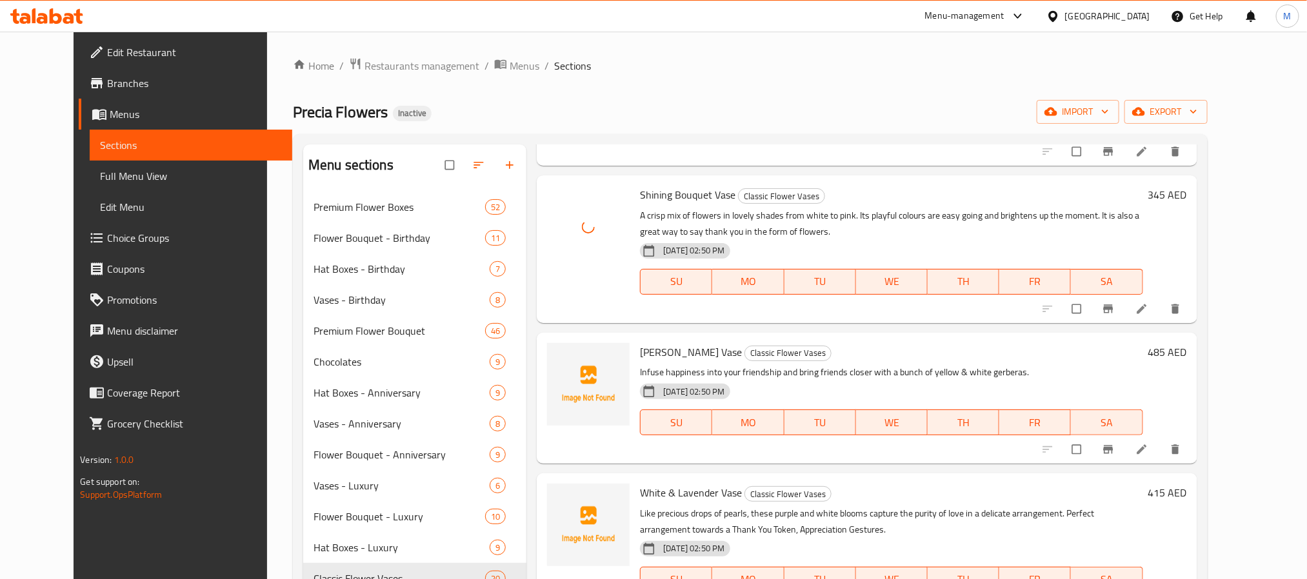
click at [640, 343] on span "[PERSON_NAME] Vase" at bounding box center [691, 352] width 102 height 19
click at [559, 355] on icon "upload picture" at bounding box center [564, 360] width 11 height 10
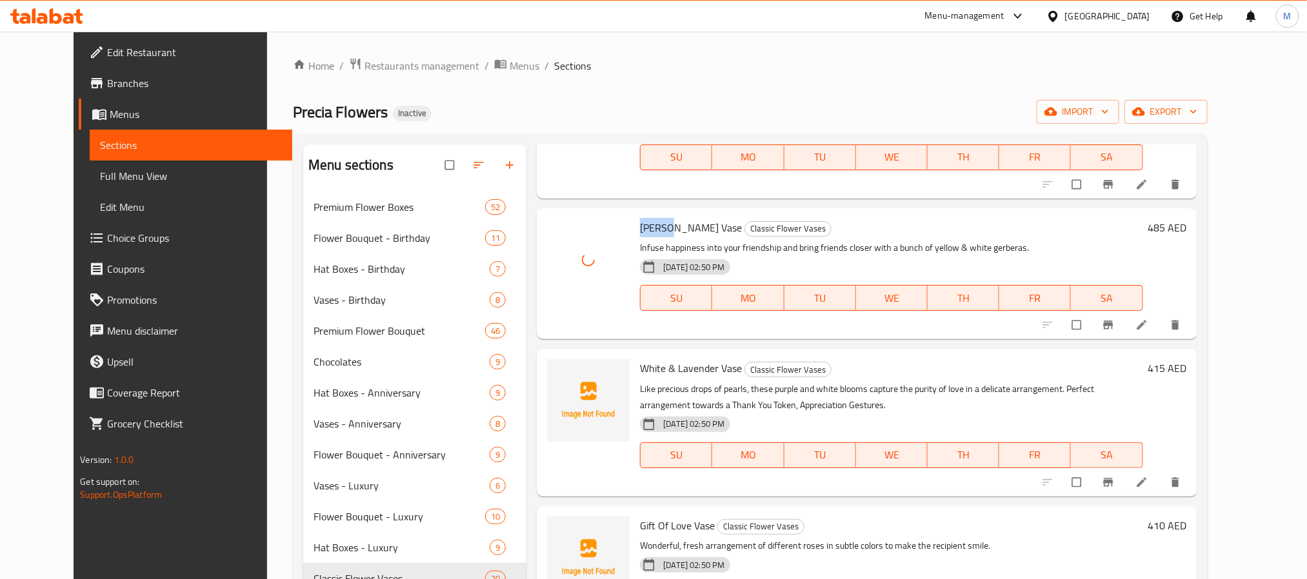
scroll to position [2261, 0]
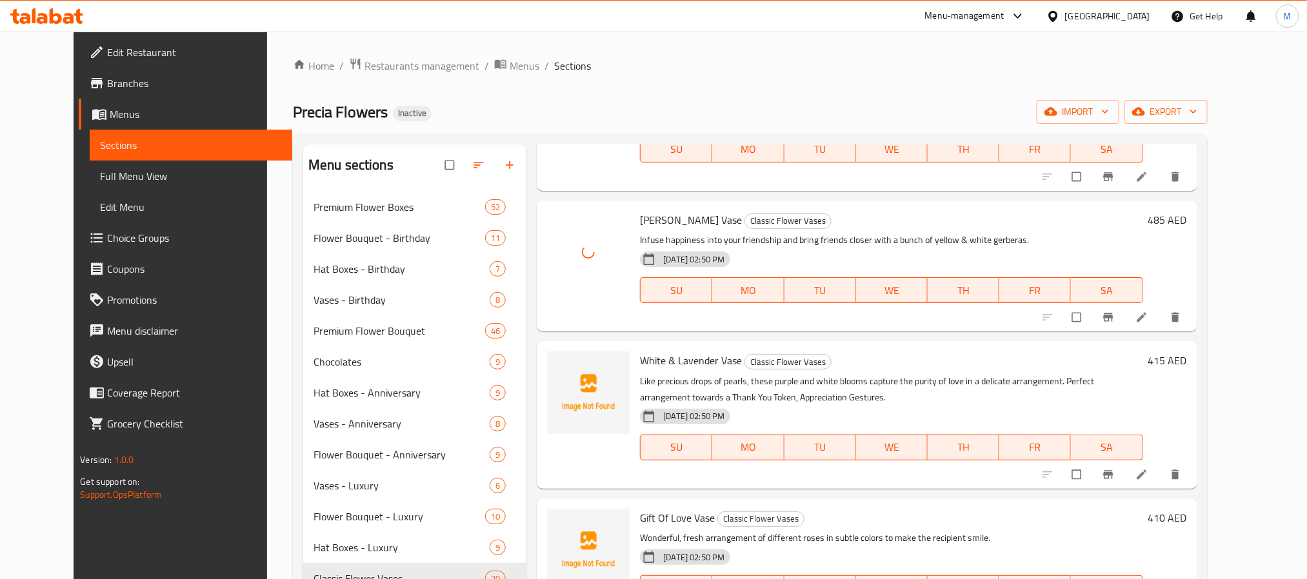
click at [640, 351] on span "White & Lavender Vase" at bounding box center [691, 360] width 102 height 19
click at [691, 351] on span "White & Lavender Vase" at bounding box center [691, 360] width 102 height 19
click at [559, 365] on icon "upload picture" at bounding box center [564, 370] width 11 height 10
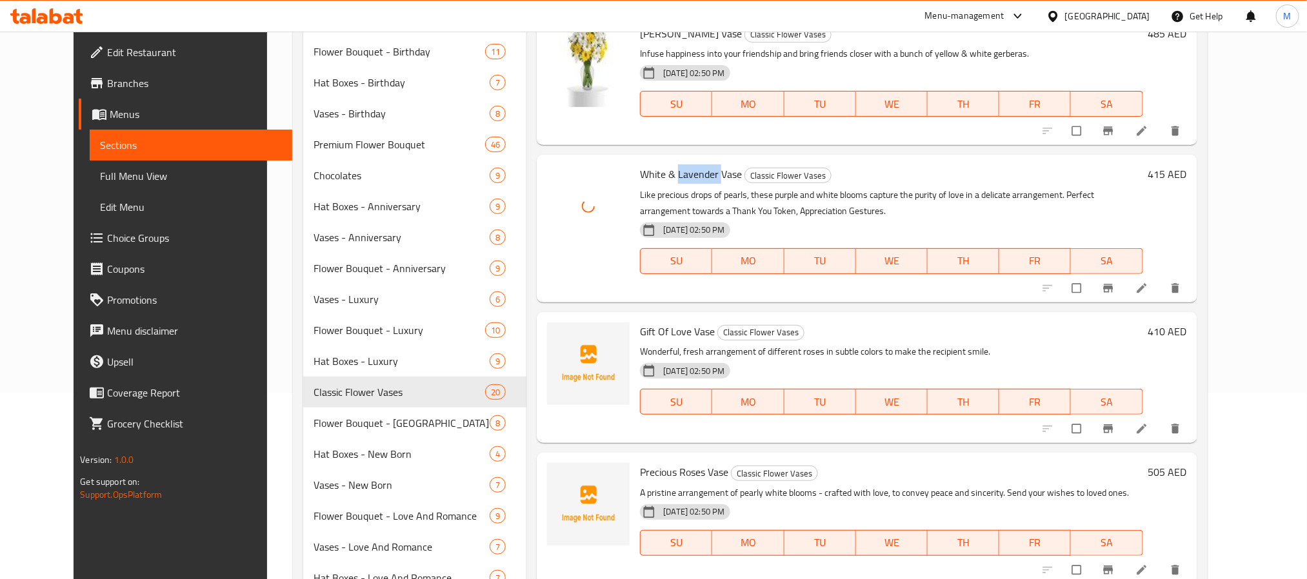
scroll to position [194, 0]
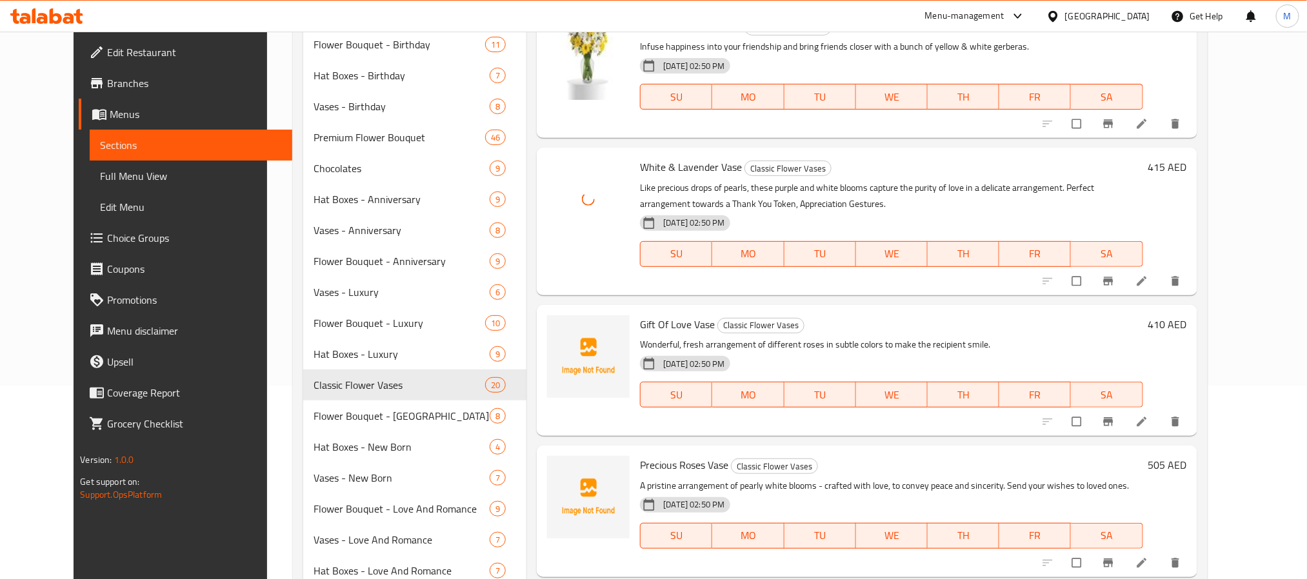
click at [640, 315] on span "Gift Of Love Vase" at bounding box center [677, 324] width 75 height 19
click at [554, 327] on span "upload picture" at bounding box center [565, 333] width 26 height 13
click at [640, 455] on span "Precious Roses Vase" at bounding box center [684, 464] width 88 height 19
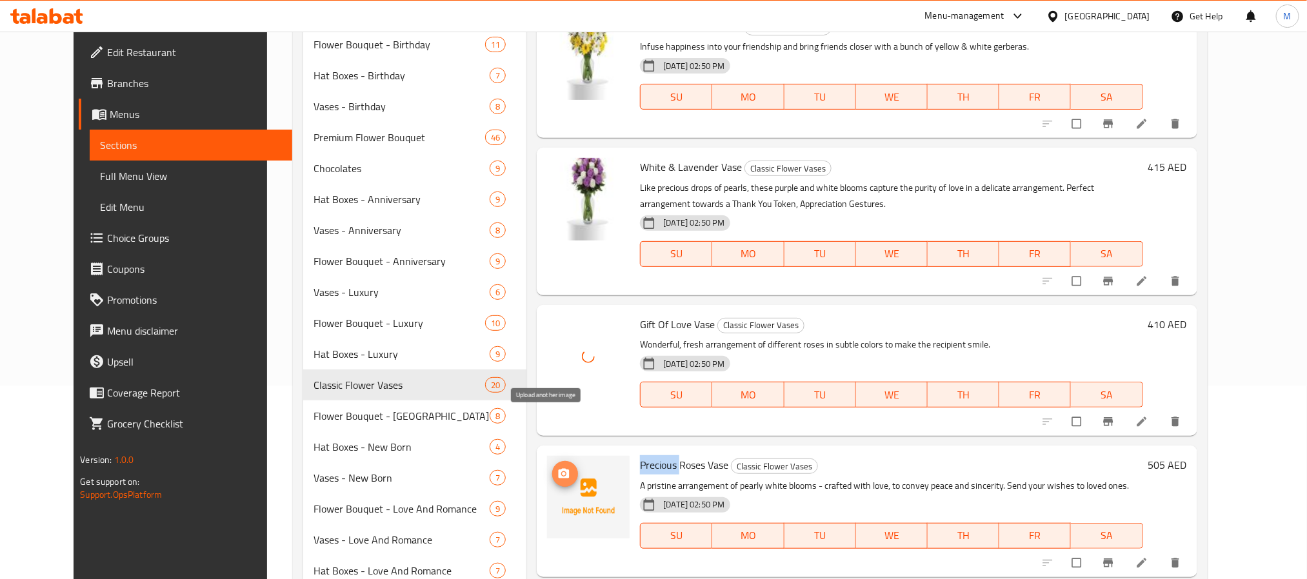
click at [552, 468] on span "upload picture" at bounding box center [565, 474] width 26 height 13
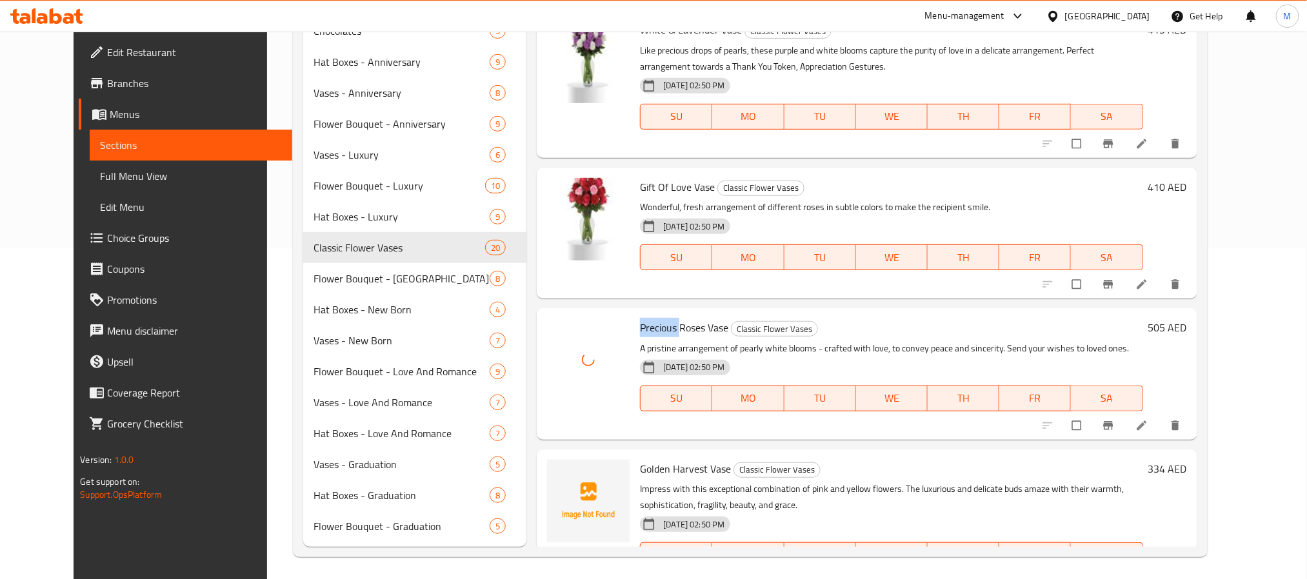
scroll to position [334, 0]
click at [641, 457] on span "Golden Harvest Vase" at bounding box center [685, 466] width 91 height 19
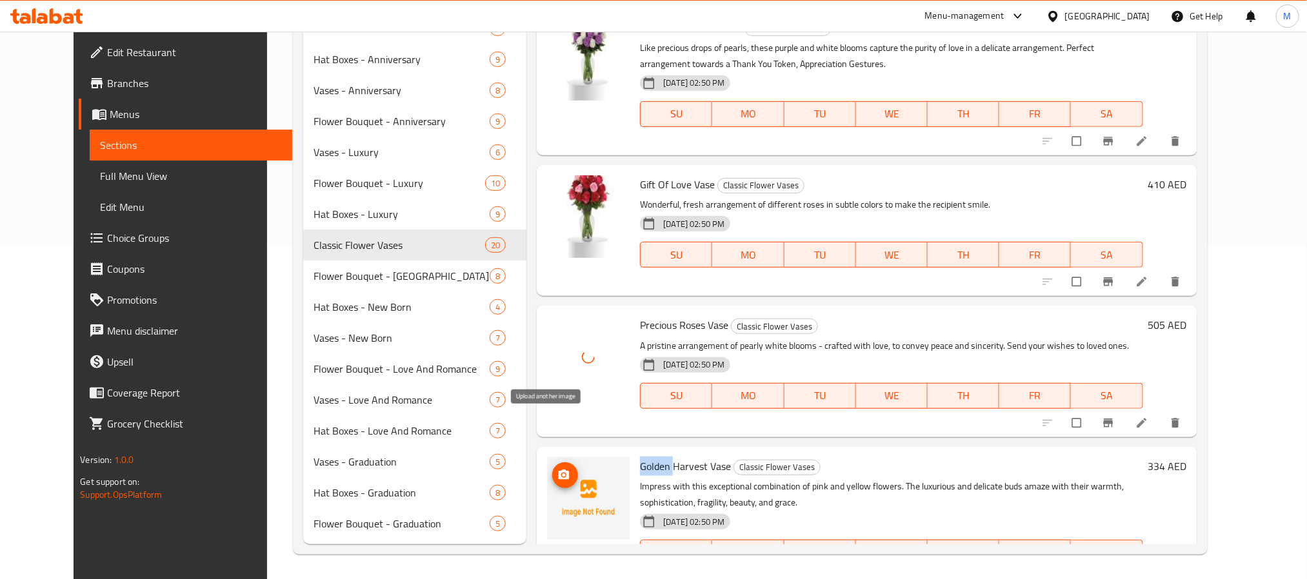
drag, startPoint x: 555, startPoint y: 426, endPoint x: 546, endPoint y: 426, distance: 9.1
click at [552, 469] on span "upload picture" at bounding box center [565, 475] width 26 height 13
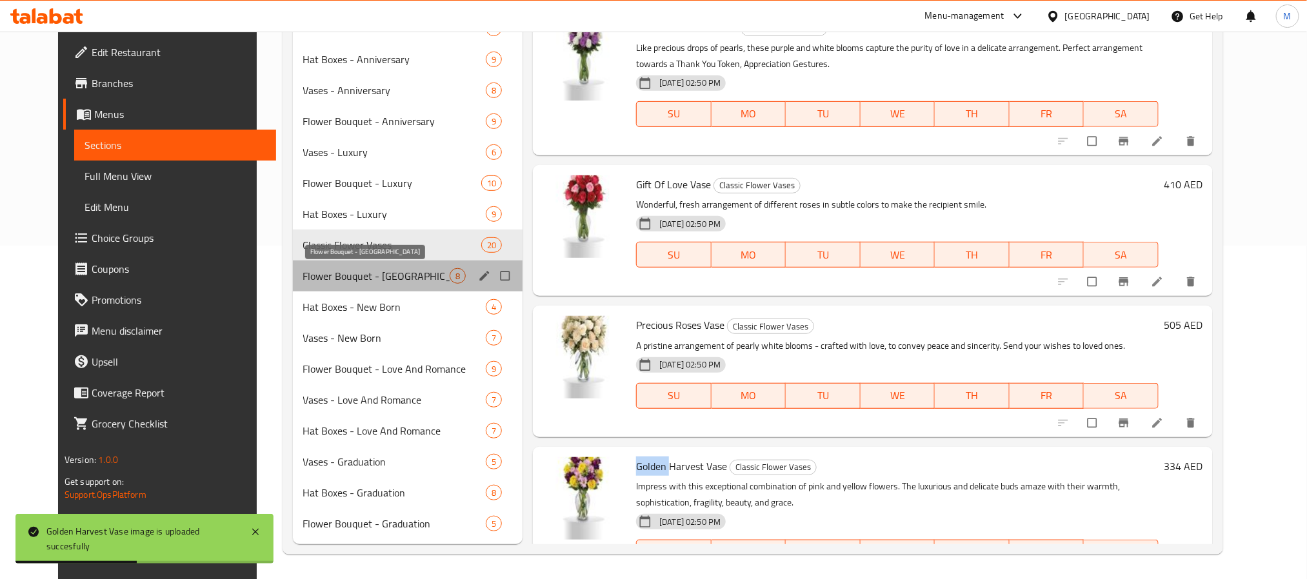
click at [387, 281] on span "Flower Bouquet - [GEOGRAPHIC_DATA]" at bounding box center [376, 275] width 146 height 15
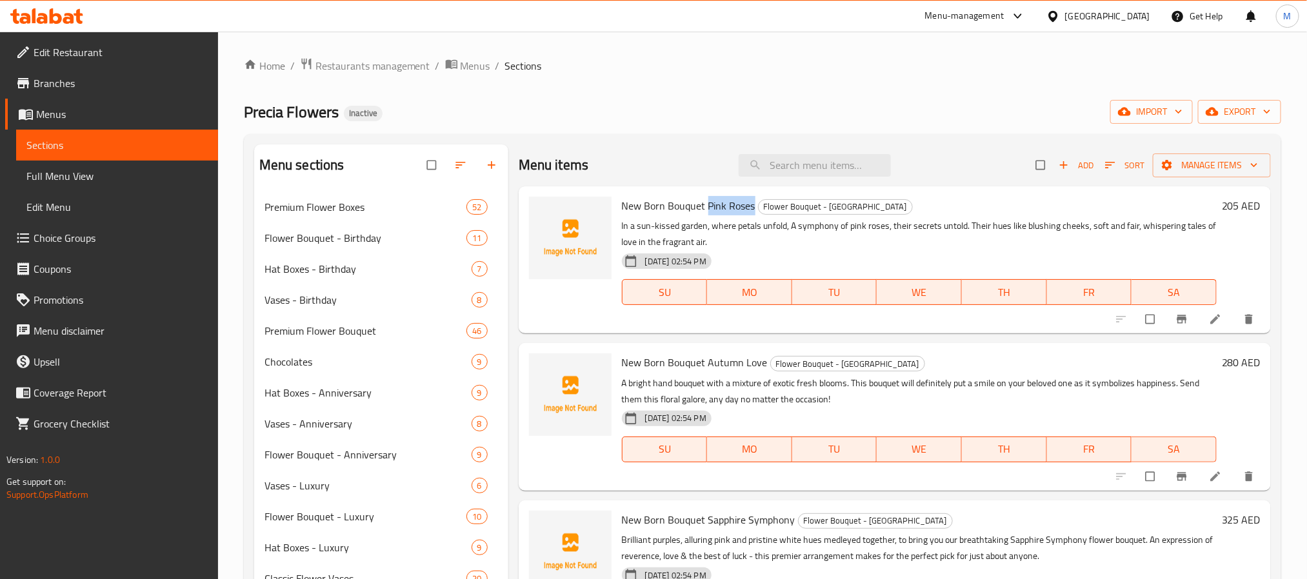
drag, startPoint x: 755, startPoint y: 206, endPoint x: 708, endPoint y: 206, distance: 46.5
click at [708, 206] on h6 "New Born Bouquet Pink Roses Flower Bouquet - New Born" at bounding box center [919, 206] width 595 height 18
click at [548, 215] on icon "upload picture" at bounding box center [545, 214] width 13 height 13
click at [728, 368] on span "New Born Bouquet Autumn Love" at bounding box center [695, 362] width 146 height 19
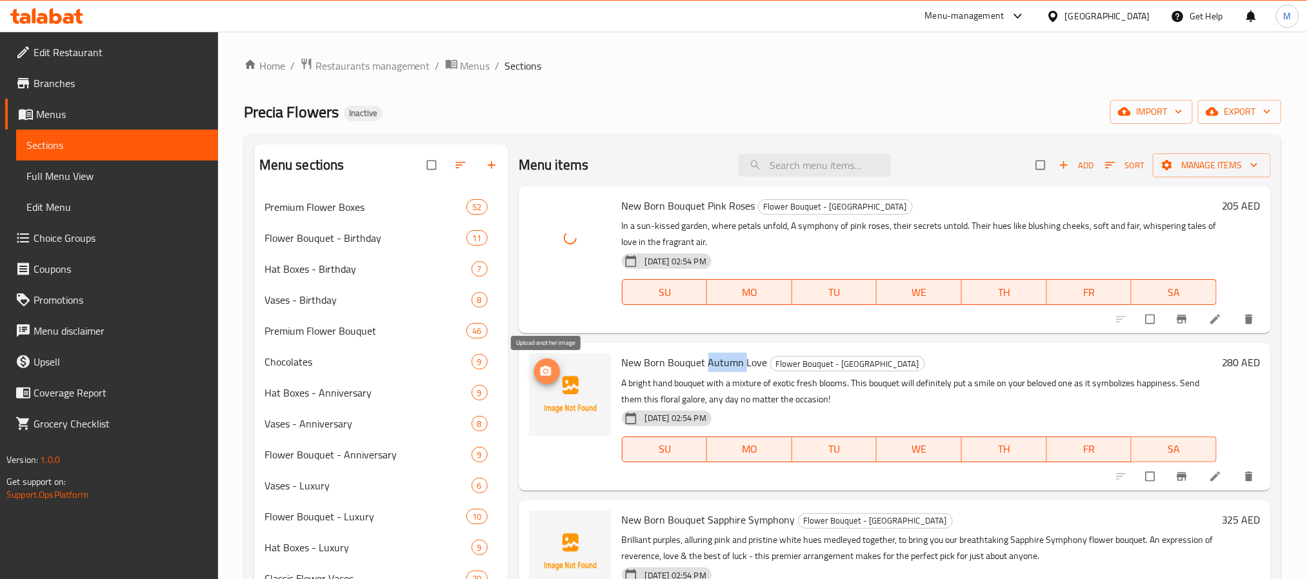
click at [545, 374] on icon "upload picture" at bounding box center [545, 371] width 13 height 13
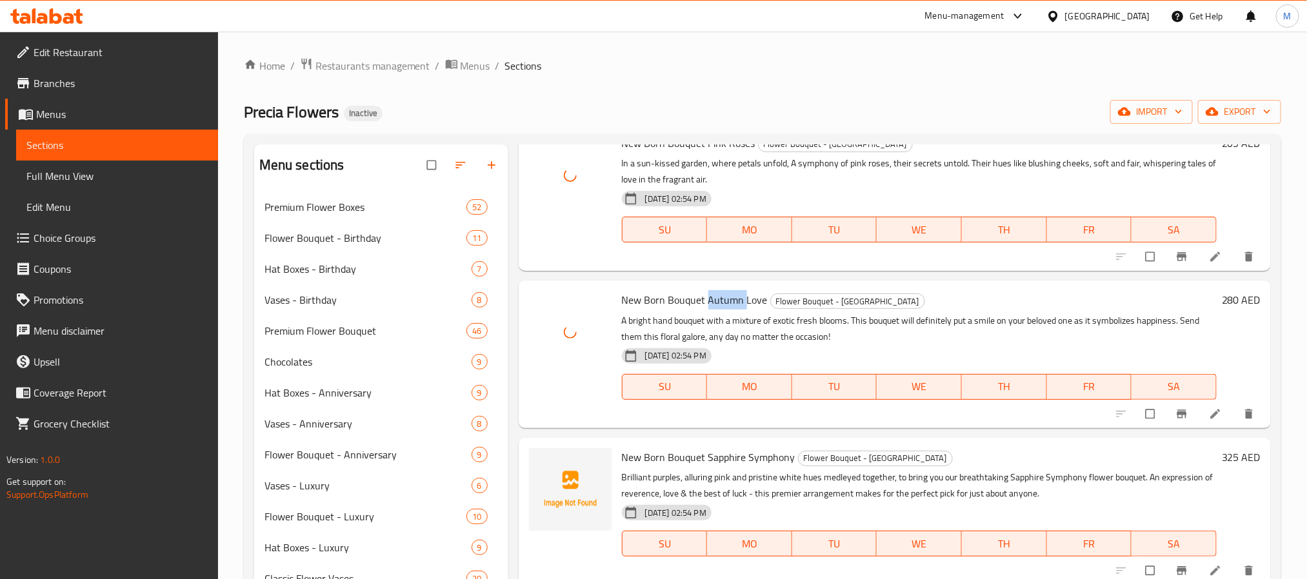
scroll to position [97, 0]
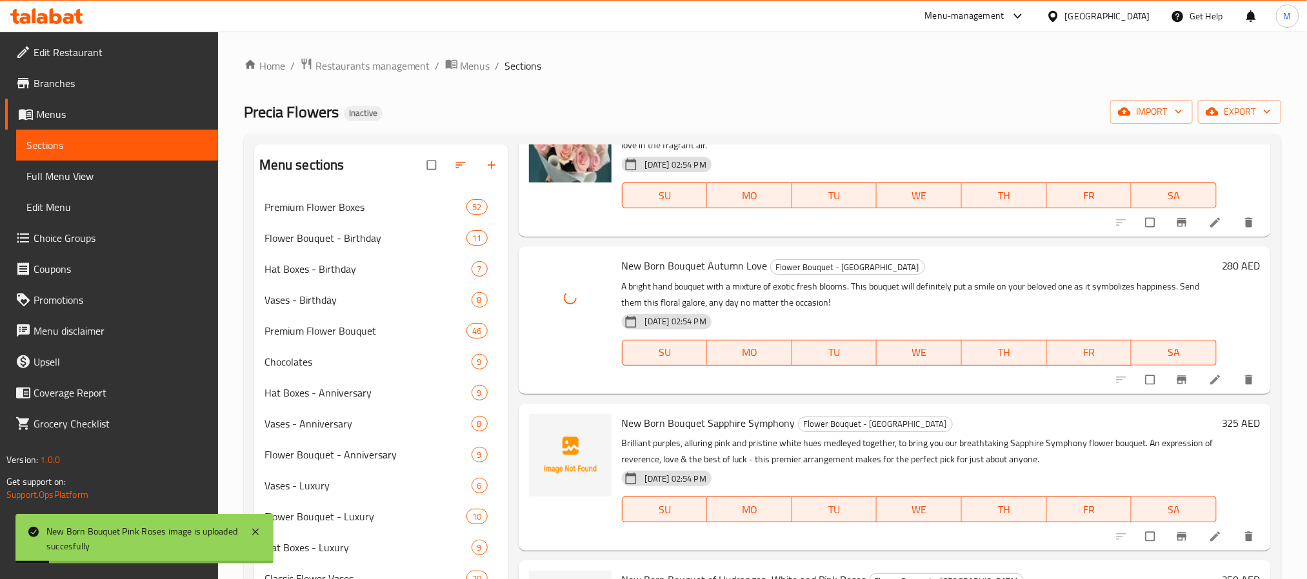
click at [728, 426] on span "New Born Bouquet Sapphire Symphony" at bounding box center [709, 423] width 174 height 19
click at [539, 434] on icon "upload picture" at bounding box center [545, 432] width 13 height 13
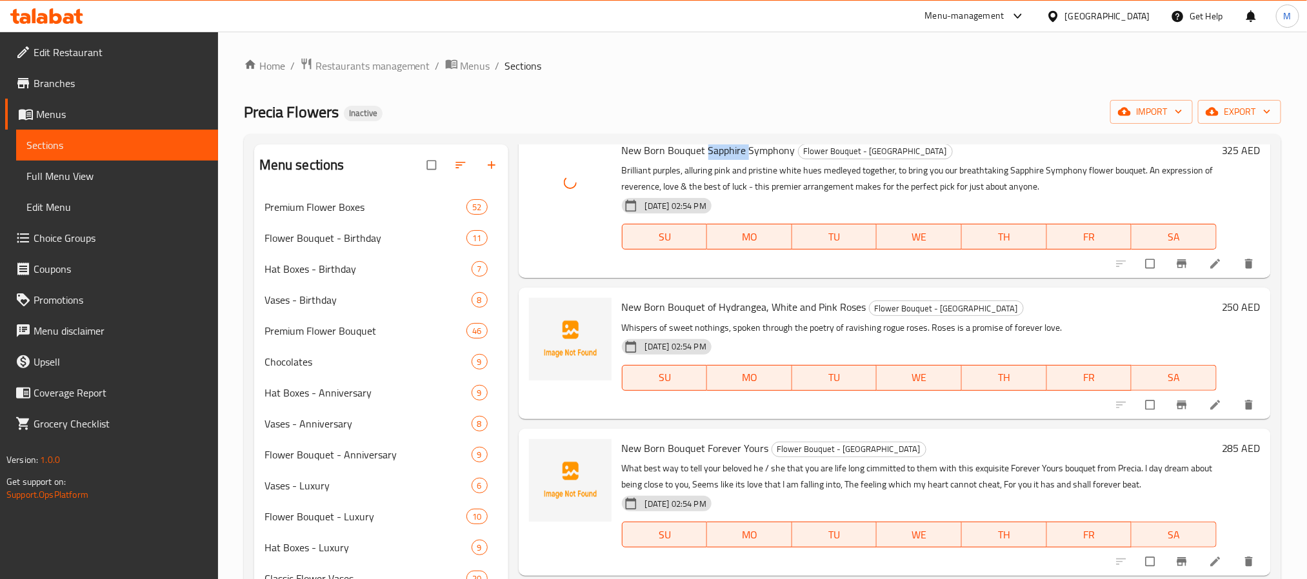
scroll to position [387, 0]
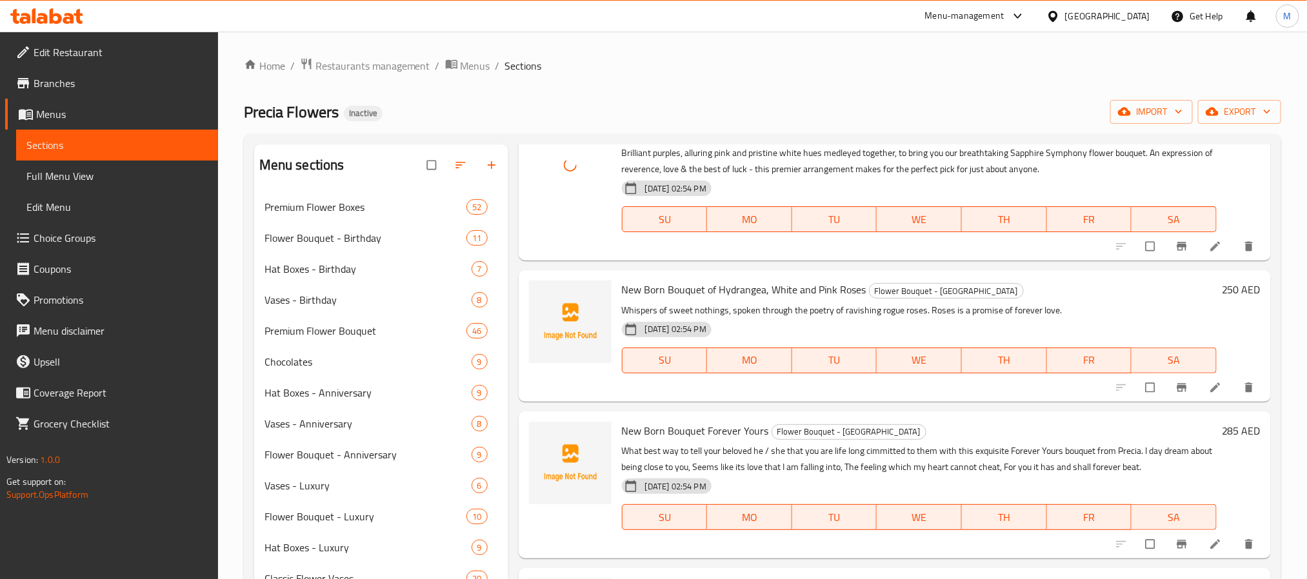
click at [744, 286] on span "New Born Bouquet of Hydrangea, White and Pink Roses" at bounding box center [744, 289] width 245 height 19
drag, startPoint x: 744, startPoint y: 286, endPoint x: 665, endPoint y: 327, distance: 89.2
click at [744, 287] on span "New Born Bouquet of Hydrangea, White and Pink Roses" at bounding box center [744, 289] width 245 height 19
click at [541, 298] on icon "upload picture" at bounding box center [545, 299] width 11 height 10
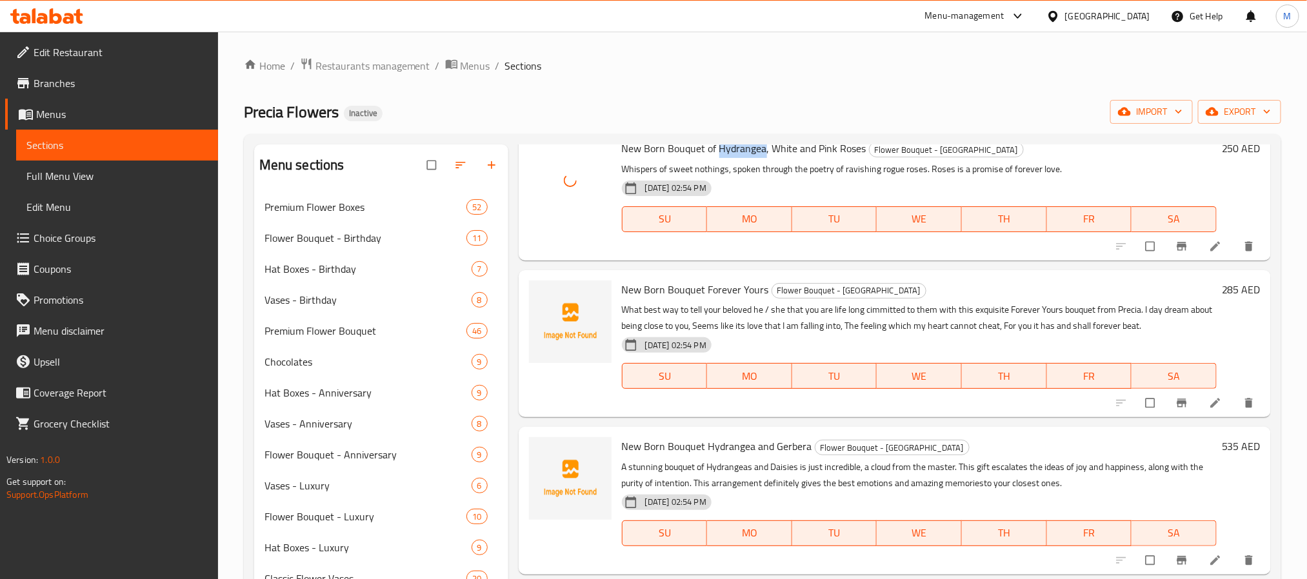
scroll to position [539, 0]
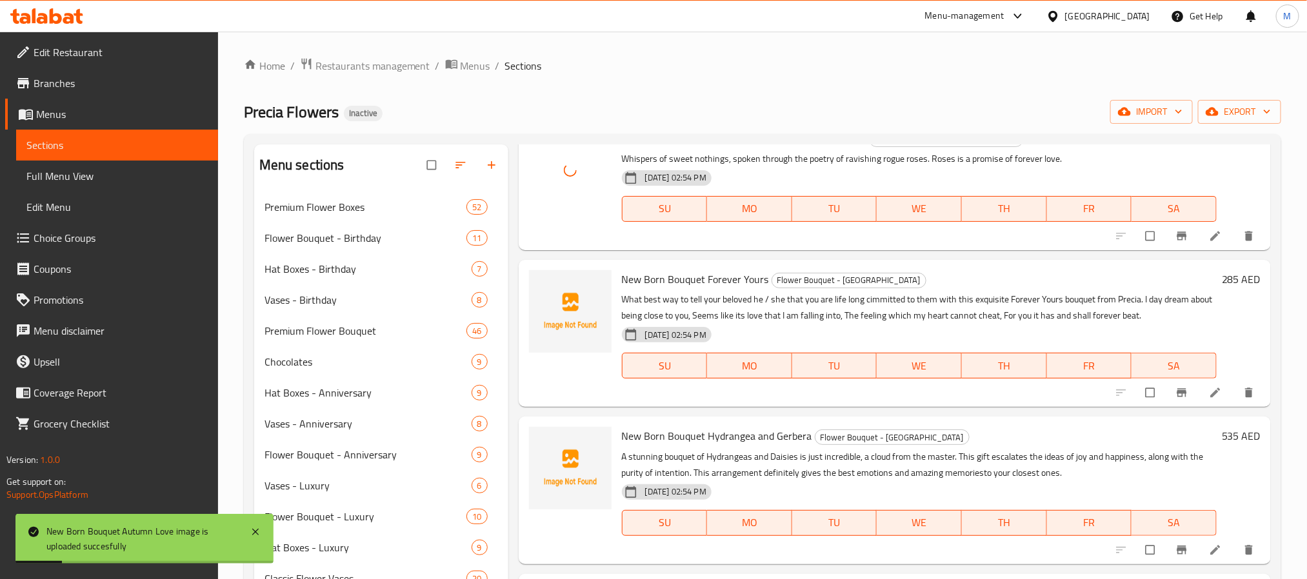
click at [720, 279] on span "New Born Bouquet Forever Yours" at bounding box center [695, 279] width 147 height 19
click at [550, 289] on icon "upload picture" at bounding box center [545, 288] width 11 height 10
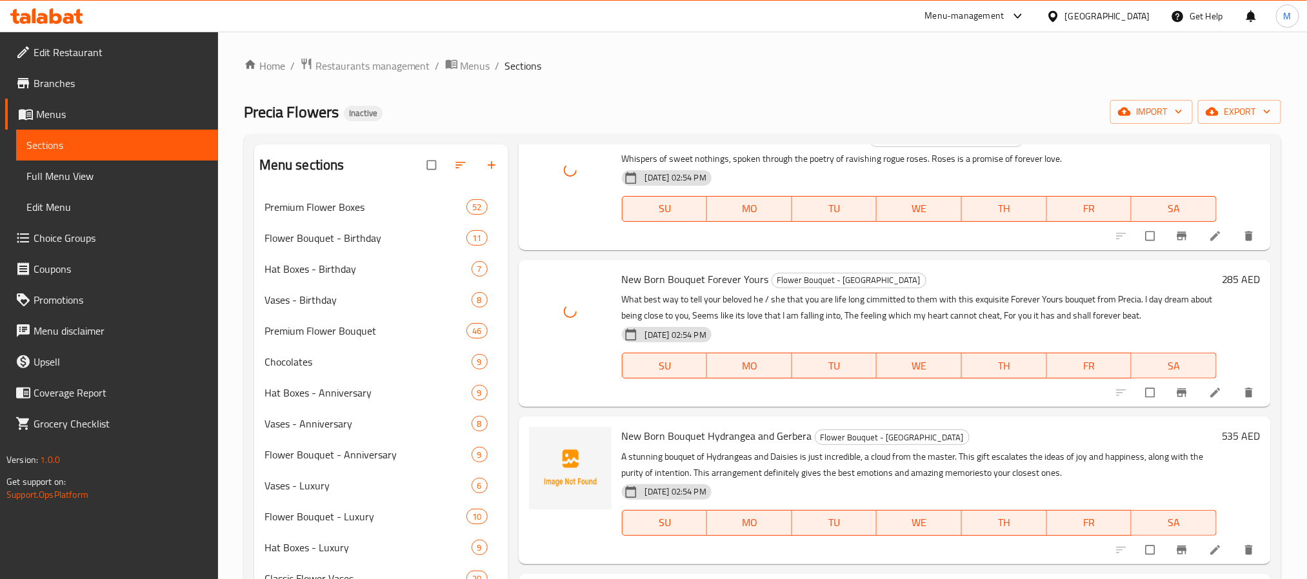
click at [736, 436] on span "New Born Bouquet Hydrangea and Gerbera" at bounding box center [717, 435] width 190 height 19
click at [546, 443] on icon "upload picture" at bounding box center [545, 445] width 13 height 13
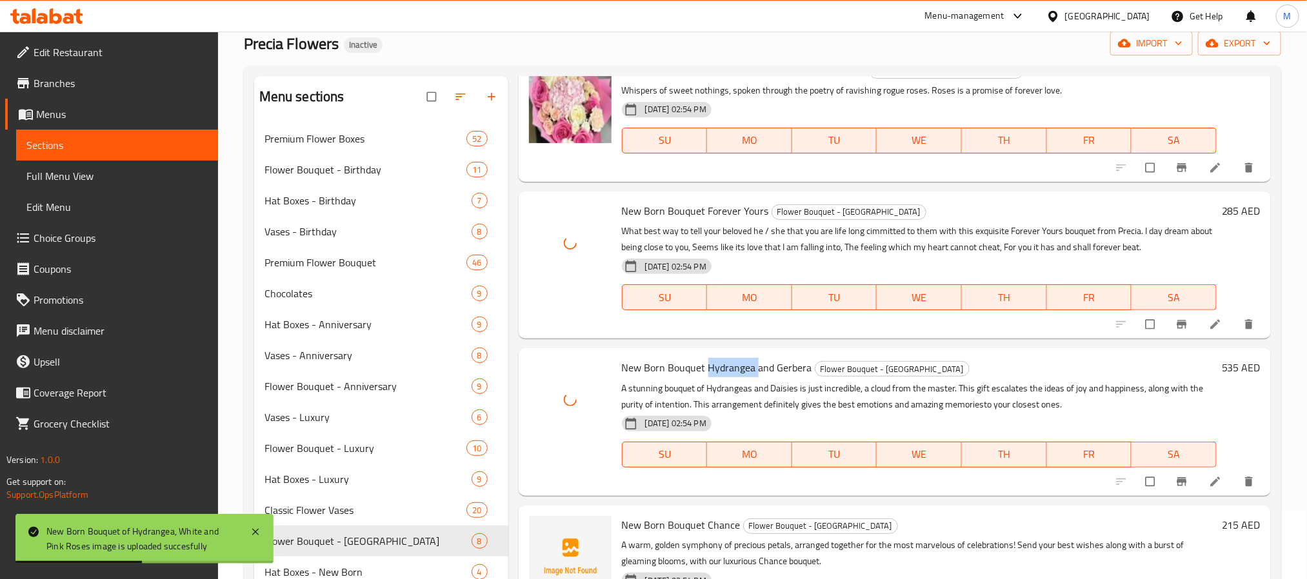
scroll to position [290, 0]
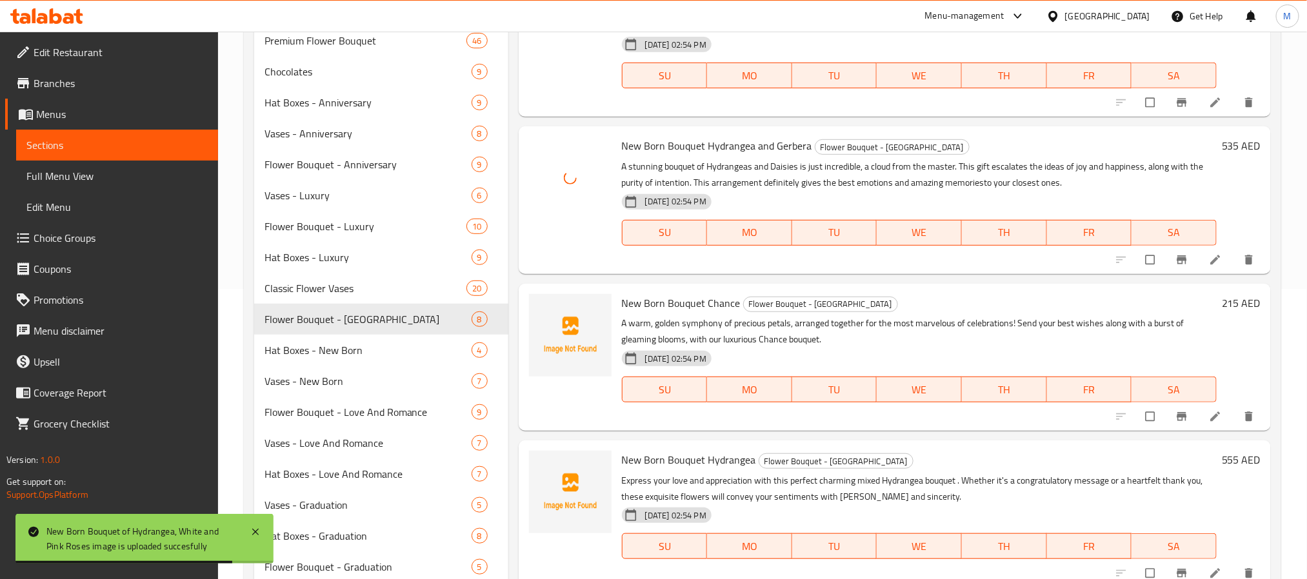
click at [732, 303] on span "New Born Bouquet Chance" at bounding box center [681, 303] width 119 height 19
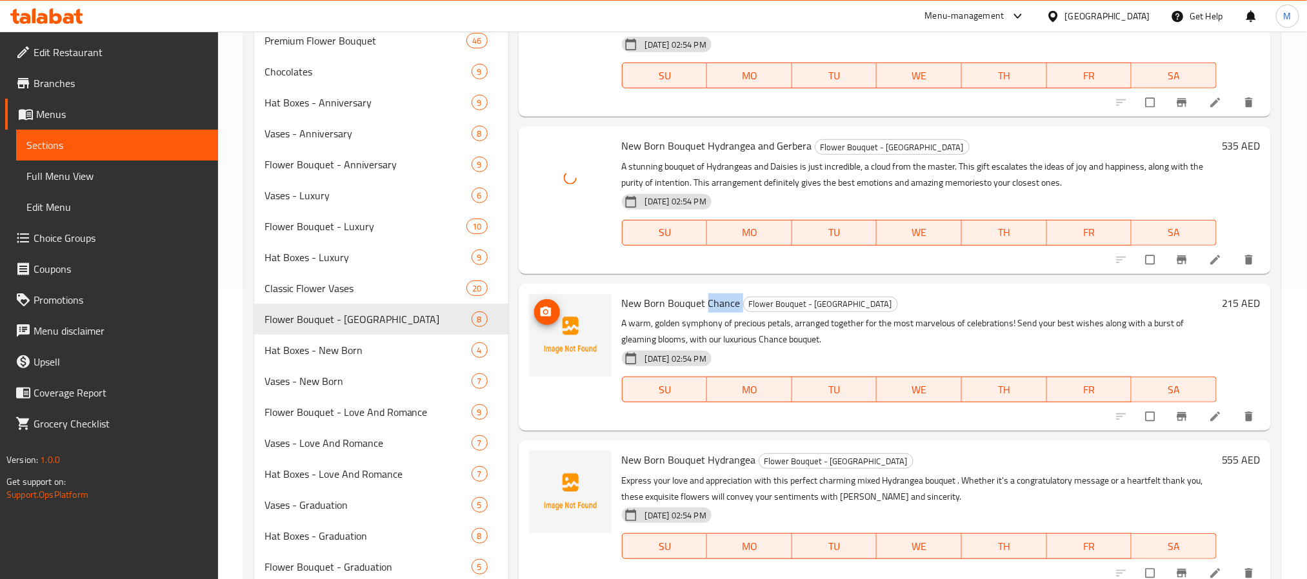
click at [546, 312] on circle "upload picture" at bounding box center [545, 311] width 3 height 3
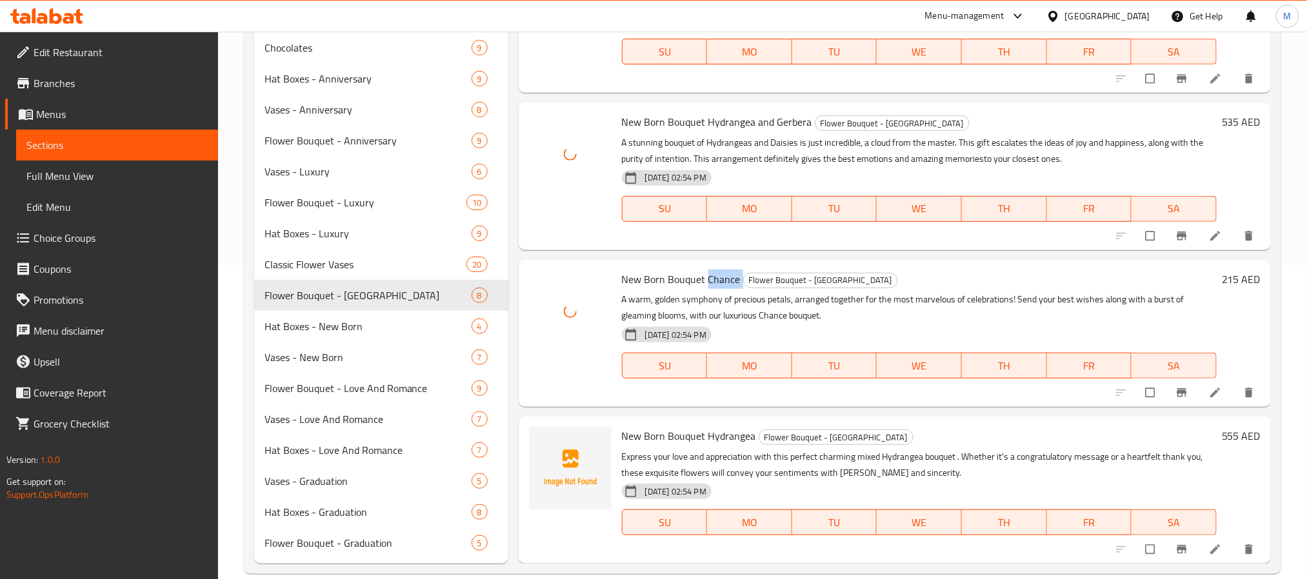
scroll to position [334, 0]
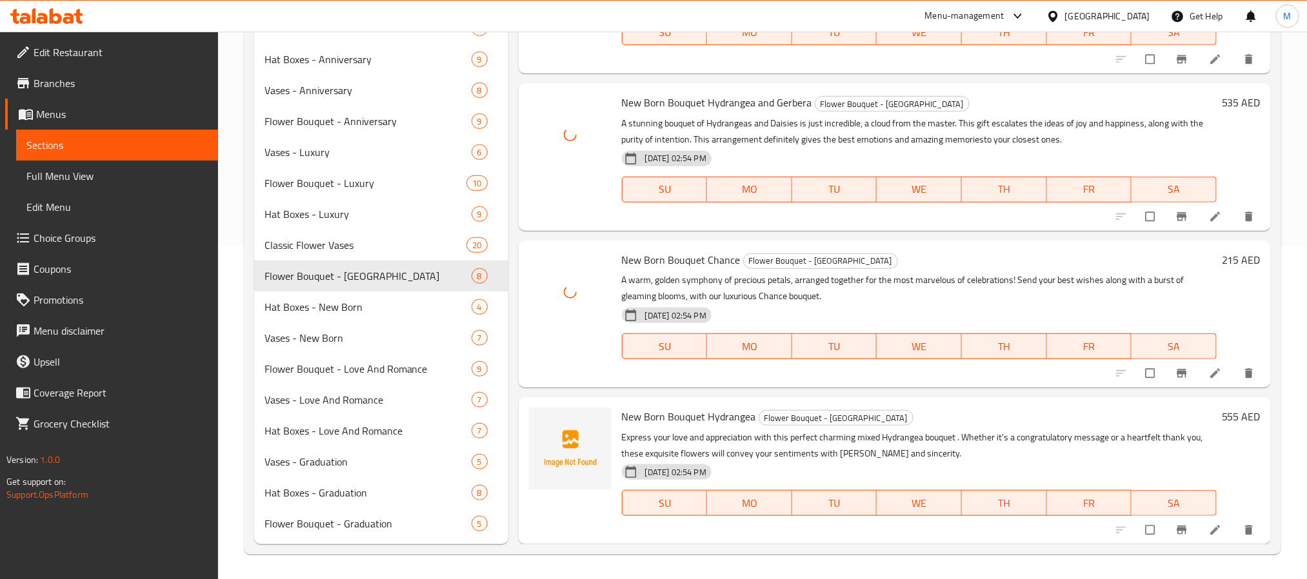
click at [730, 410] on span "New Born Bouquet Hydrangea" at bounding box center [689, 416] width 134 height 19
click at [546, 426] on circle "upload picture" at bounding box center [545, 425] width 3 height 3
drag, startPoint x: 379, startPoint y: 303, endPoint x: 387, endPoint y: 304, distance: 7.8
click at [378, 303] on span "Hat Boxes - New Born" at bounding box center [350, 306] width 171 height 15
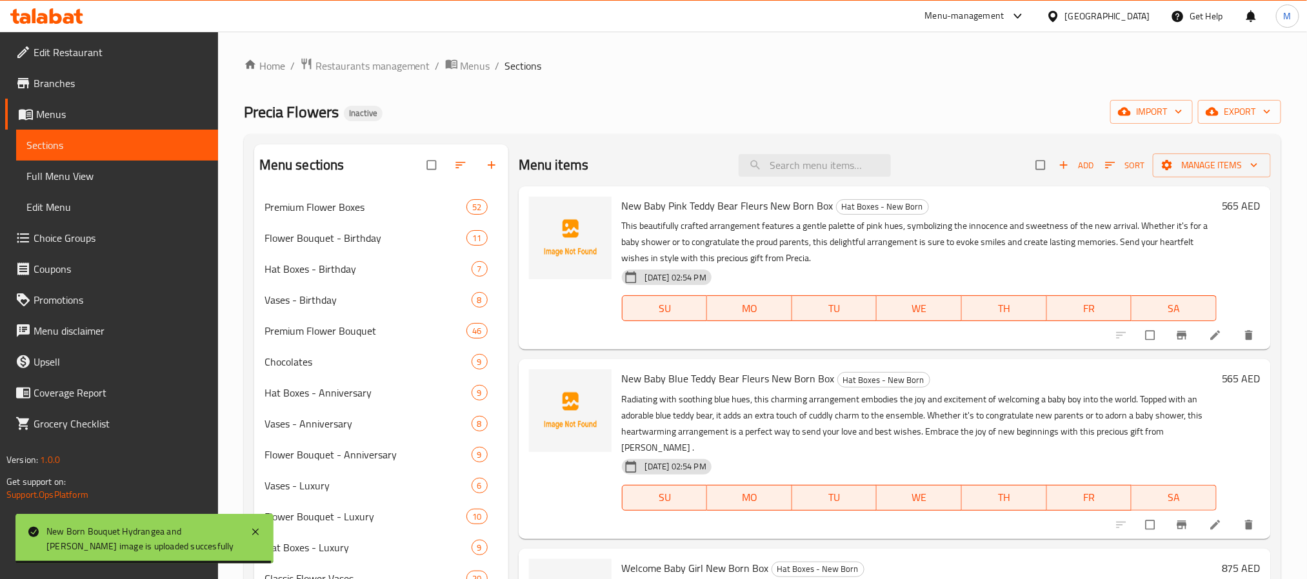
click at [757, 207] on span "New Baby Pink Teddy Bear Fleurs New Born Box" at bounding box center [728, 205] width 212 height 19
click at [755, 207] on span "New Baby Pink Teddy Bear Fleurs New Born Box" at bounding box center [728, 205] width 212 height 19
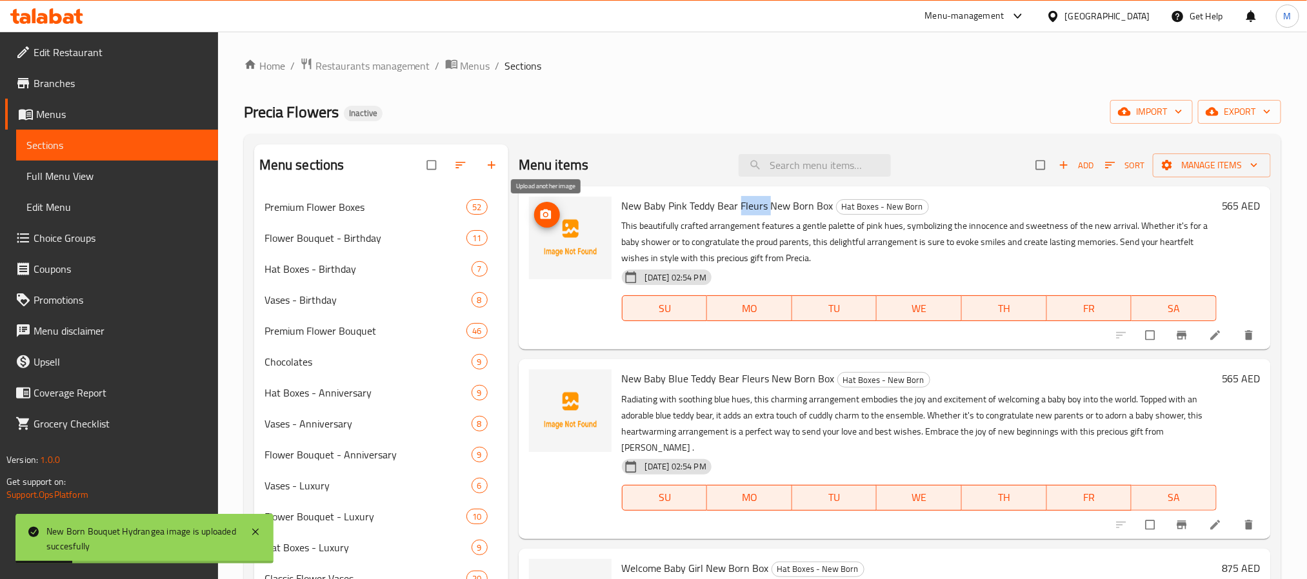
click at [550, 215] on icon "upload picture" at bounding box center [545, 215] width 11 height 10
click at [713, 380] on span "New Baby Blue Teddy Bear Fleurs New Born Box" at bounding box center [728, 378] width 213 height 19
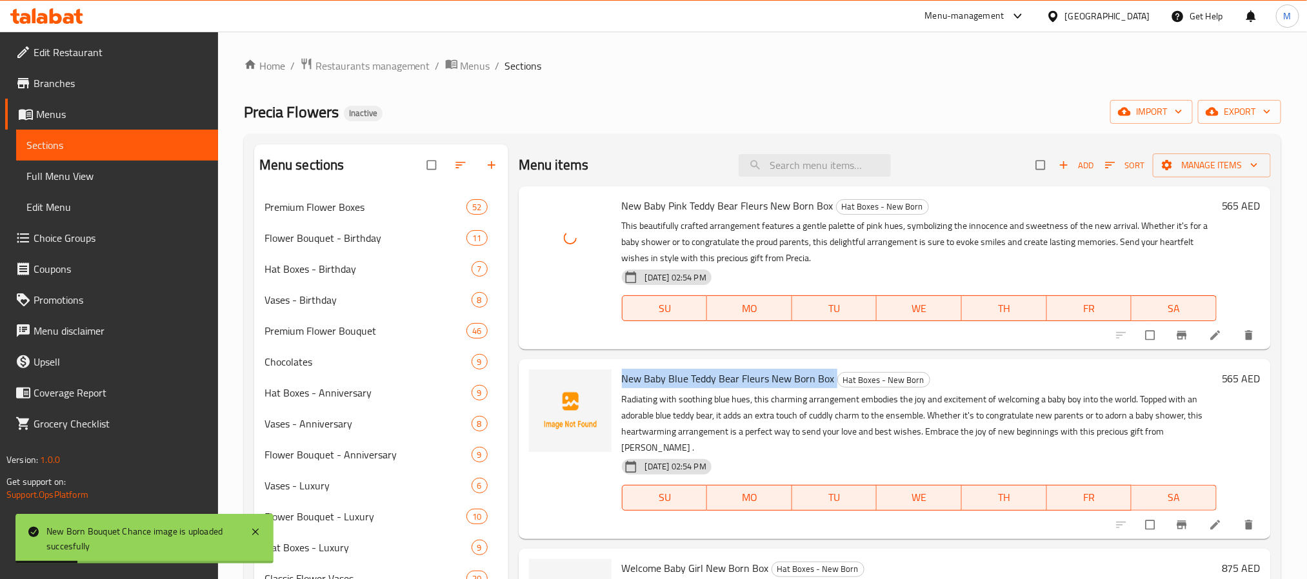
click at [713, 380] on span "New Baby Blue Teddy Bear Fleurs New Born Box" at bounding box center [728, 378] width 213 height 19
click at [543, 390] on icon "upload picture" at bounding box center [545, 387] width 13 height 13
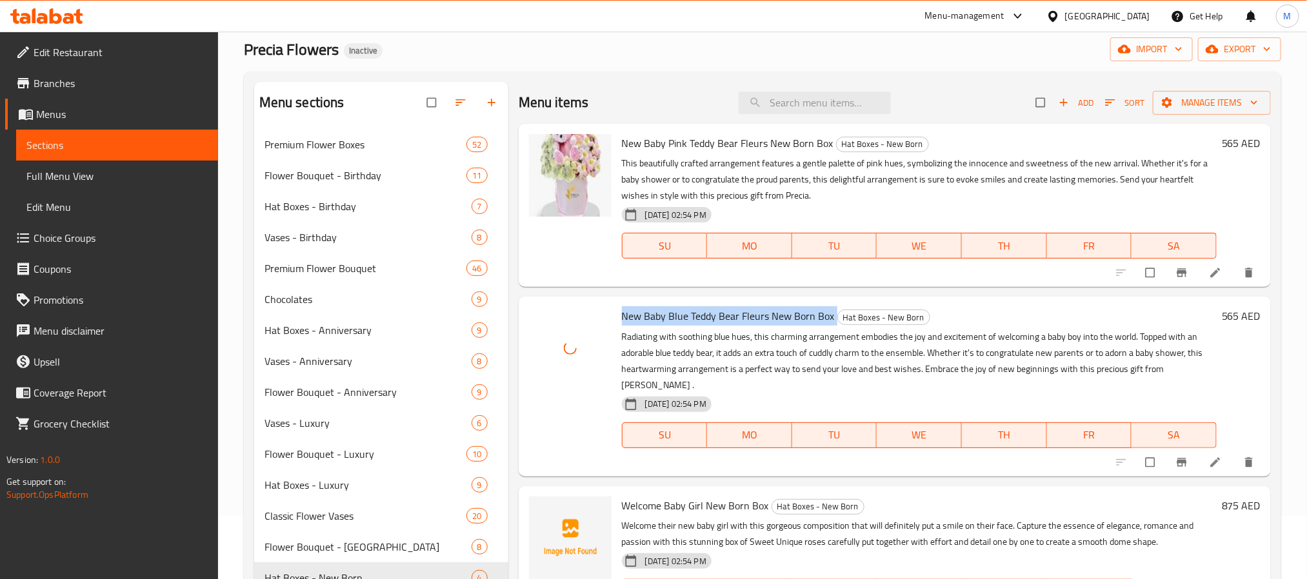
scroll to position [97, 0]
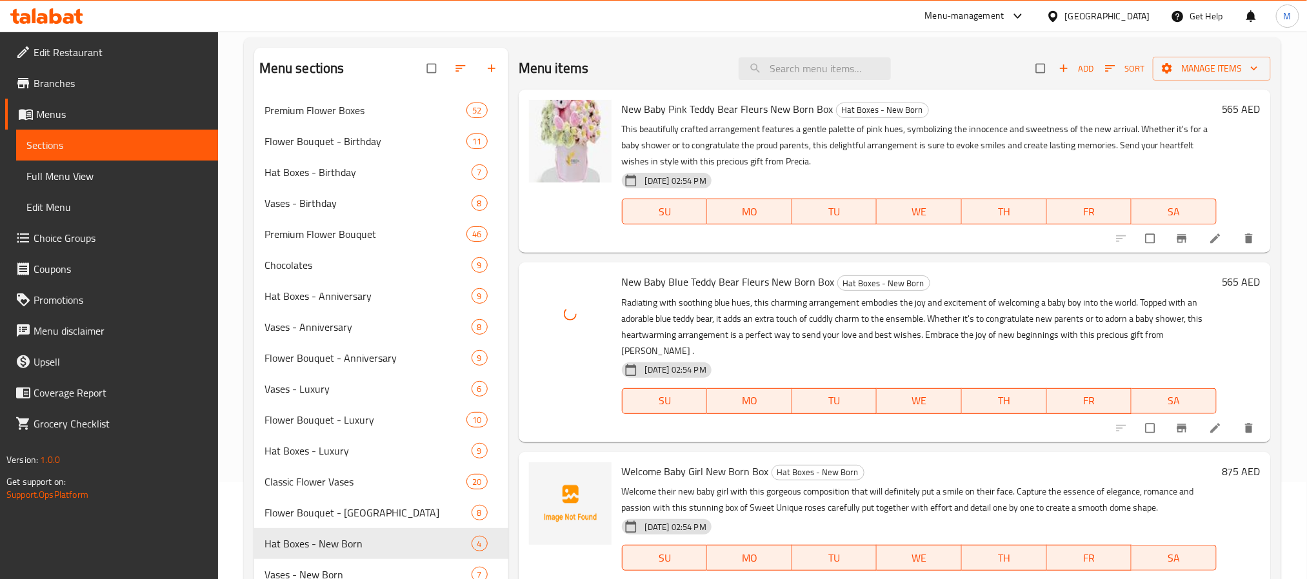
click at [686, 462] on span "Welcome Baby Girl New Born Box" at bounding box center [695, 471] width 147 height 19
drag, startPoint x: 703, startPoint y: 455, endPoint x: 625, endPoint y: 463, distance: 77.8
click at [625, 463] on span "Welcome Baby Girl New Born Box" at bounding box center [695, 471] width 147 height 19
click at [550, 475] on icon "upload picture" at bounding box center [545, 480] width 11 height 10
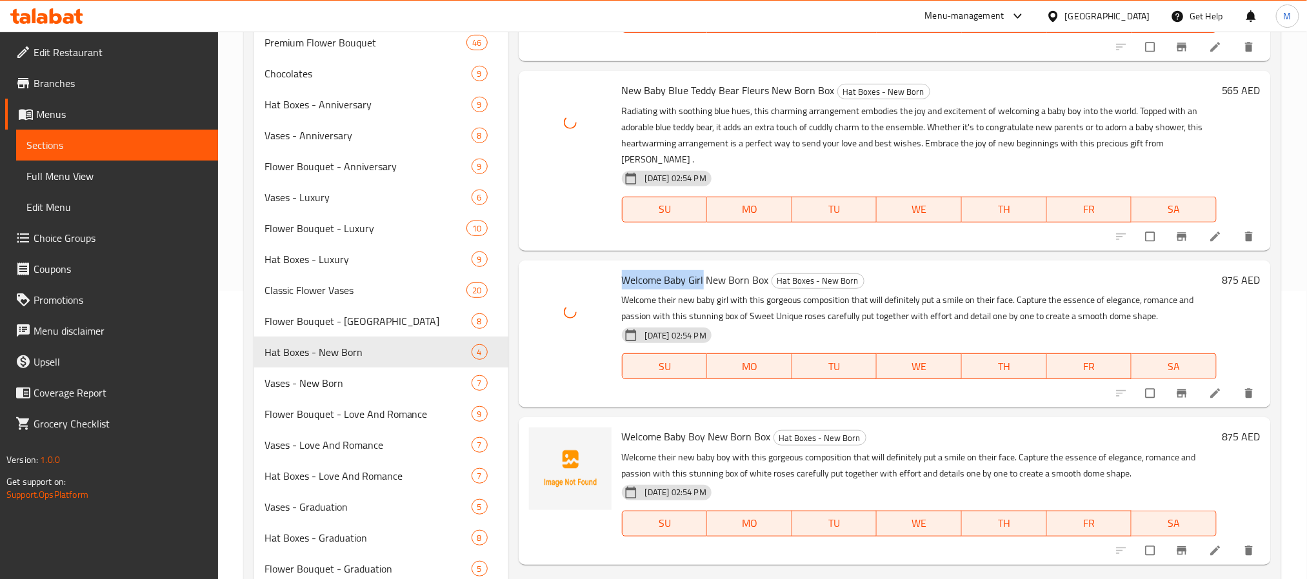
scroll to position [290, 0]
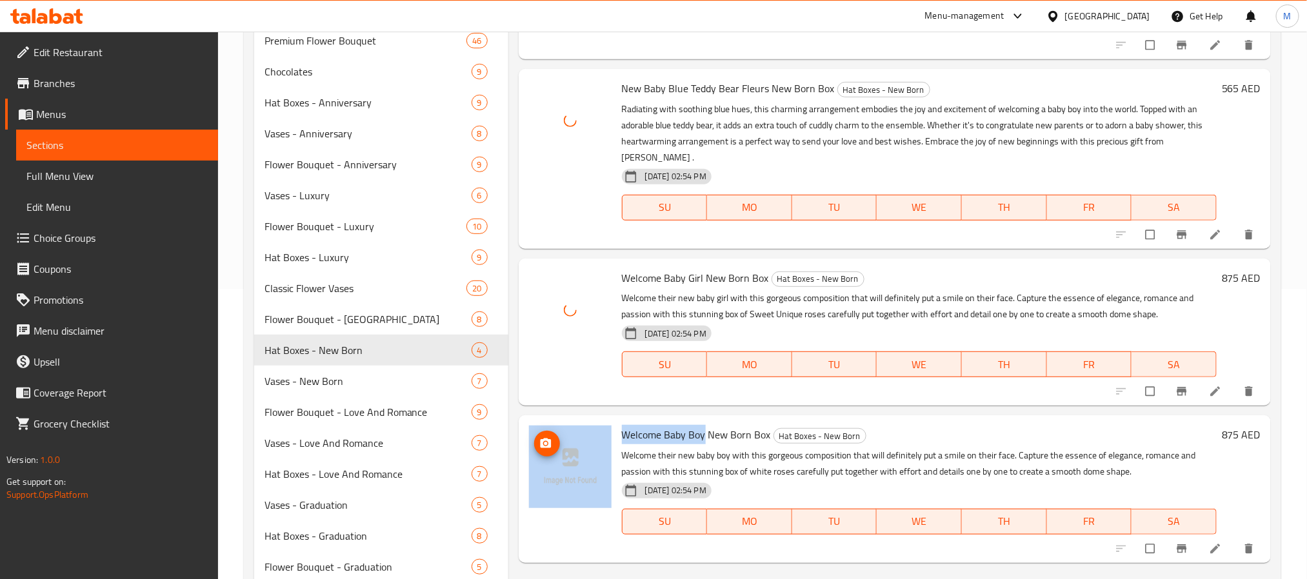
drag, startPoint x: 703, startPoint y: 423, endPoint x: 594, endPoint y: 424, distance: 109.0
click at [594, 424] on div "Welcome Baby Boy New Born Box Hat Boxes - New Born Welcome their new baby boy w…" at bounding box center [895, 489] width 742 height 137
click at [550, 439] on icon "upload picture" at bounding box center [545, 444] width 11 height 10
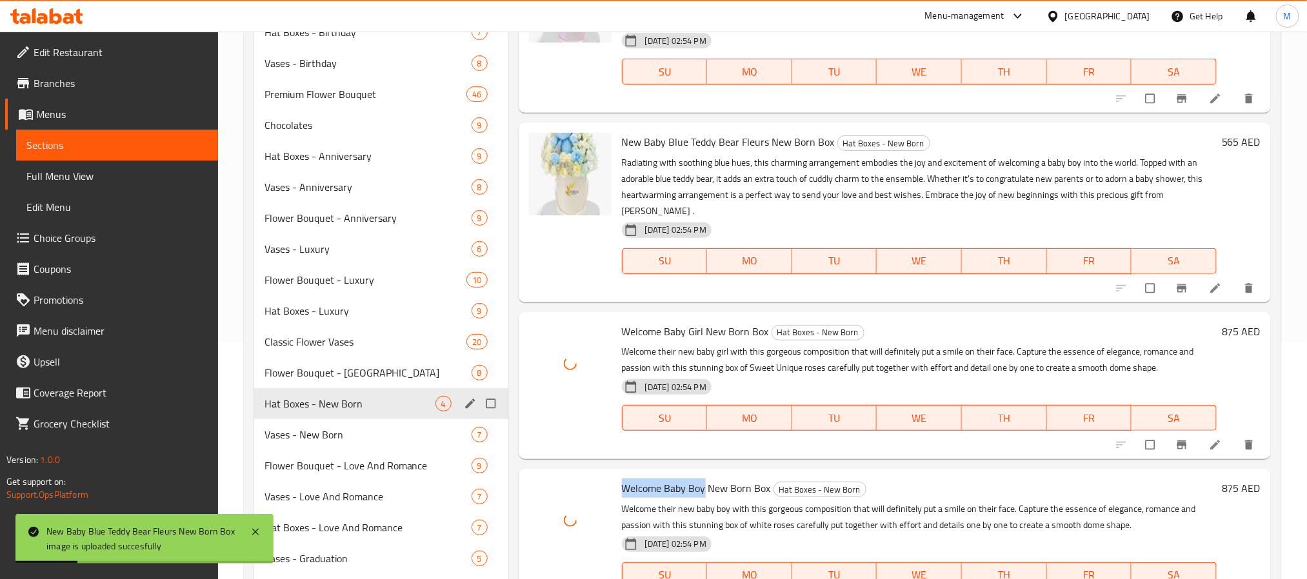
scroll to position [334, 0]
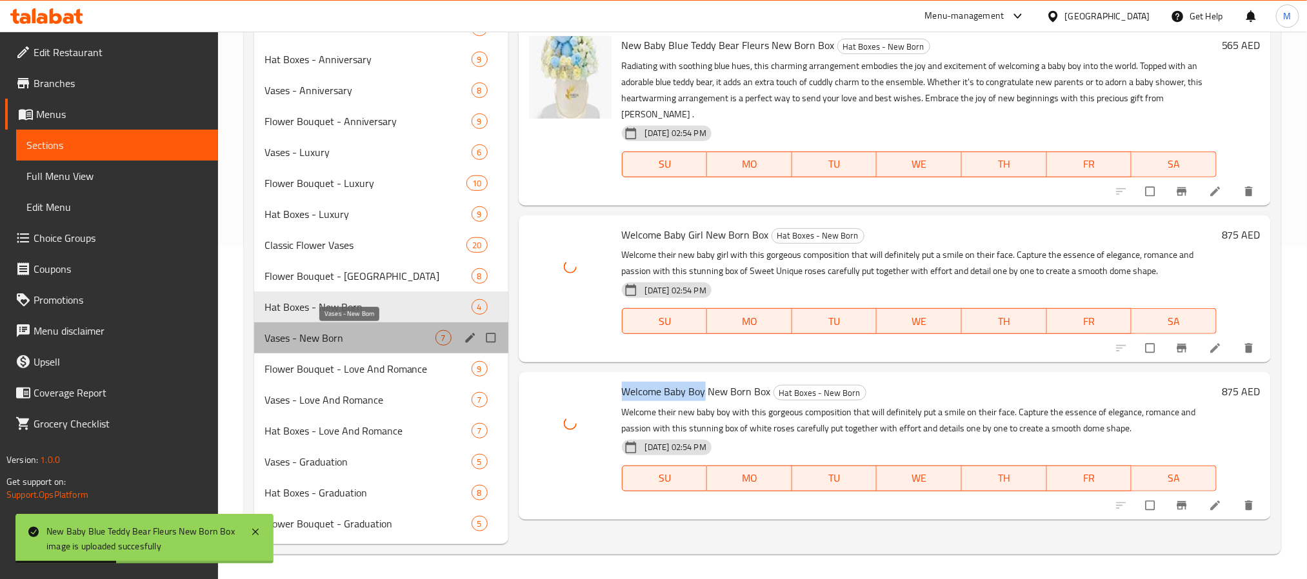
click at [333, 339] on span "Vases - New Born" at bounding box center [350, 337] width 171 height 15
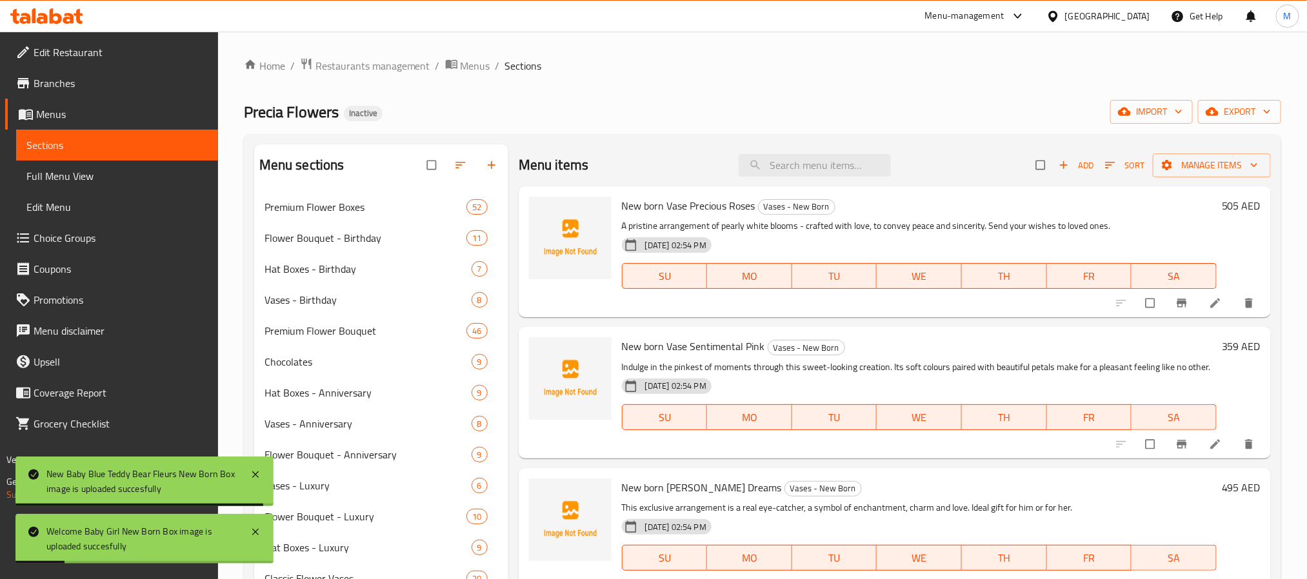
click at [714, 207] on span "New born Vase Precious Roses" at bounding box center [689, 205] width 134 height 19
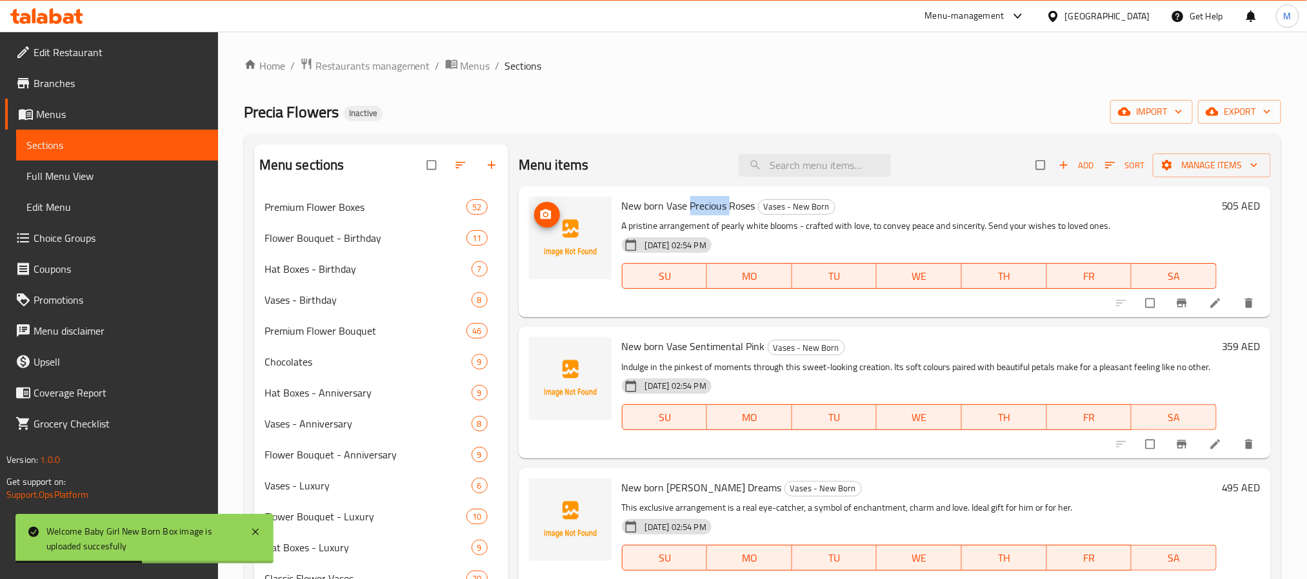
click at [550, 209] on icon "upload picture" at bounding box center [545, 214] width 13 height 13
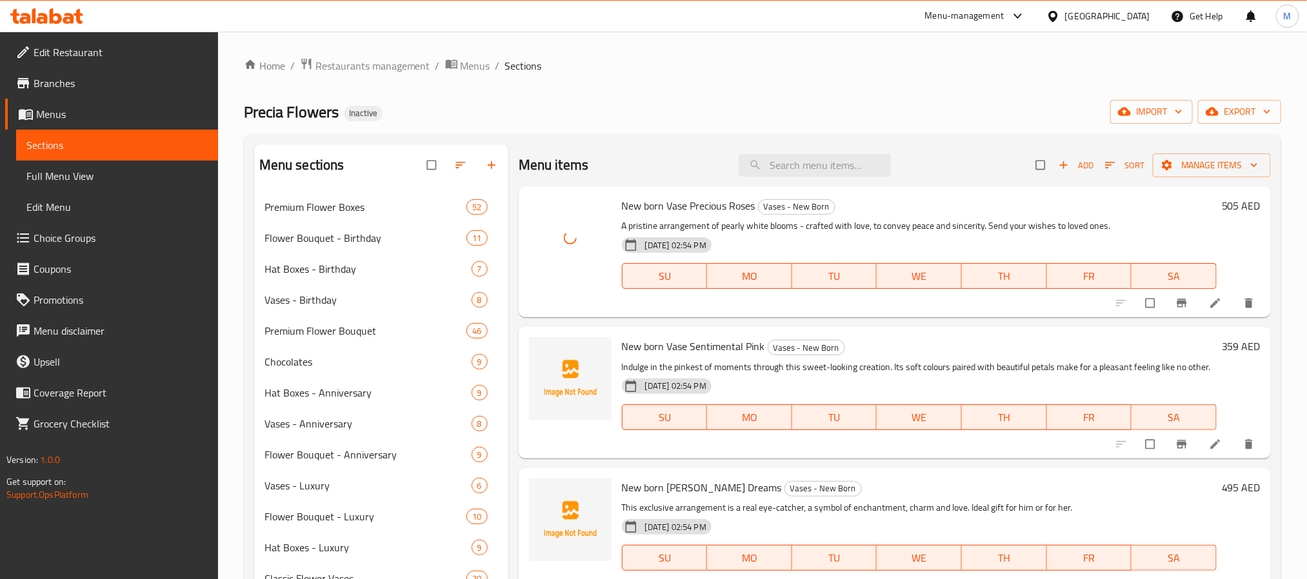
click at [715, 350] on span "New born Vase Sentimental Pink" at bounding box center [693, 346] width 143 height 19
click at [542, 357] on icon "upload picture" at bounding box center [545, 355] width 11 height 10
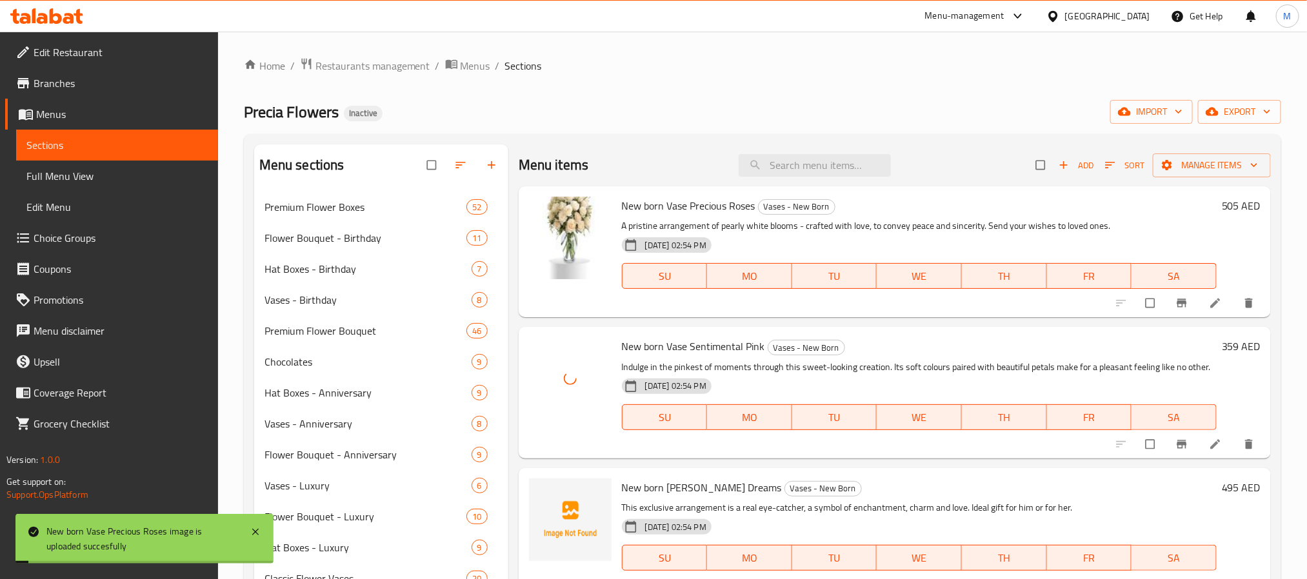
click at [719, 497] on span "New born [PERSON_NAME] Dreams" at bounding box center [702, 487] width 160 height 19
click at [543, 501] on icon "upload picture" at bounding box center [545, 496] width 11 height 10
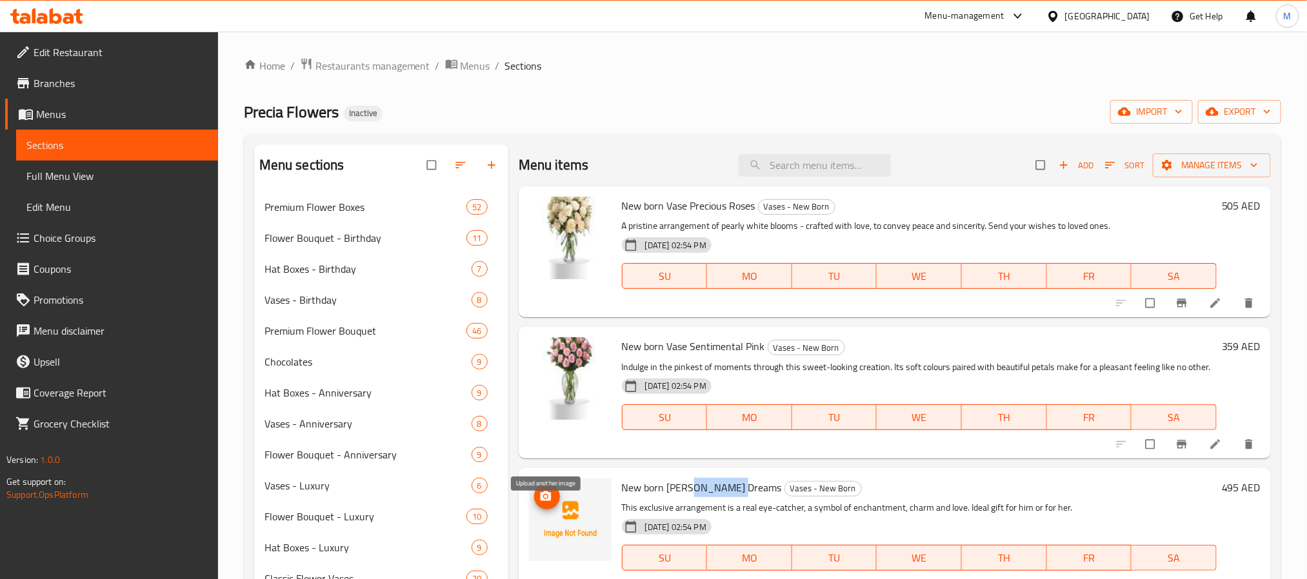
click at [552, 503] on icon "upload picture" at bounding box center [545, 496] width 13 height 13
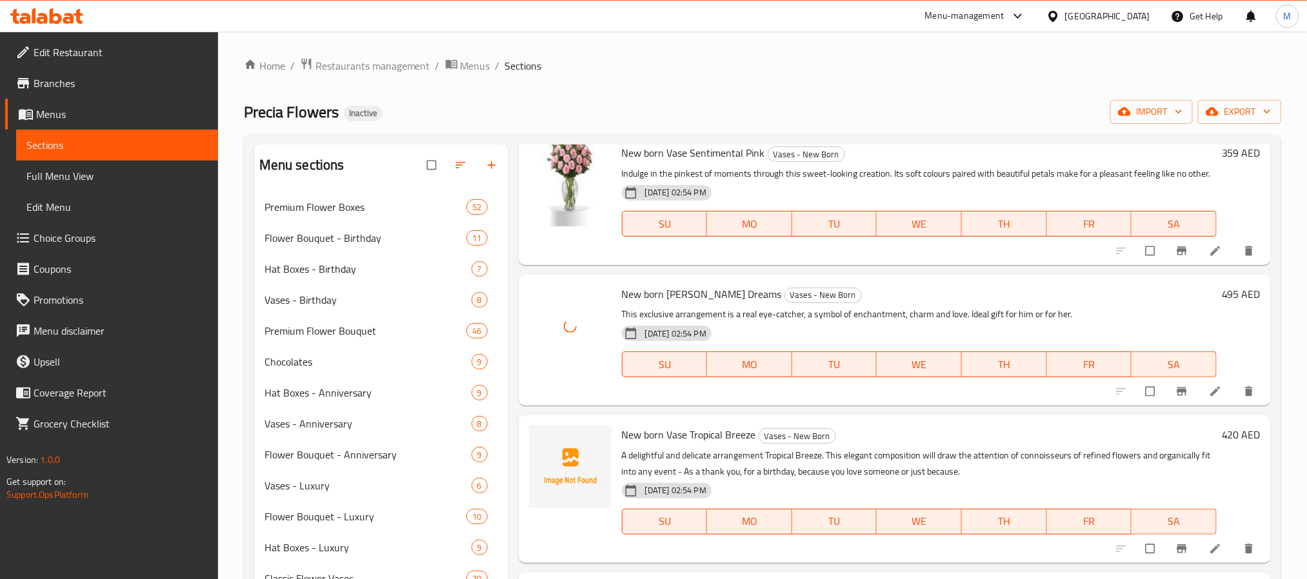
click at [705, 445] on span "New born Vase Tropical Breeze" at bounding box center [689, 434] width 134 height 19
click at [546, 446] on circle "upload picture" at bounding box center [545, 444] width 3 height 3
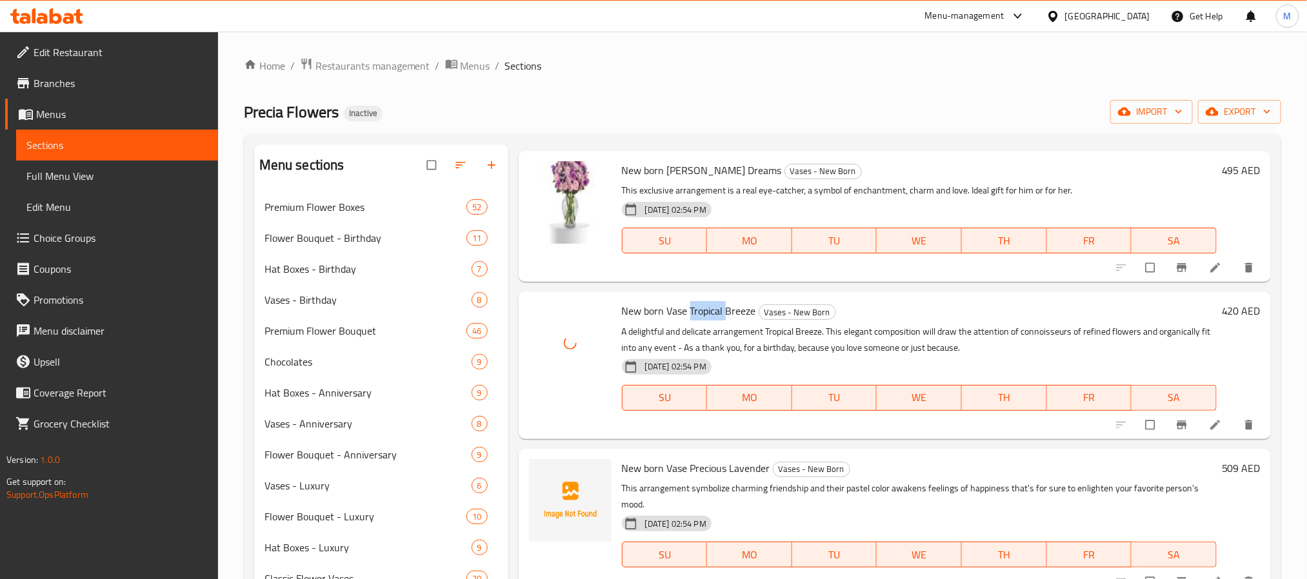
scroll to position [334, 0]
click at [714, 471] on span "New born Vase Precious Lavender" at bounding box center [696, 468] width 148 height 19
click at [545, 474] on icon "upload picture" at bounding box center [545, 477] width 11 height 10
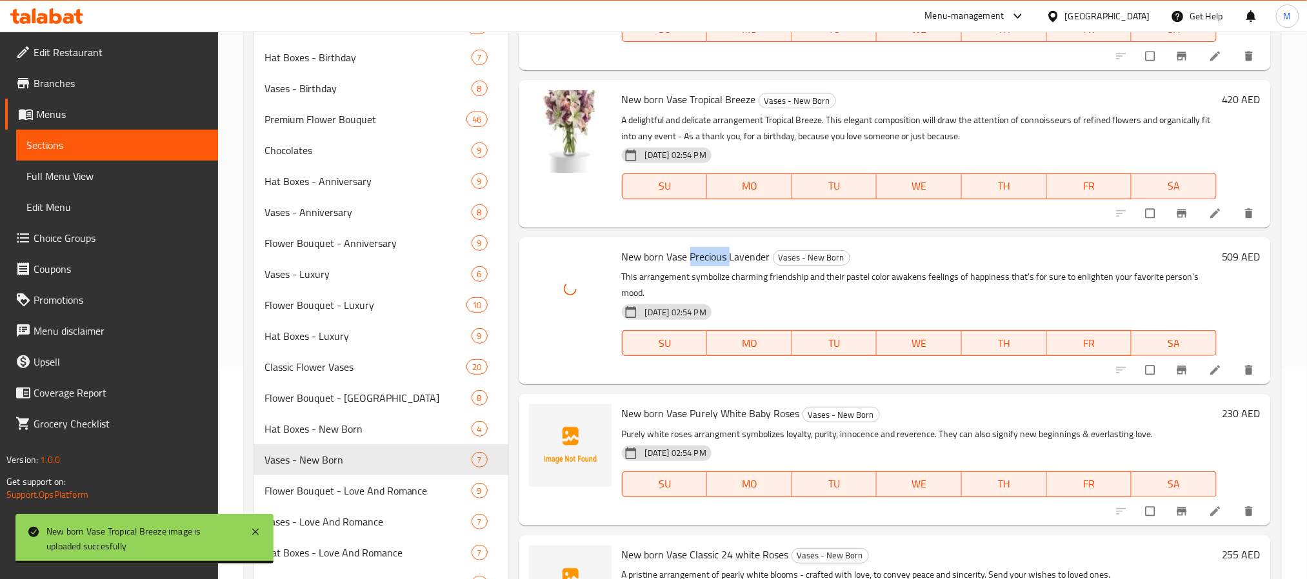
scroll to position [290, 0]
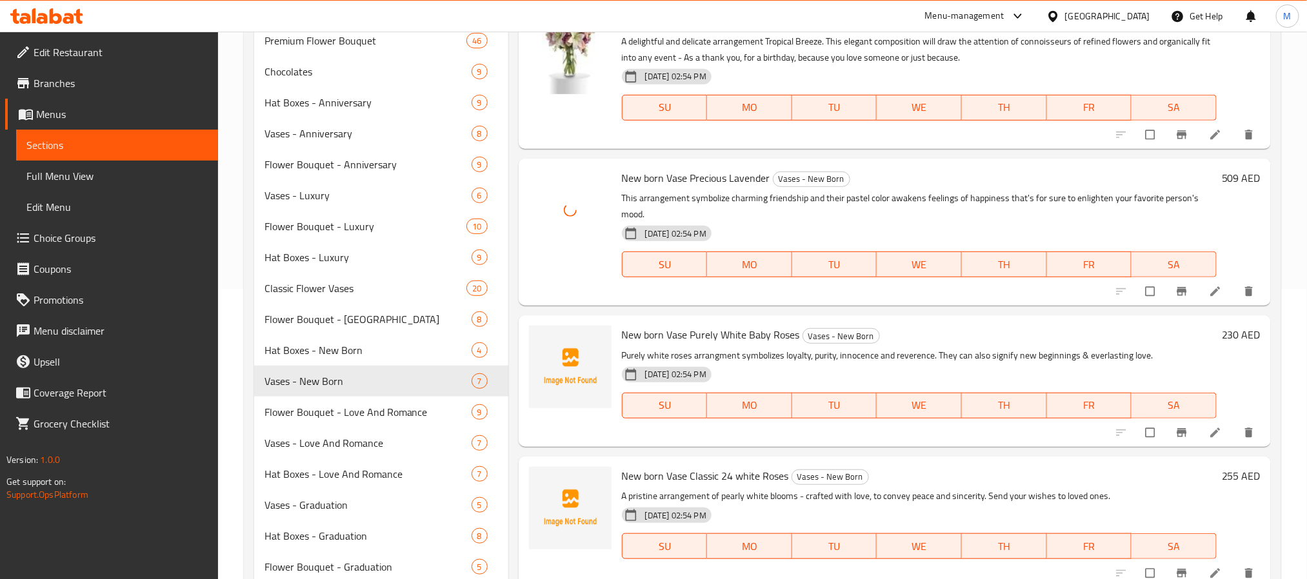
click at [706, 337] on span "New born Vase Purely White Baby Roses" at bounding box center [711, 334] width 178 height 19
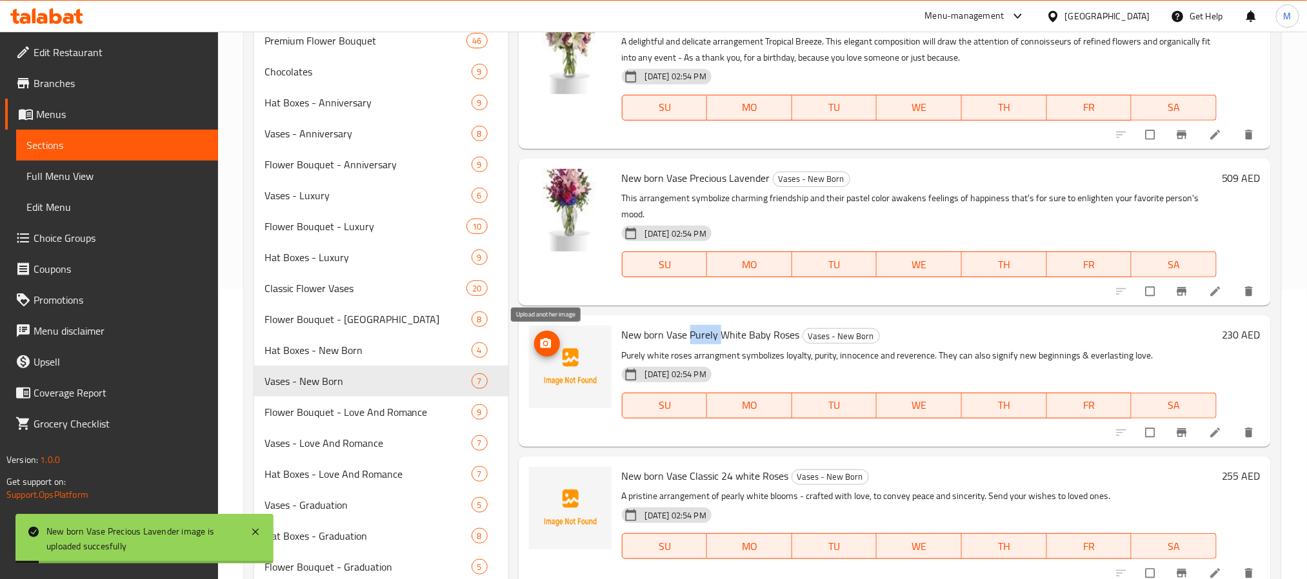
click at [554, 345] on span "upload picture" at bounding box center [547, 343] width 26 height 13
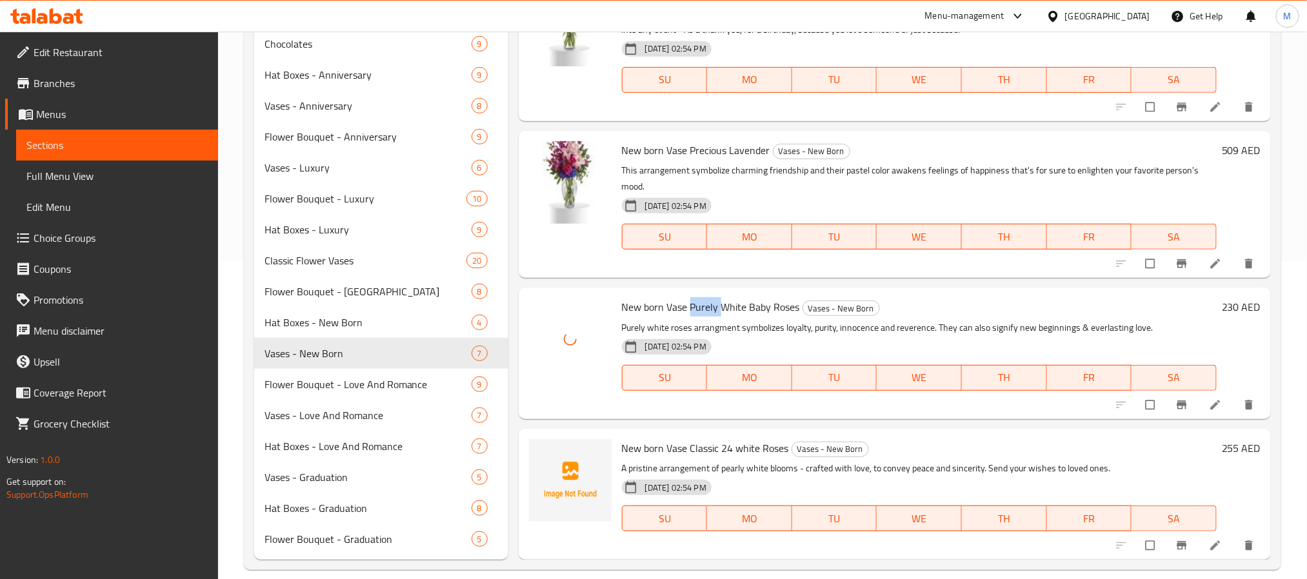
scroll to position [334, 0]
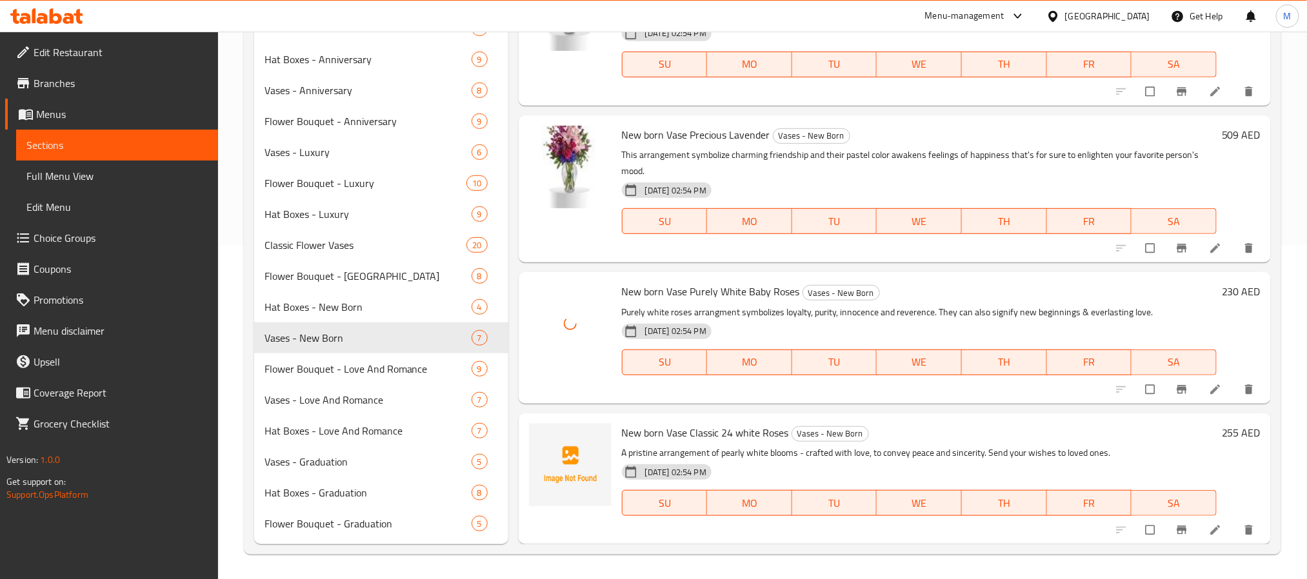
click at [699, 430] on span "New born Vase Classic 24 white Roses" at bounding box center [705, 432] width 167 height 19
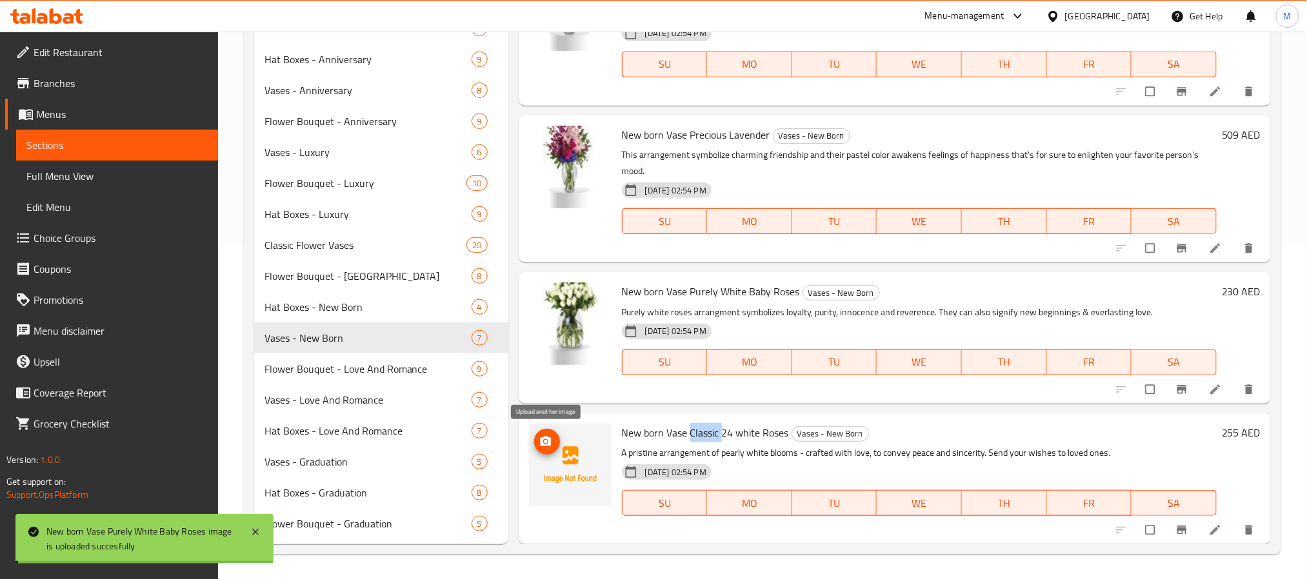
click at [542, 439] on icon "upload picture" at bounding box center [545, 441] width 11 height 10
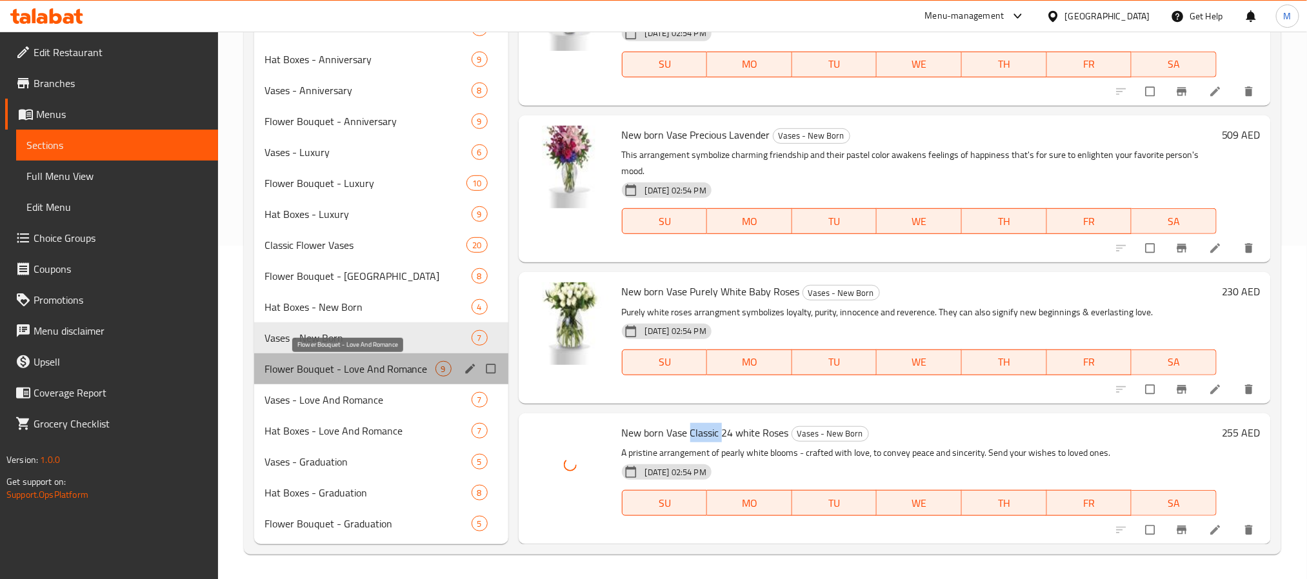
drag, startPoint x: 387, startPoint y: 370, endPoint x: 426, endPoint y: 374, distance: 39.5
click at [387, 372] on span "Flower Bouquet - Love And Romance" at bounding box center [350, 368] width 171 height 15
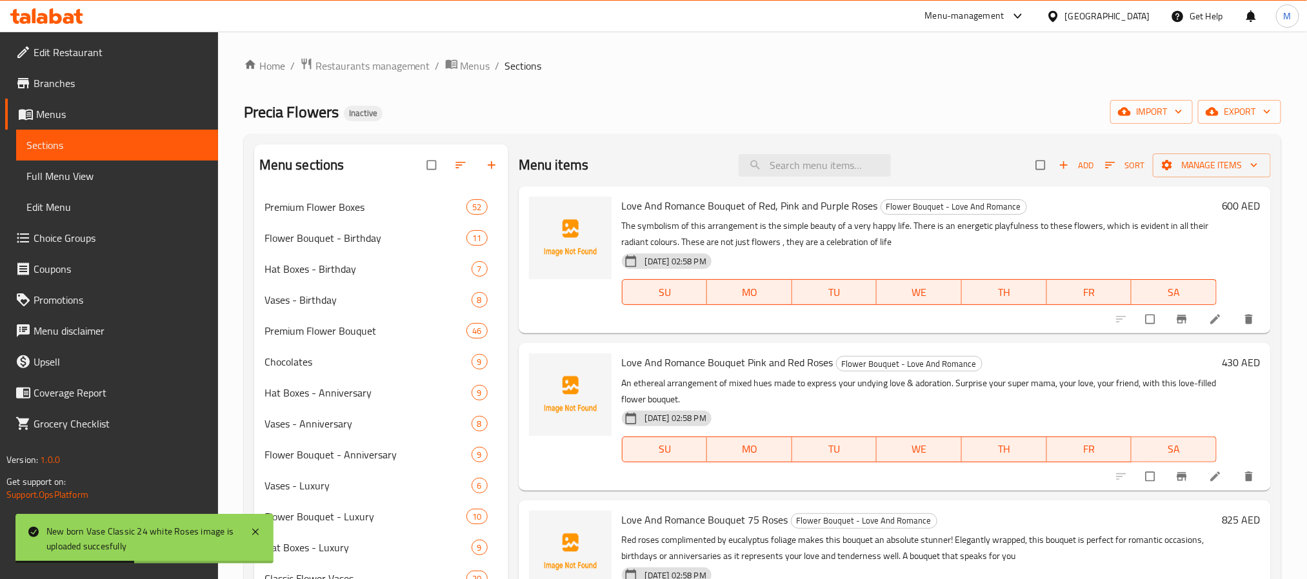
click at [679, 202] on span "Love And Romance Bouquet of Red, Pink and Purple Roses" at bounding box center [750, 205] width 256 height 19
click at [678, 202] on span "Love And Romance Bouquet of Red, Pink and Purple Roses" at bounding box center [750, 205] width 256 height 19
click at [552, 212] on icon "upload picture" at bounding box center [545, 214] width 13 height 13
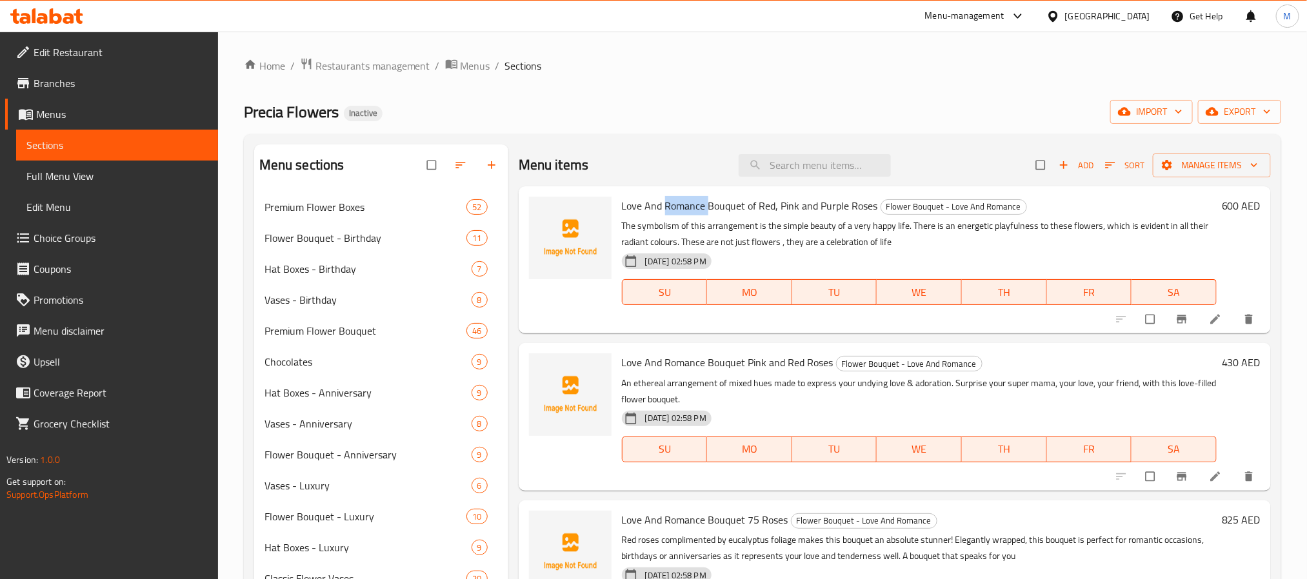
click at [697, 214] on span "Love And Romance Bouquet of Red, Pink and Purple Roses" at bounding box center [750, 205] width 256 height 19
drag, startPoint x: 705, startPoint y: 209, endPoint x: 606, endPoint y: 215, distance: 98.9
click at [617, 209] on div "Love And Romance Bouquet of Red, Pink and Purple Roses Flower Bouquet - Love An…" at bounding box center [919, 260] width 605 height 137
click at [548, 209] on icon "upload picture" at bounding box center [545, 214] width 13 height 13
click at [744, 215] on div "Love And Romance Bouquet of Red, Pink and Purple Roses Flower Bouquet - Love An…" at bounding box center [919, 260] width 605 height 137
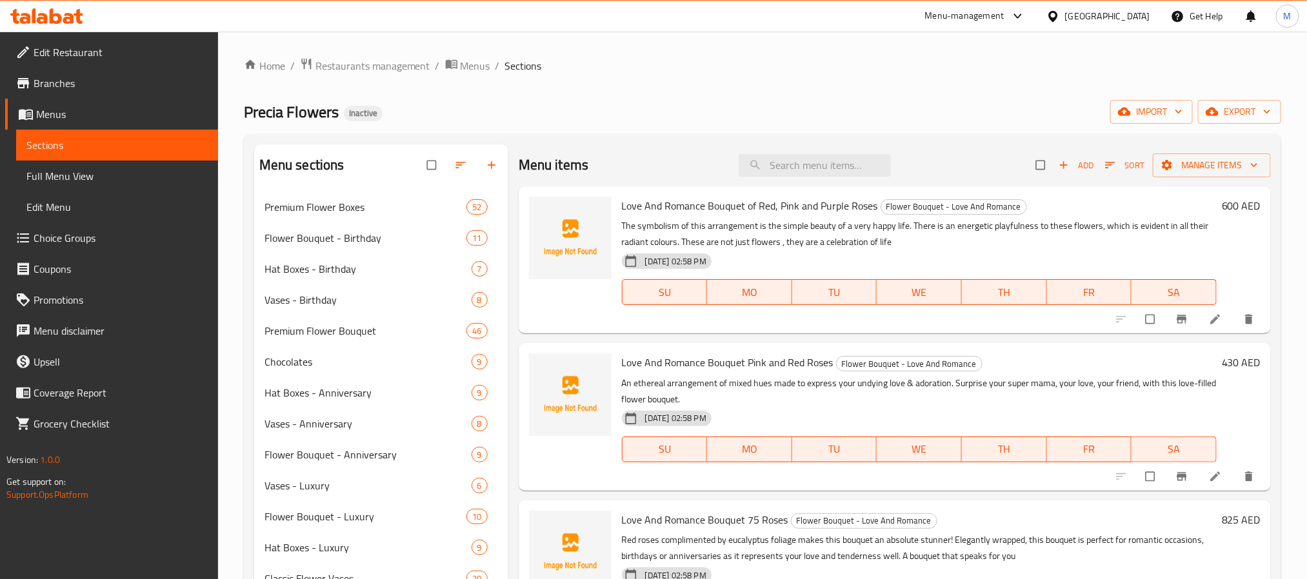
click at [740, 207] on span "Love And Romance Bouquet of Red, Pink and Purple Roses" at bounding box center [750, 205] width 256 height 19
click at [550, 213] on icon "upload picture" at bounding box center [545, 215] width 11 height 10
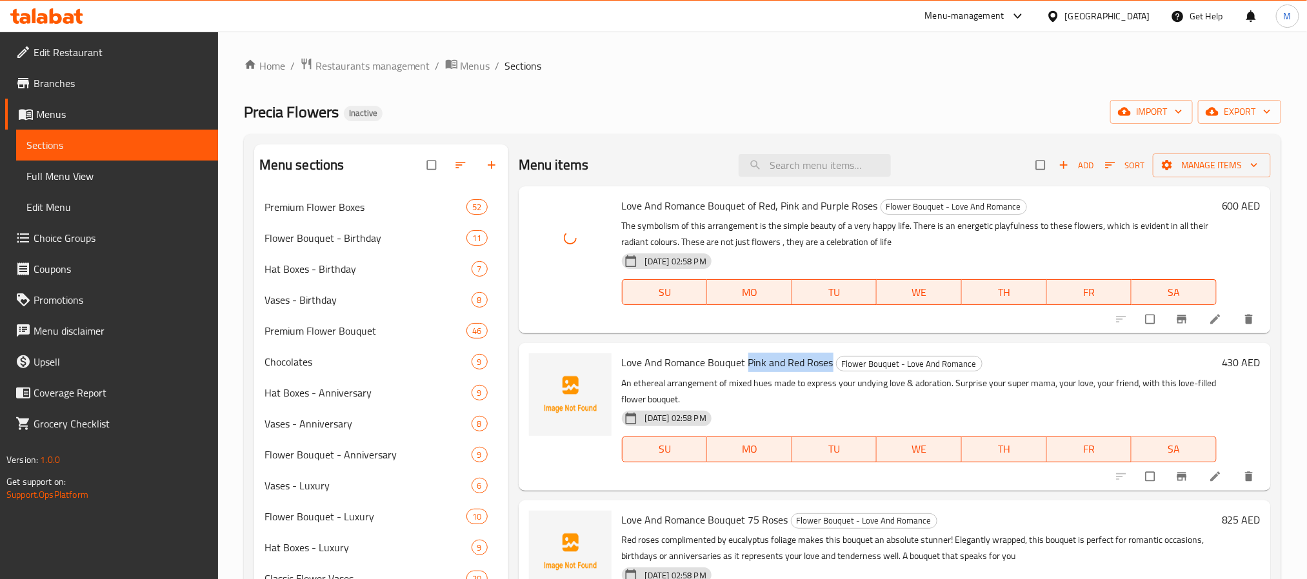
drag, startPoint x: 831, startPoint y: 363, endPoint x: 746, endPoint y: 370, distance: 85.5
click at [746, 370] on h6 "Love And Romance Bouquet Pink and Red Roses Flower Bouquet - Love And Romance" at bounding box center [919, 363] width 595 height 18
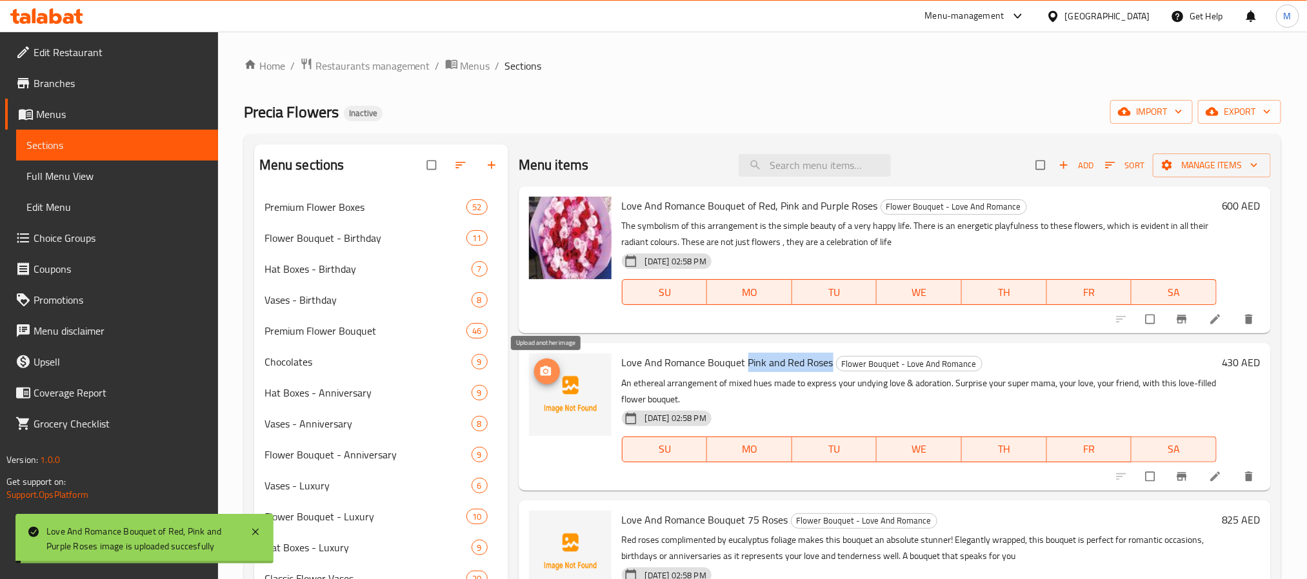
click at [550, 366] on icon "upload picture" at bounding box center [545, 371] width 13 height 13
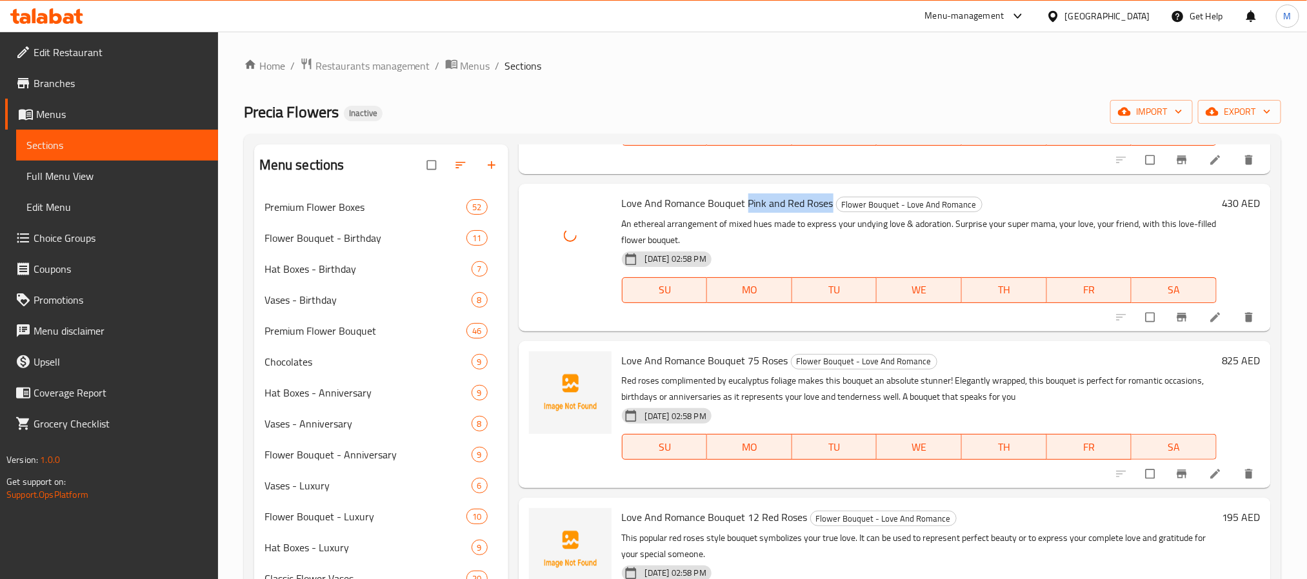
scroll to position [194, 0]
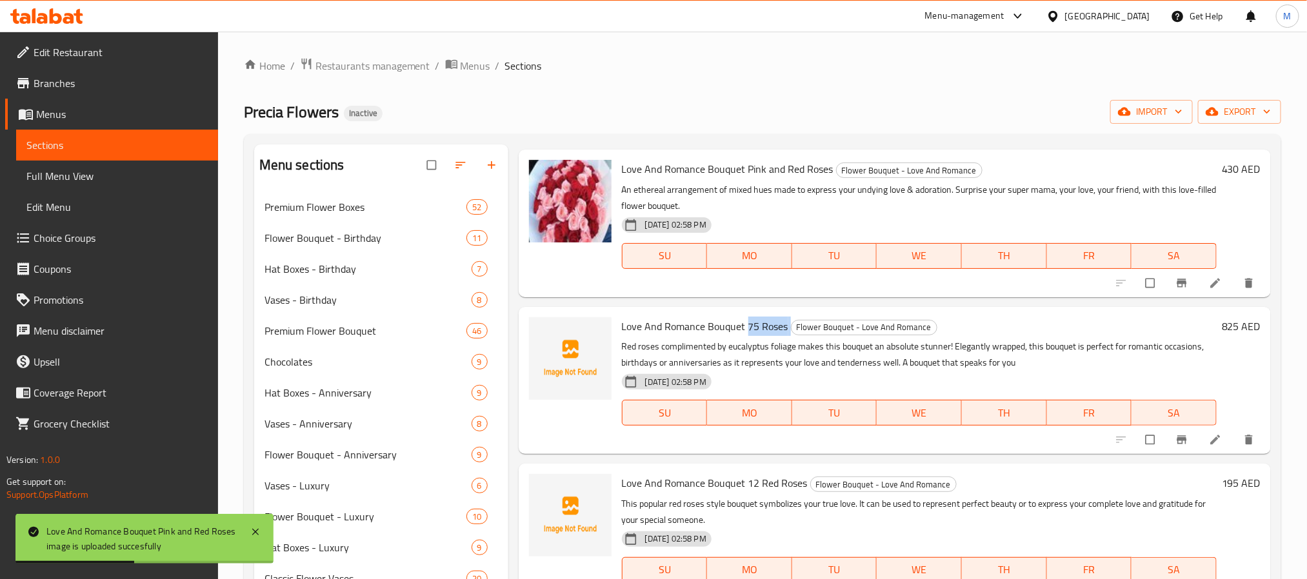
drag, startPoint x: 788, startPoint y: 322, endPoint x: 748, endPoint y: 325, distance: 40.1
click at [748, 325] on h6 "Love And Romance Bouquet 75 Roses Flower Bouquet - Love And Romance" at bounding box center [919, 326] width 595 height 18
click at [548, 331] on icon "upload picture" at bounding box center [545, 335] width 11 height 10
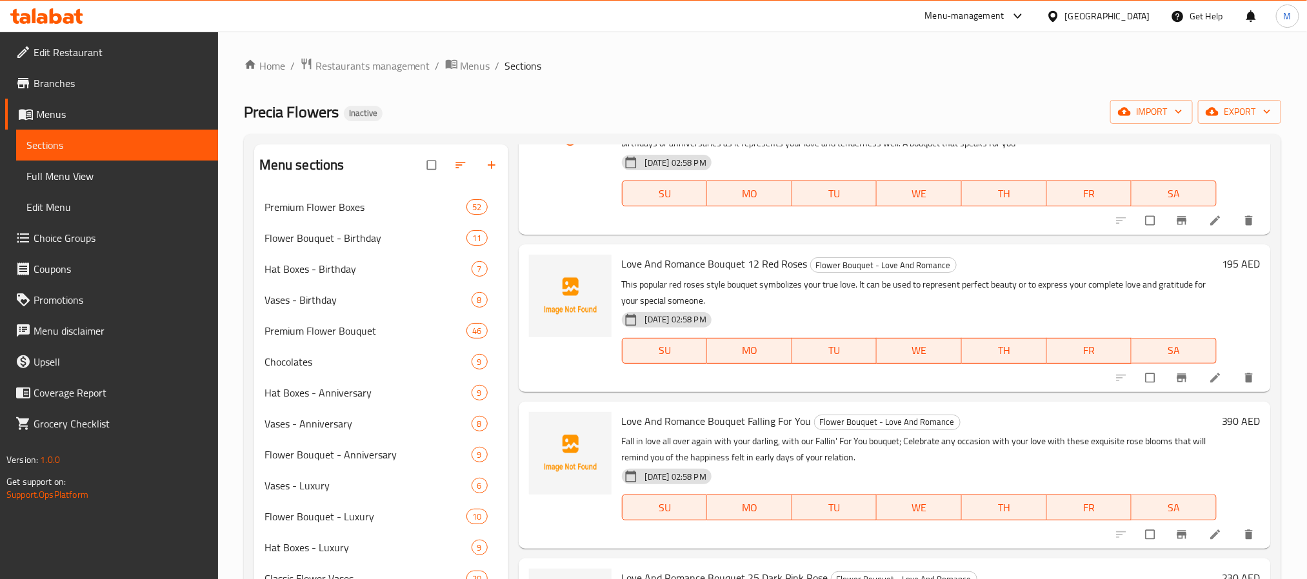
scroll to position [484, 0]
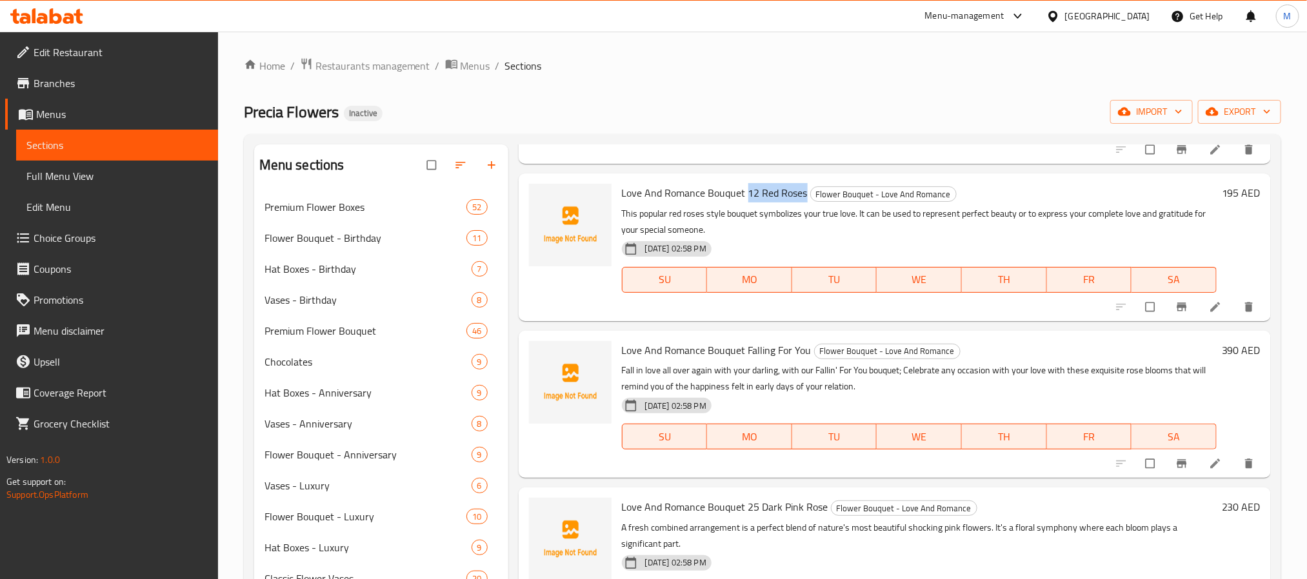
drag, startPoint x: 806, startPoint y: 192, endPoint x: 745, endPoint y: 190, distance: 60.7
click at [745, 190] on h6 "Love And Romance Bouquet 12 Red Roses Flower Bouquet - Love And Romance" at bounding box center [919, 193] width 595 height 18
click at [546, 202] on circle "upload picture" at bounding box center [545, 202] width 3 height 3
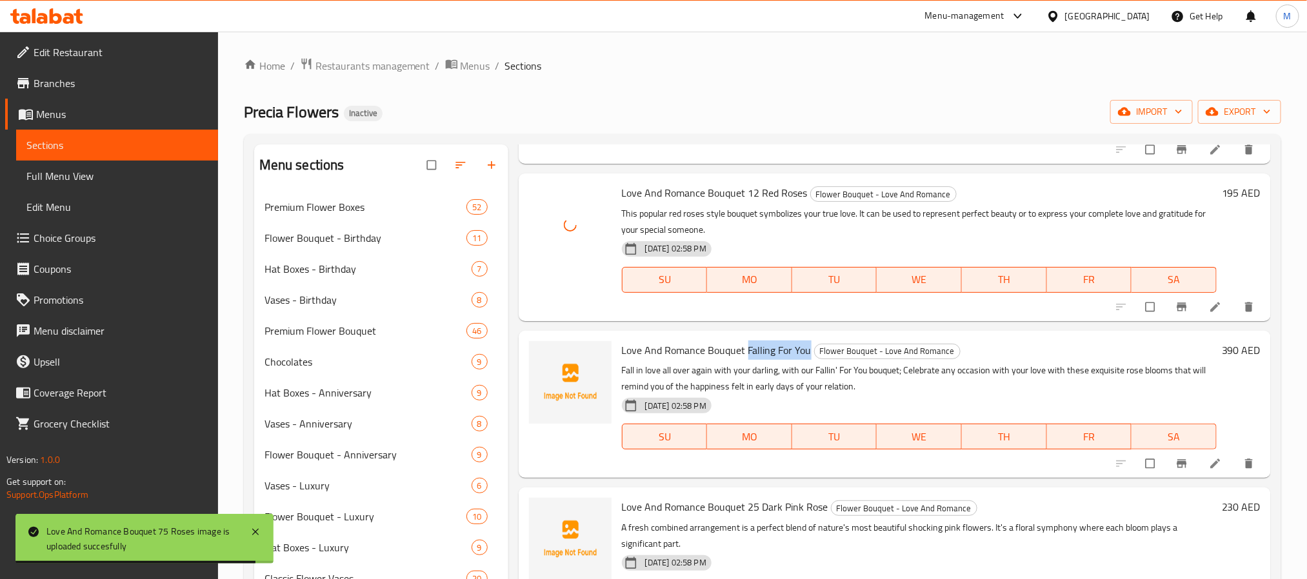
drag, startPoint x: 809, startPoint y: 353, endPoint x: 747, endPoint y: 348, distance: 62.1
click at [747, 348] on h6 "Love And Romance Bouquet Falling For You Flower Bouquet - Love And Romance" at bounding box center [919, 350] width 595 height 18
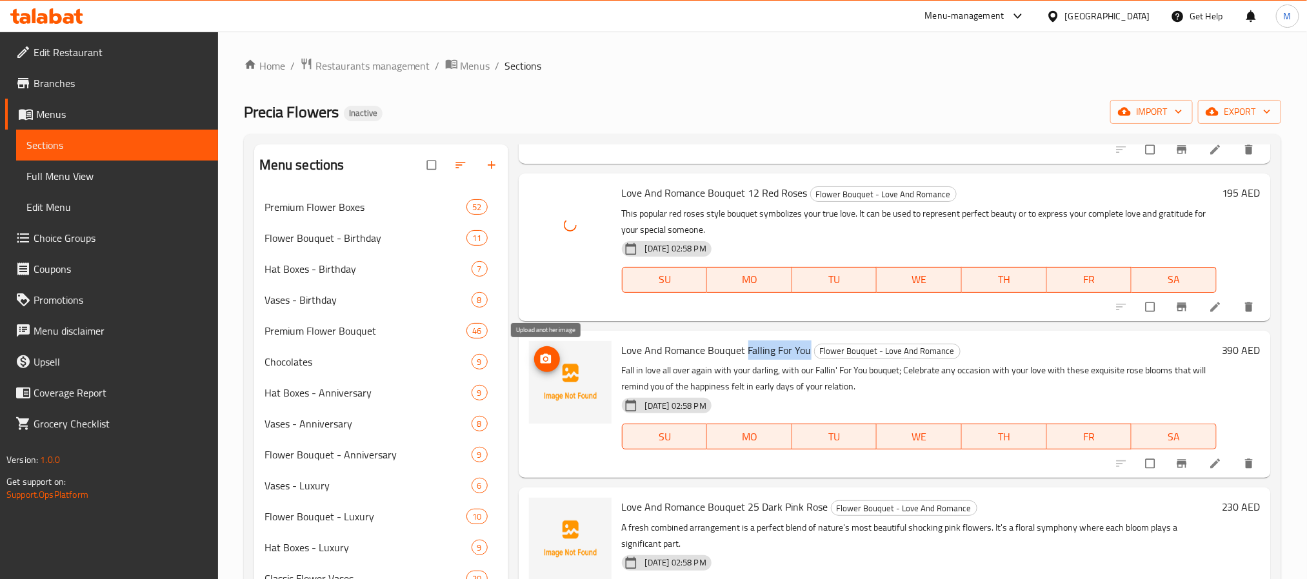
click at [548, 359] on icon "upload picture" at bounding box center [545, 359] width 13 height 13
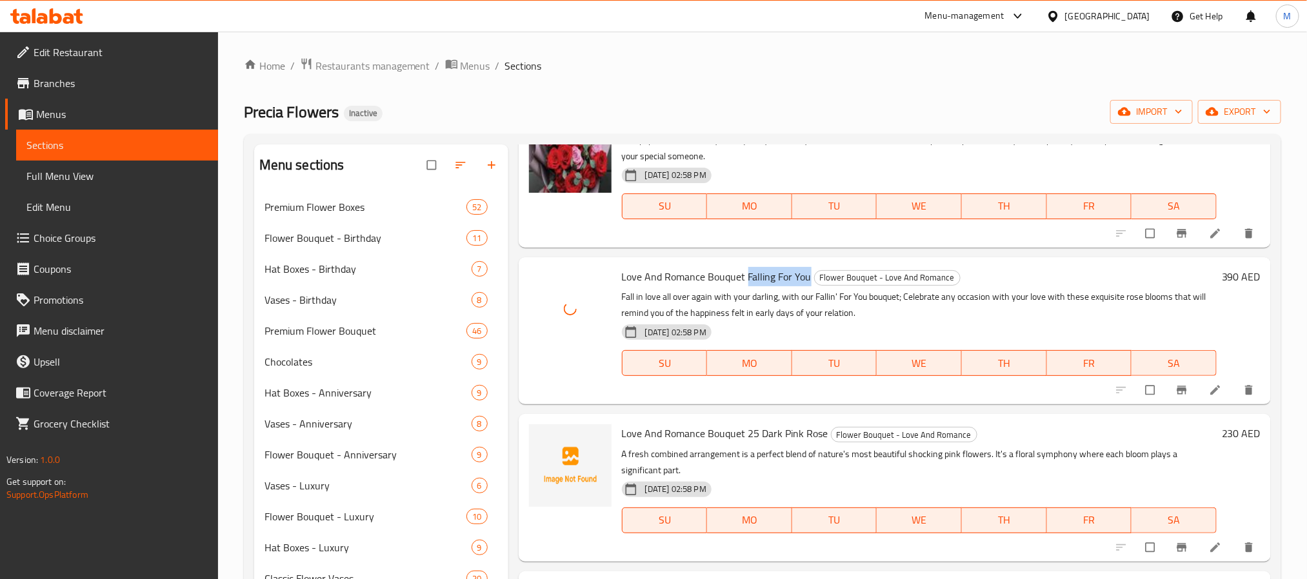
scroll to position [677, 0]
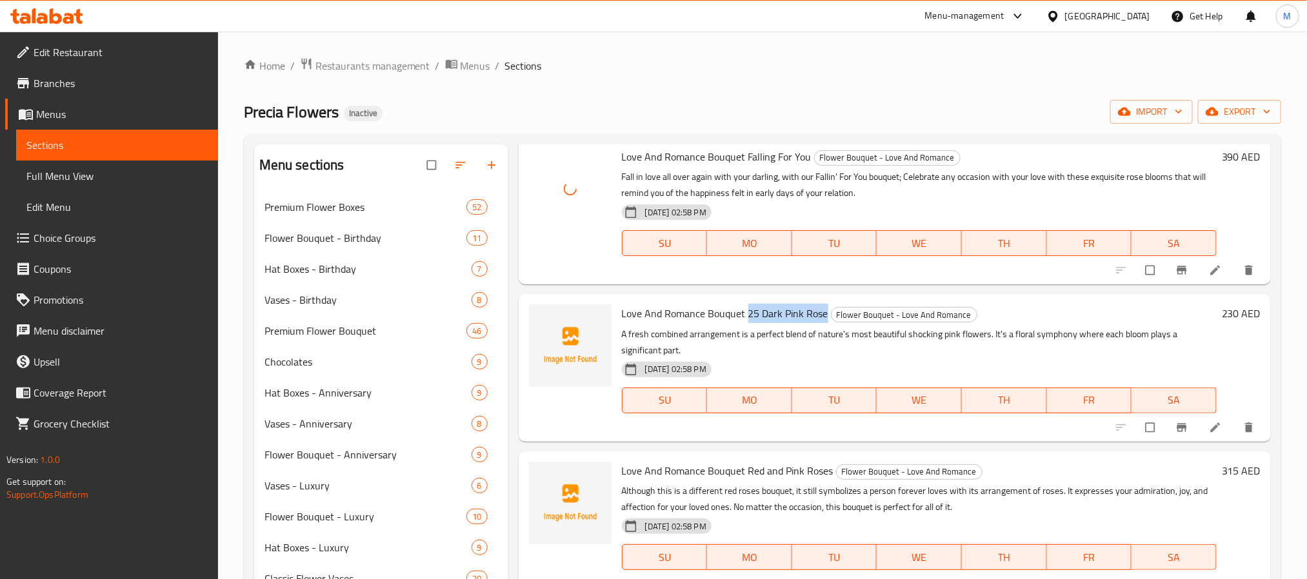
drag, startPoint x: 825, startPoint y: 312, endPoint x: 748, endPoint y: 310, distance: 77.4
click at [748, 310] on h6 "Love And Romance Bouquet 25 Dark Pink Rose Flower Bouquet - Love And Romance" at bounding box center [919, 314] width 595 height 18
click at [540, 317] on icon "upload picture" at bounding box center [545, 322] width 13 height 13
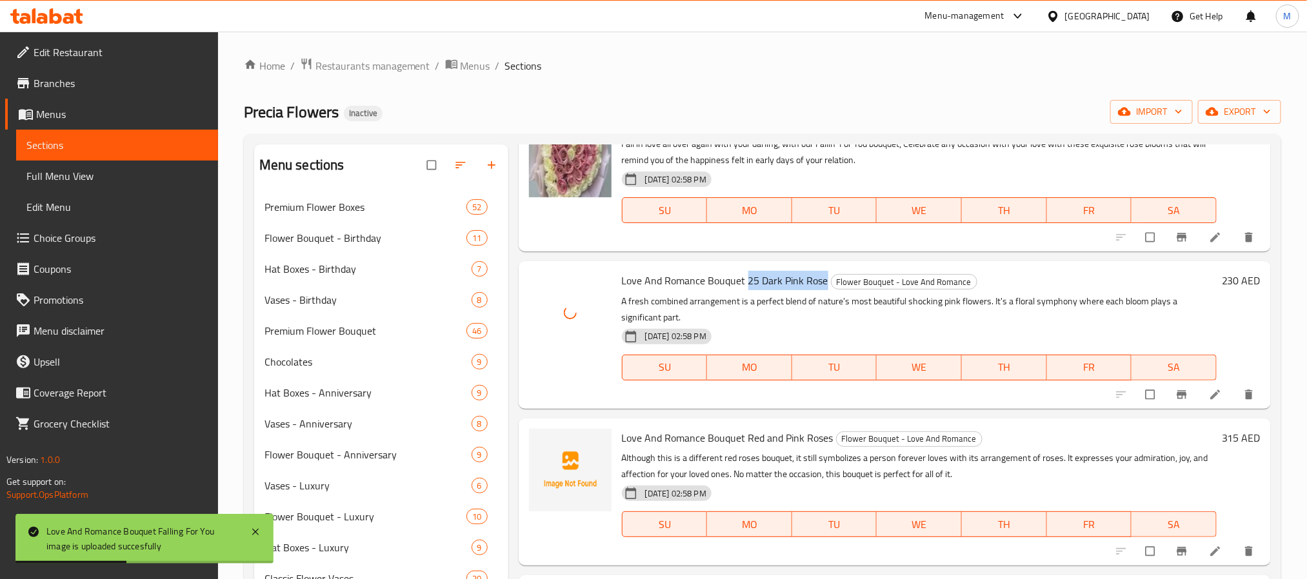
scroll to position [728, 0]
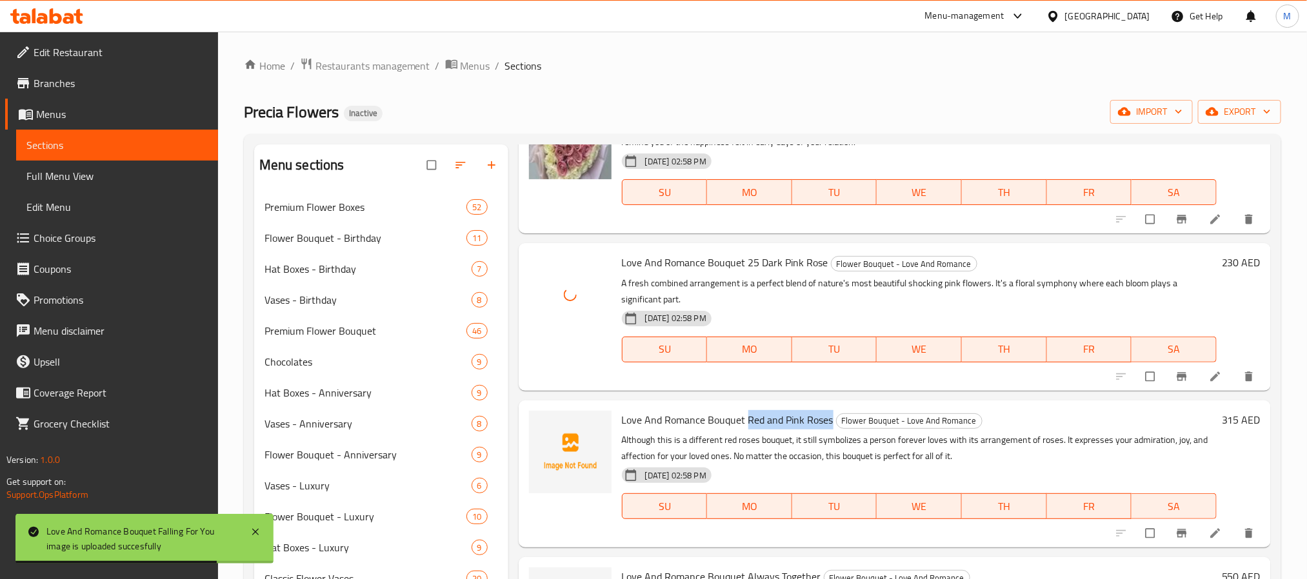
drag, startPoint x: 832, startPoint y: 415, endPoint x: 748, endPoint y: 424, distance: 85.0
click at [748, 424] on h6 "Love And Romance Bouquet Red and Pink Roses Flower Bouquet - Love And Romance" at bounding box center [919, 420] width 595 height 18
click at [534, 430] on span "upload picture" at bounding box center [547, 429] width 26 height 13
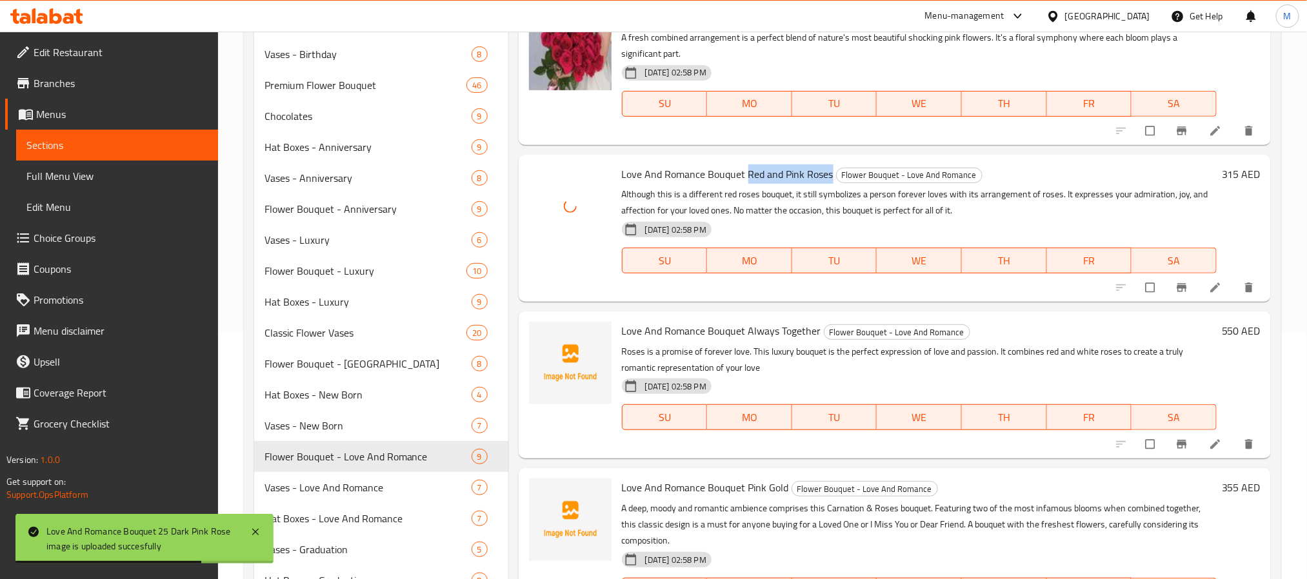
scroll to position [290, 0]
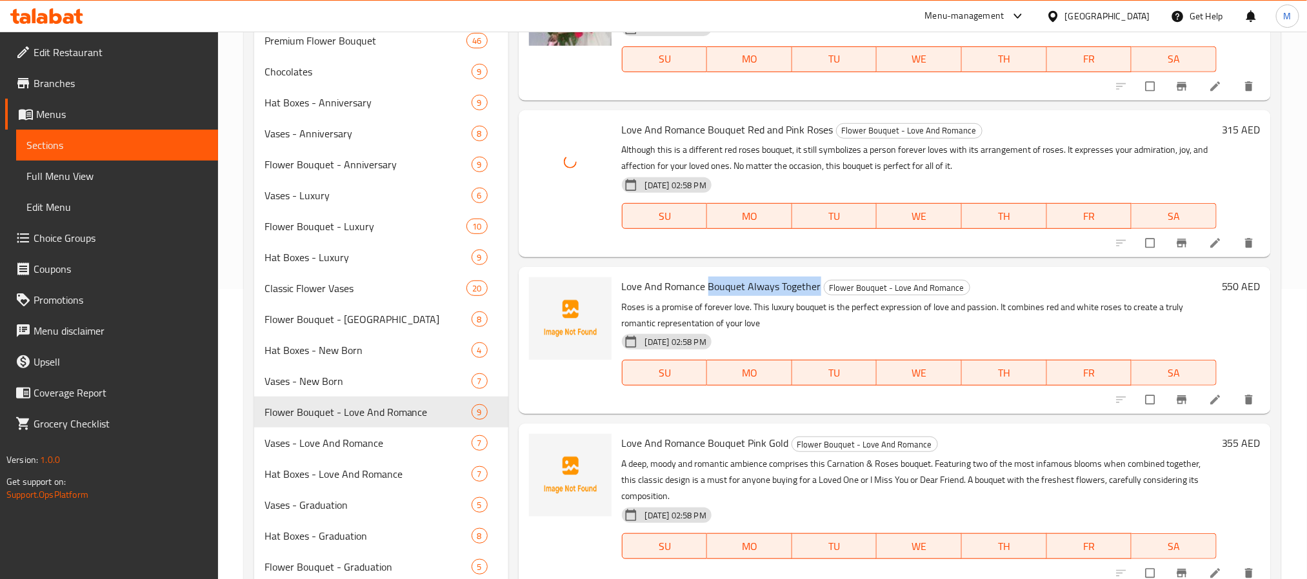
drag, startPoint x: 817, startPoint y: 285, endPoint x: 708, endPoint y: 287, distance: 109.1
click at [708, 287] on h6 "Love And Romance Bouquet Always Together Flower Bouquet - Love And Romance" at bounding box center [919, 286] width 595 height 18
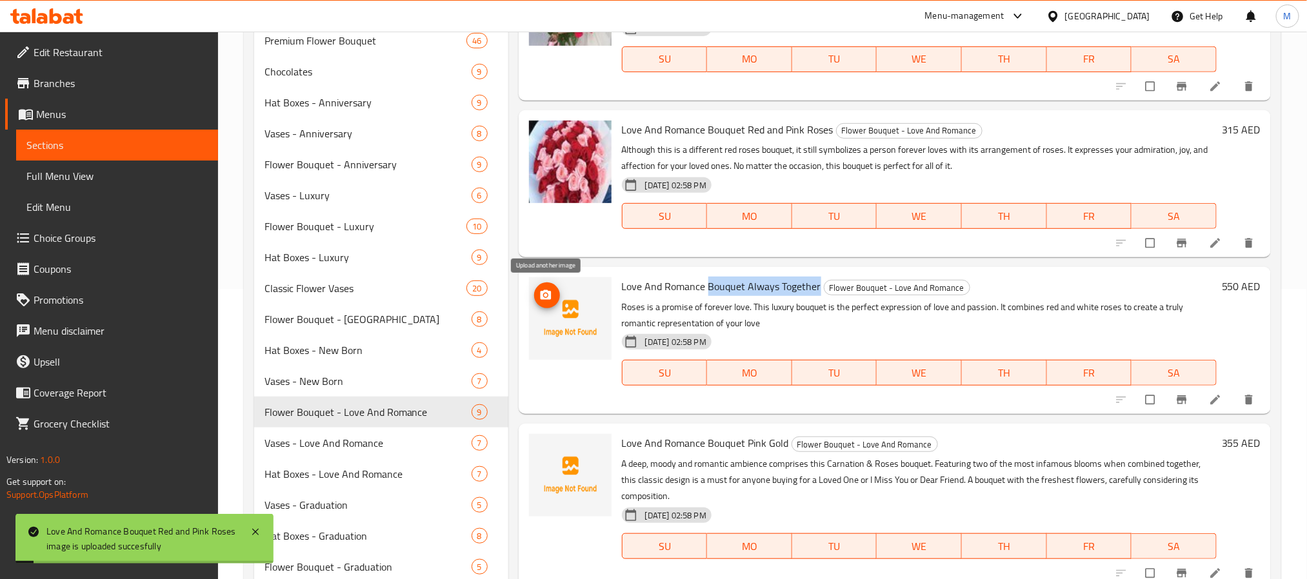
click at [552, 287] on button "upload picture" at bounding box center [547, 296] width 26 height 26
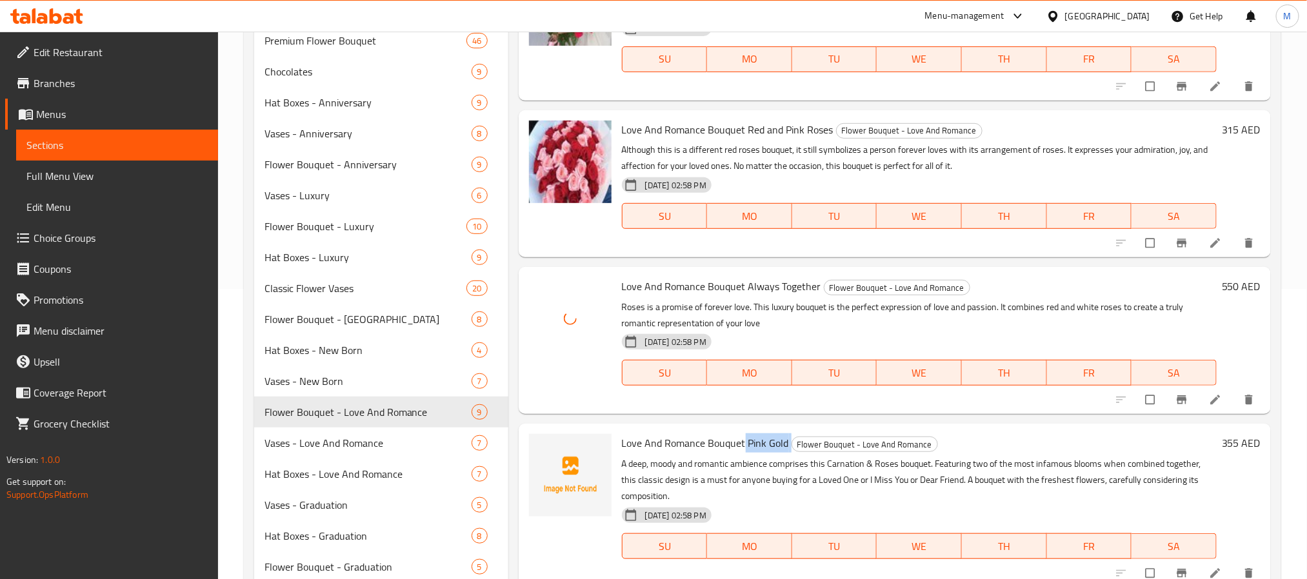
drag, startPoint x: 790, startPoint y: 448, endPoint x: 744, endPoint y: 450, distance: 45.8
click at [744, 450] on h6 "Love And Romance Bouquet Pink Gold Flower Bouquet - Love And Romance" at bounding box center [919, 443] width 595 height 18
click at [546, 457] on icon "upload picture" at bounding box center [545, 452] width 13 height 13
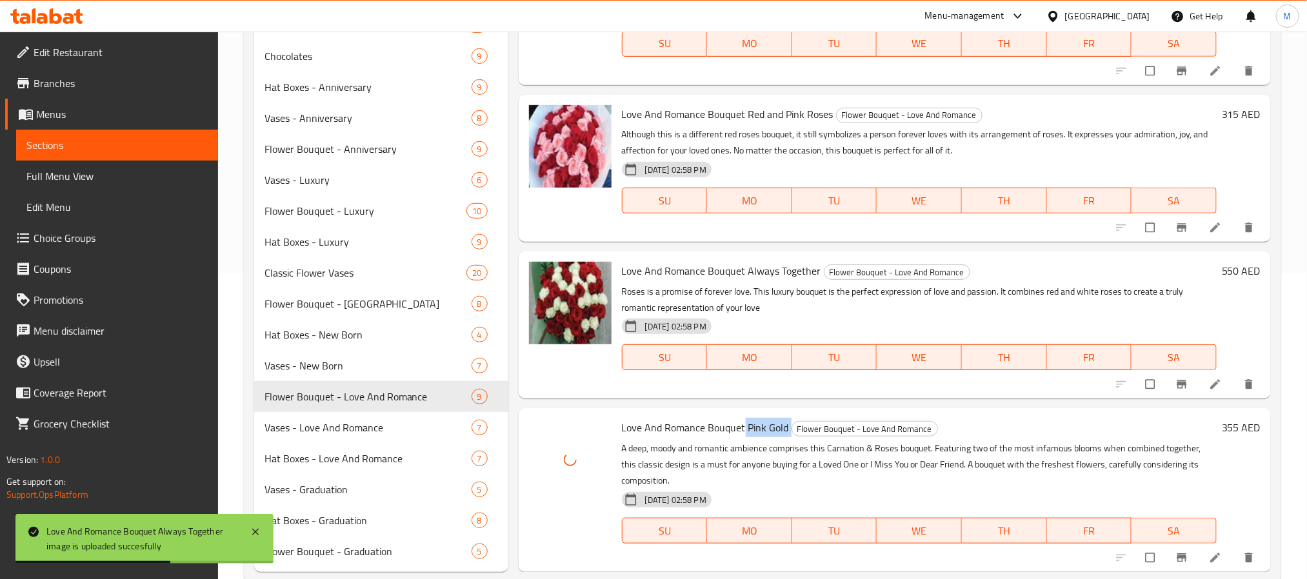
scroll to position [334, 0]
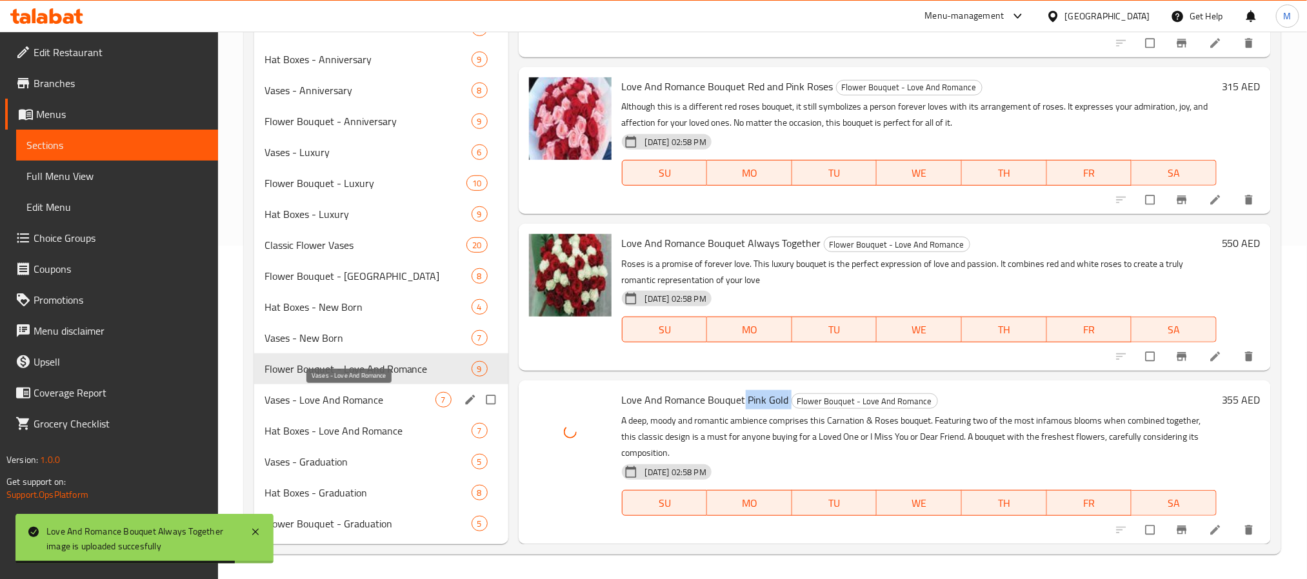
click at [411, 401] on span "Vases - Love And Romance" at bounding box center [350, 399] width 171 height 15
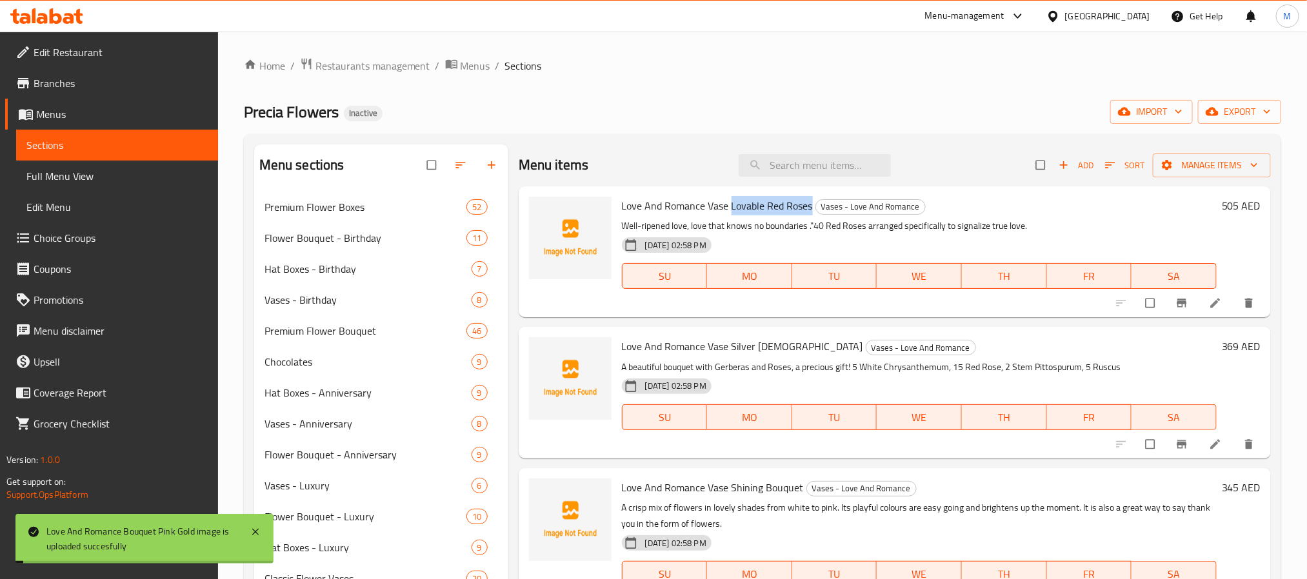
drag, startPoint x: 811, startPoint y: 209, endPoint x: 730, endPoint y: 213, distance: 81.4
click at [730, 213] on h6 "Love And Romance Vase Lovable Red Roses Vases - Love And Romance" at bounding box center [919, 206] width 595 height 18
click at [544, 217] on icon "upload picture" at bounding box center [545, 215] width 11 height 10
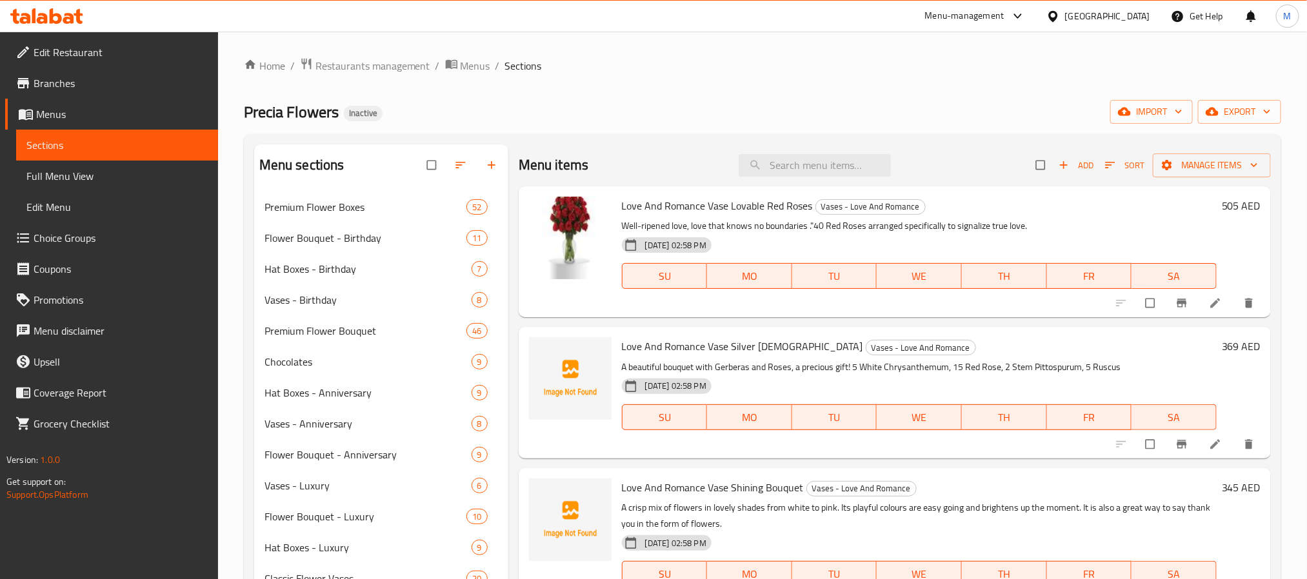
click at [740, 346] on span "Love And Romance Vase Silver [DEMOGRAPHIC_DATA]" at bounding box center [742, 346] width 241 height 19
click at [536, 355] on span "upload picture" at bounding box center [547, 355] width 26 height 13
click at [742, 486] on span "Love And Romance Vase Shining Bouquet" at bounding box center [713, 487] width 182 height 19
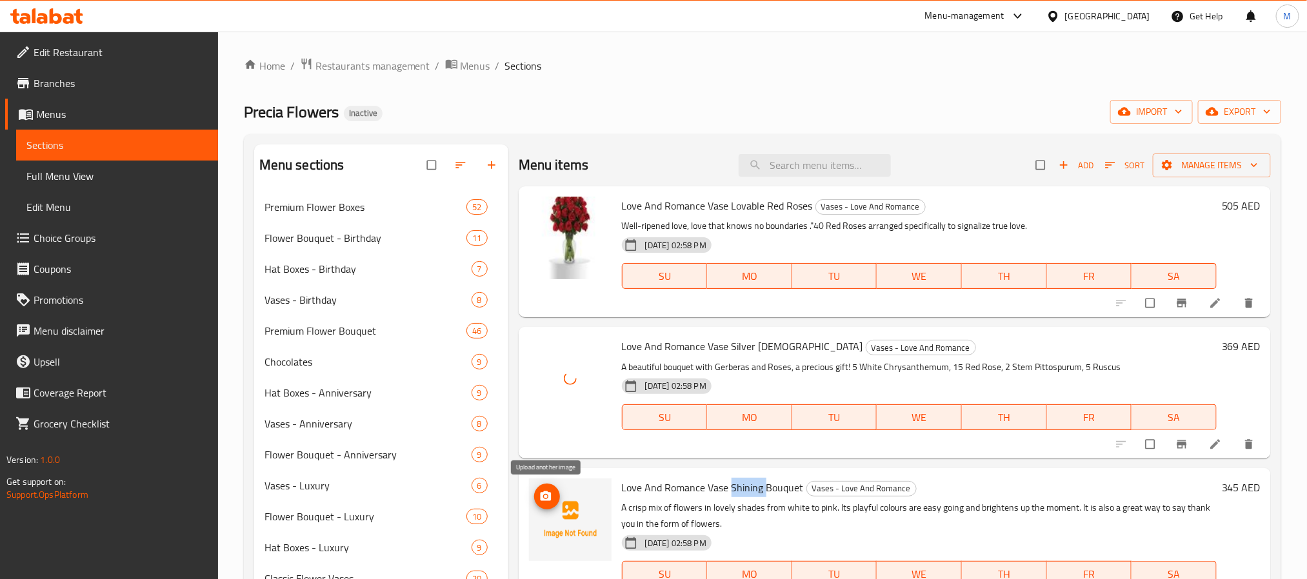
click at [545, 488] on button "upload picture" at bounding box center [547, 497] width 26 height 26
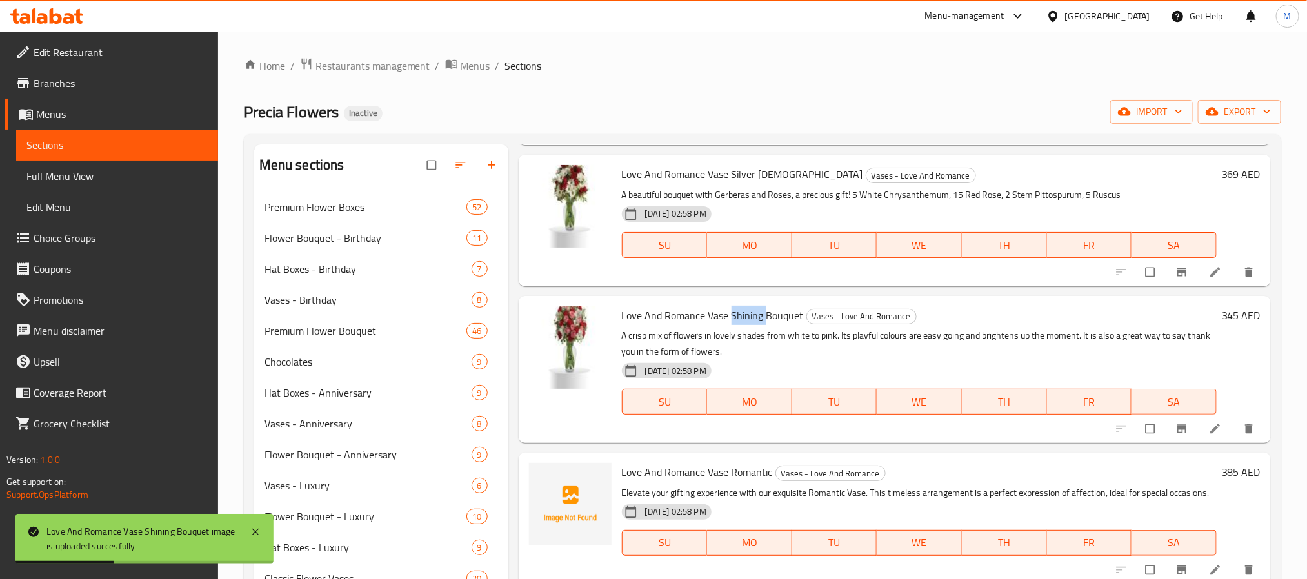
scroll to position [194, 0]
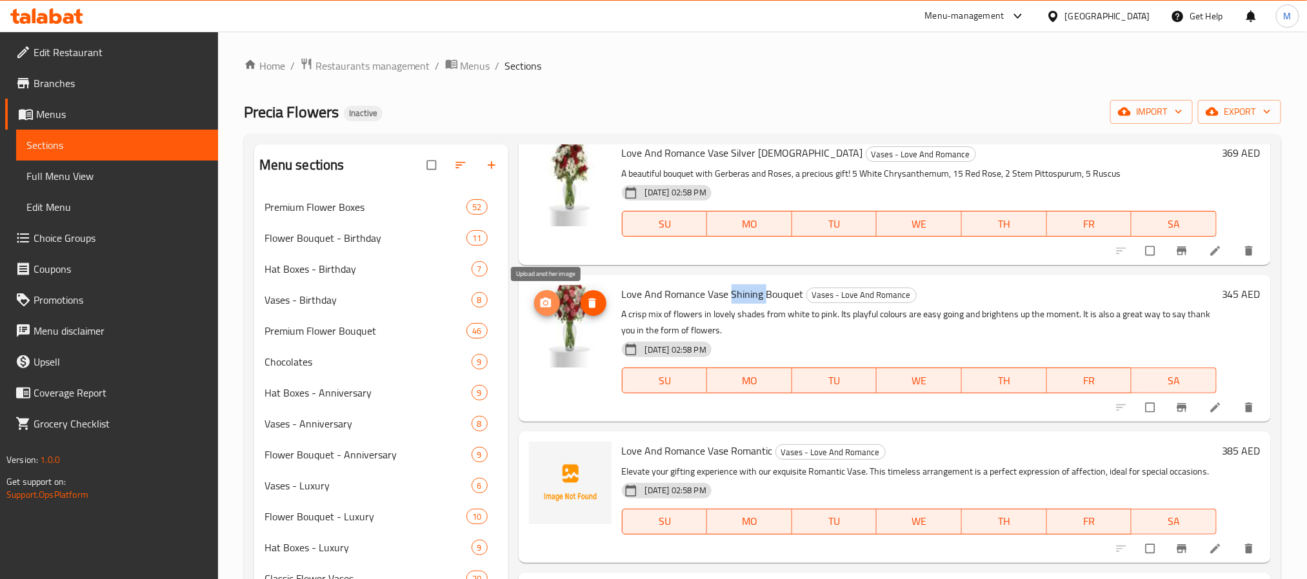
click at [546, 306] on icon "upload picture" at bounding box center [545, 302] width 11 height 10
click at [759, 448] on span "Love And Romance Vase Romantic" at bounding box center [697, 450] width 151 height 19
click at [550, 459] on icon "upload picture" at bounding box center [545, 460] width 11 height 10
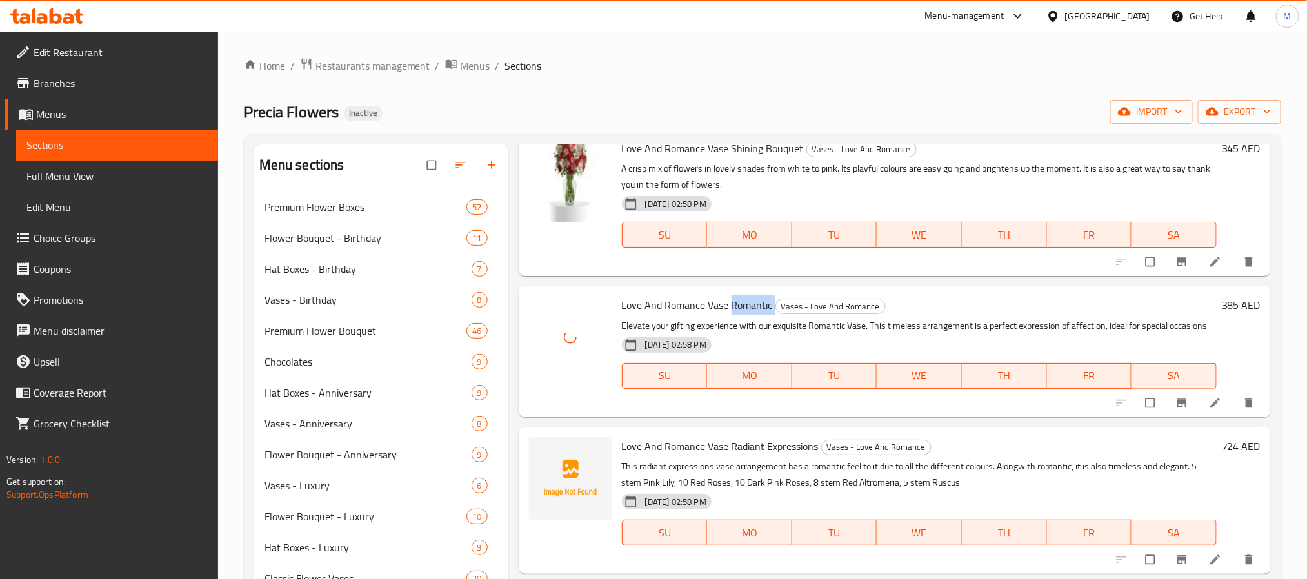
scroll to position [366, 0]
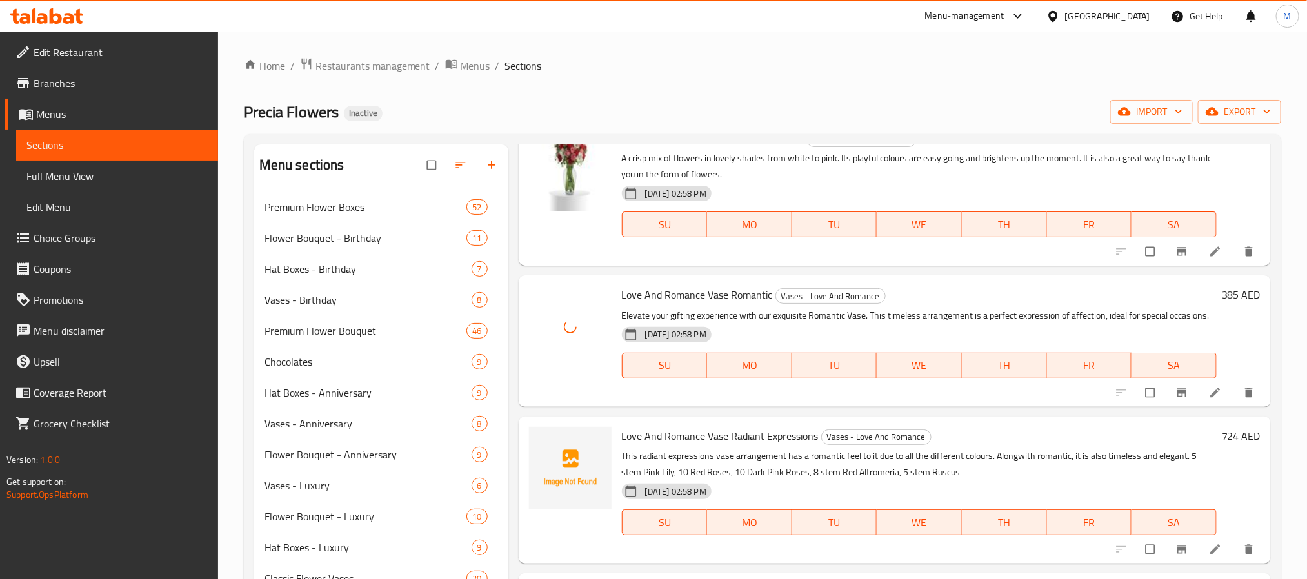
click at [745, 434] on span "Love And Romance Vase Radiant Expressions" at bounding box center [720, 435] width 197 height 19
click at [540, 441] on icon "upload picture" at bounding box center [545, 445] width 13 height 13
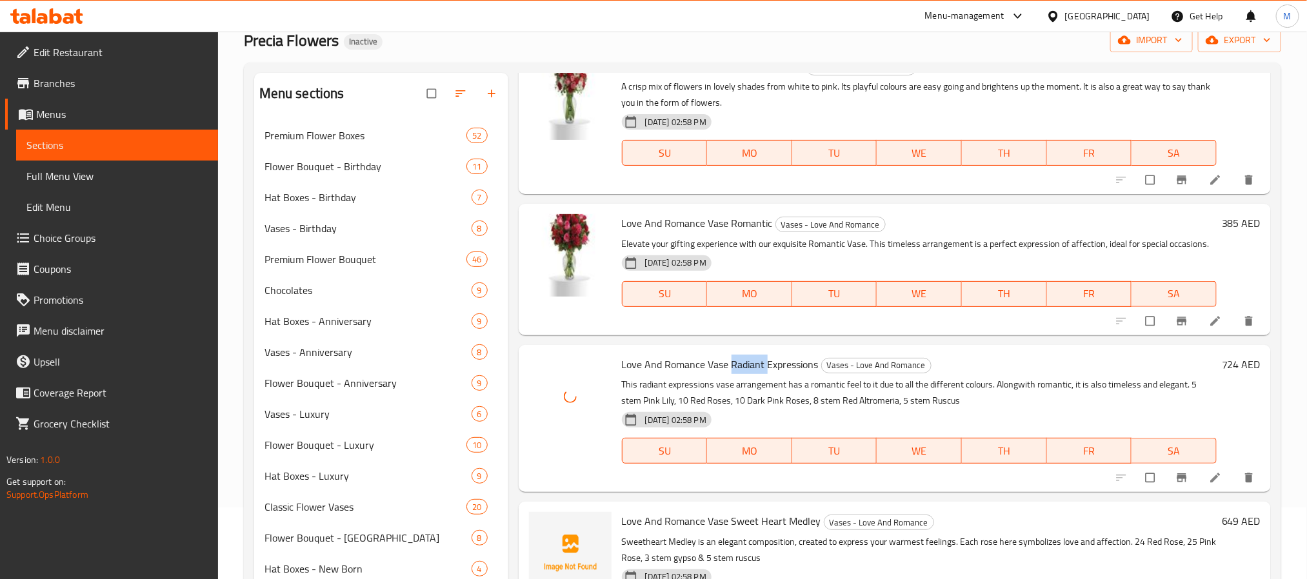
scroll to position [290, 0]
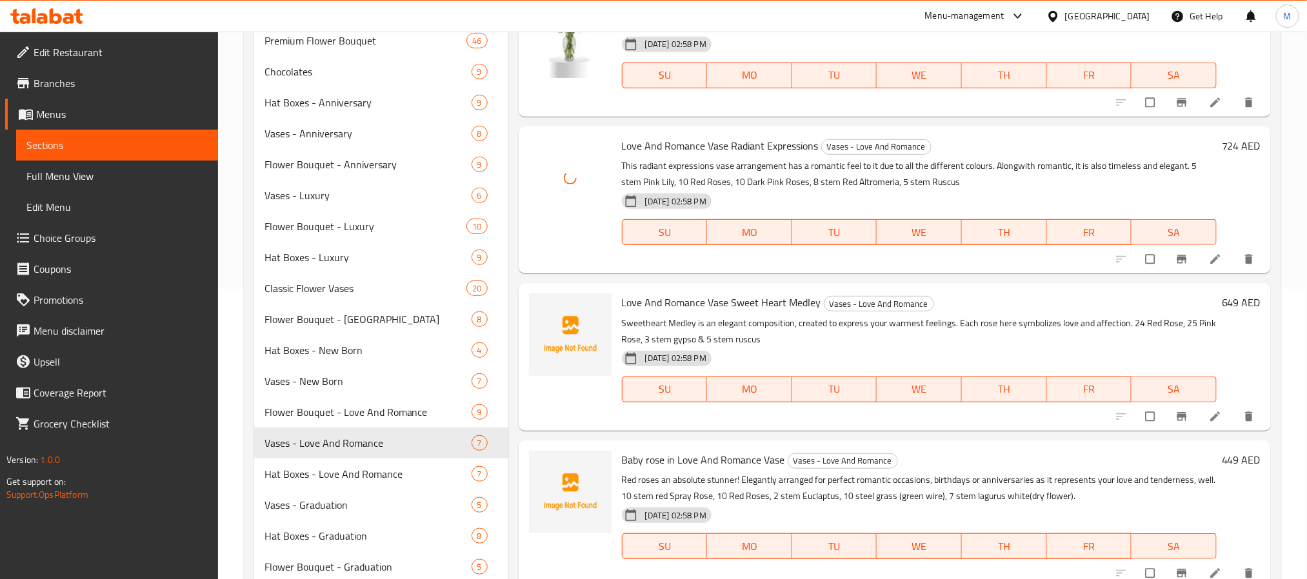
click at [747, 305] on span "Love And Romance Vase Sweet Heart Medley" at bounding box center [721, 302] width 199 height 19
click at [538, 310] on span "upload picture" at bounding box center [547, 311] width 26 height 13
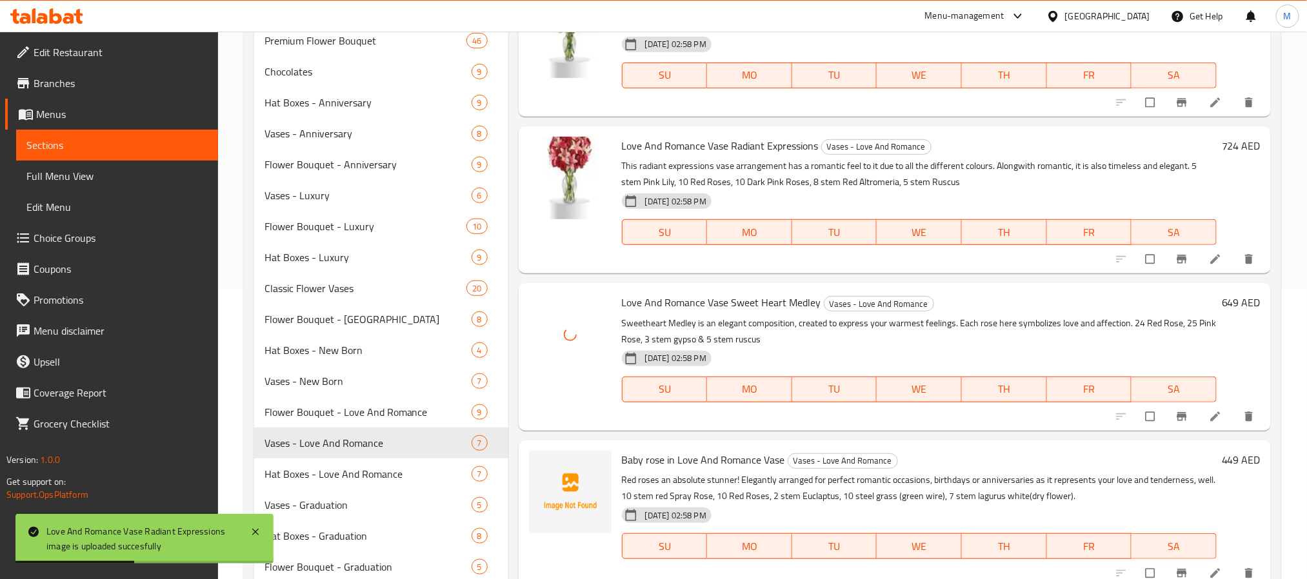
click at [735, 461] on span "Baby rose in Love And Romance Vase" at bounding box center [703, 459] width 163 height 19
click at [550, 465] on icon "upload picture" at bounding box center [545, 468] width 11 height 10
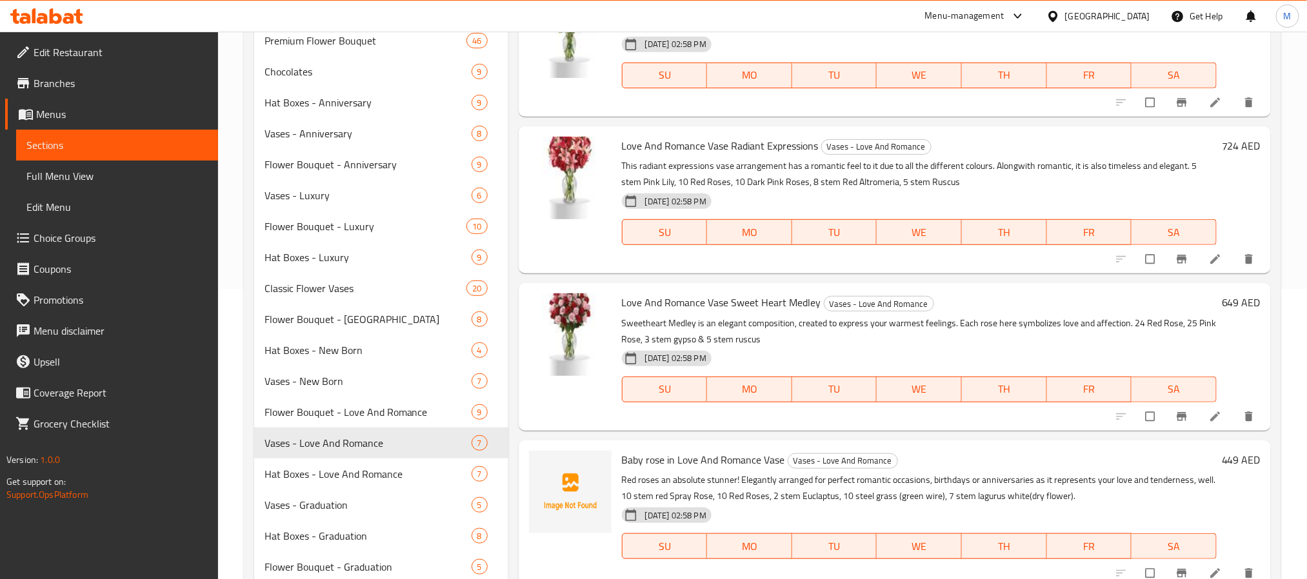
click at [663, 452] on span "Baby rose in Love And Romance Vase" at bounding box center [703, 459] width 163 height 19
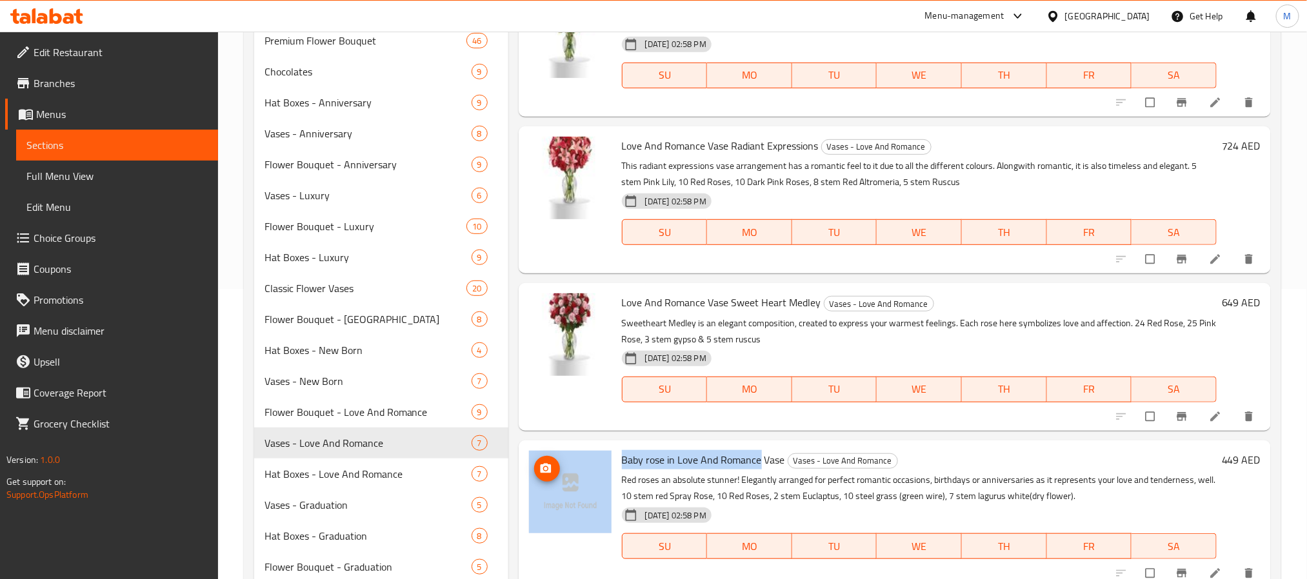
drag, startPoint x: 759, startPoint y: 457, endPoint x: 573, endPoint y: 463, distance: 186.5
click at [573, 463] on div "Baby rose in Love And Romance Vase Vases - Love And Romance Red roses an absolu…" at bounding box center [895, 514] width 742 height 137
click at [552, 465] on span "upload picture" at bounding box center [547, 469] width 26 height 13
click at [737, 457] on span "Baby rose in Love And Romance Vase" at bounding box center [703, 459] width 163 height 19
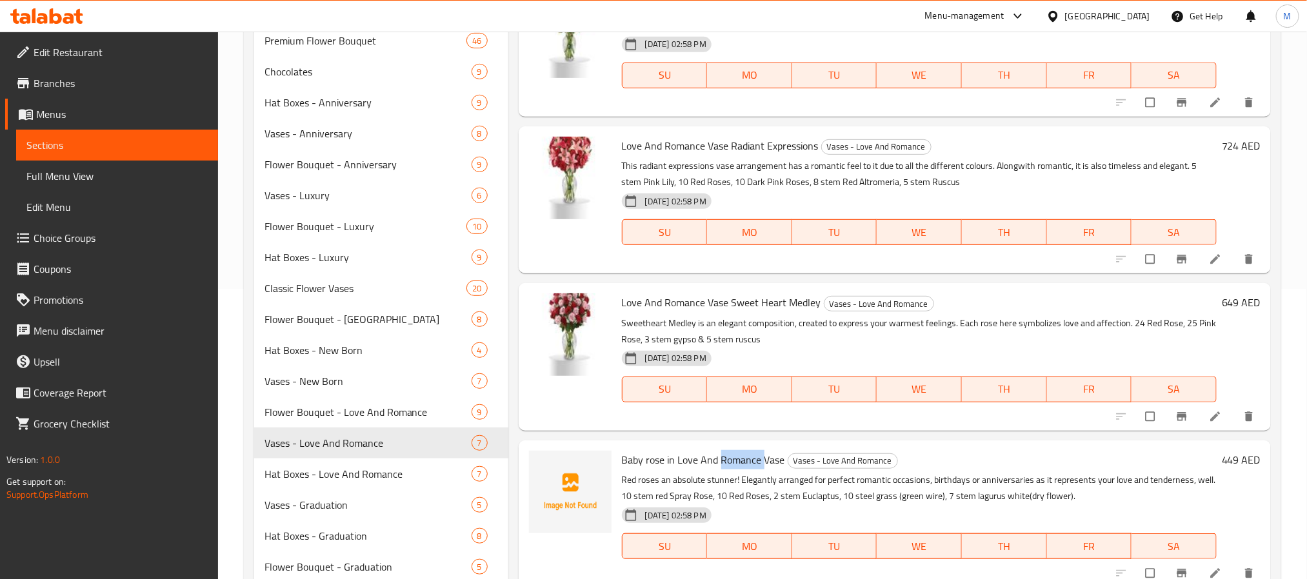
click at [737, 457] on span "Baby rose in Love And Romance Vase" at bounding box center [703, 459] width 163 height 19
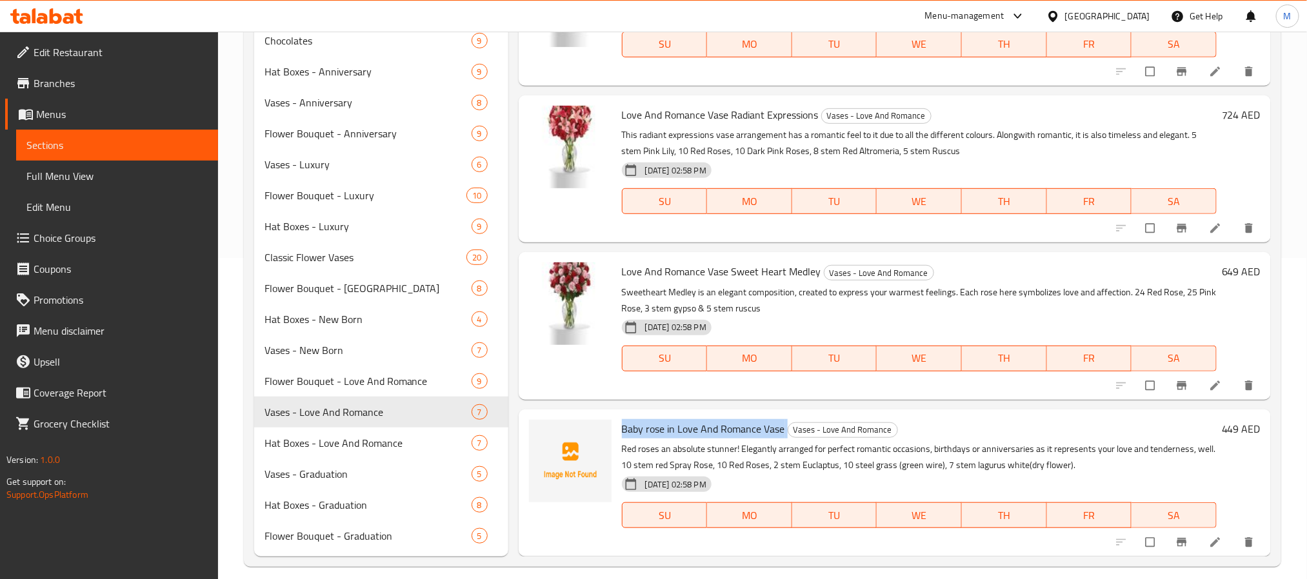
scroll to position [334, 0]
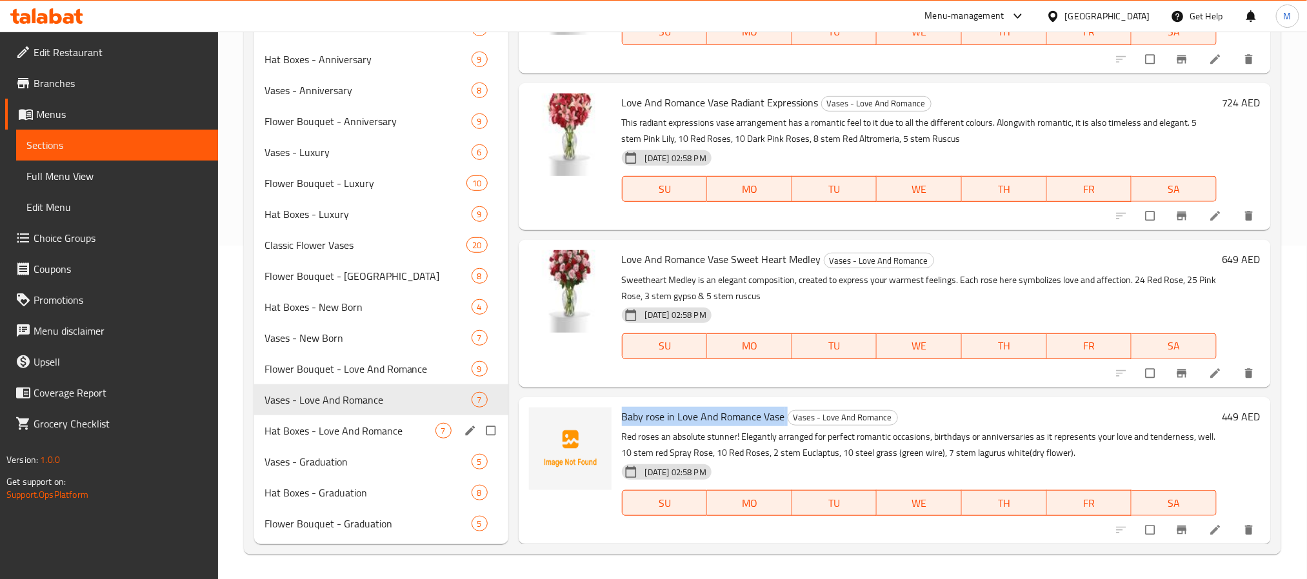
click at [350, 428] on span "Hat Boxes - Love And Romance" at bounding box center [350, 430] width 171 height 15
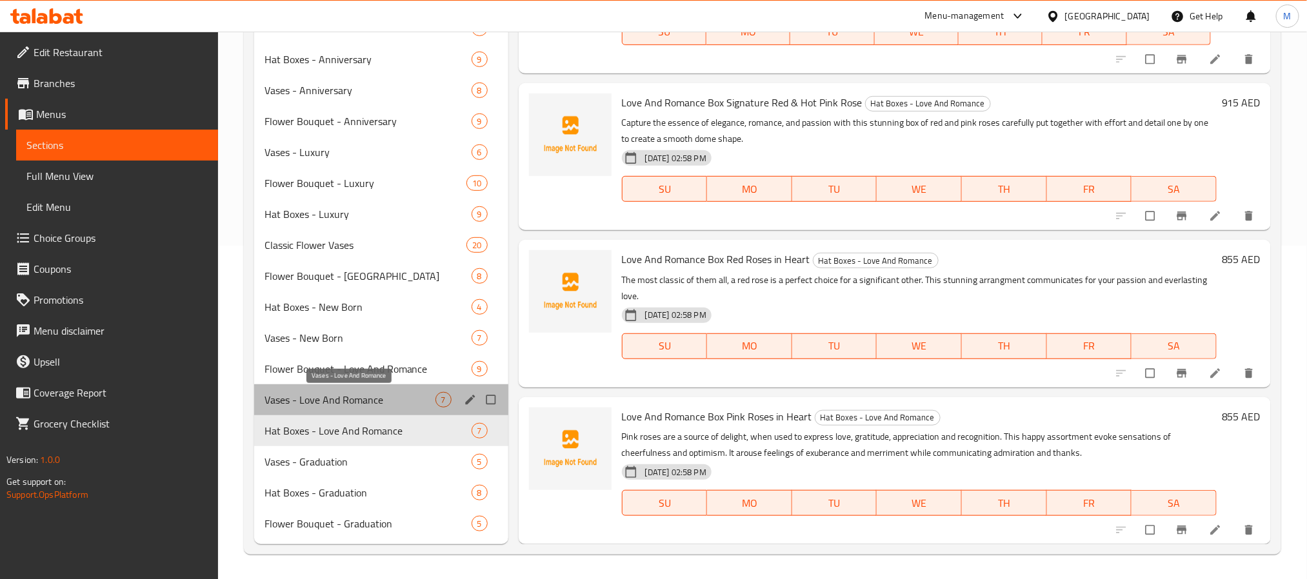
click at [381, 394] on span "Vases - Love And Romance" at bounding box center [350, 399] width 171 height 15
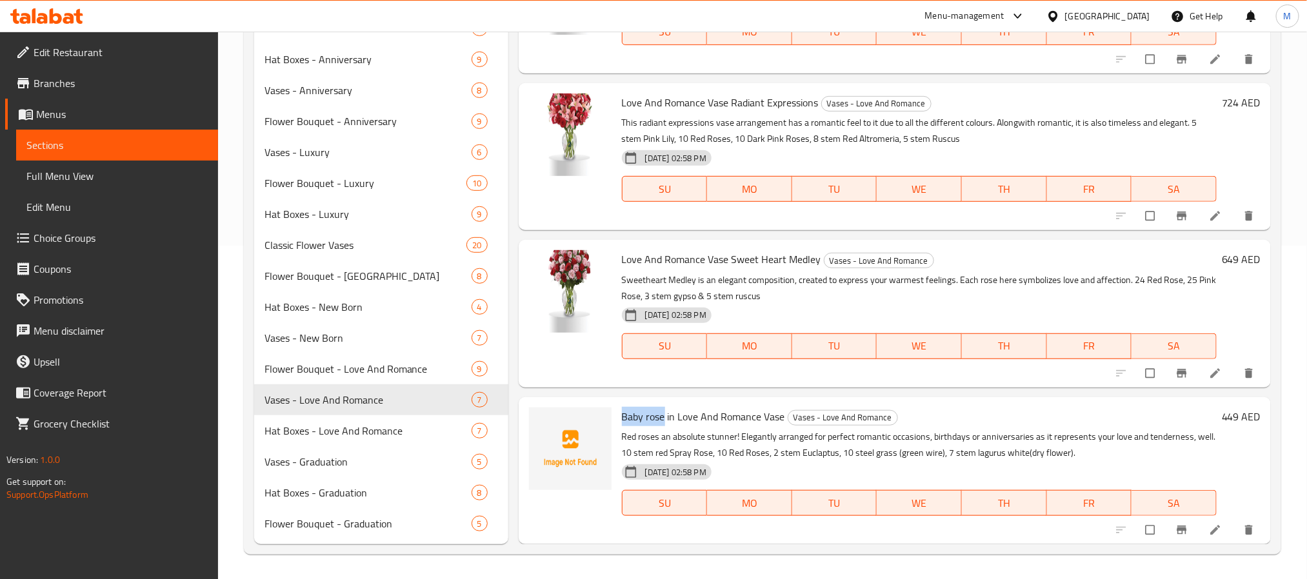
drag, startPoint x: 665, startPoint y: 418, endPoint x: 619, endPoint y: 412, distance: 45.5
click at [619, 412] on div "Baby rose in Love And Romance Vase Vases - Love And Romance Red roses an absolu…" at bounding box center [919, 471] width 605 height 137
click at [548, 424] on icon "upload picture" at bounding box center [545, 425] width 13 height 13
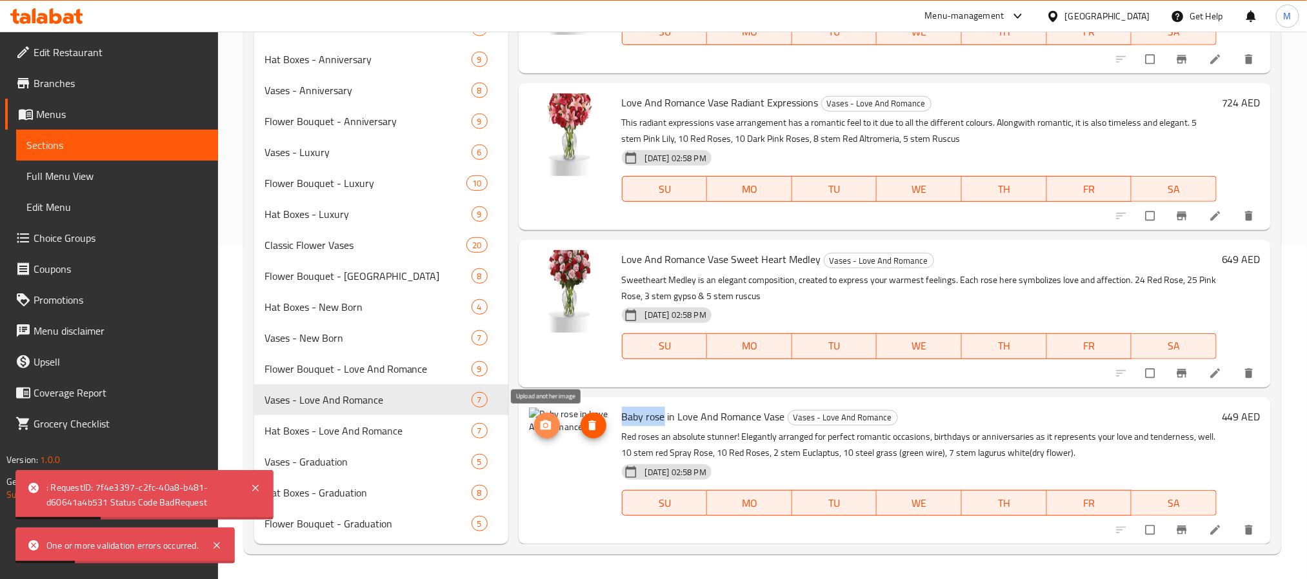
click at [544, 430] on icon "upload picture" at bounding box center [545, 425] width 13 height 13
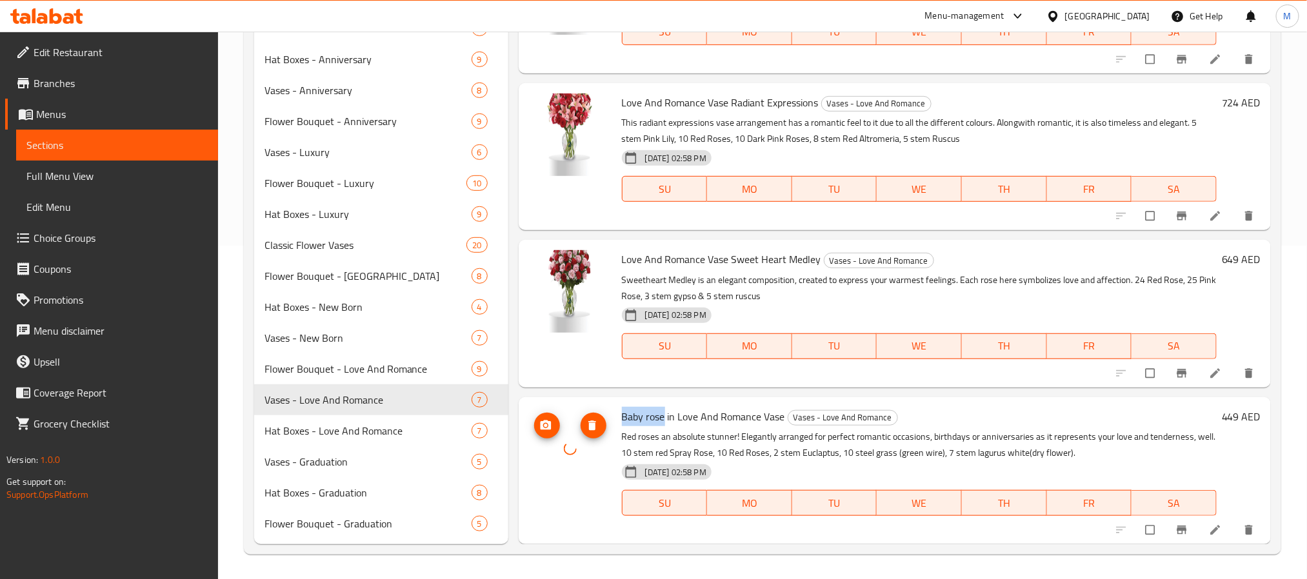
scroll to position [366, 0]
click at [333, 434] on span "Hat Boxes - Love And Romance" at bounding box center [350, 430] width 171 height 15
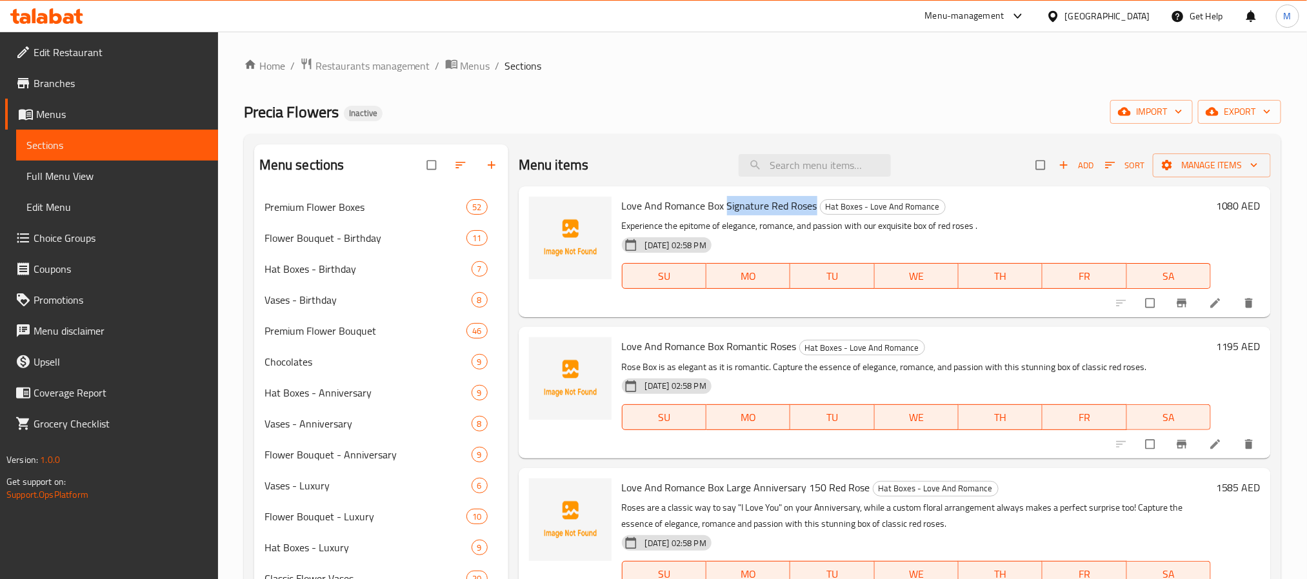
drag, startPoint x: 814, startPoint y: 205, endPoint x: 725, endPoint y: 212, distance: 89.3
click at [725, 212] on span "Love And Romance Box Signature Red Roses" at bounding box center [719, 205] width 195 height 19
click at [542, 211] on icon "upload picture" at bounding box center [545, 214] width 13 height 13
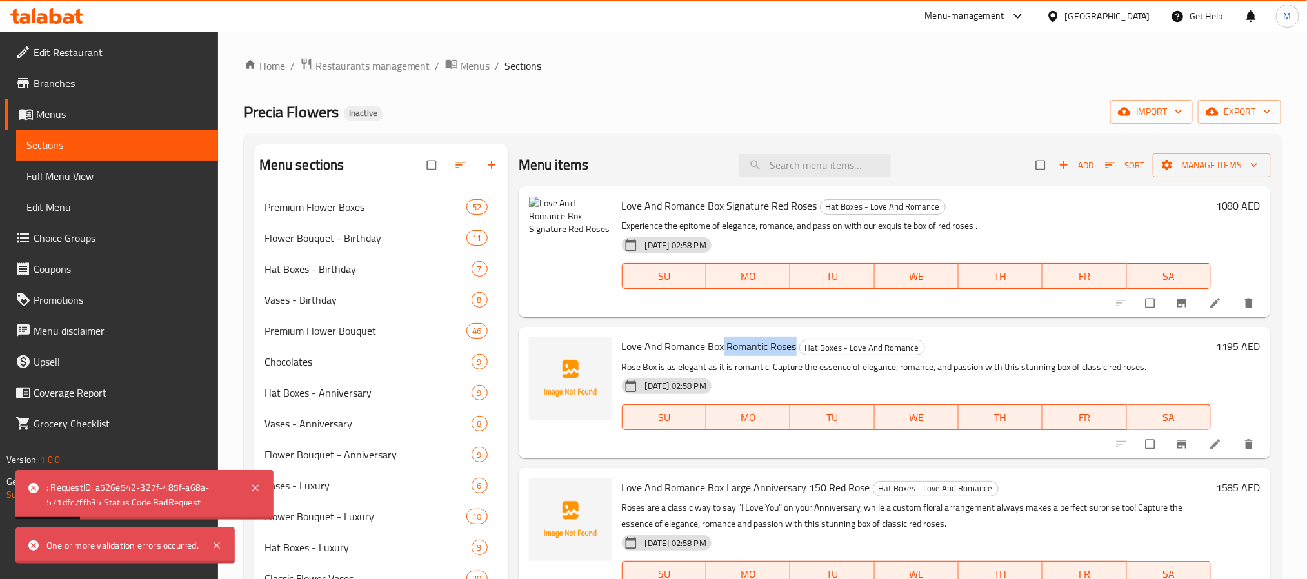
drag, startPoint x: 795, startPoint y: 343, endPoint x: 724, endPoint y: 345, distance: 71.7
click at [724, 345] on h6 "Love And Romance Box Romantic Roses Hat Boxes - Love And Romance" at bounding box center [916, 346] width 589 height 18
click at [546, 215] on circle "upload picture" at bounding box center [545, 214] width 3 height 3
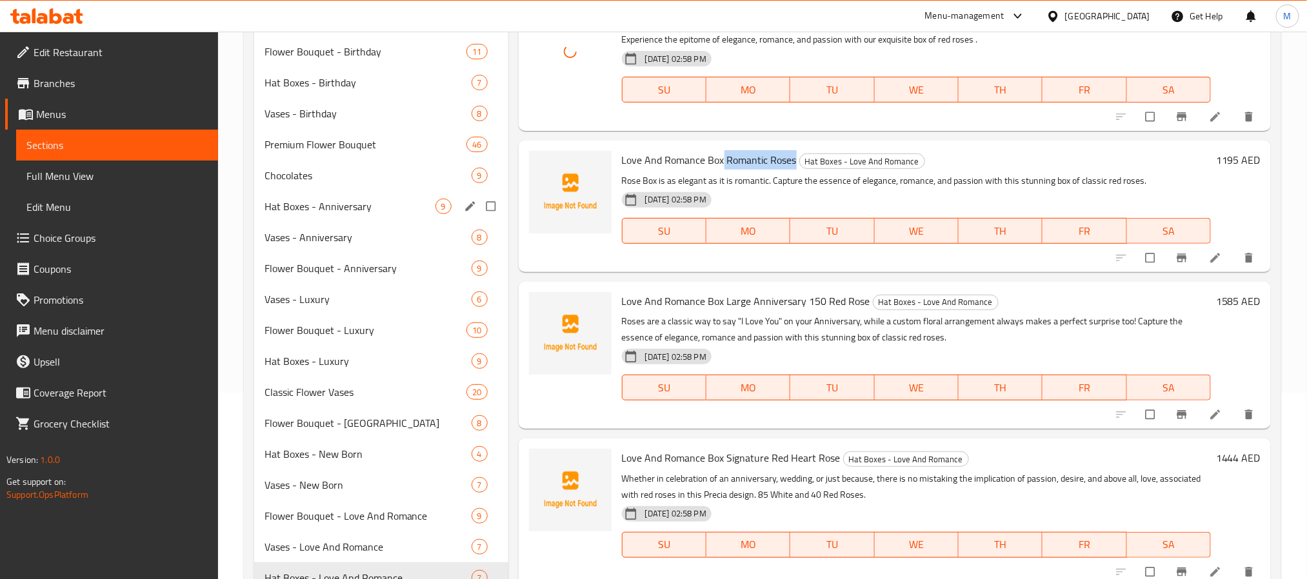
scroll to position [334, 0]
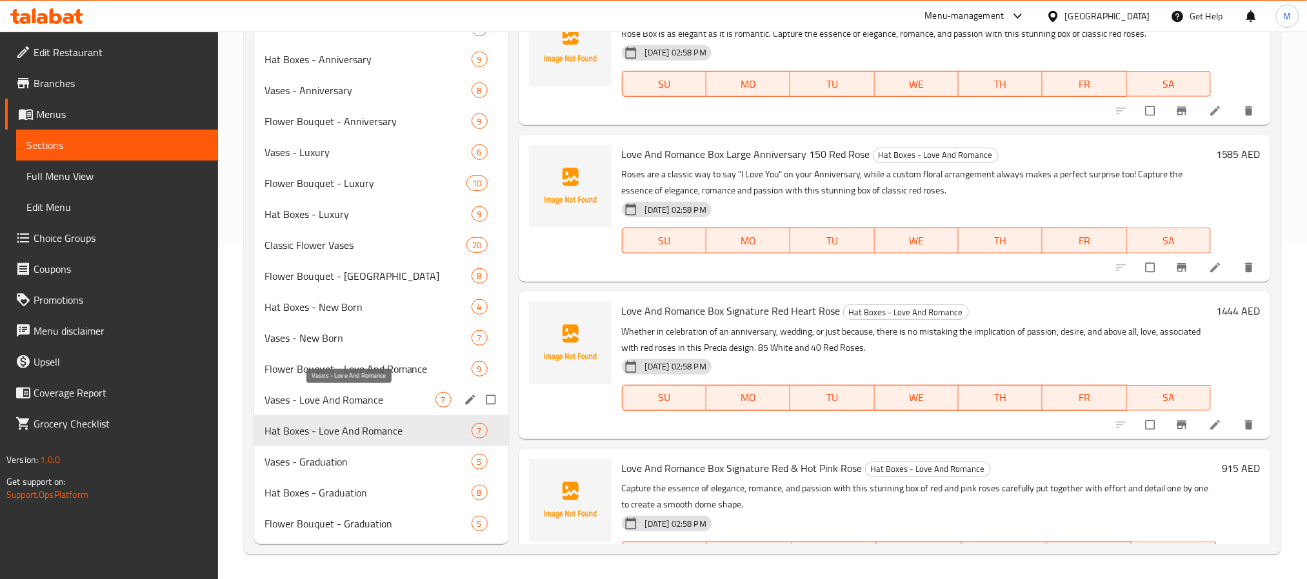
click at [364, 403] on span "Vases - Love And Romance" at bounding box center [350, 399] width 171 height 15
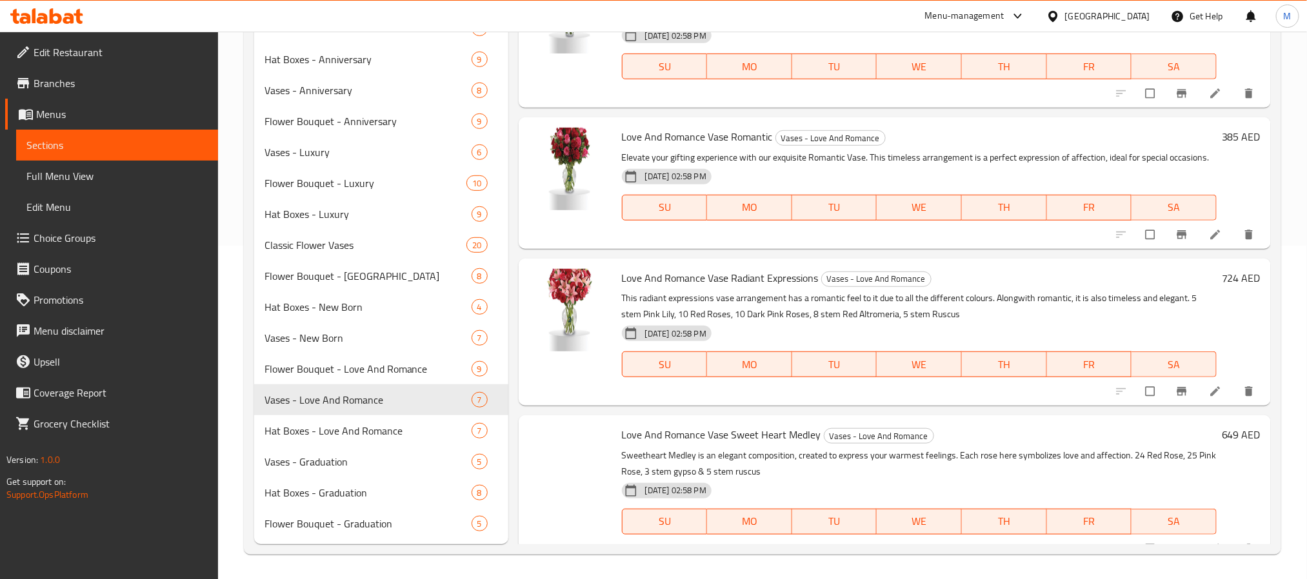
scroll to position [366, 0]
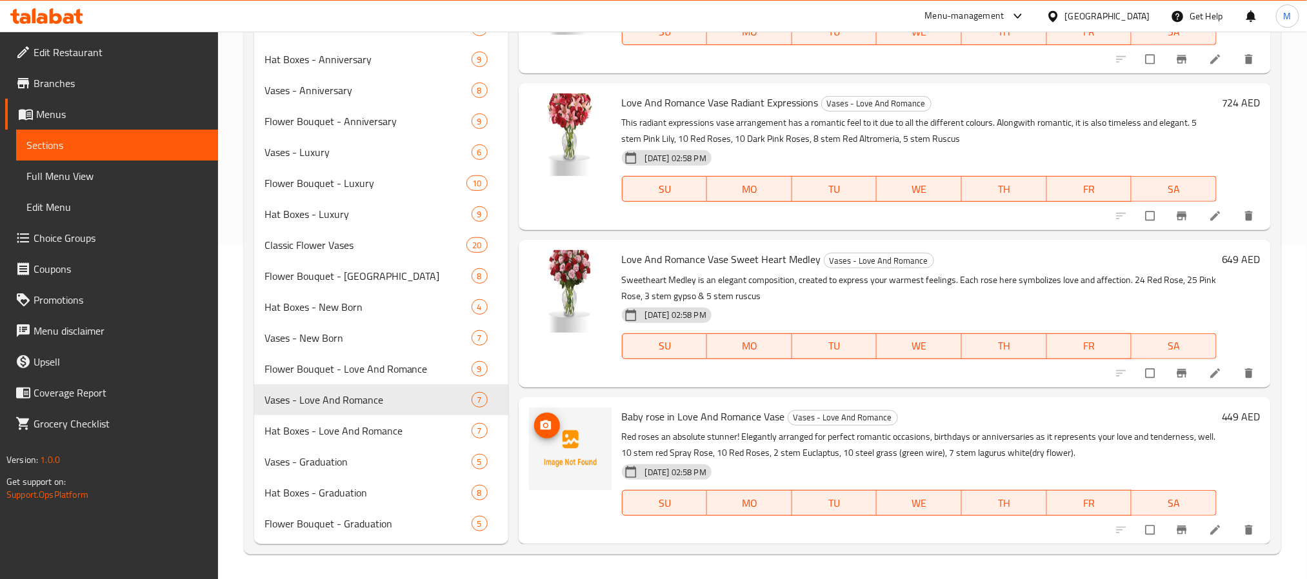
click at [546, 426] on icon "upload picture" at bounding box center [545, 425] width 13 height 13
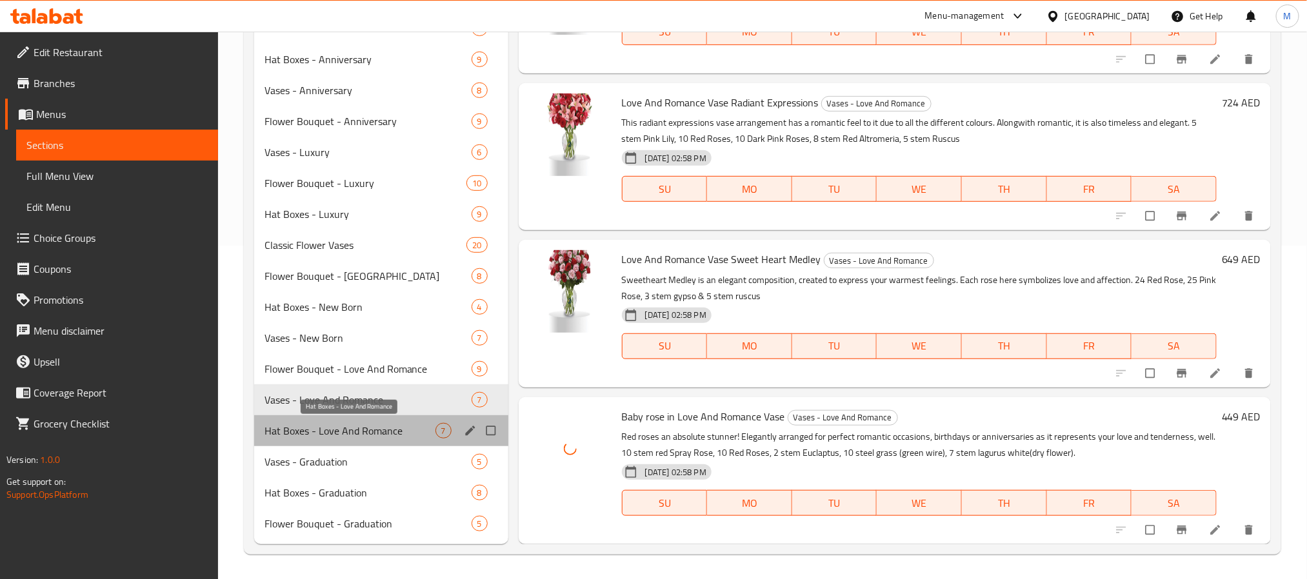
click at [359, 426] on span "Hat Boxes - Love And Romance" at bounding box center [350, 430] width 171 height 15
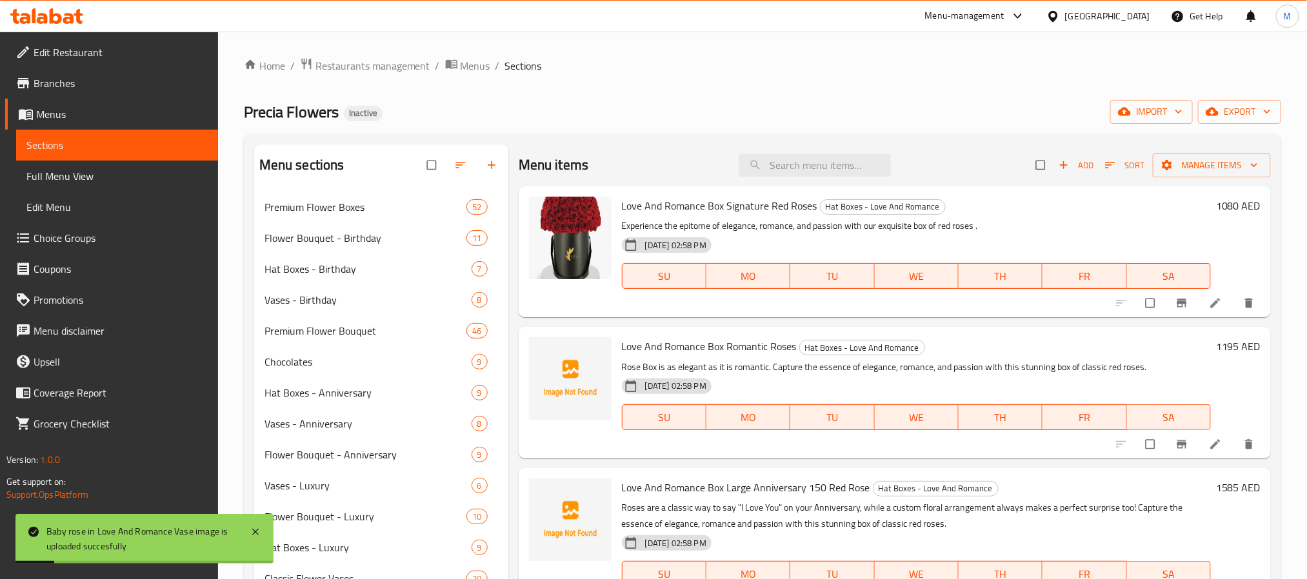
click at [788, 346] on span "Love And Romance Box Romantic Roses" at bounding box center [709, 346] width 175 height 19
drag, startPoint x: 796, startPoint y: 345, endPoint x: 726, endPoint y: 341, distance: 69.8
click at [726, 341] on h6 "Love And Romance Box Romantic Roses Hat Boxes - Love And Romance" at bounding box center [916, 346] width 589 height 18
click at [543, 354] on icon "upload picture" at bounding box center [545, 355] width 11 height 10
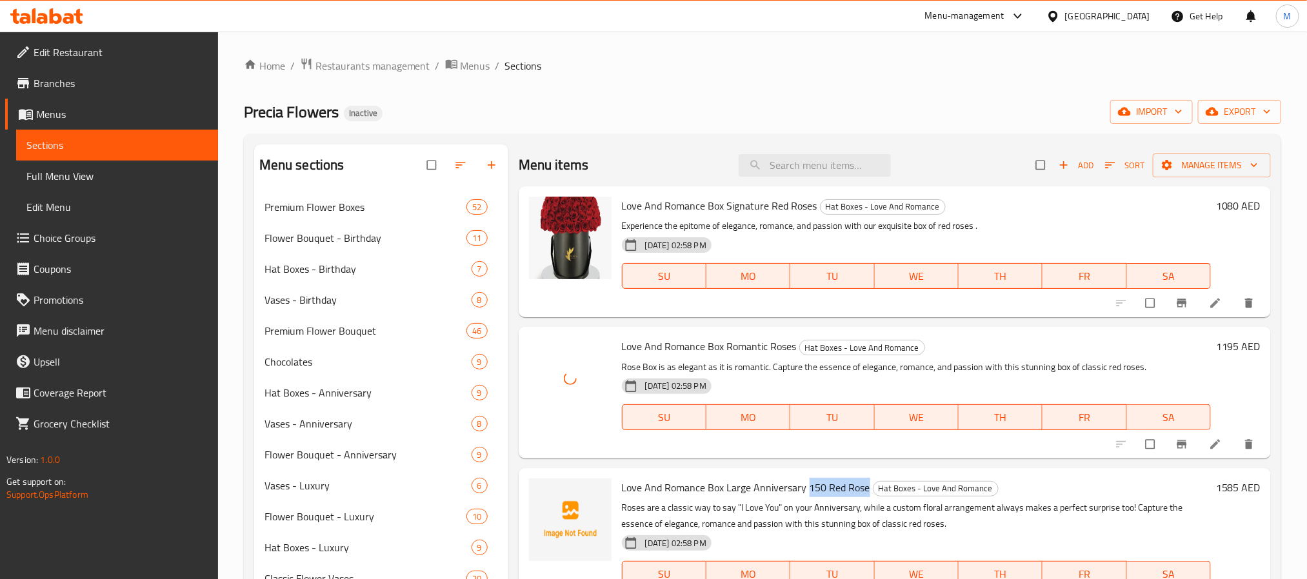
drag, startPoint x: 867, startPoint y: 486, endPoint x: 805, endPoint y: 481, distance: 62.2
click at [805, 481] on h6 "Love And Romance Box Large Anniversary 150 Red Rose Hat Boxes - Love And Romance" at bounding box center [916, 488] width 589 height 18
click at [550, 499] on icon "upload picture" at bounding box center [545, 496] width 11 height 10
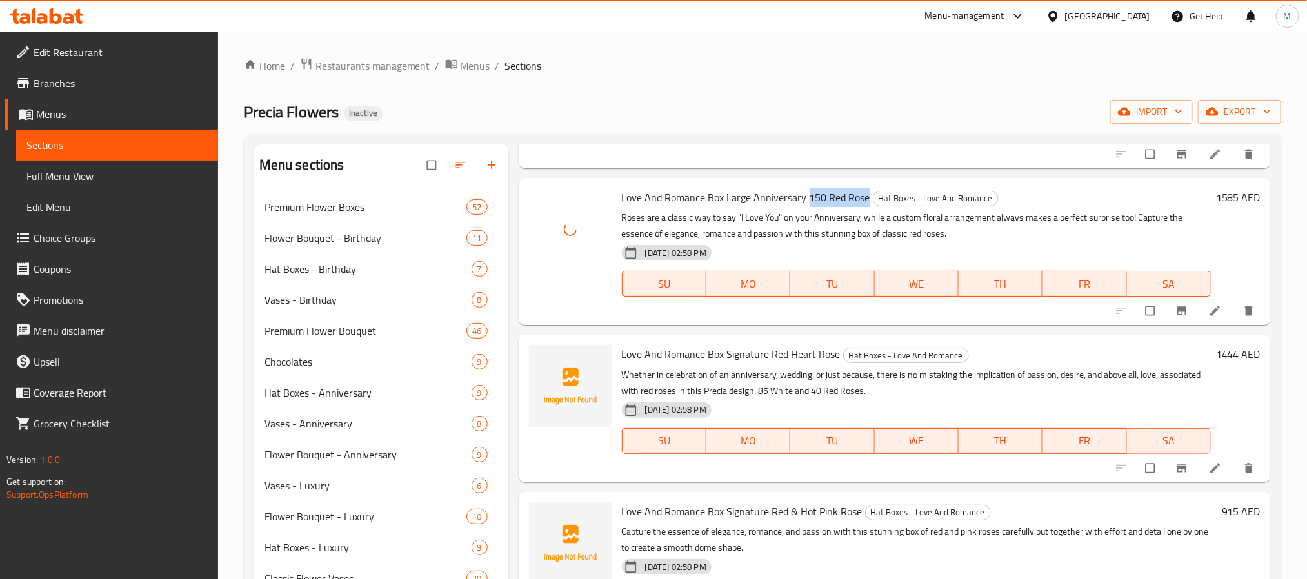
scroll to position [194, 0]
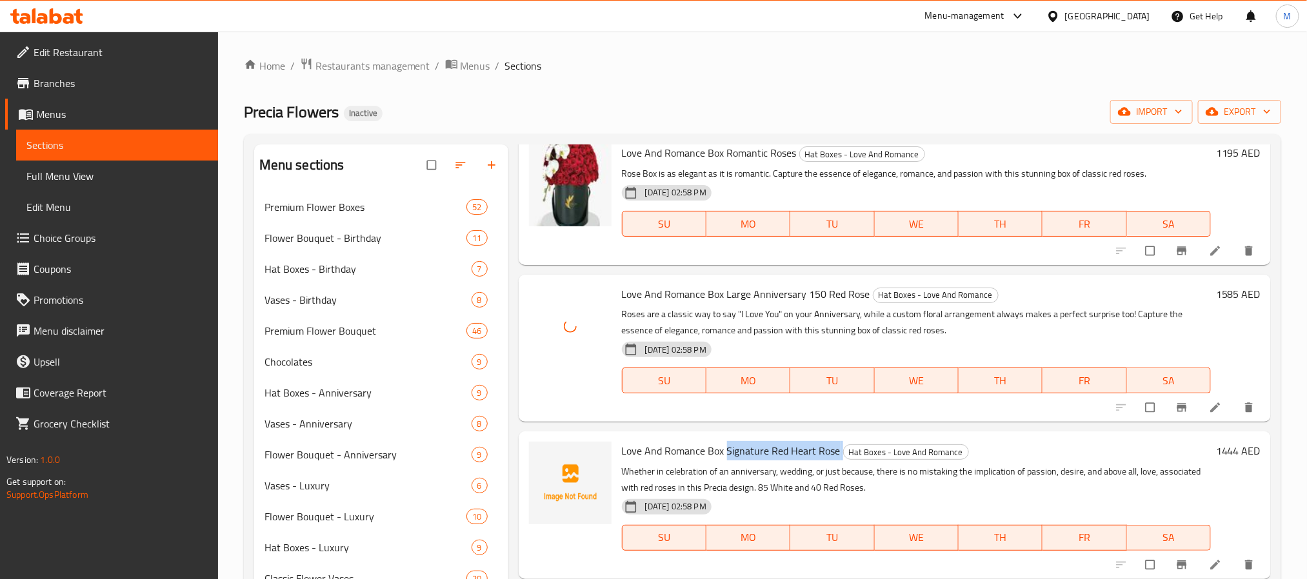
drag, startPoint x: 780, startPoint y: 452, endPoint x: 725, endPoint y: 453, distance: 55.5
click at [725, 453] on h6 "Love And Romance Box Signature Red Heart Rose Hat Boxes - Love And Romance" at bounding box center [916, 451] width 589 height 18
click at [548, 459] on icon "upload picture" at bounding box center [545, 460] width 11 height 10
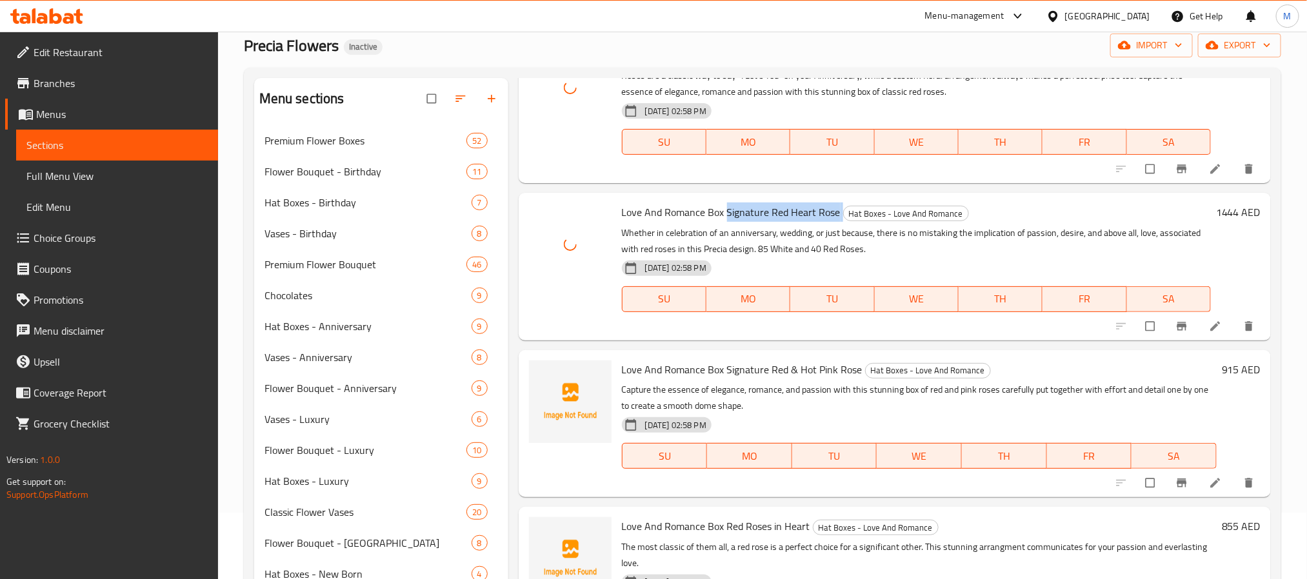
scroll to position [97, 0]
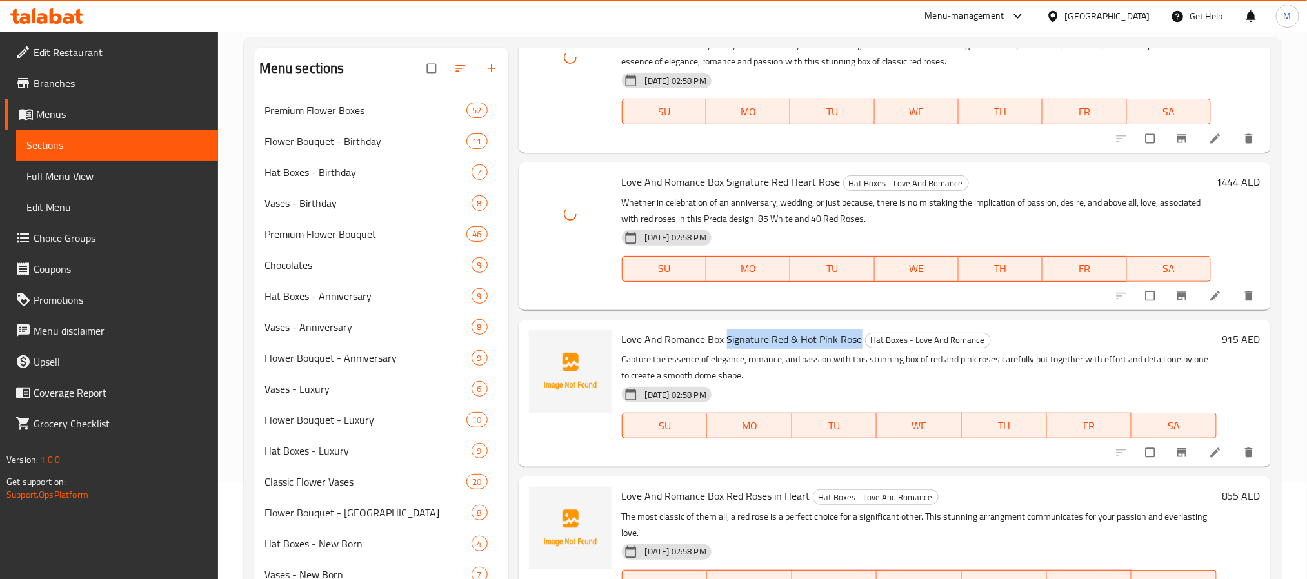
drag, startPoint x: 856, startPoint y: 341, endPoint x: 725, endPoint y: 337, distance: 131.7
click at [725, 337] on span "Love And Romance Box Signature Red & Hot Pink Rose" at bounding box center [742, 339] width 241 height 19
click at [545, 350] on icon "upload picture" at bounding box center [545, 348] width 13 height 13
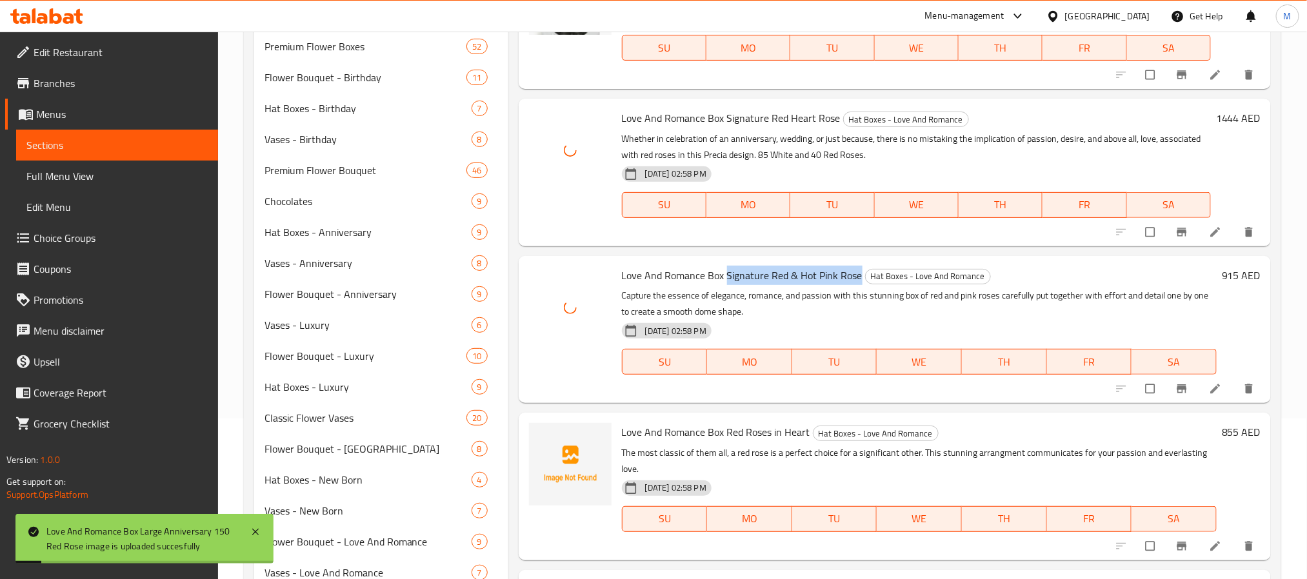
scroll to position [194, 0]
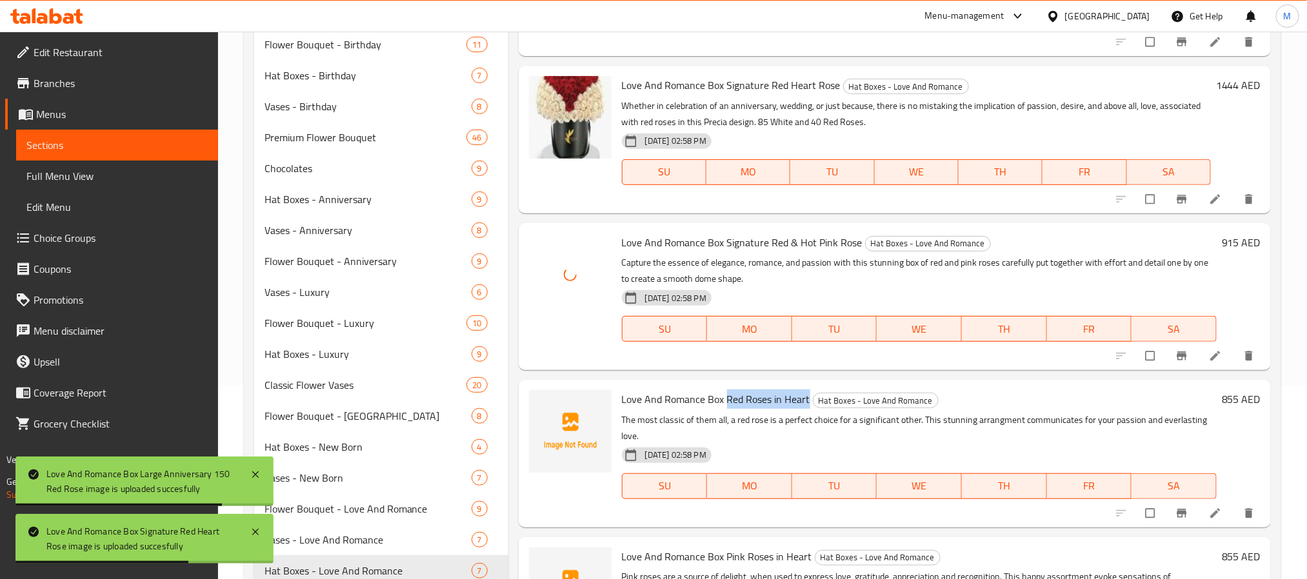
drag, startPoint x: 807, startPoint y: 401, endPoint x: 728, endPoint y: 408, distance: 79.0
click at [728, 399] on span "Love And Romance Box Red Roses in Heart" at bounding box center [716, 399] width 188 height 19
click at [550, 405] on icon "upload picture" at bounding box center [545, 408] width 11 height 10
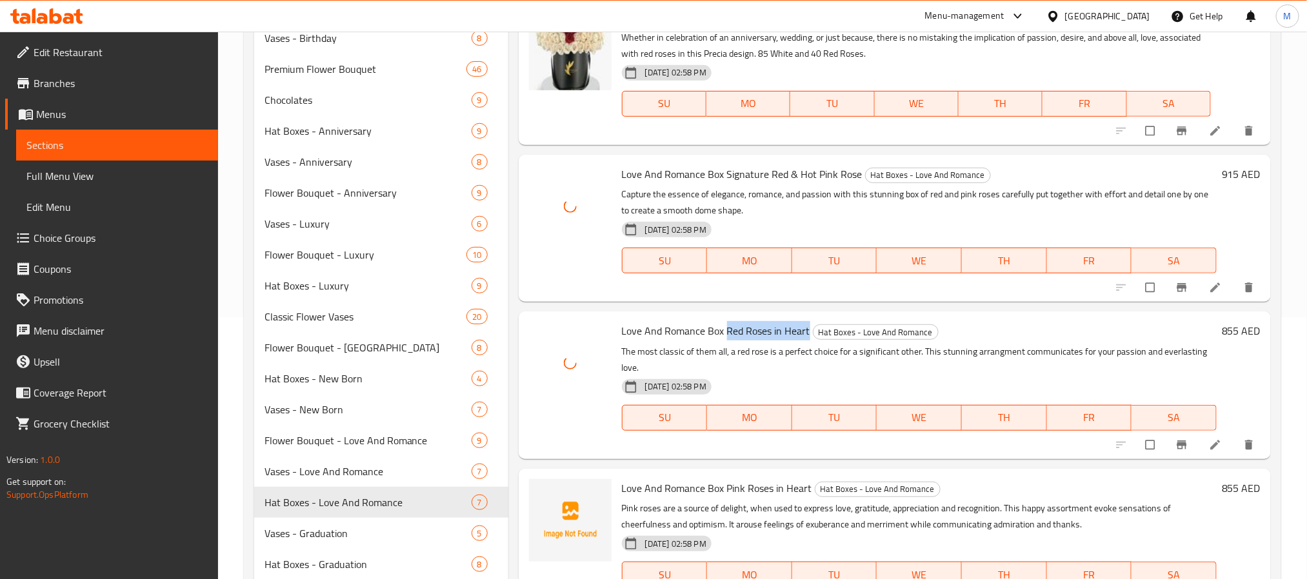
scroll to position [334, 0]
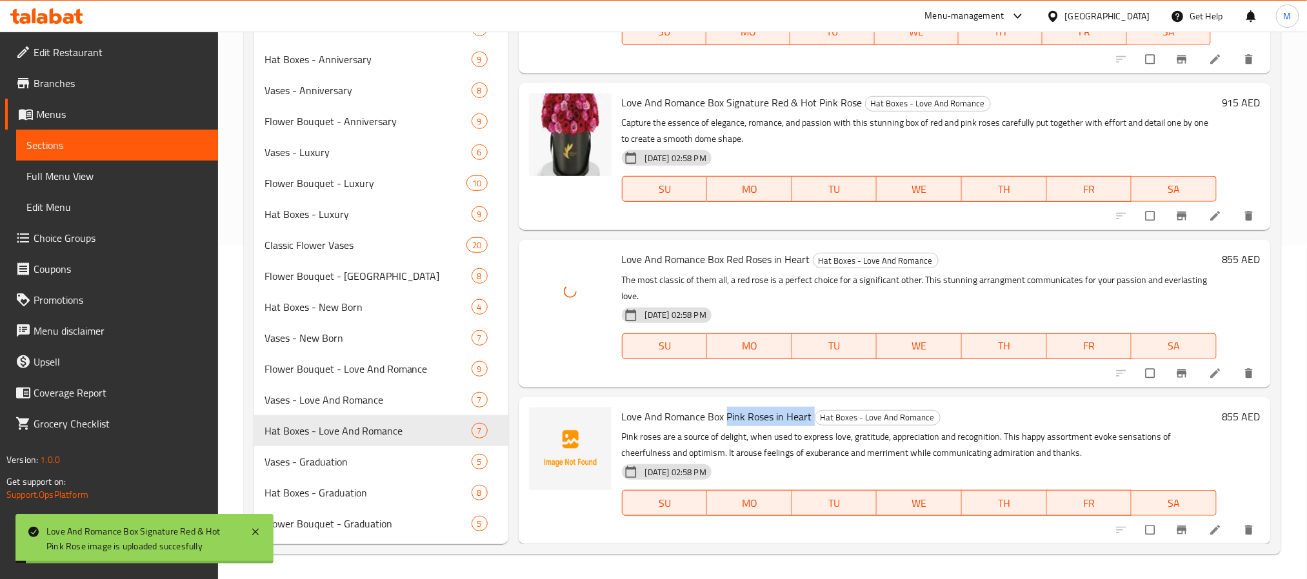
drag, startPoint x: 811, startPoint y: 412, endPoint x: 726, endPoint y: 416, distance: 85.2
click at [726, 416] on h6 "Love And Romance Box Pink Roses in Heart Hat Boxes - Love And Romance" at bounding box center [919, 417] width 595 height 18
click at [544, 422] on icon "upload picture" at bounding box center [545, 425] width 11 height 10
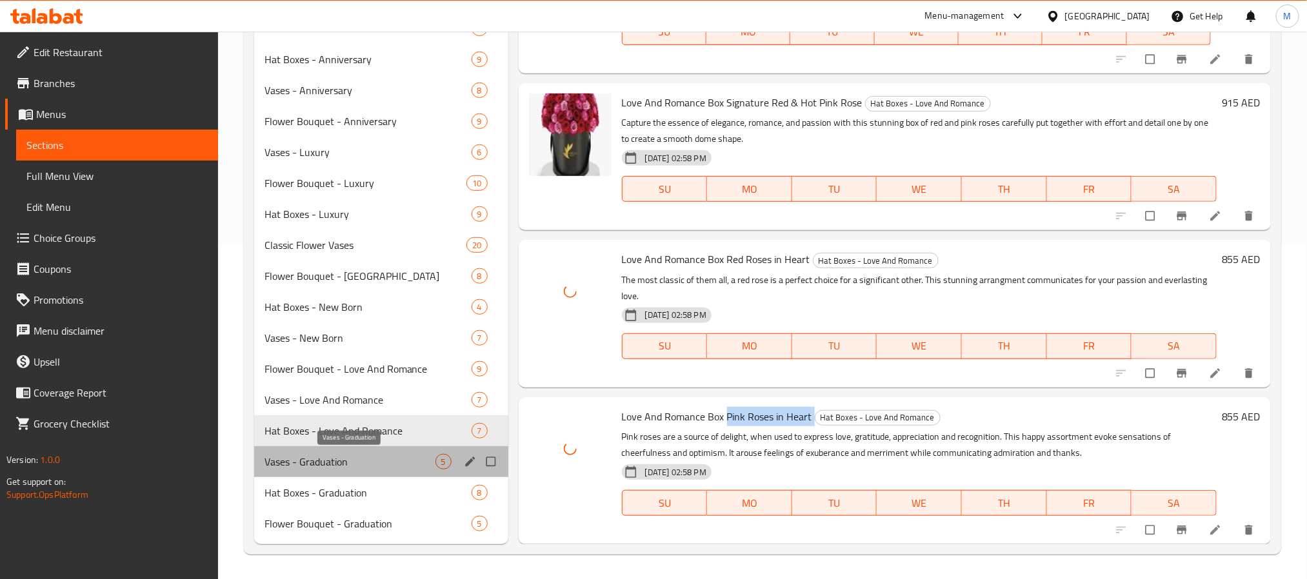
click at [286, 461] on span "Vases - Graduation" at bounding box center [350, 461] width 171 height 15
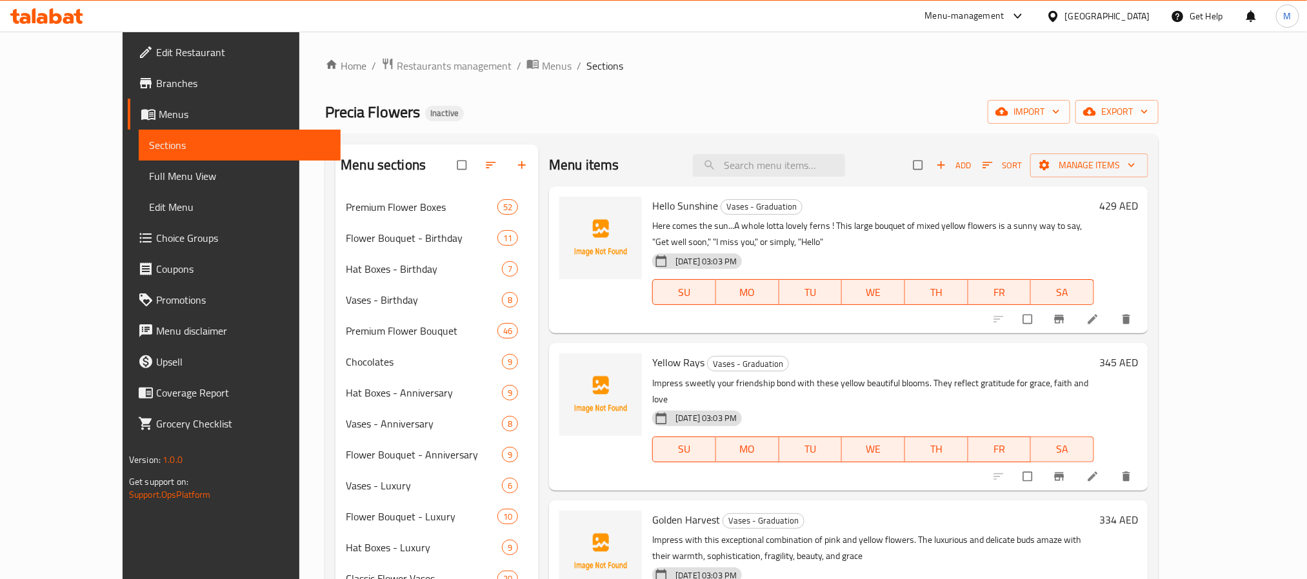
click at [658, 202] on span "Hello Sunshine" at bounding box center [685, 205] width 66 height 19
click at [666, 209] on span "Hello Sunshine" at bounding box center [685, 205] width 66 height 19
click at [571, 213] on icon "upload picture" at bounding box center [576, 215] width 11 height 10
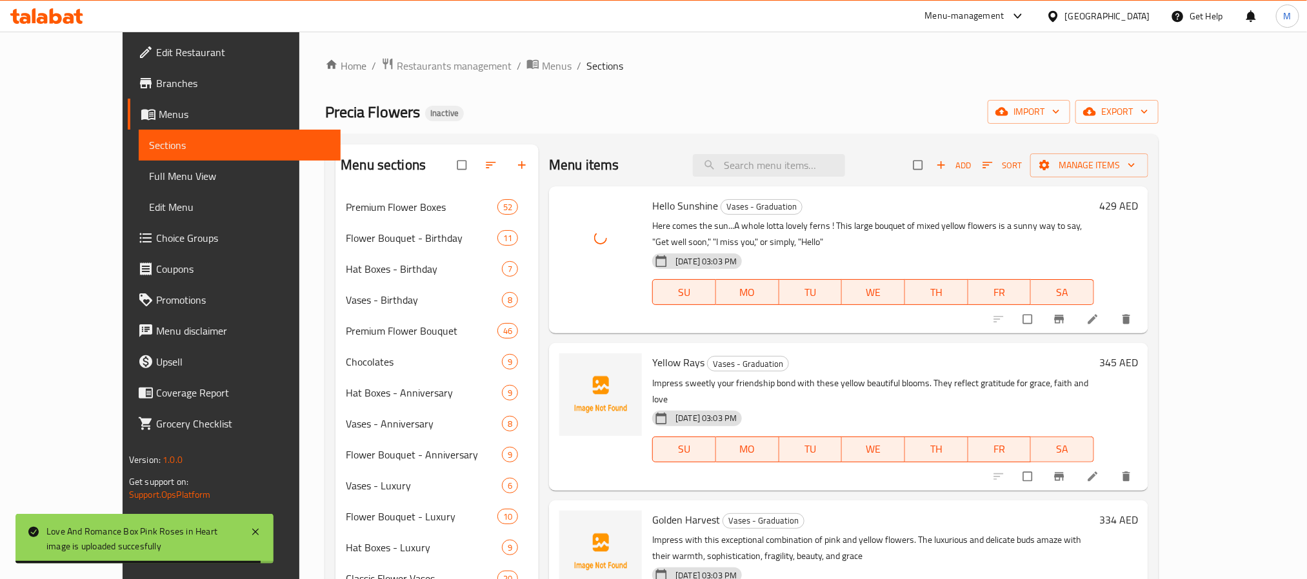
click at [652, 361] on span "Yellow Rays" at bounding box center [678, 362] width 52 height 19
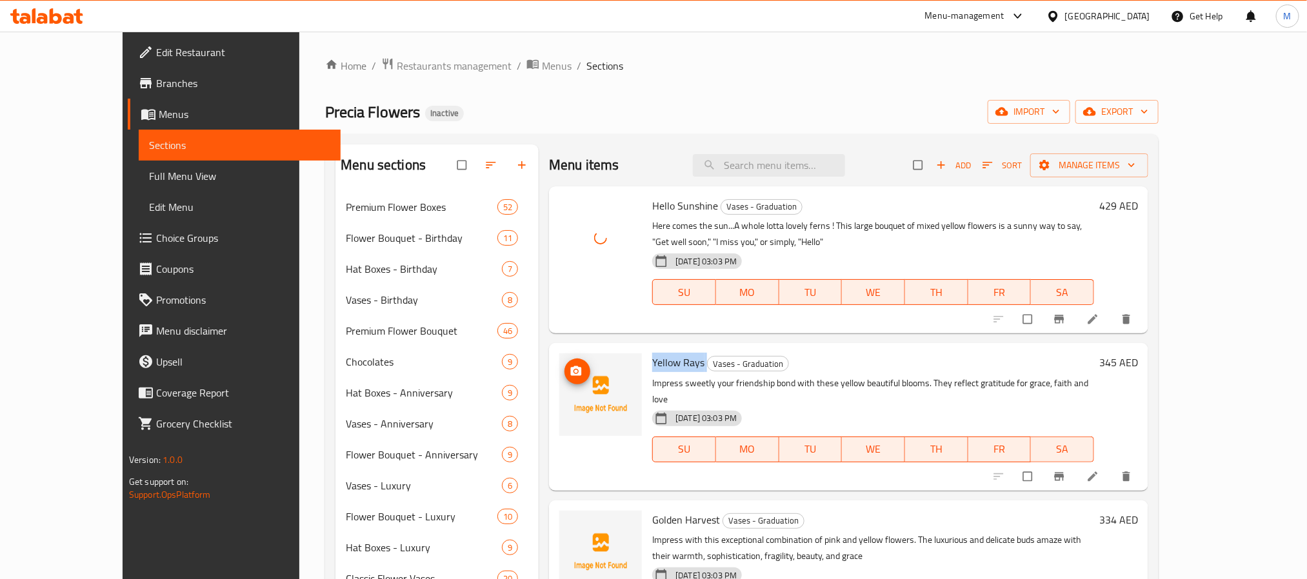
click at [571, 368] on icon "upload picture" at bounding box center [576, 371] width 11 height 10
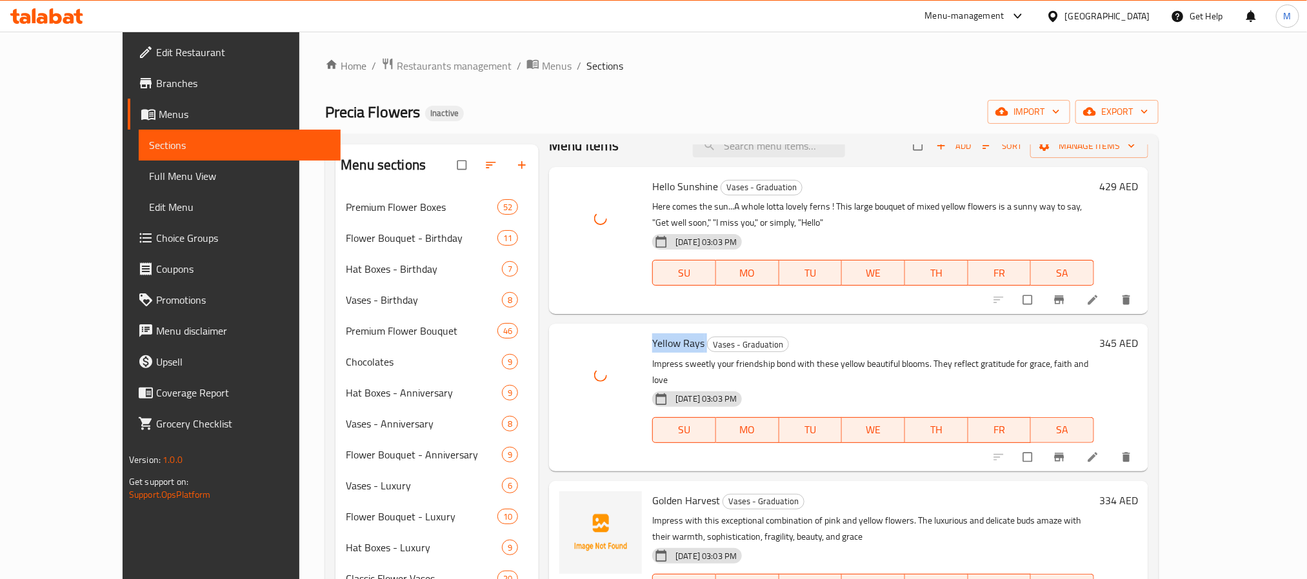
scroll to position [52, 0]
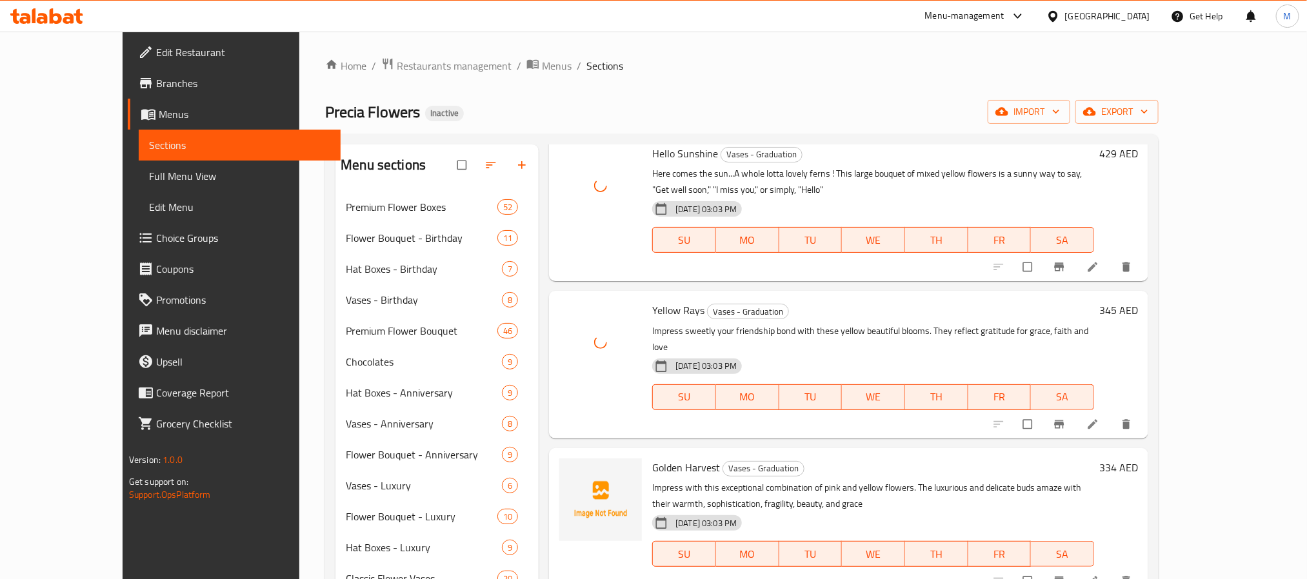
click at [657, 458] on span "Golden Harvest" at bounding box center [686, 467] width 68 height 19
click at [570, 470] on icon "upload picture" at bounding box center [576, 476] width 13 height 13
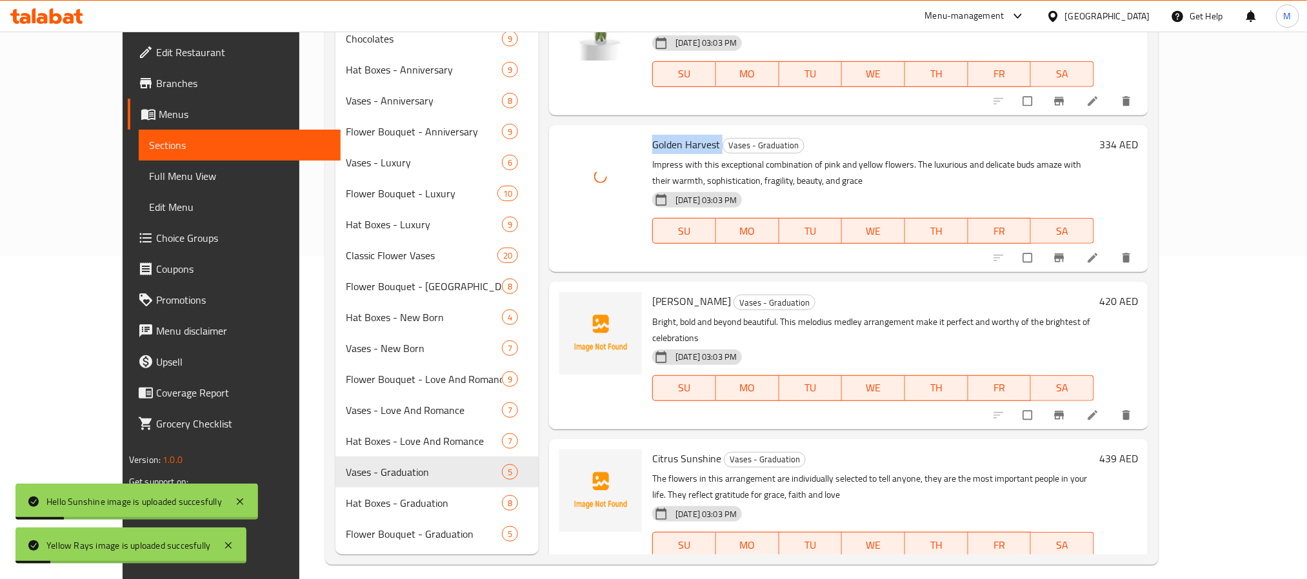
scroll to position [334, 0]
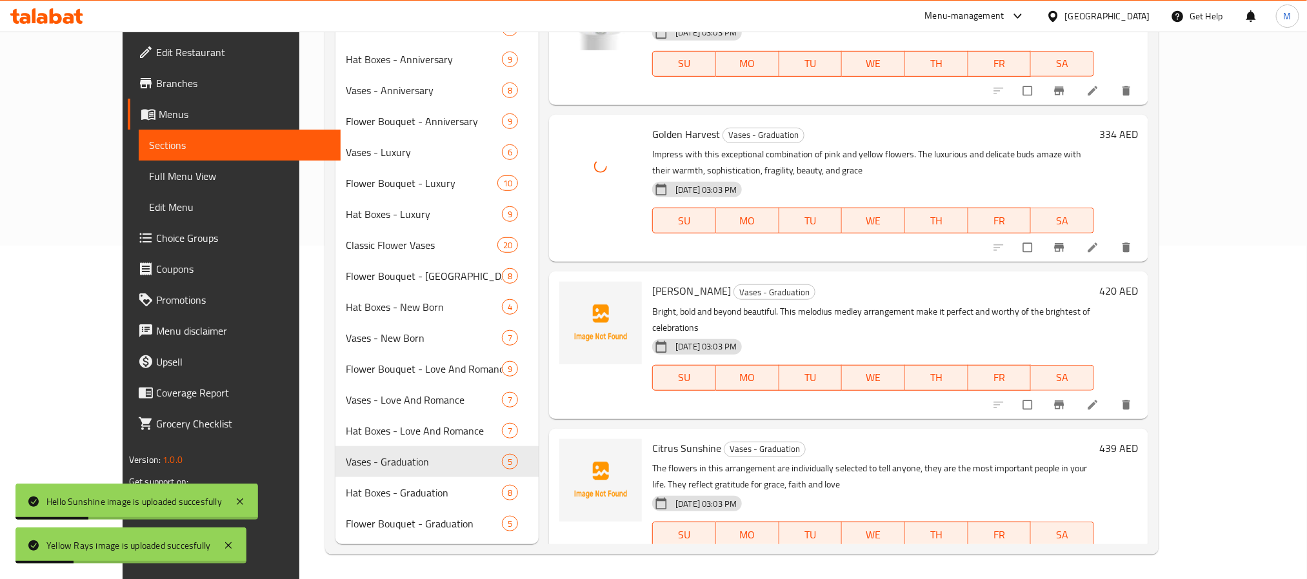
click at [652, 281] on span "[PERSON_NAME]" at bounding box center [691, 290] width 79 height 19
drag, startPoint x: 646, startPoint y: 281, endPoint x: 637, endPoint y: 283, distance: 9.9
click at [652, 281] on span "[PERSON_NAME]" at bounding box center [691, 290] width 79 height 19
click at [571, 295] on icon "upload picture" at bounding box center [576, 300] width 11 height 10
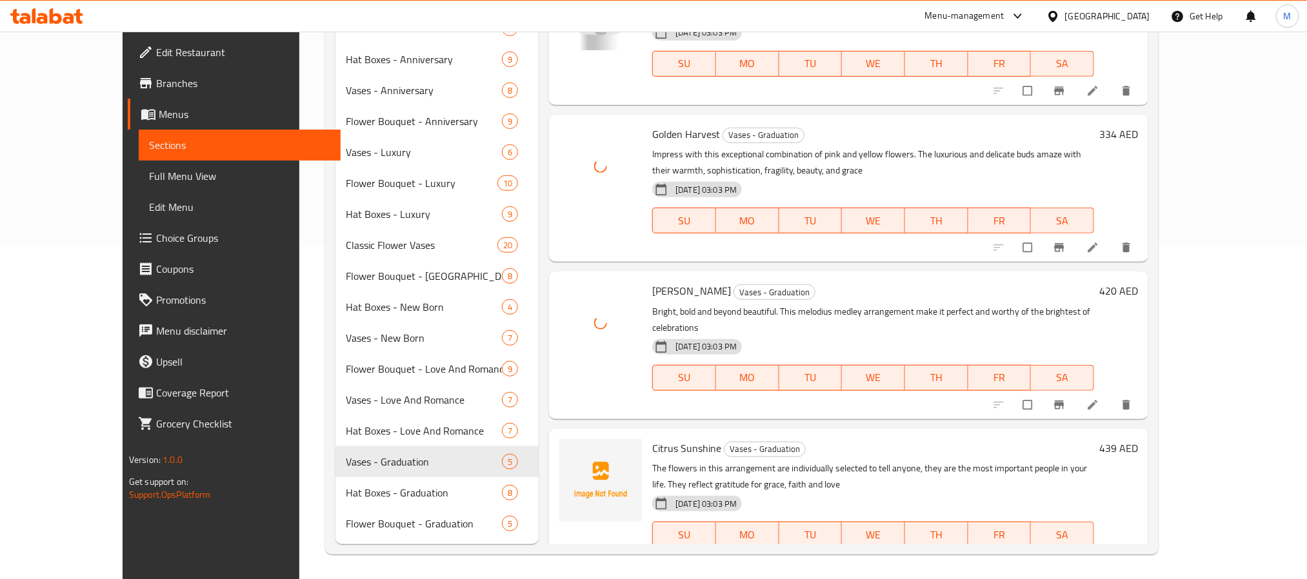
click at [652, 439] on span "Citrus Sunshine" at bounding box center [686, 448] width 69 height 19
click at [570, 451] on icon "upload picture" at bounding box center [576, 457] width 13 height 13
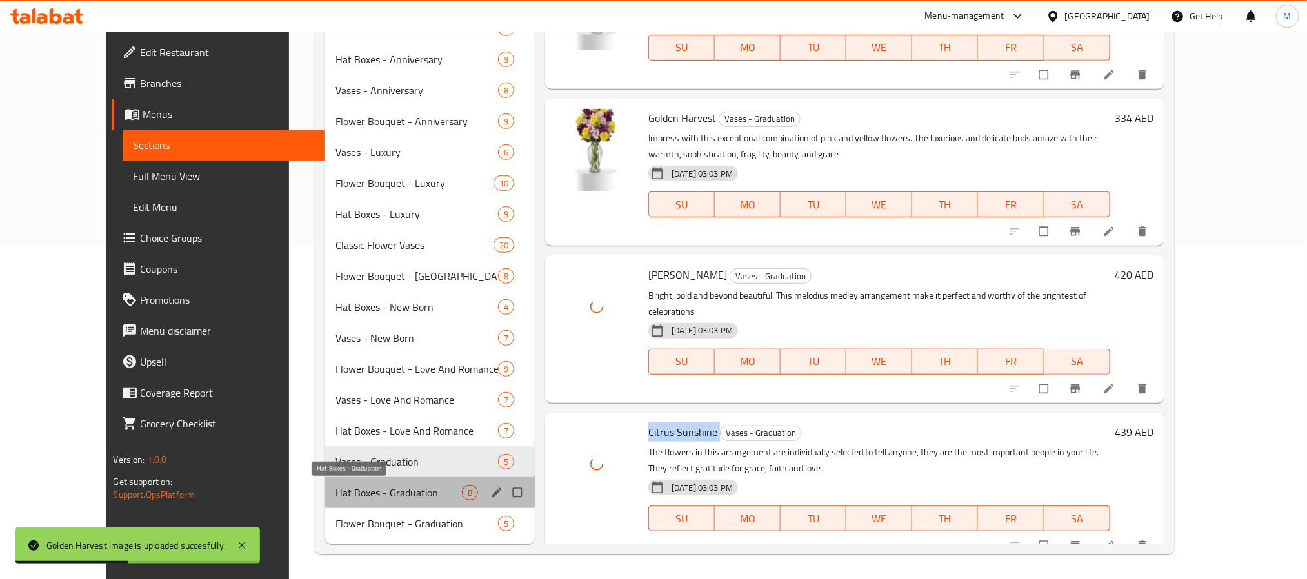
click at [341, 499] on span "Hat Boxes - Graduation" at bounding box center [398, 492] width 126 height 15
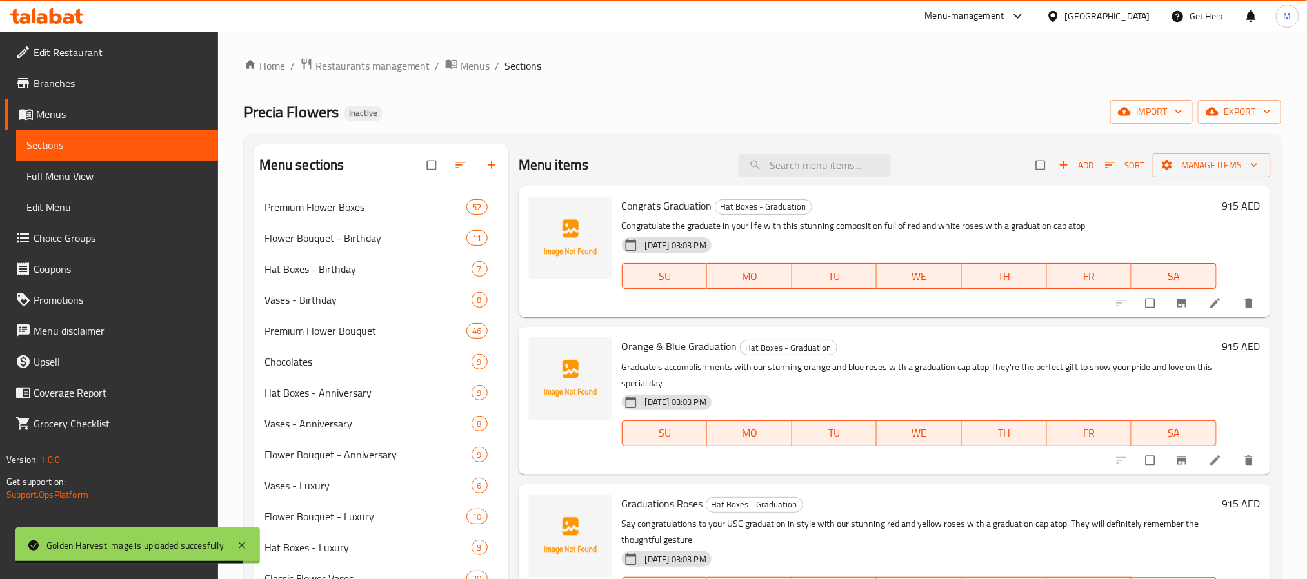
click at [650, 207] on span "Congrats Graduation" at bounding box center [667, 205] width 90 height 19
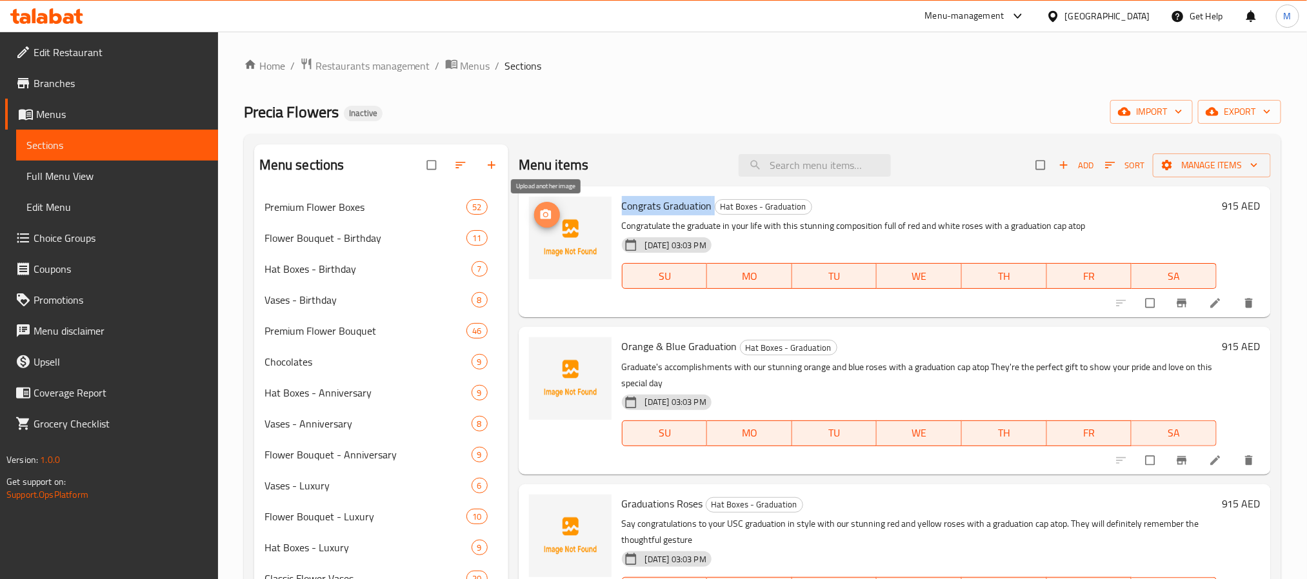
click at [556, 208] on span "upload picture" at bounding box center [547, 214] width 26 height 13
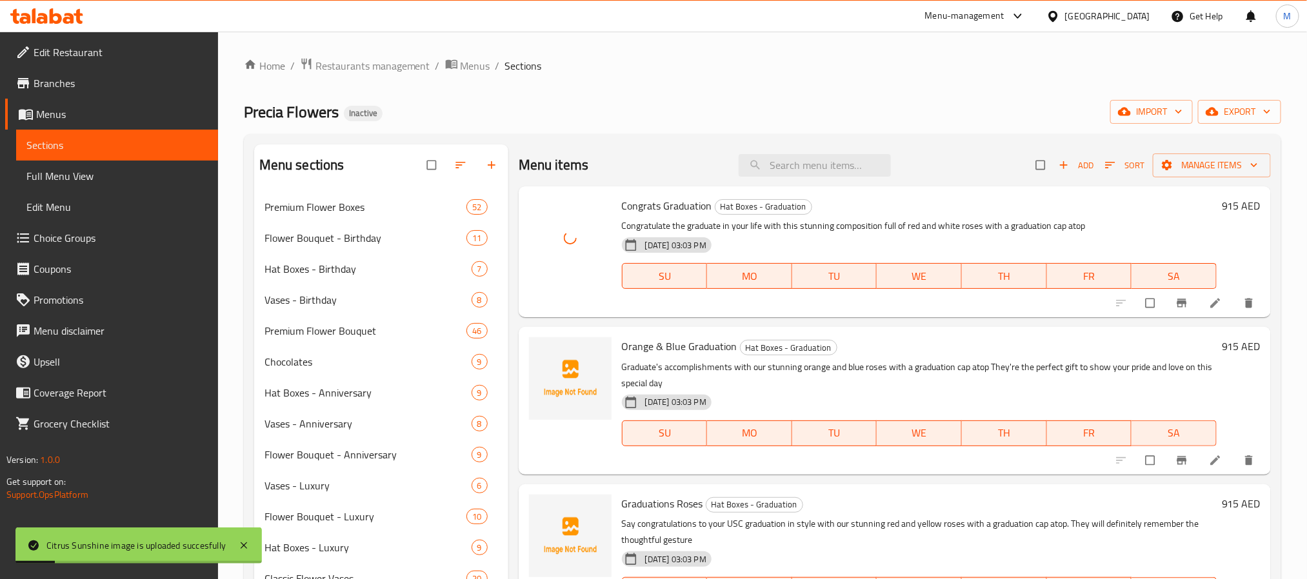
click at [681, 352] on span "Orange & Blue Graduation" at bounding box center [679, 346] width 115 height 19
click at [546, 353] on icon "upload picture" at bounding box center [545, 355] width 13 height 13
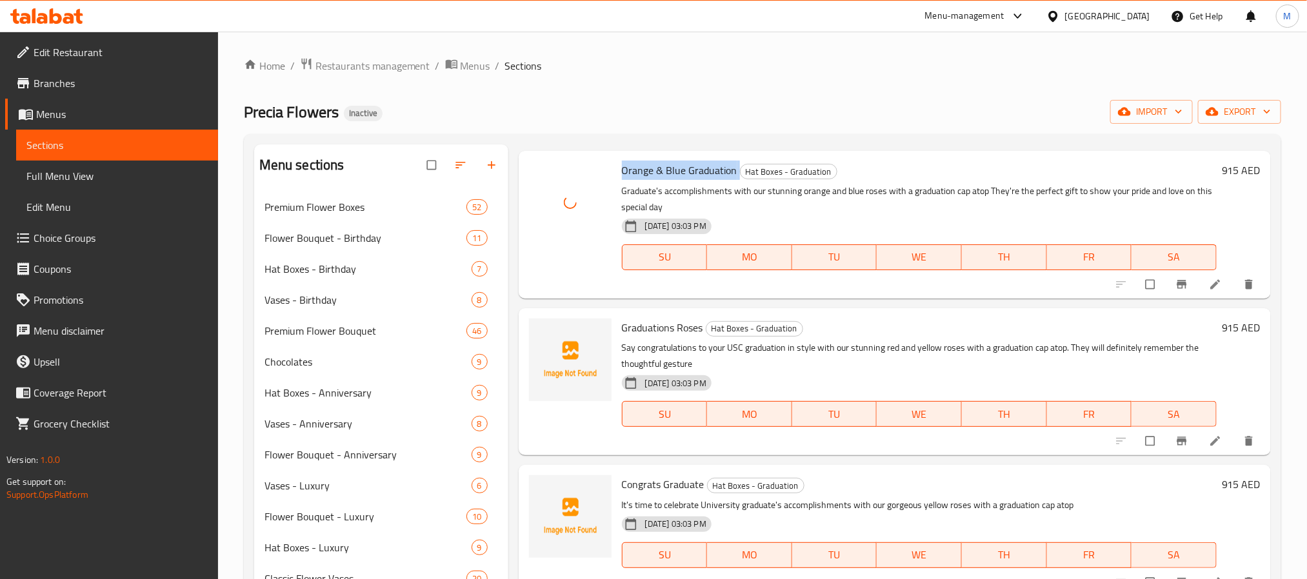
scroll to position [194, 0]
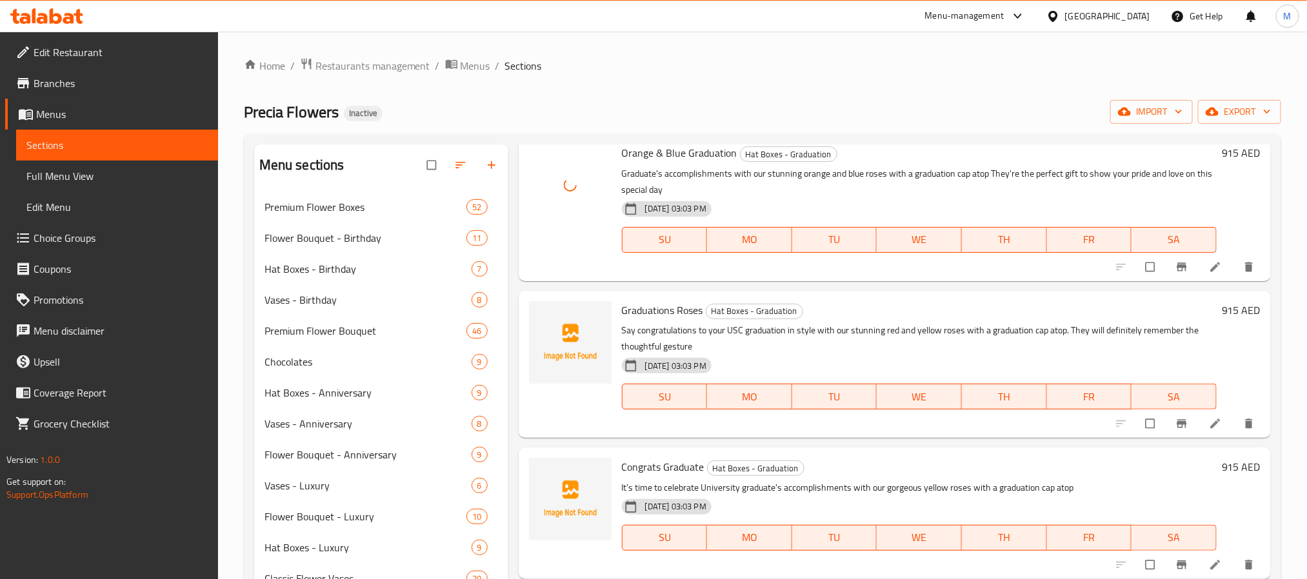
click at [672, 320] on div "Graduations Roses Hat Boxes - Graduation Say congratulations to your USC gradua…" at bounding box center [919, 364] width 605 height 137
click at [672, 316] on span "Graduations Roses" at bounding box center [662, 310] width 81 height 19
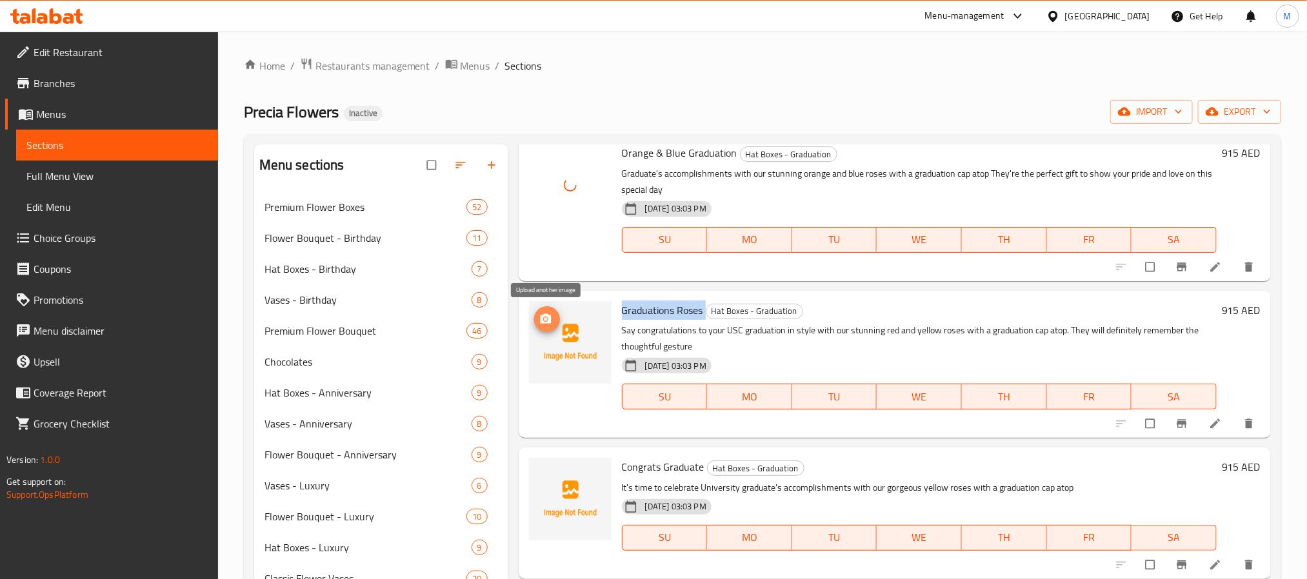
click at [546, 326] on button "upload picture" at bounding box center [547, 319] width 26 height 26
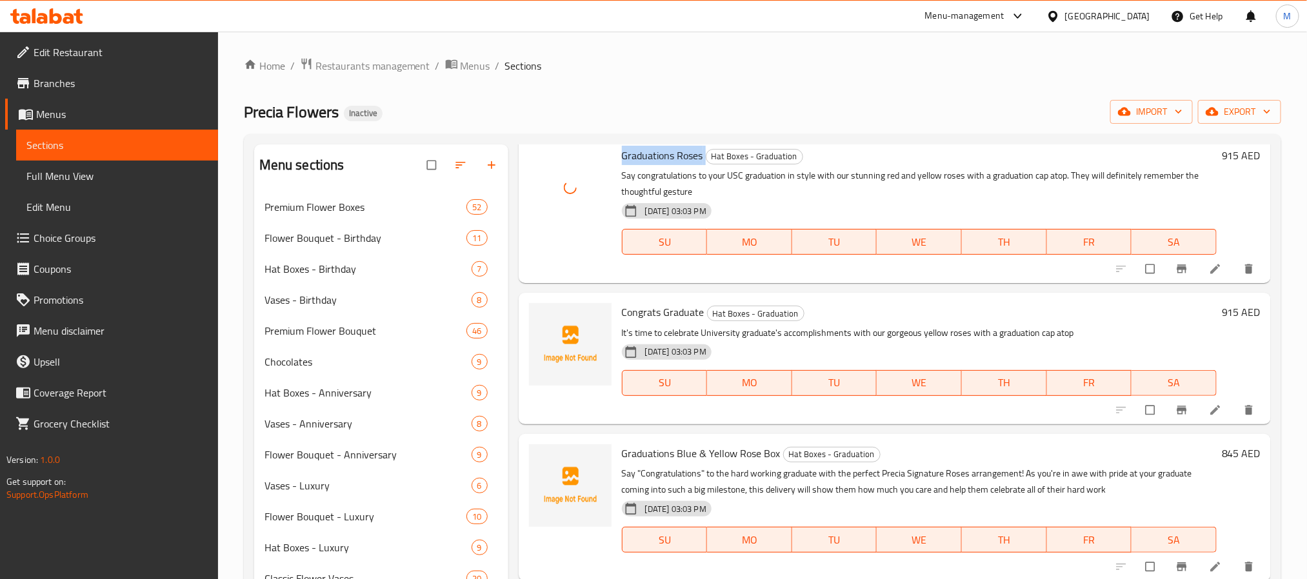
scroll to position [387, 0]
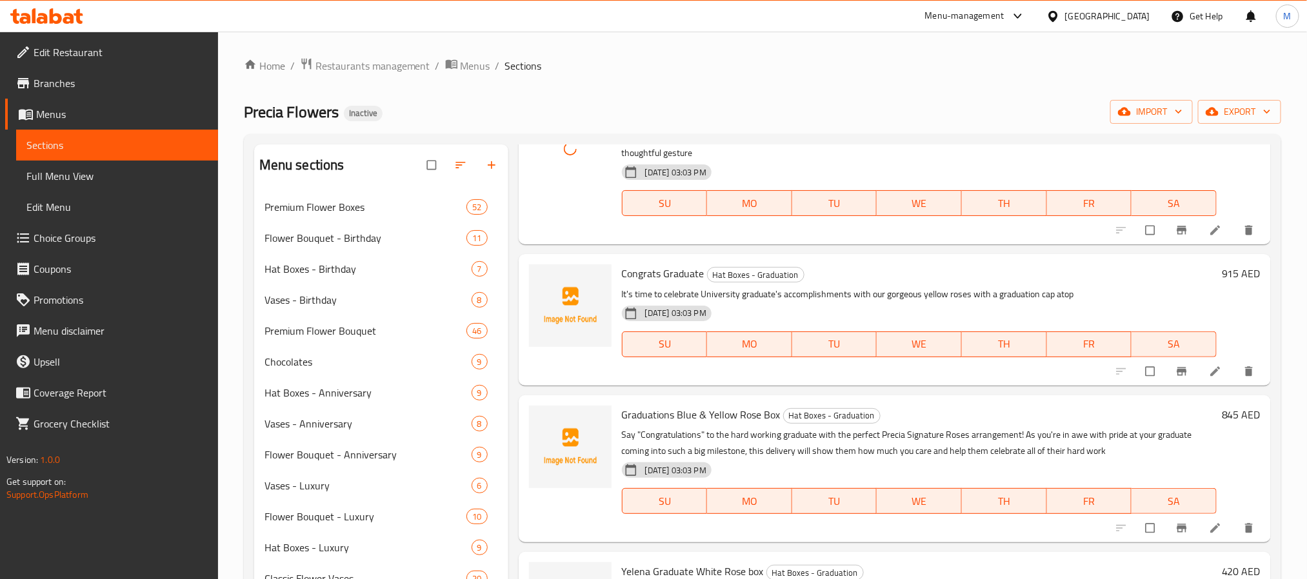
click at [658, 271] on span "Congrats Graduate" at bounding box center [663, 273] width 83 height 19
click at [555, 283] on span "upload picture" at bounding box center [547, 282] width 26 height 13
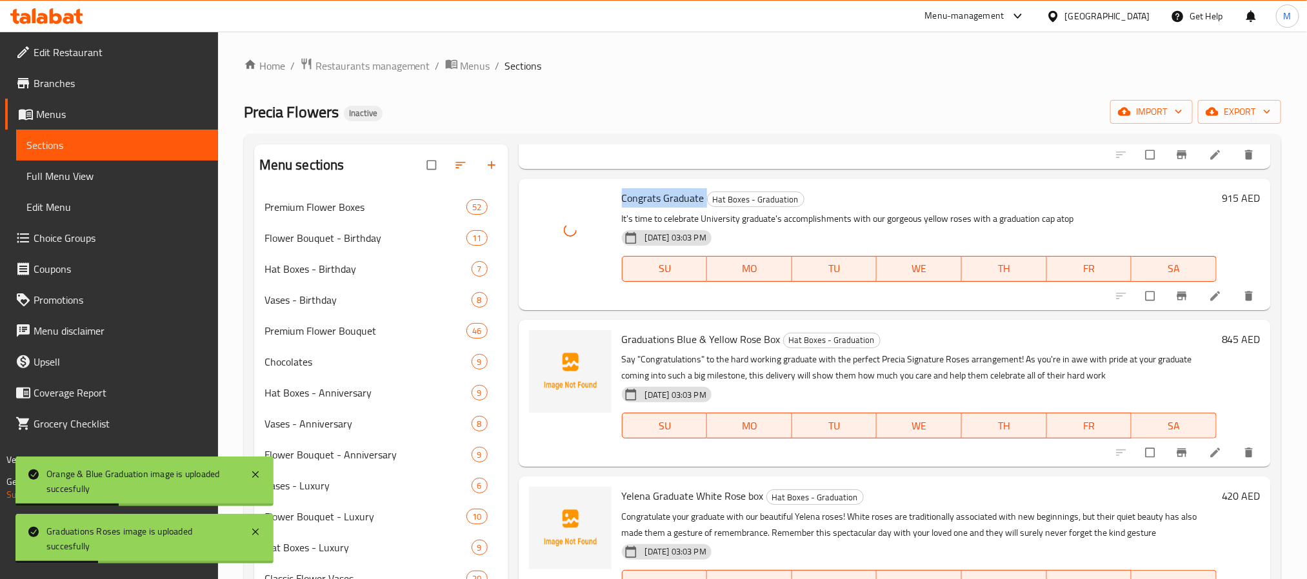
scroll to position [484, 0]
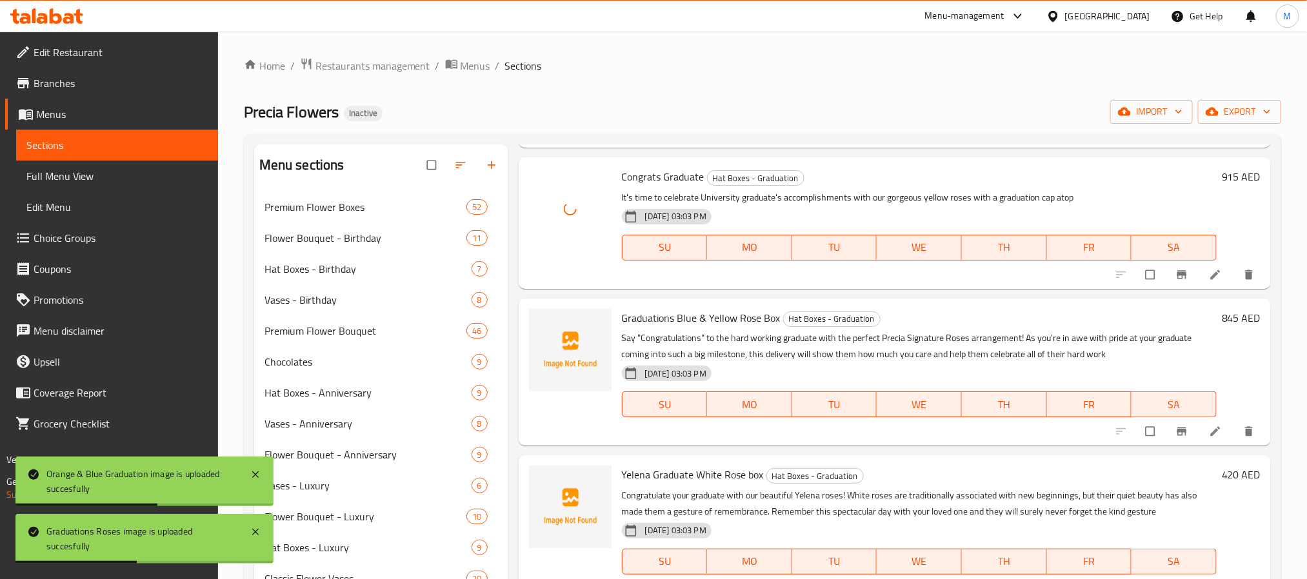
click at [738, 320] on span "Graduations Blue & Yellow Rose Box" at bounding box center [701, 317] width 159 height 19
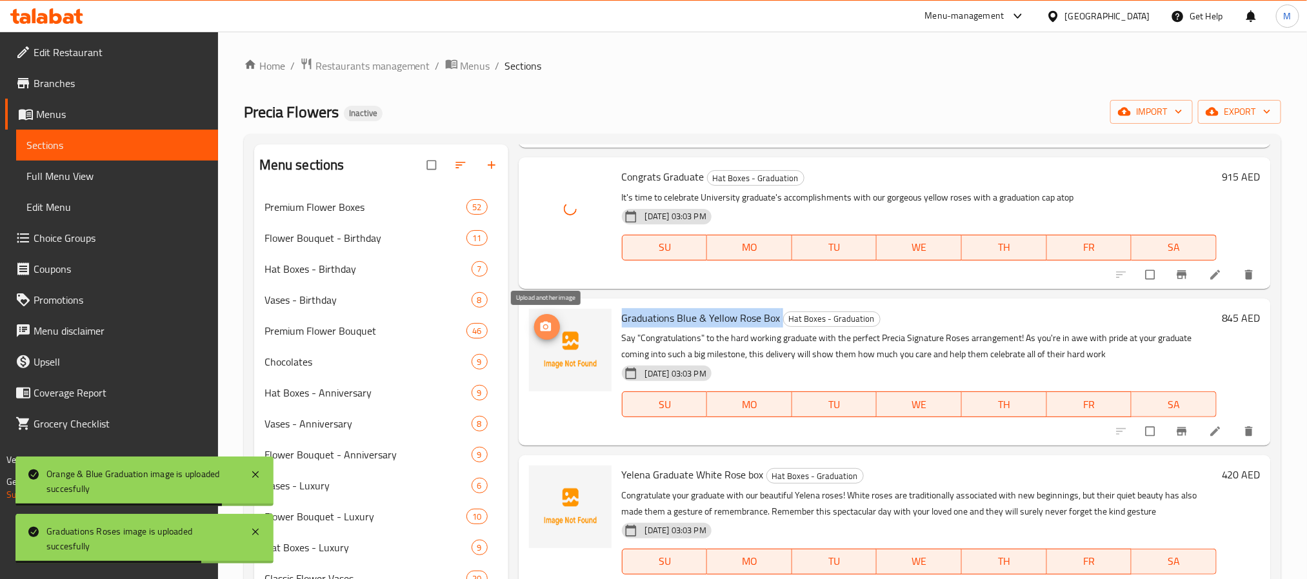
click at [542, 325] on icon "upload picture" at bounding box center [545, 326] width 11 height 10
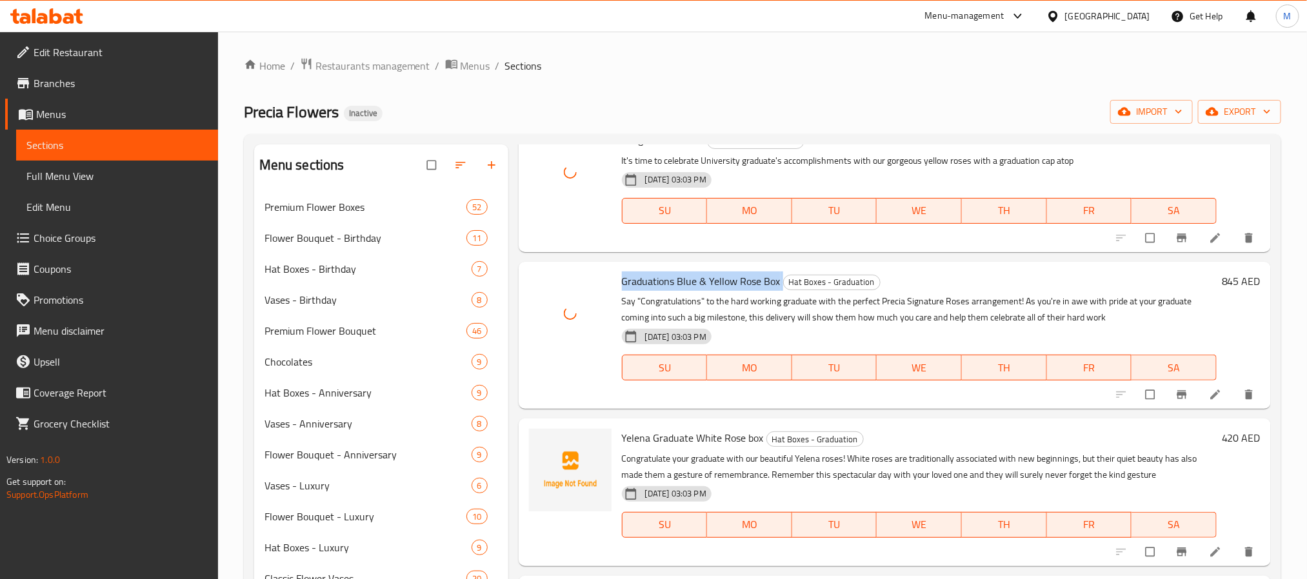
scroll to position [523, 0]
click at [670, 434] on span "Yelena Graduate White Rose box" at bounding box center [693, 435] width 142 height 19
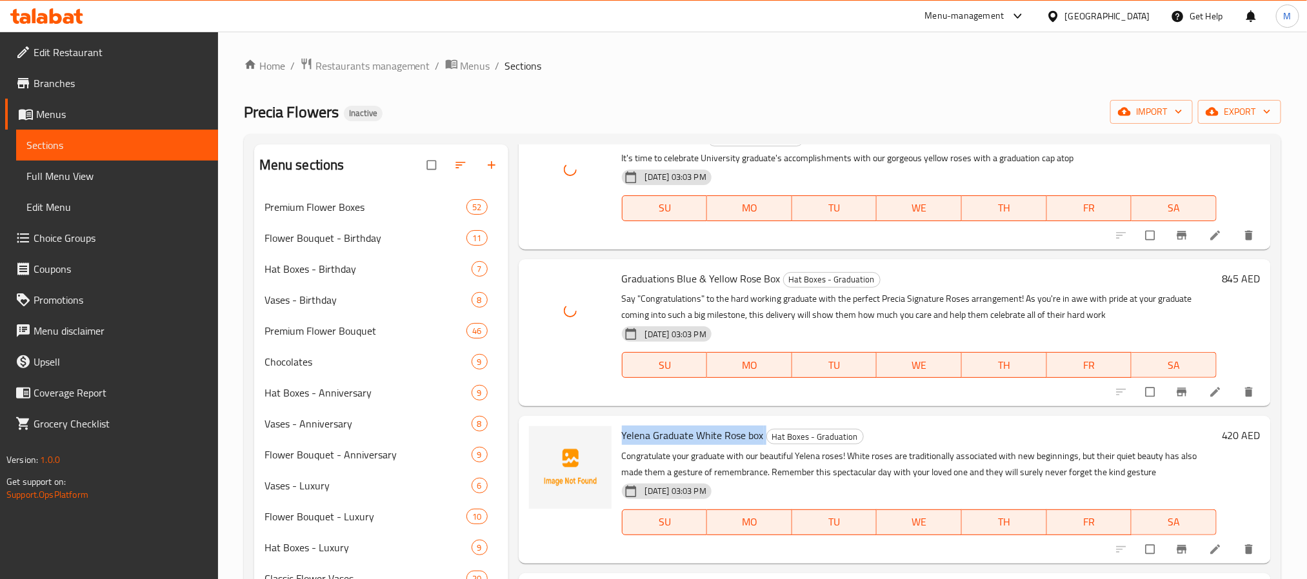
click at [670, 434] on span "Yelena Graduate White Rose box" at bounding box center [693, 435] width 142 height 19
click at [542, 440] on icon "upload picture" at bounding box center [545, 444] width 11 height 10
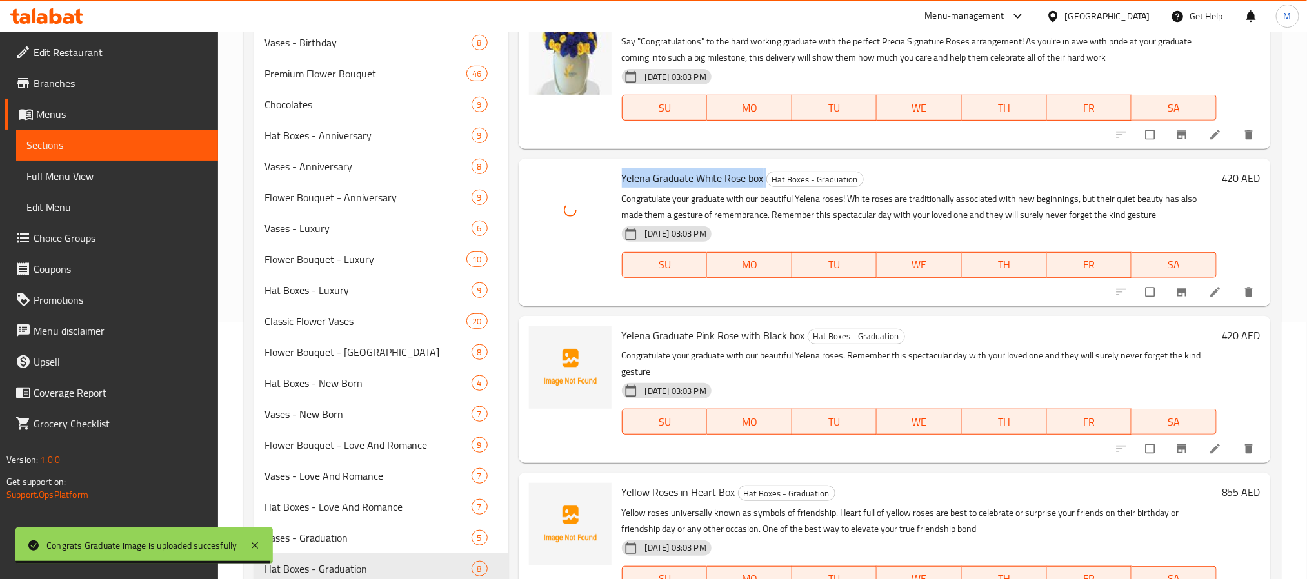
scroll to position [290, 0]
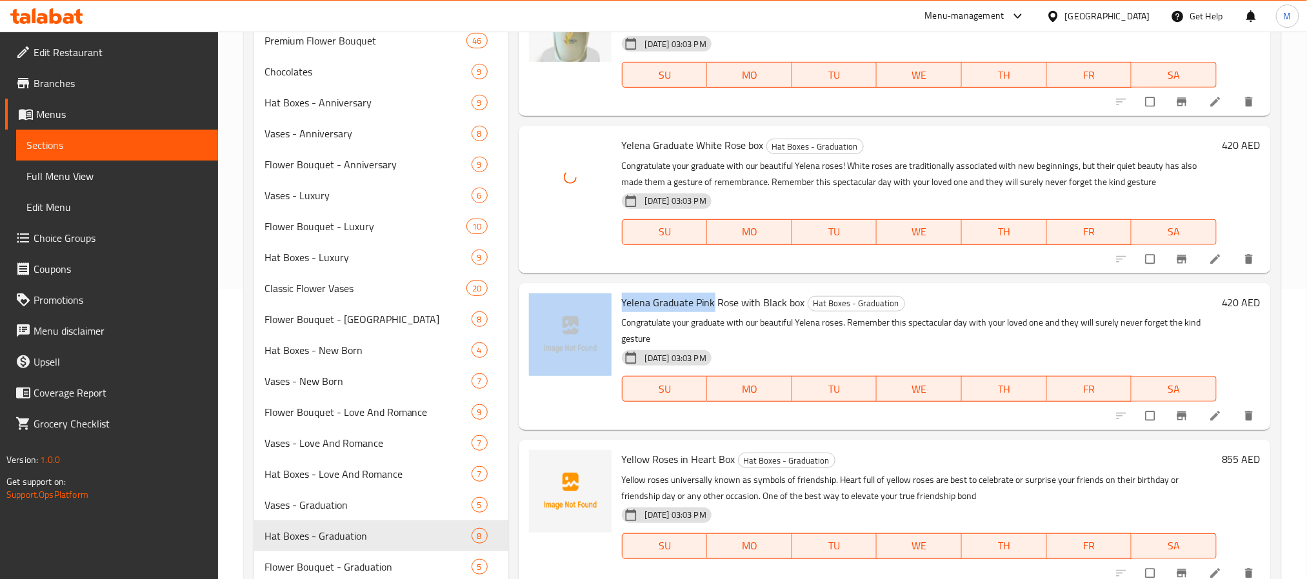
drag, startPoint x: 713, startPoint y: 305, endPoint x: 612, endPoint y: 314, distance: 101.1
click at [612, 314] on div "[PERSON_NAME] Graduate Pink Rose with Black box Hat Boxes - Graduation Congratu…" at bounding box center [895, 356] width 742 height 137
click at [546, 314] on icon "upload picture" at bounding box center [545, 311] width 13 height 13
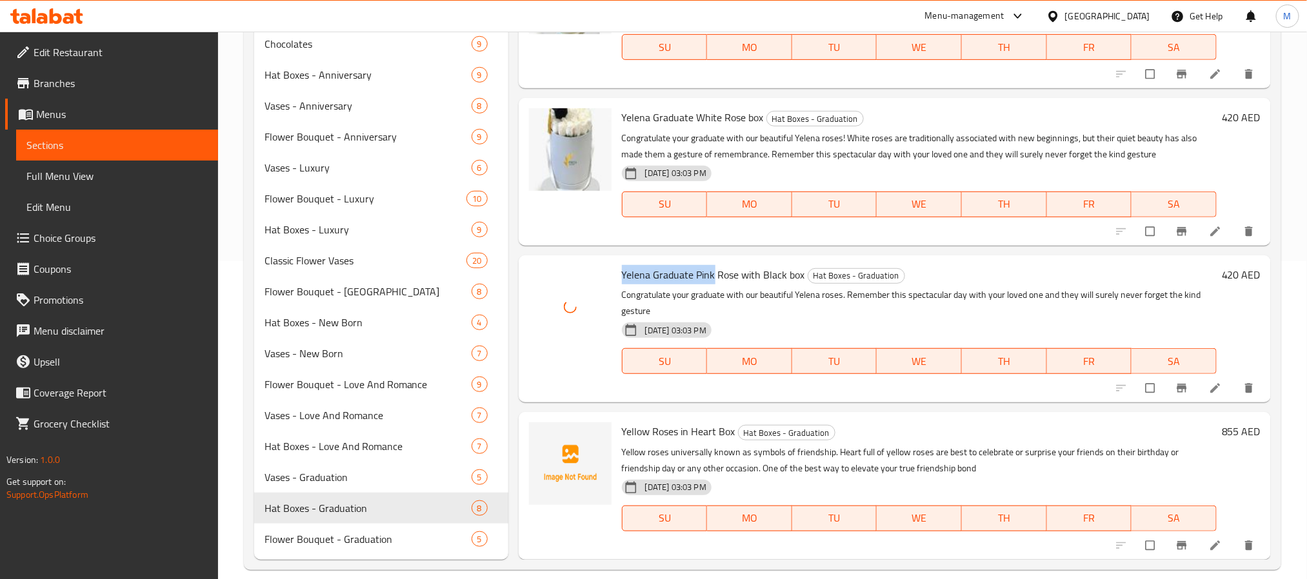
scroll to position [334, 0]
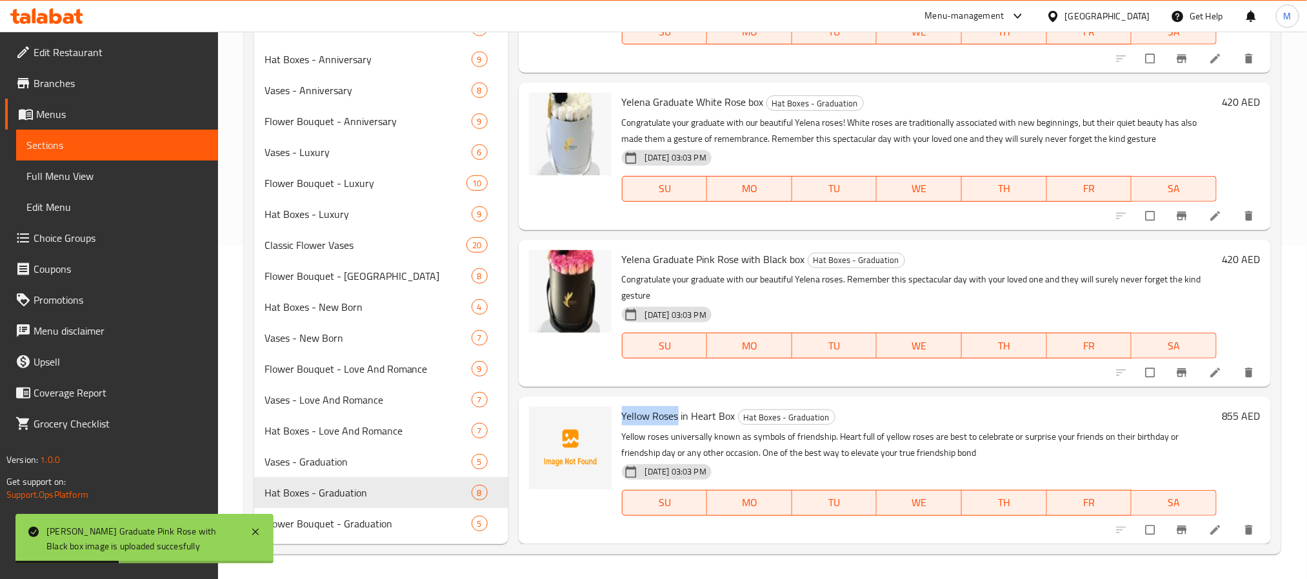
drag, startPoint x: 679, startPoint y: 414, endPoint x: 620, endPoint y: 415, distance: 59.4
click at [620, 415] on div "Yellow Roses in Heart Box Hat Boxes - Graduation Yellow roses universally known…" at bounding box center [919, 470] width 605 height 137
click at [552, 426] on span "upload picture" at bounding box center [547, 425] width 26 height 13
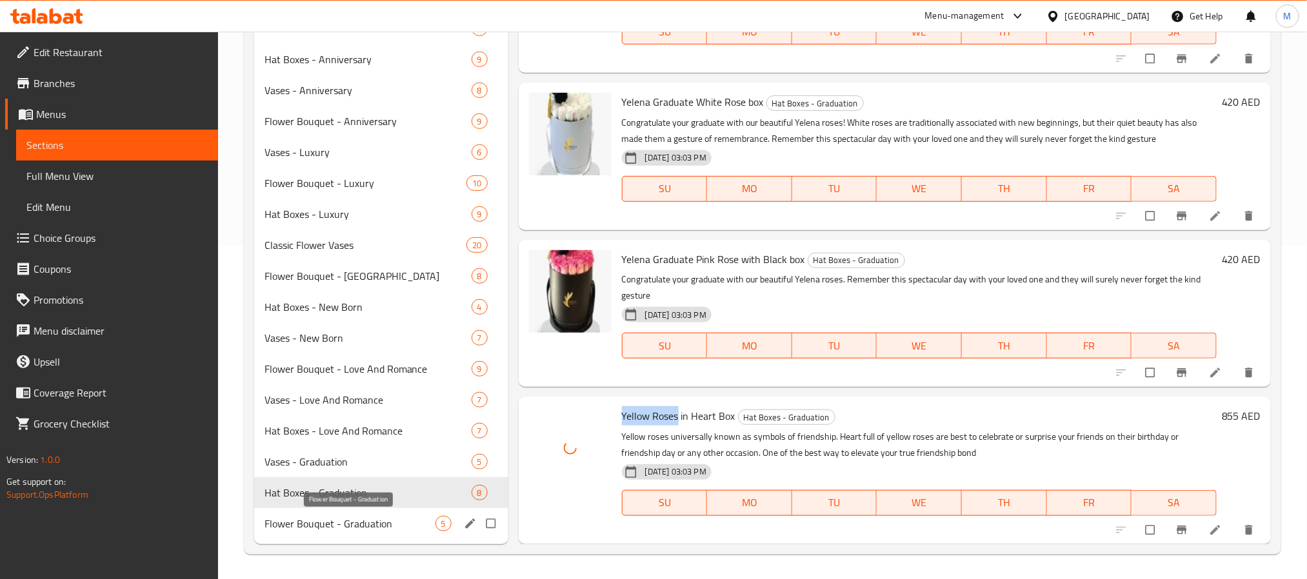
click at [363, 521] on span "Flower Bouquet - Graduation" at bounding box center [350, 523] width 171 height 15
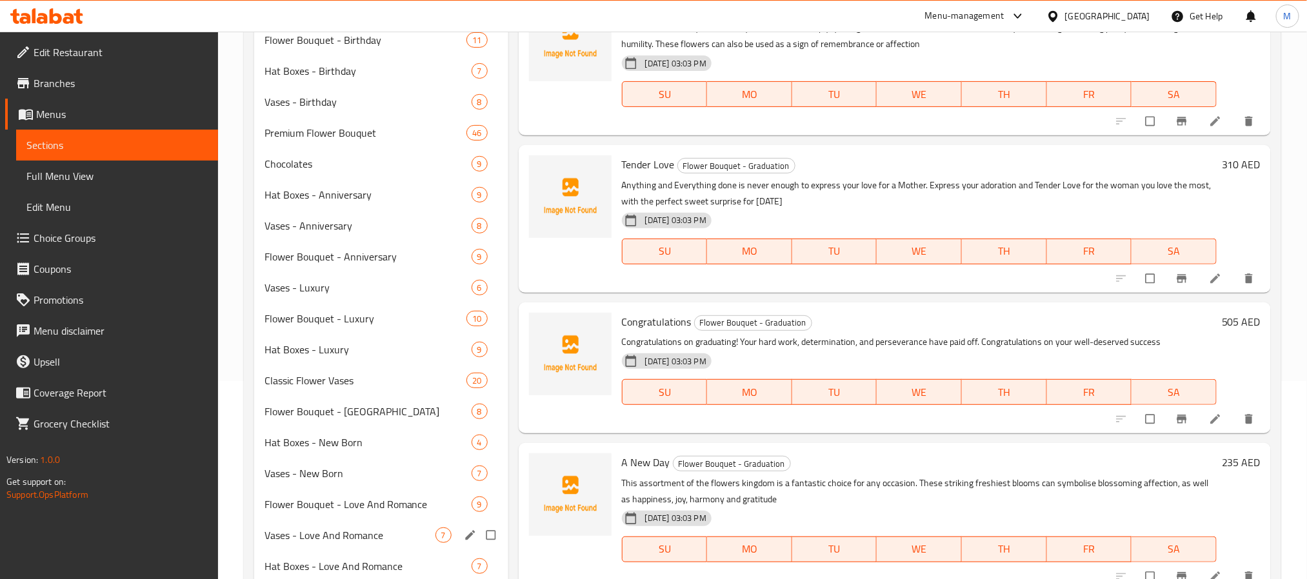
scroll to position [334, 0]
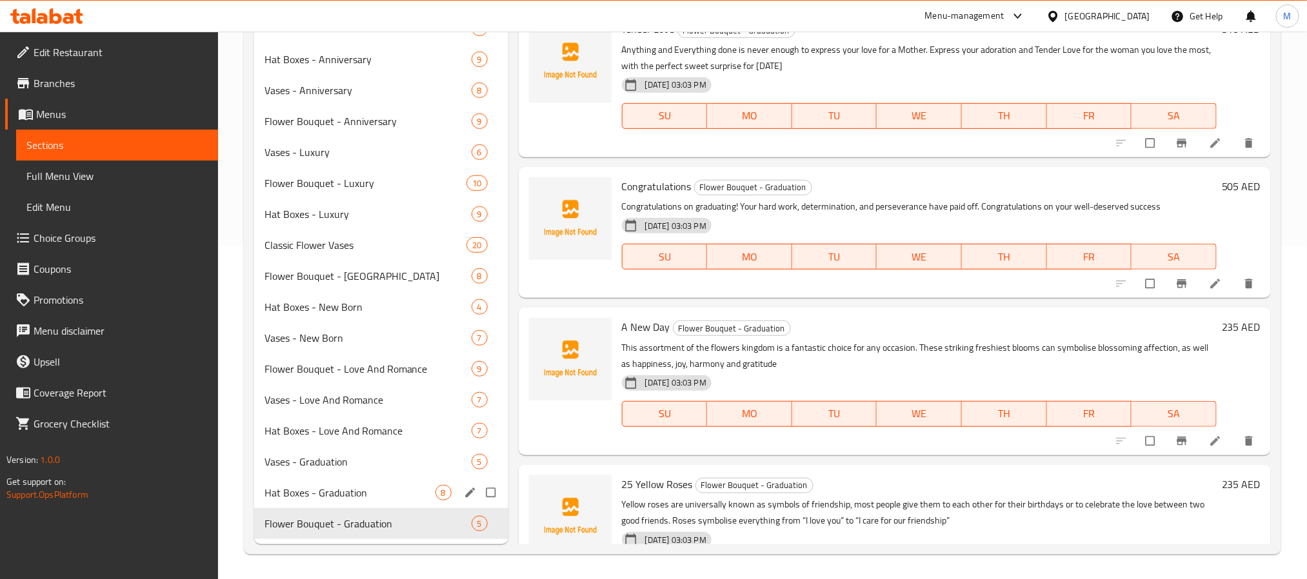
click at [440, 482] on div "Hat Boxes - Graduation 8" at bounding box center [381, 492] width 254 height 31
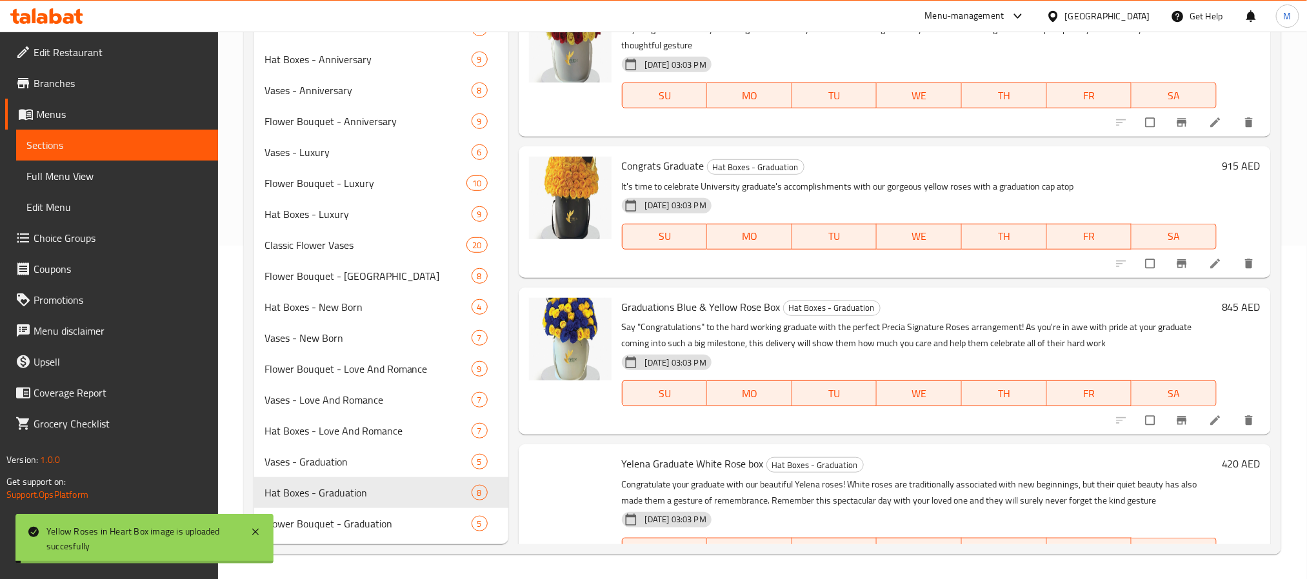
scroll to position [523, 0]
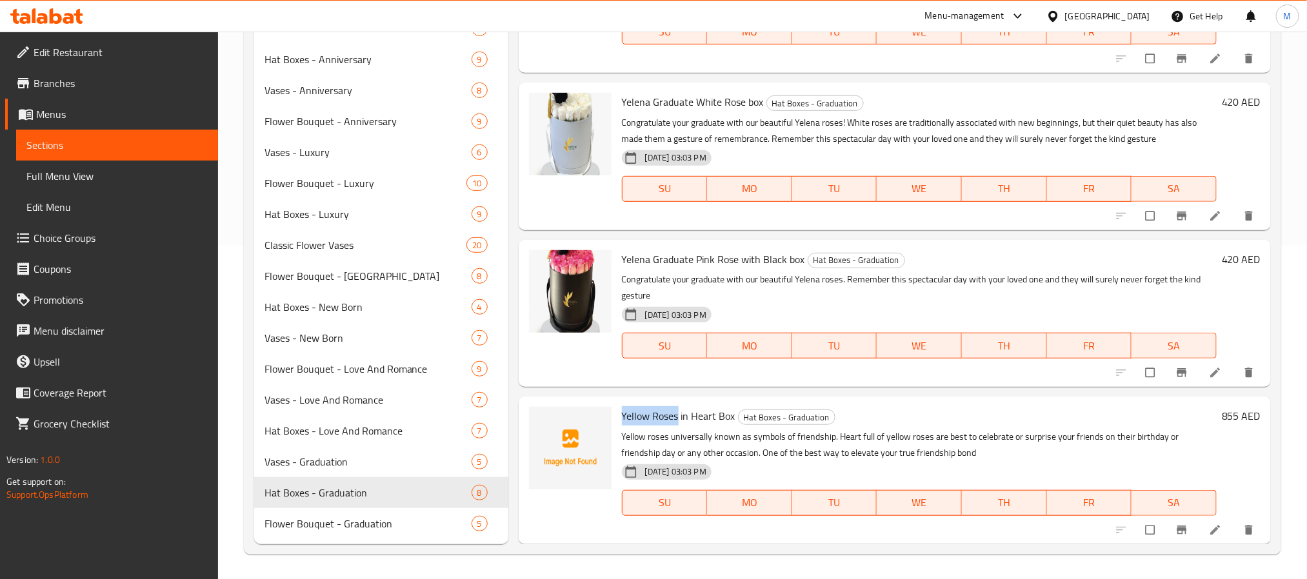
drag, startPoint x: 679, startPoint y: 419, endPoint x: 618, endPoint y: 423, distance: 61.4
click at [618, 423] on div "Yellow Roses in Heart Box Hat Boxes - Graduation Yellow roses universally known…" at bounding box center [919, 470] width 605 height 137
click at [548, 423] on icon "upload picture" at bounding box center [545, 425] width 13 height 13
drag, startPoint x: 403, startPoint y: 528, endPoint x: 394, endPoint y: 534, distance: 10.7
click at [395, 531] on div "Flower Bouquet - Graduation 5" at bounding box center [381, 523] width 254 height 31
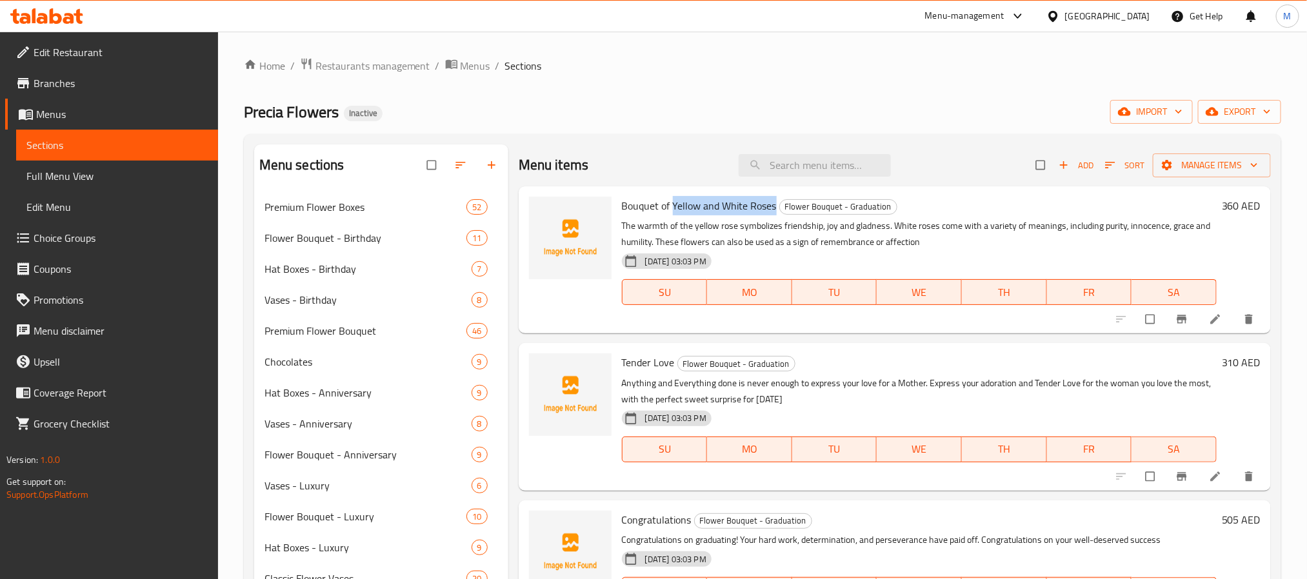
drag, startPoint x: 775, startPoint y: 202, endPoint x: 672, endPoint y: 208, distance: 102.7
click at [672, 208] on h6 "Bouquet of Yellow and White Roses Flower Bouquet - Graduation" at bounding box center [919, 206] width 595 height 18
click at [548, 207] on button "upload picture" at bounding box center [547, 215] width 26 height 26
click at [628, 355] on span "Tender Love" at bounding box center [648, 362] width 53 height 19
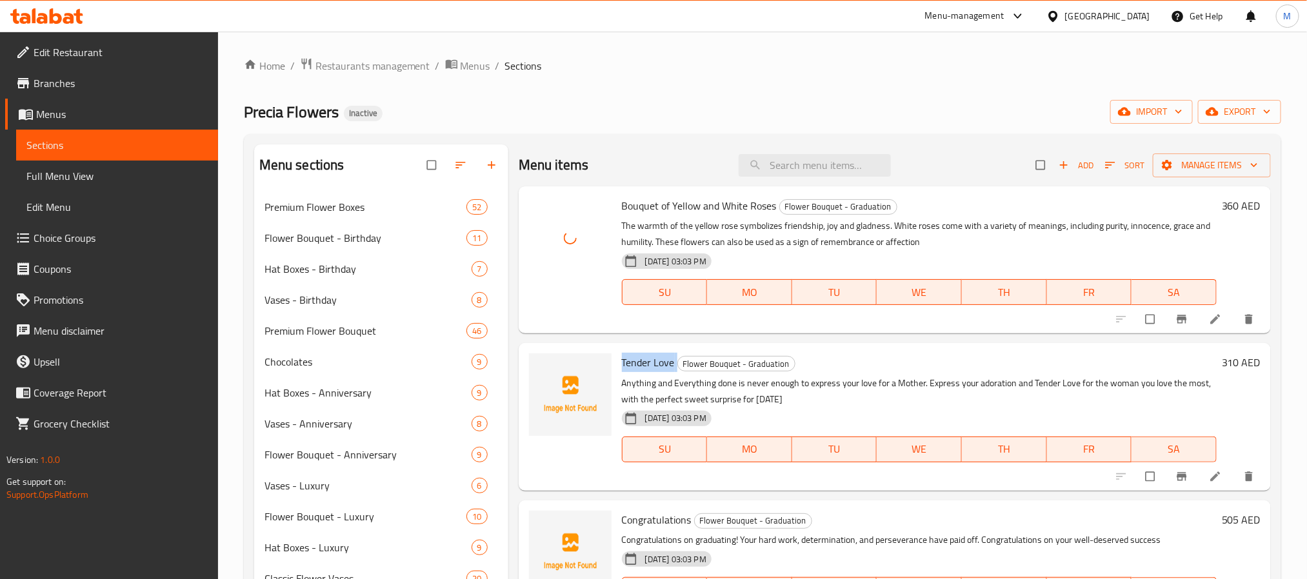
click at [628, 355] on span "Tender Love" at bounding box center [648, 362] width 53 height 19
click at [545, 372] on icon "upload picture" at bounding box center [545, 371] width 13 height 13
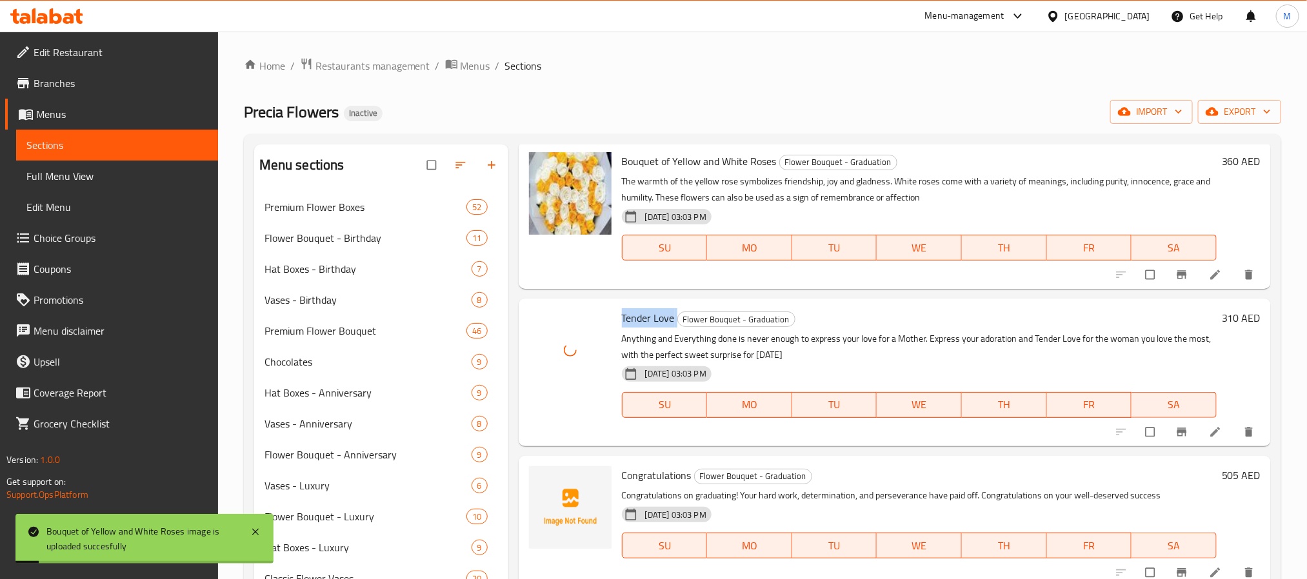
scroll to position [68, 0]
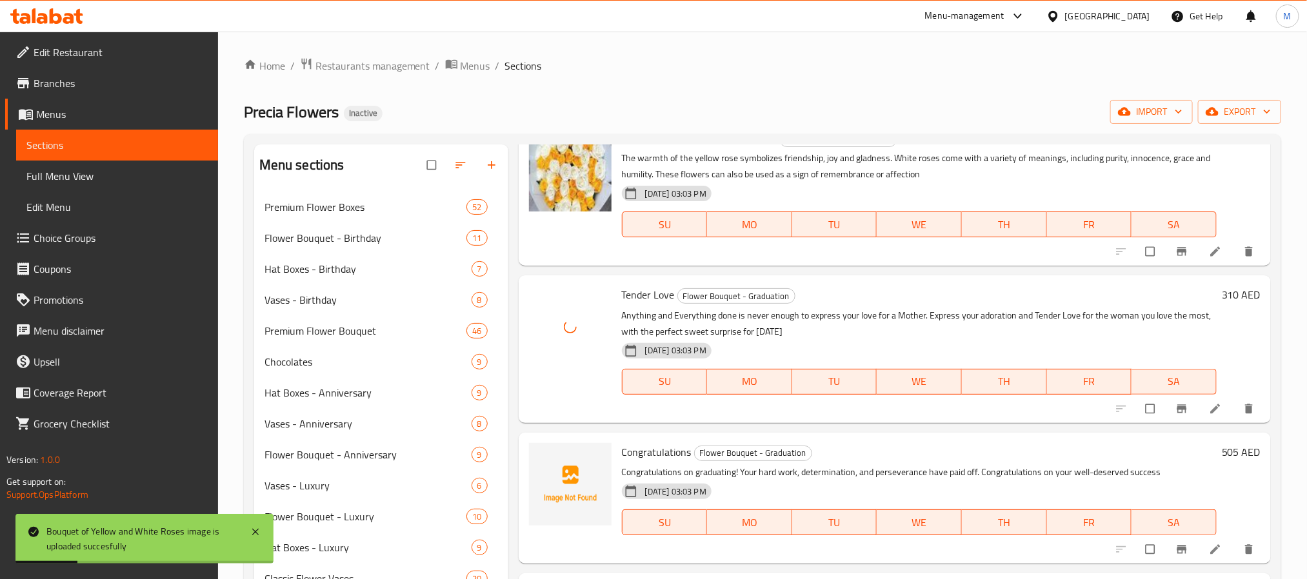
click at [645, 457] on span "Congratulations" at bounding box center [657, 452] width 70 height 19
click at [534, 451] on img at bounding box center [570, 484] width 83 height 83
click at [552, 457] on icon "upload picture" at bounding box center [545, 461] width 13 height 13
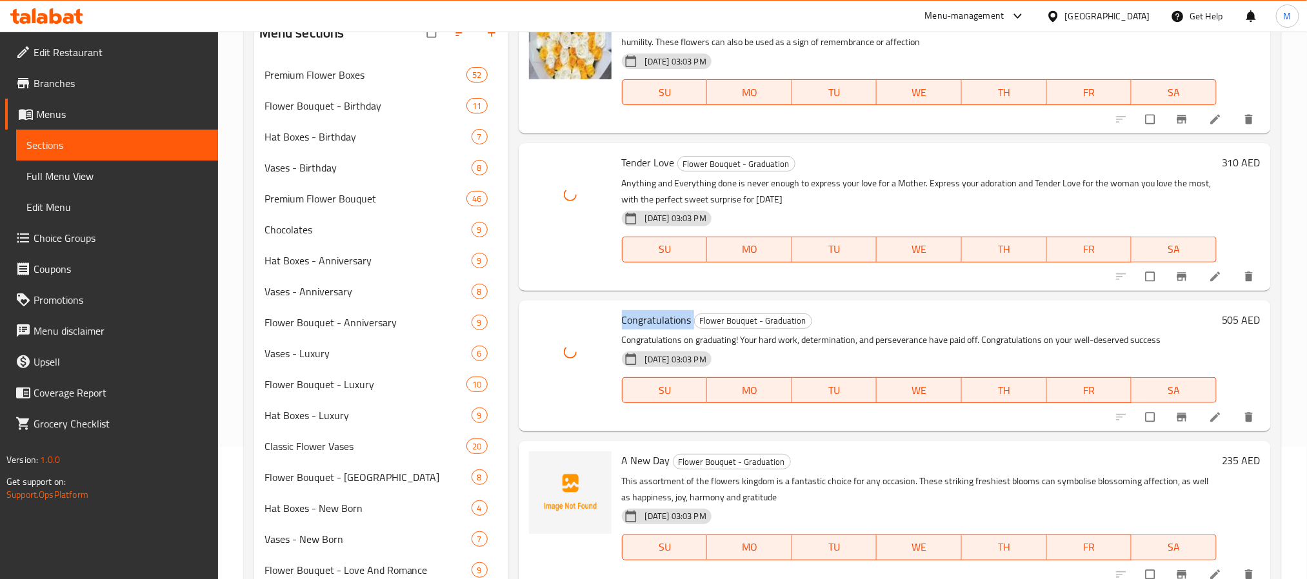
scroll to position [290, 0]
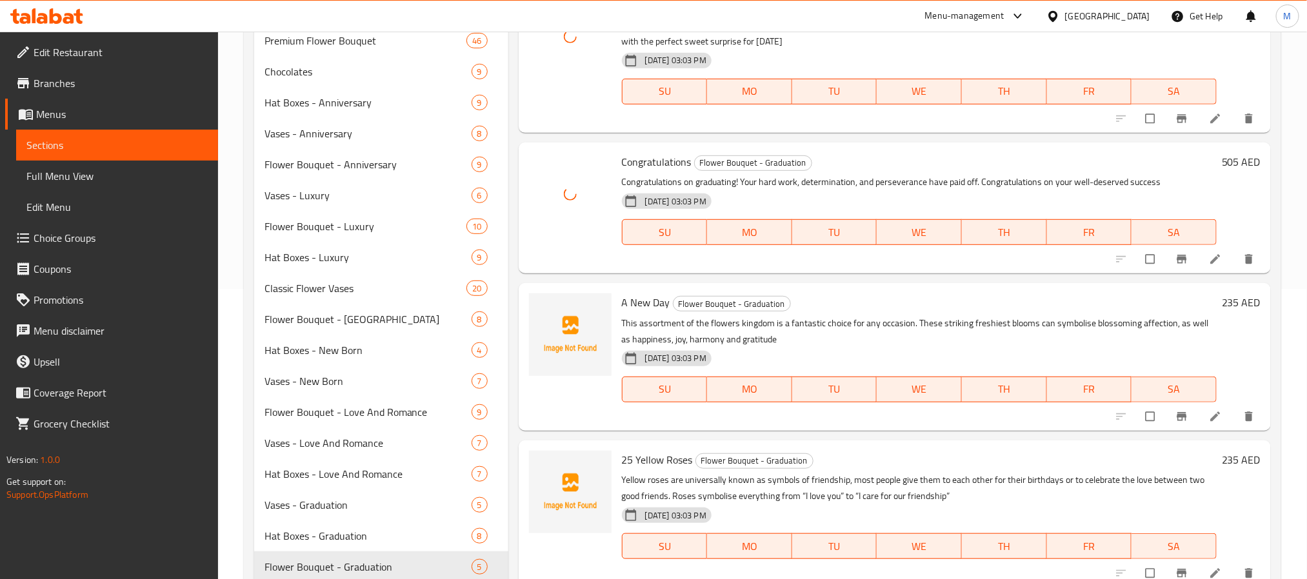
click at [652, 295] on span "A New Day" at bounding box center [646, 302] width 48 height 19
click at [651, 295] on span "A New Day" at bounding box center [646, 302] width 48 height 19
click at [651, 297] on span "A New Day" at bounding box center [646, 302] width 48 height 19
click at [544, 308] on icon "upload picture" at bounding box center [545, 311] width 11 height 10
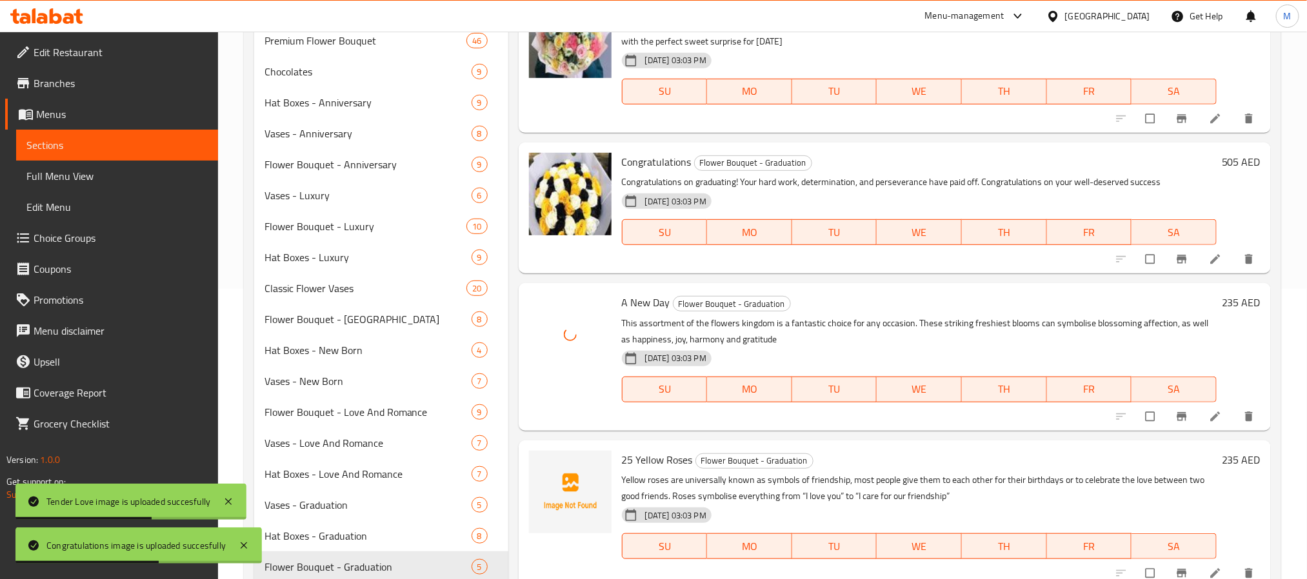
click at [651, 461] on span "25 Yellow Roses" at bounding box center [657, 459] width 71 height 19
click at [545, 465] on icon "upload picture" at bounding box center [545, 468] width 11 height 10
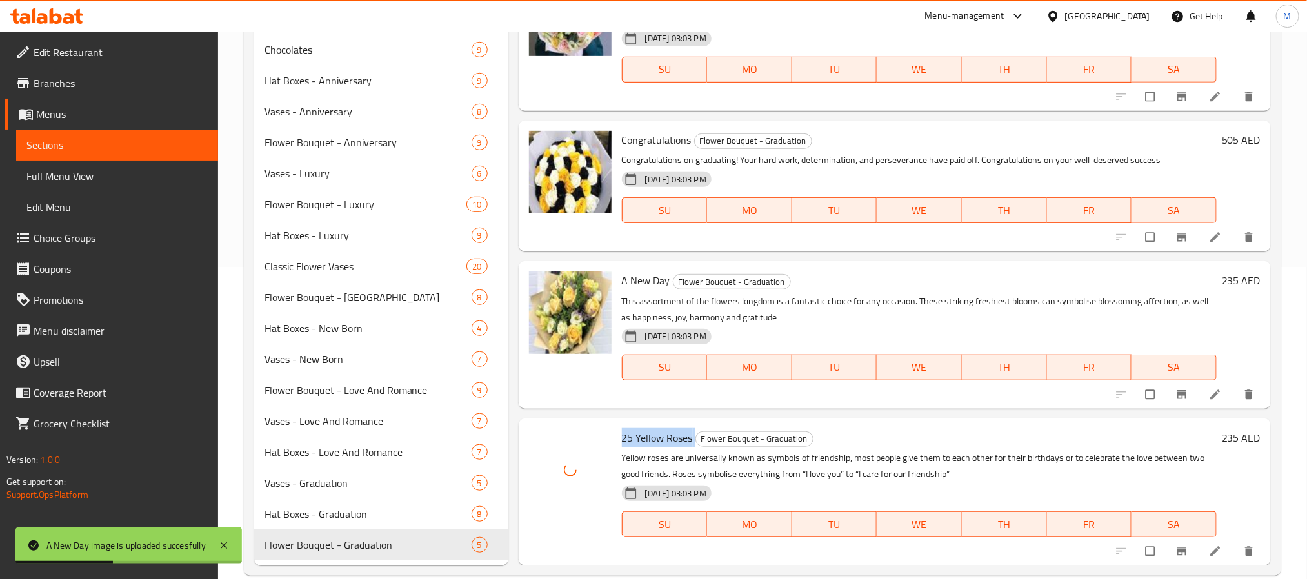
scroll to position [334, 0]
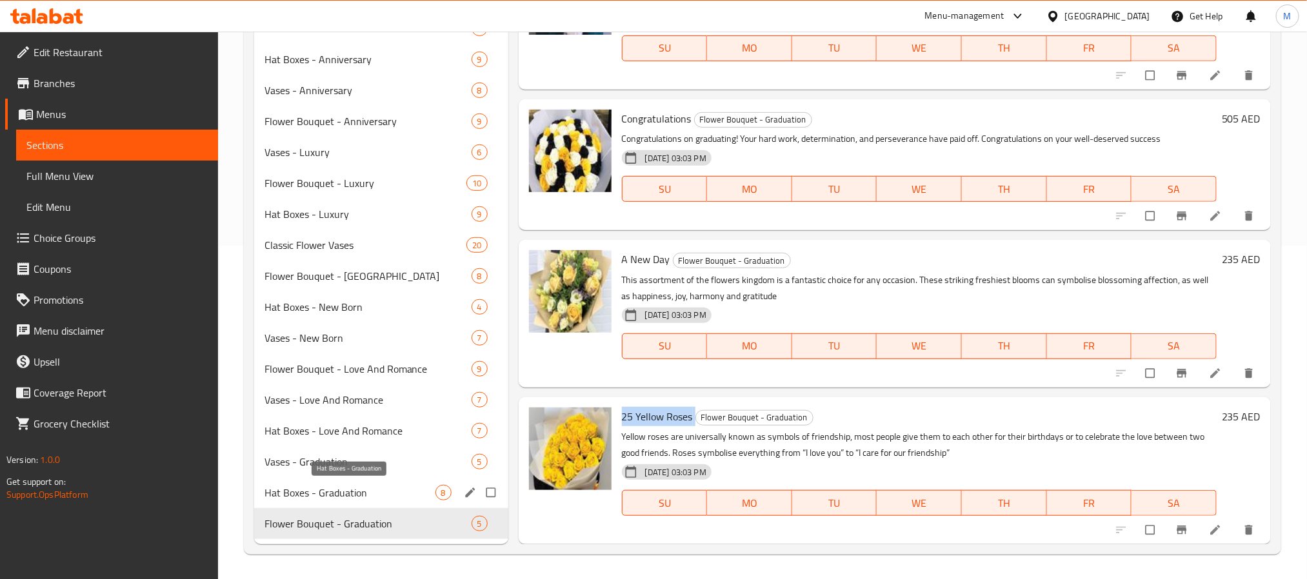
click at [384, 485] on span "Hat Boxes - Graduation" at bounding box center [350, 492] width 171 height 15
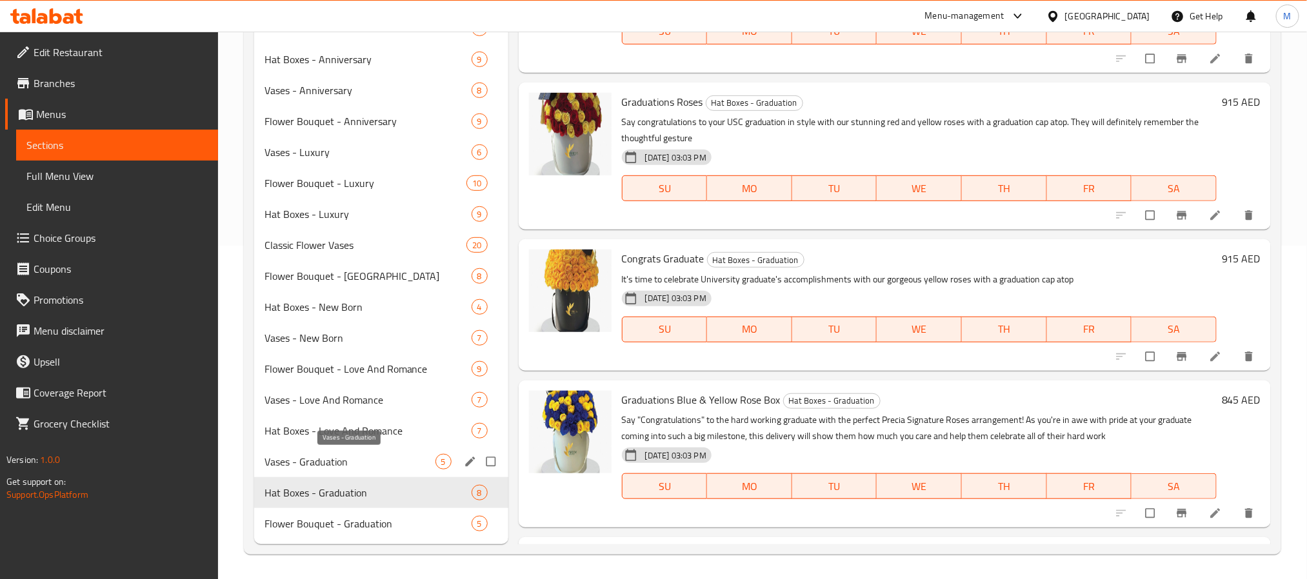
click at [407, 457] on span "Vases - Graduation" at bounding box center [350, 461] width 171 height 15
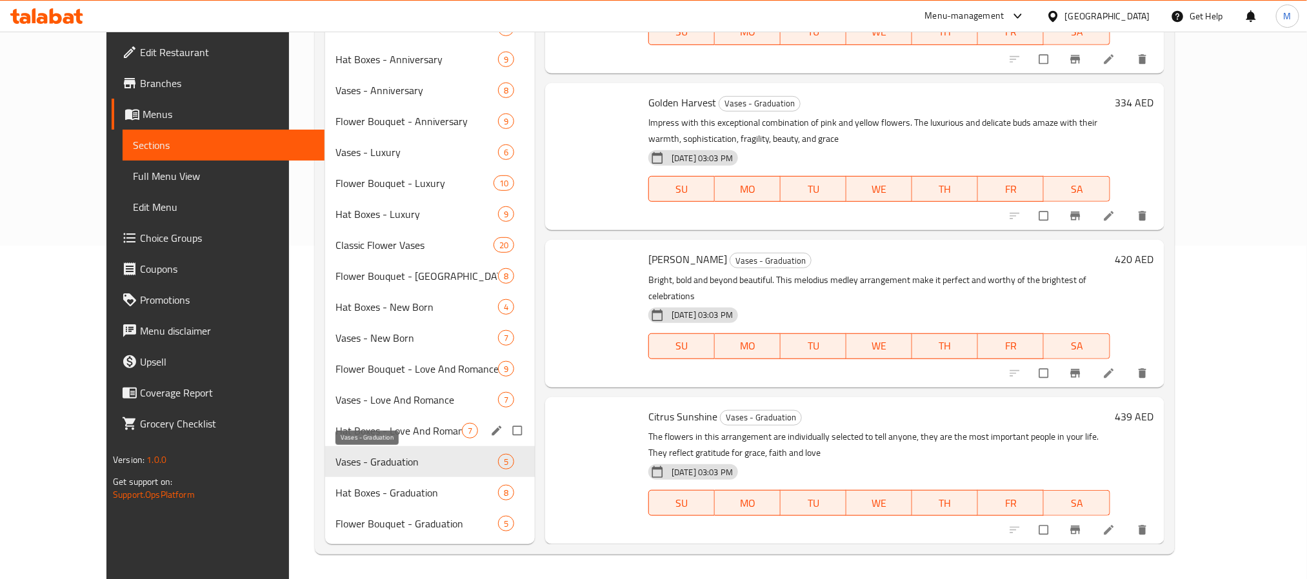
scroll to position [52, 0]
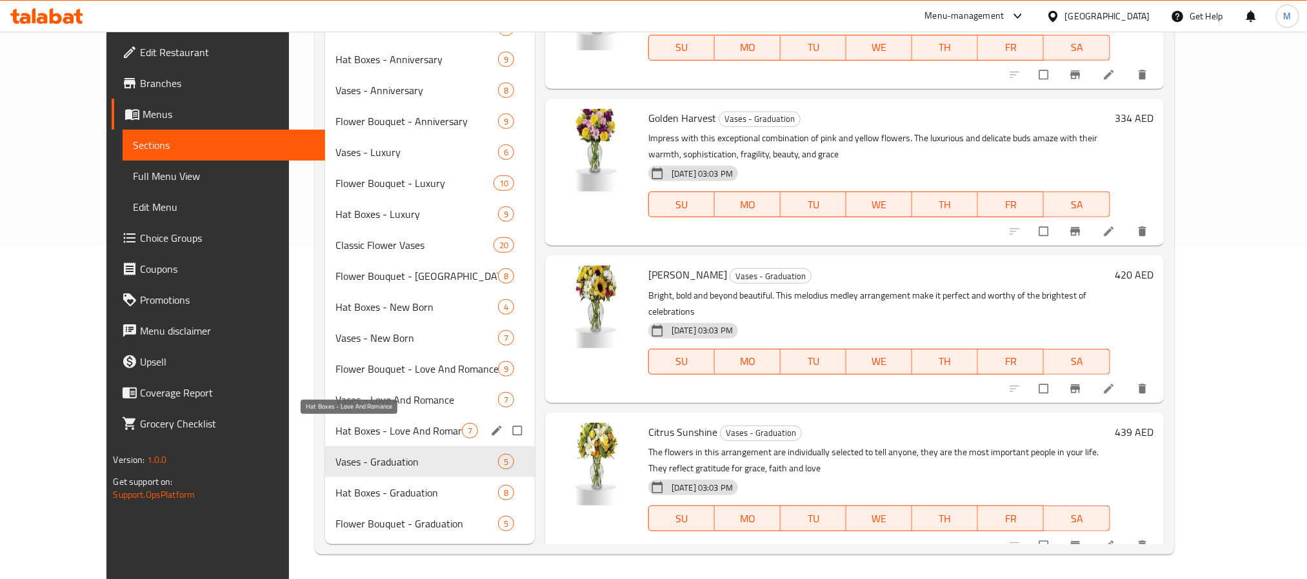
click at [386, 425] on span "Hat Boxes - Love And Romance" at bounding box center [398, 430] width 126 height 15
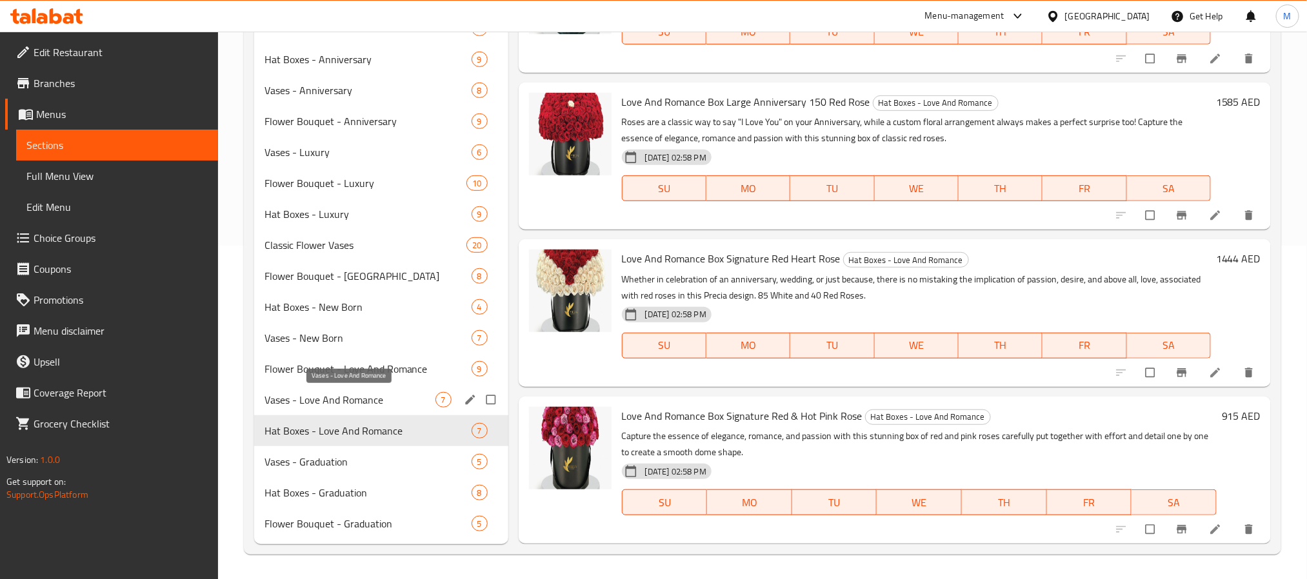
click at [395, 392] on span "Vases - Love And Romance" at bounding box center [350, 399] width 171 height 15
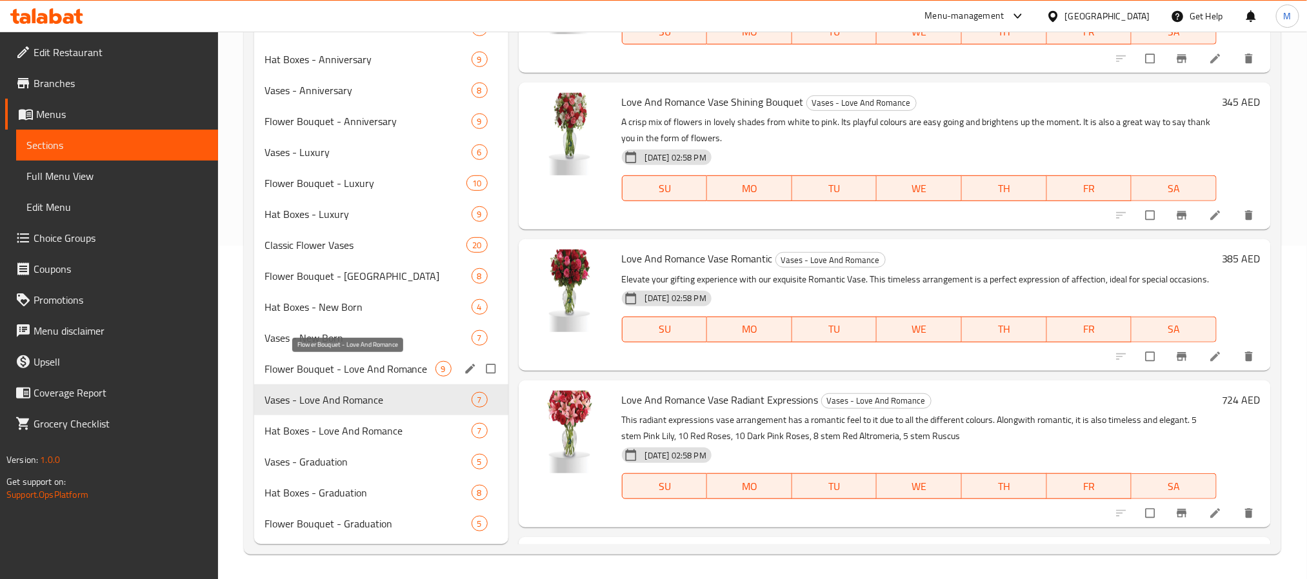
click at [363, 362] on span "Flower Bouquet - Love And Romance" at bounding box center [350, 368] width 171 height 15
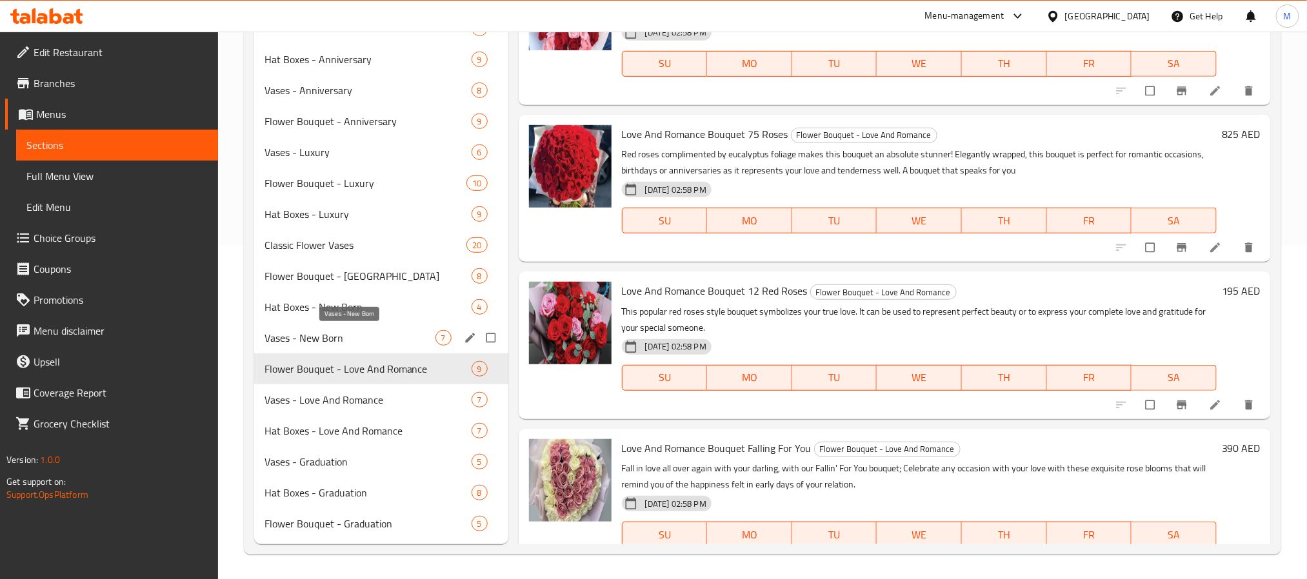
click at [358, 343] on span "Vases - New Born" at bounding box center [350, 337] width 171 height 15
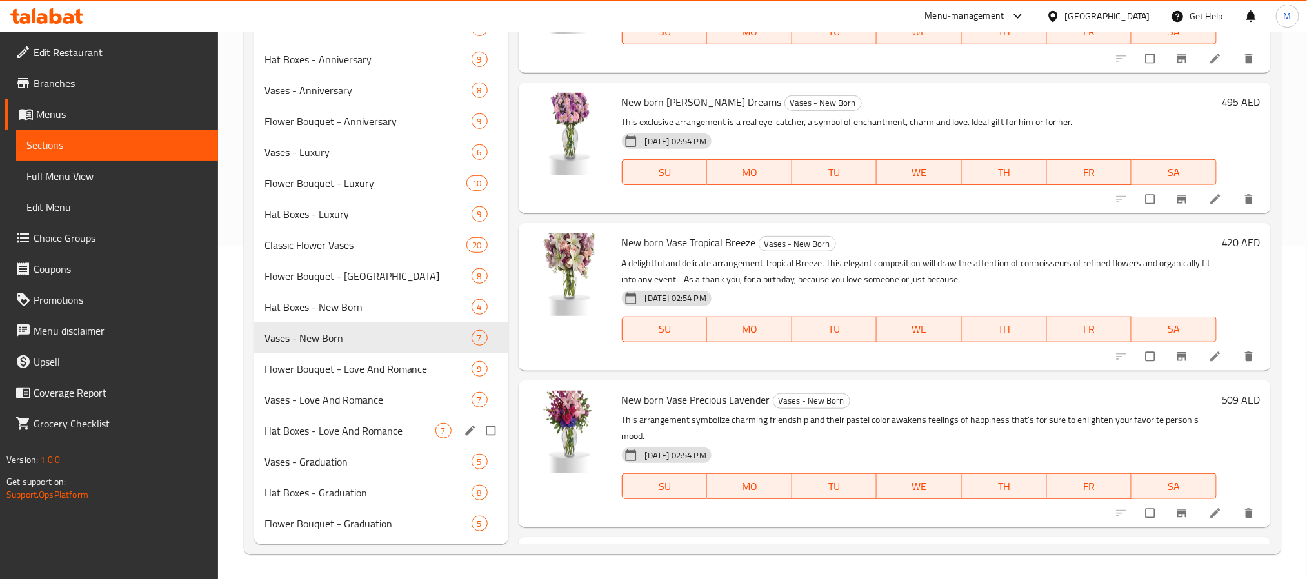
click at [345, 432] on span "Hat Boxes - Love And Romance" at bounding box center [350, 430] width 171 height 15
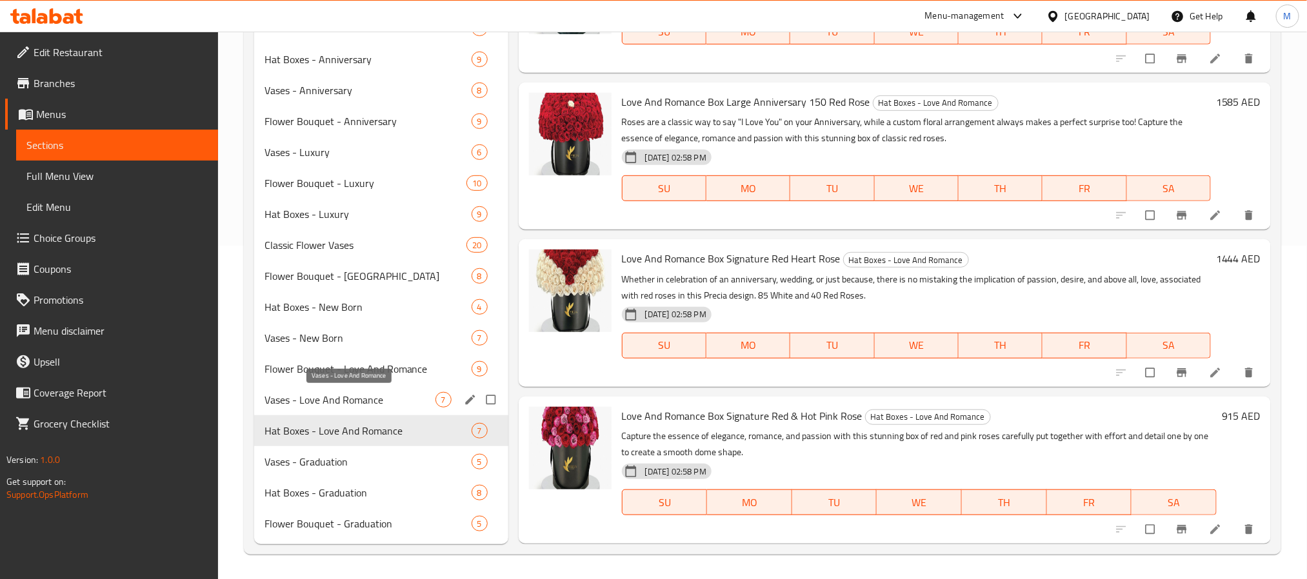
click at [360, 399] on span "Vases - Love And Romance" at bounding box center [350, 399] width 171 height 15
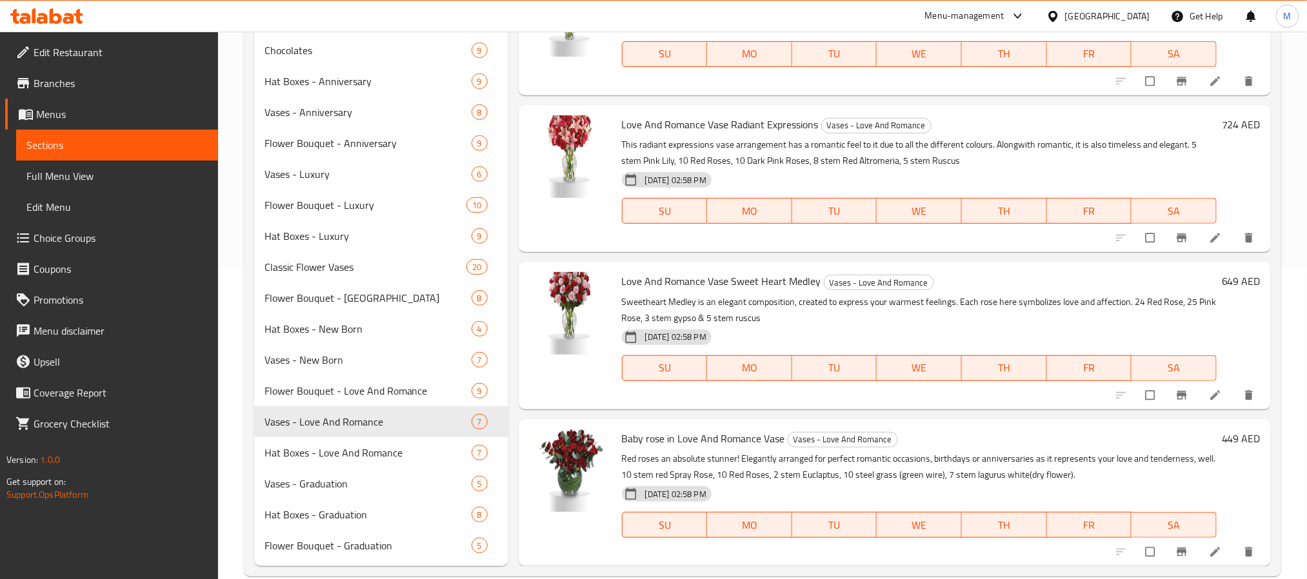
scroll to position [334, 0]
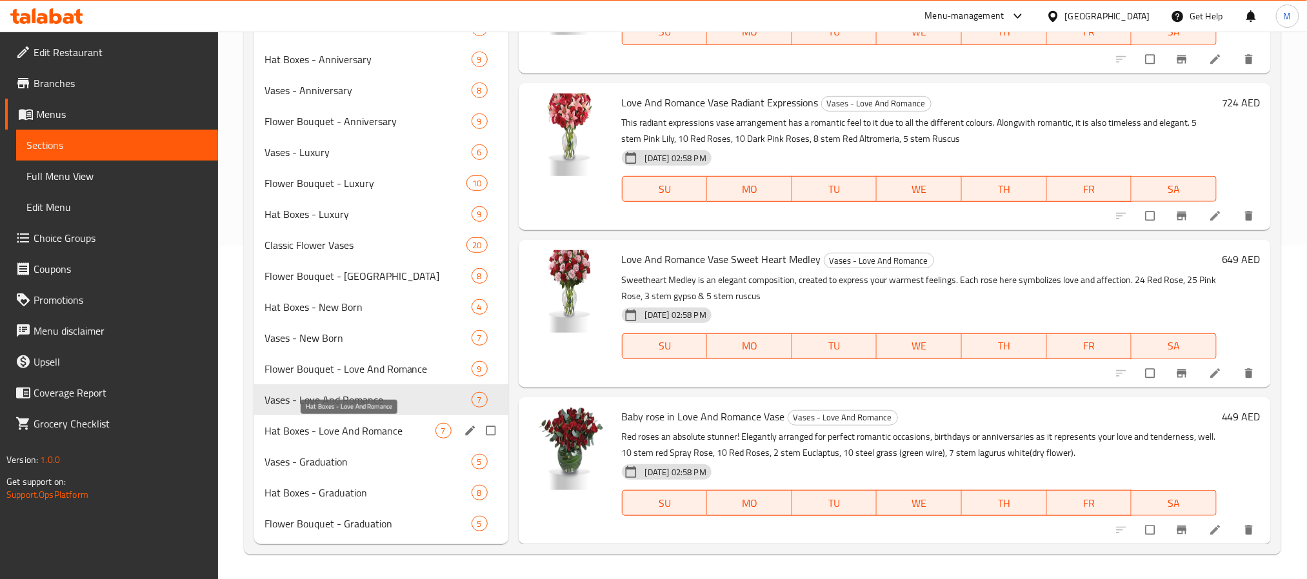
click at [378, 426] on span "Hat Boxes - Love And Romance" at bounding box center [350, 430] width 171 height 15
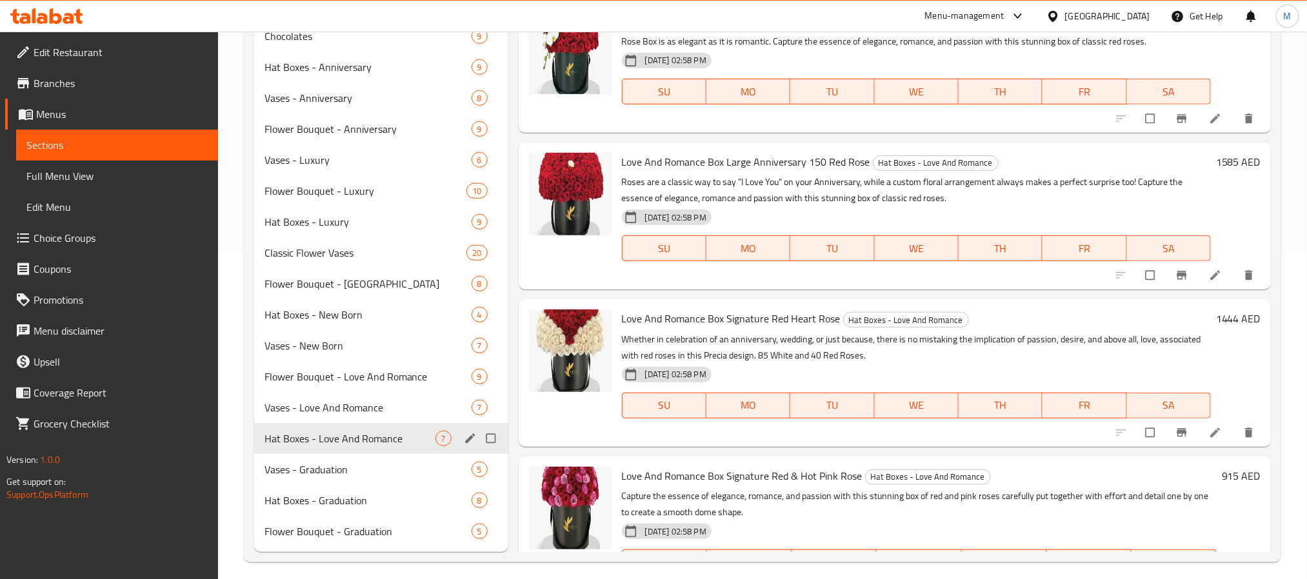
scroll to position [334, 0]
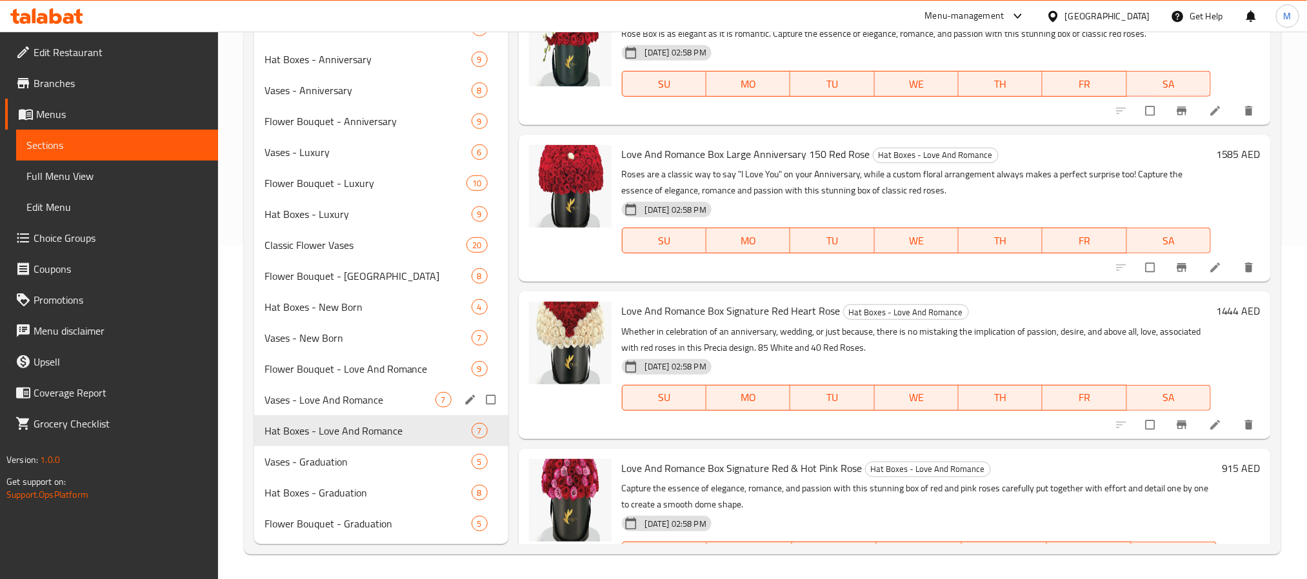
click at [365, 366] on span "Flower Bouquet - Love And Romance" at bounding box center [368, 368] width 207 height 15
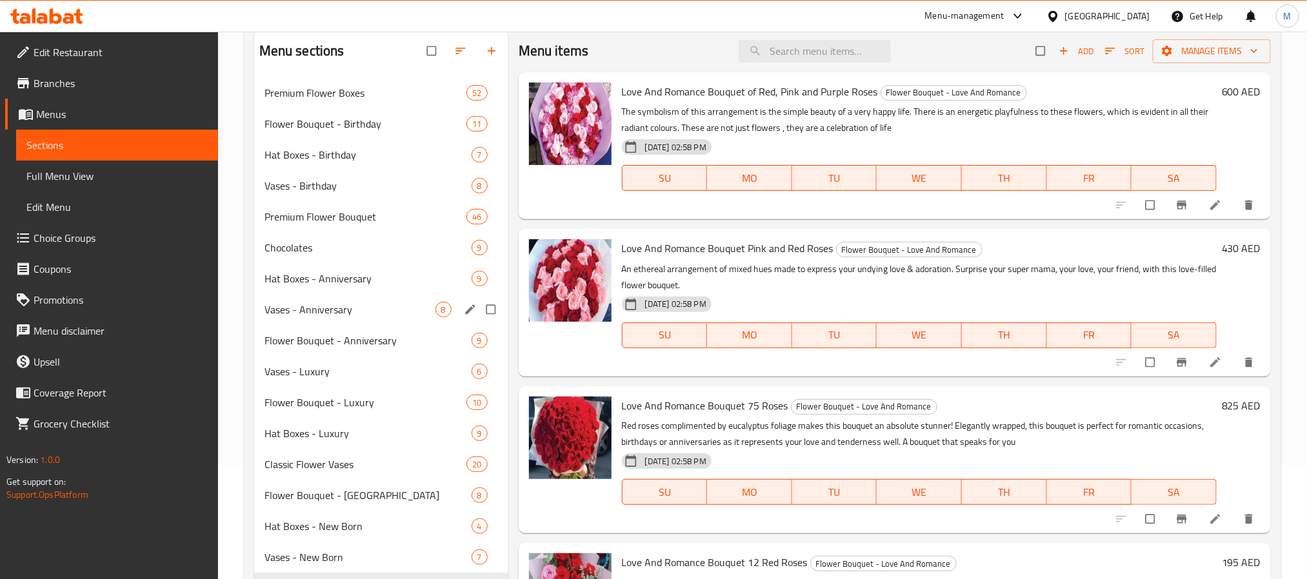
scroll to position [334, 0]
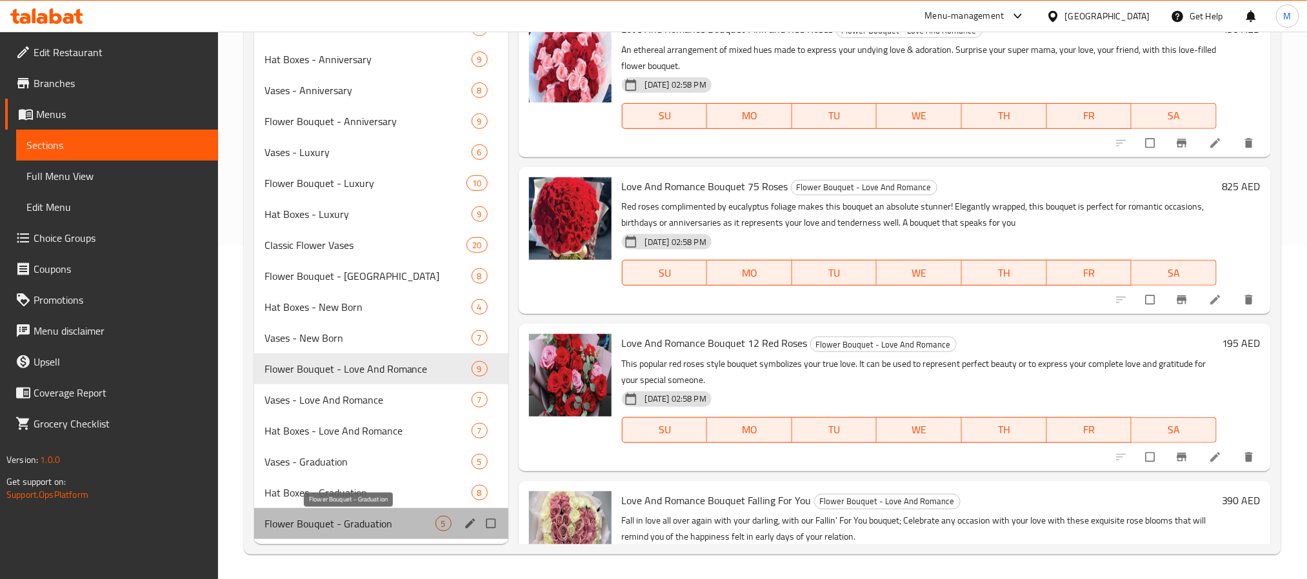
click at [356, 523] on span "Flower Bouquet - Graduation" at bounding box center [350, 523] width 171 height 15
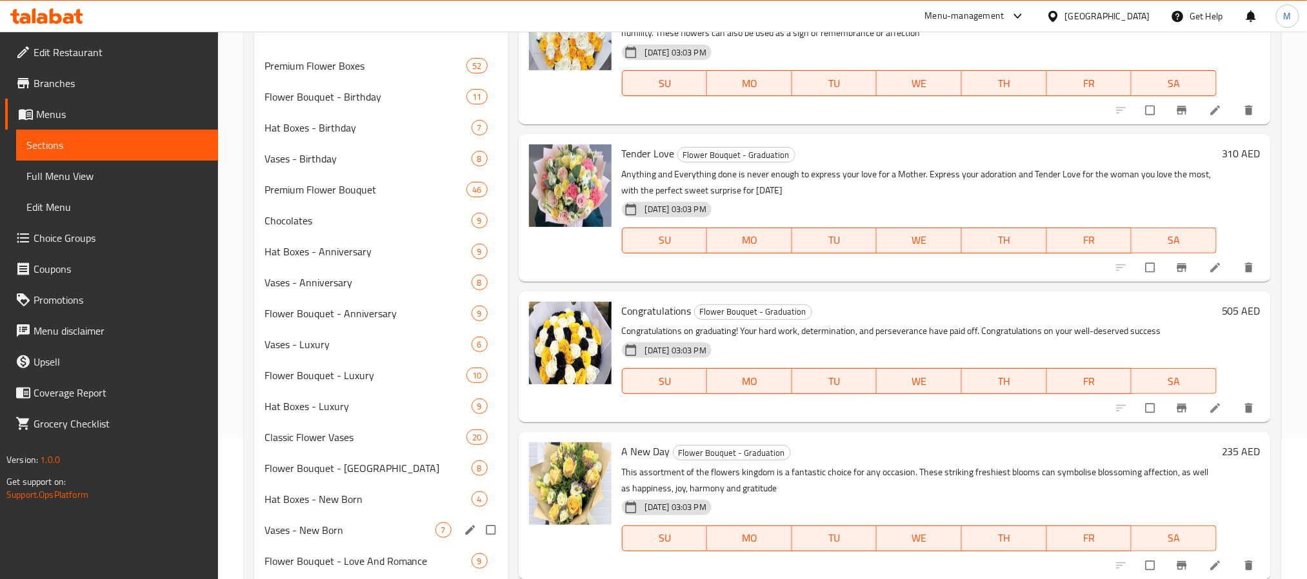
scroll to position [334, 0]
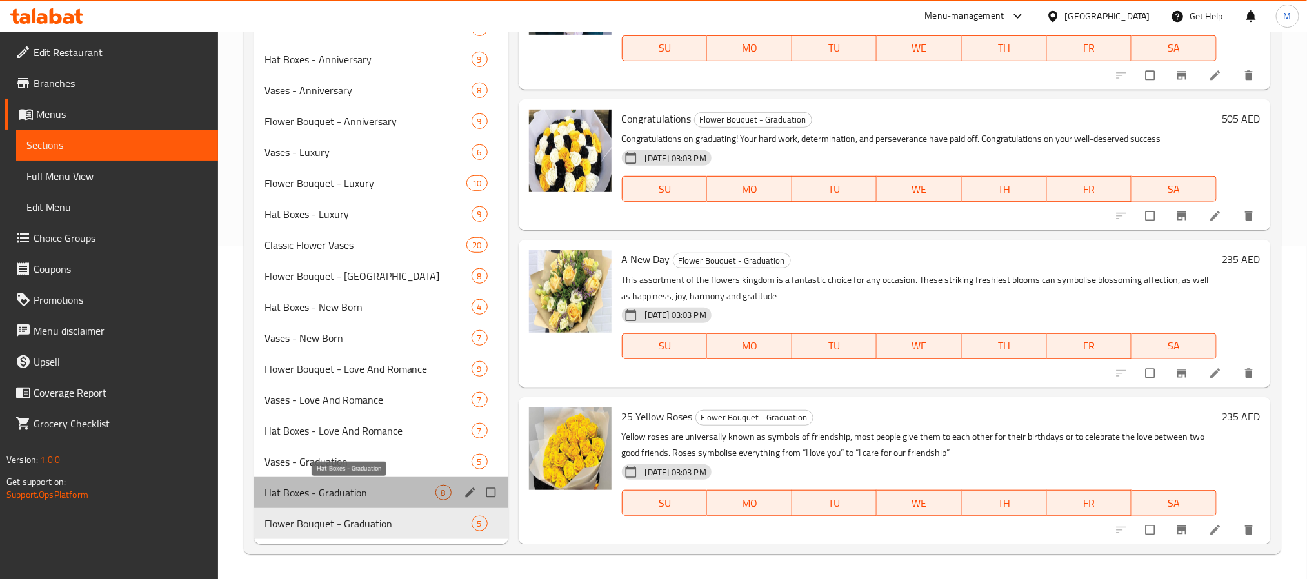
click at [376, 490] on span "Hat Boxes - Graduation" at bounding box center [350, 492] width 171 height 15
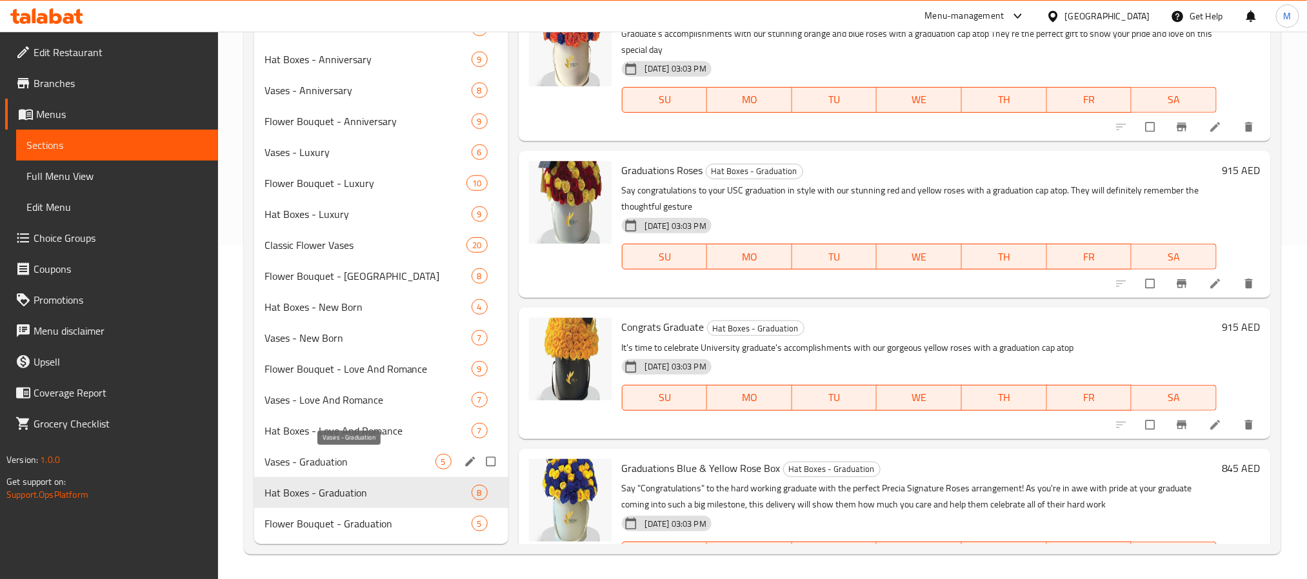
drag, startPoint x: 337, startPoint y: 463, endPoint x: 375, endPoint y: 467, distance: 38.3
click at [337, 463] on span "Vases - Graduation" at bounding box center [350, 461] width 171 height 15
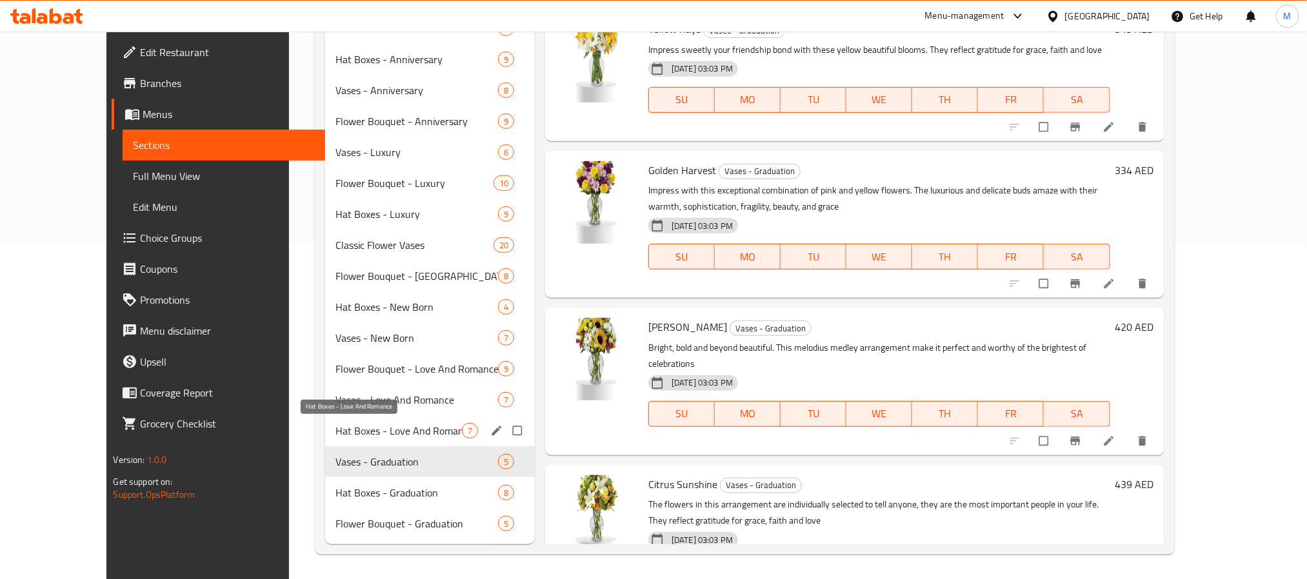
click at [356, 426] on span "Hat Boxes - Love And Romance" at bounding box center [398, 430] width 126 height 15
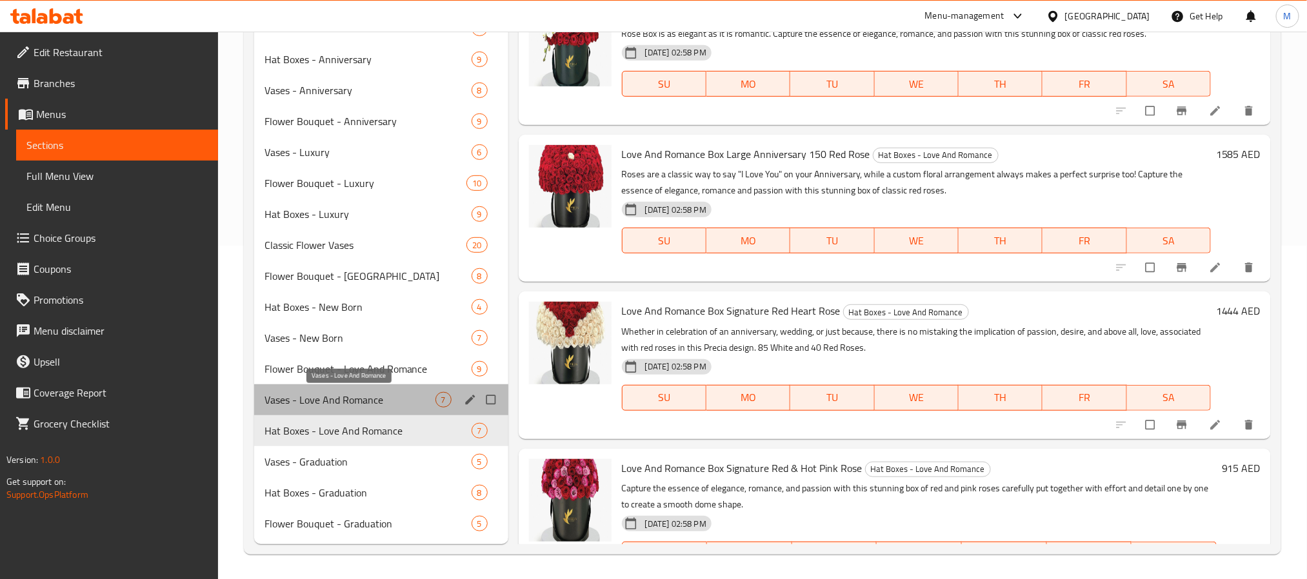
click at [353, 393] on span "Vases - Love And Romance" at bounding box center [350, 399] width 171 height 15
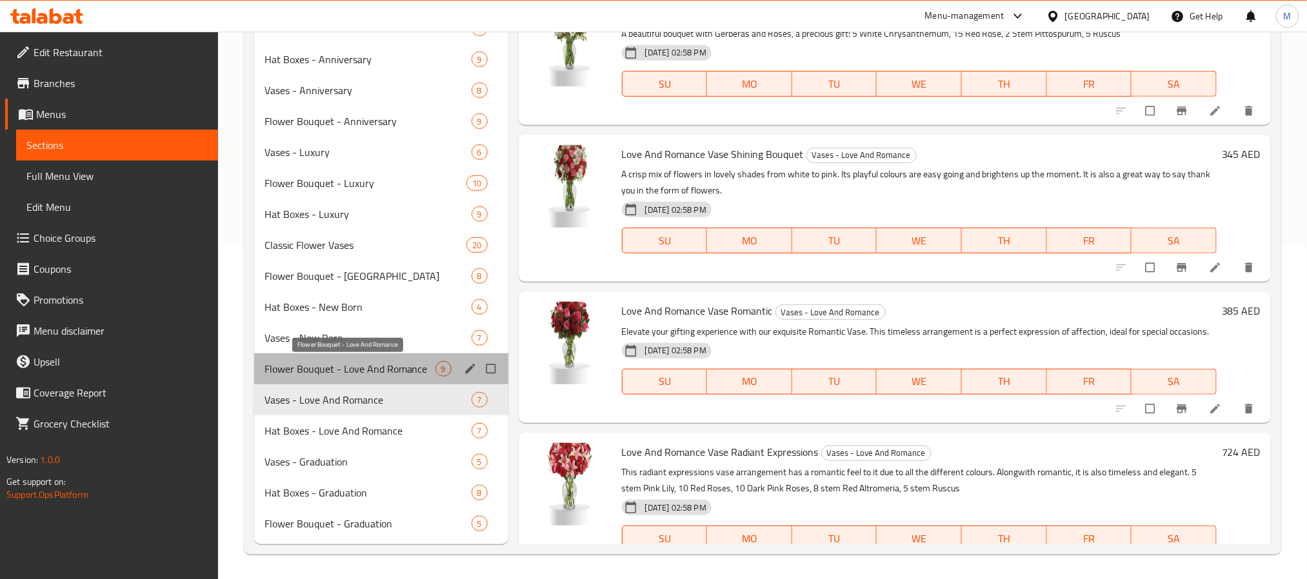
click at [382, 370] on span "Flower Bouquet - Love And Romance" at bounding box center [350, 368] width 171 height 15
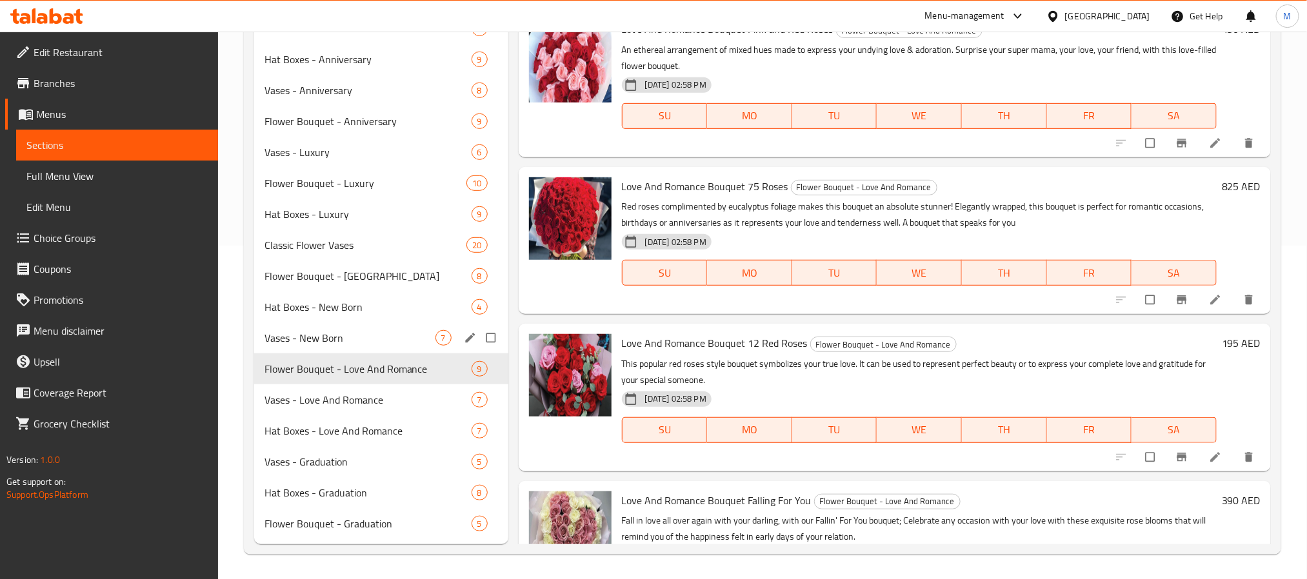
click at [334, 347] on div "Vases - New Born 7" at bounding box center [381, 338] width 254 height 31
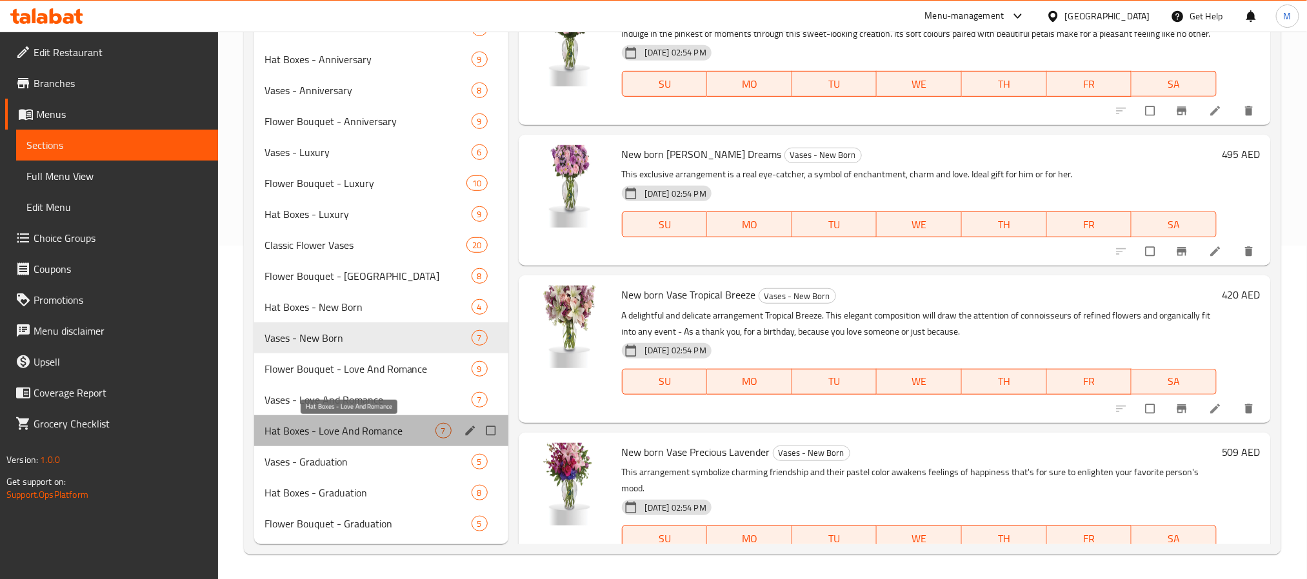
click at [337, 434] on span "Hat Boxes - Love And Romance" at bounding box center [350, 430] width 171 height 15
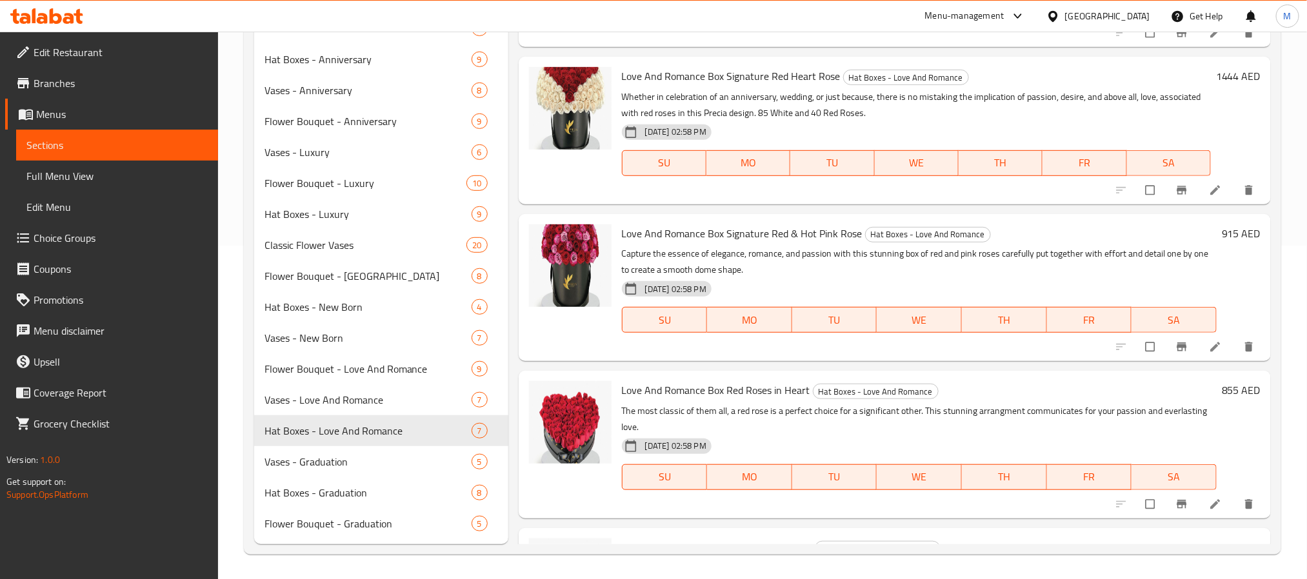
scroll to position [366, 0]
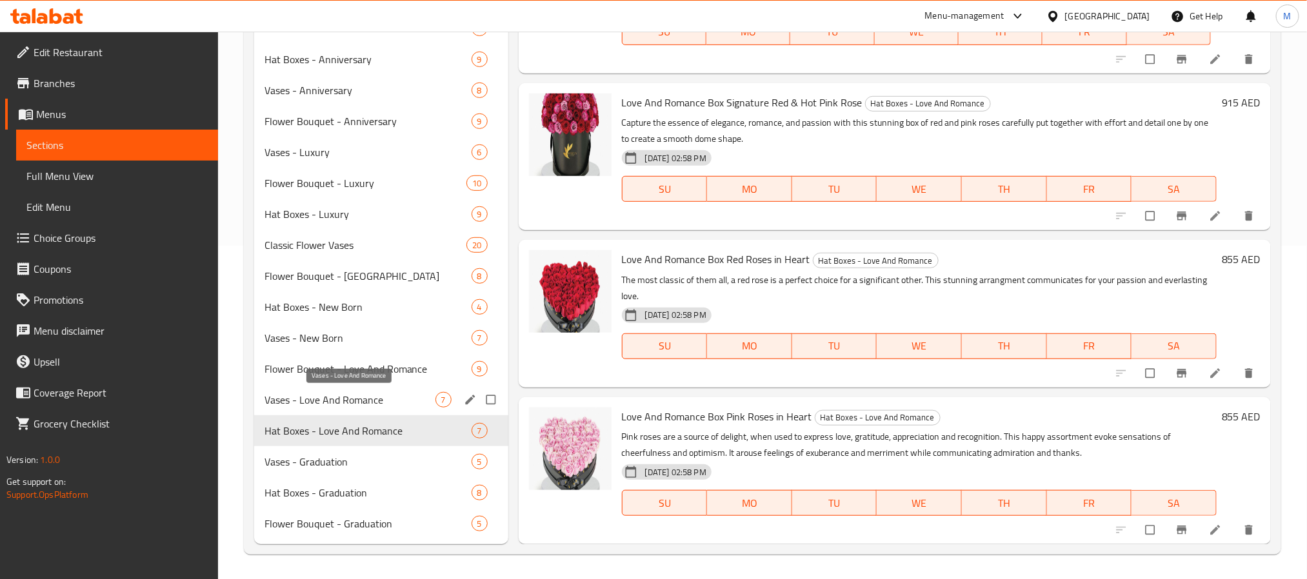
click at [362, 405] on span "Vases - Love And Romance" at bounding box center [350, 399] width 171 height 15
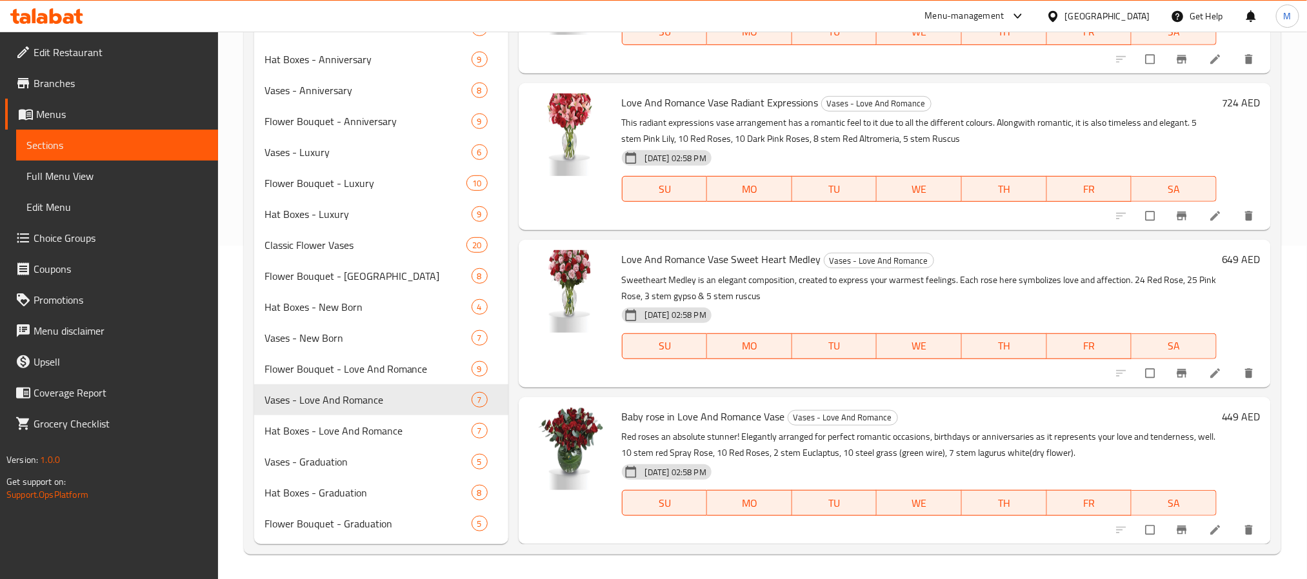
drag, startPoint x: 111, startPoint y: 186, endPoint x: 109, endPoint y: 199, distance: 13.7
click at [111, 186] on link "Full Menu View" at bounding box center [117, 176] width 202 height 31
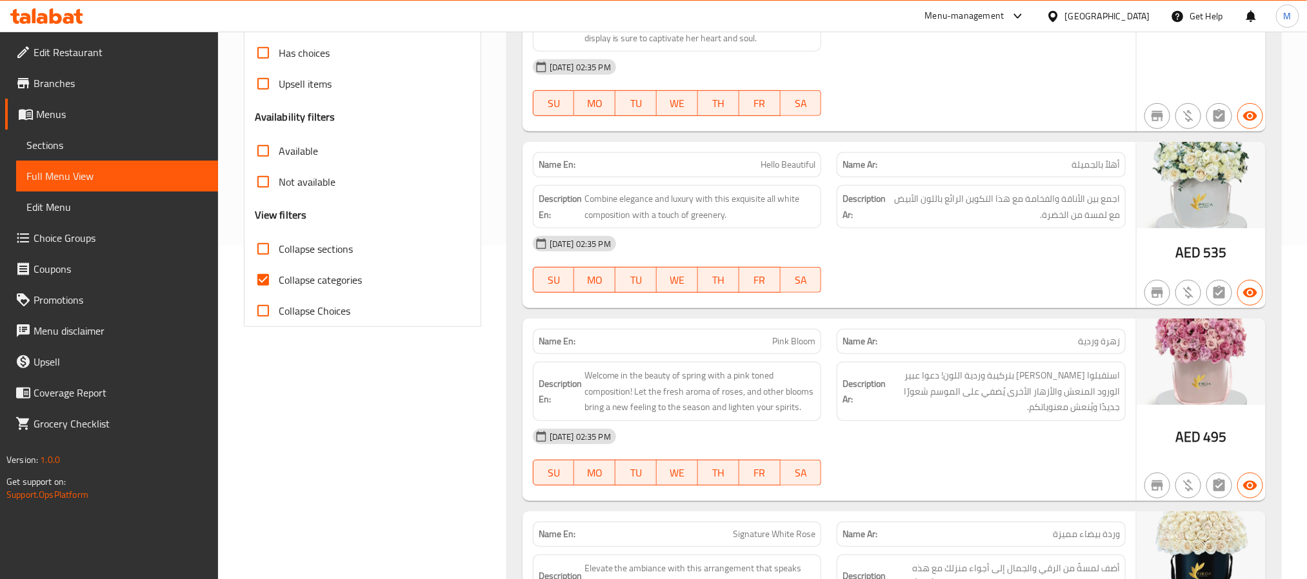
click at [248, 283] on input "Collapse categories" at bounding box center [263, 280] width 31 height 31
checkbox input "false"
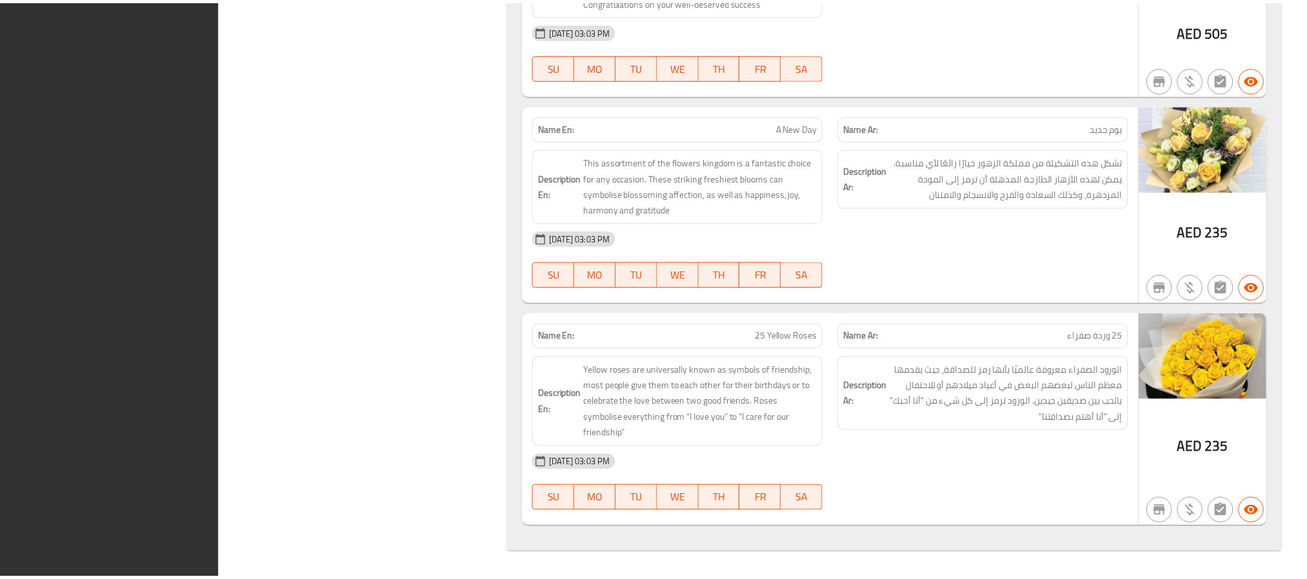
scroll to position [55425, 0]
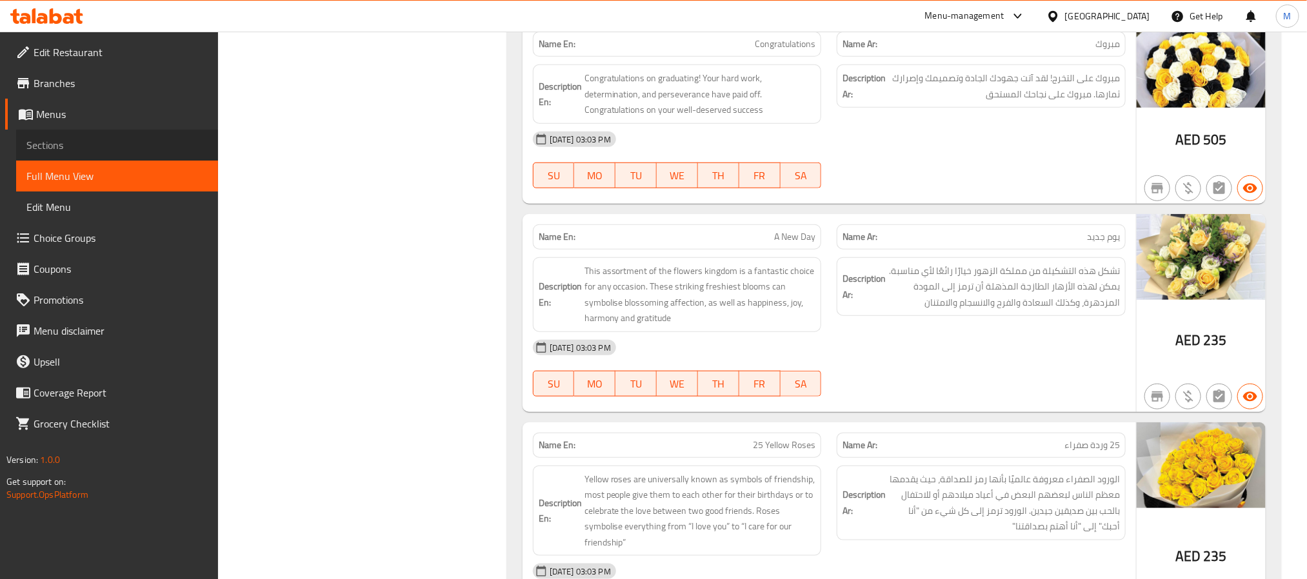
click at [59, 146] on span "Sections" at bounding box center [116, 144] width 181 height 15
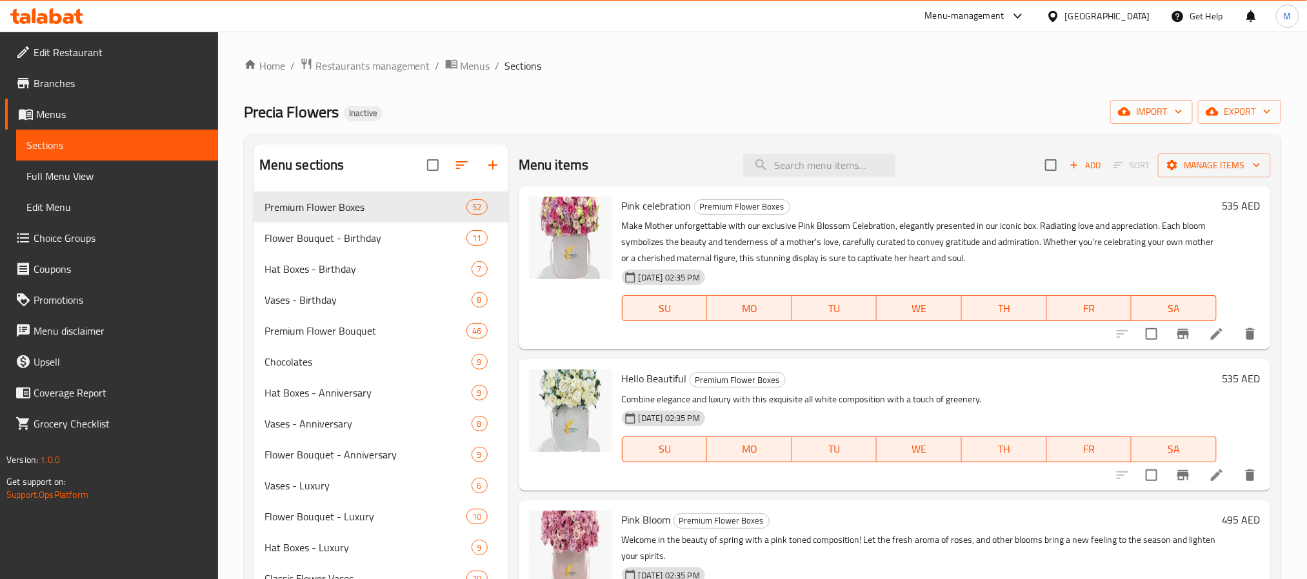
click at [1112, 10] on div "[GEOGRAPHIC_DATA]" at bounding box center [1107, 16] width 85 height 14
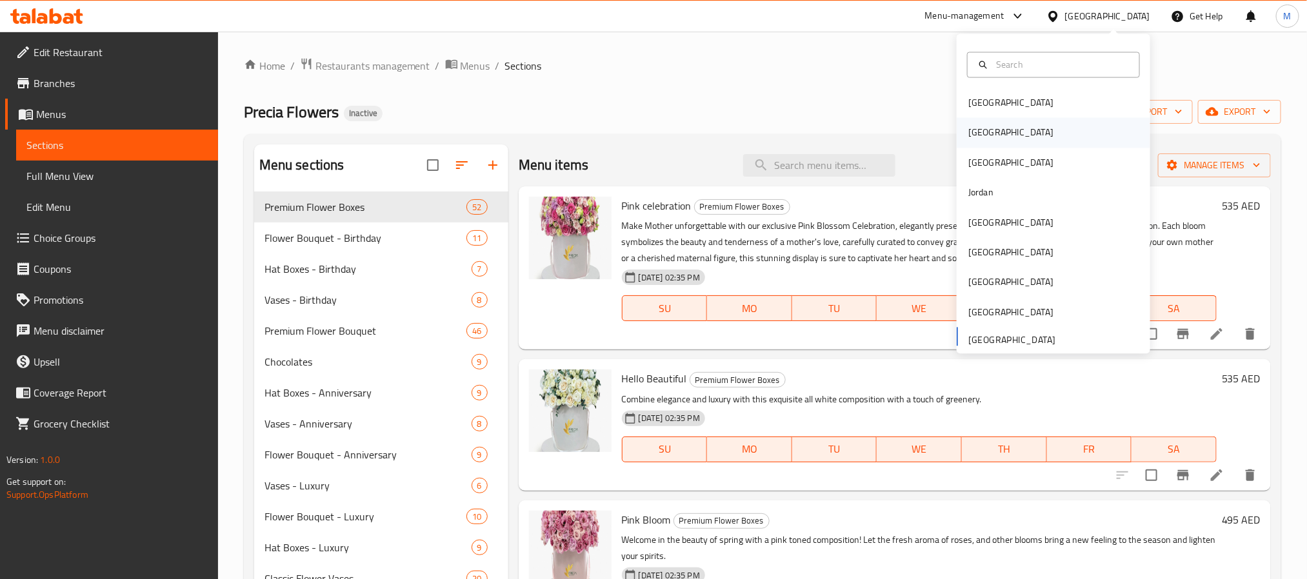
click at [975, 130] on div "[GEOGRAPHIC_DATA]" at bounding box center [1010, 133] width 85 height 14
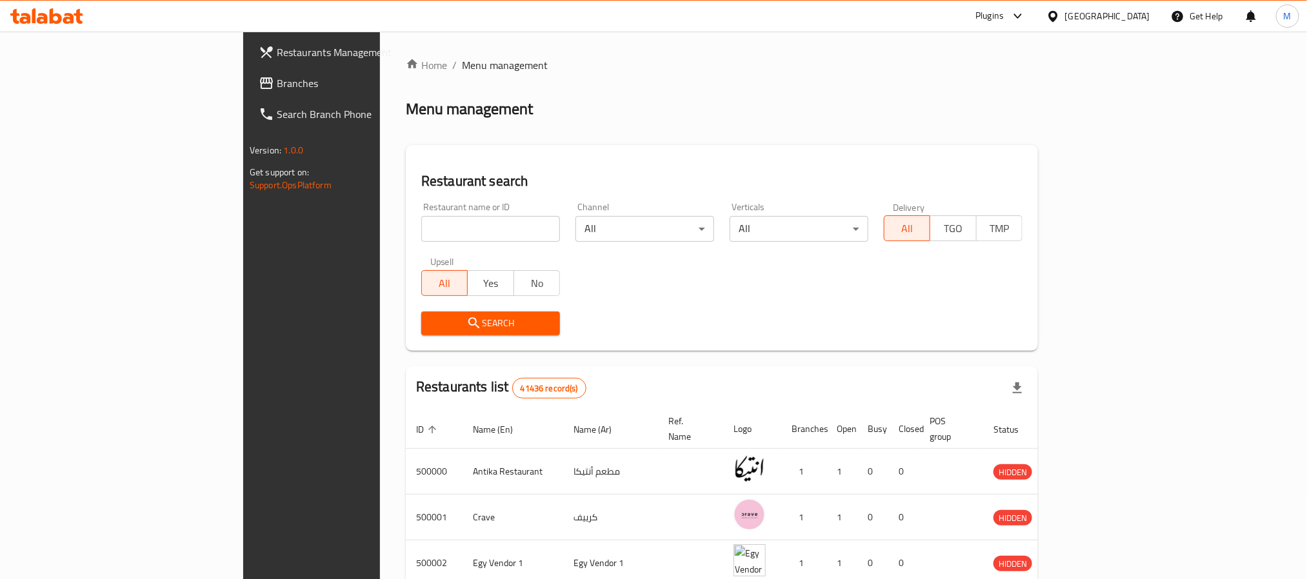
click at [277, 84] on span "Branches" at bounding box center [364, 82] width 174 height 15
